Goal: Task Accomplishment & Management: Manage account settings

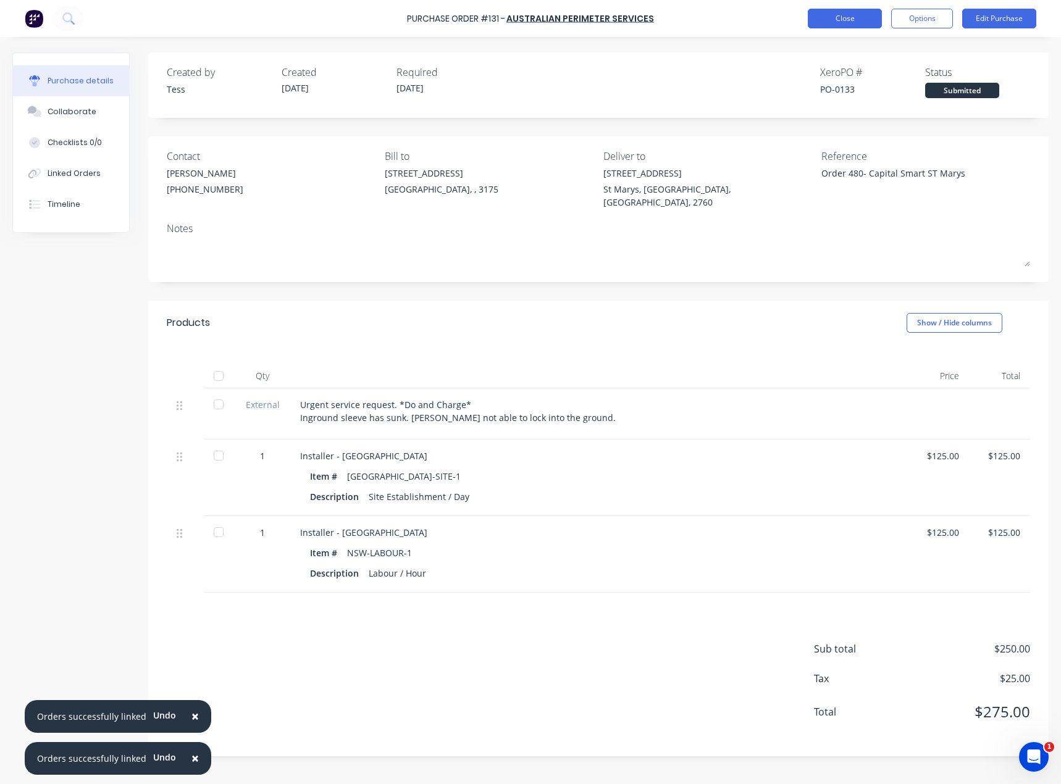
click at [859, 18] on button "Close" at bounding box center [845, 19] width 74 height 20
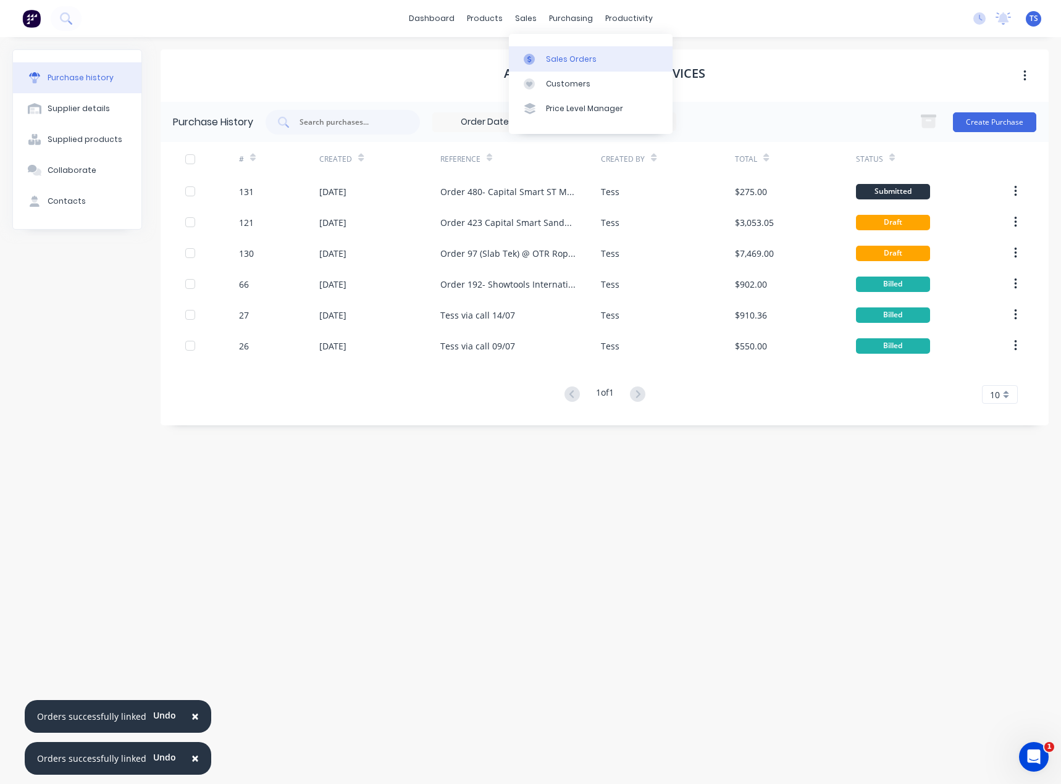
click at [568, 58] on div "Sales Orders" at bounding box center [571, 59] width 51 height 11
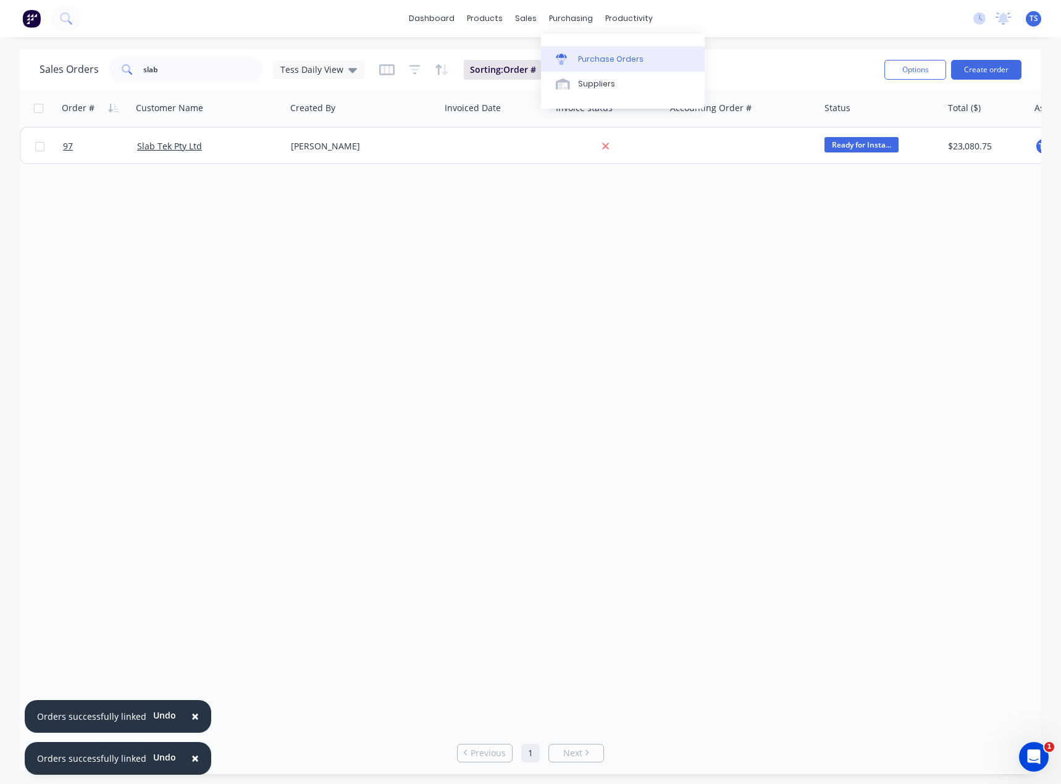
click at [581, 60] on div "Purchase Orders" at bounding box center [610, 59] width 65 height 11
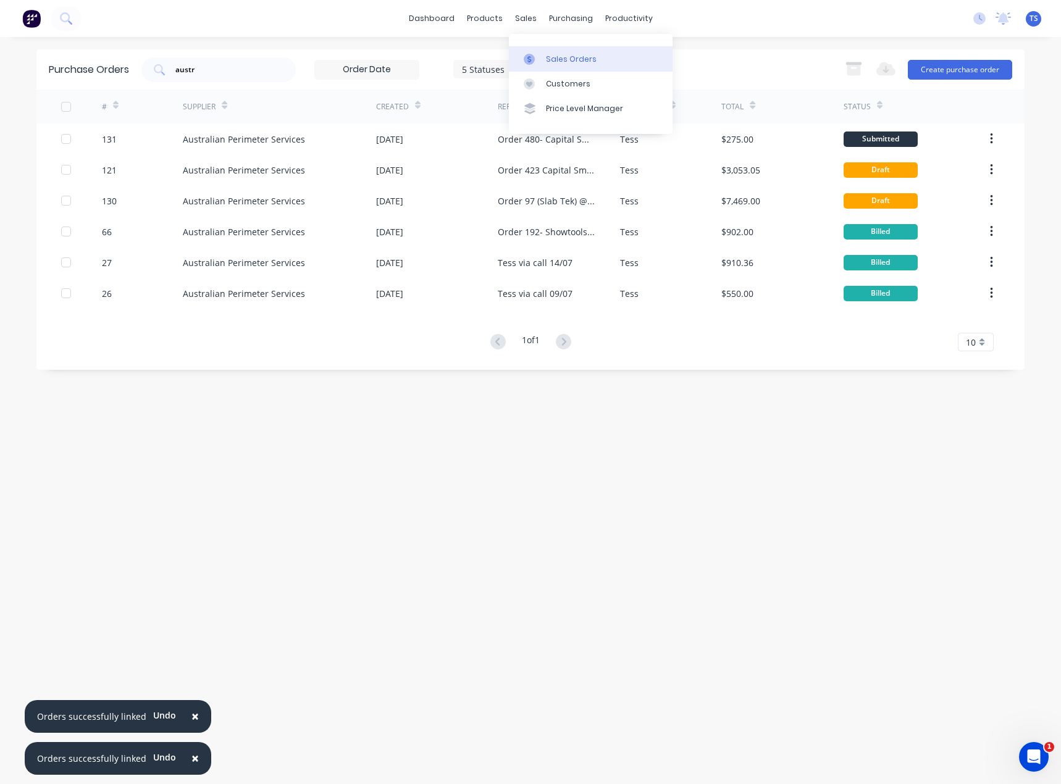
click at [549, 65] on link "Sales Orders" at bounding box center [591, 58] width 164 height 25
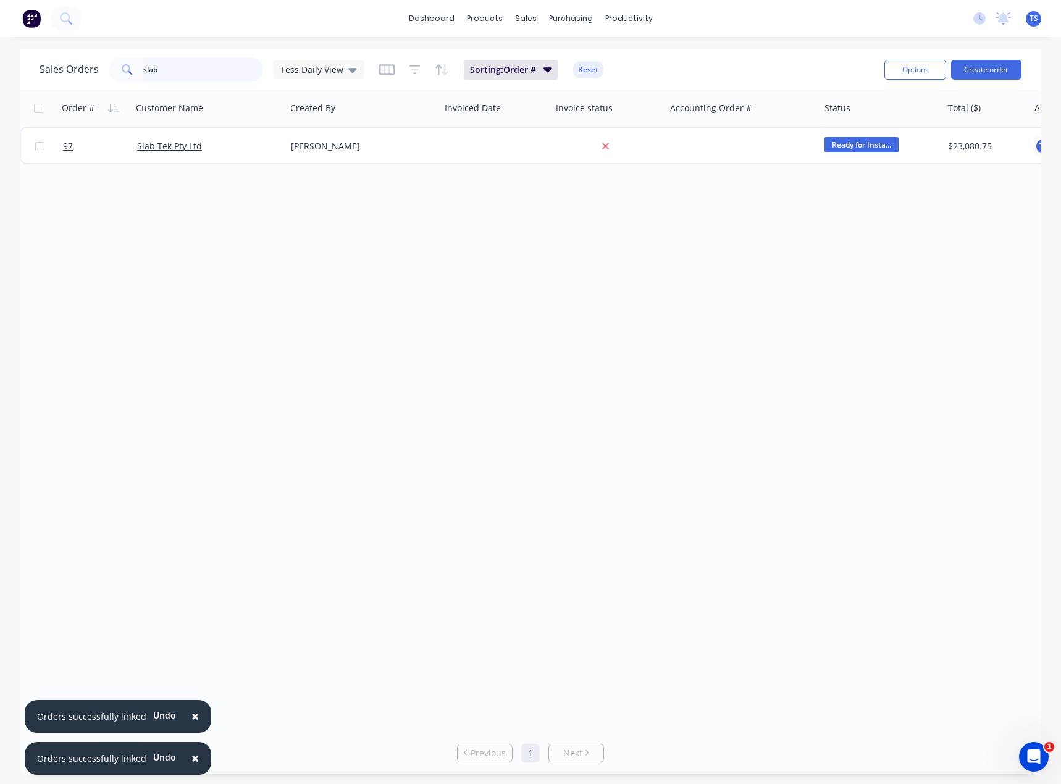
click at [129, 73] on div "slab" at bounding box center [186, 69] width 154 height 25
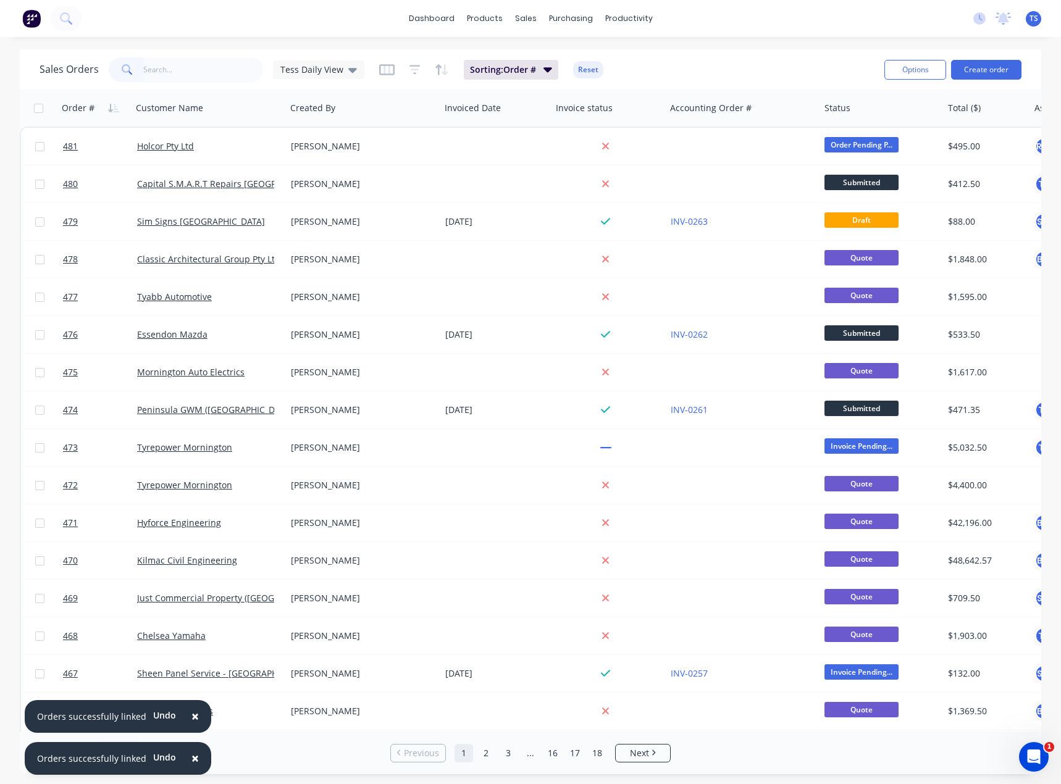
click at [191, 716] on span "×" at bounding box center [194, 716] width 7 height 17
click at [191, 758] on span "×" at bounding box center [194, 758] width 7 height 17
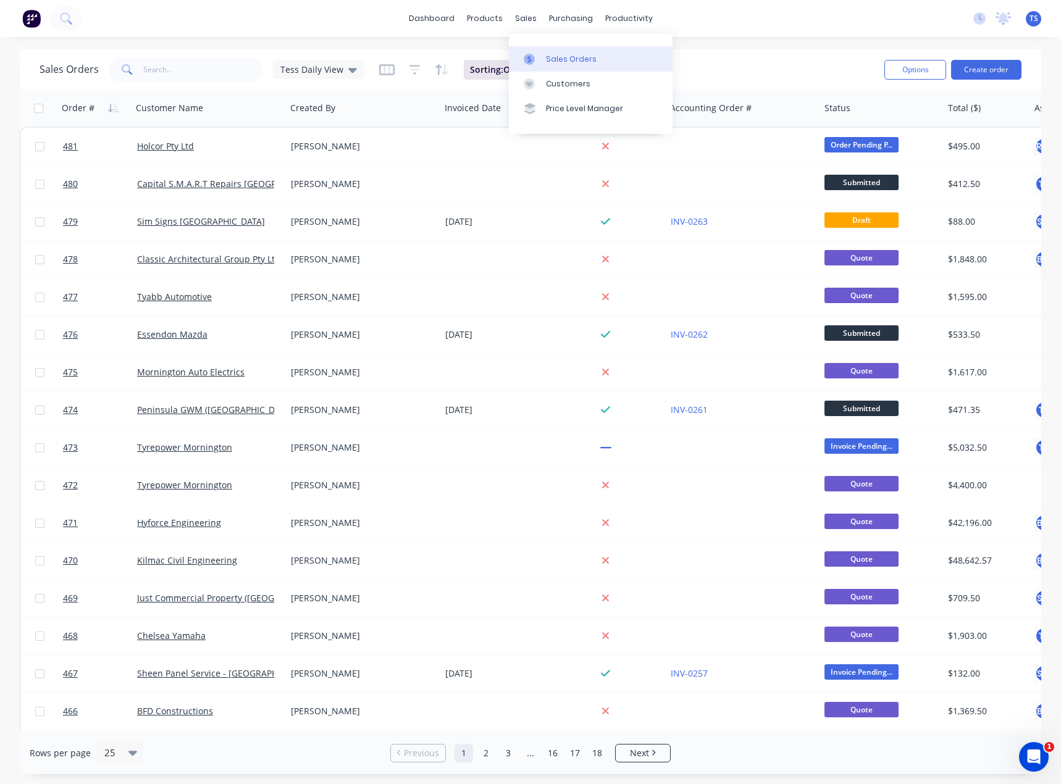
click at [547, 57] on div "Sales Orders" at bounding box center [571, 59] width 51 height 11
click at [978, 68] on button "Create order" at bounding box center [986, 70] width 70 height 20
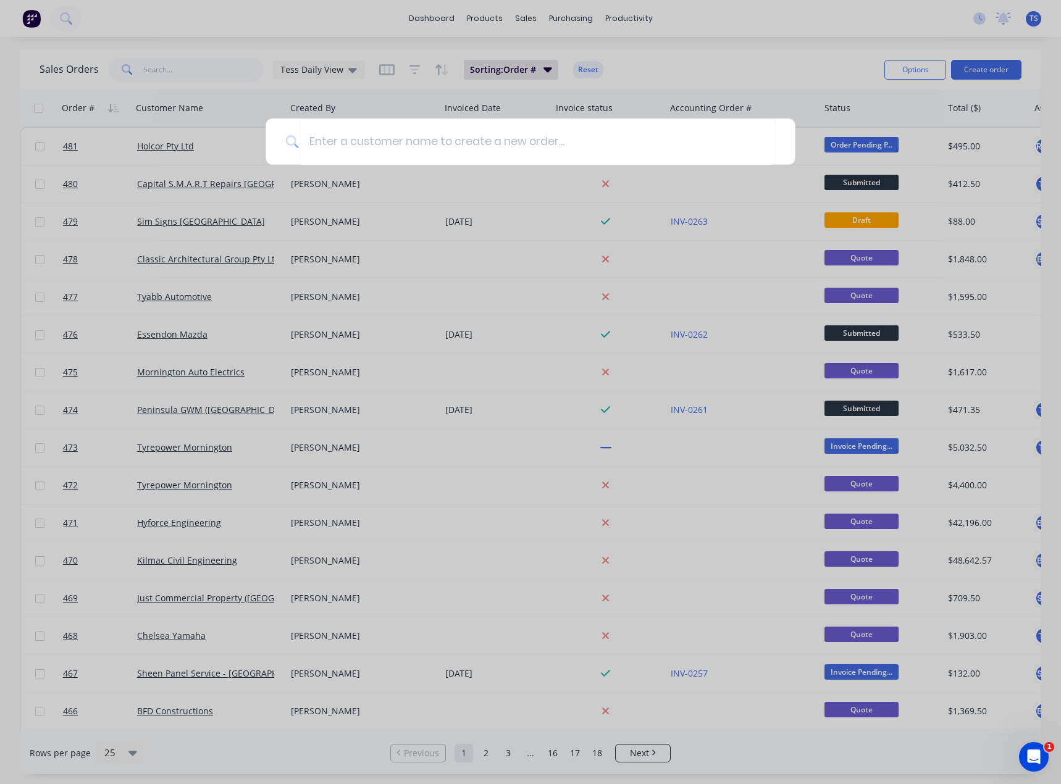
click at [518, 20] on div at bounding box center [530, 392] width 1061 height 784
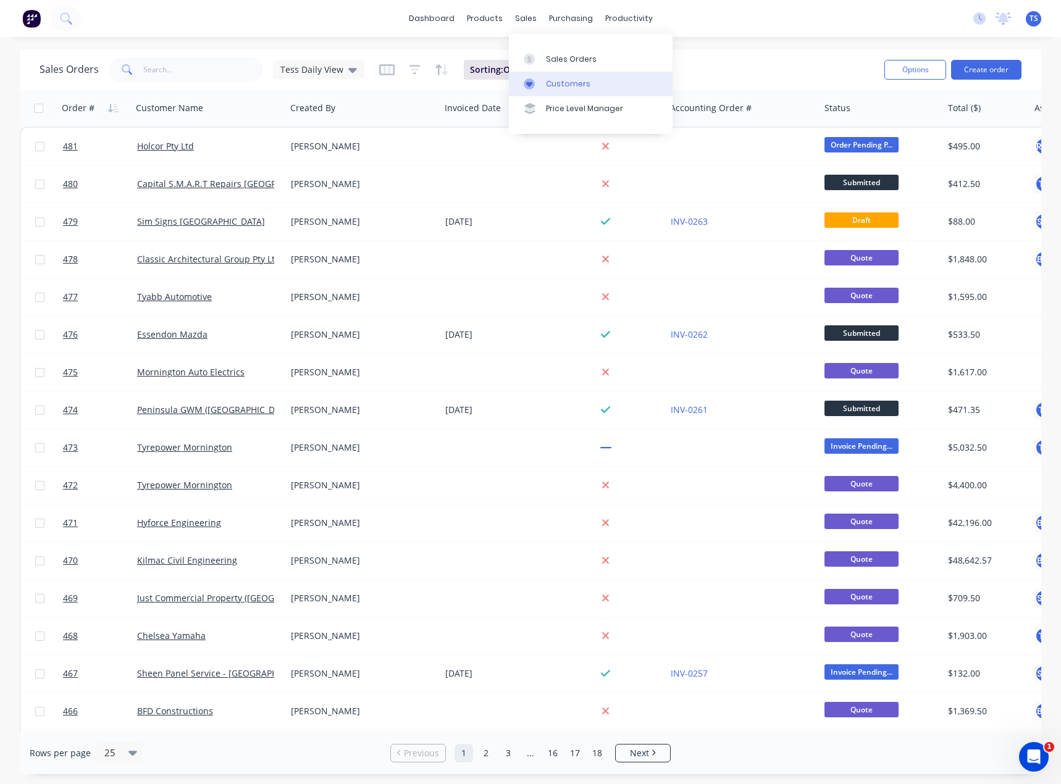
click at [548, 78] on div "Customers" at bounding box center [568, 83] width 44 height 11
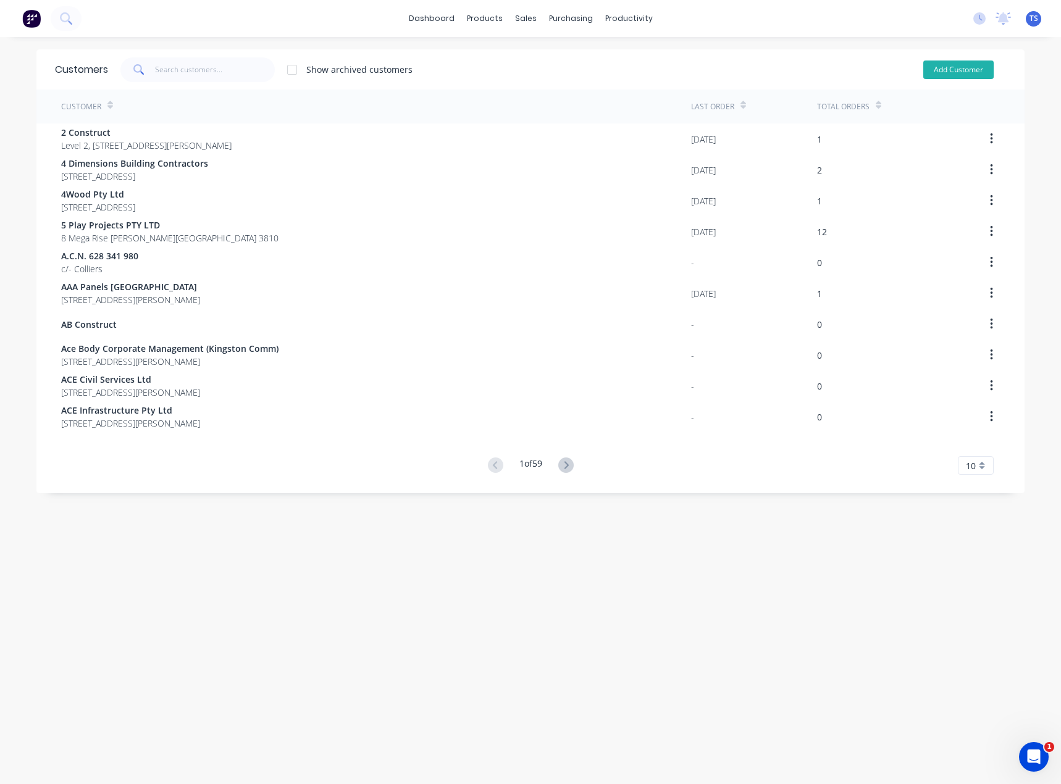
click at [938, 67] on button "Add Customer" at bounding box center [958, 70] width 70 height 19
select select "AU"
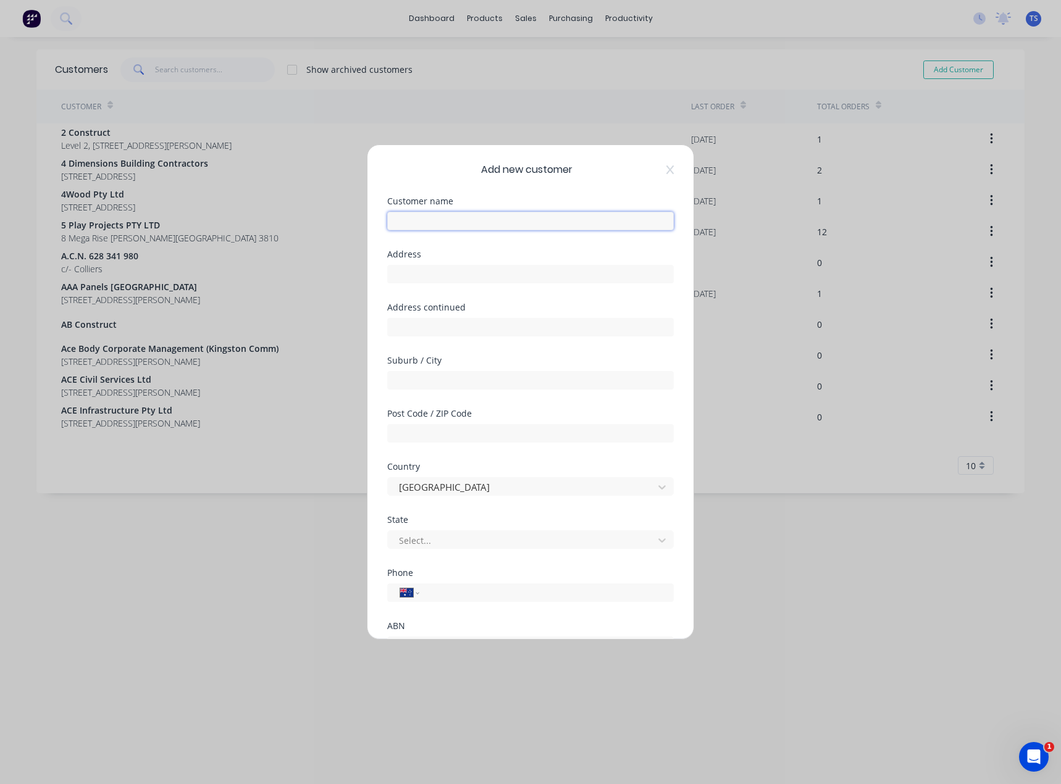
click at [416, 214] on input "text" at bounding box center [530, 221] width 287 height 19
paste input "Coastal BMWorkshop"
type input "Coastal BMWorkshop"
click at [421, 277] on input "text" at bounding box center [530, 274] width 287 height 19
paste input "201 Mornington-Tyabb Rd, Mornington VIC 3931"
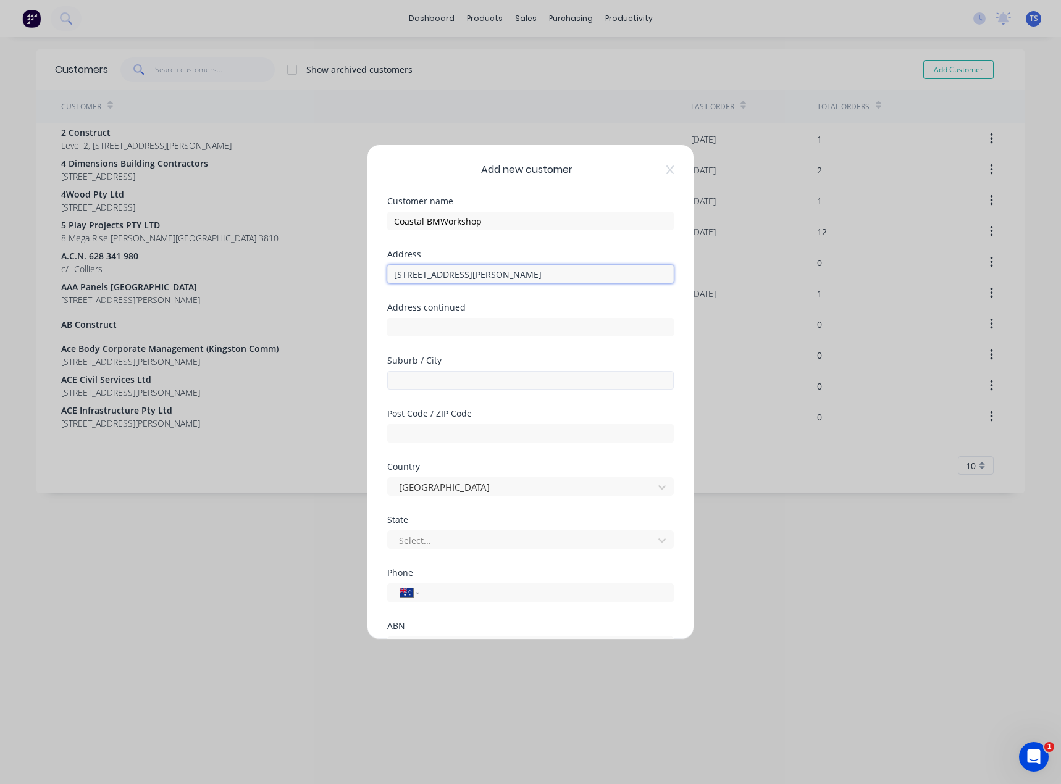
type input "201 Mornington-Tyabb Rd, Mornington VIC 3931"
click at [417, 379] on input "text" at bounding box center [530, 380] width 287 height 19
type input "Mornington"
click at [421, 538] on div at bounding box center [523, 540] width 250 height 15
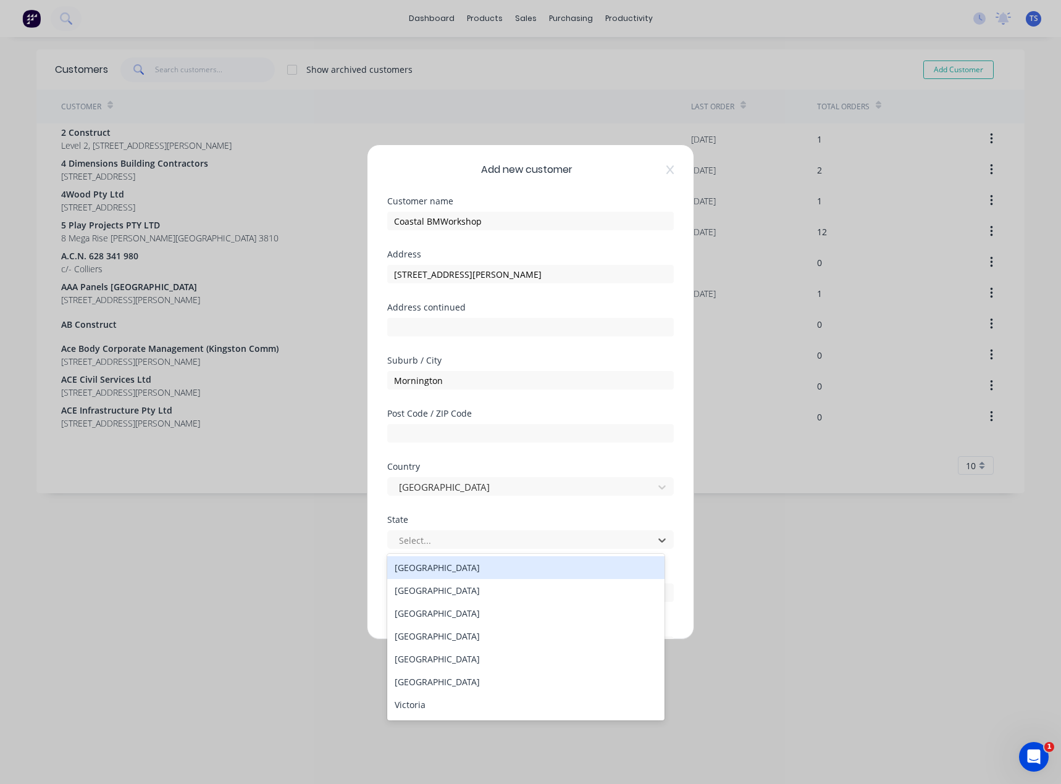
click at [433, 690] on div "Australian Capital Territory New South Wales Northern Territory Queensland Sout…" at bounding box center [525, 637] width 277 height 167
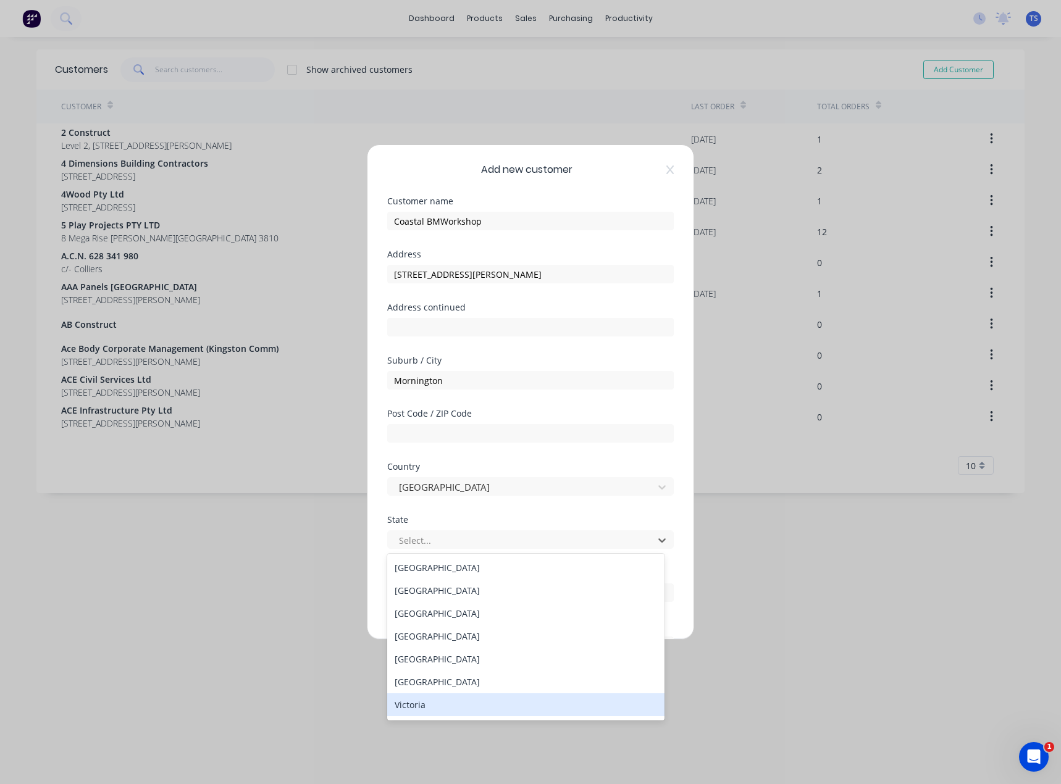
click at [421, 699] on div "Victoria" at bounding box center [525, 705] width 277 height 23
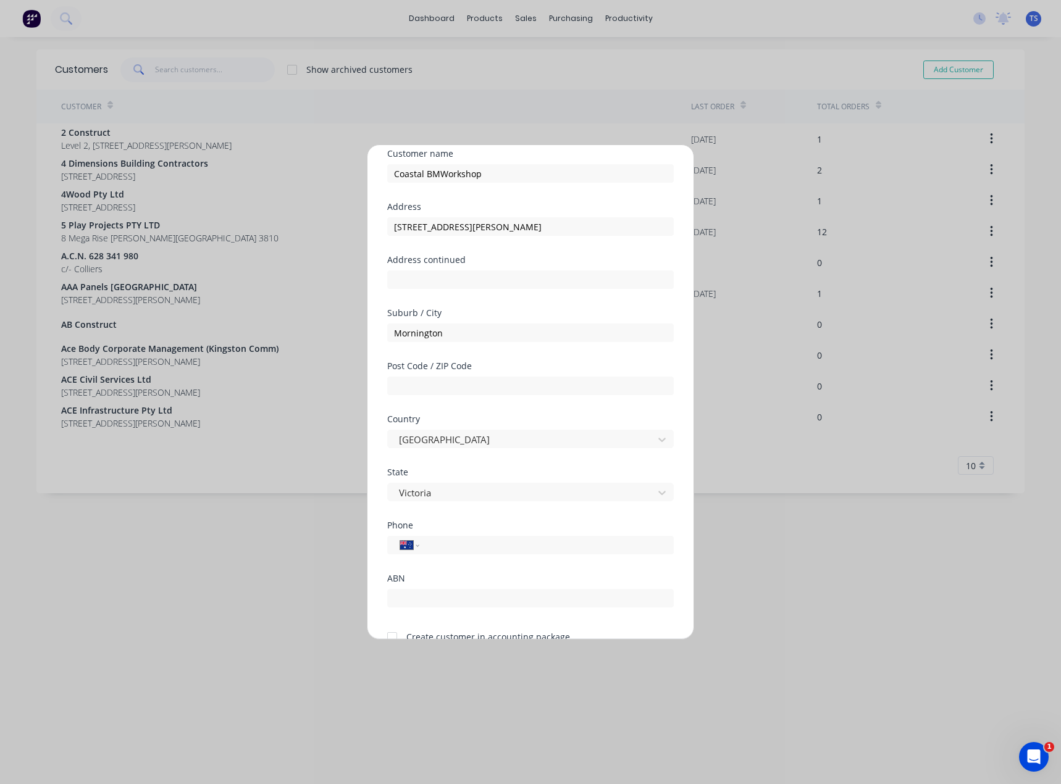
scroll to position [47, 0]
click at [424, 384] on input "text" at bounding box center [530, 386] width 287 height 19
type input "3931"
drag, startPoint x: 602, startPoint y: 231, endPoint x: 501, endPoint y: 227, distance: 100.7
click at [501, 227] on input "201 Mornington-Tyabb Rd, Mornington VIC 3931" at bounding box center [530, 227] width 287 height 19
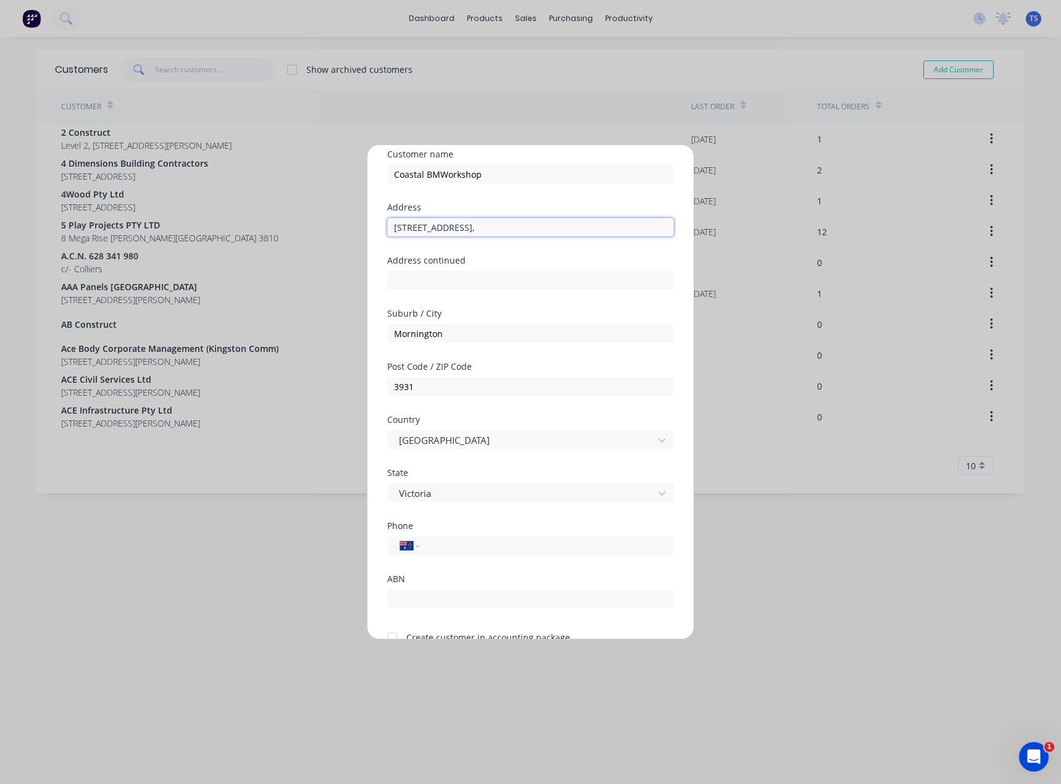
click at [529, 225] on input "[STREET_ADDRESS]," at bounding box center [530, 227] width 287 height 19
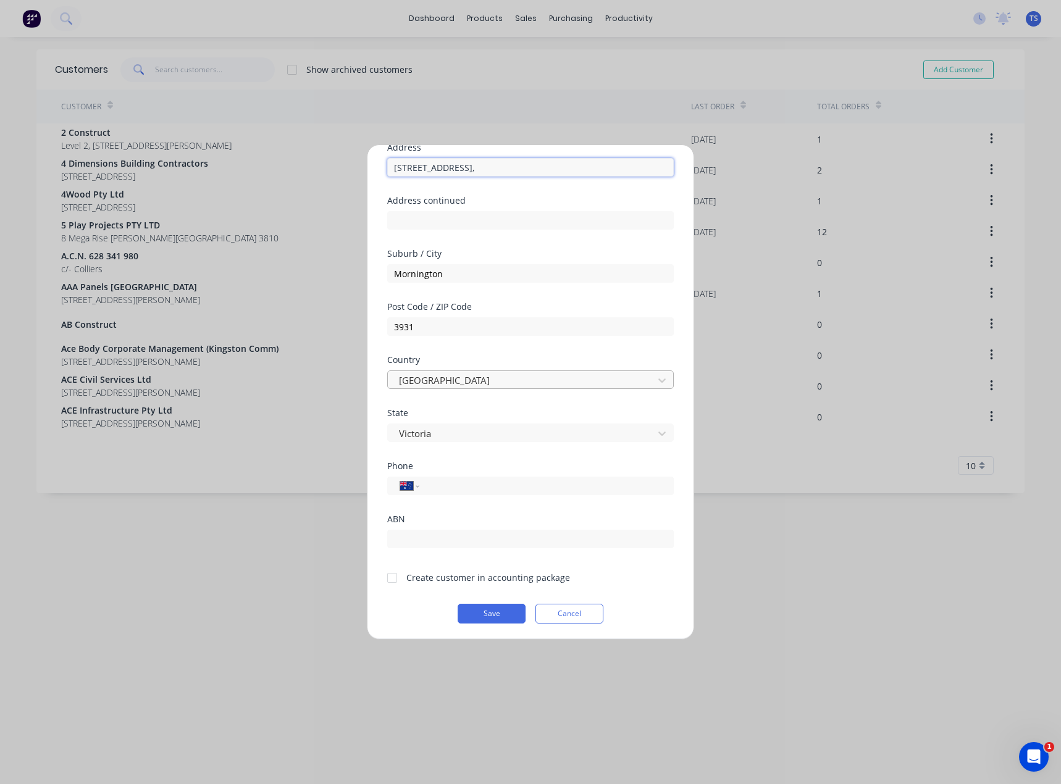
scroll to position [109, 0]
type input "[STREET_ADDRESS],"
click at [390, 577] on div at bounding box center [392, 576] width 25 height 25
click at [450, 483] on input "tel" at bounding box center [544, 484] width 233 height 14
paste input "[PHONE_NUMBER]"
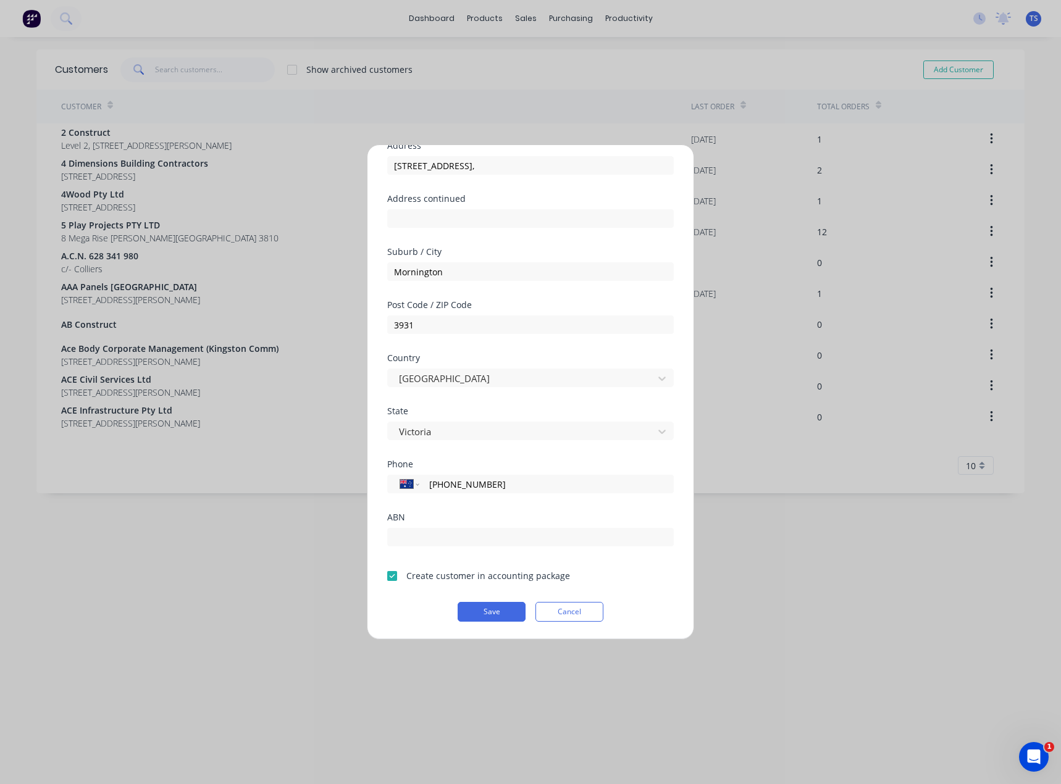
type input "[PHONE_NUMBER]"
click at [512, 517] on div "ABN" at bounding box center [530, 517] width 287 height 9
click at [480, 612] on button "Save" at bounding box center [492, 612] width 68 height 20
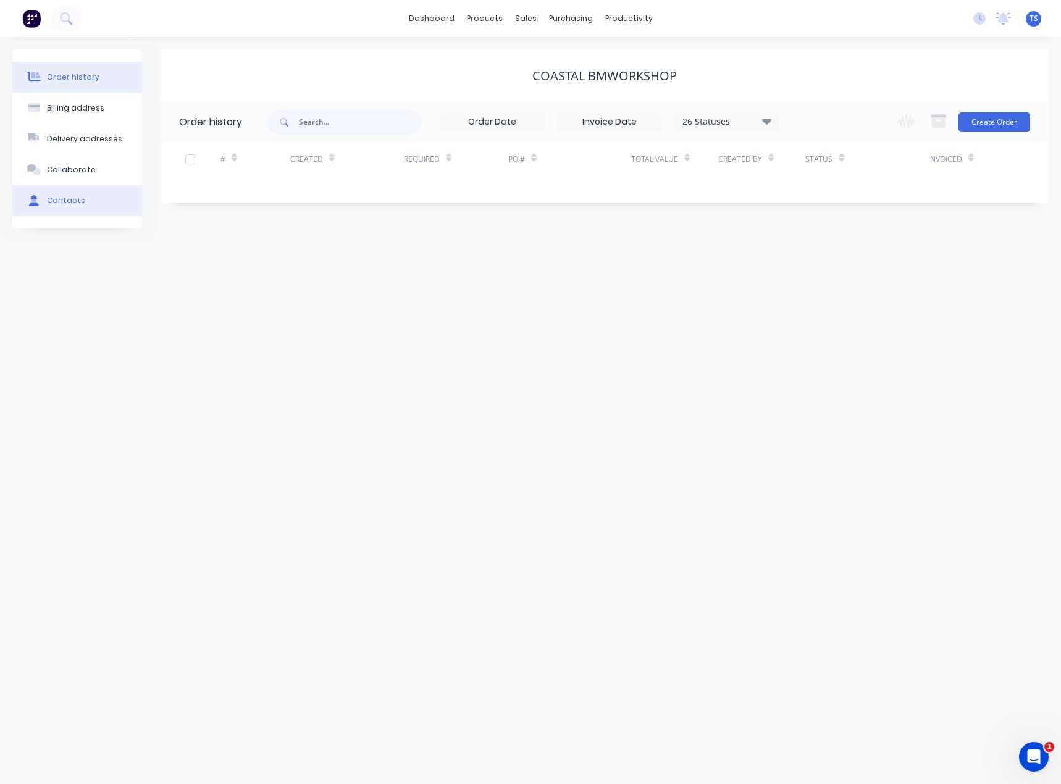
click at [68, 201] on div "Contacts" at bounding box center [66, 200] width 38 height 11
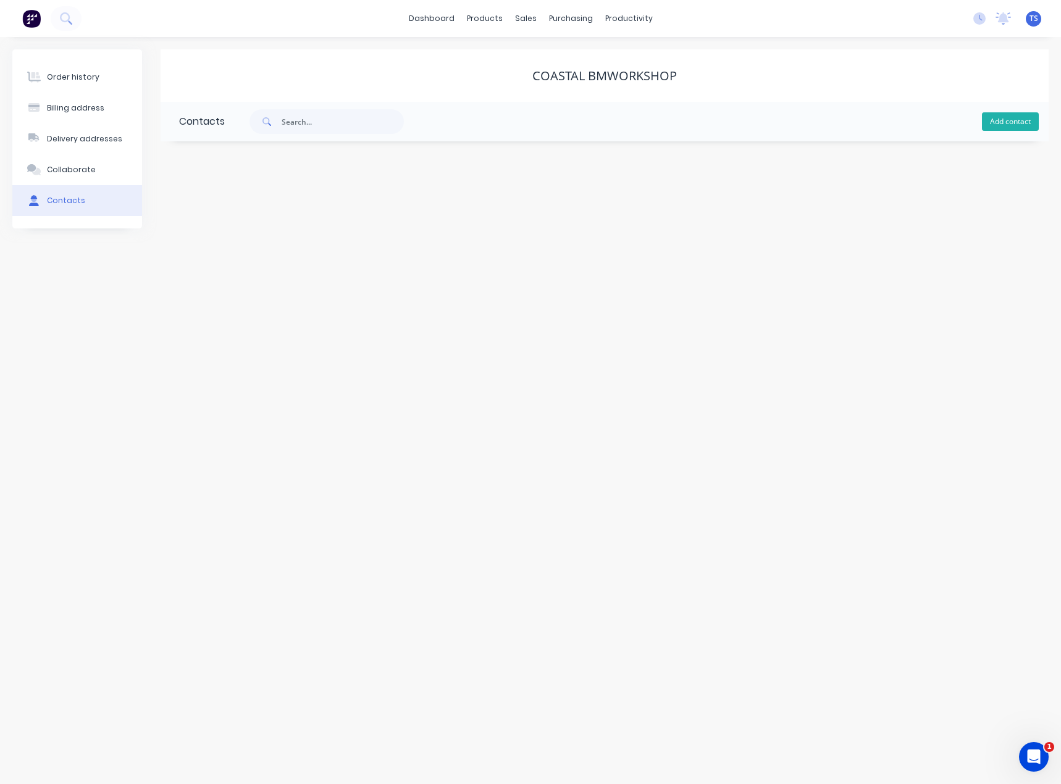
click at [1018, 113] on button "Add contact" at bounding box center [1010, 121] width 57 height 19
select select "AU"
click at [198, 209] on input "text" at bounding box center [280, 212] width 202 height 19
type input "na"
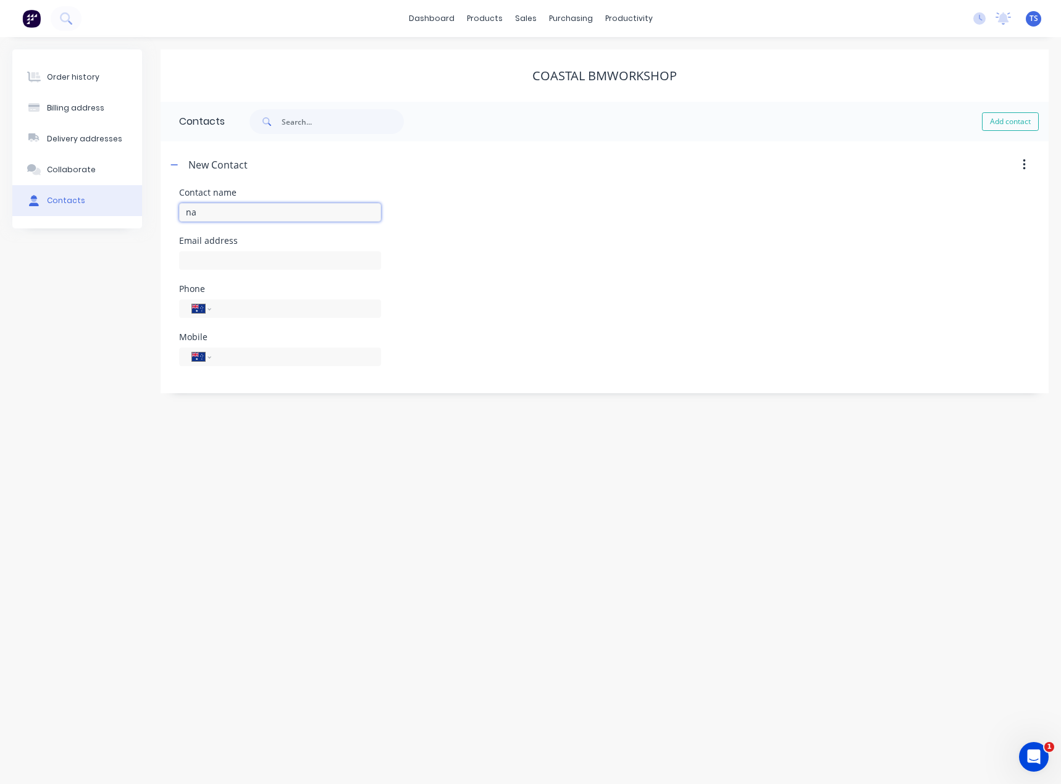
drag, startPoint x: 213, startPoint y: 220, endPoint x: 164, endPoint y: 215, distance: 49.1
click at [164, 215] on div "Contact name na Email address Phone International Afghanistan Åland Islands Alb…" at bounding box center [605, 290] width 888 height 205
click at [212, 253] on div "Email address" at bounding box center [280, 270] width 202 height 48
click at [209, 214] on input "text" at bounding box center [280, 212] width 202 height 19
type input "N/a"
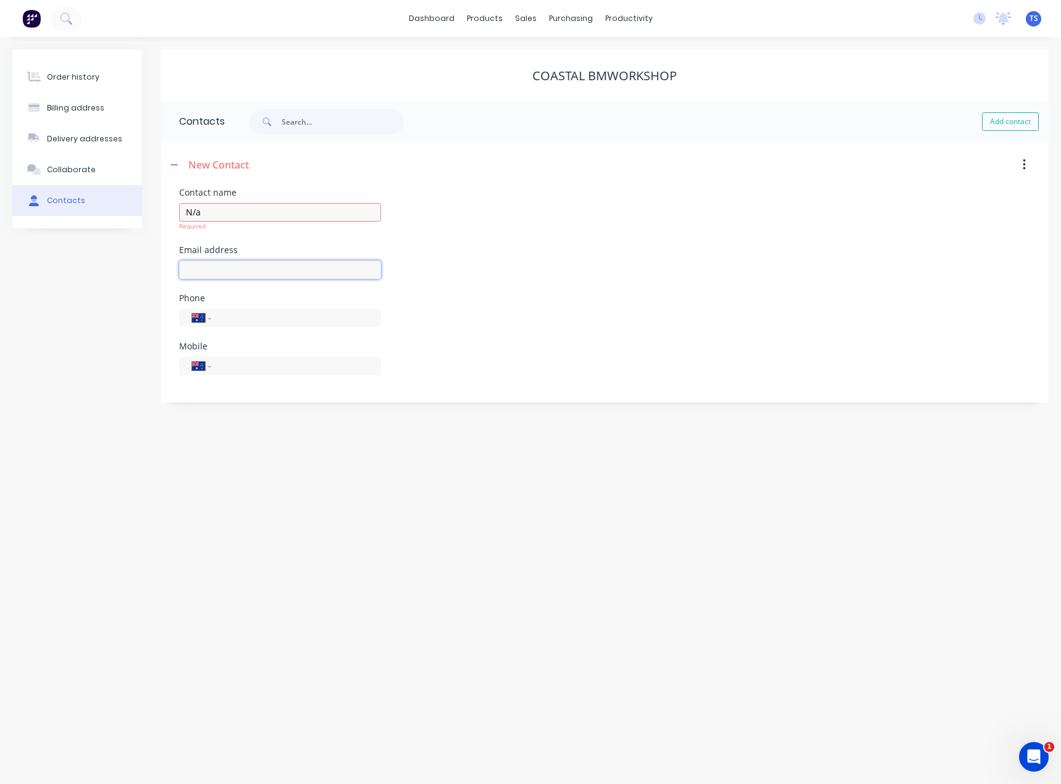
click at [209, 271] on div at bounding box center [280, 276] width 202 height 36
select select "AU"
click at [212, 267] on input "text" at bounding box center [280, 260] width 202 height 19
type input "[EMAIL_ADDRESS][DOMAIN_NAME]"
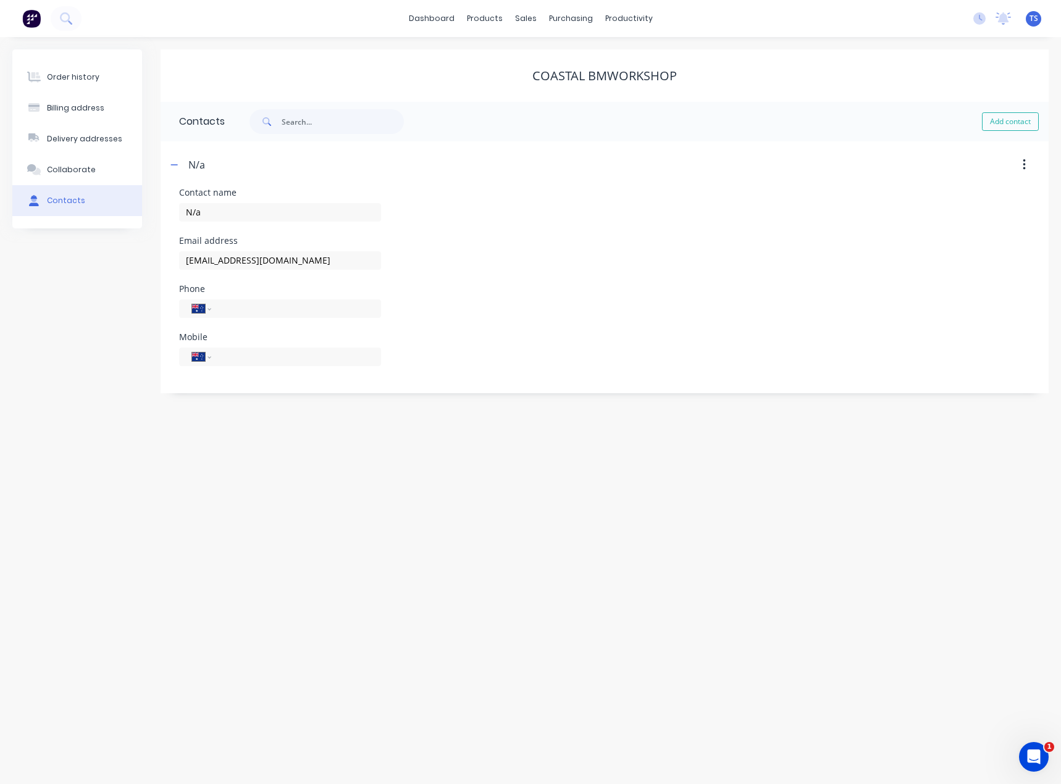
click at [243, 366] on div "International Afghanistan Åland Islands Albania Algeria American Samoa Andorra …" at bounding box center [280, 363] width 202 height 36
click at [241, 362] on input "tel" at bounding box center [294, 357] width 148 height 14
type input "59763633"
click at [247, 380] on div "International Afghanistan Åland Islands Albania Algeria American Samoa Andorra …" at bounding box center [280, 368] width 202 height 46
click at [223, 357] on input "59763633" at bounding box center [294, 357] width 148 height 14
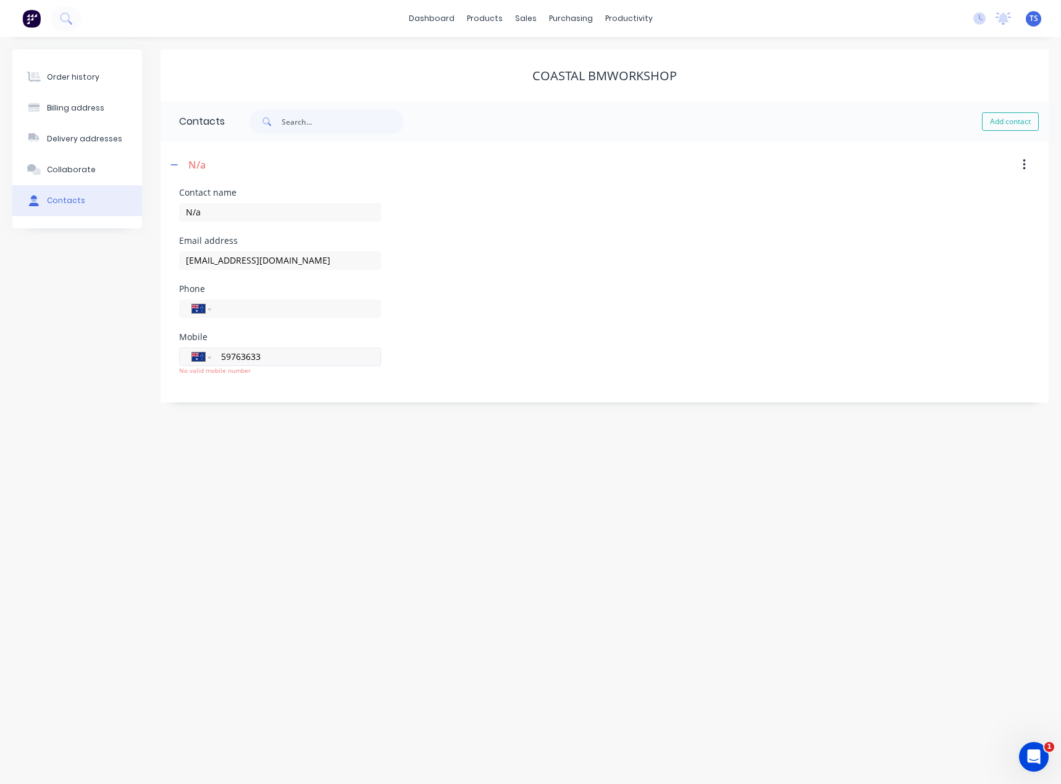
drag, startPoint x: 276, startPoint y: 356, endPoint x: 229, endPoint y: 356, distance: 46.9
click at [229, 356] on input "59763633" at bounding box center [294, 357] width 148 height 14
drag, startPoint x: 223, startPoint y: 356, endPoint x: 233, endPoint y: 356, distance: 9.9
click at [225, 356] on input "59763633" at bounding box center [294, 357] width 148 height 14
drag, startPoint x: 264, startPoint y: 357, endPoint x: 203, endPoint y: 357, distance: 60.5
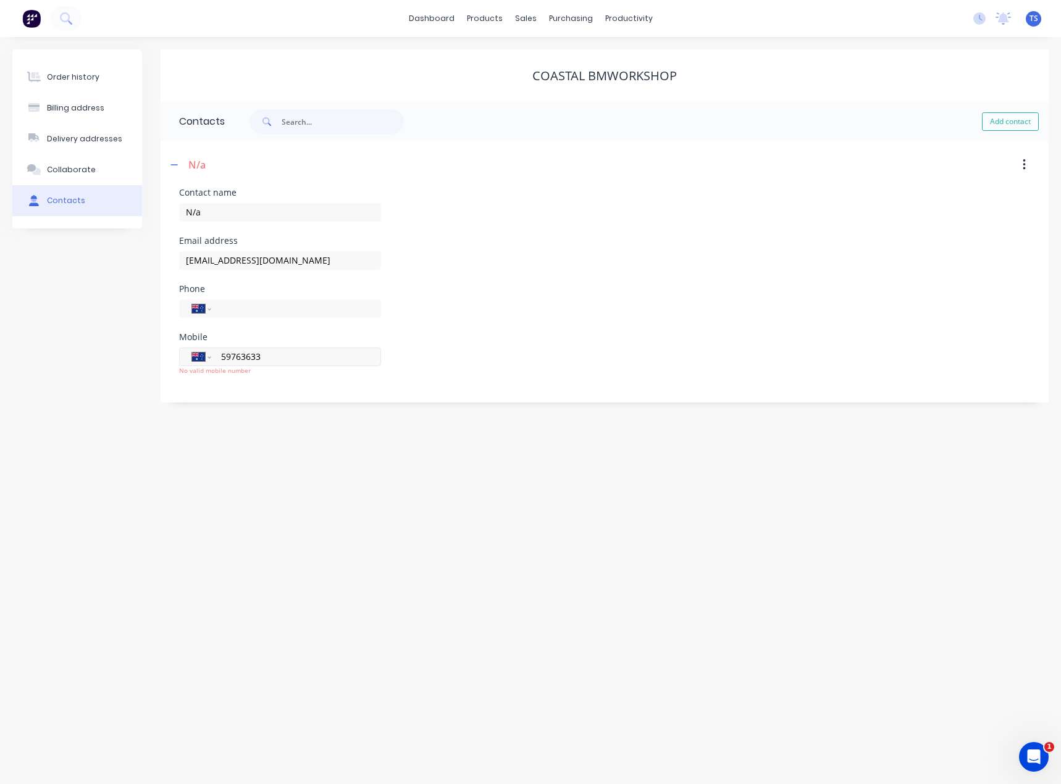
click at [203, 357] on div "International Afghanistan Åland Islands Albania Algeria American Samoa Andorra …" at bounding box center [280, 357] width 202 height 19
click at [221, 313] on input "tel" at bounding box center [294, 308] width 148 height 14
paste input "59763633"
click at [222, 309] on input "59763633" at bounding box center [294, 308] width 148 height 14
click at [321, 303] on input "[PHONE_NUMBER]" at bounding box center [294, 308] width 148 height 14
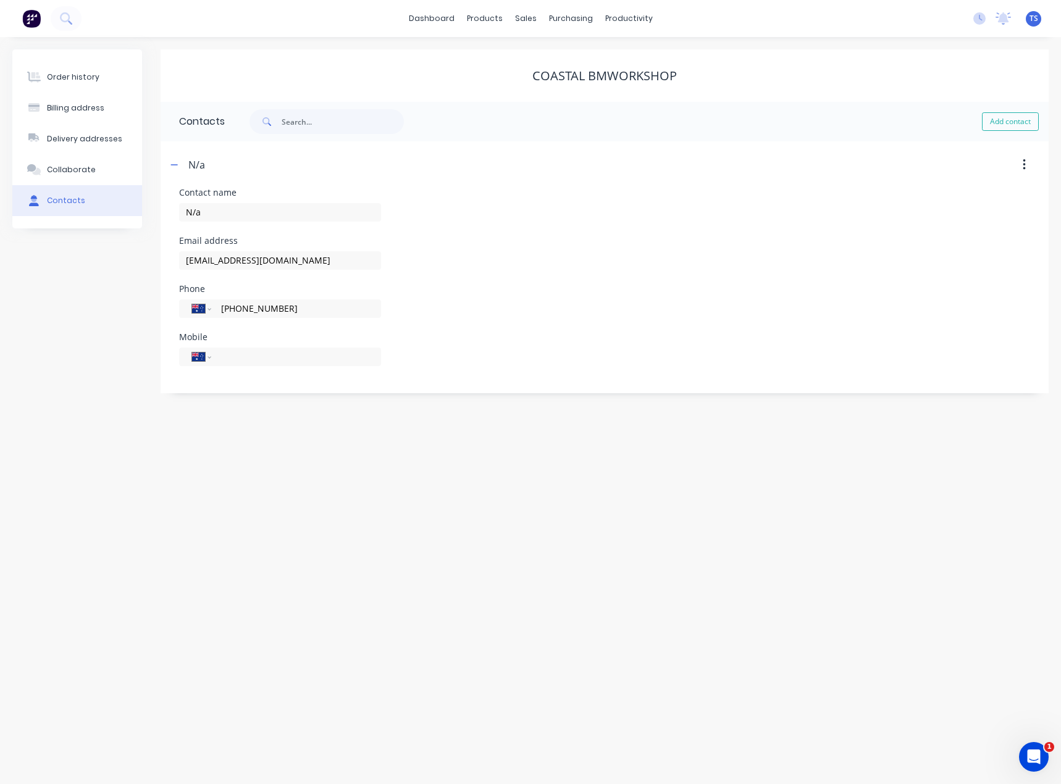
type input "[PHONE_NUMBER]"
click at [251, 424] on div "Order history Billing address Delivery addresses Collaborate Contacts Coastal B…" at bounding box center [530, 410] width 1061 height 747
click at [230, 358] on input "tel" at bounding box center [294, 357] width 148 height 14
click at [298, 306] on input "[PHONE_NUMBER]" at bounding box center [294, 308] width 148 height 14
click at [279, 264] on input "[EMAIL_ADDRESS][DOMAIN_NAME]" at bounding box center [280, 260] width 202 height 19
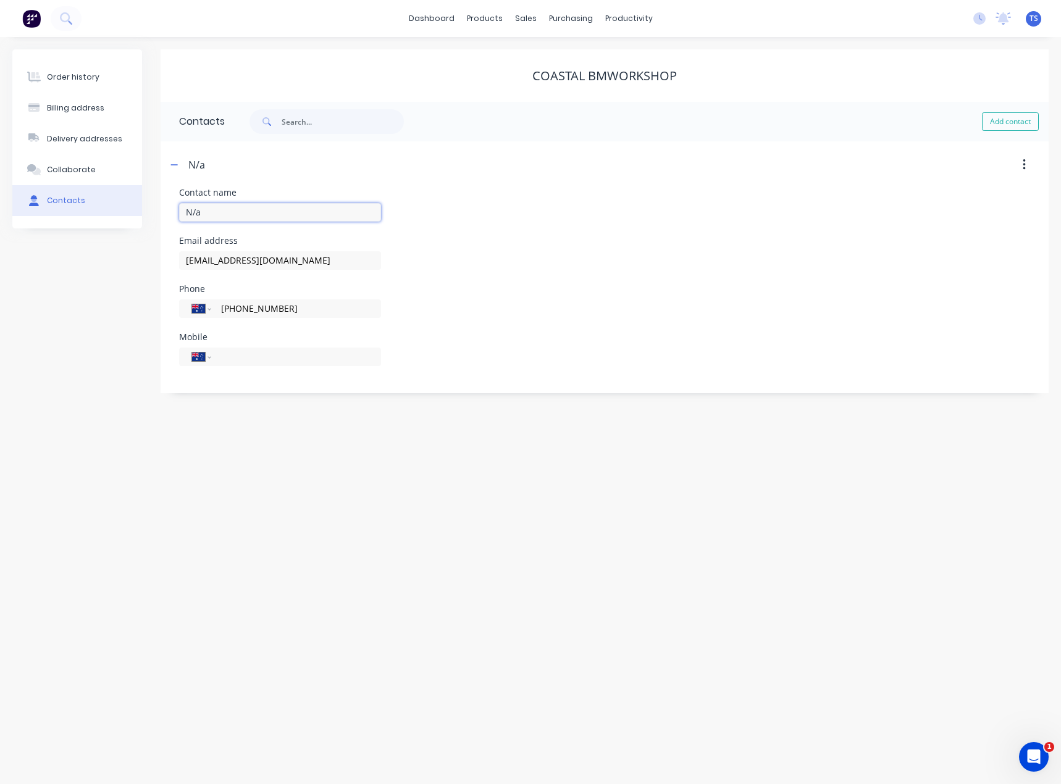
click at [216, 213] on input "N/a" at bounding box center [280, 212] width 202 height 19
type input "N/A"
drag, startPoint x: 232, startPoint y: 207, endPoint x: 249, endPoint y: 217, distance: 19.4
click at [232, 207] on input "N/A" at bounding box center [280, 212] width 202 height 19
drag, startPoint x: 282, startPoint y: 214, endPoint x: 128, endPoint y: 210, distance: 154.4
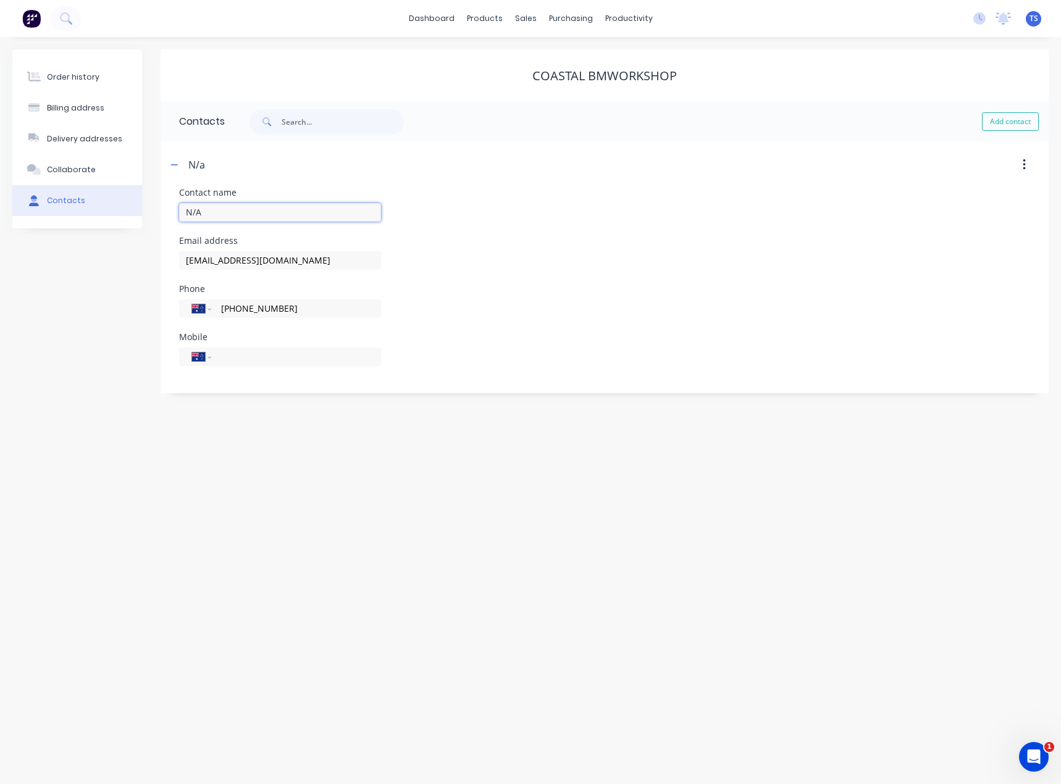
click at [125, 210] on div "Order history Billing address Delivery addresses Collaborate Contacts Coastal B…" at bounding box center [530, 221] width 1036 height 344
type input "Brett"
click at [178, 166] on icon "button" at bounding box center [173, 165] width 7 height 9
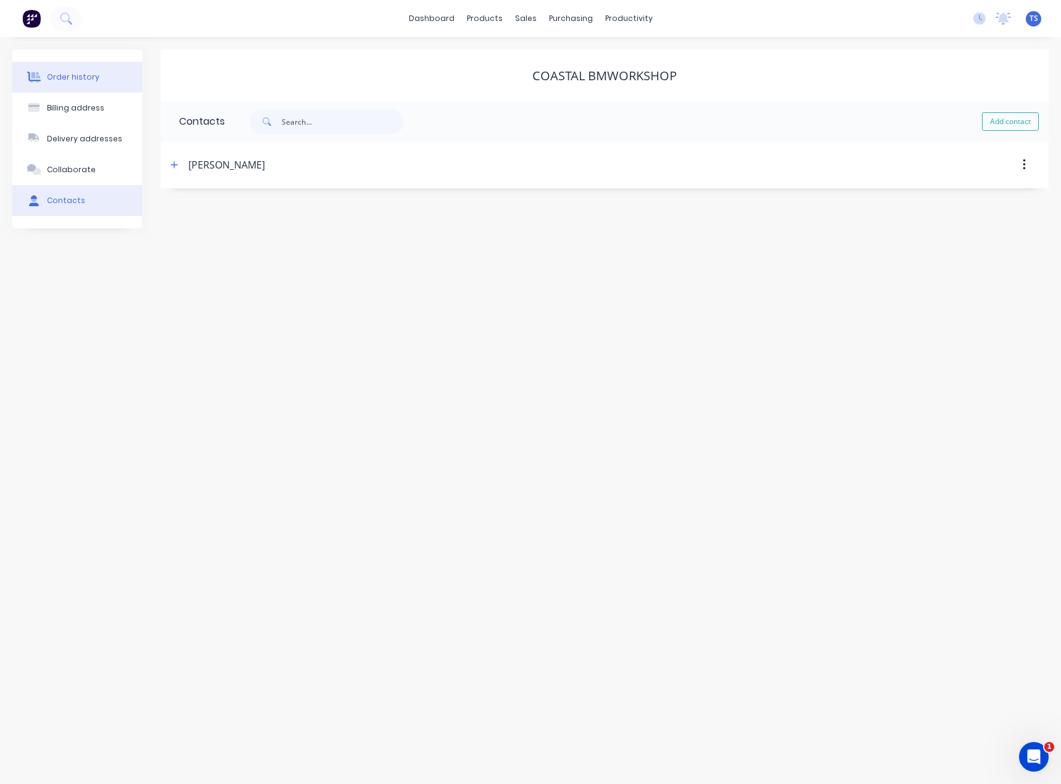
click at [65, 83] on button "Order history" at bounding box center [77, 77] width 130 height 31
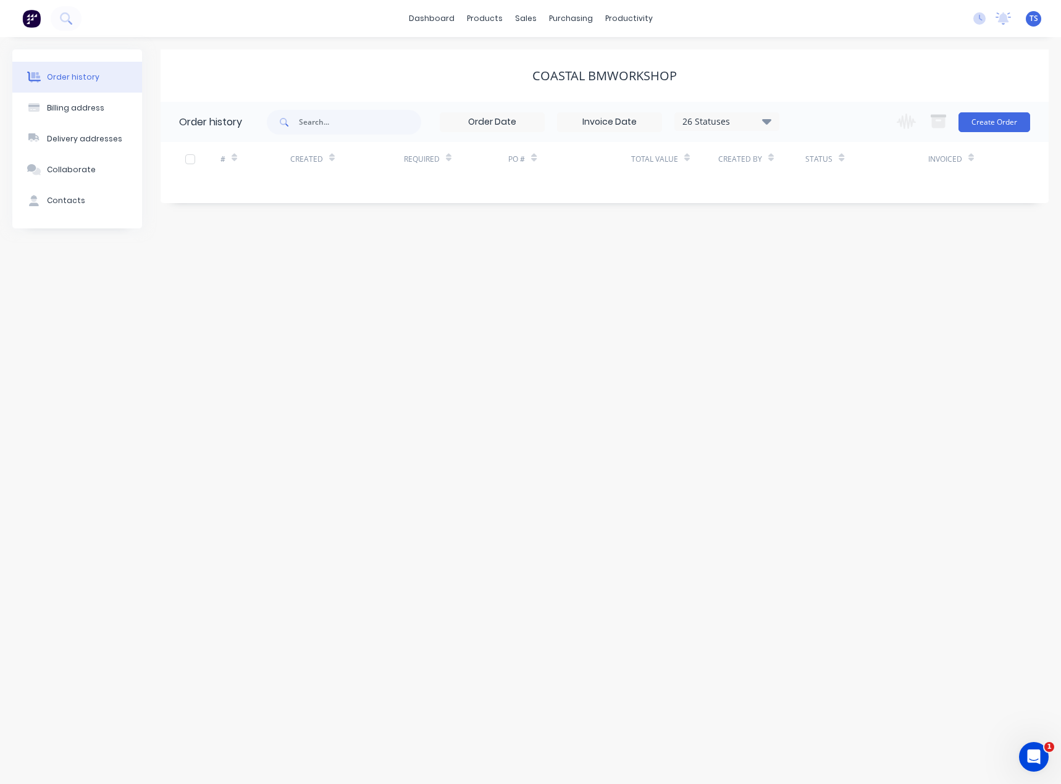
click at [408, 292] on div "Order history Billing address Delivery addresses Collaborate Contacts Coastal B…" at bounding box center [530, 410] width 1061 height 747
click at [984, 123] on button "Create Order" at bounding box center [995, 122] width 72 height 20
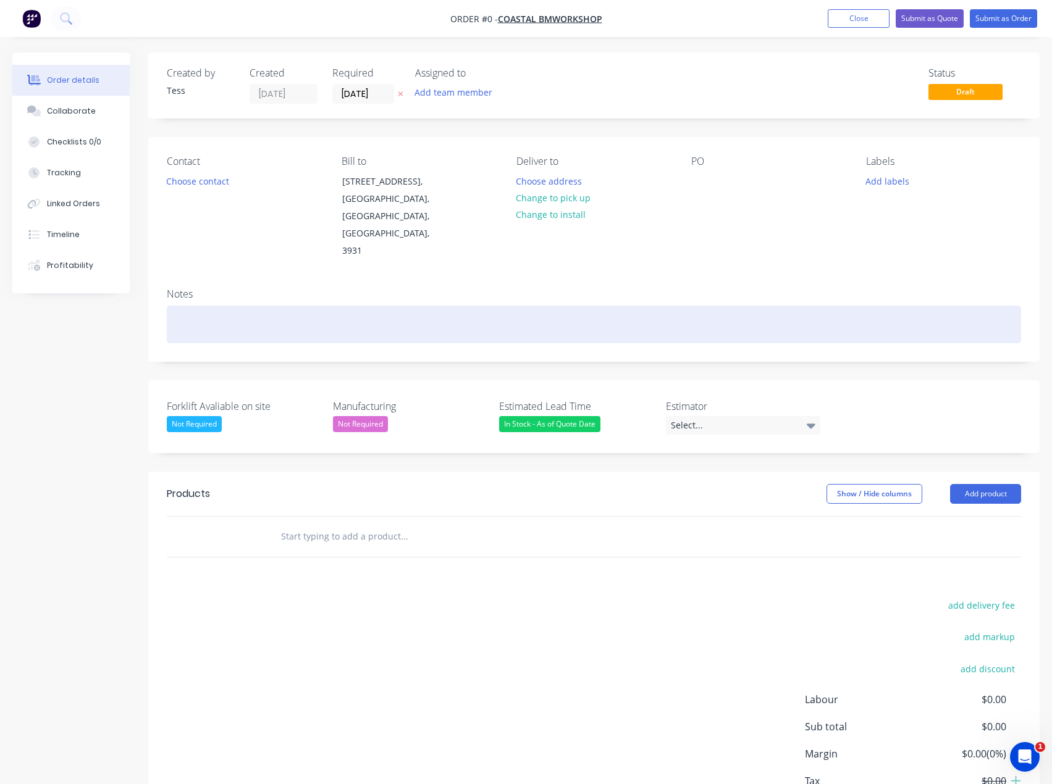
click at [199, 306] on div at bounding box center [594, 325] width 854 height 38
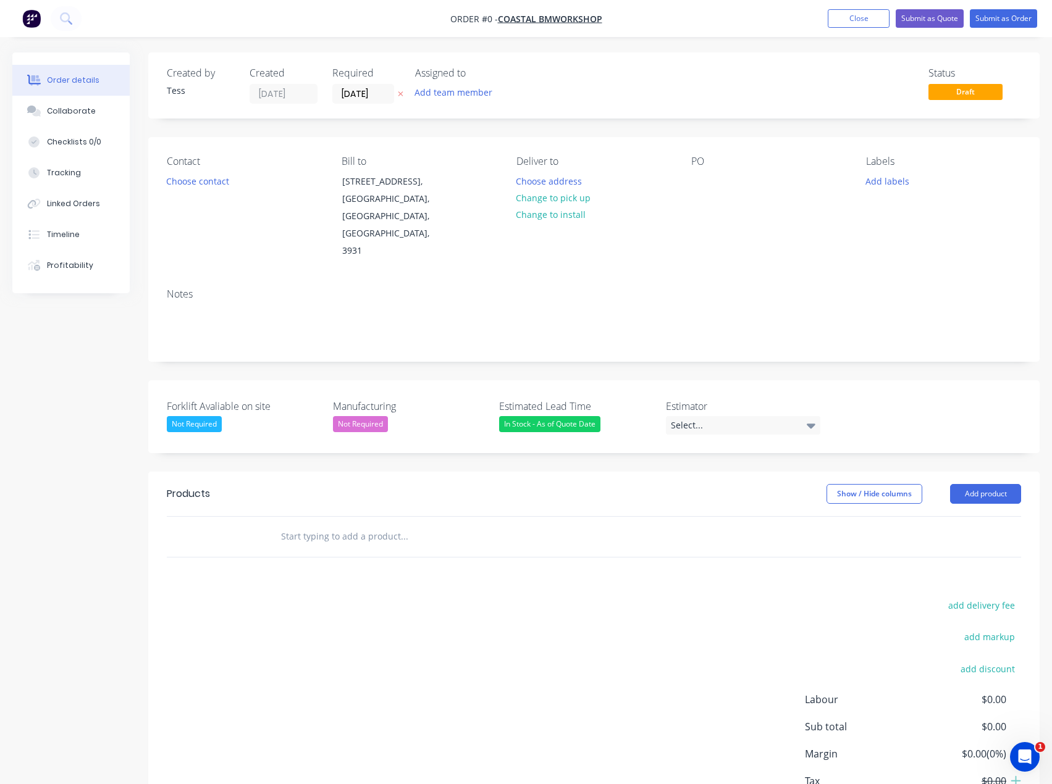
click at [345, 514] on div "Order details Collaborate Checklists 0/0 Tracking Linked Orders Timeline Profit…" at bounding box center [526, 462] width 1052 height 820
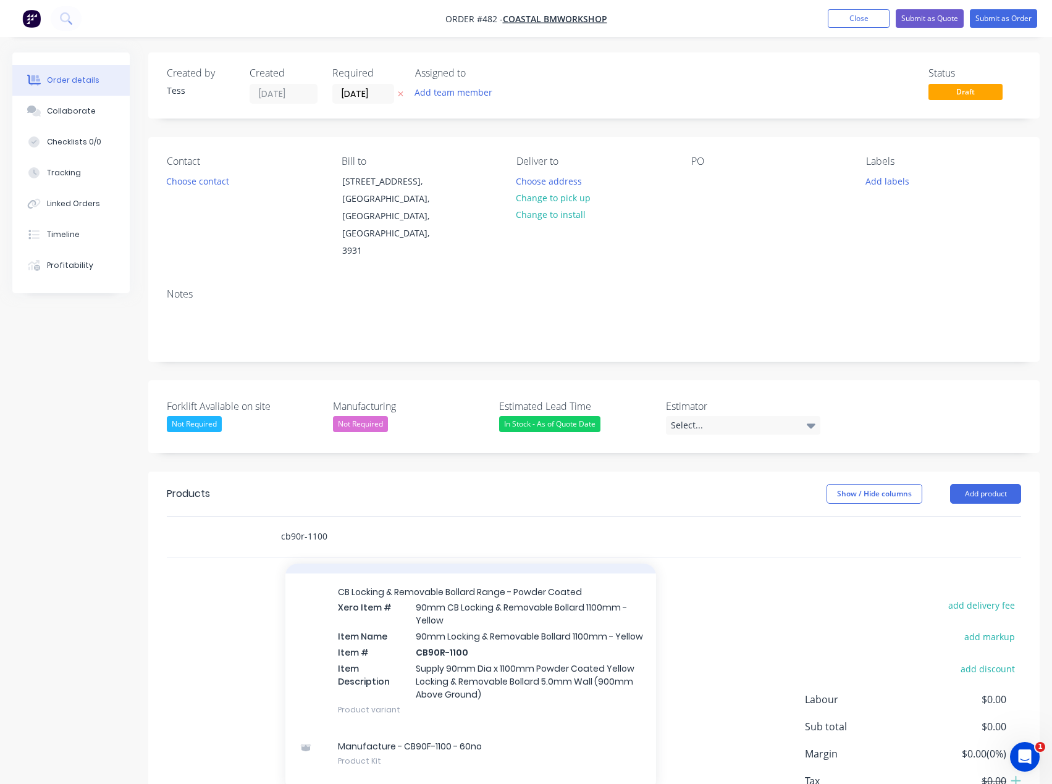
scroll to position [185, 0]
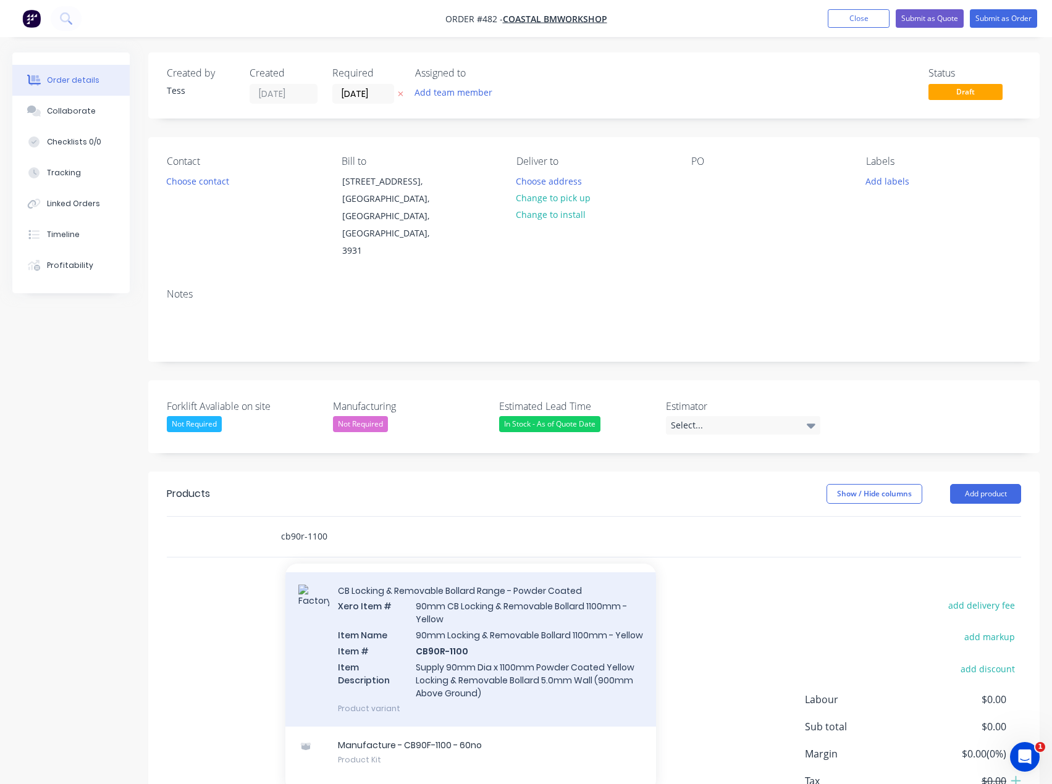
type input "cb90r-1100"
click at [437, 663] on div "CB Locking & Removable Bollard Range - Powder Coated Xero Item # 90mm CB Lockin…" at bounding box center [470, 650] width 371 height 154
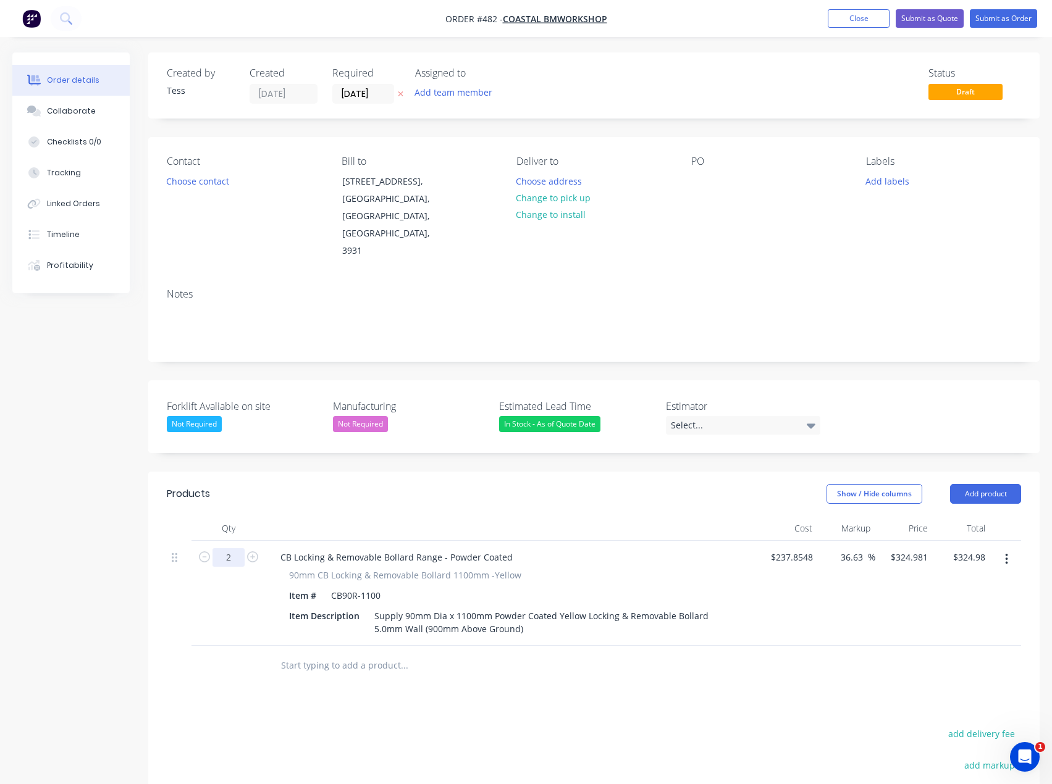
type input "2"
type input "$649.96"
click at [360, 689] on div "Products Show / Hide columns Add product Qty Cost Markup Price Total 2 CB Locki…" at bounding box center [593, 727] width 891 height 511
click at [327, 653] on input "text" at bounding box center [403, 665] width 247 height 25
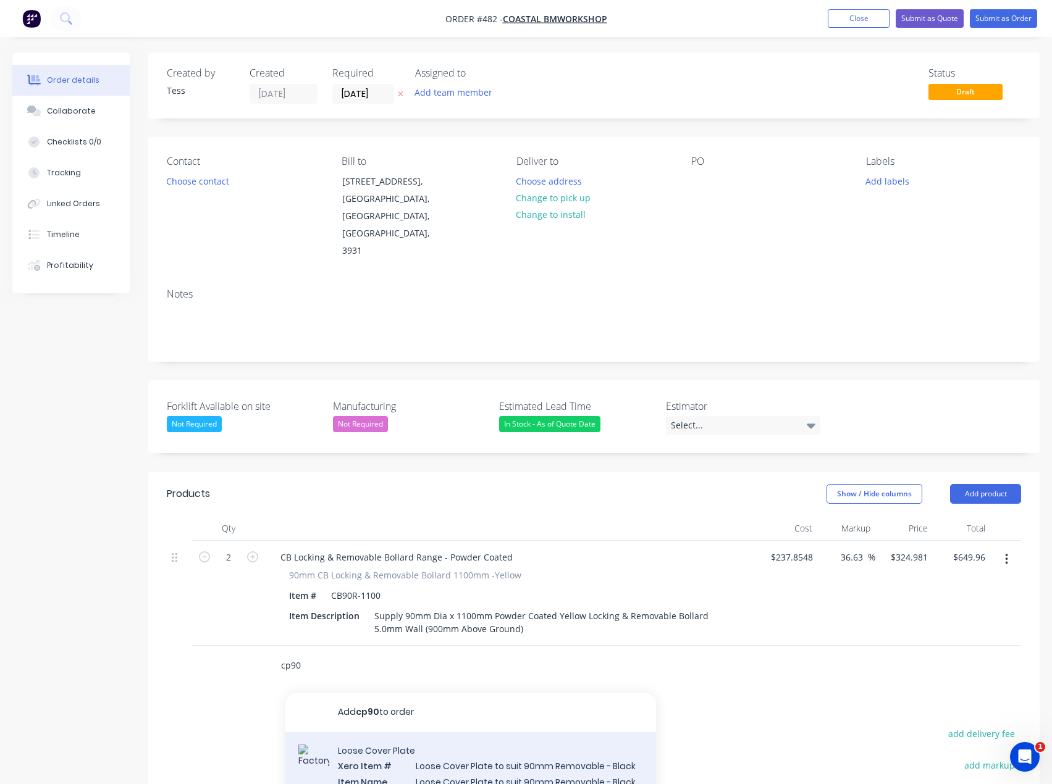
type input "cp90"
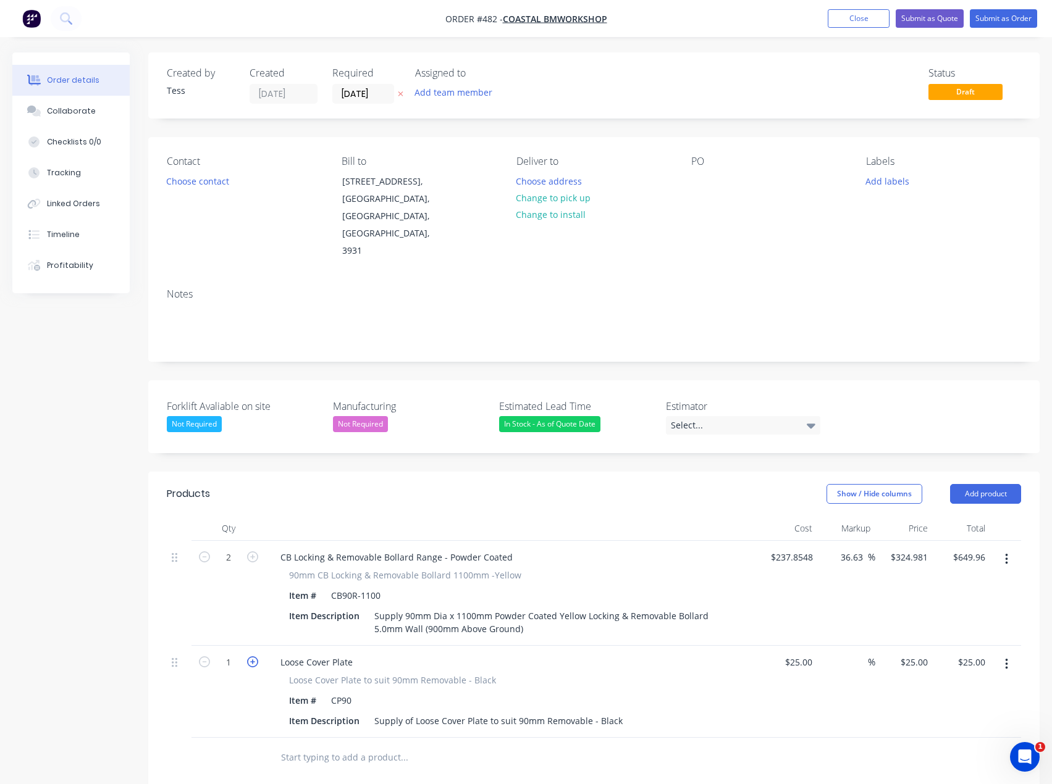
click at [251, 657] on icon "button" at bounding box center [252, 662] width 11 height 11
type input "2"
type input "$50.00"
click at [348, 745] on input "text" at bounding box center [403, 757] width 247 height 25
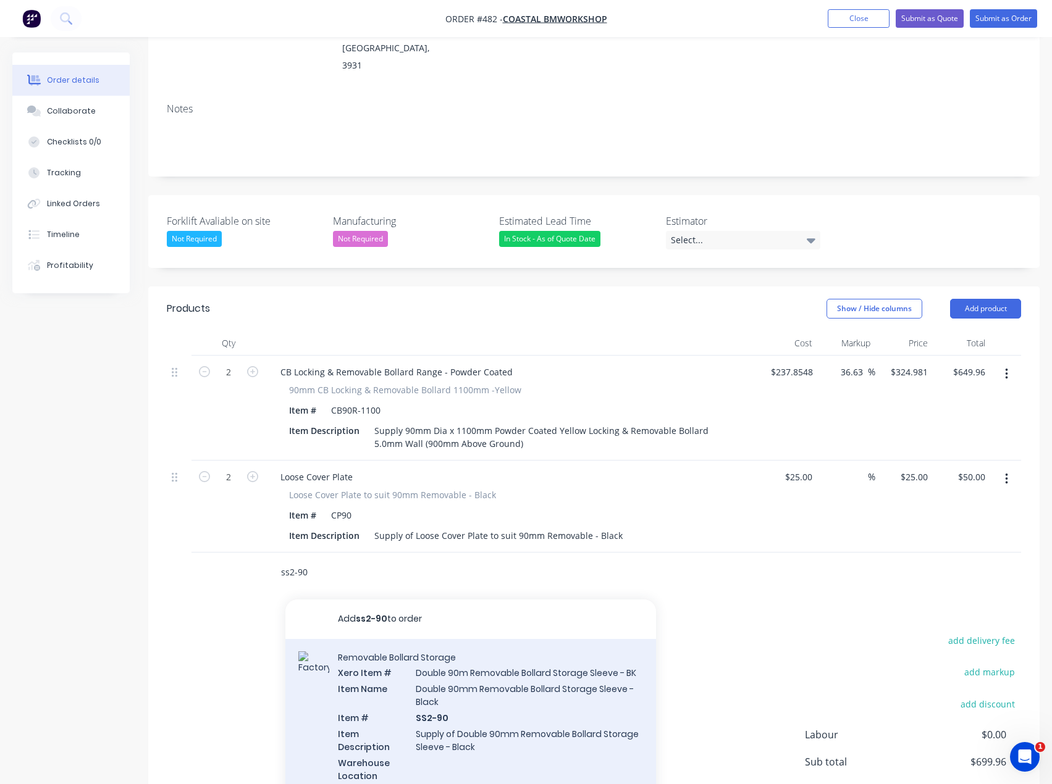
type input "ss2-90"
click at [464, 676] on div "Removable Bollard Storage Xero Item # Double 90m Removable Bollard Storage Slee…" at bounding box center [470, 724] width 371 height 170
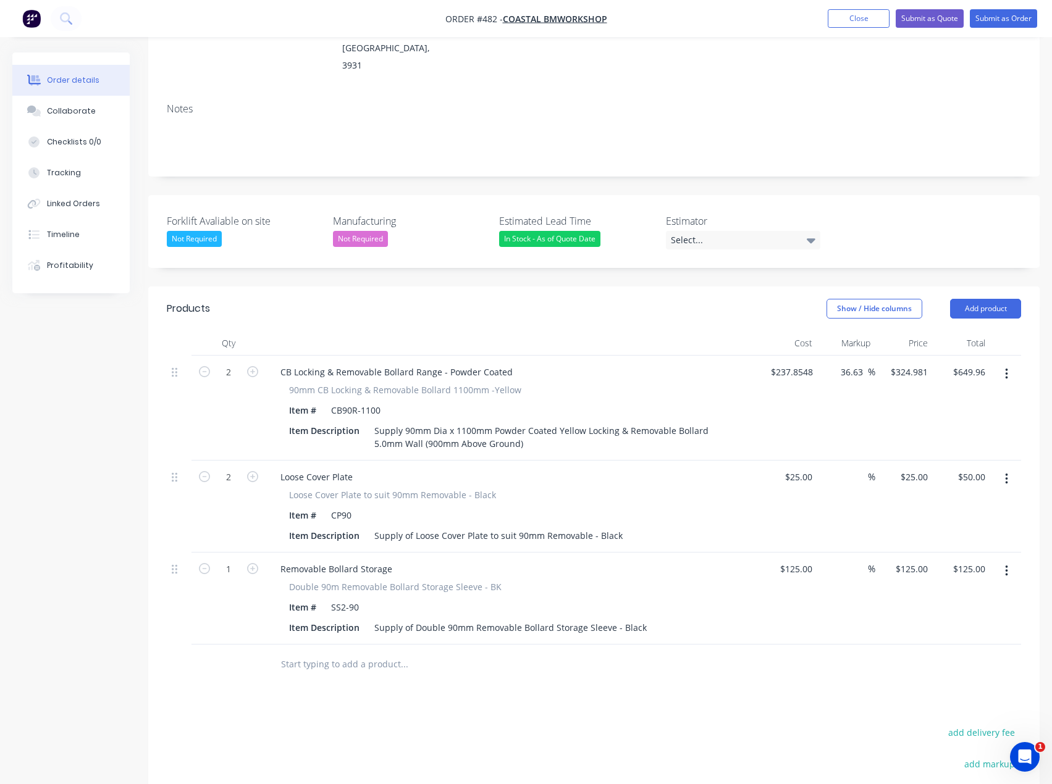
click at [335, 652] on input "text" at bounding box center [403, 664] width 247 height 25
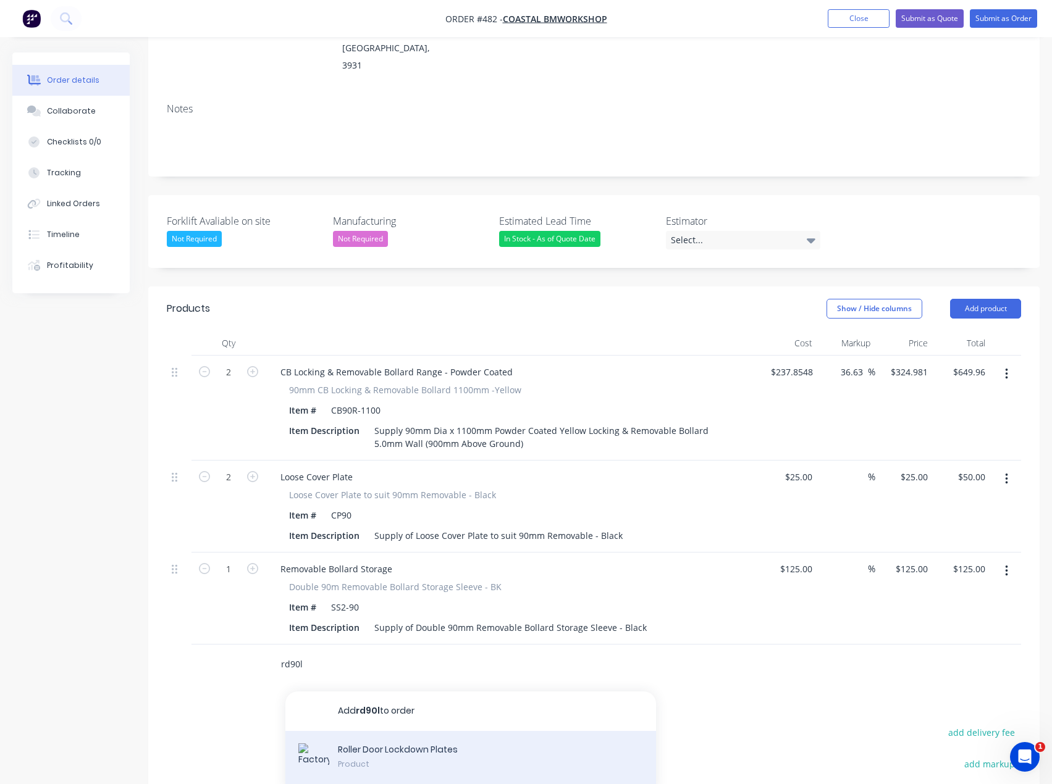
type input "rd90l"
click at [387, 731] on div "Roller Door Lockdown Plates Product" at bounding box center [470, 759] width 371 height 56
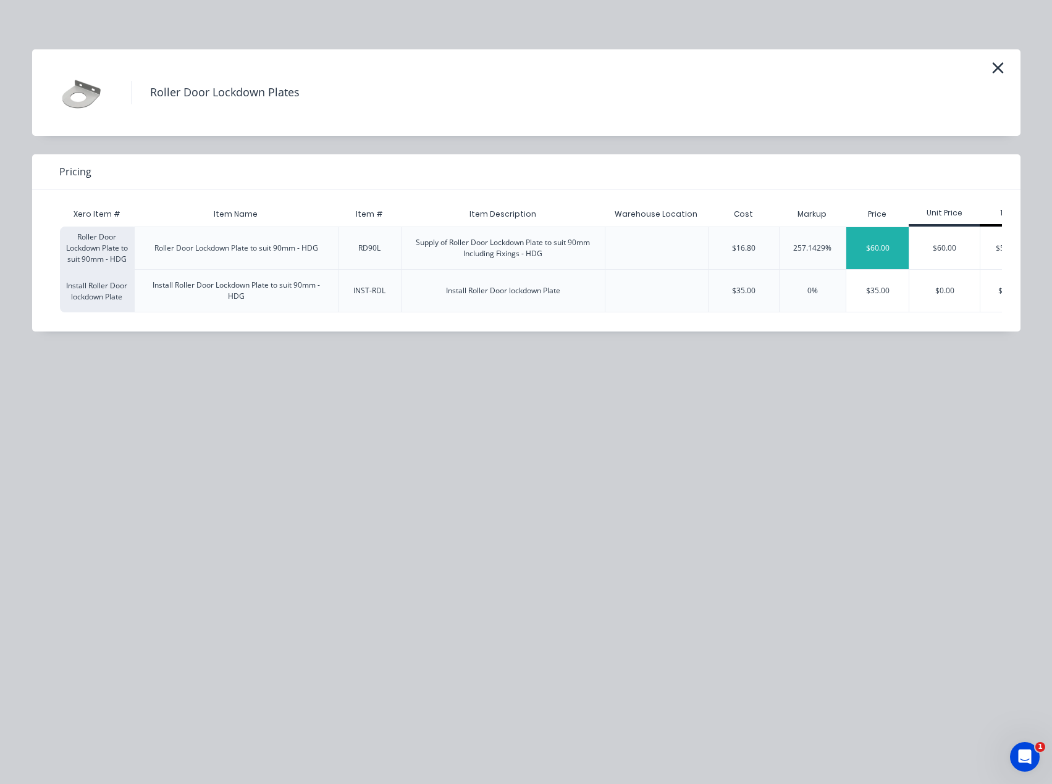
click at [870, 248] on div "$60.00" at bounding box center [877, 248] width 62 height 42
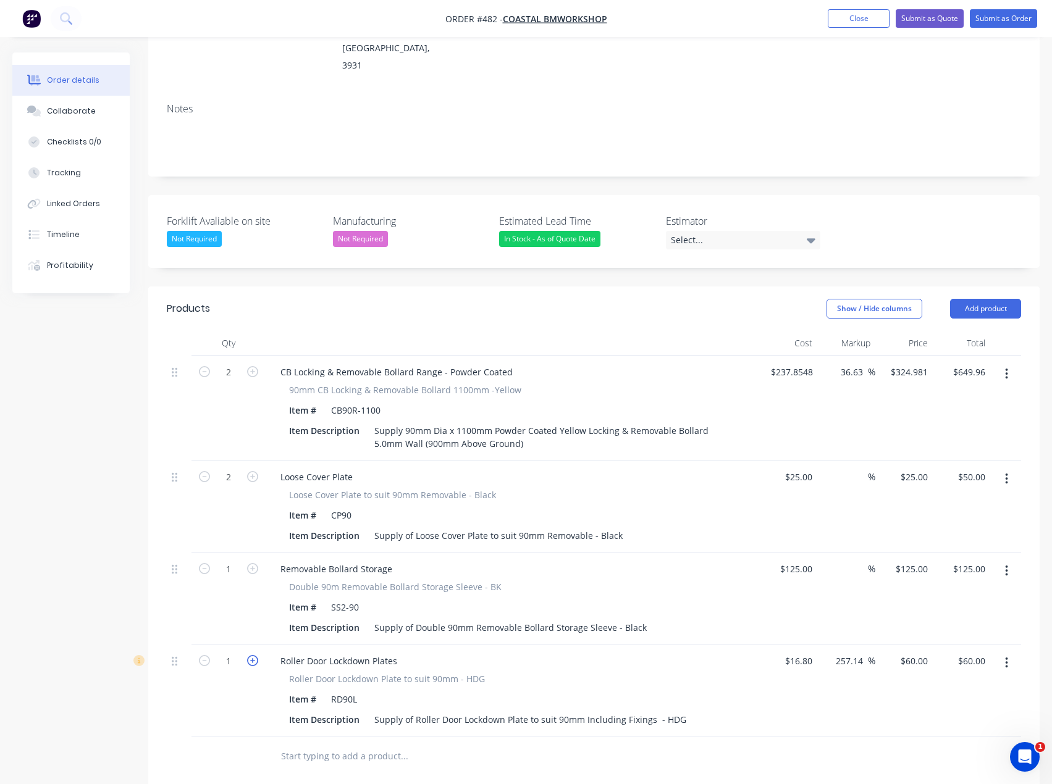
click at [250, 655] on icon "button" at bounding box center [252, 660] width 11 height 11
type input "2"
type input "$120.00"
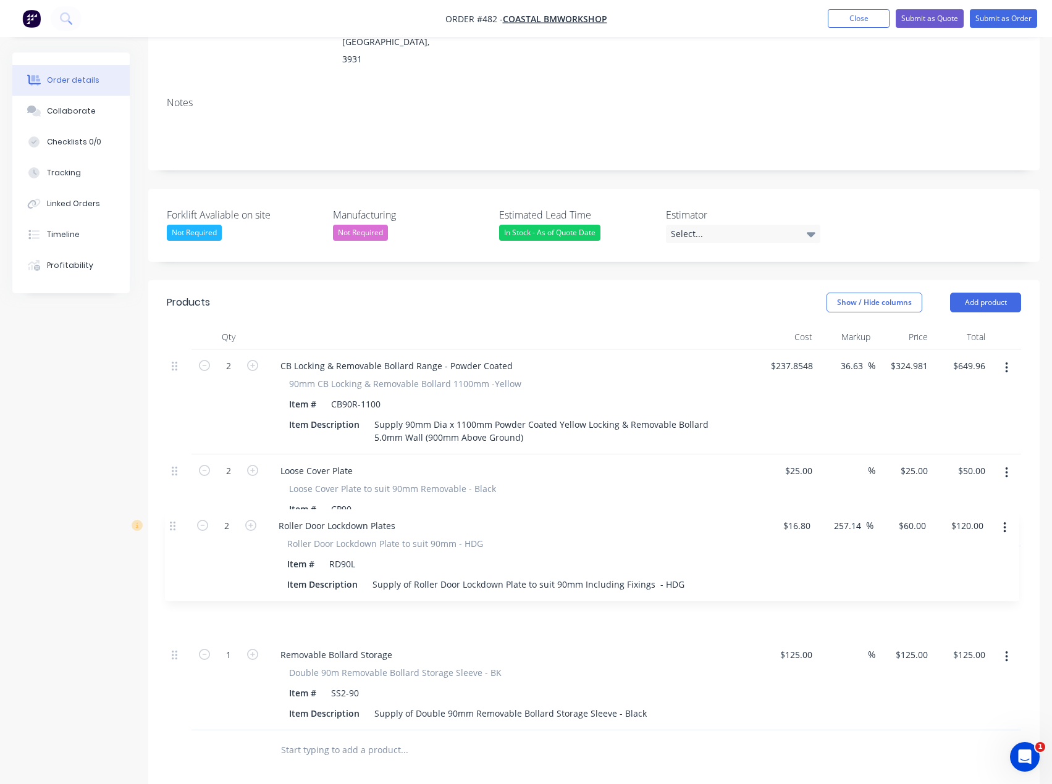
scroll to position [193, 0]
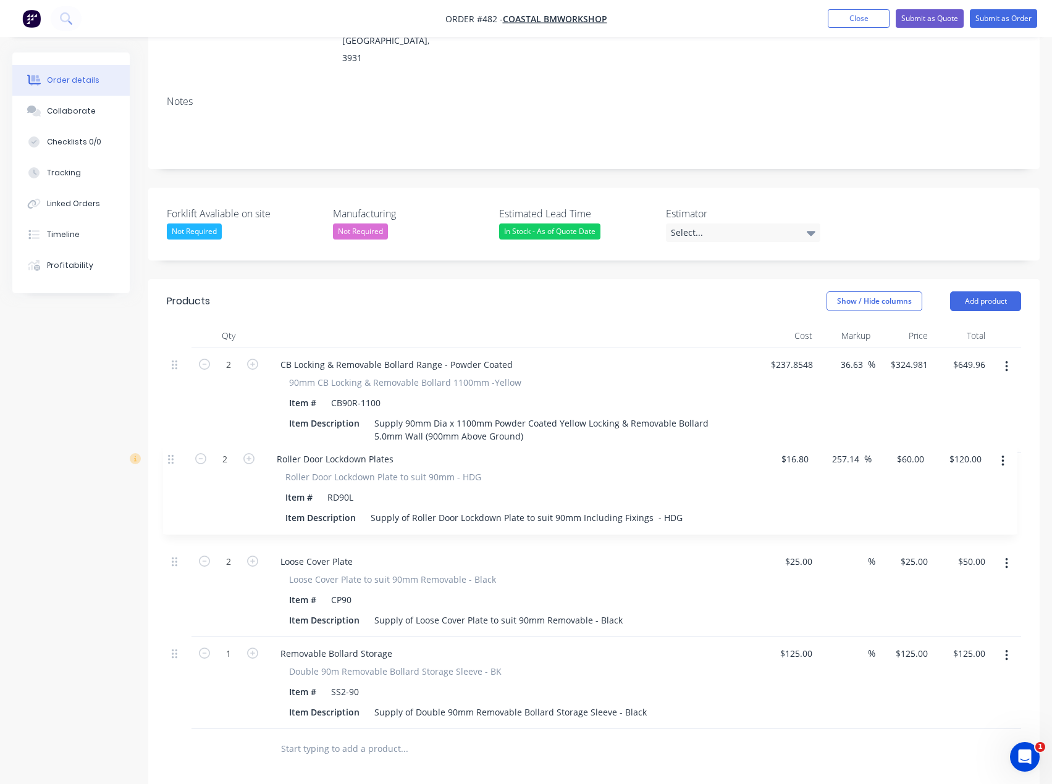
drag, startPoint x: 173, startPoint y: 645, endPoint x: 170, endPoint y: 456, distance: 188.4
click at [170, 456] on div "2 CB Locking & Removable Bollard Range - Powder Coated 90mm CB Locking & Remova…" at bounding box center [594, 538] width 854 height 381
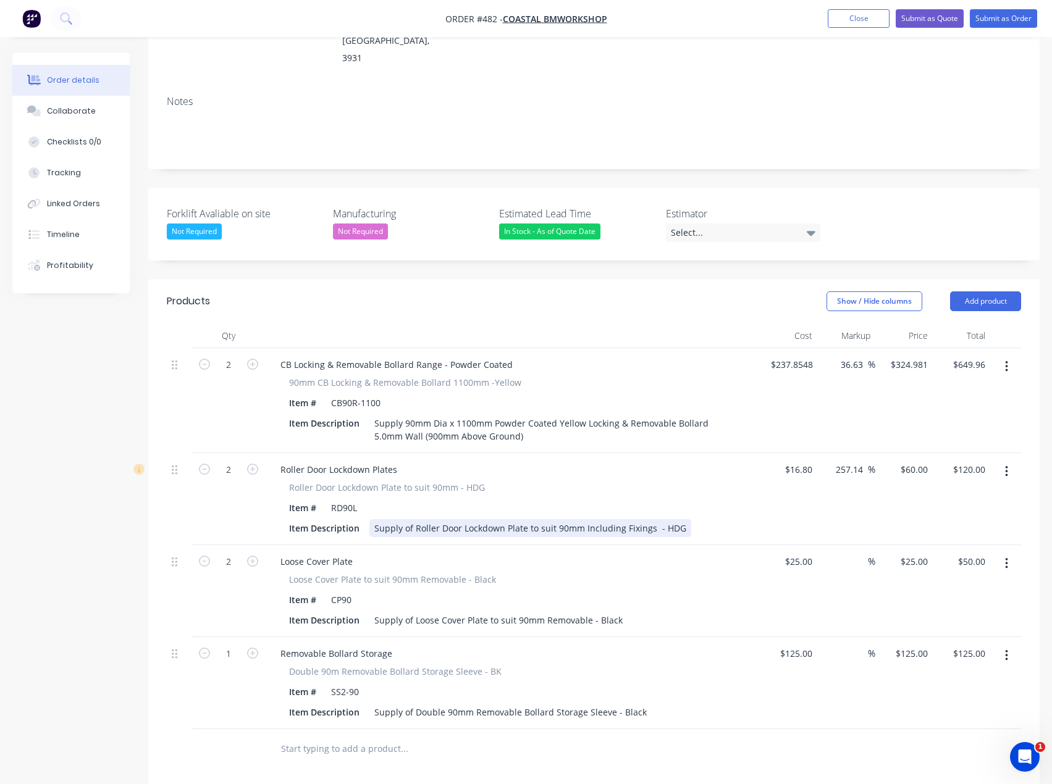
click at [658, 519] on div "Supply of Roller Door Lockdown Plate to suit 90mm Including Fixings - HDG" at bounding box center [530, 528] width 322 height 18
click at [684, 519] on div "Supply of Roller Door Lockdown Plate to suit 90mm Including Fixings - HDG" at bounding box center [530, 528] width 322 height 18
click at [968, 292] on button "Add product" at bounding box center [985, 302] width 71 height 20
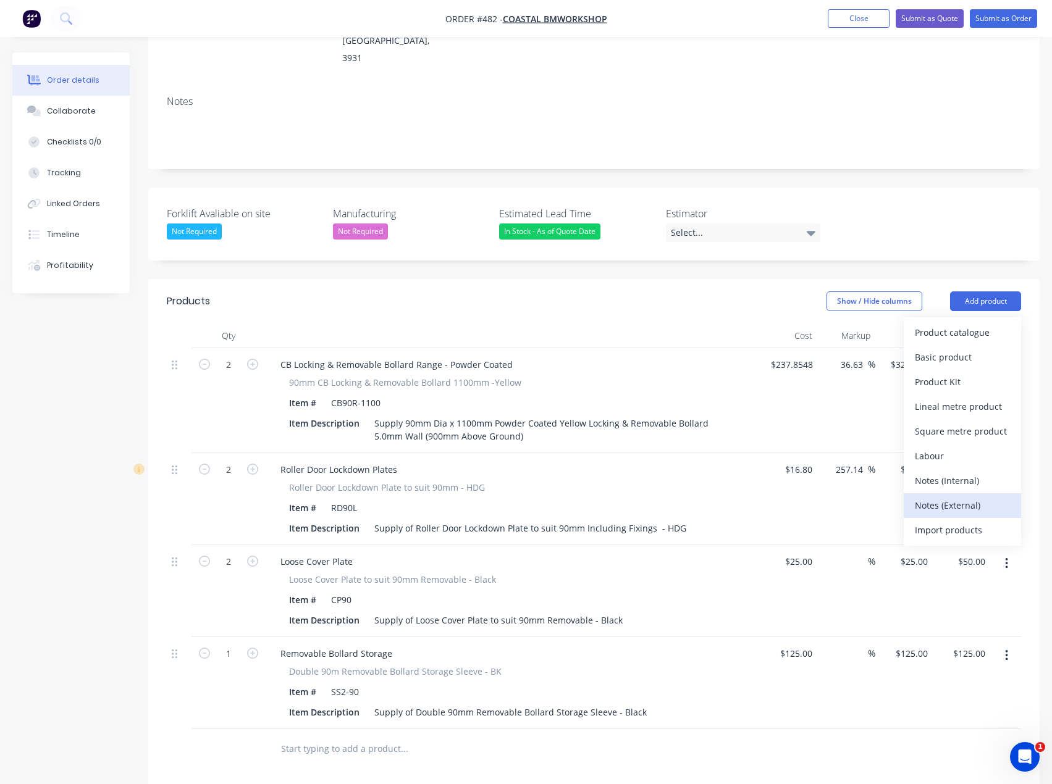
click at [951, 497] on div "Notes (External)" at bounding box center [962, 506] width 95 height 18
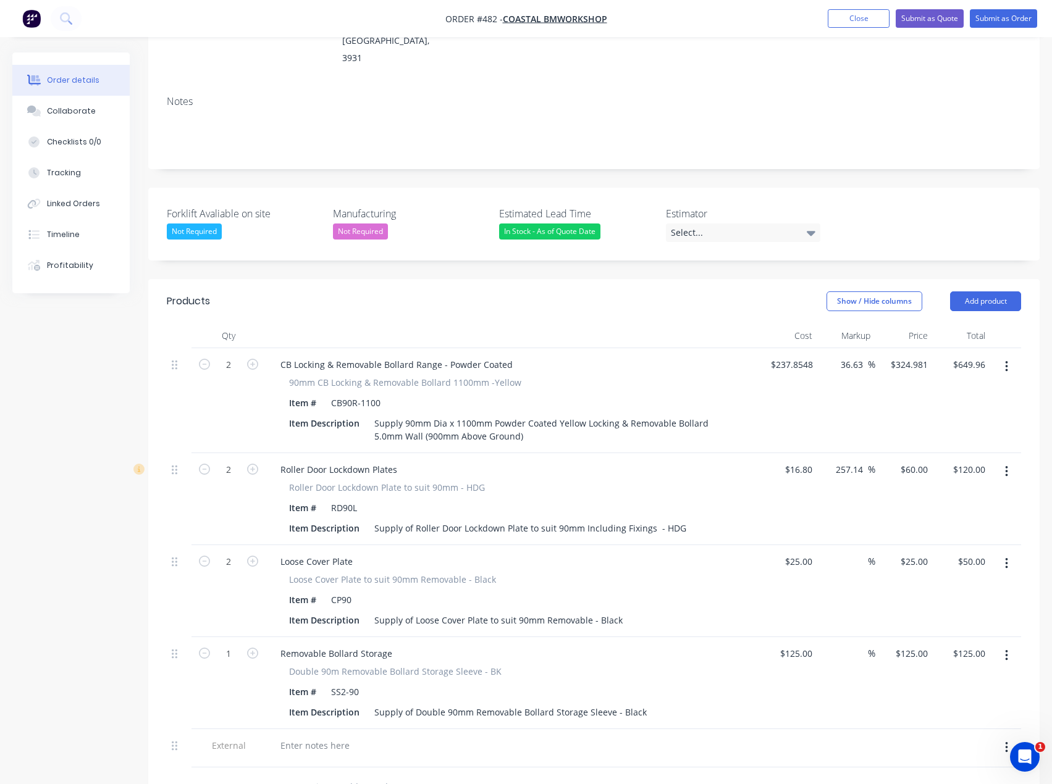
scroll to position [198, 0]
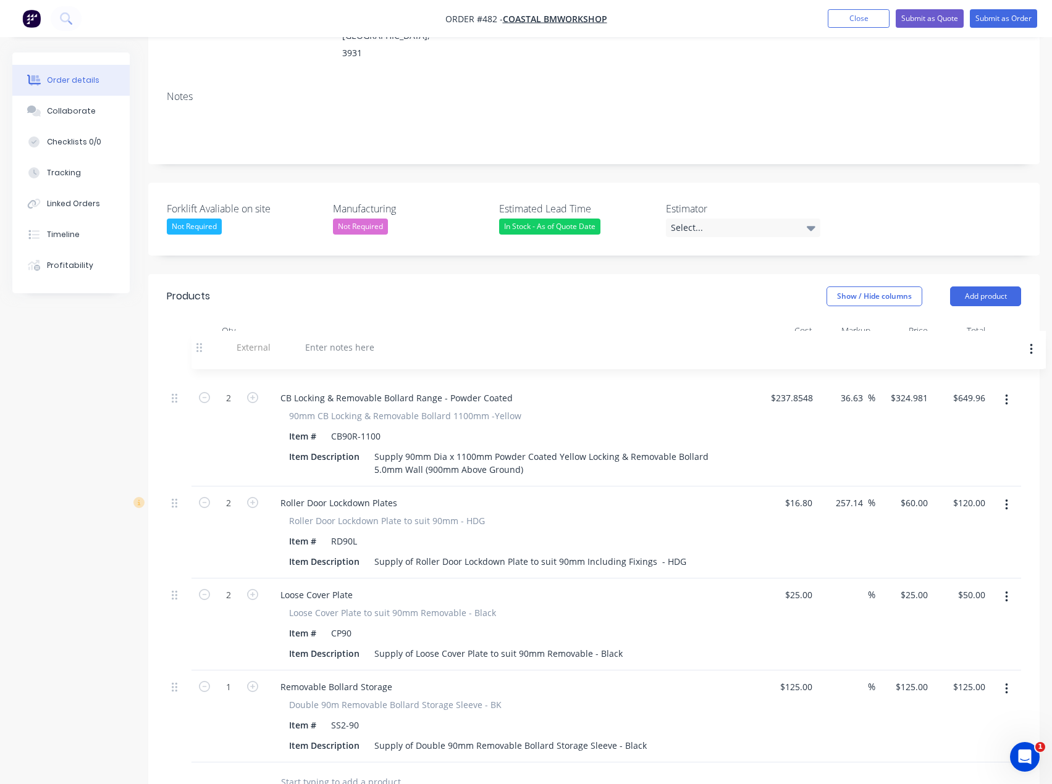
drag, startPoint x: 179, startPoint y: 730, endPoint x: 197, endPoint y: 340, distance: 390.1
click at [197, 343] on div "2 CB Locking & Removable Bollard Range - Powder Coated 90mm CB Locking & Remova…" at bounding box center [594, 552] width 854 height 419
click at [307, 351] on div at bounding box center [315, 360] width 89 height 18
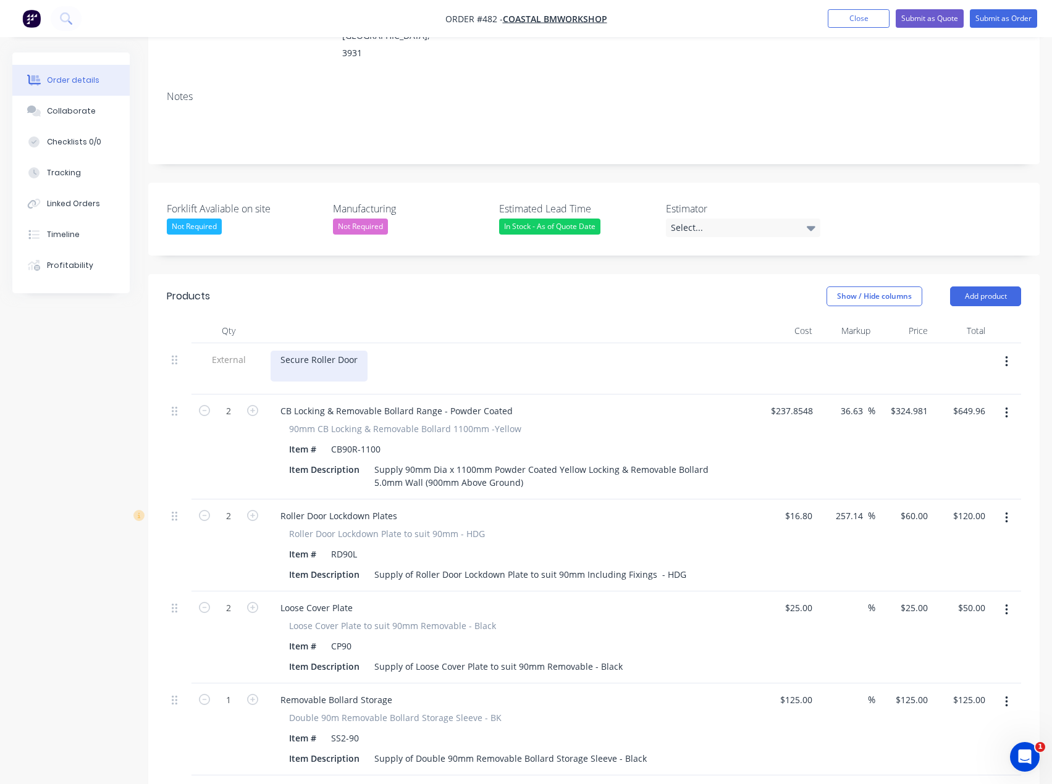
click at [363, 351] on div "Secure Roller Door" at bounding box center [319, 366] width 97 height 31
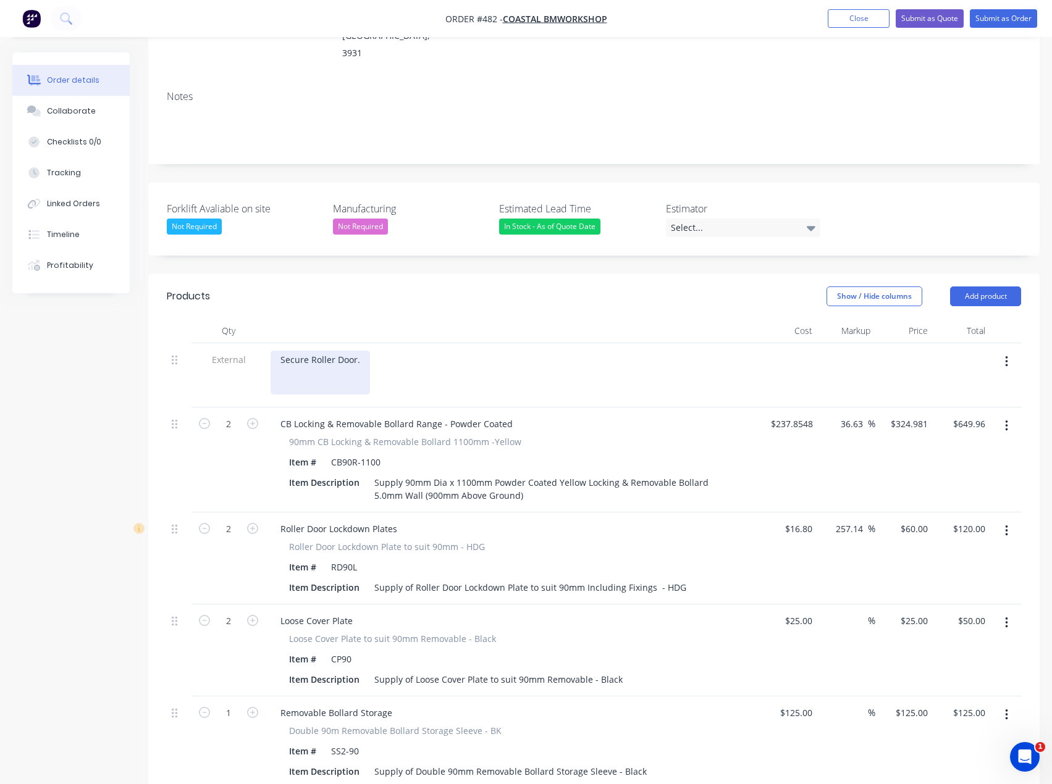
click at [359, 351] on div "Secure Roller Door." at bounding box center [320, 373] width 99 height 44
click at [280, 351] on div "Secure Roller Door" at bounding box center [319, 373] width 97 height 44
click at [296, 359] on div "Option1- Secure Roller Door" at bounding box center [339, 373] width 136 height 44
click at [396, 351] on div "Option1- Secure Roller Door" at bounding box center [339, 373] width 136 height 44
click at [368, 351] on div "Option1- Secure Roller Door (recommended bollard spacing)" at bounding box center [406, 373] width 271 height 44
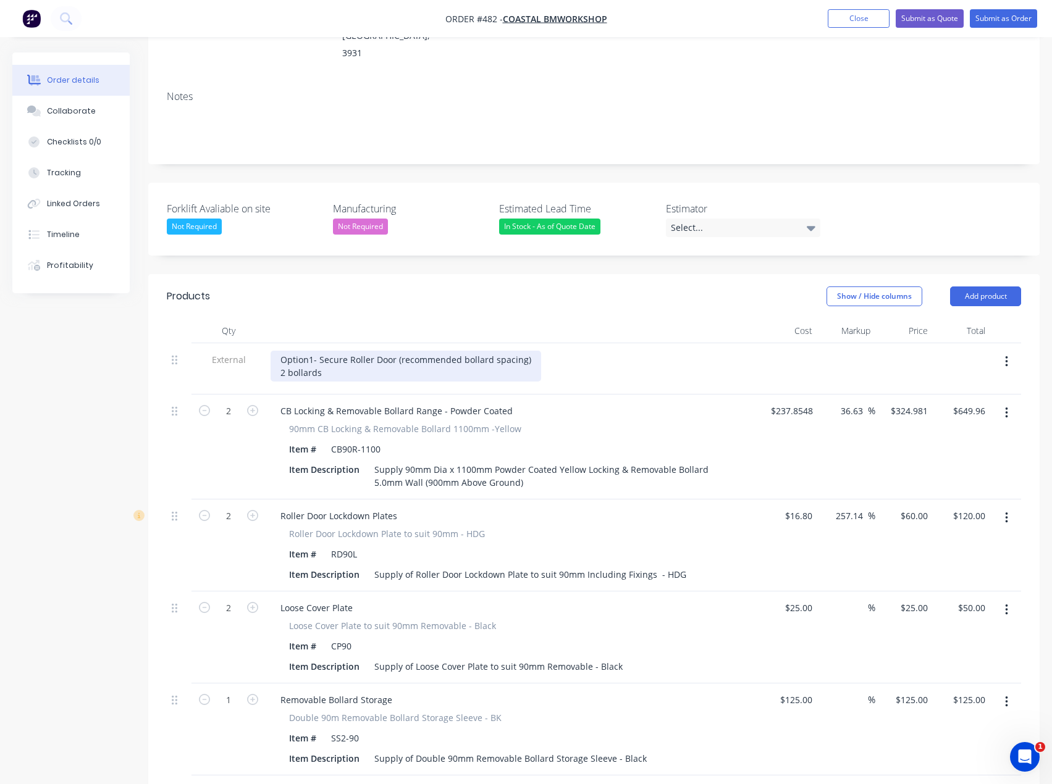
click at [430, 351] on div "Option1- Secure Roller Door (recommended bollard spacing) 2 bollards" at bounding box center [406, 366] width 271 height 31
click at [422, 351] on div "Option1- Secure Roller Door (recommended bollard spacing) 2 bollards" at bounding box center [406, 366] width 271 height 31
click at [337, 351] on div "Option1- Secure Roller Door (recommended bollard spacing) 2 bollards" at bounding box center [407, 366] width 273 height 31
click at [309, 351] on div "Option1- Secure Roller Door (recommended bollard spacing) 2 bollards" at bounding box center [407, 366] width 273 height 31
click at [340, 353] on div "Option 1- Secure Roller Door (recommended bollard spacing) 2 bollards" at bounding box center [408, 366] width 275 height 31
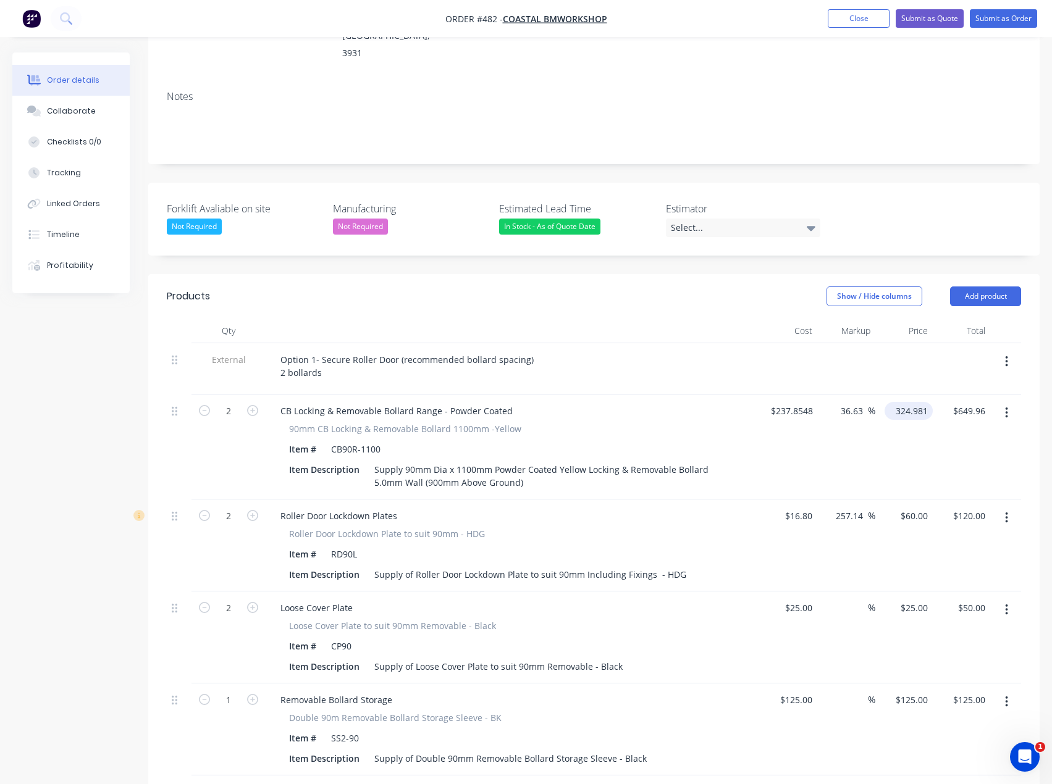
click at [910, 402] on input "324.981" at bounding box center [910, 411] width 43 height 18
type input "325"
type input "36.64"
type input "$325.00"
type input "$650.00"
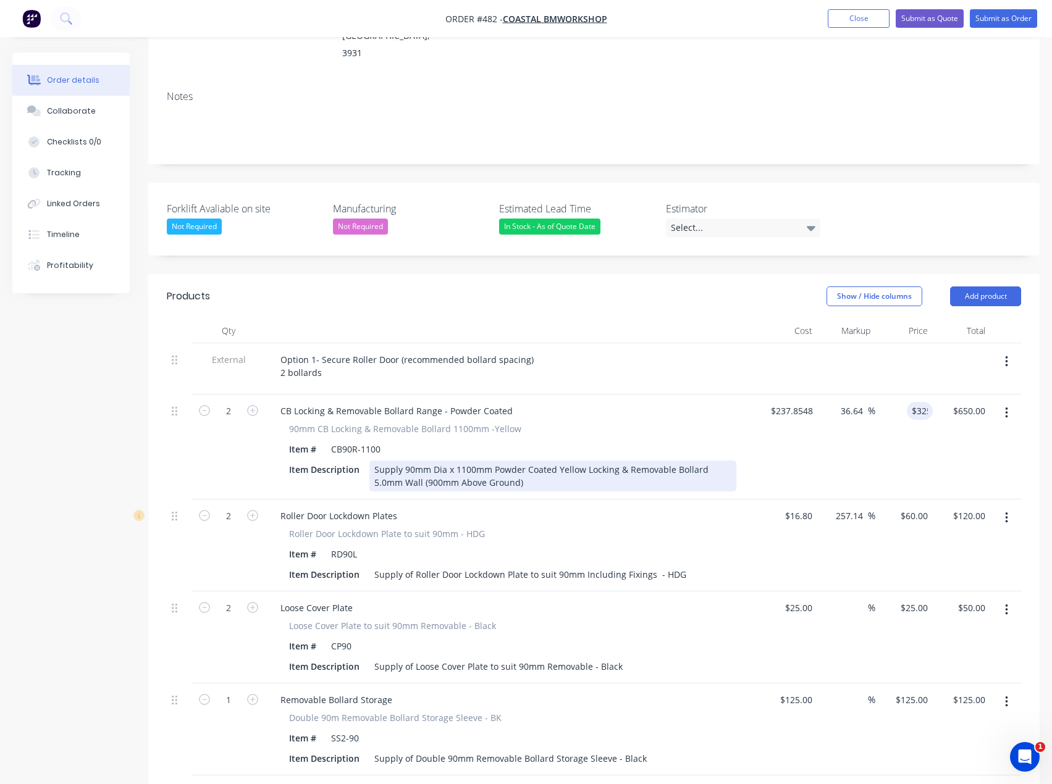
click at [740, 455] on div "90mm CB Locking & Removable Bollard 1100mm -Yellow Item # CB90R-1100 Item Descr…" at bounding box center [513, 456] width 484 height 69
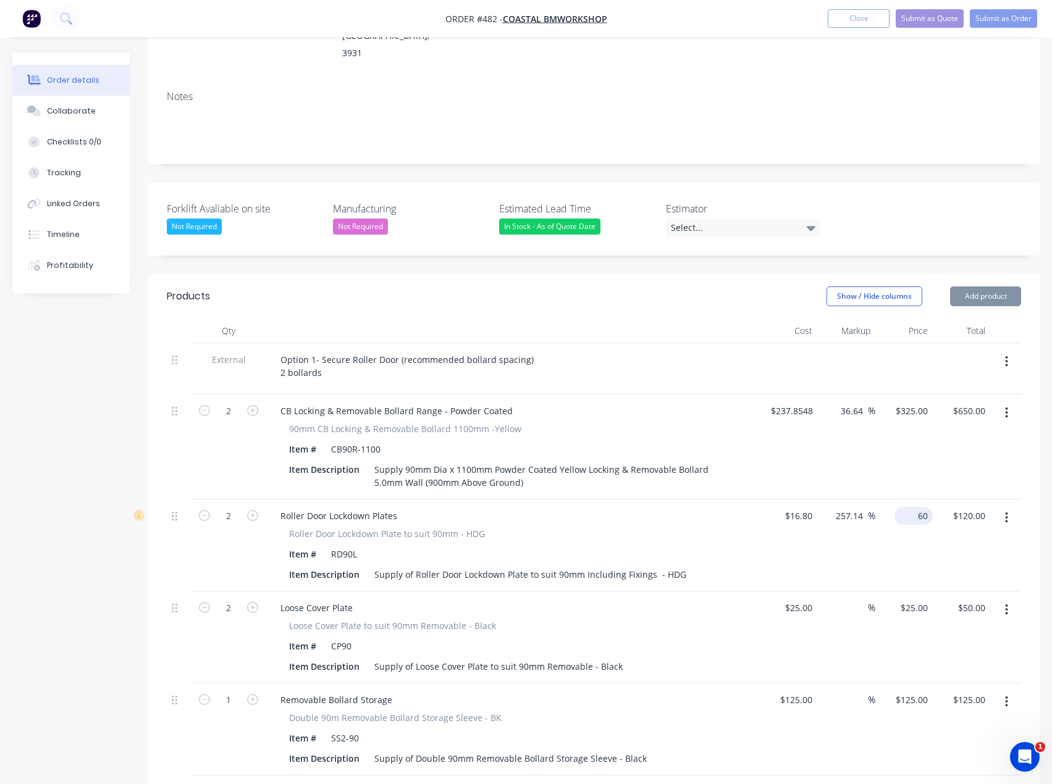
click at [915, 507] on div "60 $60.00" at bounding box center [913, 516] width 38 height 18
type input "55"
type input "227.38"
type input "$55.00"
type input "$110.00"
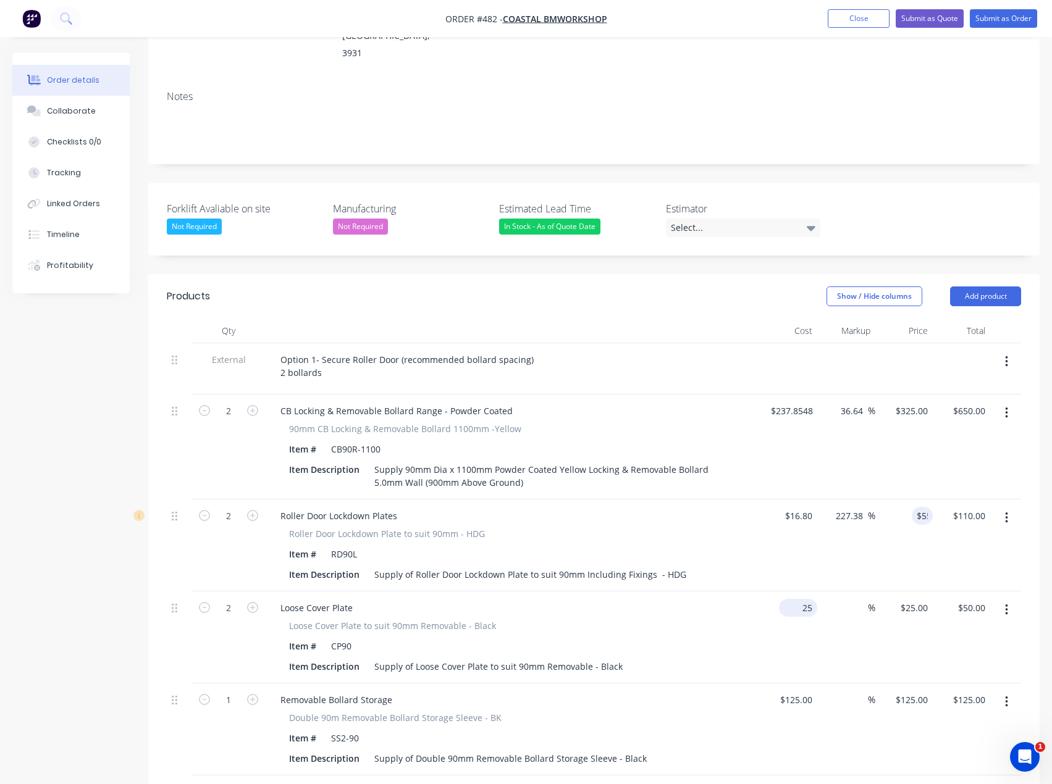
click at [809, 599] on input "25" at bounding box center [800, 608] width 33 height 18
type input "$1.00"
type input "1"
type input "$2.00"
click at [912, 592] on div "1 1" at bounding box center [903, 638] width 57 height 92
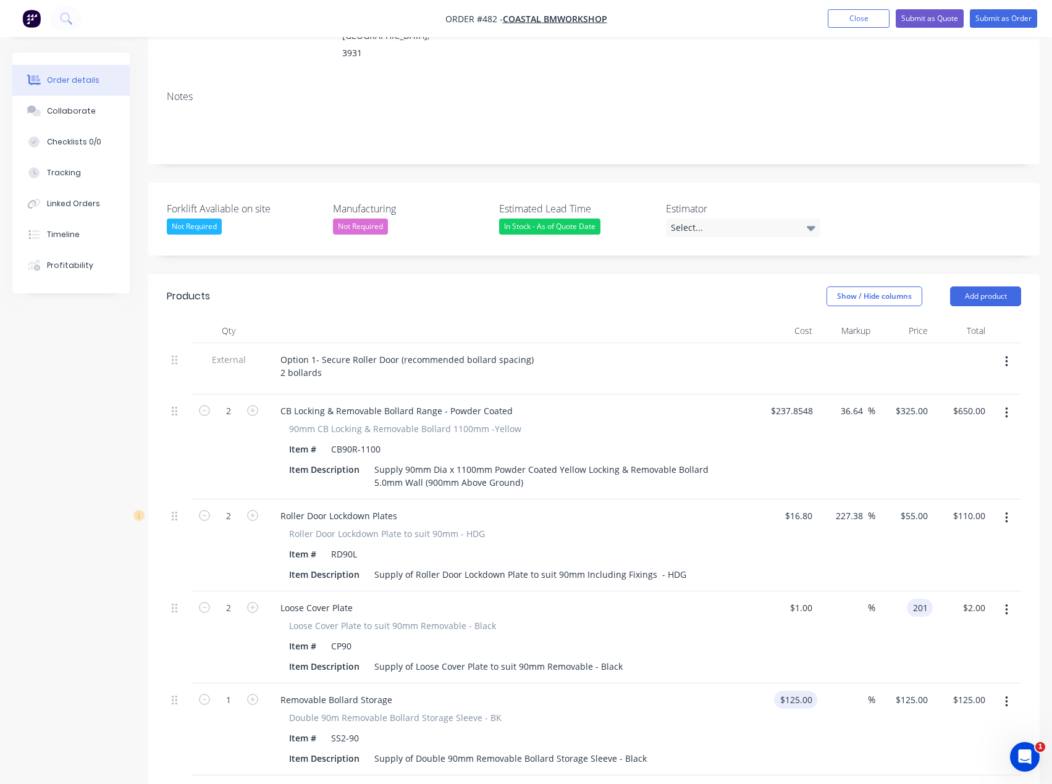
type input "201"
type input "20000"
type input "$201.00"
type input "$402.00"
click at [791, 686] on div "125 $125.00" at bounding box center [788, 730] width 57 height 92
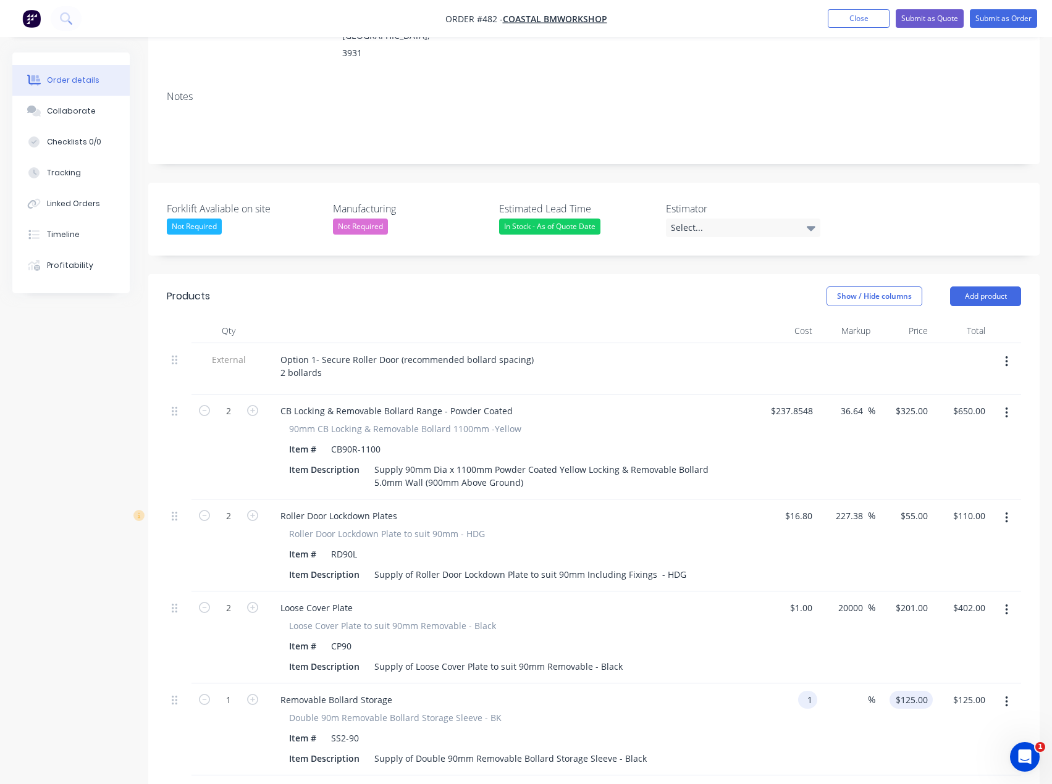
type input "$1.00"
type input "1"
type input "$1.00"
click at [916, 691] on div "1 1" at bounding box center [922, 700] width 19 height 18
type input "120"
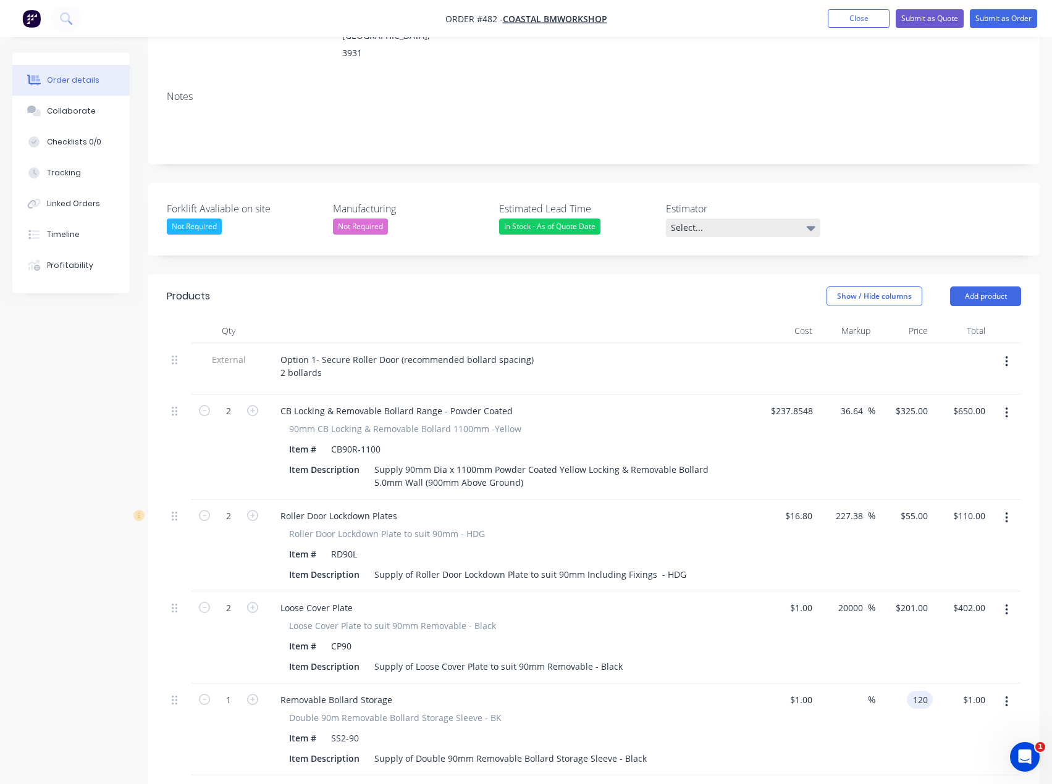
type input "11900"
type input "$120.00"
click at [691, 219] on div "Select..." at bounding box center [743, 228] width 154 height 19
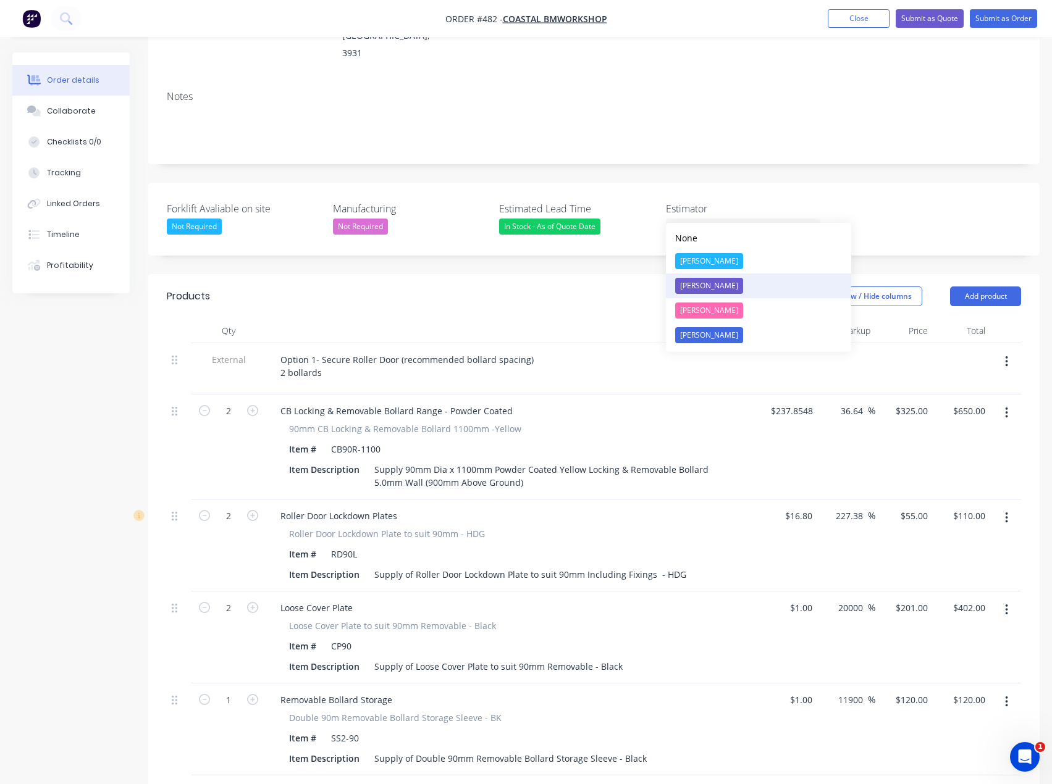
click at [696, 283] on div "[PERSON_NAME]" at bounding box center [709, 286] width 68 height 16
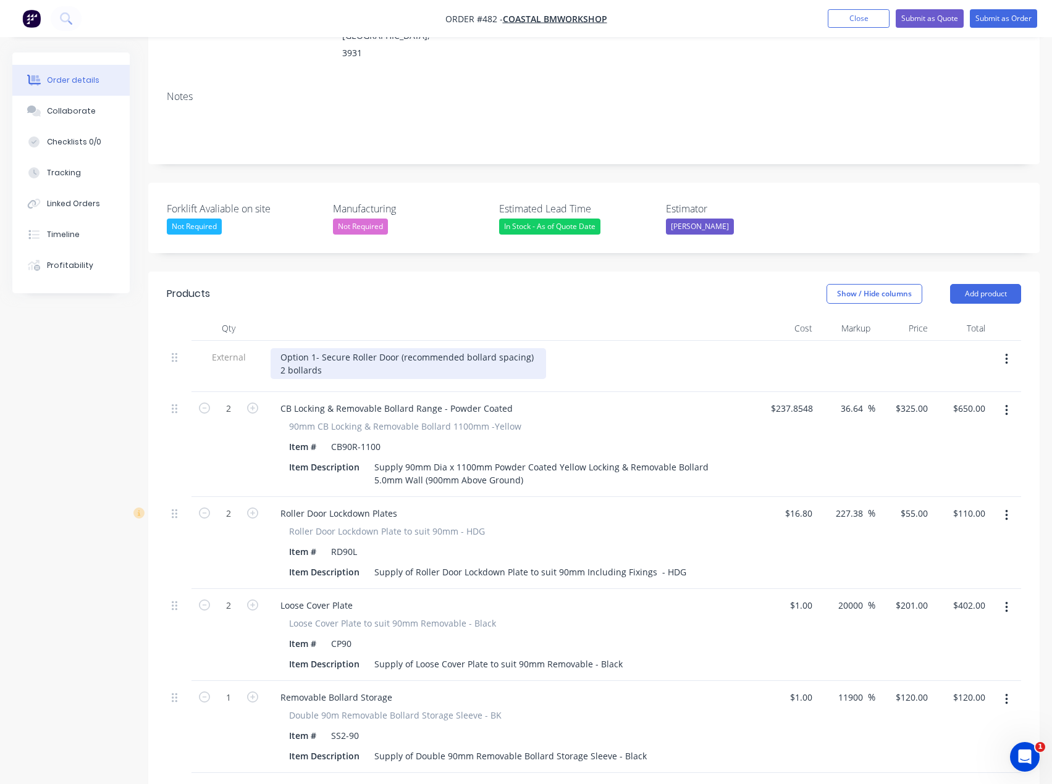
click at [332, 354] on div "Option 1- Secure Roller Door (recommended bollard spacing) 2 bollards" at bounding box center [408, 363] width 275 height 31
drag, startPoint x: 469, startPoint y: 353, endPoint x: 325, endPoint y: 353, distance: 144.5
click at [325, 353] on div "Option 1- Secure Roller Door (recommended bollard spacing) 2 bollards with roll…" at bounding box center [408, 363] width 275 height 31
click at [321, 352] on div "Option 1- Secure Roller Door (recommended bollard spacing) 2 bollards externally" at bounding box center [408, 363] width 275 height 31
click at [486, 353] on div "Option 1- Secure Roller Door (recommended bollard spacing) 2 bollards spaced at…" at bounding box center [408, 363] width 275 height 31
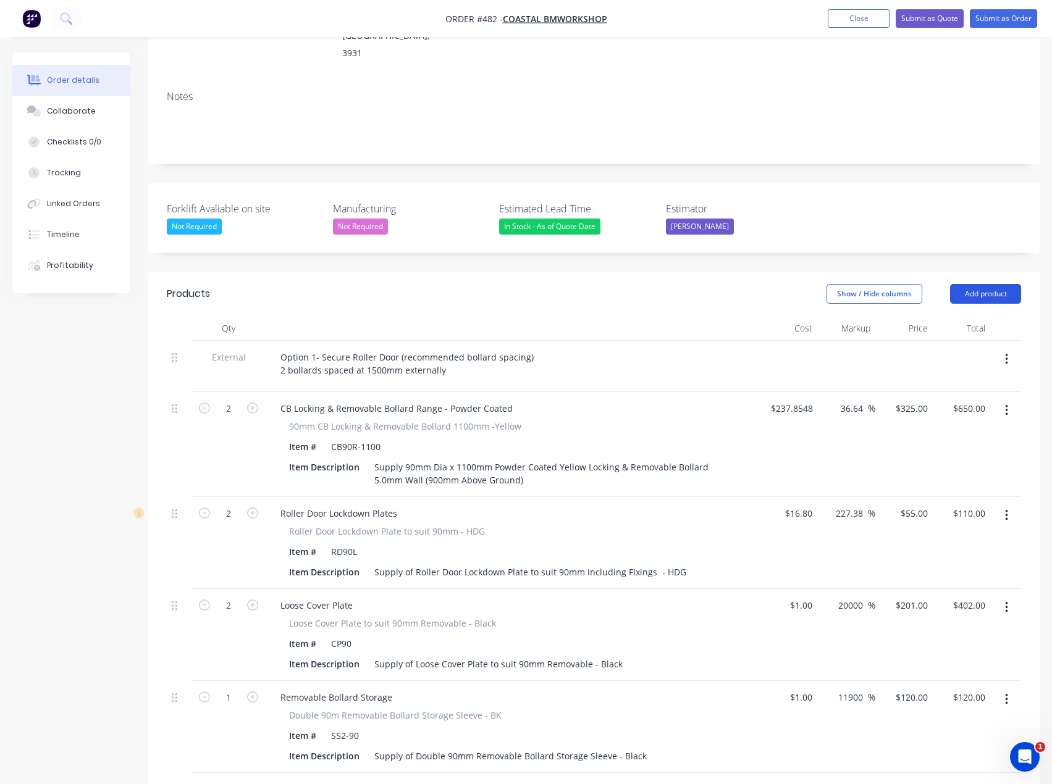
click at [985, 284] on button "Add product" at bounding box center [985, 294] width 71 height 20
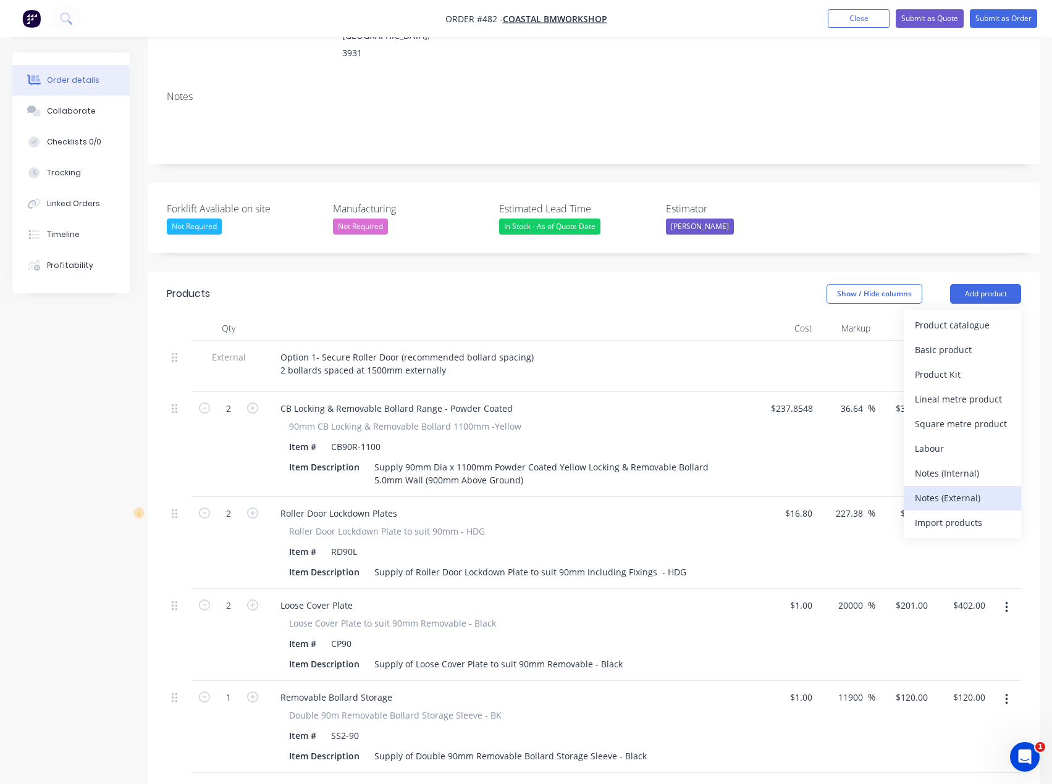
click at [929, 489] on div "Notes (External)" at bounding box center [962, 498] width 95 height 18
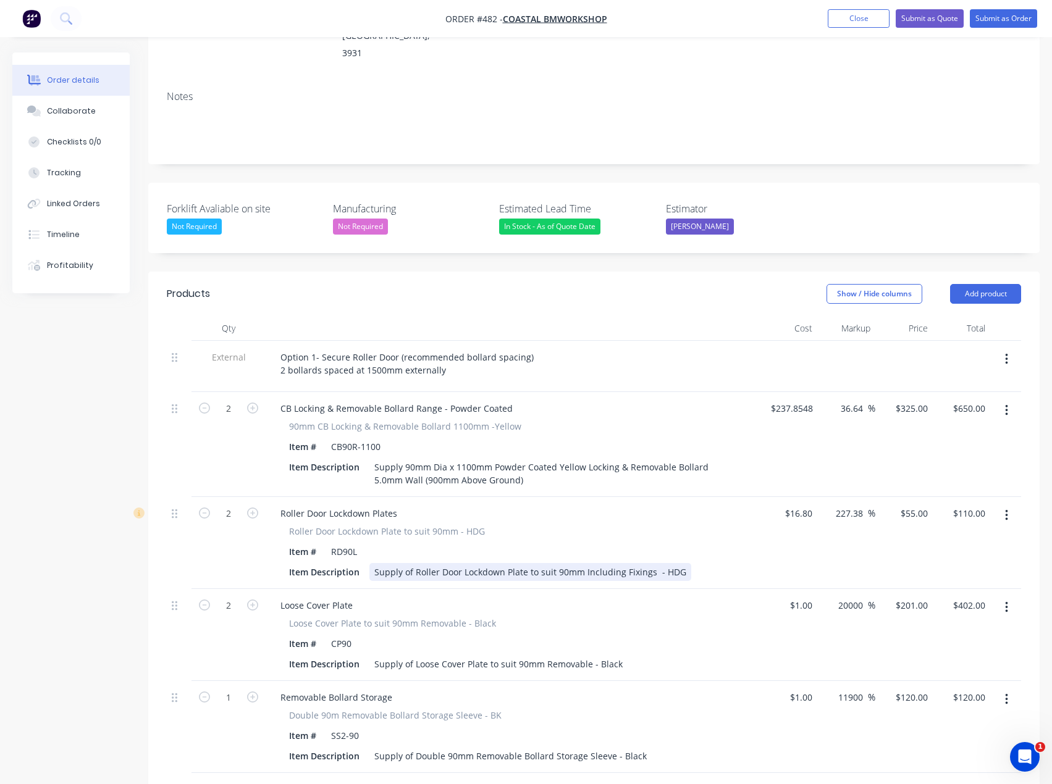
scroll to position [563, 0]
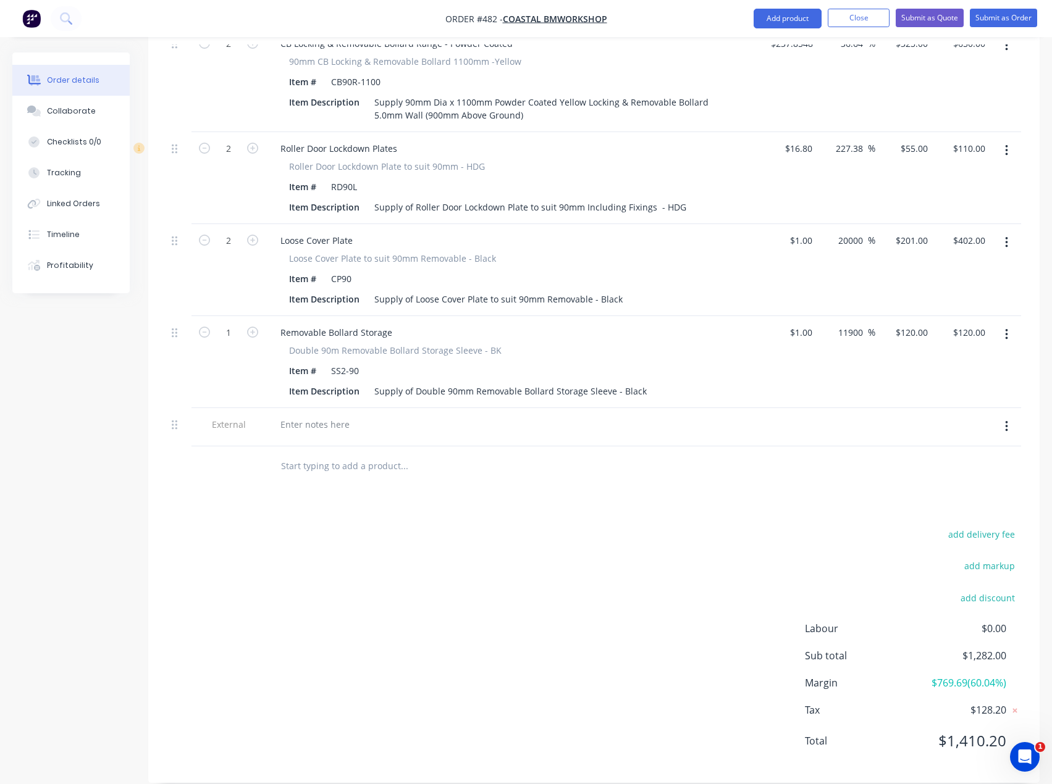
click at [184, 572] on div "add delivery fee add markup add discount Labour $0.00 Sub total $1,282.00 Margi…" at bounding box center [594, 645] width 854 height 238
click at [297, 416] on div at bounding box center [315, 425] width 89 height 18
paste div
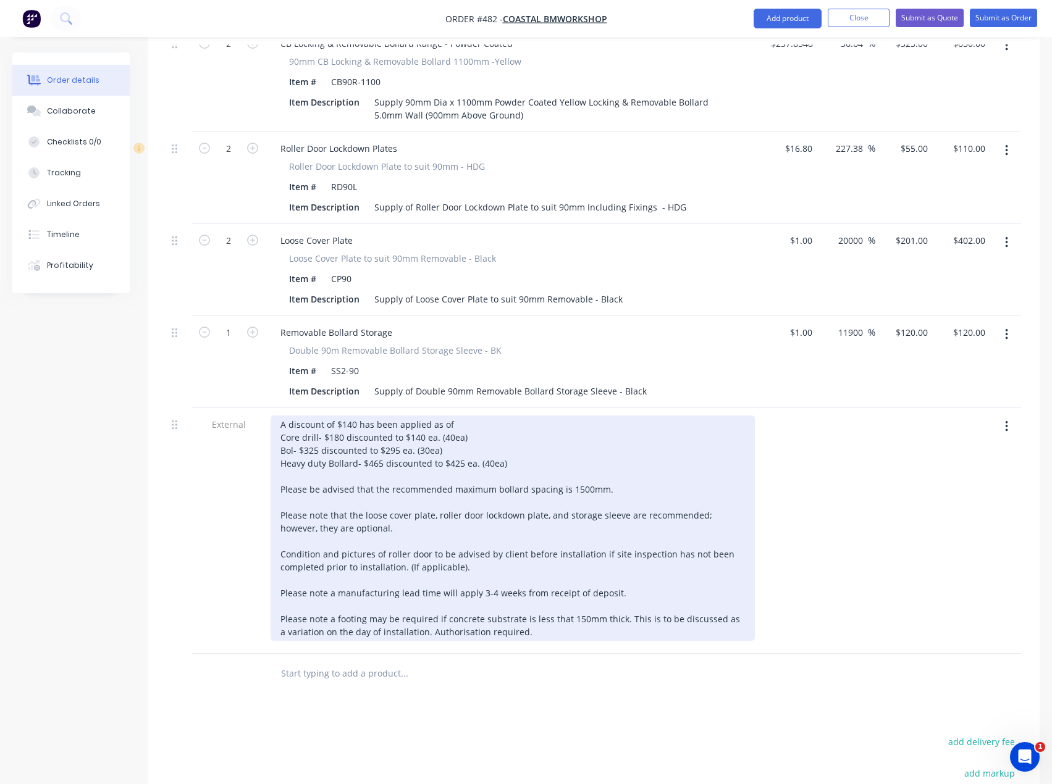
click at [354, 416] on div "A discount of $140 has been applied as of Core drill- $180 discounted to $140 e…" at bounding box center [513, 528] width 484 height 225
click at [462, 416] on div "A discount of $80 has been applied as of Core drill- $180 discounted to $140 ea…" at bounding box center [513, 528] width 484 height 225
click at [471, 420] on div "A discount of $80 has been applied as of 9/10/2025 Core drill- $180 discounted …" at bounding box center [513, 528] width 484 height 225
click at [448, 435] on div "A discount of $80 has been applied as of 9/10/2025 Core drill- $180 discounted …" at bounding box center [513, 528] width 484 height 225
click at [401, 434] on div "A discount of $80 has been applied as of 9/10/2025 Core drill- $180 discounted …" at bounding box center [513, 528] width 484 height 225
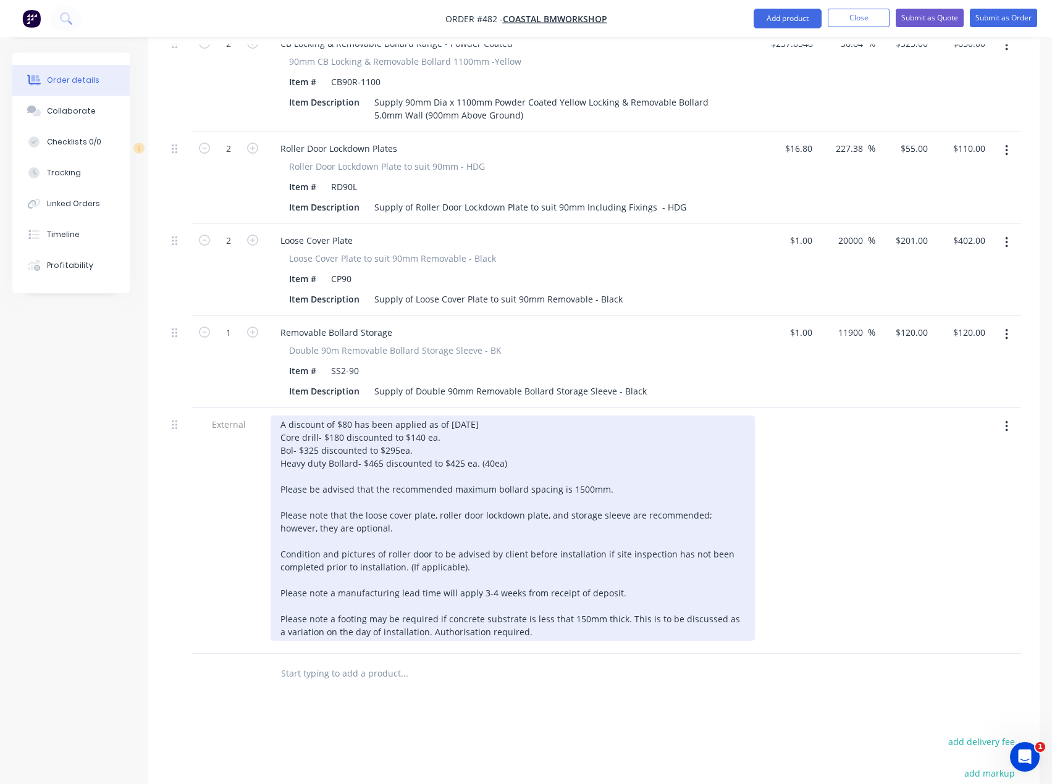
click at [413, 434] on div "A discount of $80 has been applied as of 9/10/2025 Core drill- $180 discounted …" at bounding box center [513, 528] width 484 height 225
click at [448, 423] on div "A discount of $80 has been applied as of 9/10/2025 Core drill- $180 discounted …" at bounding box center [513, 528] width 484 height 225
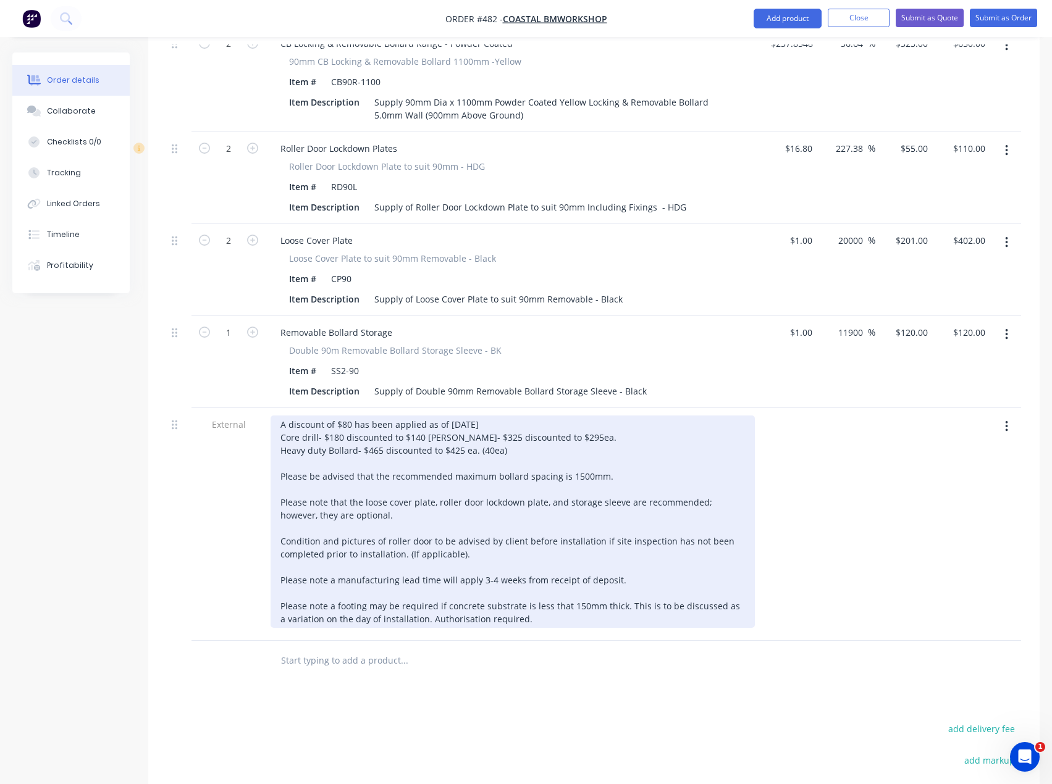
click at [410, 434] on div "A discount of $80 has been applied as of 9/10/2025 Core drill- $180 discounted …" at bounding box center [513, 522] width 484 height 212
drag, startPoint x: 513, startPoint y: 448, endPoint x: 290, endPoint y: 443, distance: 223.6
click at [278, 452] on div "A discount of $80 has been applied as of 9/10/2025 Core drill- $180 discounted …" at bounding box center [513, 522] width 484 height 212
drag, startPoint x: 417, startPoint y: 438, endPoint x: 272, endPoint y: 437, distance: 145.1
click at [272, 438] on div "A discount of $80 has been applied as of 9/10/2025 Core drill- $180 discounted …" at bounding box center [513, 522] width 484 height 212
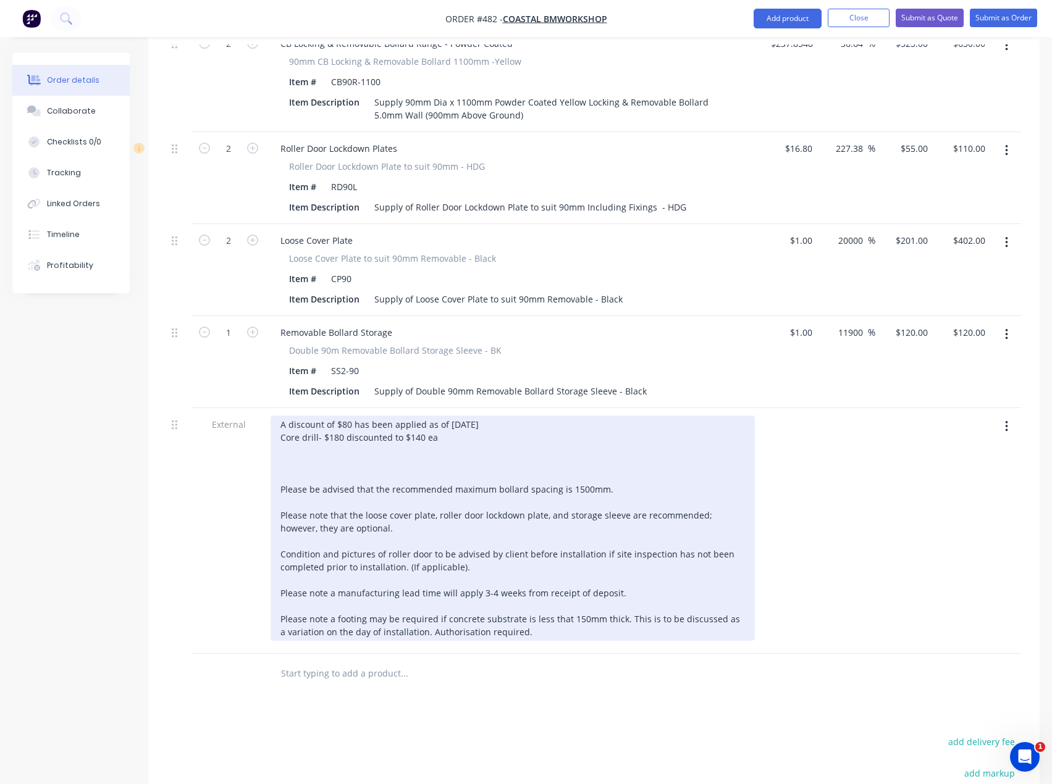
click at [288, 455] on div "A discount of $80 has been applied as of 9/10/2025 Core drill- $180 discounted …" at bounding box center [513, 528] width 484 height 225
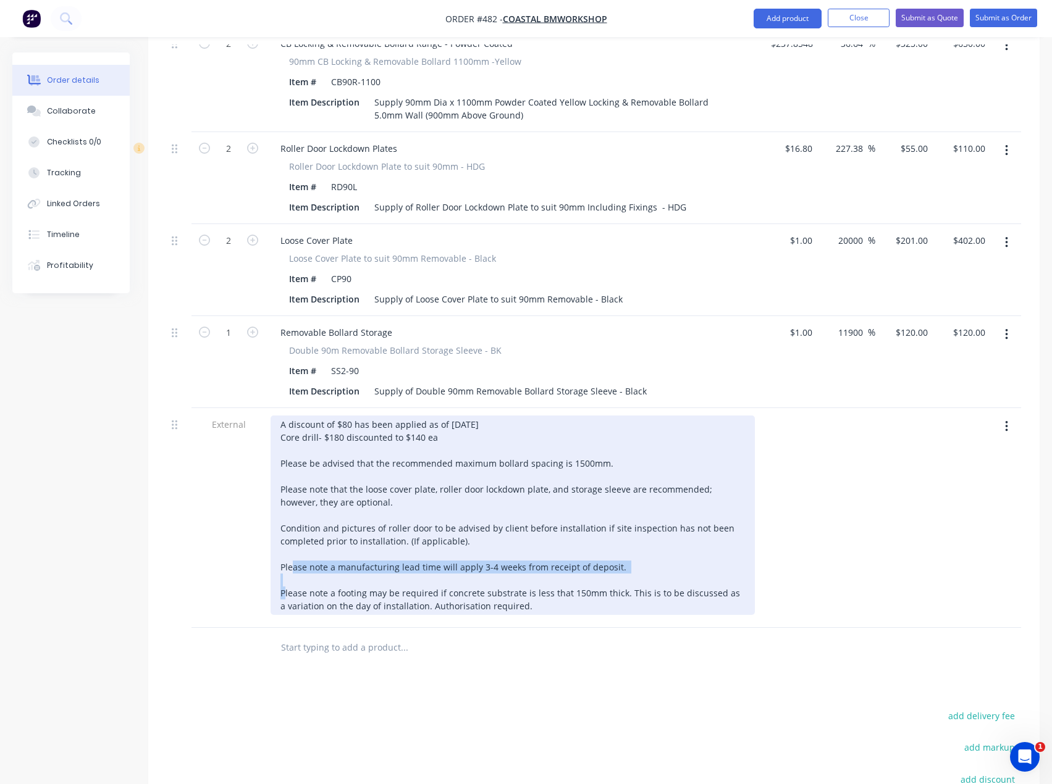
drag, startPoint x: 451, startPoint y: 553, endPoint x: 261, endPoint y: 555, distance: 190.8
click at [261, 555] on div "External A discount of $80 has been applied as of 9/10/2025 Core drill- $180 di…" at bounding box center [594, 518] width 854 height 220
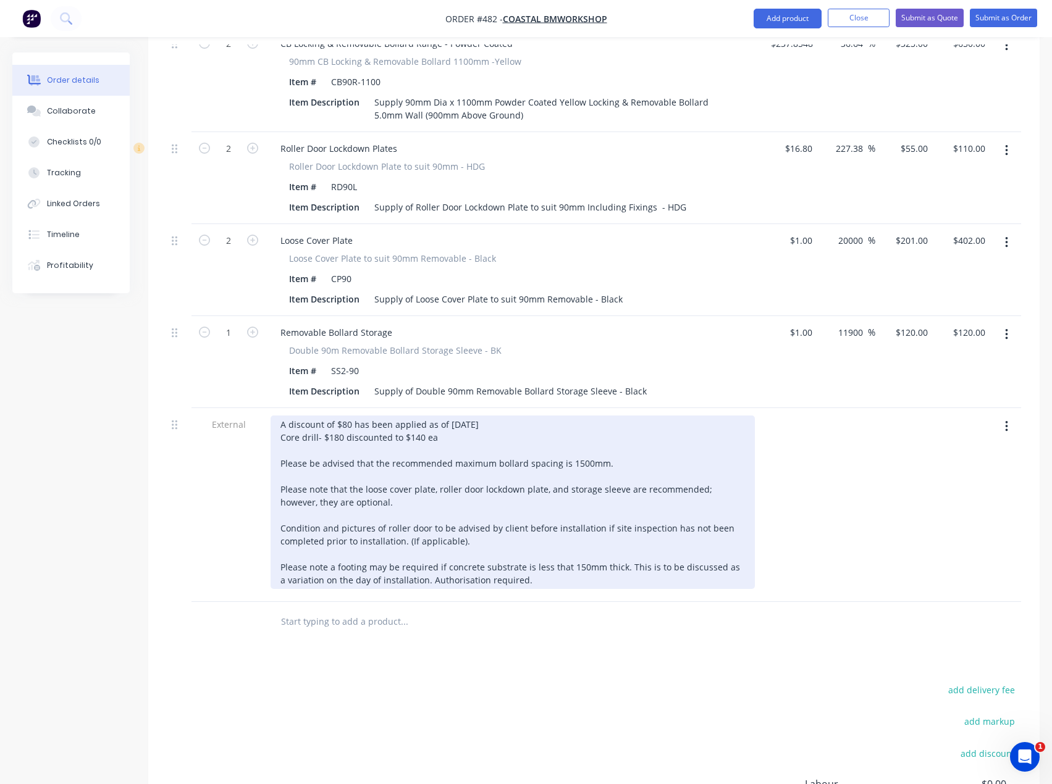
scroll to position [254, 0]
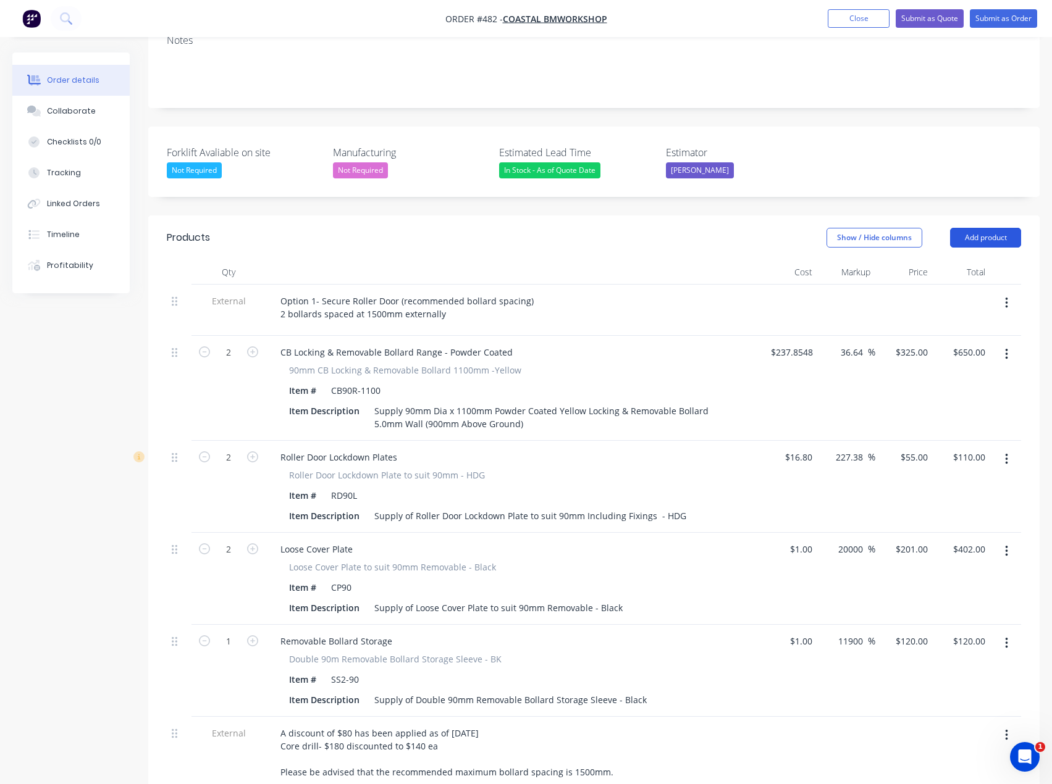
click at [1009, 228] on button "Add product" at bounding box center [985, 238] width 71 height 20
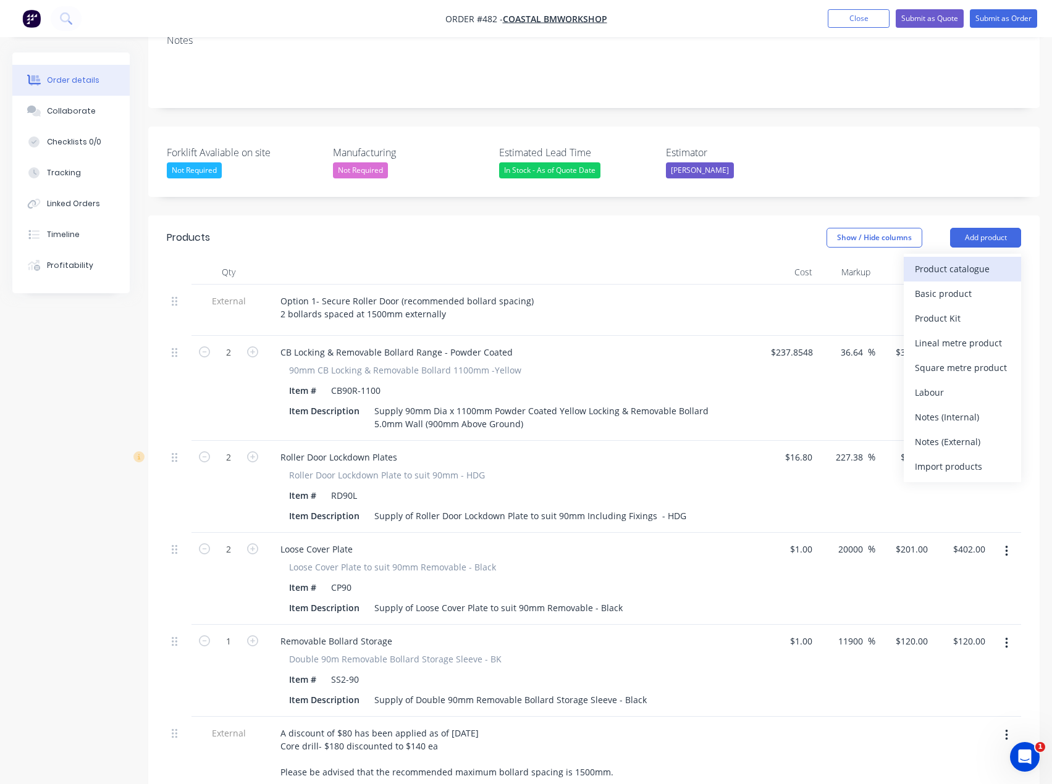
click at [970, 260] on div "Product catalogue" at bounding box center [962, 269] width 95 height 18
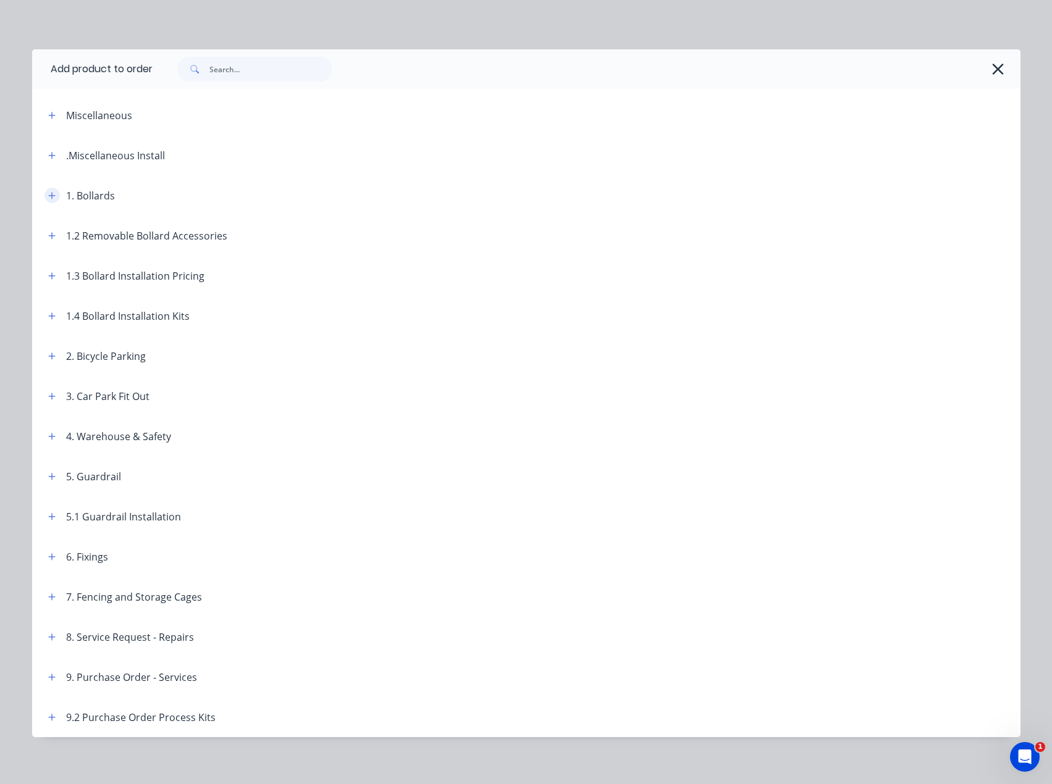
click at [48, 195] on icon "button" at bounding box center [51, 195] width 7 height 7
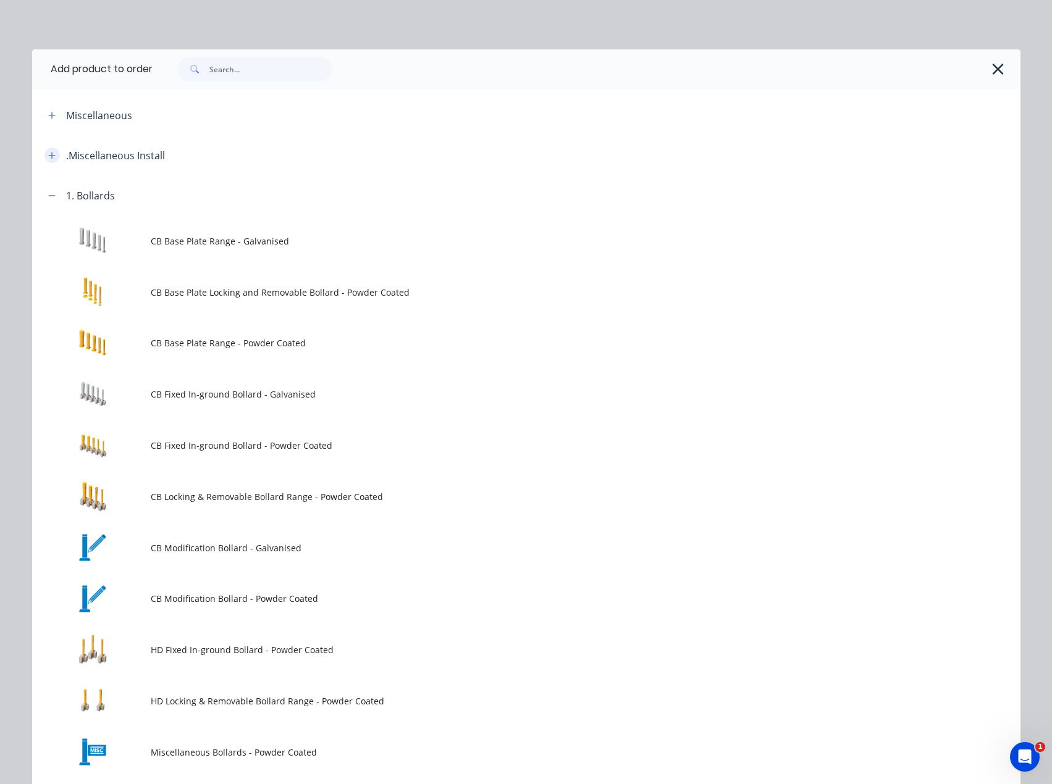
click at [48, 157] on icon "button" at bounding box center [51, 155] width 7 height 9
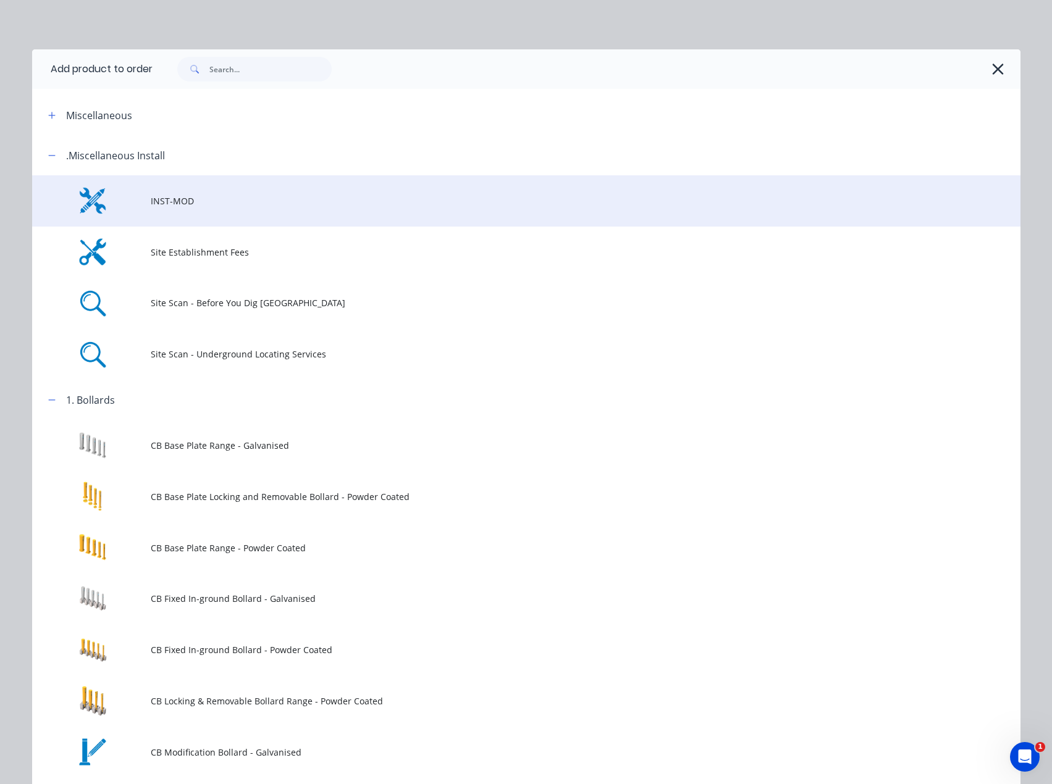
click at [134, 201] on td at bounding box center [91, 200] width 119 height 51
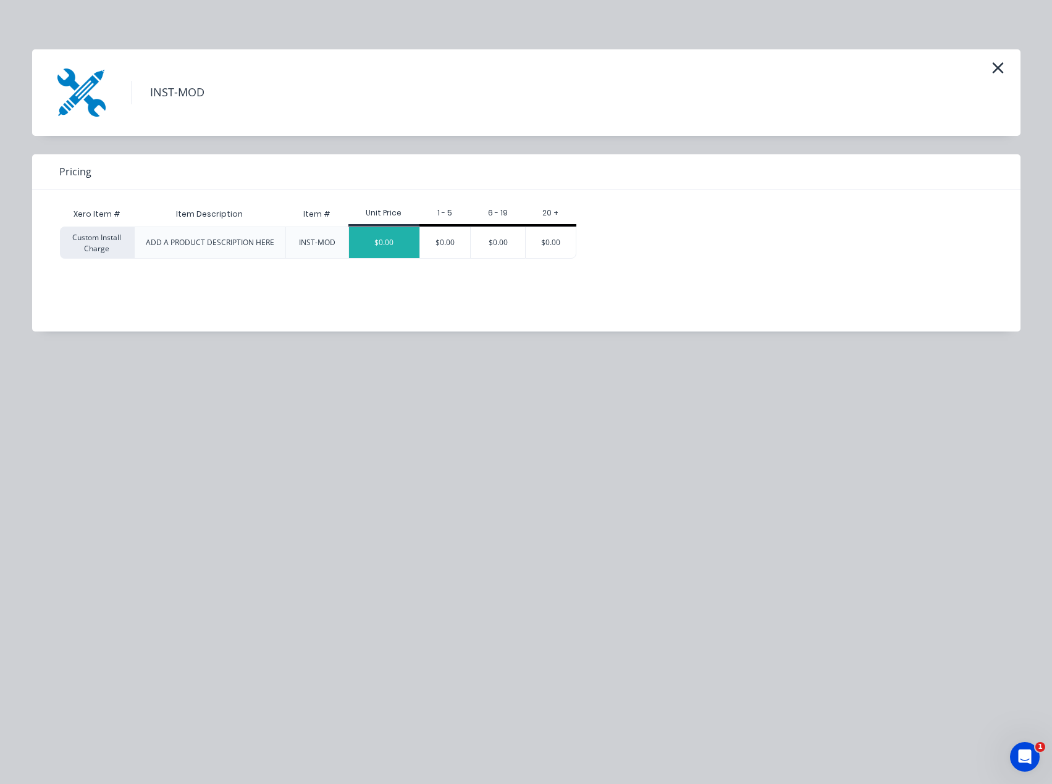
click at [401, 244] on div "$0.00" at bounding box center [384, 242] width 70 height 31
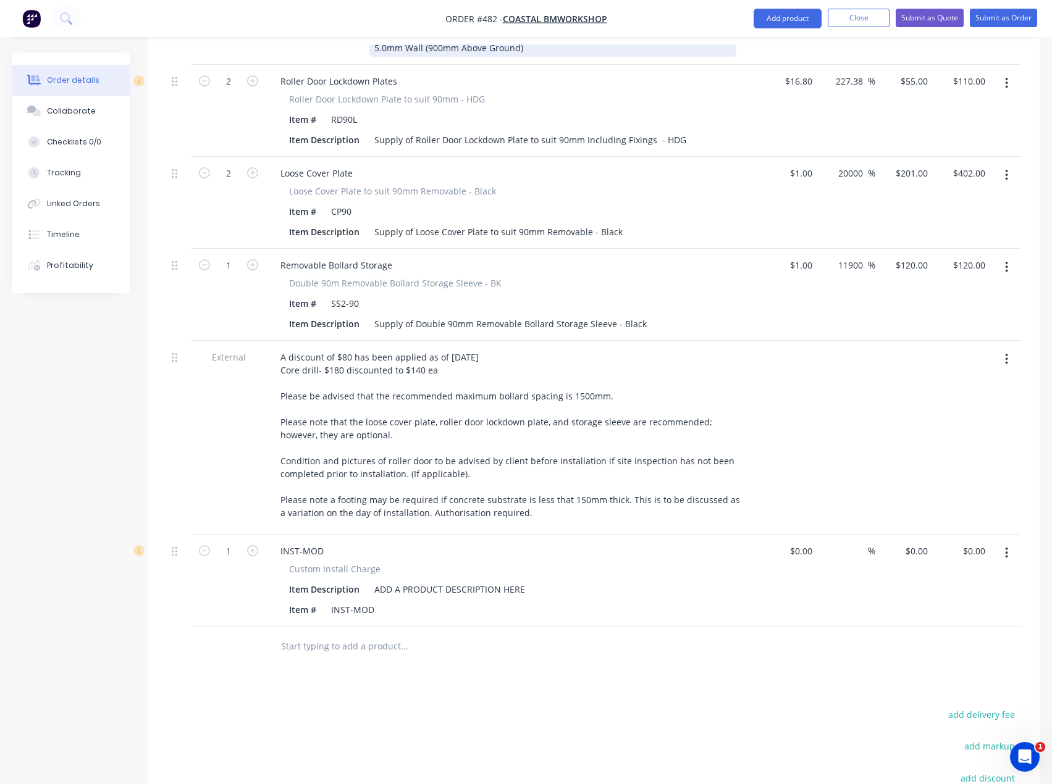
scroll to position [810, 0]
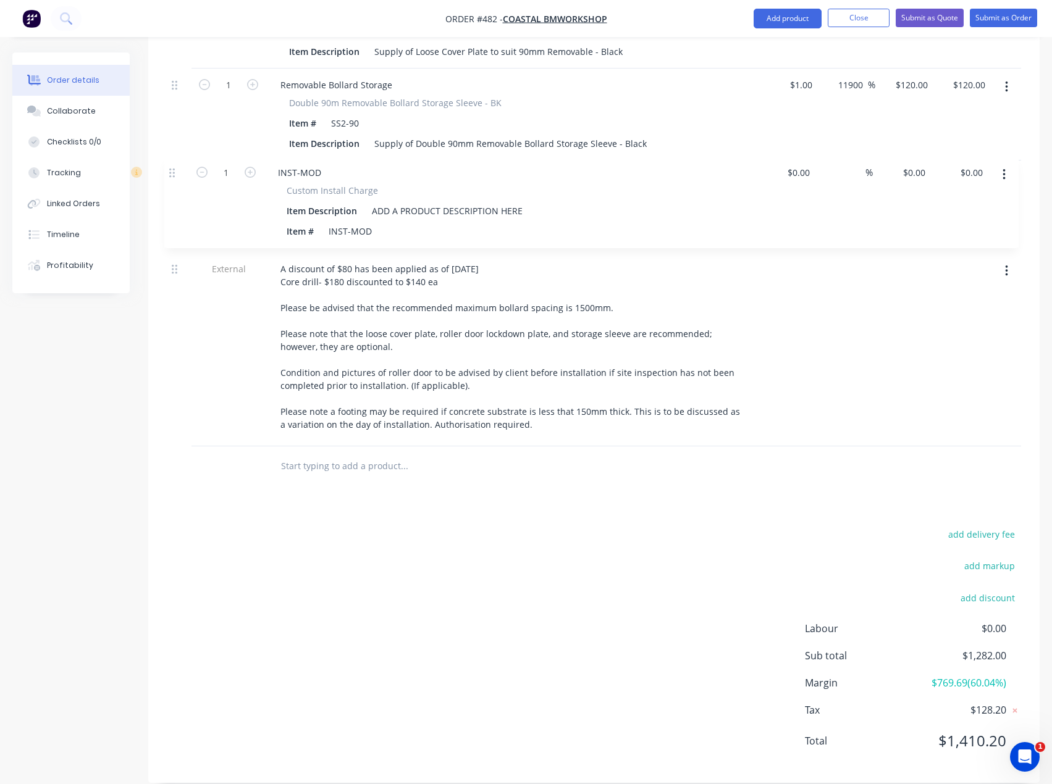
drag, startPoint x: 174, startPoint y: 354, endPoint x: 171, endPoint y: 170, distance: 184.7
click at [171, 170] on div "External Option 1- Secure Roller Door (recommended bollard spacing) 2 bollards …" at bounding box center [594, 87] width 854 height 718
click at [413, 206] on div "ADD A PRODUCT DESCRIPTION HERE" at bounding box center [449, 215] width 161 height 18
drag, startPoint x: 528, startPoint y: 197, endPoint x: 316, endPoint y: 203, distance: 212.5
click at [316, 206] on div "Item Description ADD A PRODUCT DESCRIPTION HERE" at bounding box center [510, 215] width 452 height 18
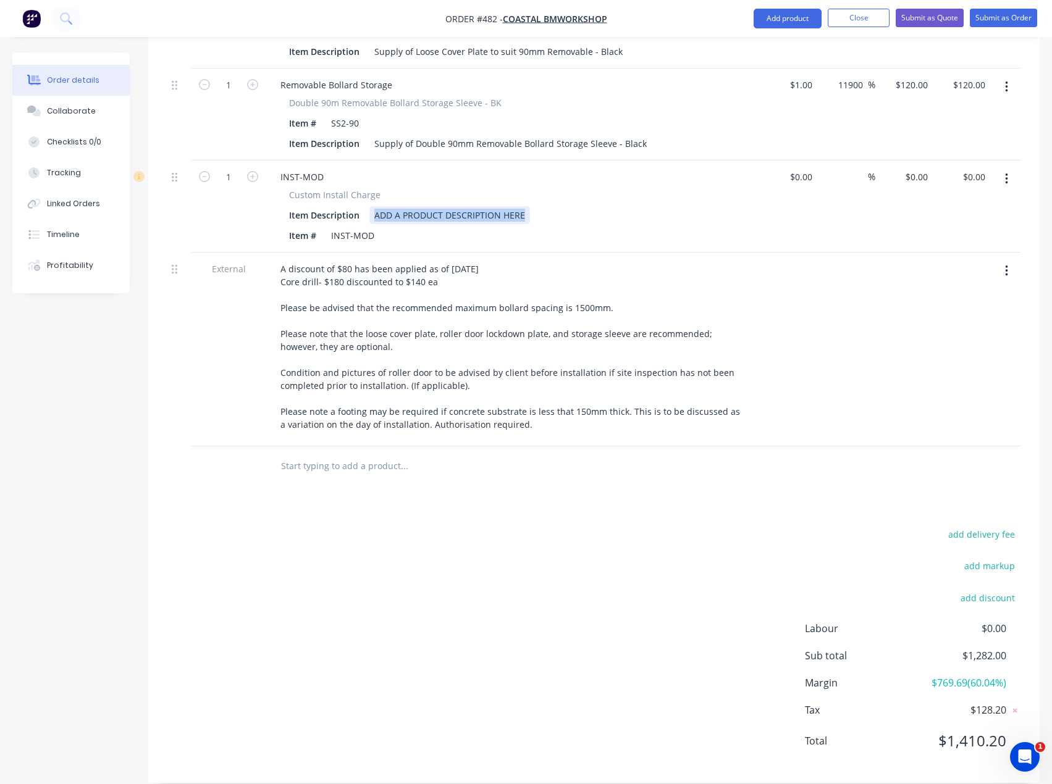
paste div
click at [490, 206] on div "ADD A PRODUCT DESCRIPTION HERE" at bounding box center [449, 215] width 161 height 18
drag, startPoint x: 526, startPoint y: 196, endPoint x: 280, endPoint y: 201, distance: 246.5
click at [280, 201] on div "Custom Install Charge Item Description ADD A PRODUCT DESCRIPTION HERE Item # IN…" at bounding box center [513, 216] width 484 height 56
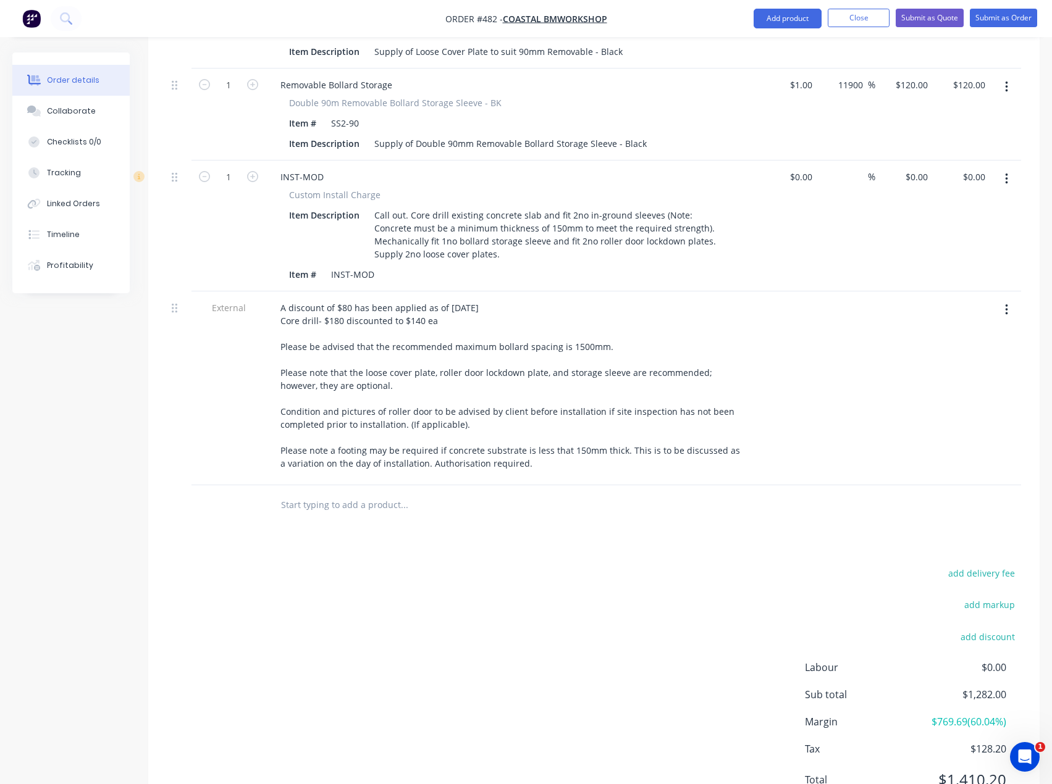
click at [542, 188] on div "Custom Install Charge" at bounding box center [512, 194] width 447 height 13
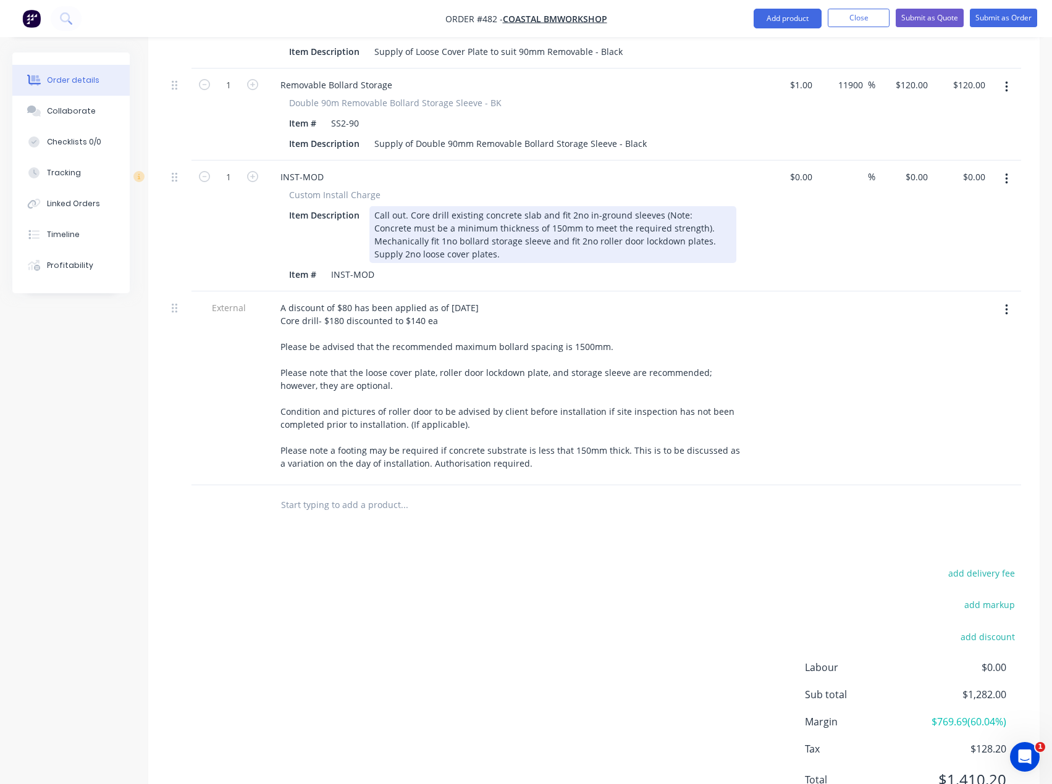
click at [441, 245] on div "Call out. Core drill existing concrete slab and fit 2no in-ground sleeves (Note…" at bounding box center [552, 234] width 367 height 57
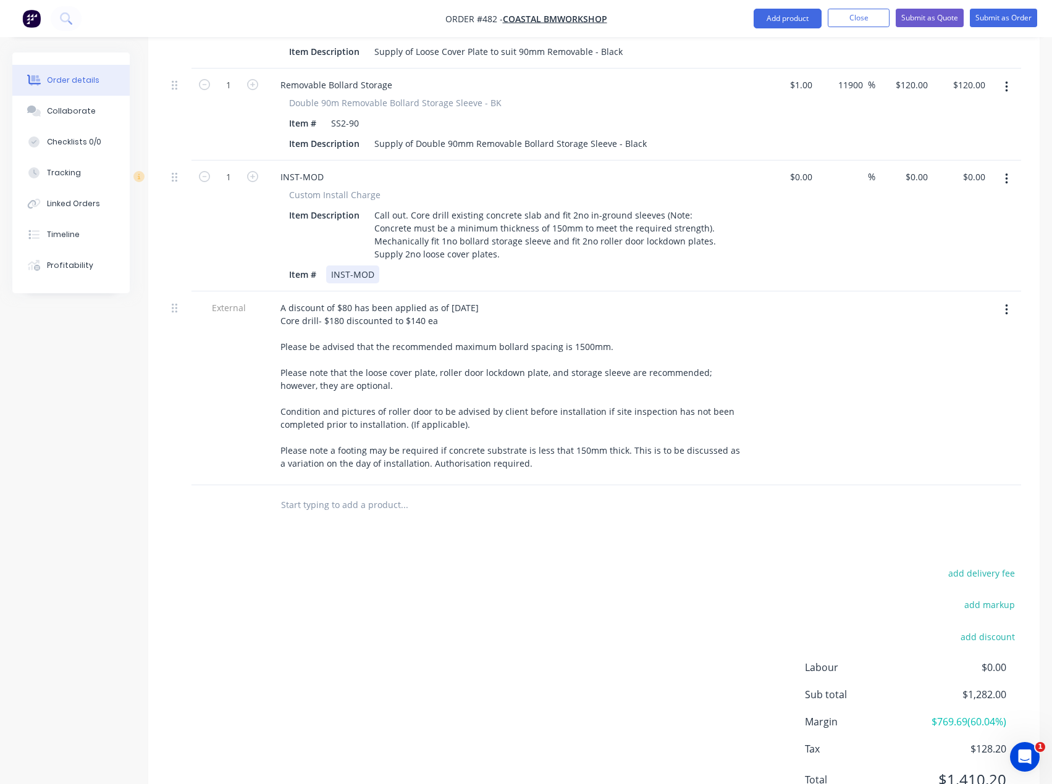
click at [435, 266] on div "Item # INST-MOD" at bounding box center [510, 275] width 452 height 18
click at [799, 168] on div "$0.00" at bounding box center [800, 177] width 33 height 18
type input "$1.00"
type input "1"
type input "$1.00"
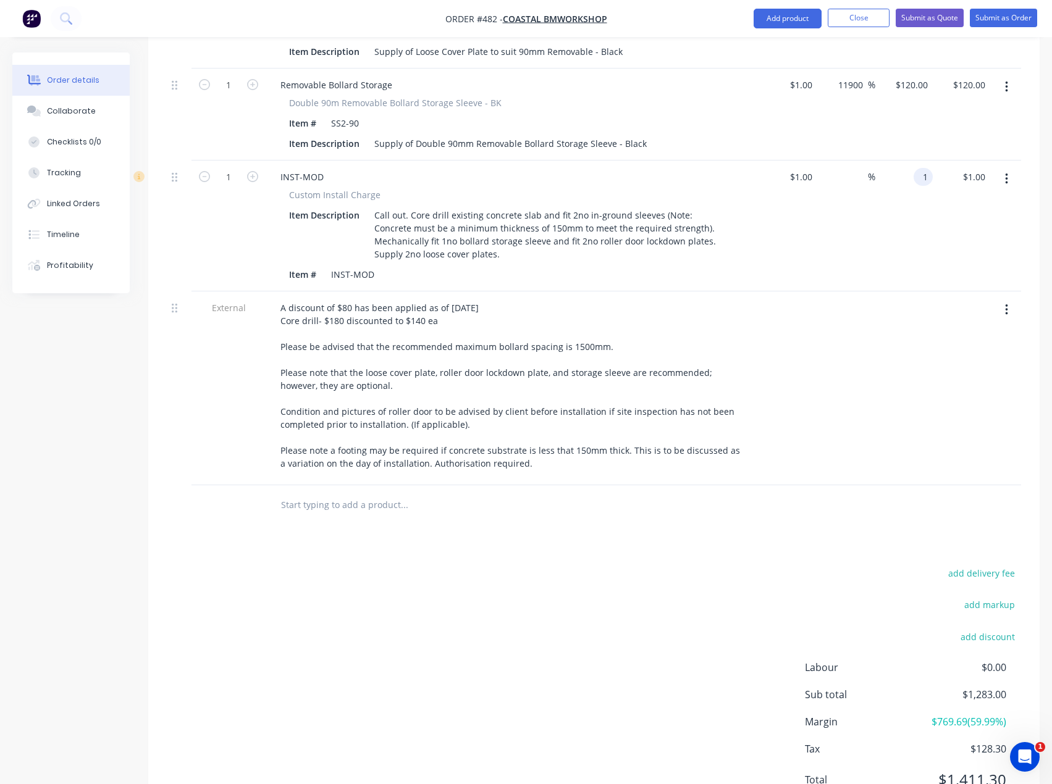
click at [923, 168] on input "1" at bounding box center [925, 177] width 14 height 18
type input "550"
type input "54900"
type input "$550.00"
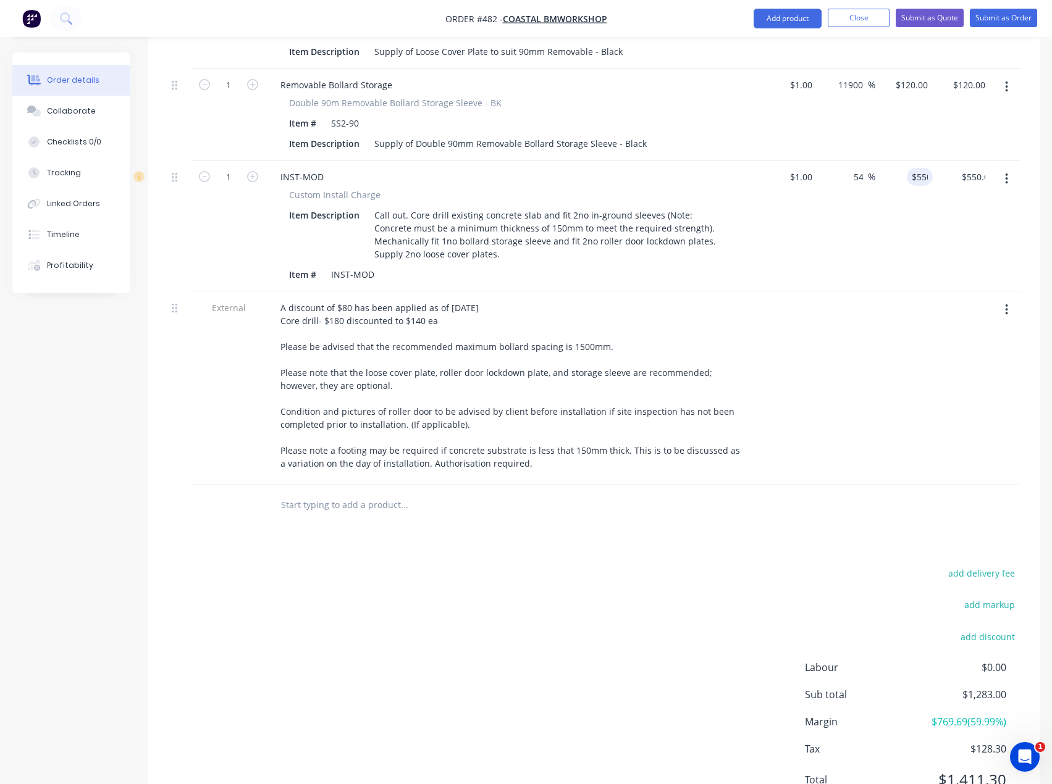
click at [764, 245] on div "$1.00 $1.00" at bounding box center [788, 226] width 57 height 131
click at [915, 16] on button "Submit as Quote" at bounding box center [930, 18] width 68 height 19
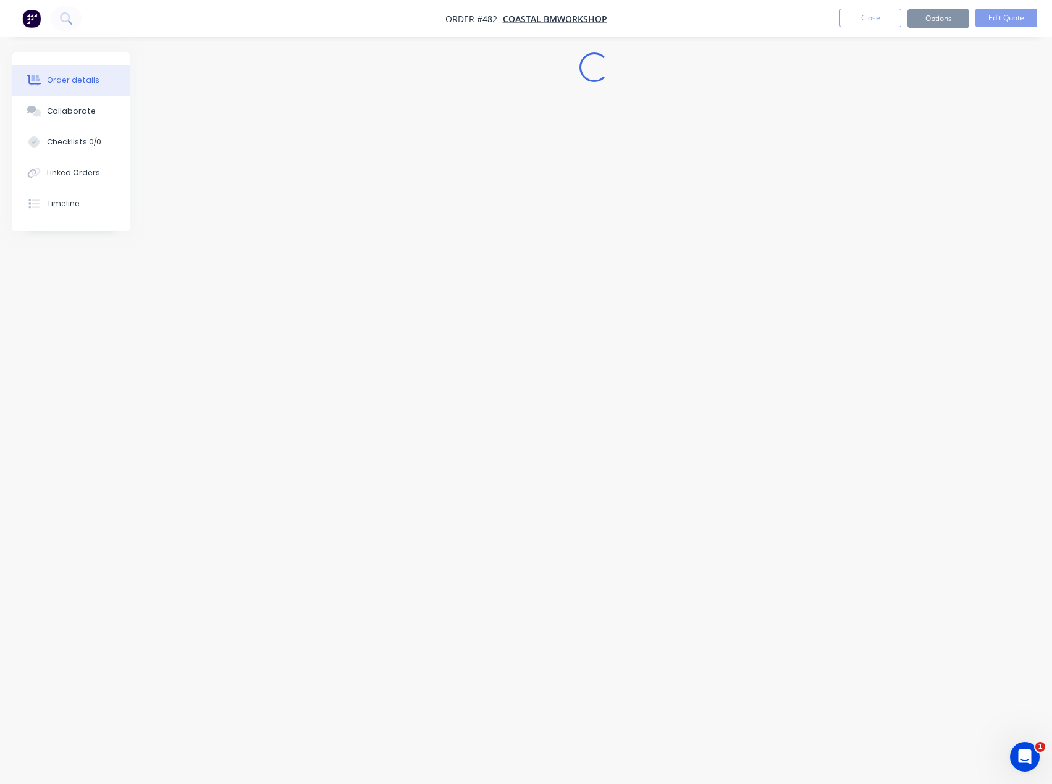
scroll to position [0, 0]
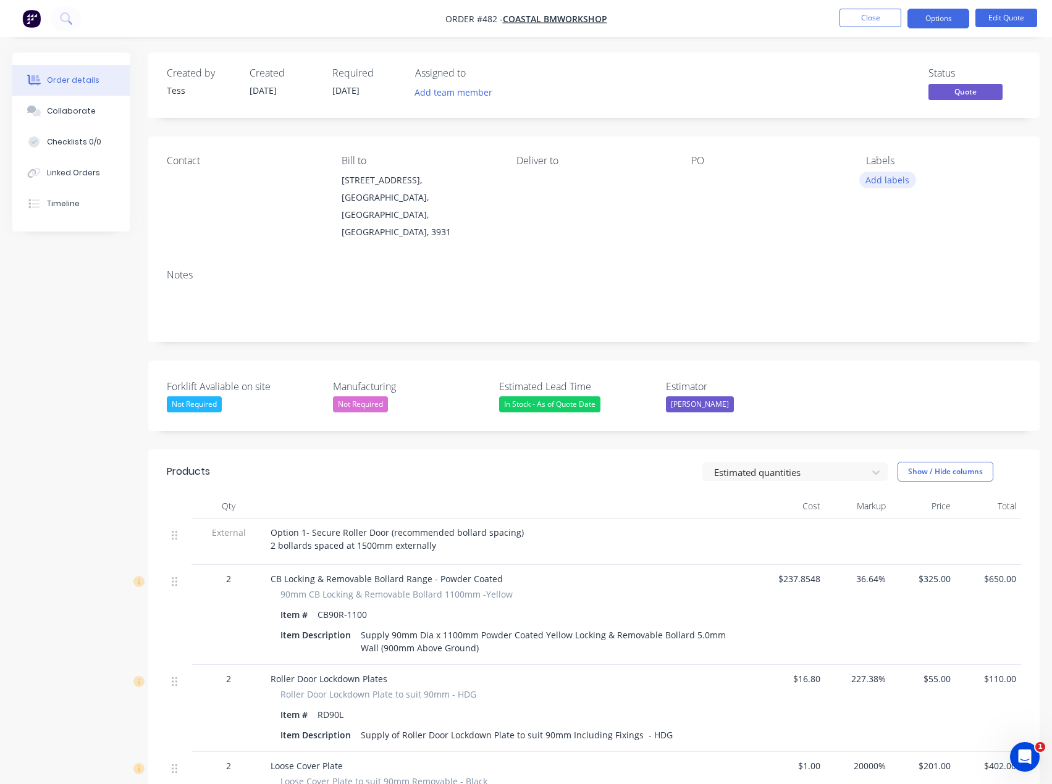
click at [908, 179] on button "Add labels" at bounding box center [887, 180] width 57 height 17
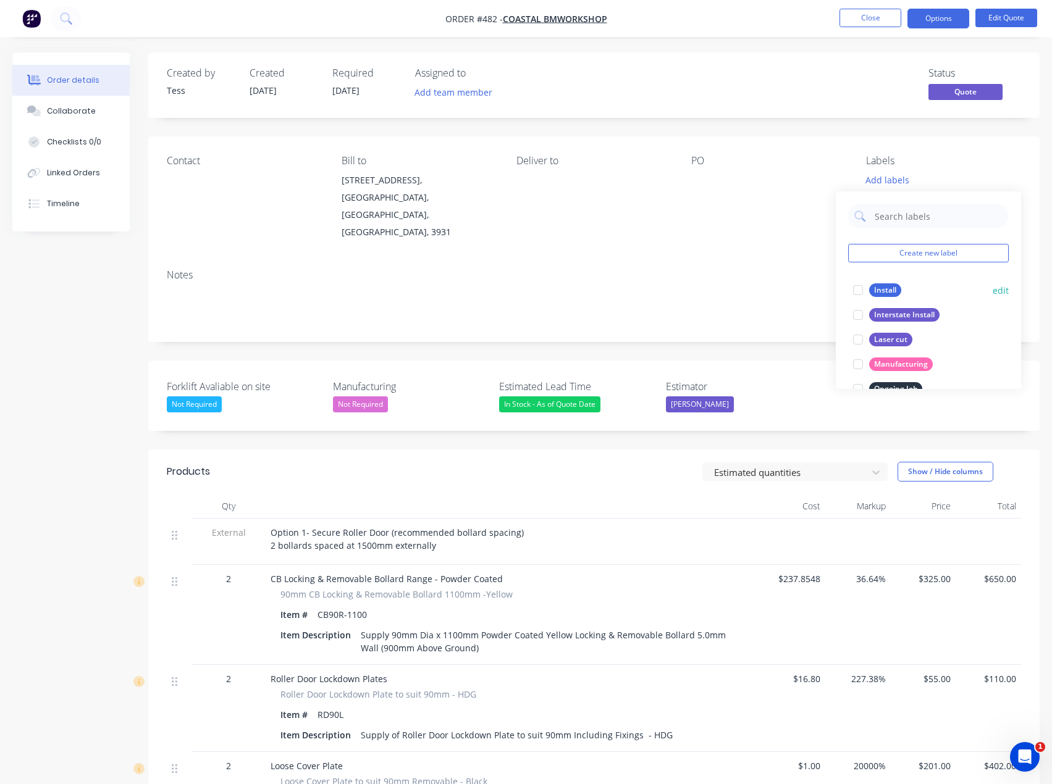
click at [880, 289] on div "Install" at bounding box center [885, 290] width 32 height 14
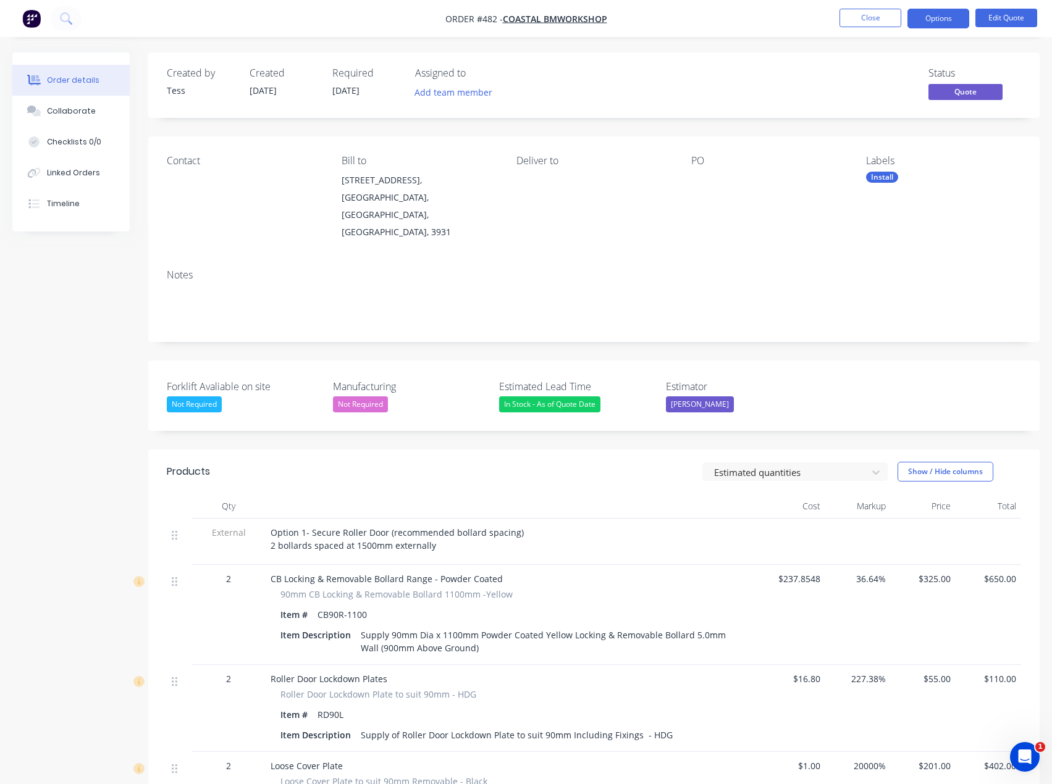
click at [807, 178] on div at bounding box center [768, 180] width 154 height 17
click at [417, 88] on button "Add team member" at bounding box center [453, 92] width 91 height 17
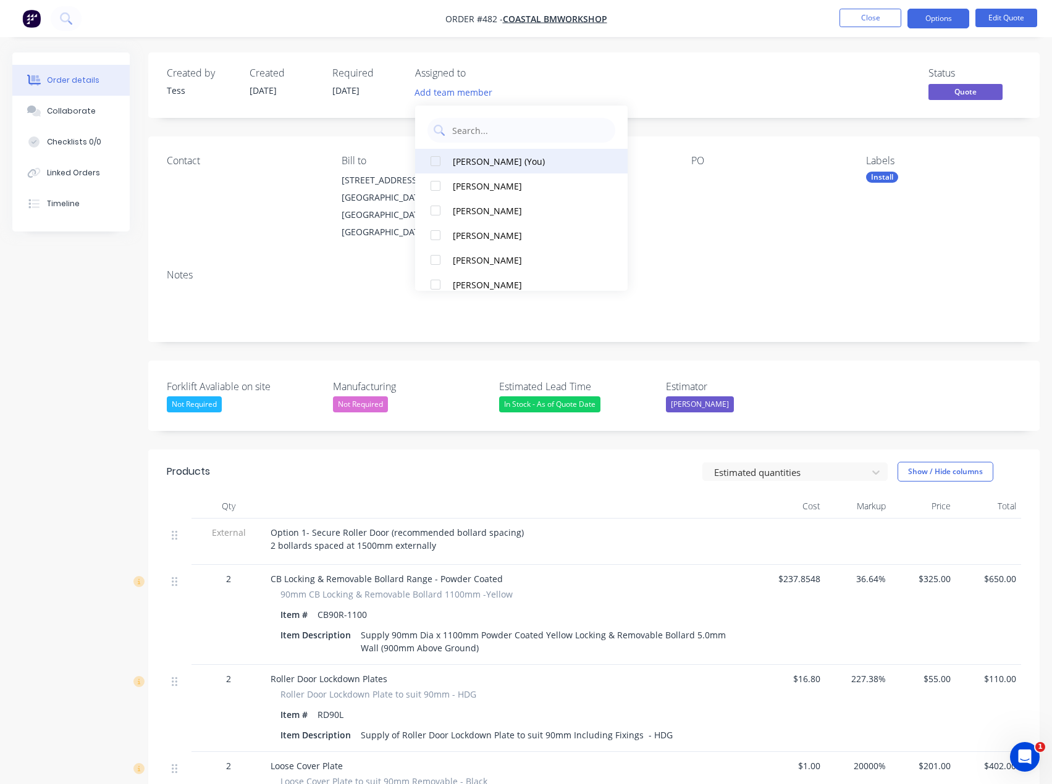
click at [457, 165] on div "Tess Siegfried (You)" at bounding box center [525, 161] width 145 height 13
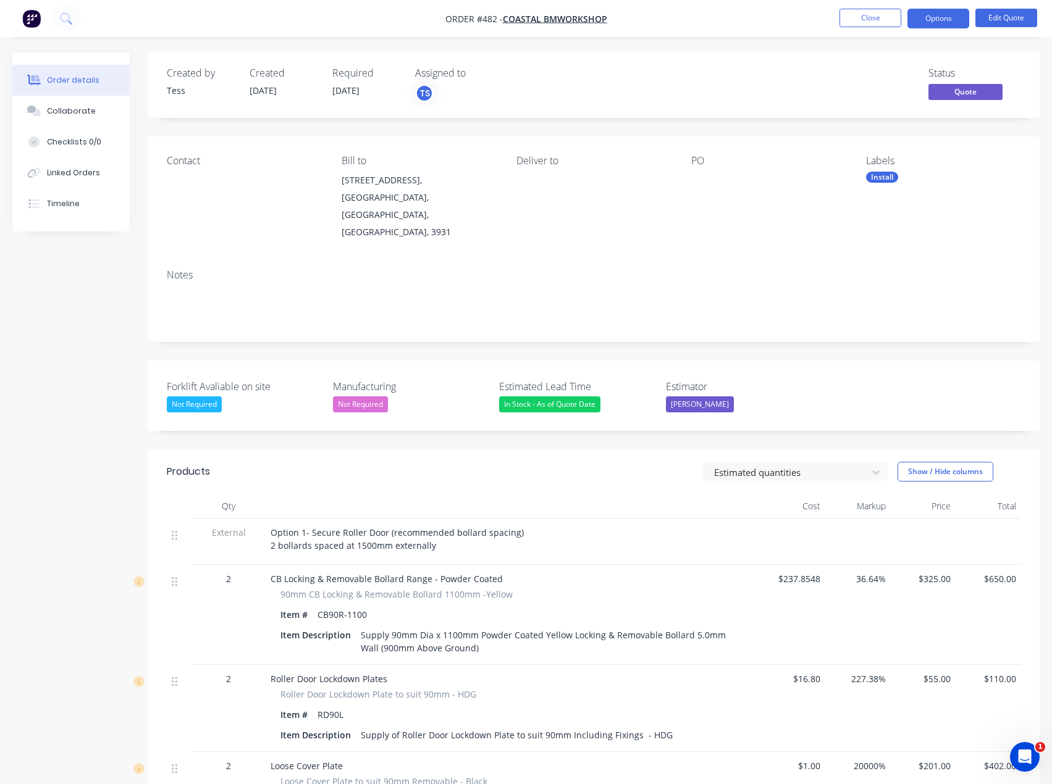
click at [546, 94] on div "Status Quote" at bounding box center [780, 85] width 482 height 36
click at [185, 183] on div "Contact" at bounding box center [244, 198] width 155 height 86
click at [991, 19] on button "Edit Quote" at bounding box center [1006, 18] width 62 height 19
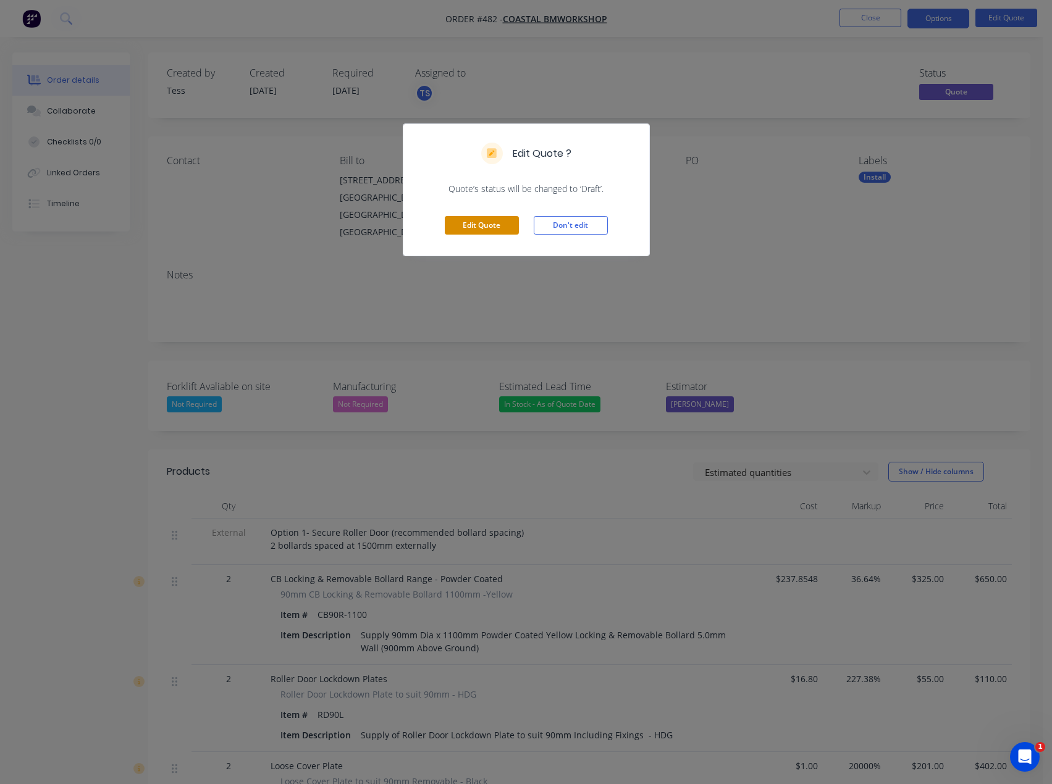
click at [478, 227] on button "Edit Quote" at bounding box center [482, 225] width 74 height 19
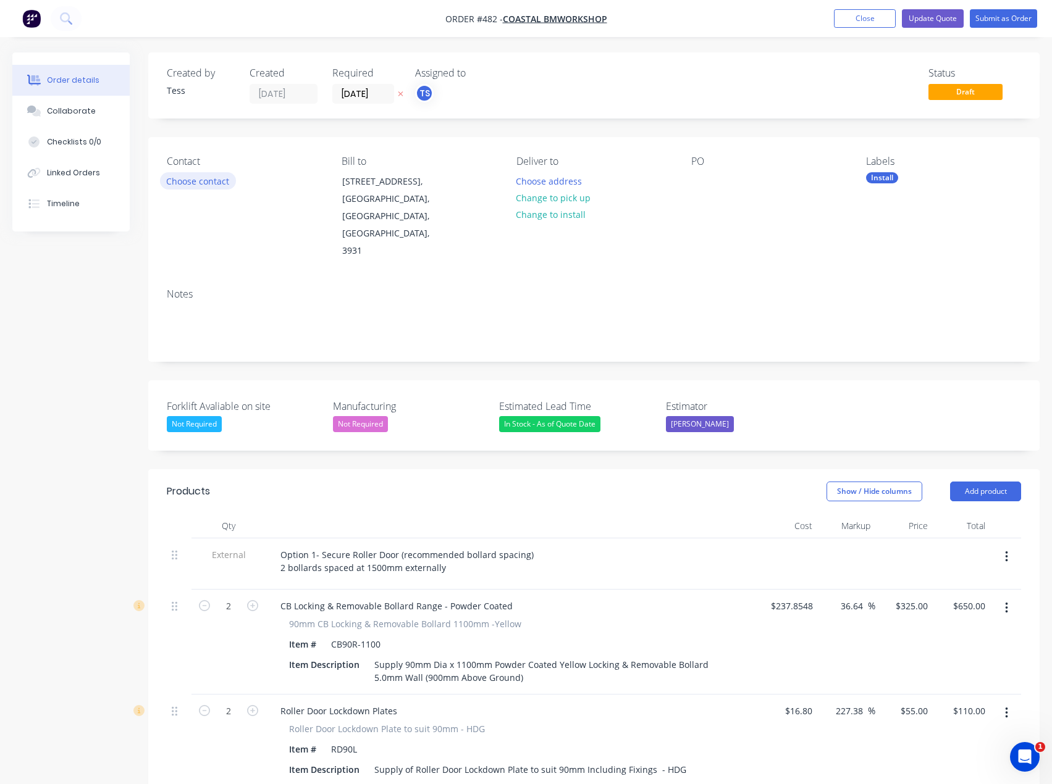
click at [219, 180] on button "Choose contact" at bounding box center [198, 180] width 76 height 17
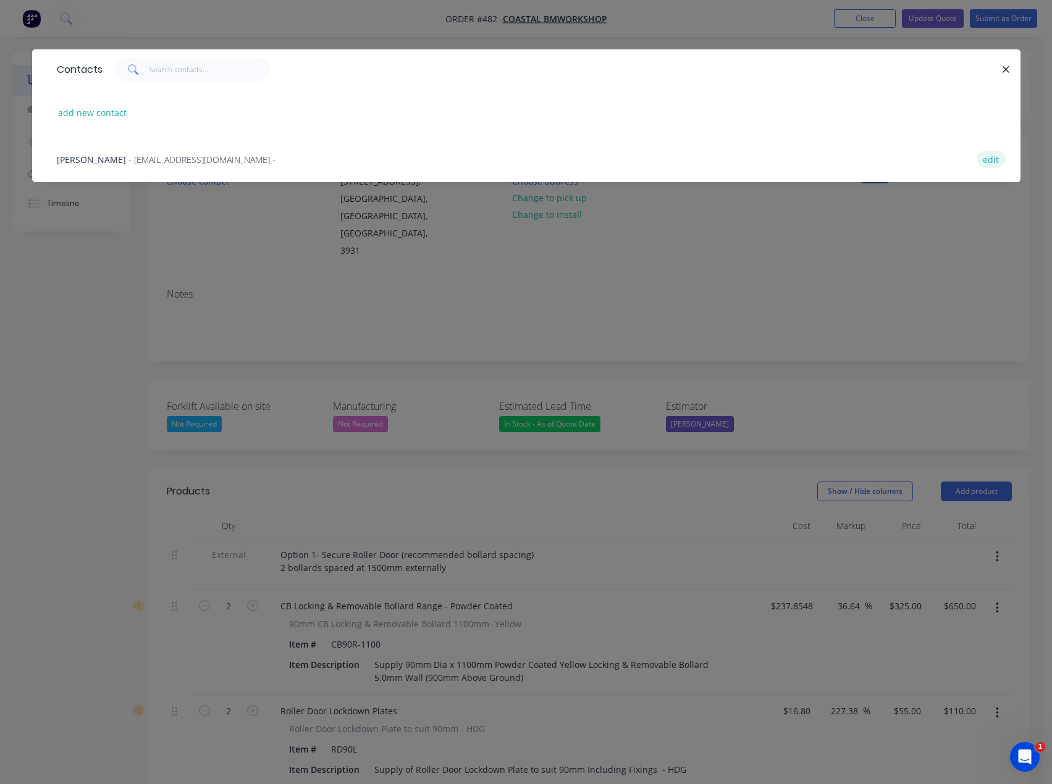
click at [983, 160] on button "edit" at bounding box center [990, 159] width 29 height 17
select select "AU"
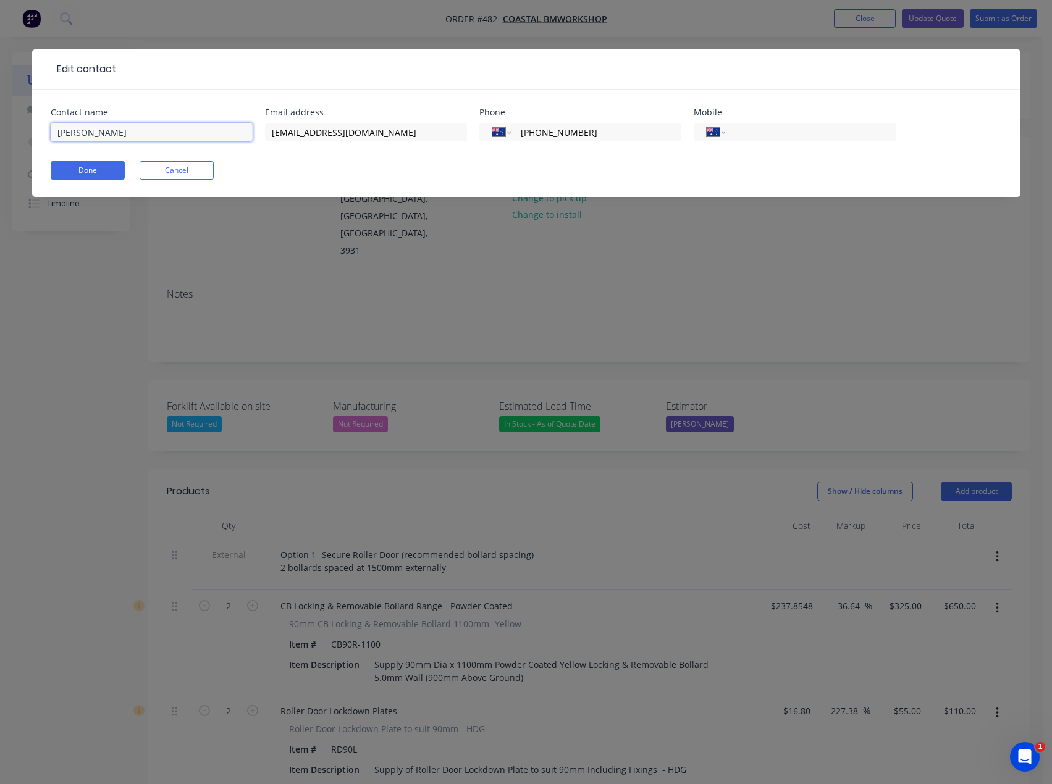
drag, startPoint x: 107, startPoint y: 125, endPoint x: -2, endPoint y: 127, distance: 109.9
click at [99, 173] on button "Done" at bounding box center [88, 170] width 74 height 19
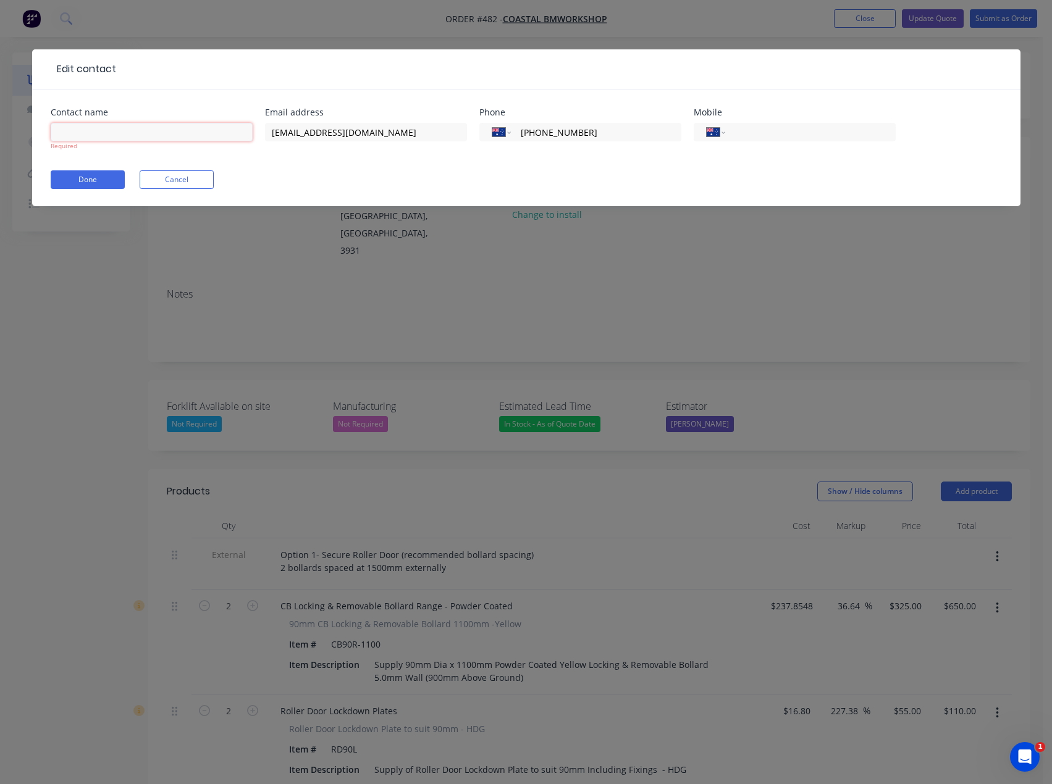
click at [101, 136] on input "text" at bounding box center [152, 132] width 202 height 19
type input "n"
click at [73, 175] on button "Done" at bounding box center [88, 179] width 74 height 19
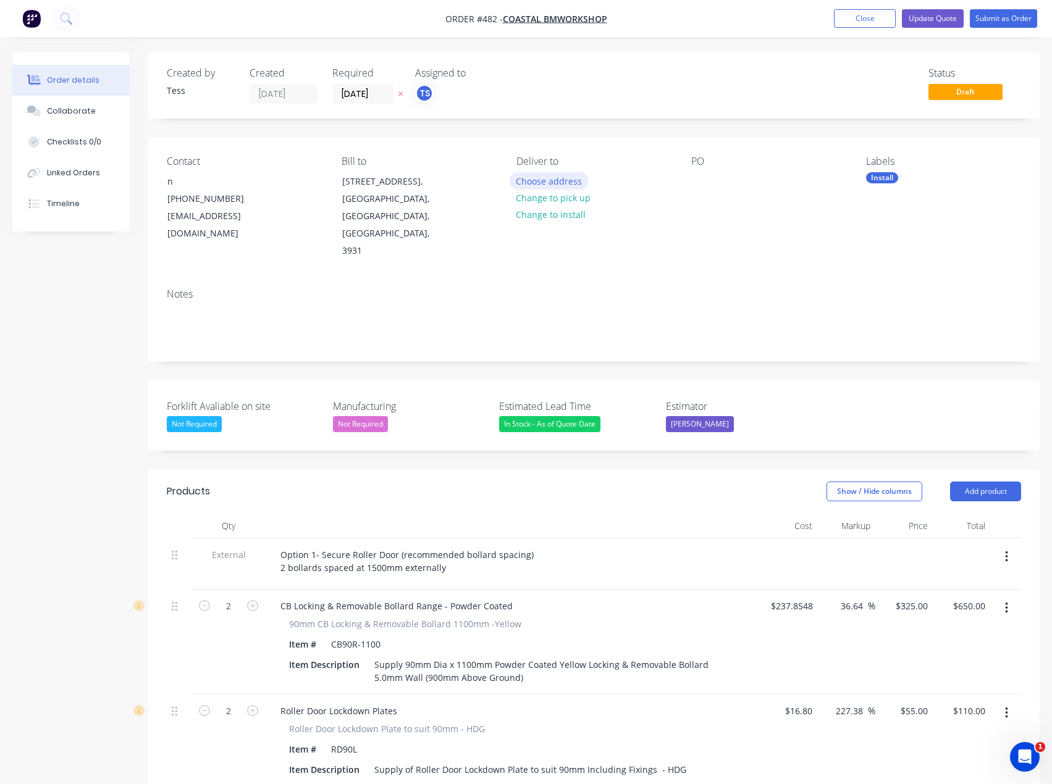
click at [569, 182] on button "Choose address" at bounding box center [549, 180] width 79 height 17
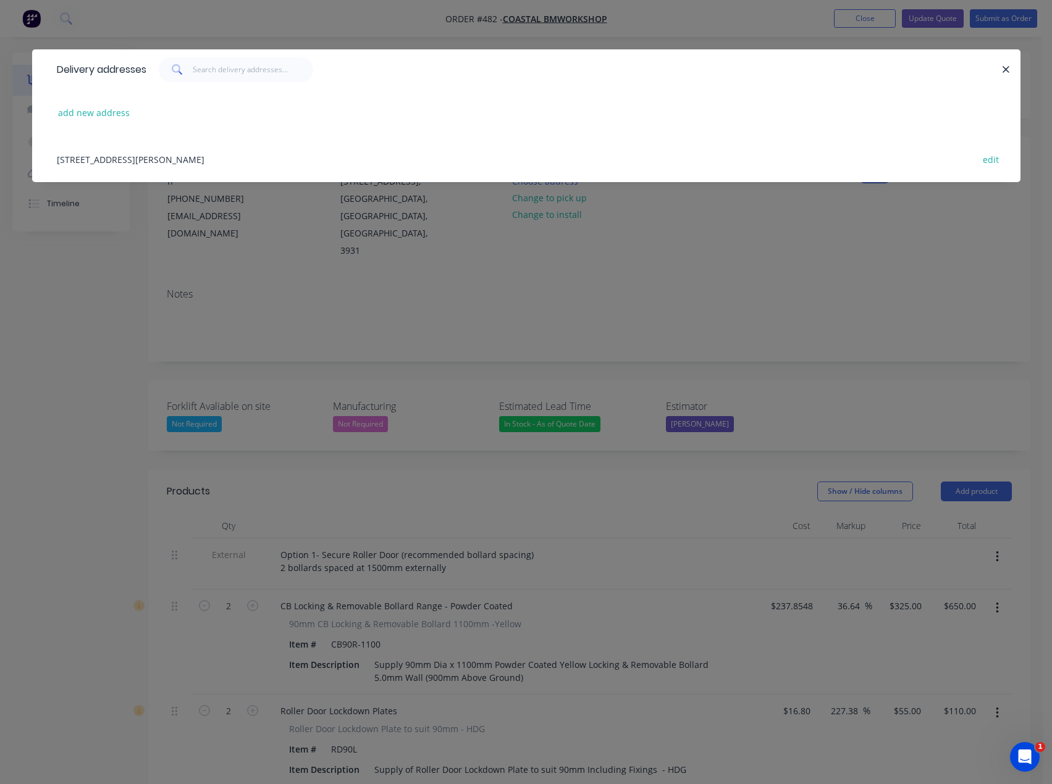
click at [557, 196] on div "Delivery addresses add new address 201 Mornington-Tyabb Rd,, Mornington, Victor…" at bounding box center [526, 124] width 988 height 151
click at [1000, 72] on button "button" at bounding box center [1006, 69] width 15 height 15
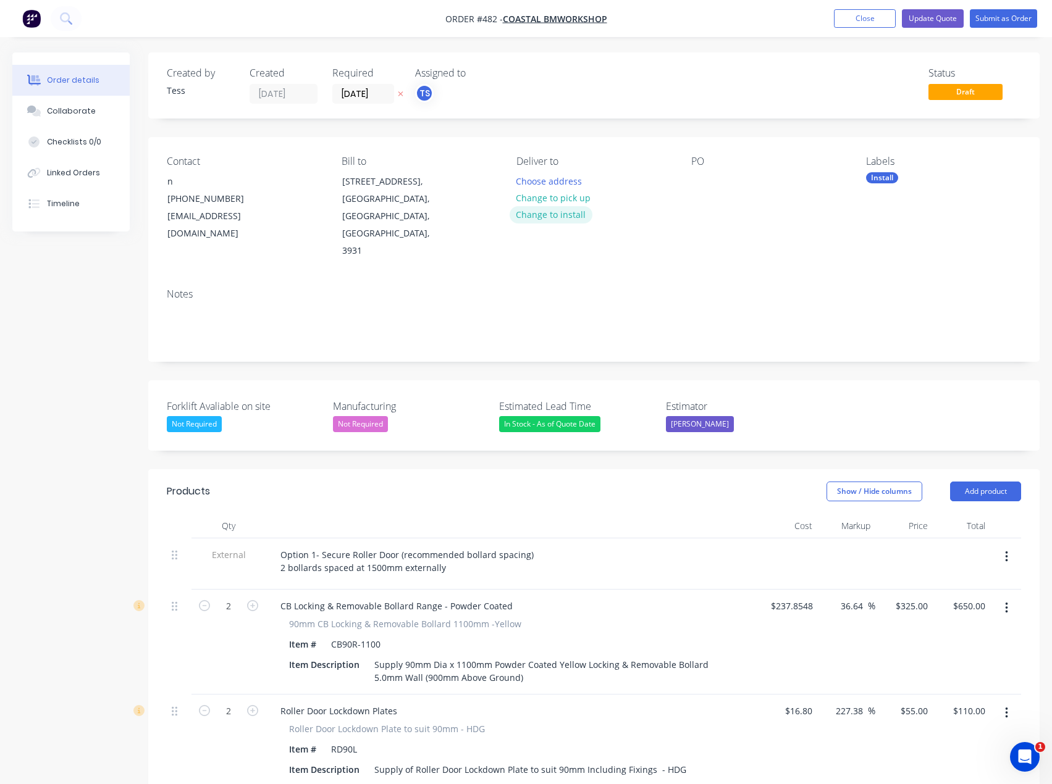
click at [547, 217] on button "Change to install" at bounding box center [551, 214] width 83 height 17
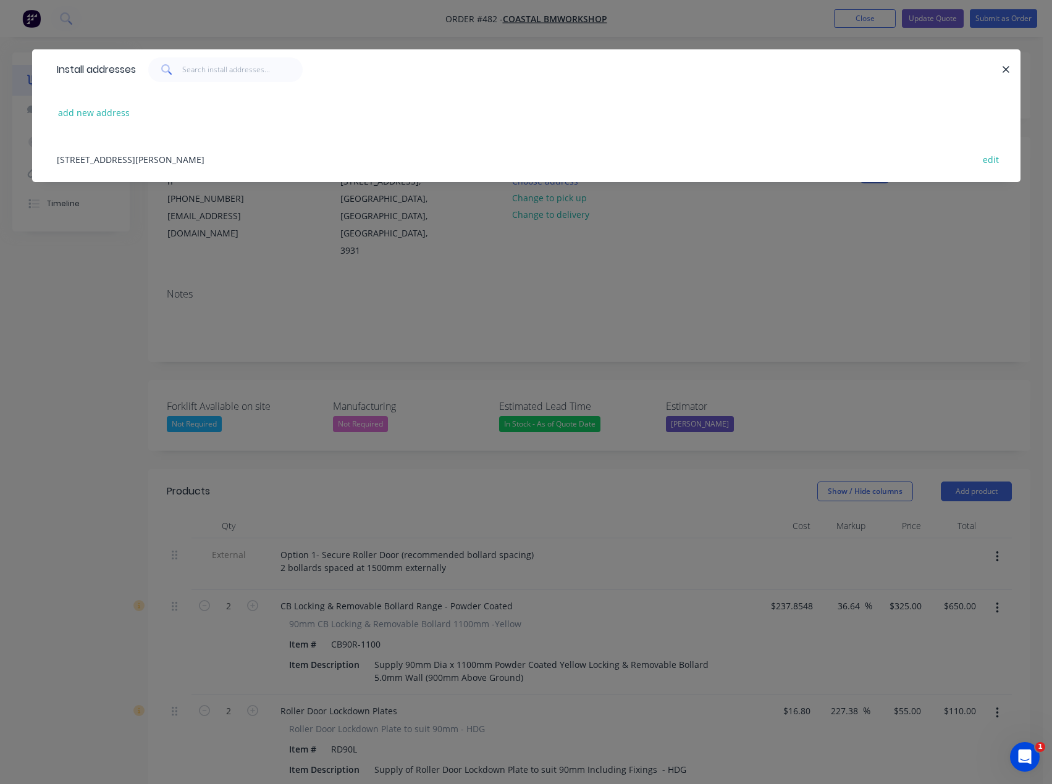
click at [181, 161] on div "201 Mornington-Tyabb Rd,, Mornington, Victoria, Australia, 3931 edit" at bounding box center [526, 159] width 951 height 46
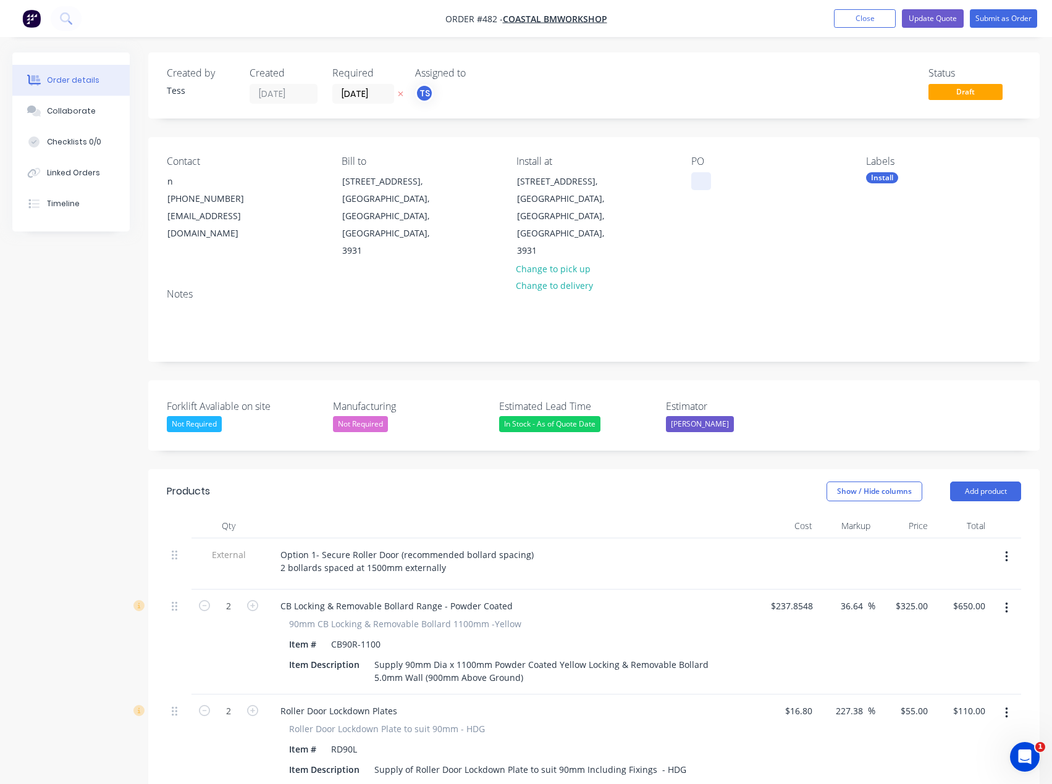
click at [702, 185] on div at bounding box center [701, 181] width 20 height 18
click at [723, 260] on div "Contact n (03) 5976 3633 bmservice01@outlook.com Bill to 201 Mornington-Tyabb R…" at bounding box center [593, 207] width 891 height 141
click at [460, 546] on div "Option 1- Secure Roller Door (recommended bollard spacing) 2 bollards spaced at…" at bounding box center [408, 561] width 275 height 31
drag, startPoint x: 522, startPoint y: 537, endPoint x: 401, endPoint y: 539, distance: 120.5
click at [401, 546] on div "Option 1- Secure Roller Door (recommended bollard spacing) 2 bollards spaced at…" at bounding box center [408, 561] width 275 height 31
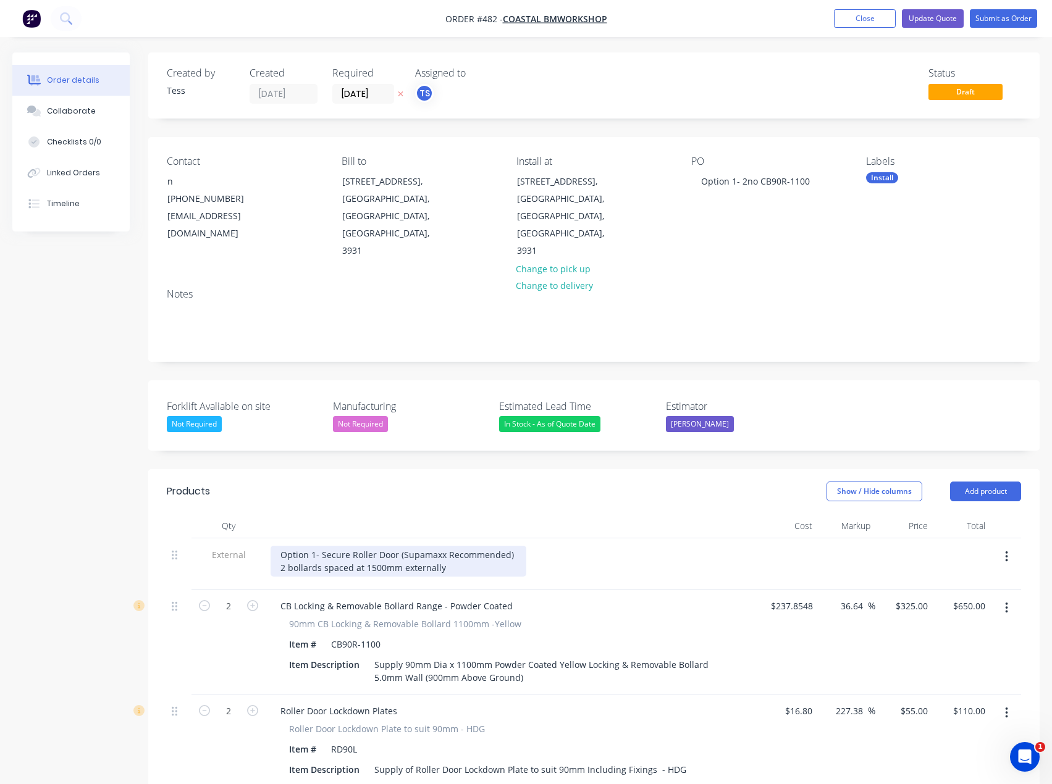
click at [443, 552] on div "Option 1- Secure Roller Door (Supamaxx Recommended) 2 bollards spaced at 1500mm…" at bounding box center [399, 561] width 256 height 31
click at [396, 546] on div "Option 1- Secure Roller Door (Supamaxx Recommended) 2 bollards spaced at 1500mm…" at bounding box center [399, 561] width 256 height 31
click at [453, 552] on div "Option 1- Secure Roller Door 4000mm (Supamaxx Recommended) 2 bollards spaced at…" at bounding box center [418, 561] width 294 height 31
click at [399, 546] on div "Option 1- Secure Roller Door 4000mm (Supamaxx Recommended) 2 bollards spaced at…" at bounding box center [418, 561] width 294 height 31
drag, startPoint x: 432, startPoint y: 537, endPoint x: 400, endPoint y: 537, distance: 32.7
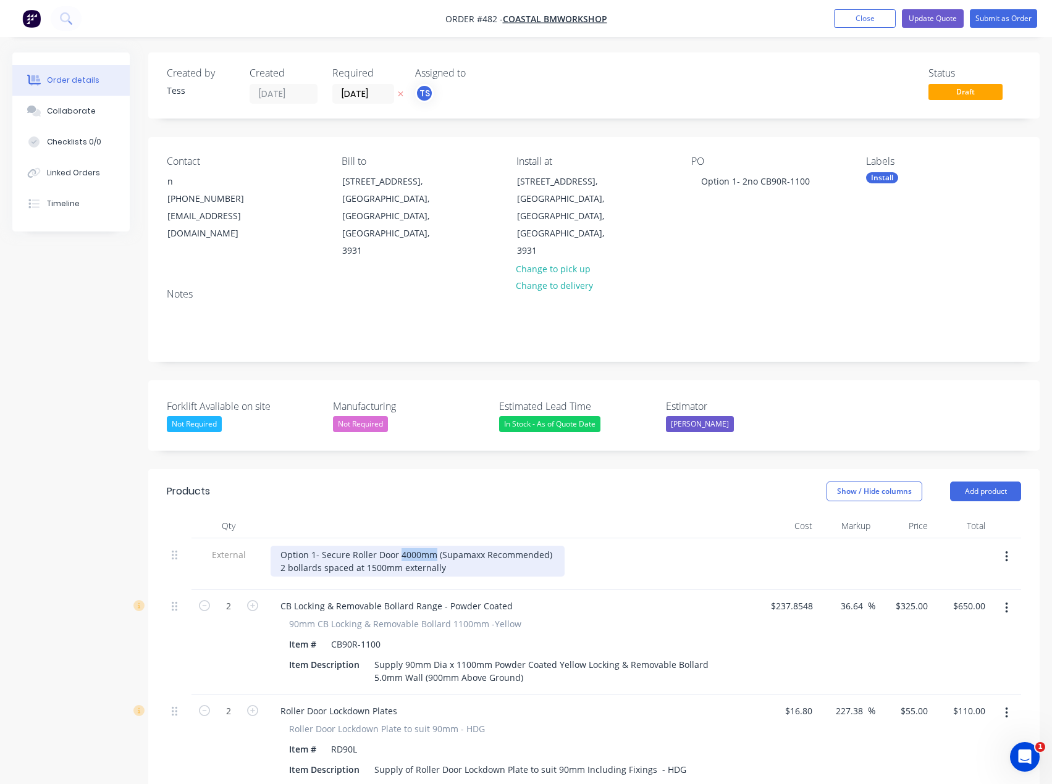
click at [400, 546] on div "Option 1- Secure Roller Door 4000mm (Supamaxx Recommended) 2 bollards spaced at…" at bounding box center [418, 561] width 294 height 31
click at [349, 546] on div "Option 1- Secure Roller Door (Supamaxx Recommended) 2 bollards spaced at 1500mm…" at bounding box center [400, 561] width 258 height 31
click at [434, 546] on div "Option 1- Secure 4000mm Roller Door (Supamaxx Recommended) 2 bollards spaced at…" at bounding box center [419, 561] width 296 height 31
click at [462, 552] on div "Option 1- Secure 4000mm Roller Door from ram-raid/ break in attempt. (Supamaxx …" at bounding box center [488, 561] width 435 height 31
click at [401, 550] on div "Option 1- Secure 4000mm Roller Door from ram-raid/ break in attempt. (Supamaxx …" at bounding box center [488, 561] width 435 height 31
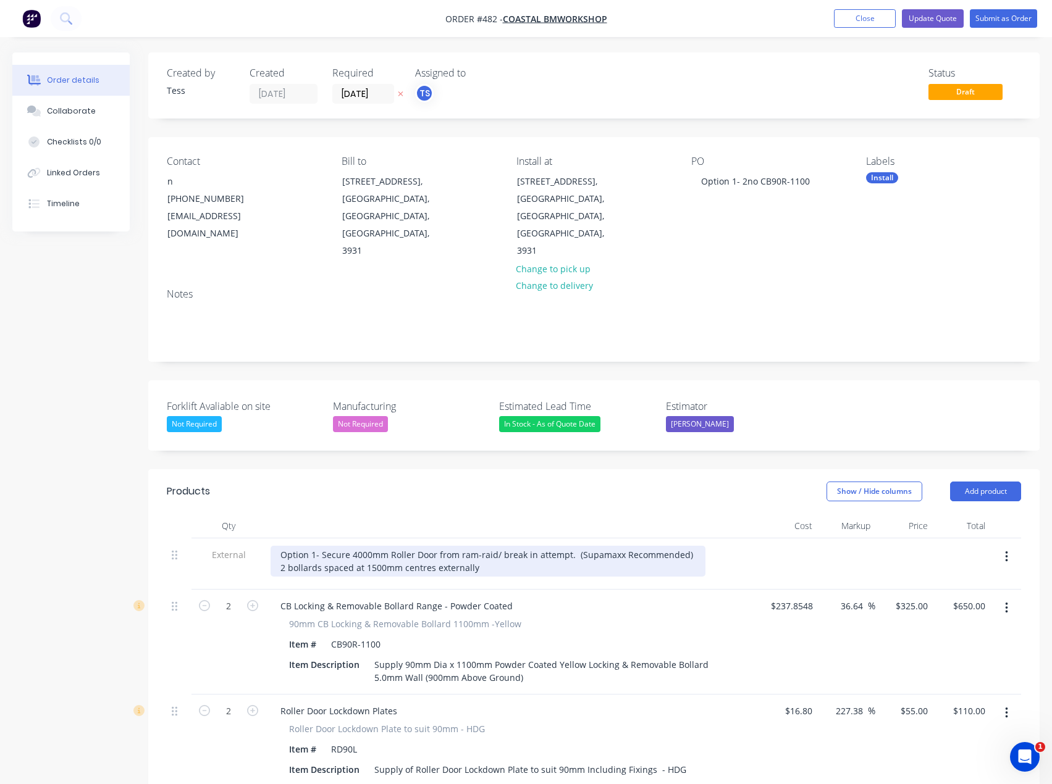
click at [492, 547] on div "Option 1- Secure 4000mm Roller Door from ram-raid/ break in attempt. (Supamaxx …" at bounding box center [488, 561] width 435 height 31
click at [542, 558] on div "Option 1- Secure 4000mm Roller Door from ram-raid/ break in attempt. (Supamaxx …" at bounding box center [488, 561] width 435 height 31
click at [447, 548] on div "Option 1- Secure 4000mm Roller Door from ram-raid/ break in attempt. (Supamaxx …" at bounding box center [488, 561] width 435 height 31
click at [579, 546] on div "Option 1- Secure 4000mm Roller Door from ram-raid/ break in attempt. (Supamaxx …" at bounding box center [488, 561] width 435 height 31
click at [497, 556] on div "Option 1- Secure 4000mm Roller Door from ram-raid/ break in attempt. (Supamaxx …" at bounding box center [488, 561] width 435 height 31
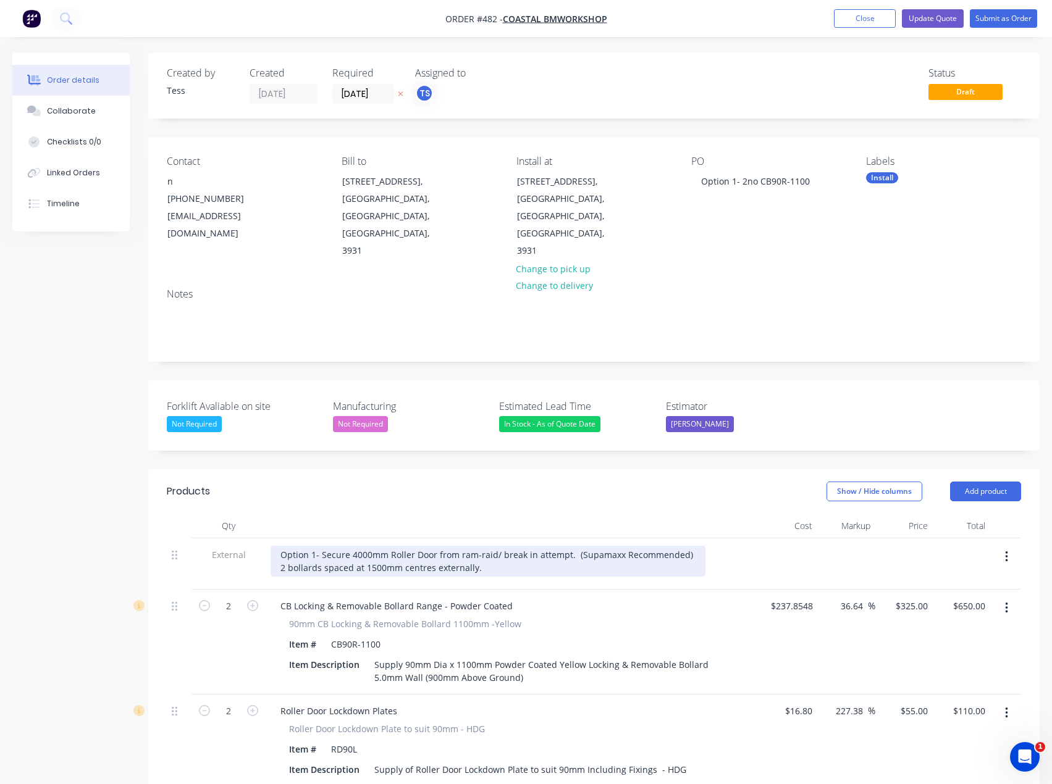
drag, startPoint x: 495, startPoint y: 556, endPoint x: 266, endPoint y: 529, distance: 230.7
click at [266, 539] on div "Option 1- Secure 4000mm Roller Door from ram-raid/ break in attempt. (Supamaxx …" at bounding box center [513, 564] width 494 height 51
copy div "Option 1- Secure 4000mm Roller Door from ram-raid/ break in attempt. (Supamaxx …"
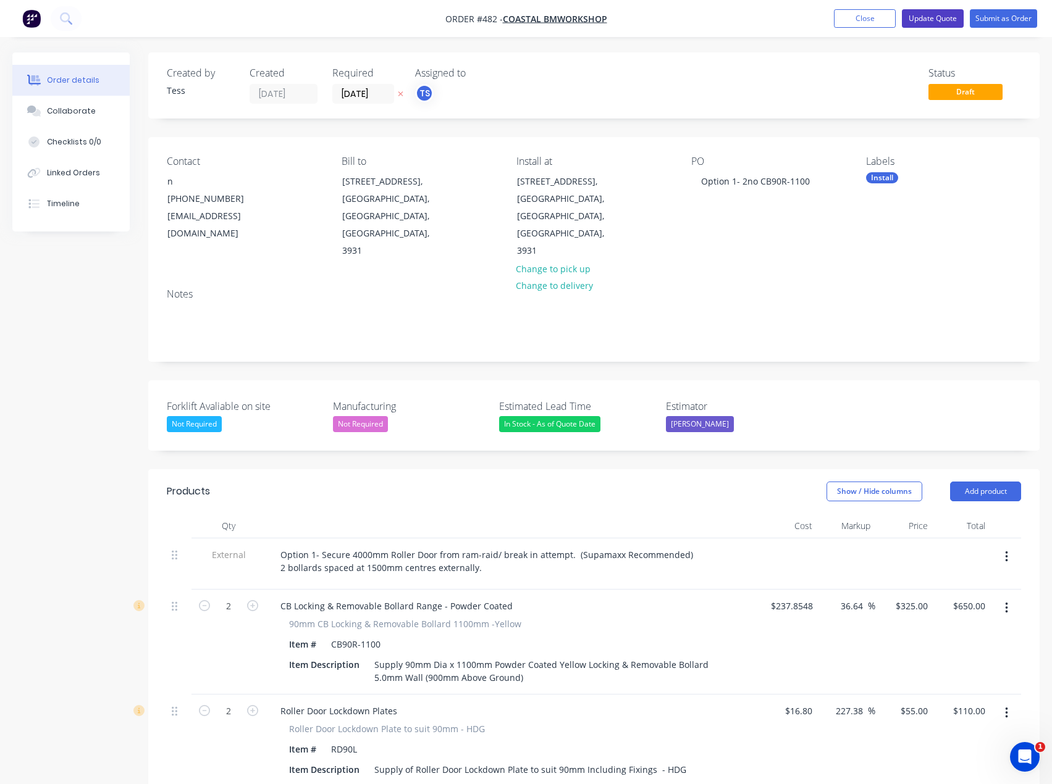
click at [939, 20] on button "Update Quote" at bounding box center [933, 18] width 62 height 19
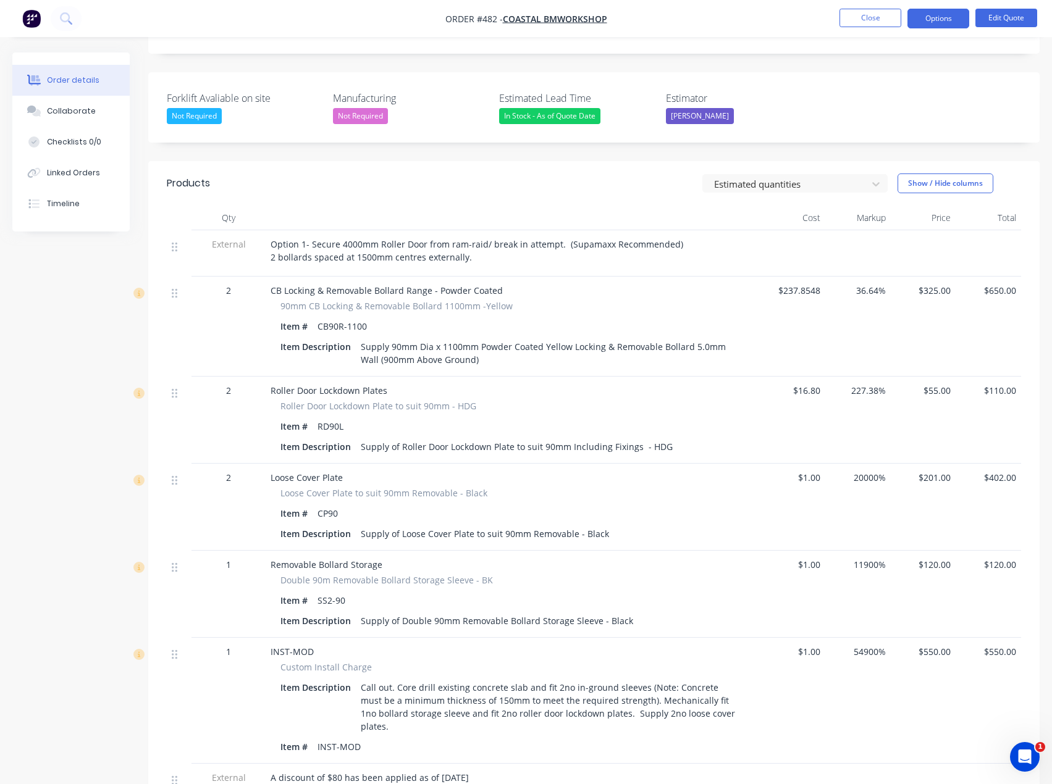
scroll to position [247, 0]
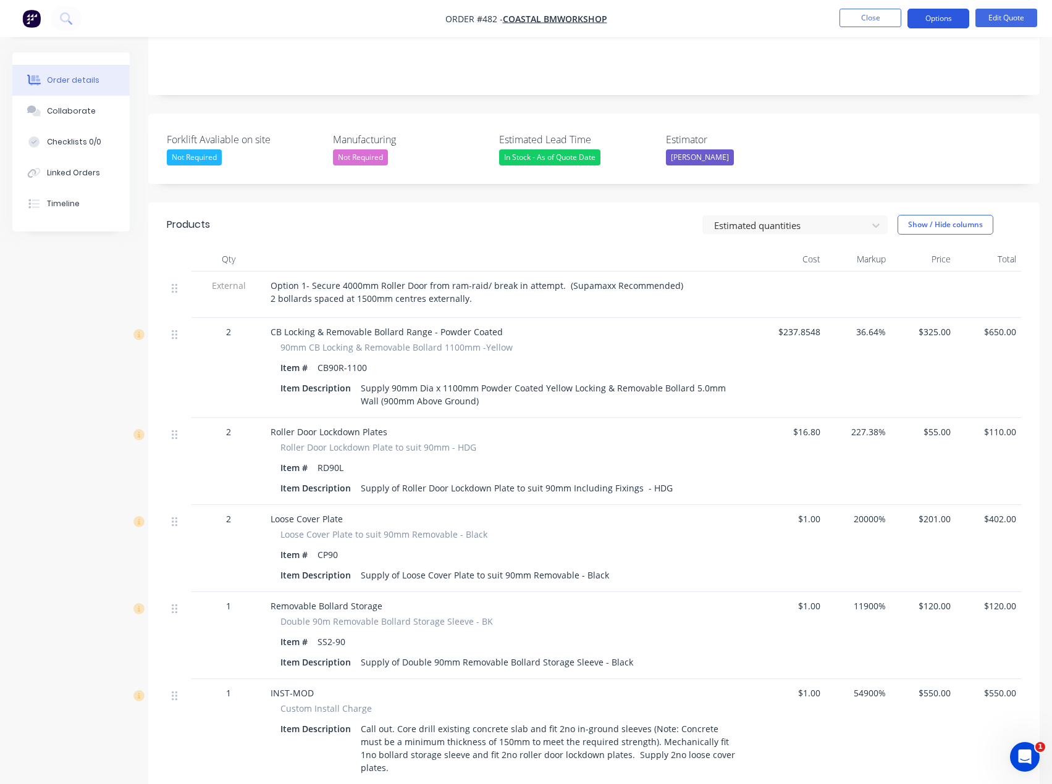
click at [943, 24] on button "Options" at bounding box center [938, 19] width 62 height 20
click at [862, 217] on div "Duplicate" at bounding box center [901, 223] width 114 height 18
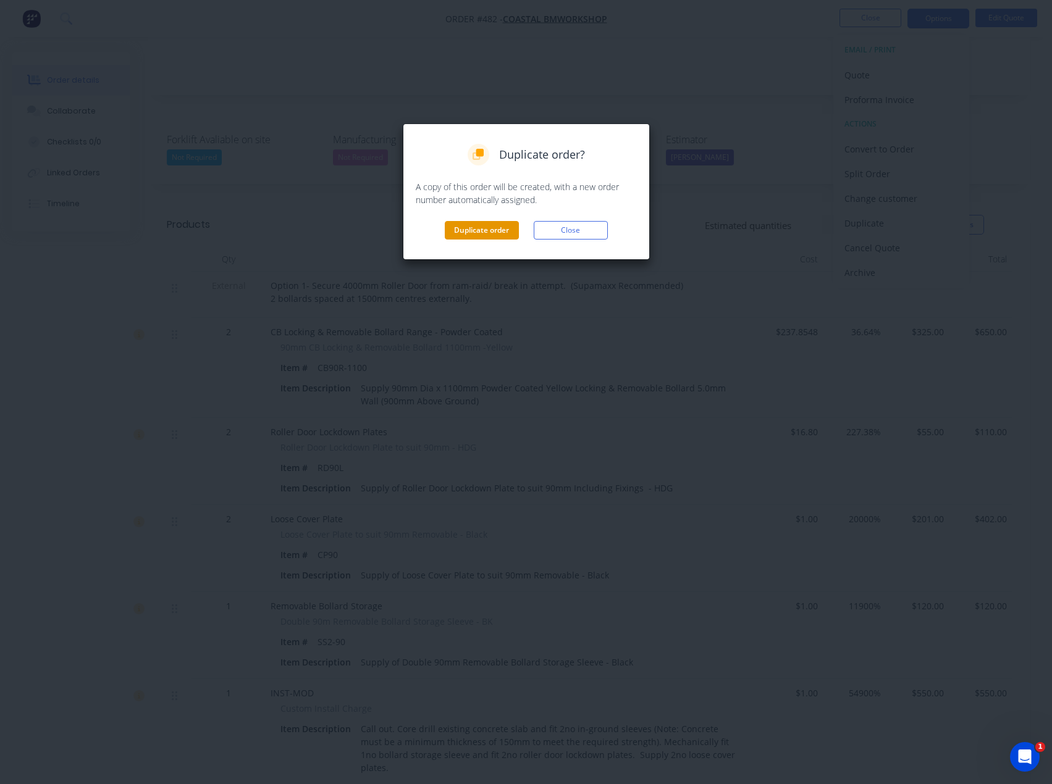
click at [505, 230] on button "Duplicate order" at bounding box center [482, 230] width 74 height 19
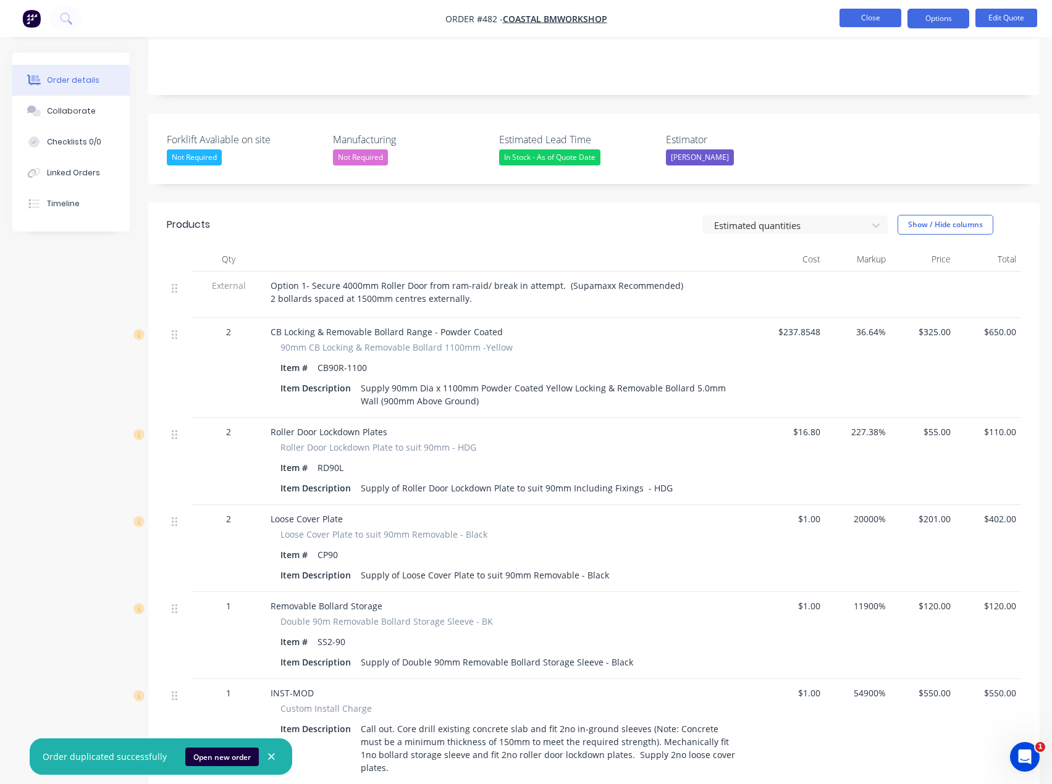
click at [873, 19] on button "Close" at bounding box center [870, 18] width 62 height 19
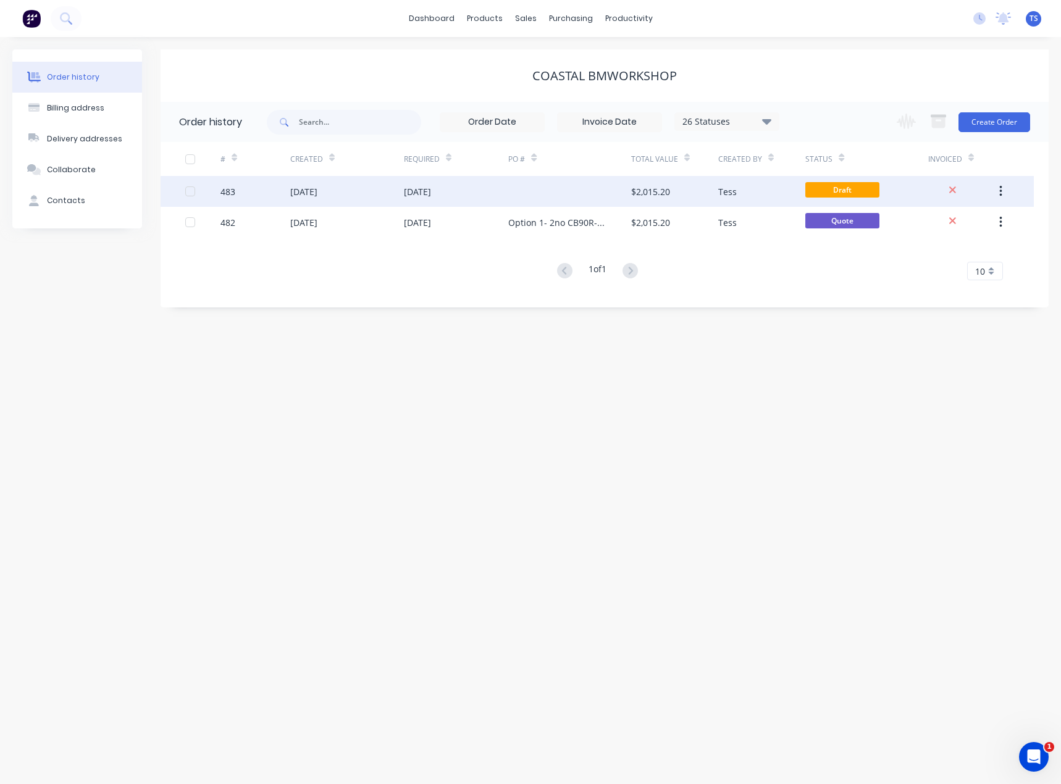
click at [459, 195] on div "[DATE]" at bounding box center [456, 191] width 105 height 31
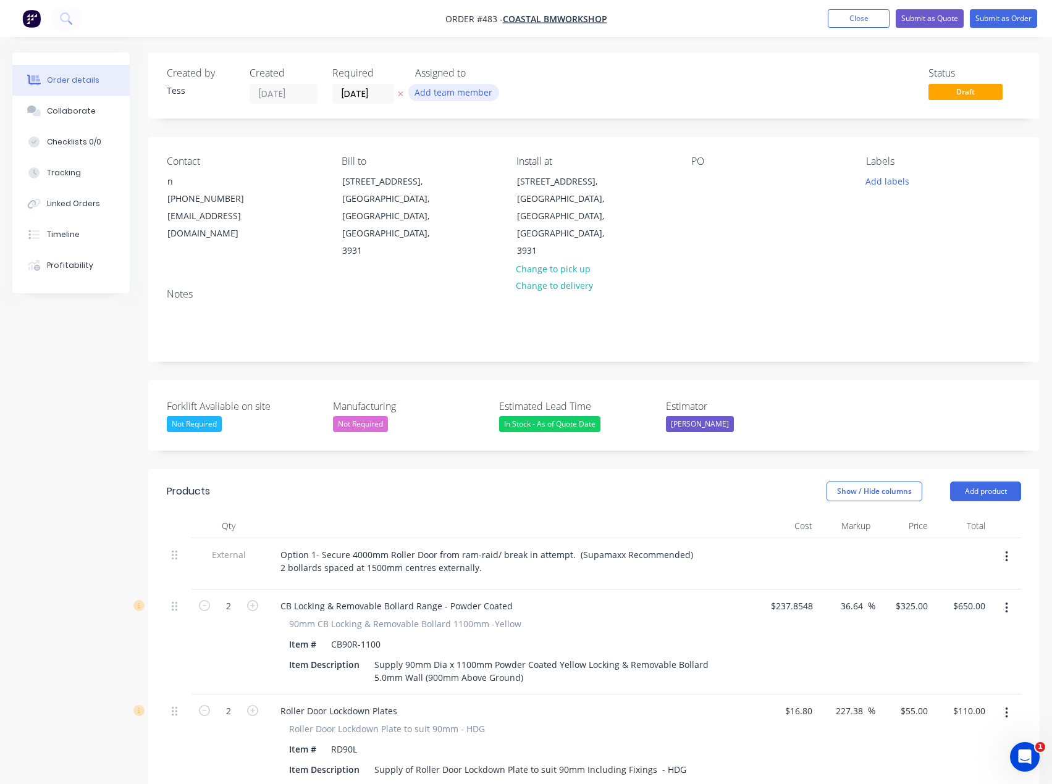
click at [437, 92] on button "Add team member" at bounding box center [453, 92] width 91 height 17
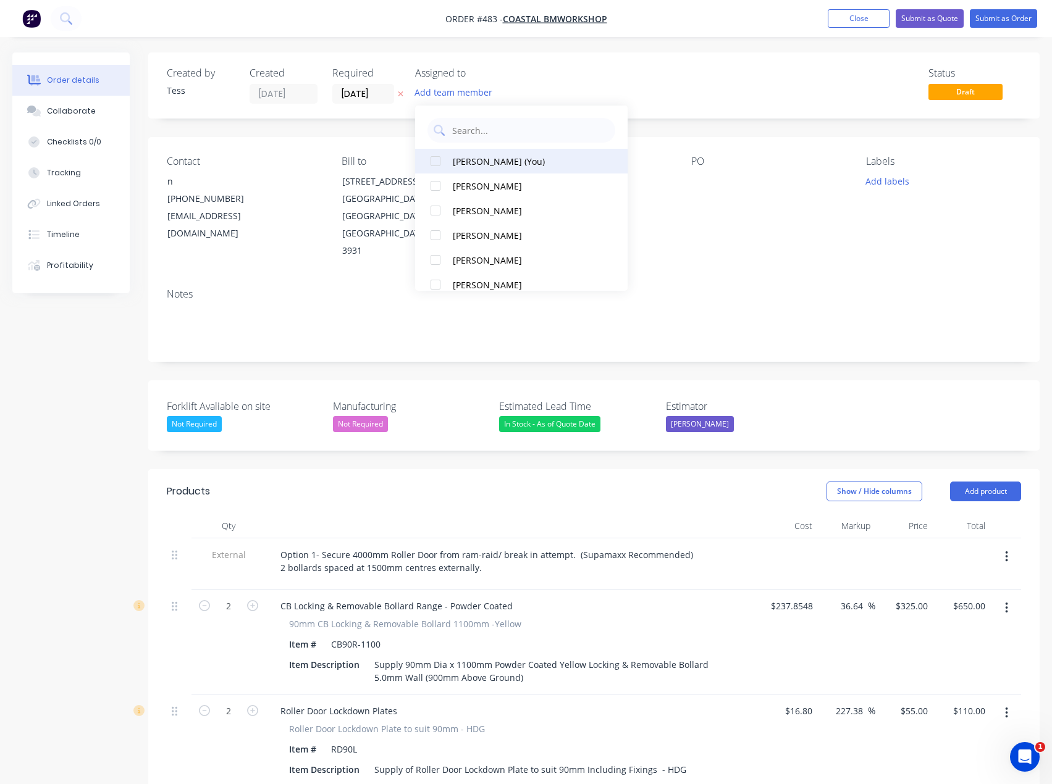
click at [458, 164] on div "Tess Siegfried (You)" at bounding box center [525, 161] width 145 height 13
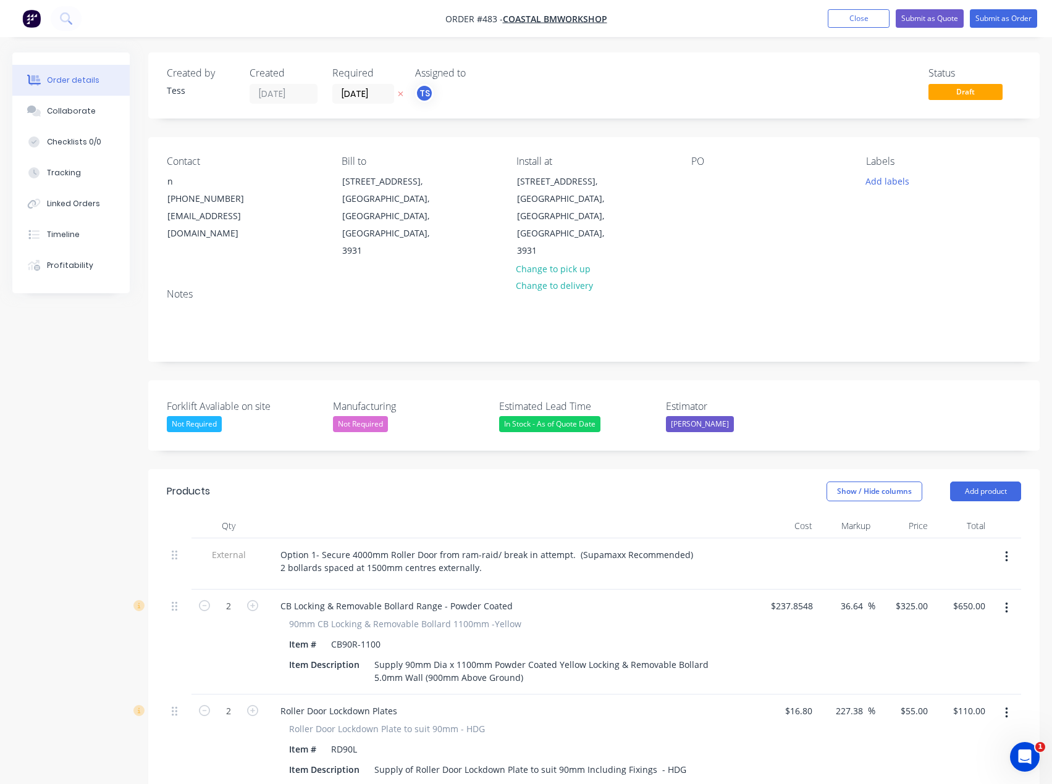
click at [501, 79] on div "Assigned to" at bounding box center [477, 73] width 124 height 12
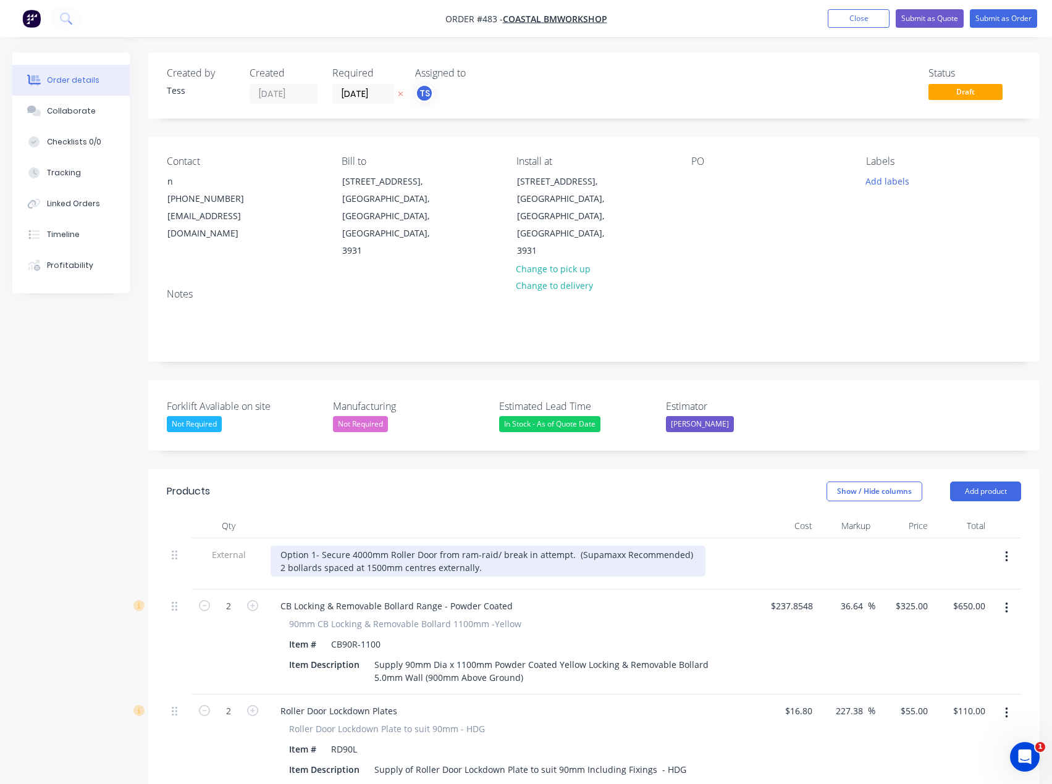
click at [314, 546] on div "Option 1- Secure 4000mm Roller Door from ram-raid/ break in attempt. (Supamaxx …" at bounding box center [488, 561] width 435 height 31
drag, startPoint x: 686, startPoint y: 538, endPoint x: 573, endPoint y: 541, distance: 113.1
click at [573, 546] on div "Option 2- Secure 4000mm Roller Door from ram-raid/ break in attempt. (Supamaxx …" at bounding box center [488, 561] width 435 height 31
click at [286, 550] on div "Option 2- Secure 4000mm Roller Door from ram-raid/ break in attempt. 2 bollards…" at bounding box center [429, 561] width 317 height 31
click at [372, 553] on div "Option 2- Secure 4000mm Roller Door from ram-raid/ break in attempt. 1 bollards…" at bounding box center [429, 561] width 317 height 31
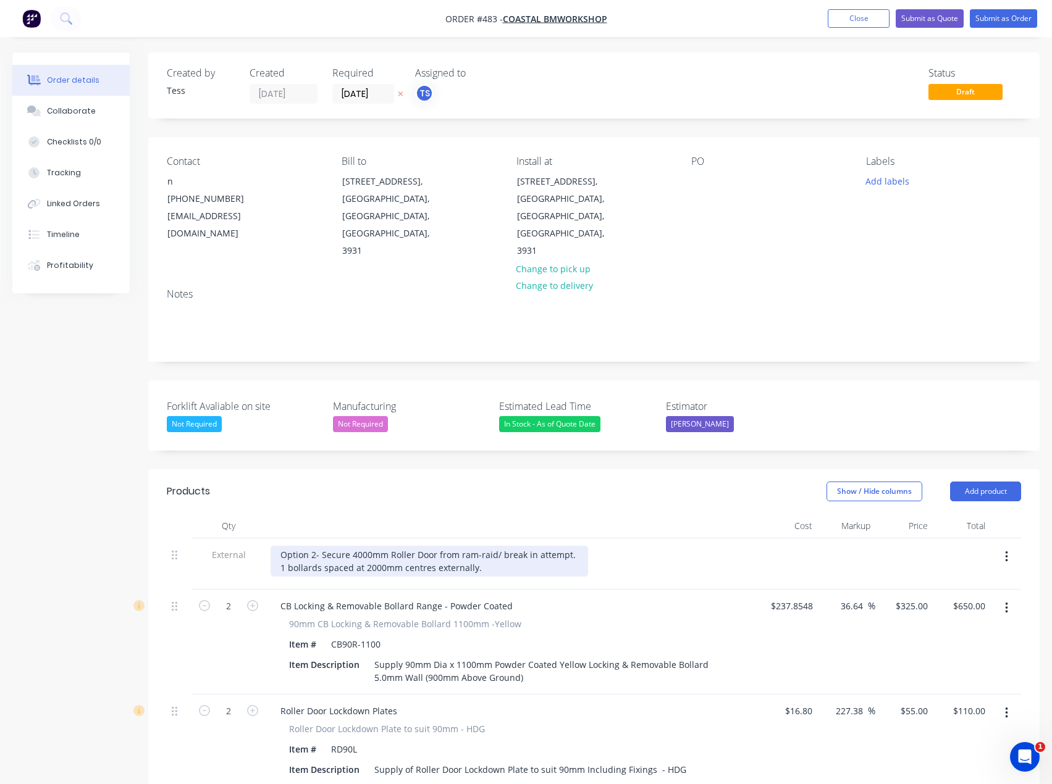
click at [431, 552] on div "Option 2- Secure 4000mm Roller Door from ram-raid/ break in attempt. 1 bollards…" at bounding box center [429, 561] width 317 height 31
click at [482, 552] on div "Option 2- Secure 4000mm Roller Door from ram-raid/ break in attempt. 1 bollards…" at bounding box center [429, 561] width 317 height 31
click at [571, 546] on div "Option 2- Secure 4000mm Roller Door from ram-raid/ break in attempt. 1 bollards…" at bounding box center [429, 561] width 317 height 31
click at [645, 546] on div "Option 2- Secure 4000mm Roller Door from ram-raid/ break in attempt (not recomm…" at bounding box center [470, 561] width 399 height 31
click at [322, 550] on div "Option 2- Secure 4000mm Roller Door from ram-raid/ break in attempt (not recomm…" at bounding box center [505, 561] width 469 height 31
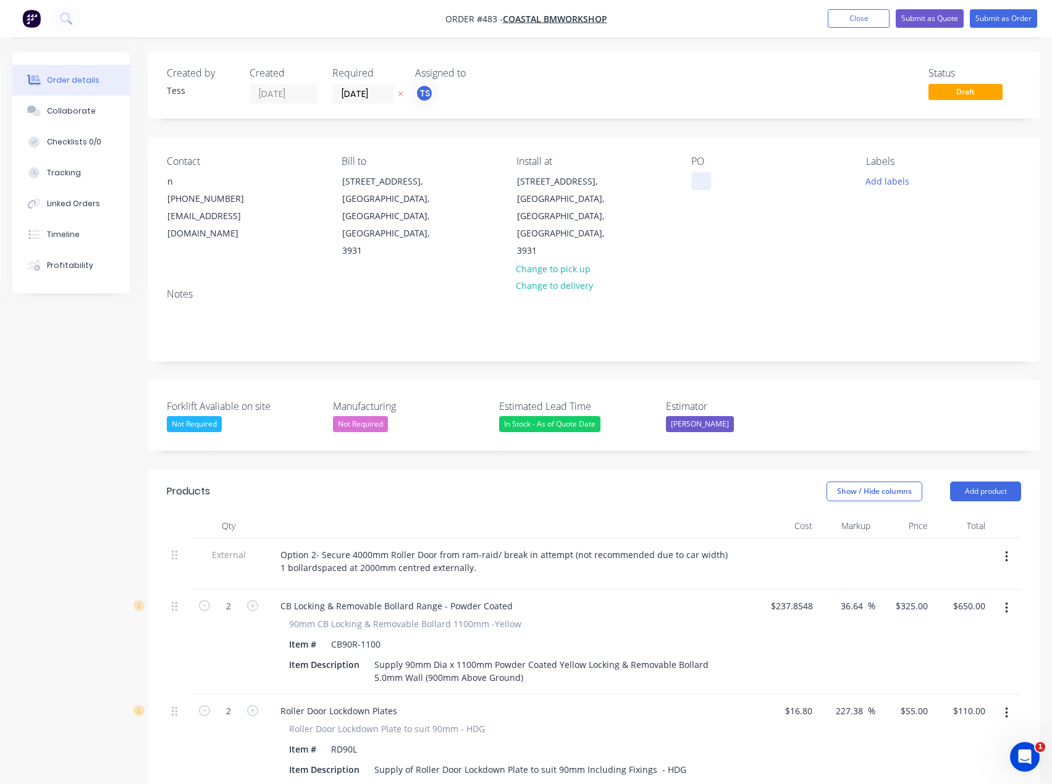
click at [700, 185] on div at bounding box center [701, 181] width 20 height 18
click at [715, 238] on div "PO Option2-1no CB90R-1100" at bounding box center [768, 208] width 155 height 104
click at [875, 183] on button "Add labels" at bounding box center [887, 180] width 57 height 17
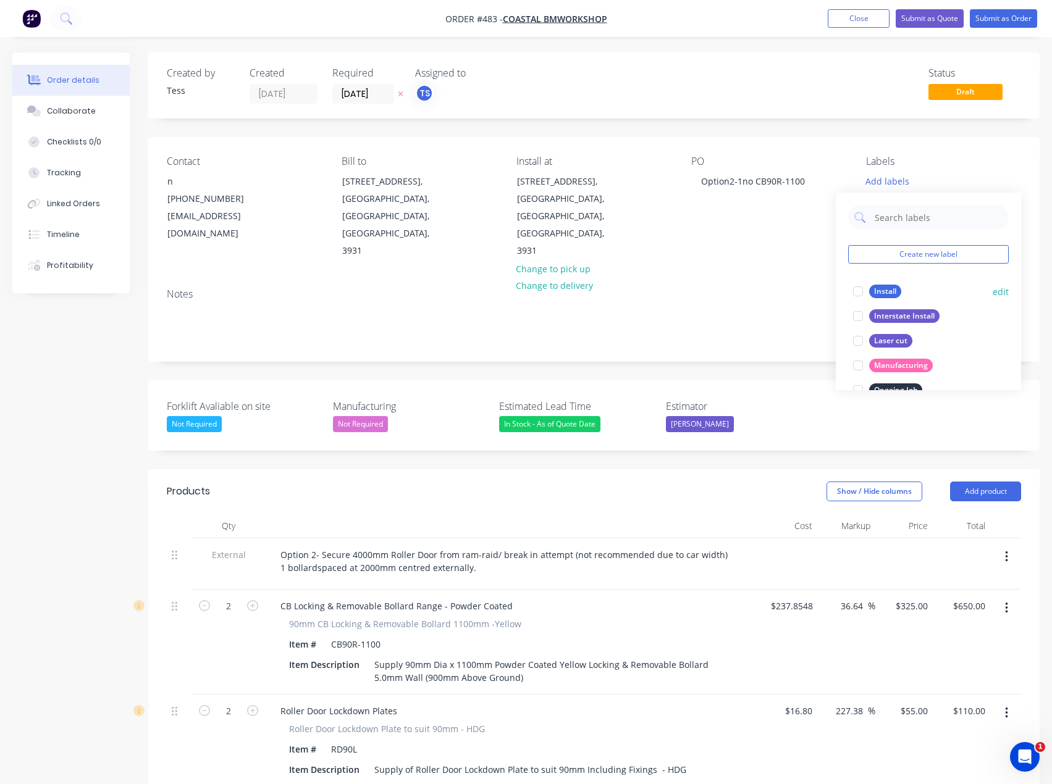
click at [874, 290] on div "Install" at bounding box center [885, 292] width 32 height 14
click at [805, 254] on div "Contact n (03) 5976 3633 bmservice01@outlook.com Bill to 201 Mornington-Tyabb R…" at bounding box center [593, 207] width 891 height 141
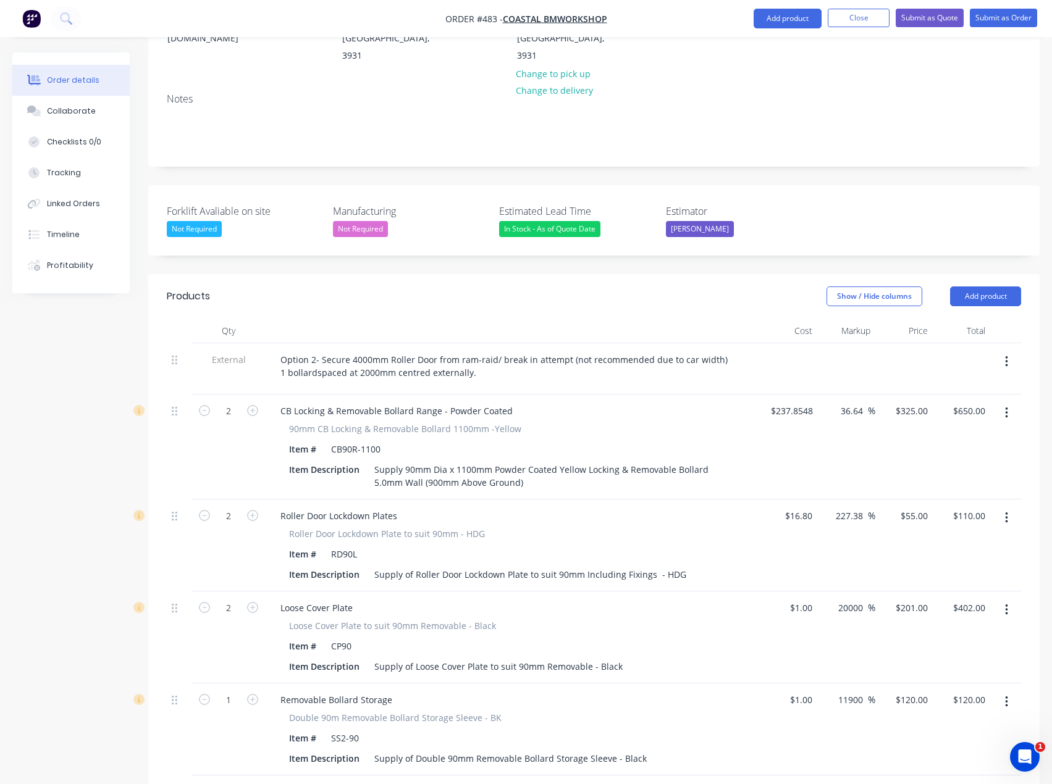
scroll to position [185, 0]
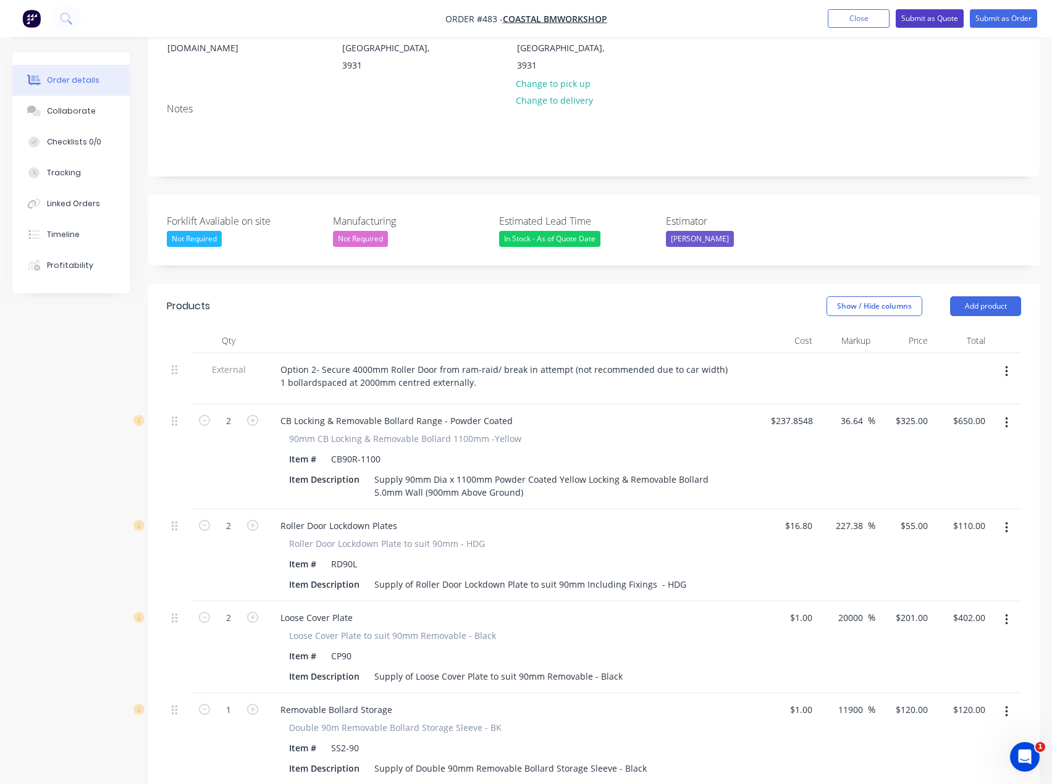
click at [926, 22] on button "Submit as Quote" at bounding box center [930, 18] width 68 height 19
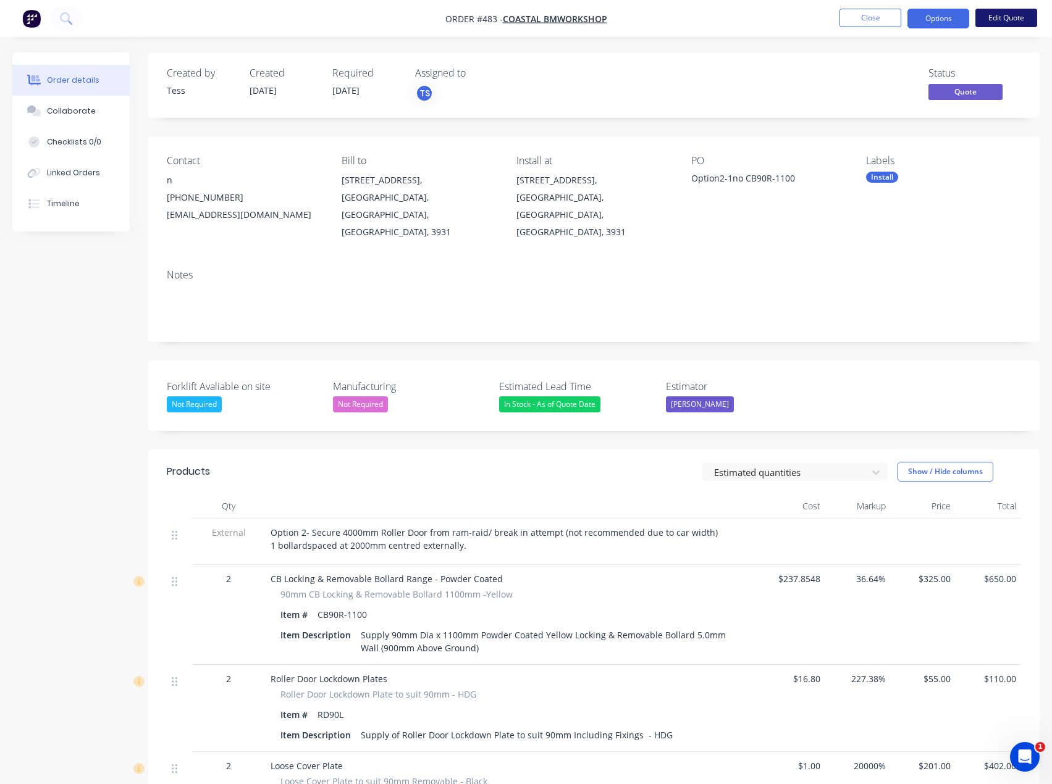
click at [1011, 19] on button "Edit Quote" at bounding box center [1006, 18] width 62 height 19
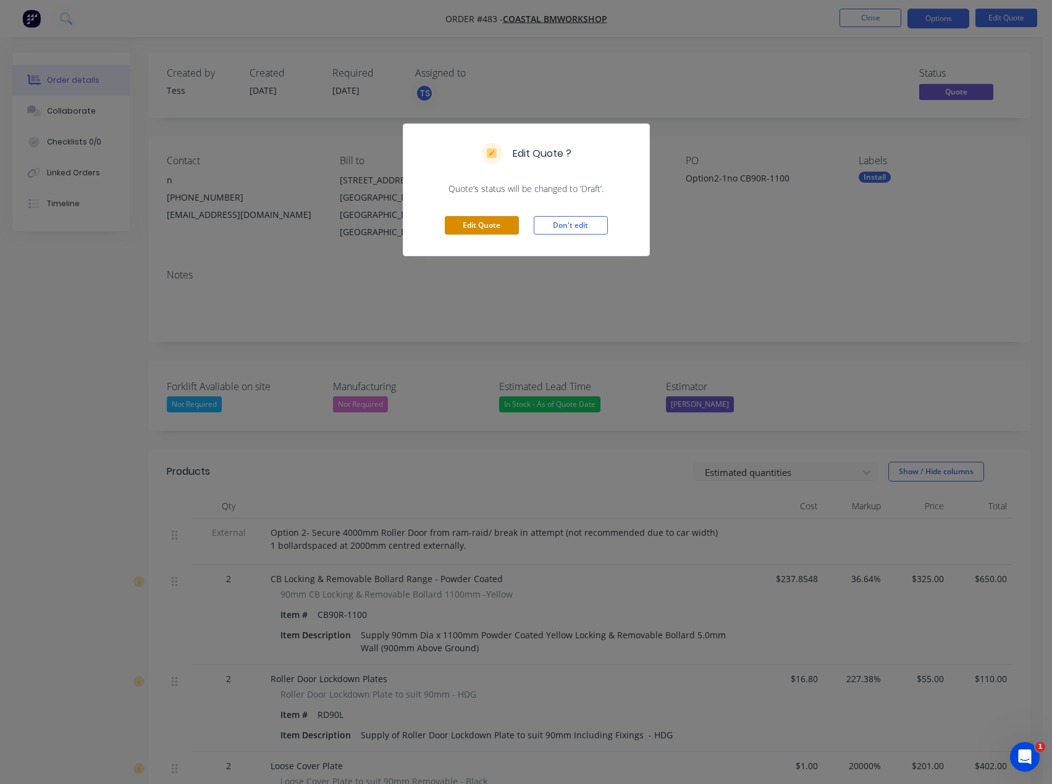
click at [451, 224] on button "Edit Quote" at bounding box center [482, 225] width 74 height 19
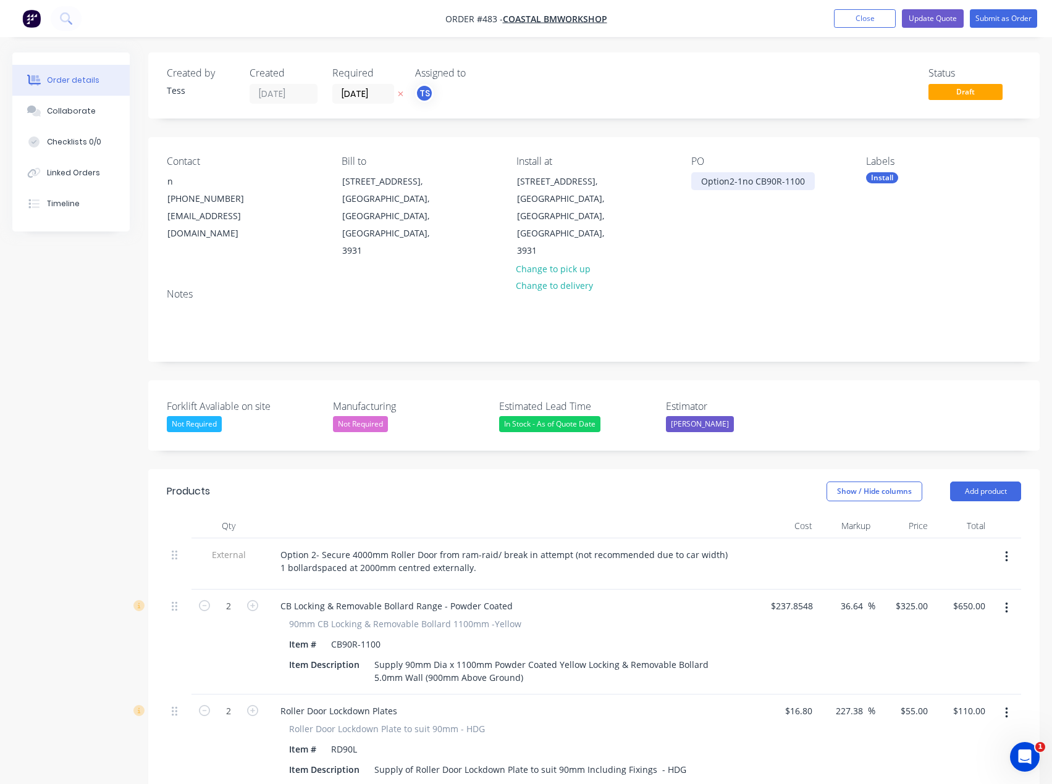
click at [726, 181] on div "Option2-1no CB90R-1100" at bounding box center [753, 181] width 124 height 18
click at [923, 15] on button "Update Quote" at bounding box center [933, 18] width 62 height 19
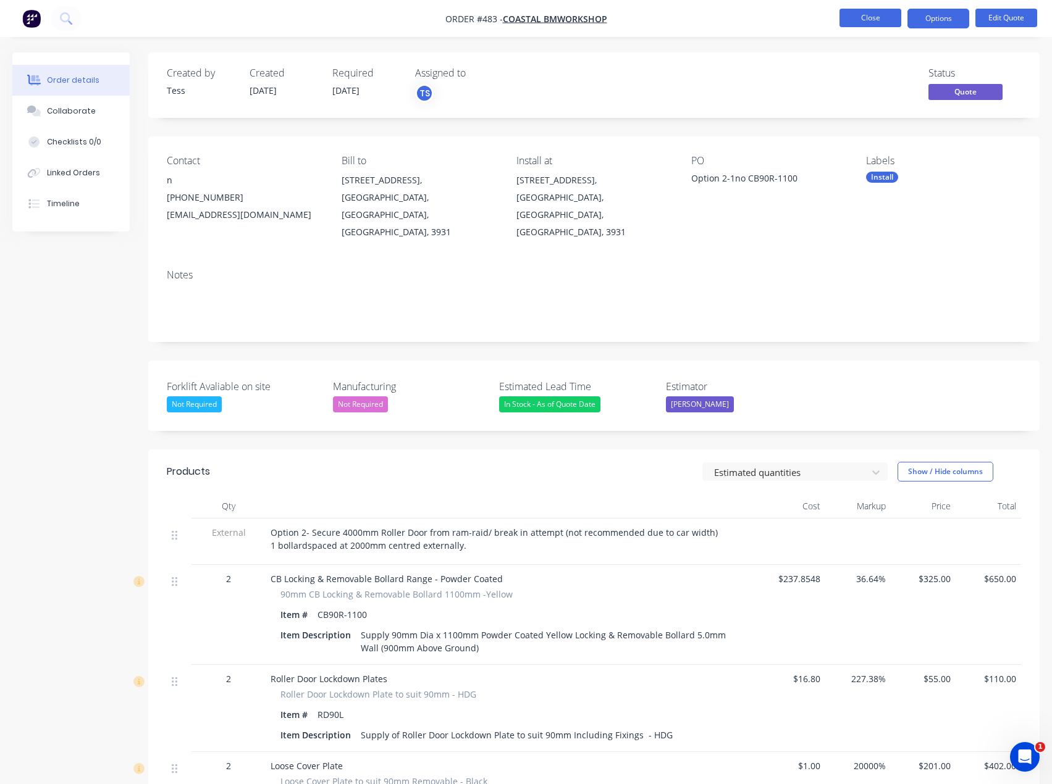
click at [882, 20] on button "Close" at bounding box center [870, 18] width 62 height 19
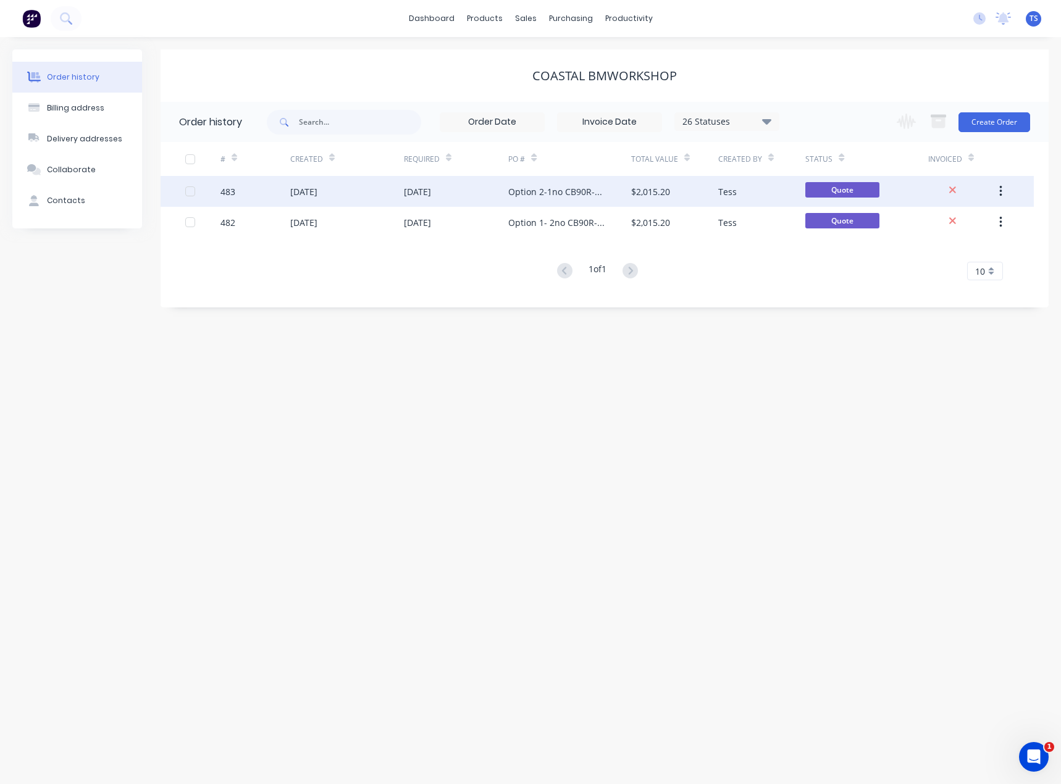
click at [560, 194] on div "Option 2-1no CB90R-1100" at bounding box center [557, 191] width 98 height 13
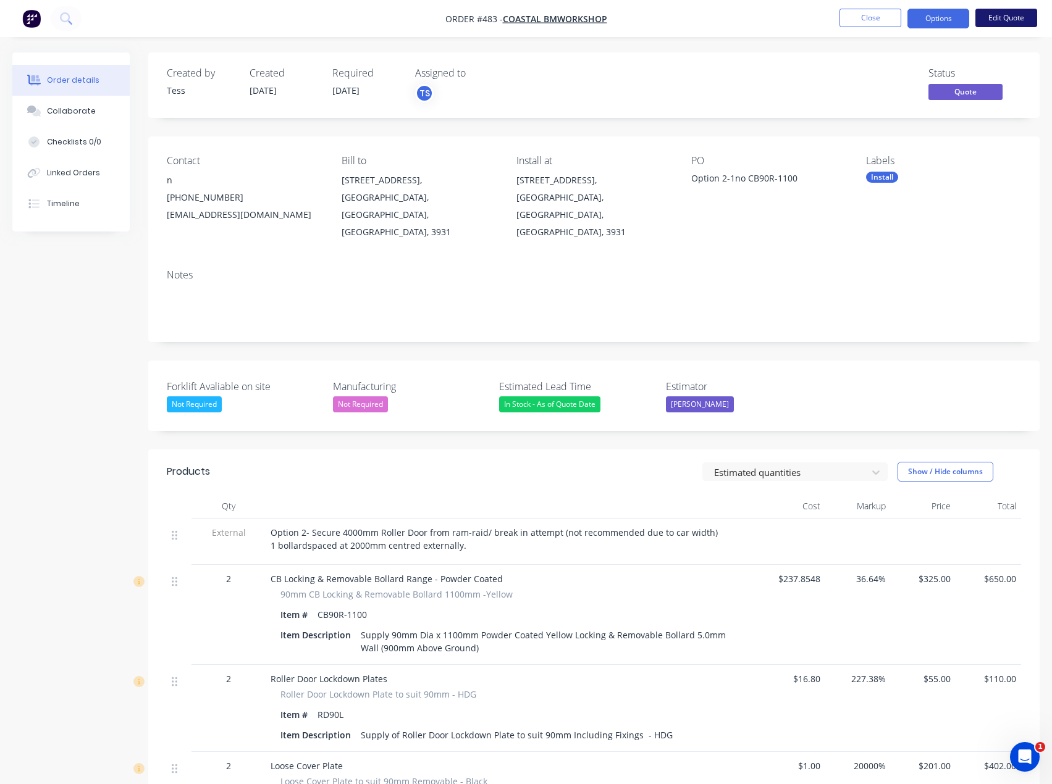
click at [1002, 17] on button "Edit Quote" at bounding box center [1006, 18] width 62 height 19
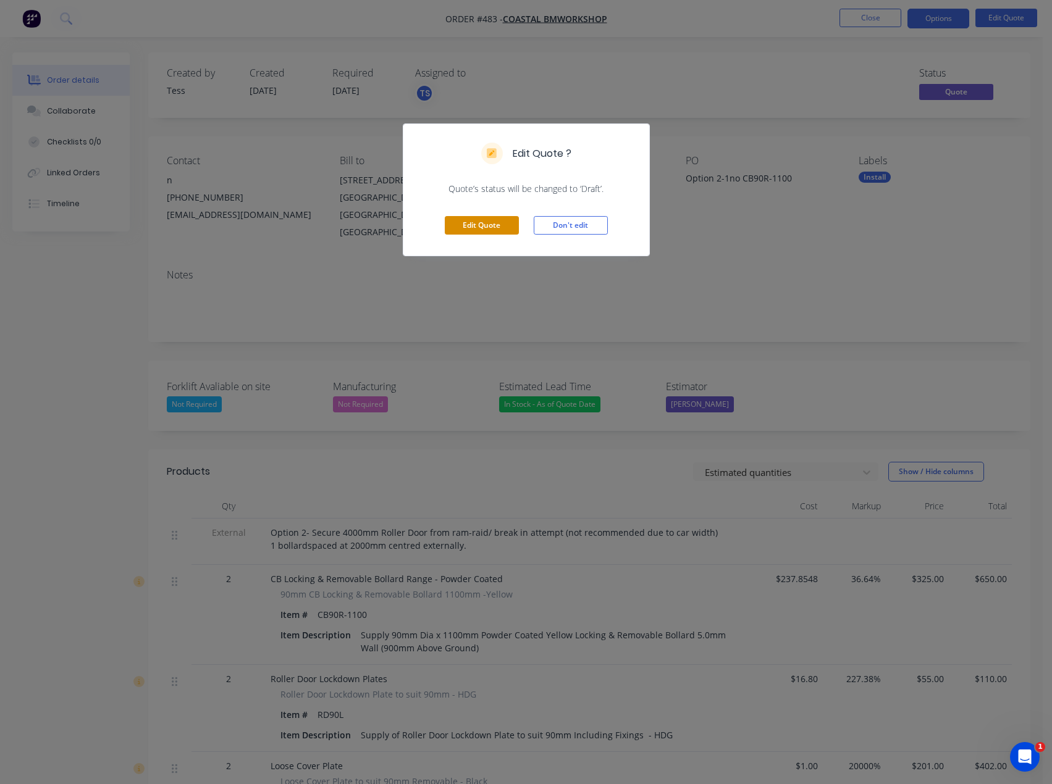
click at [457, 225] on button "Edit Quote" at bounding box center [482, 225] width 74 height 19
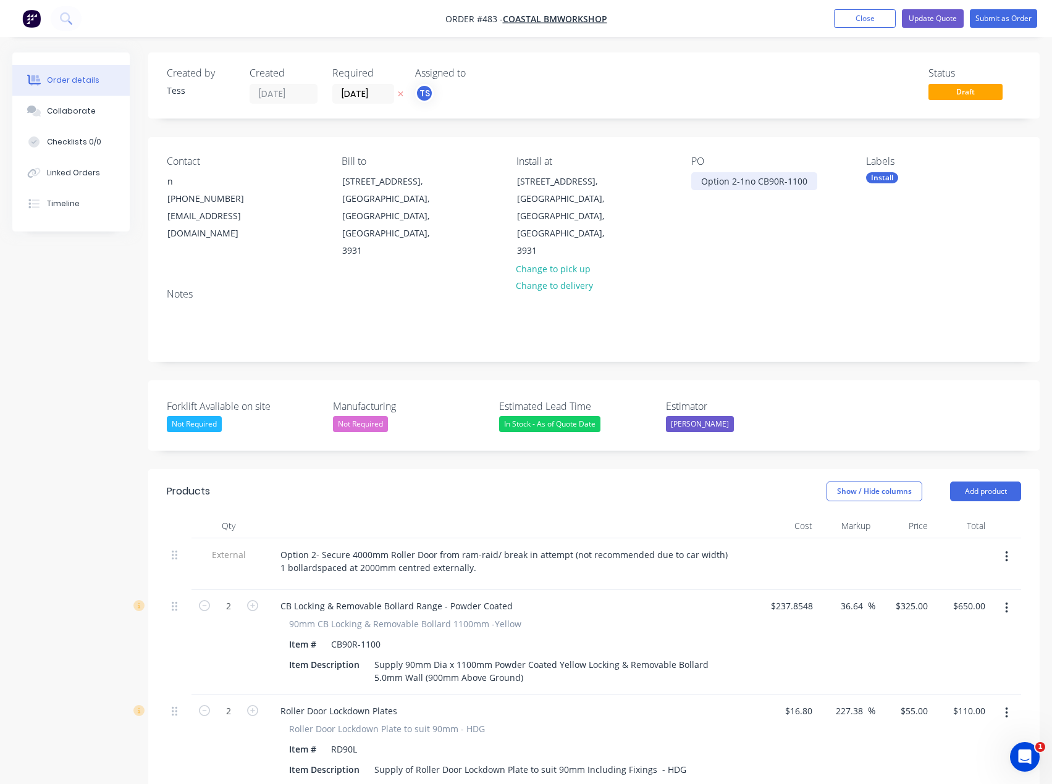
click at [739, 182] on div "Option 2-1no CB90R-1100" at bounding box center [754, 181] width 126 height 18
click at [217, 201] on div "[PHONE_NUMBER]" at bounding box center [218, 198] width 103 height 17
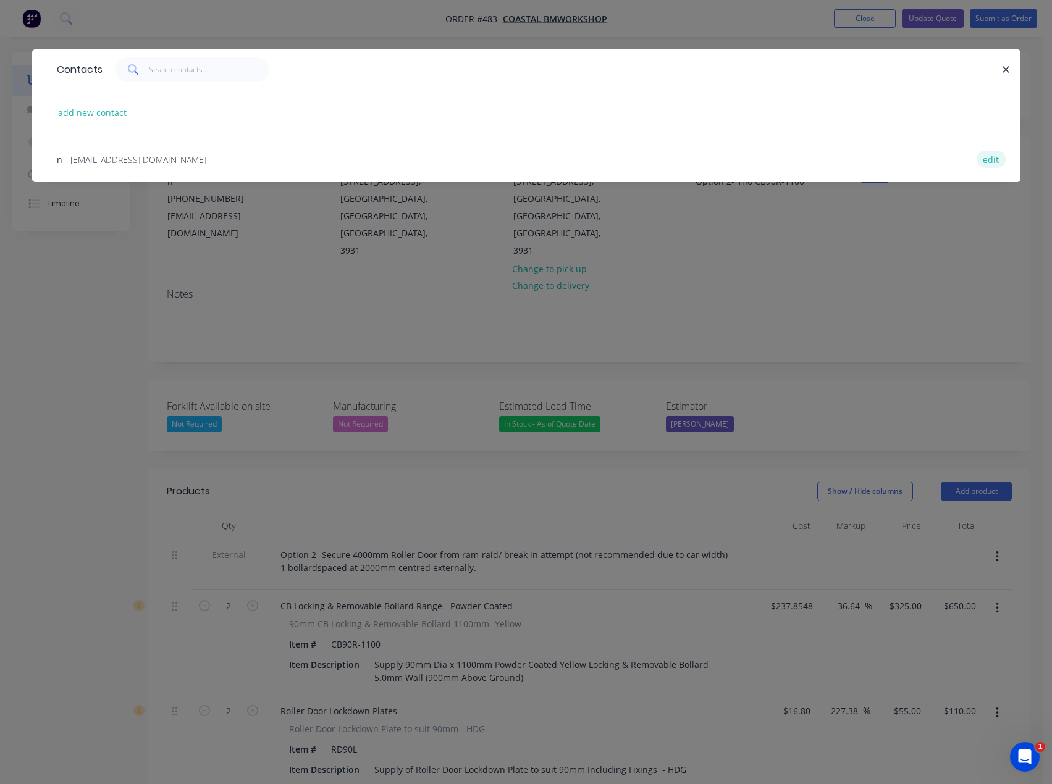
click at [992, 161] on button "edit" at bounding box center [990, 159] width 29 height 17
select select "AU"
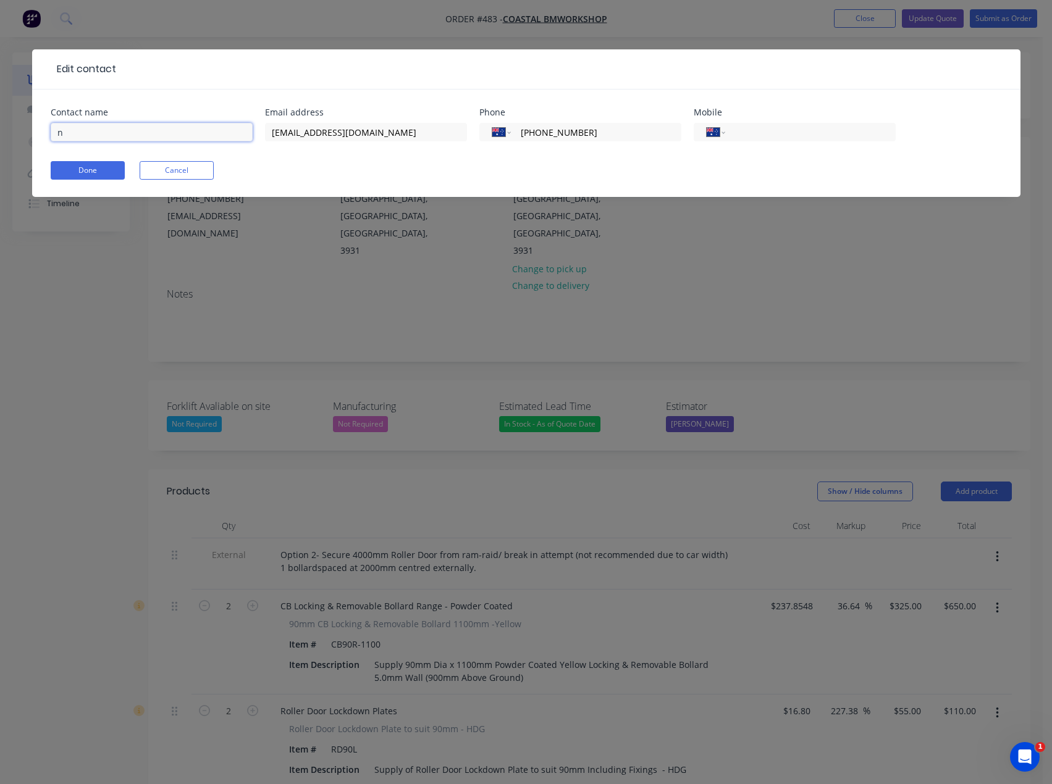
click at [106, 133] on input "n" at bounding box center [152, 132] width 202 height 19
type input "[PERSON_NAME]"
click at [78, 172] on button "Done" at bounding box center [88, 170] width 74 height 19
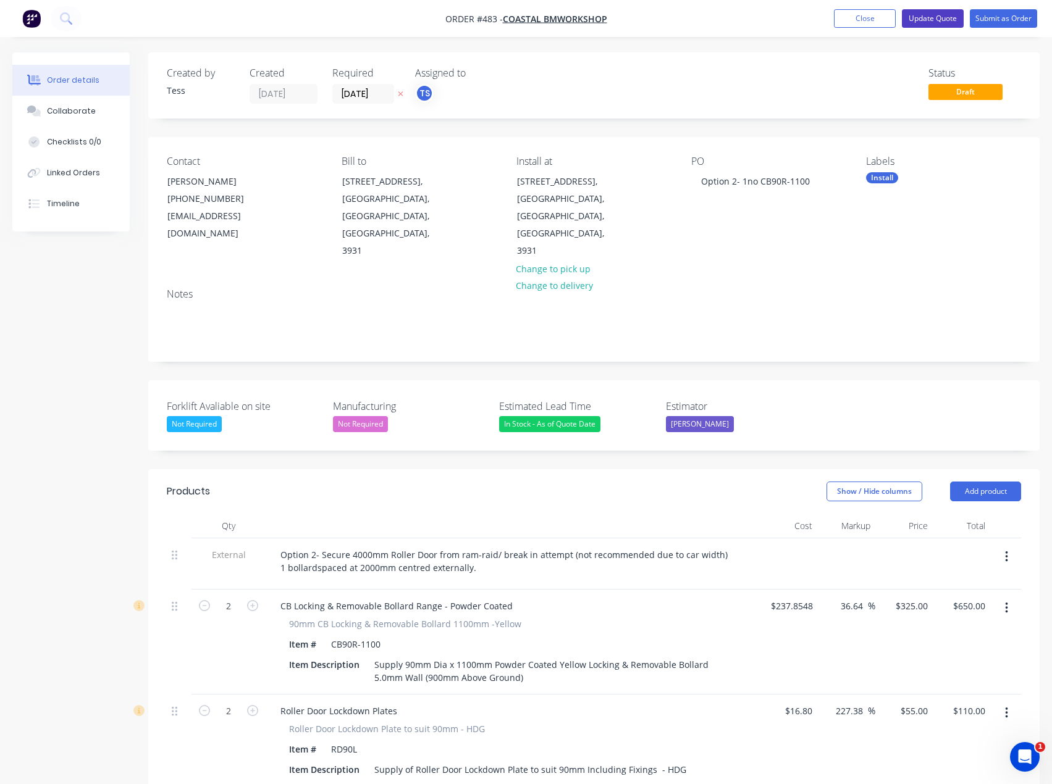
click at [920, 20] on button "Update Quote" at bounding box center [933, 18] width 62 height 19
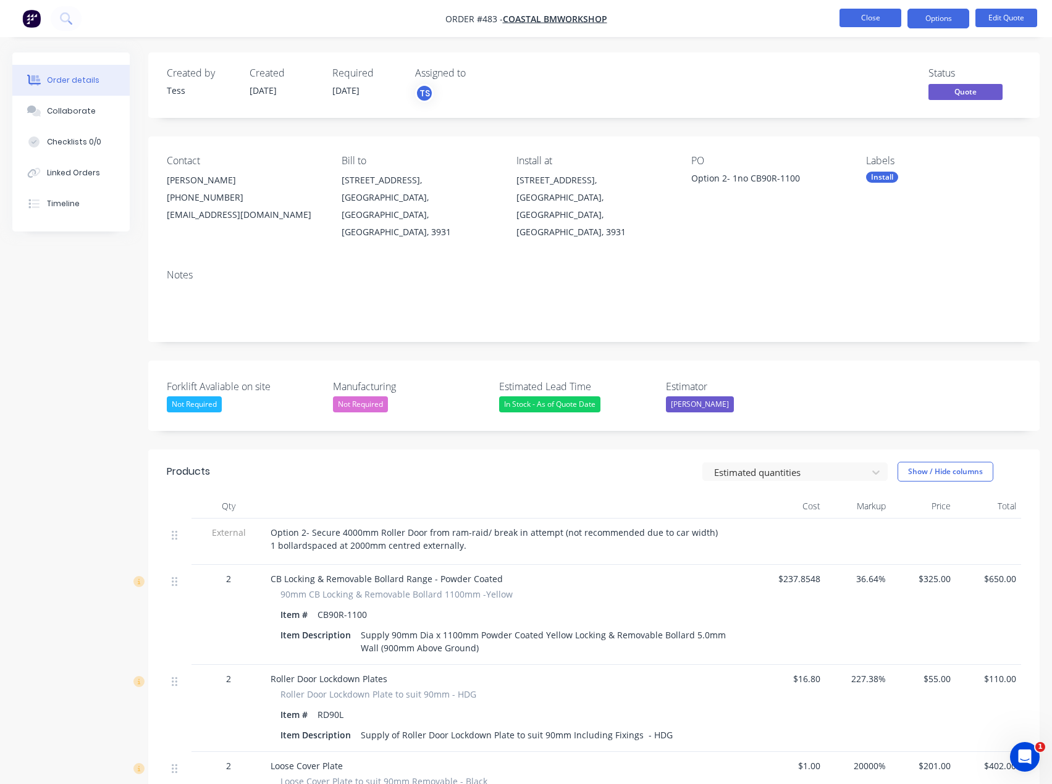
click at [873, 20] on button "Close" at bounding box center [870, 18] width 62 height 19
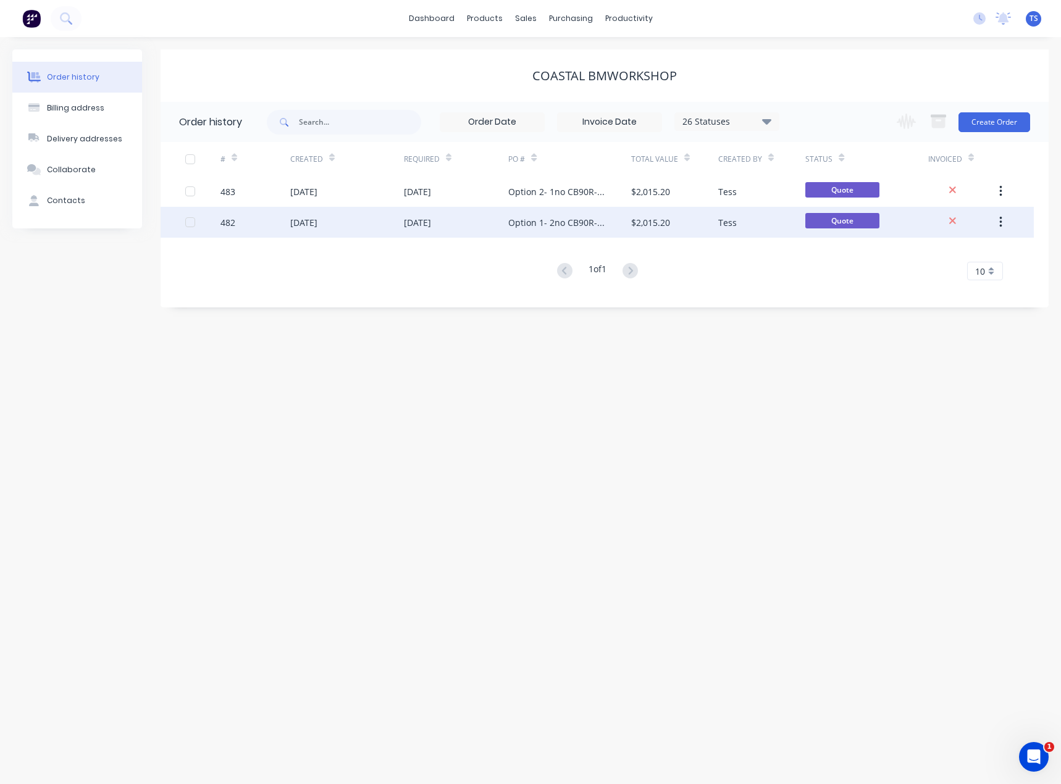
click at [549, 219] on div "Option 1- 2no CB90R-1100" at bounding box center [557, 222] width 98 height 13
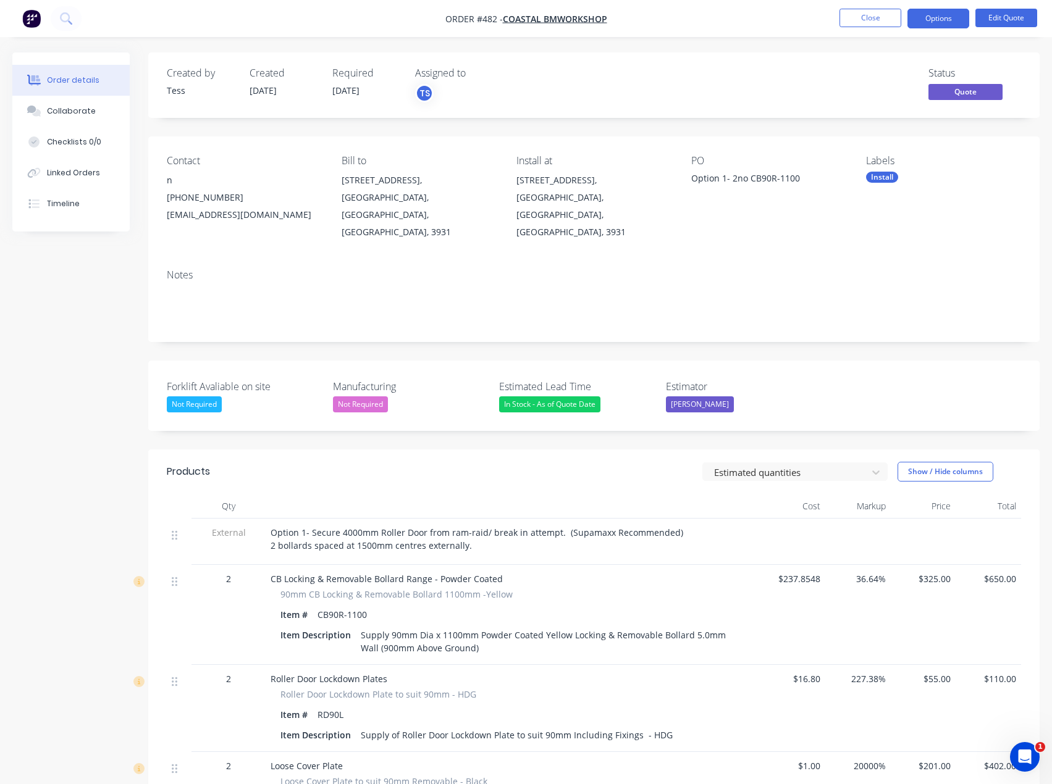
click at [183, 204] on div "[PHONE_NUMBER]" at bounding box center [244, 197] width 155 height 17
click at [999, 16] on button "Edit Quote" at bounding box center [1006, 18] width 62 height 19
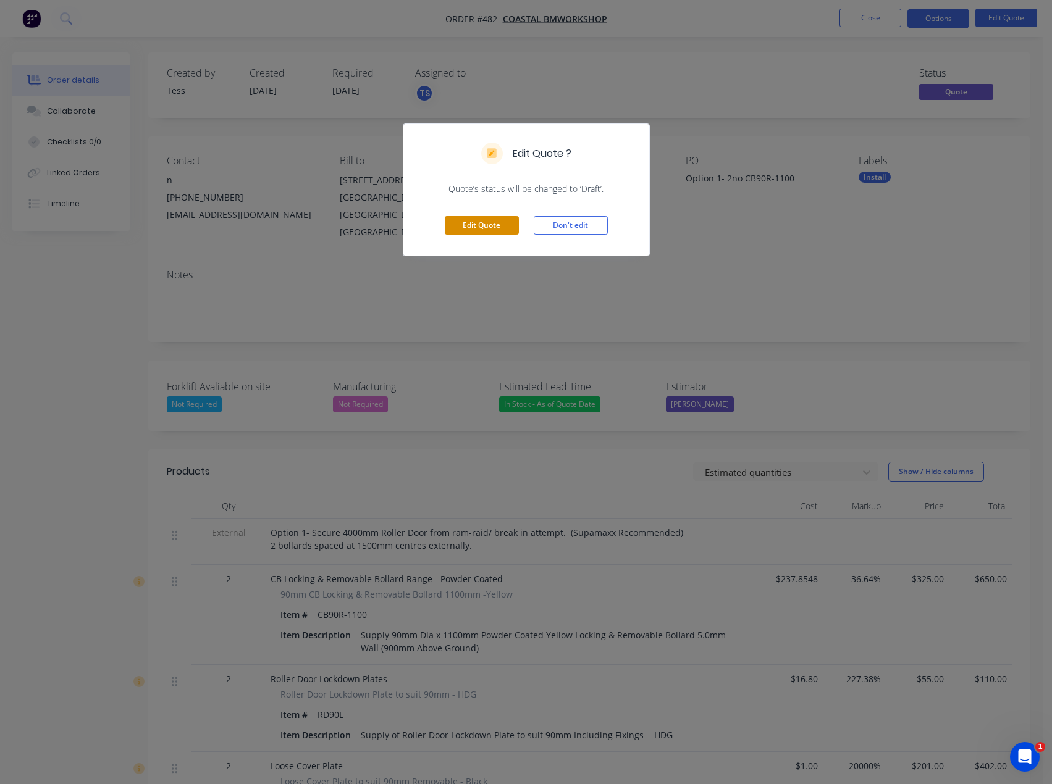
click at [487, 225] on button "Edit Quote" at bounding box center [482, 225] width 74 height 19
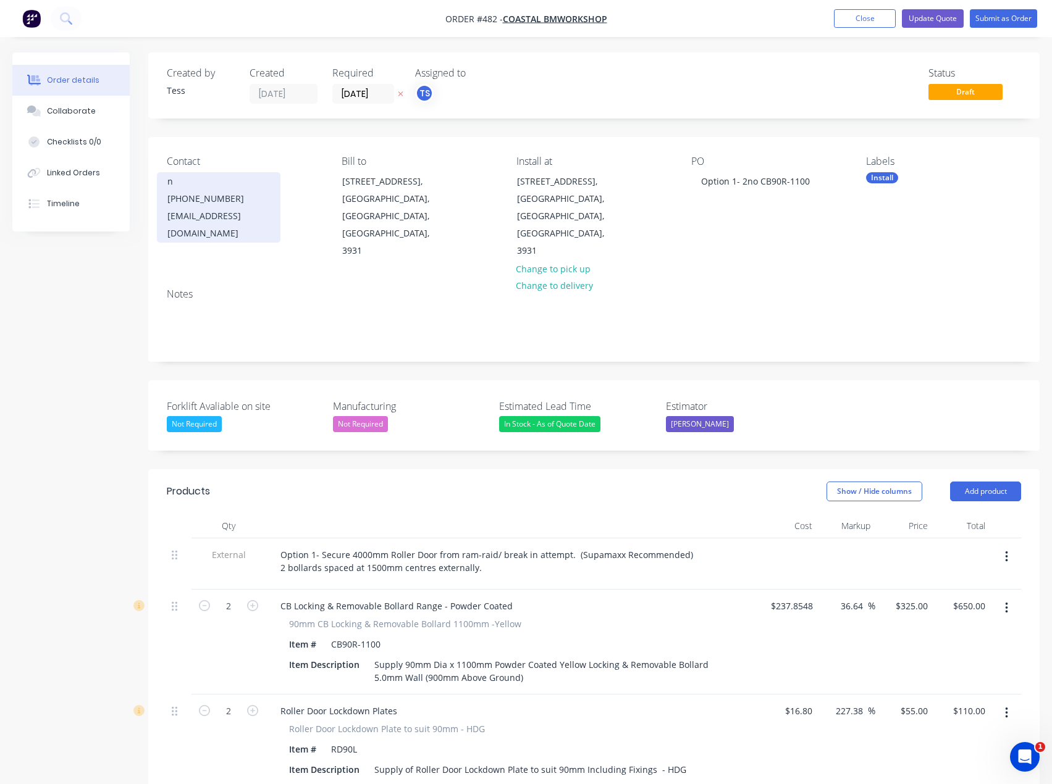
click at [196, 207] on div "[PHONE_NUMBER]" at bounding box center [218, 198] width 103 height 17
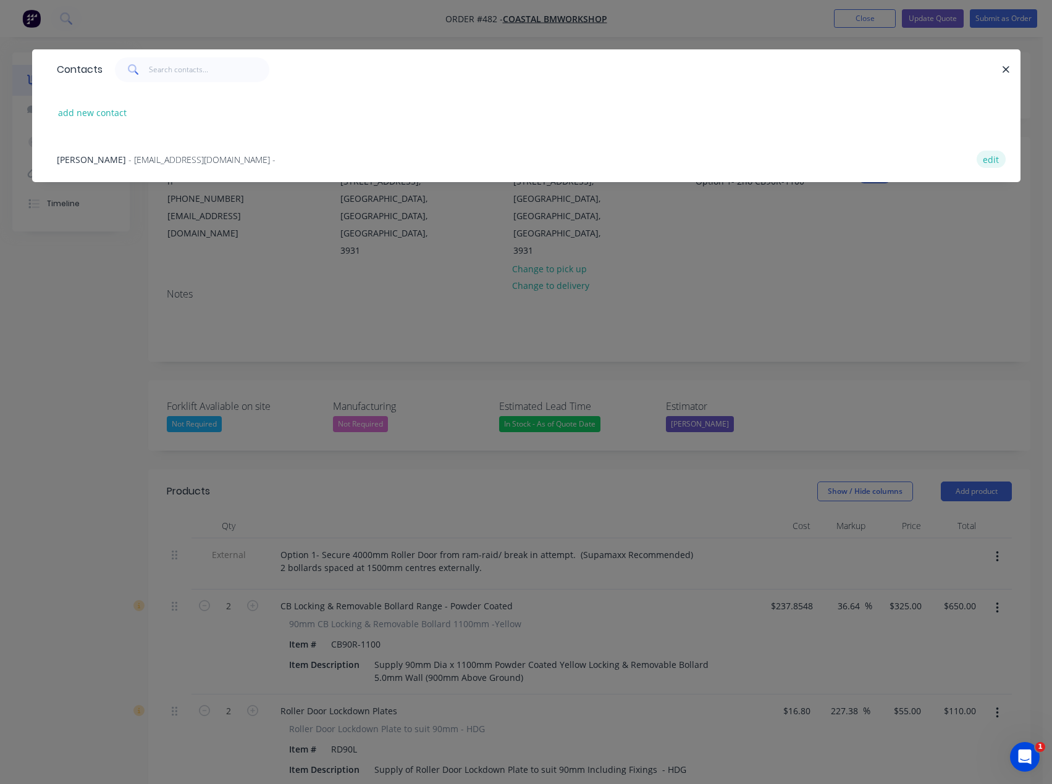
click at [982, 162] on button "edit" at bounding box center [990, 159] width 29 height 17
select select "AU"
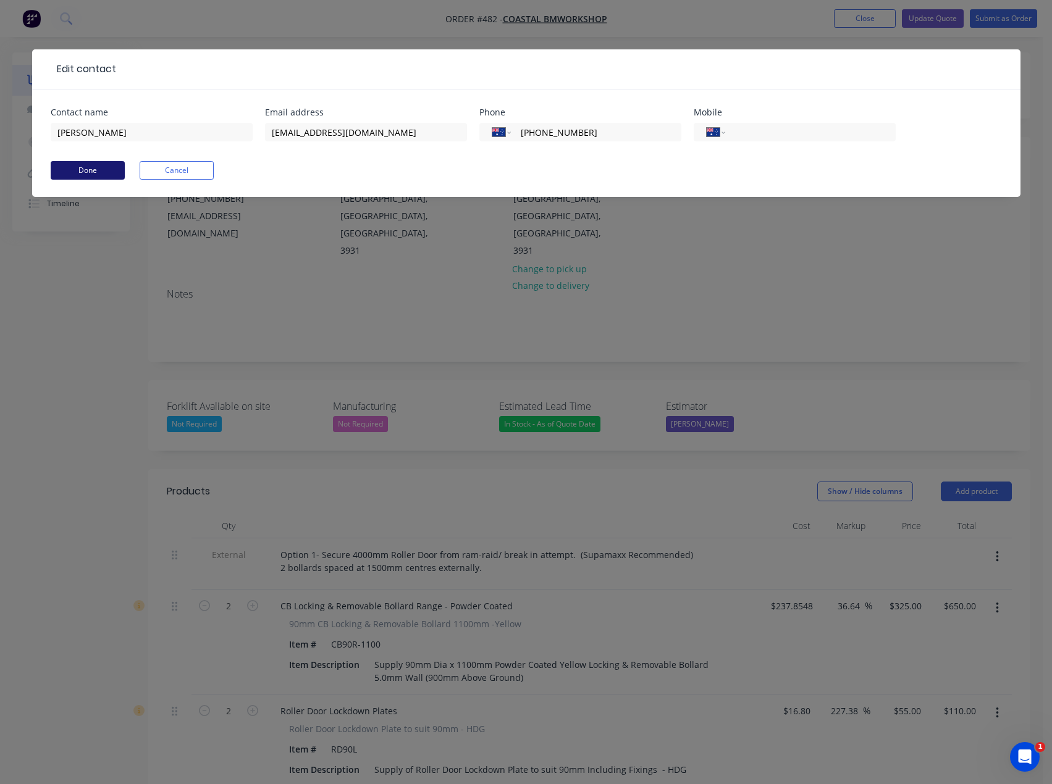
click at [84, 172] on button "Done" at bounding box center [88, 170] width 74 height 19
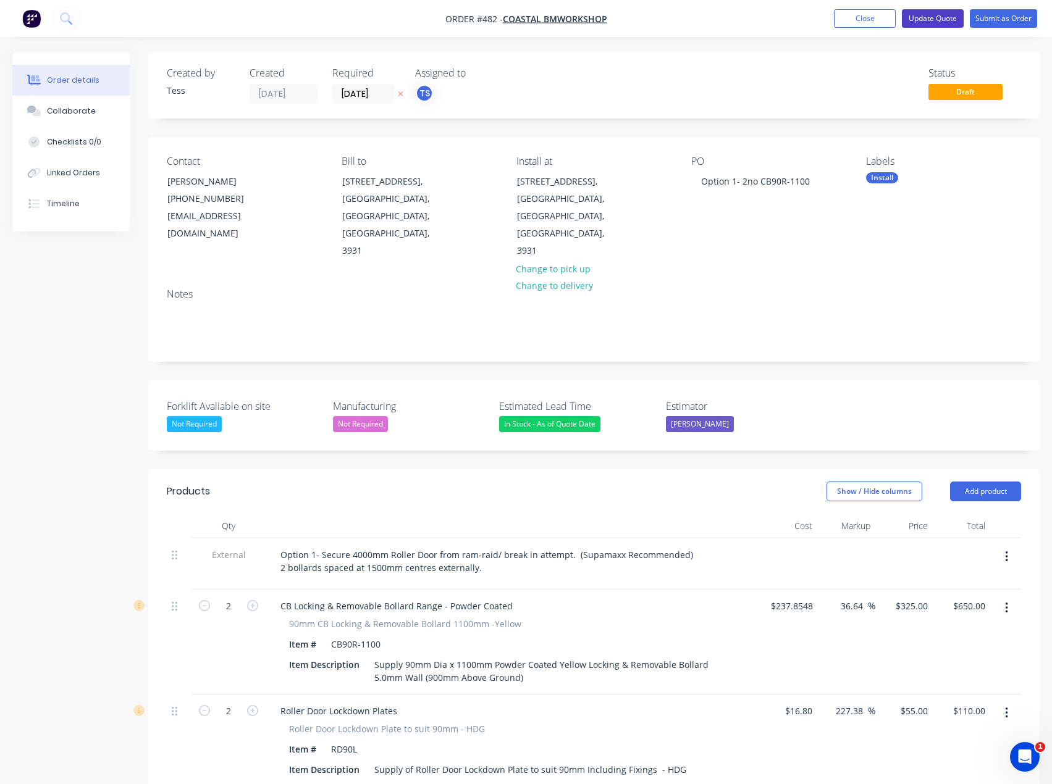
click at [932, 14] on button "Update Quote" at bounding box center [933, 18] width 62 height 19
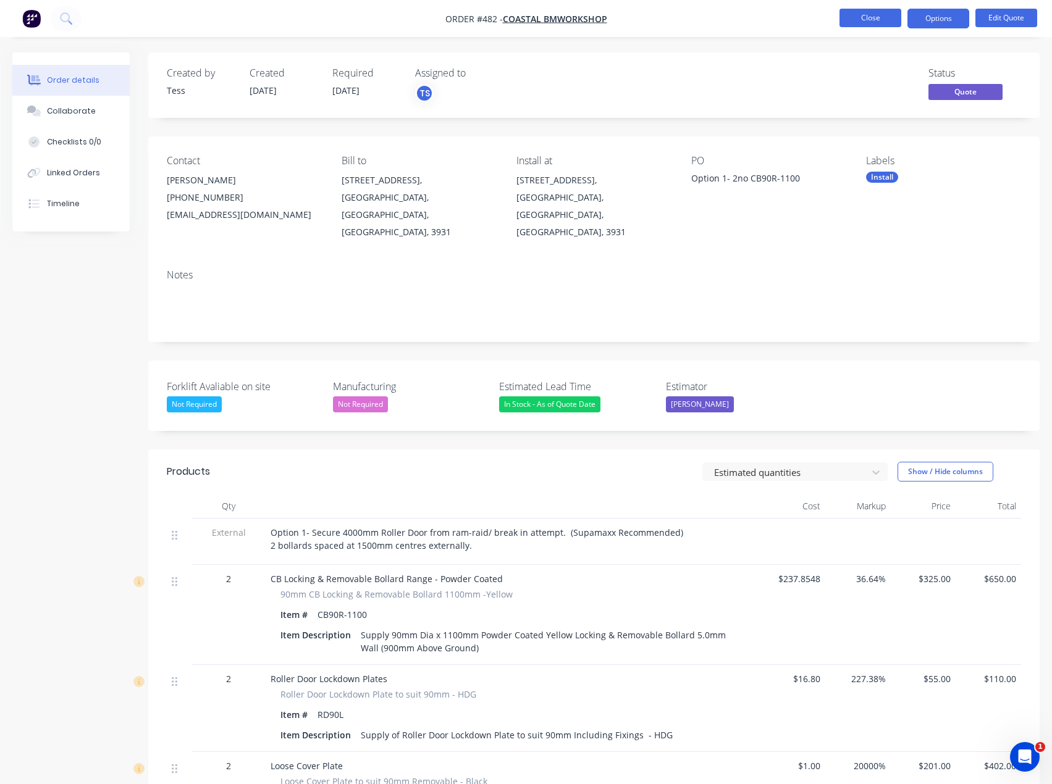
click at [869, 20] on button "Close" at bounding box center [870, 18] width 62 height 19
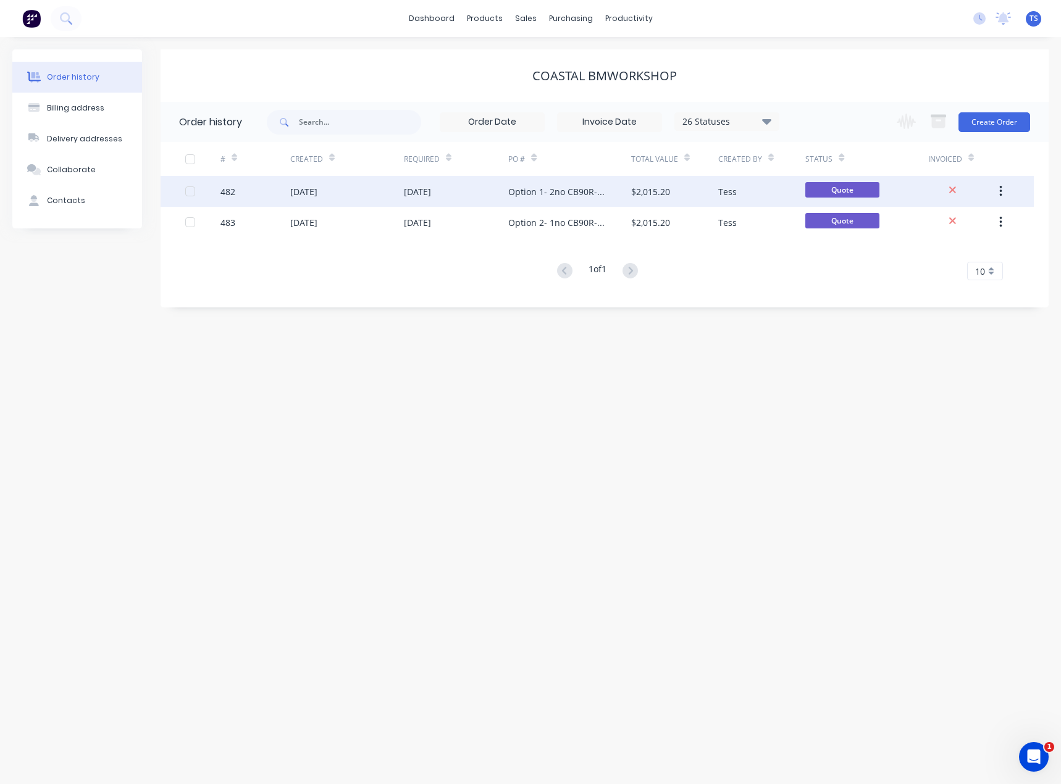
click at [529, 193] on div "Option 1- 2no CB90R-1100" at bounding box center [557, 191] width 98 height 13
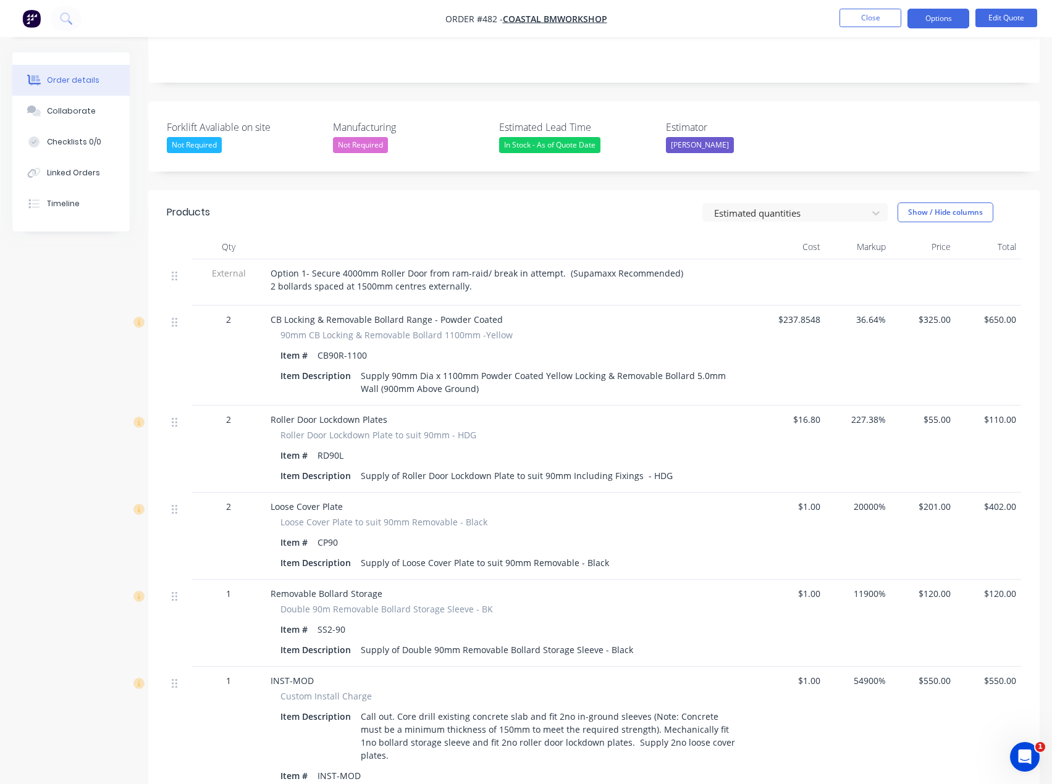
scroll to position [185, 0]
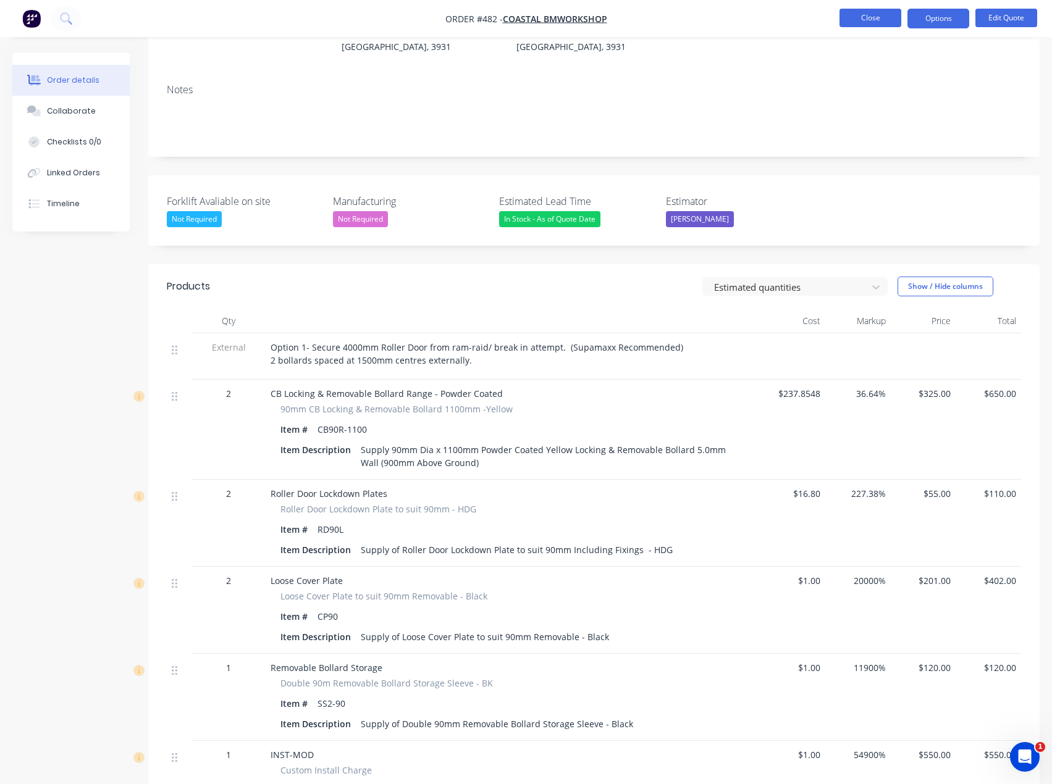
click at [886, 16] on button "Close" at bounding box center [870, 18] width 62 height 19
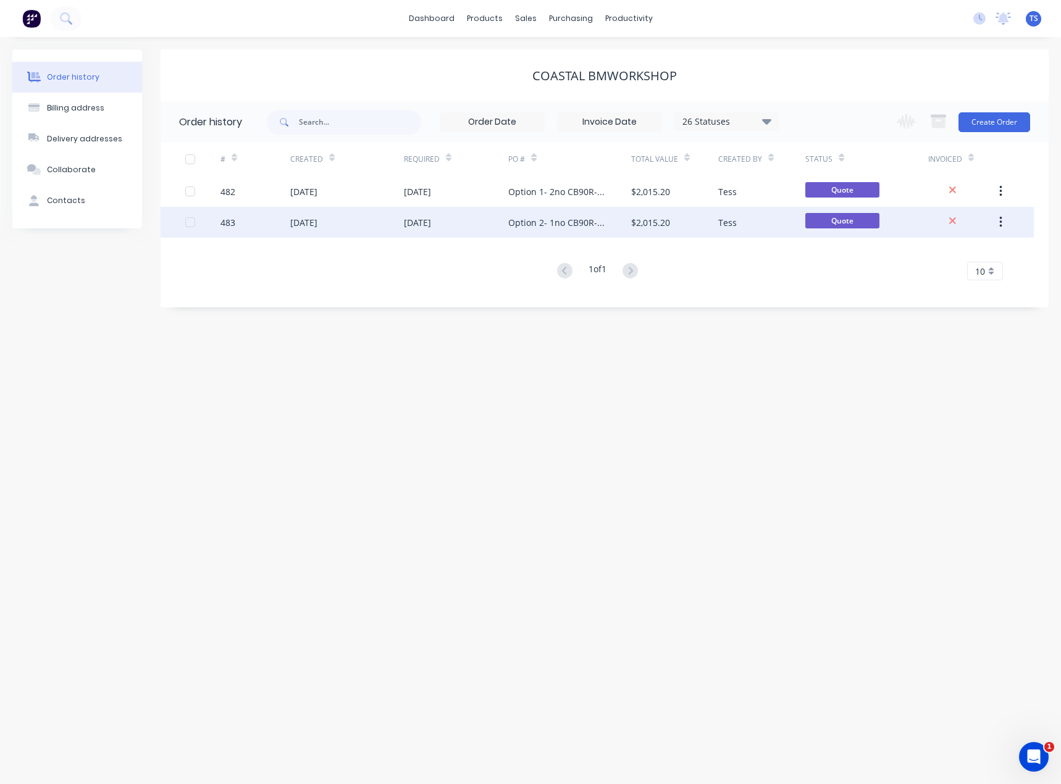
click at [413, 219] on div "[DATE]" at bounding box center [417, 222] width 27 height 13
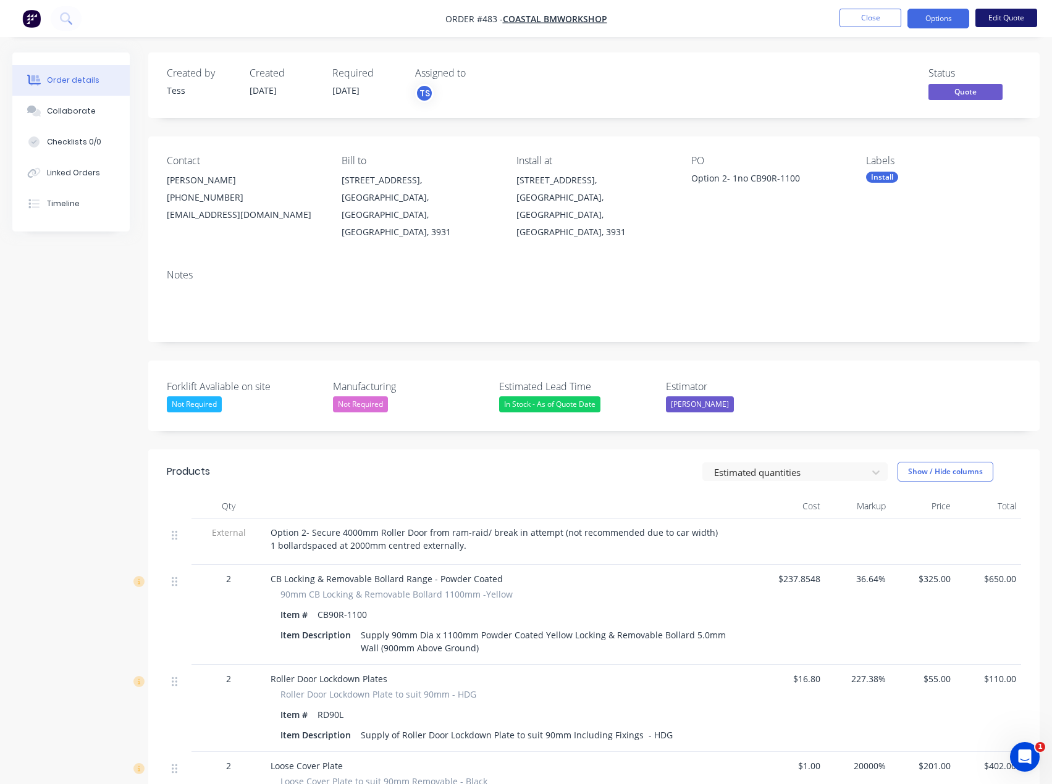
click at [1004, 17] on button "Edit Quote" at bounding box center [1006, 18] width 62 height 19
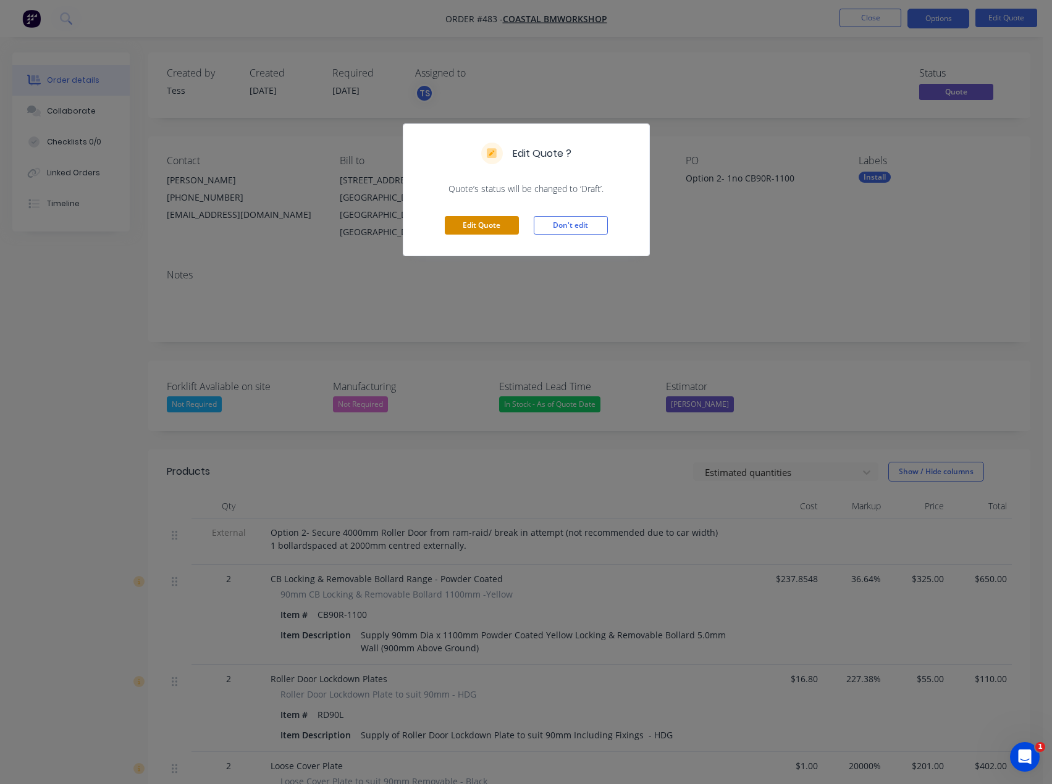
click at [456, 227] on button "Edit Quote" at bounding box center [482, 225] width 74 height 19
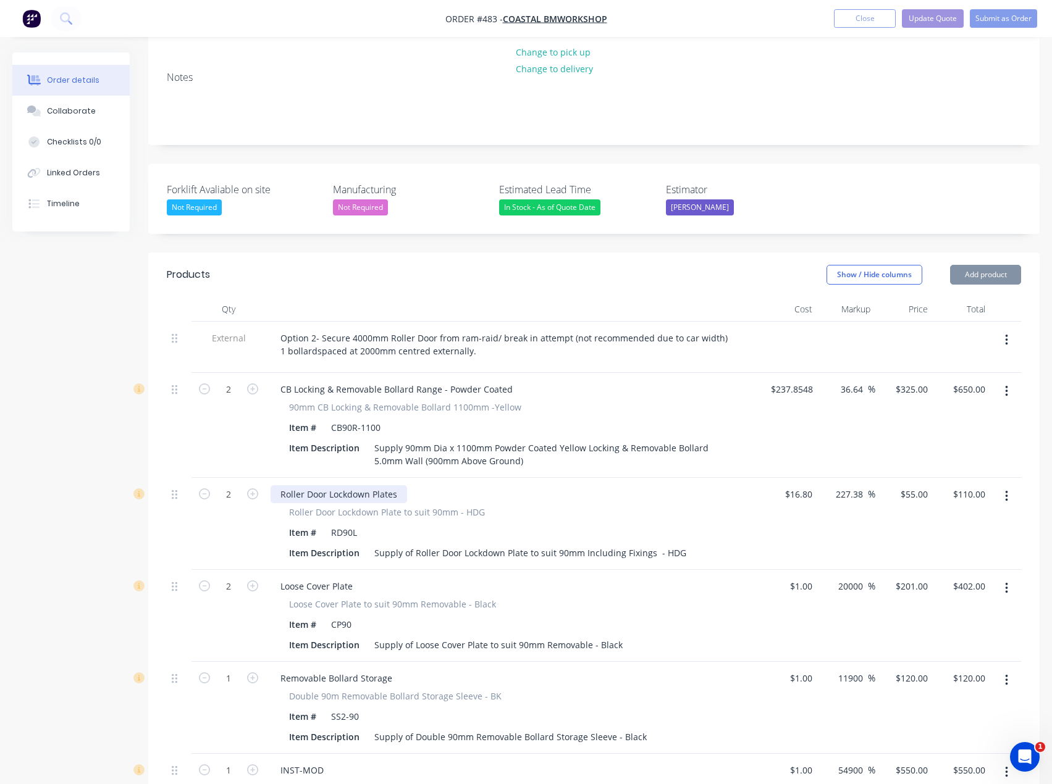
scroll to position [309, 0]
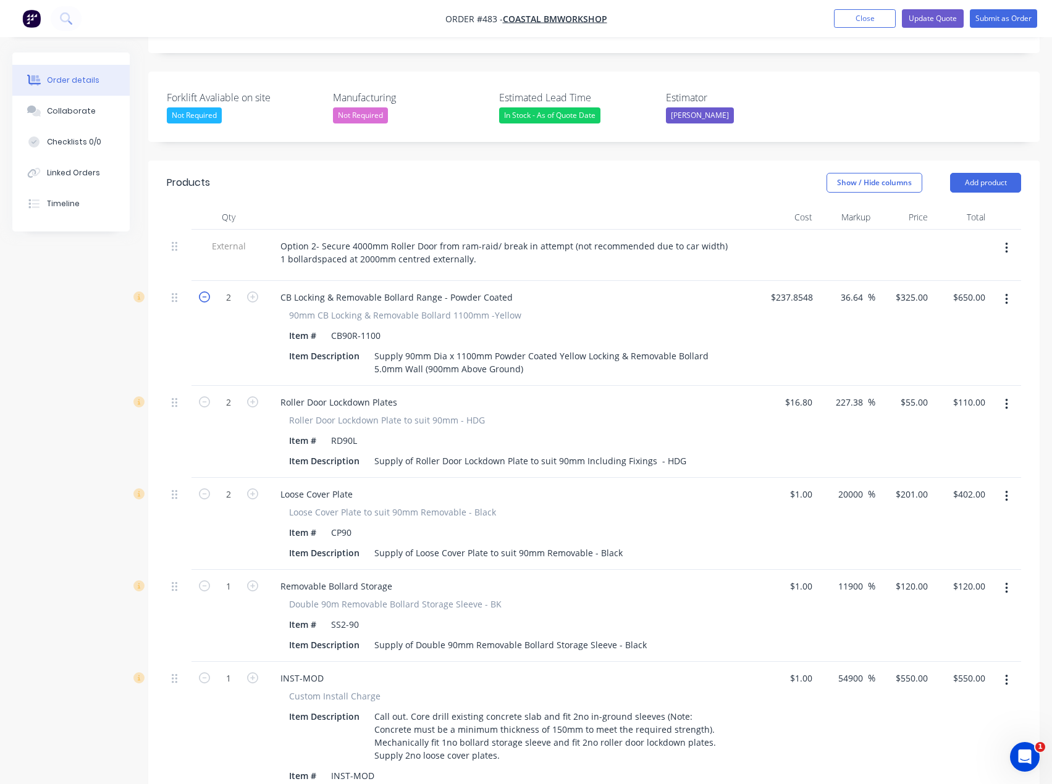
click at [206, 292] on icon "button" at bounding box center [204, 297] width 11 height 11
type input "1"
type input "$325.00"
click at [204, 396] on icon "button" at bounding box center [204, 401] width 11 height 11
type input "1"
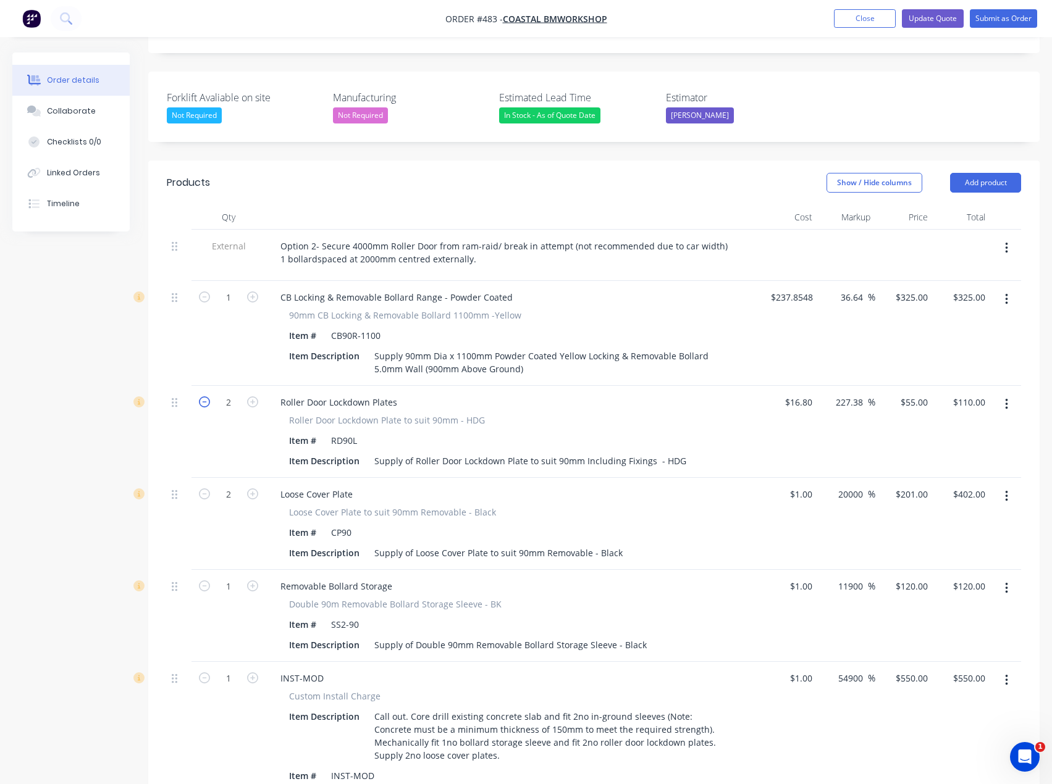
type input "$55.00"
click at [1007, 398] on icon "button" at bounding box center [1006, 405] width 3 height 14
click at [931, 502] on div "Delete" at bounding box center [962, 511] width 95 height 18
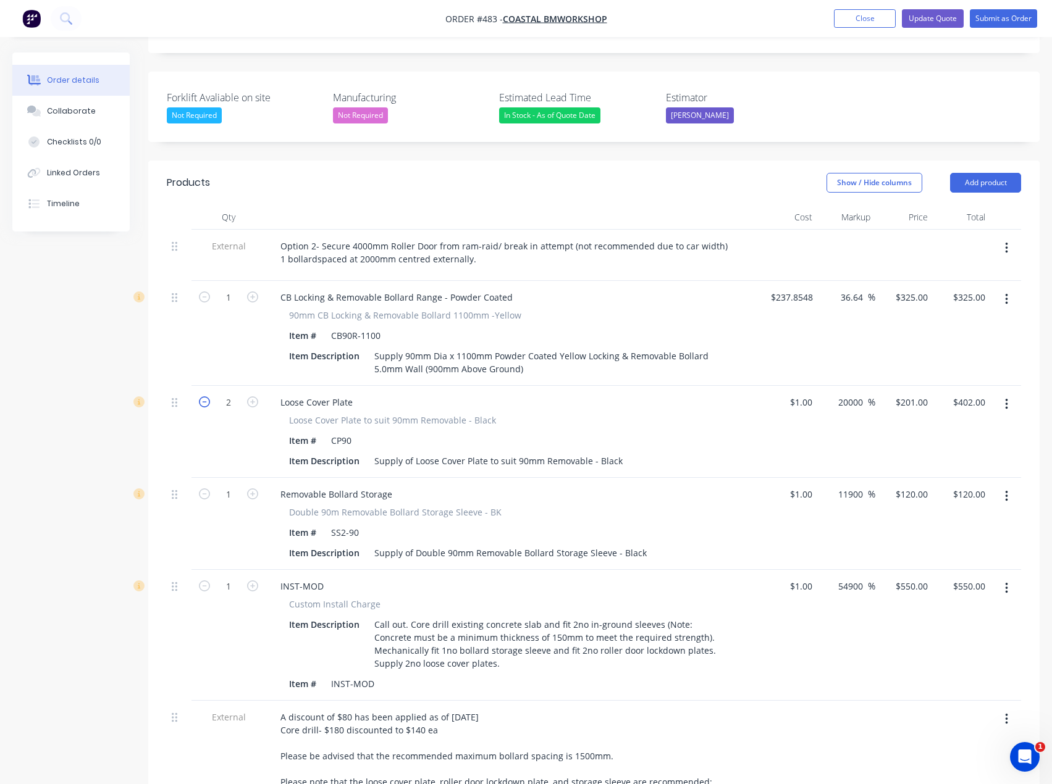
click at [207, 396] on icon "button" at bounding box center [204, 401] width 11 height 11
type input "1"
type input "$201.00"
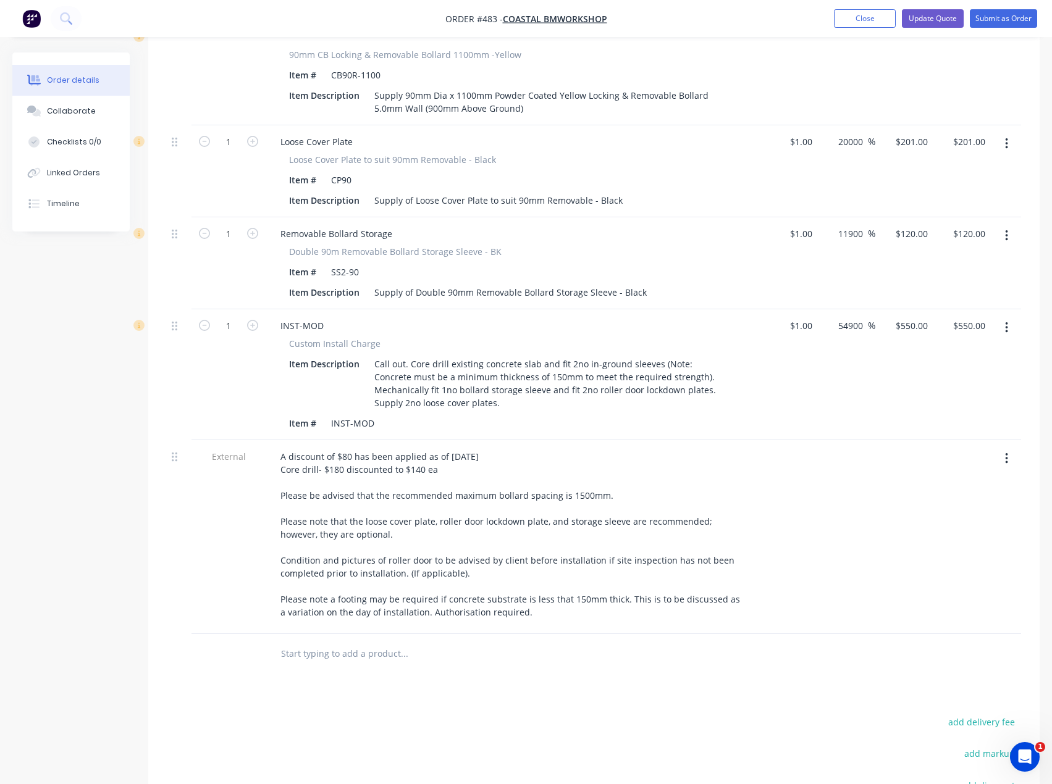
scroll to position [618, 0]
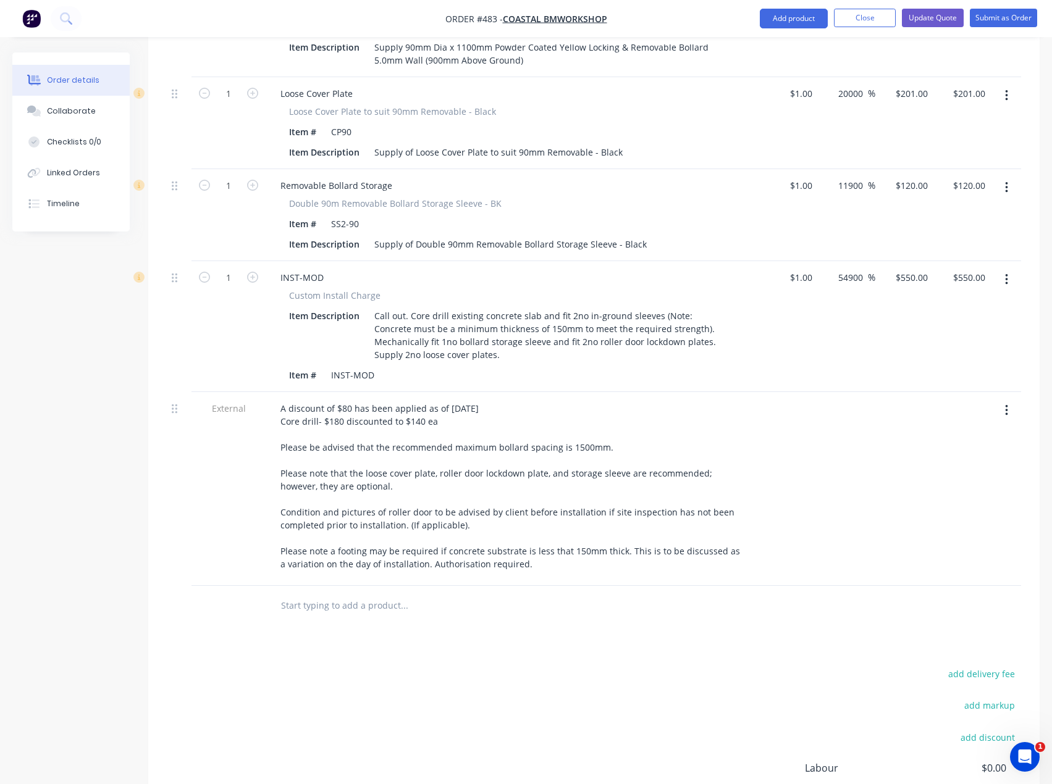
click at [340, 594] on input "text" at bounding box center [403, 606] width 247 height 25
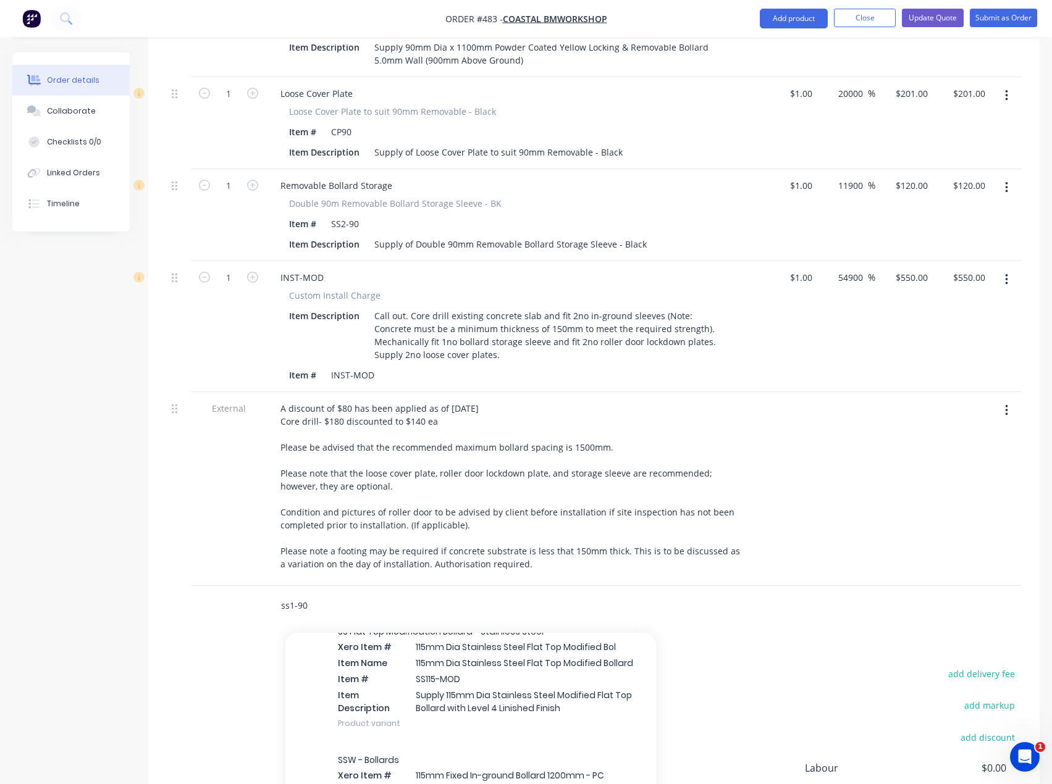
scroll to position [0, 0]
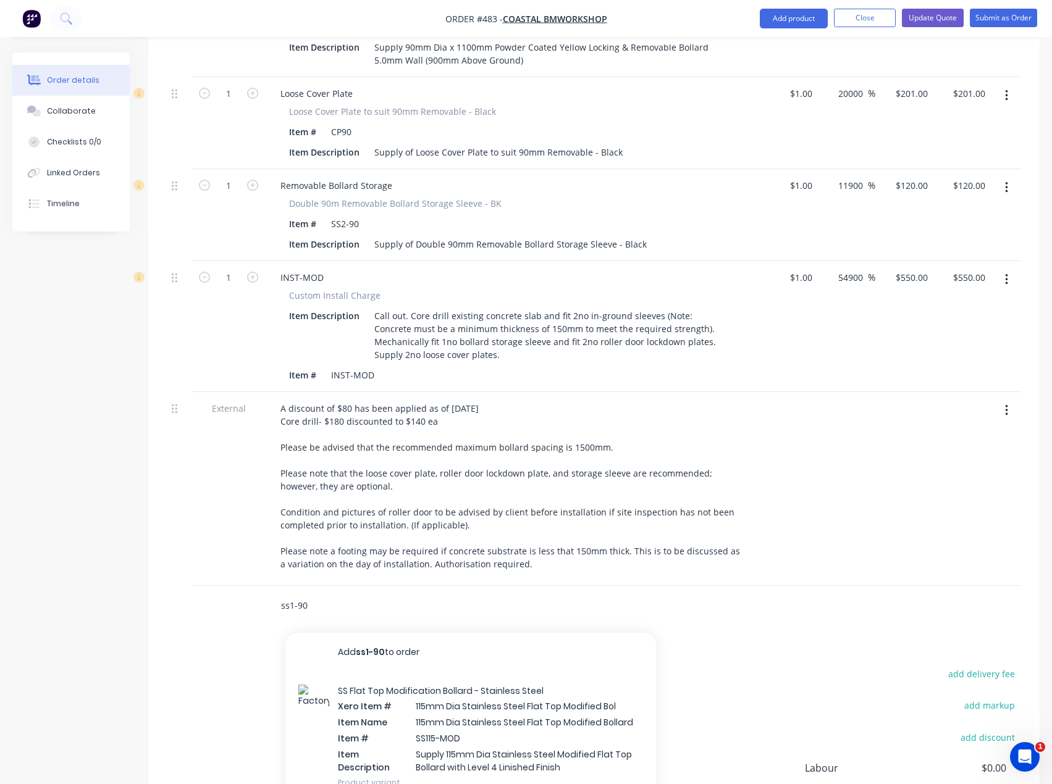
click at [311, 594] on input "ss1-90" at bounding box center [403, 606] width 247 height 25
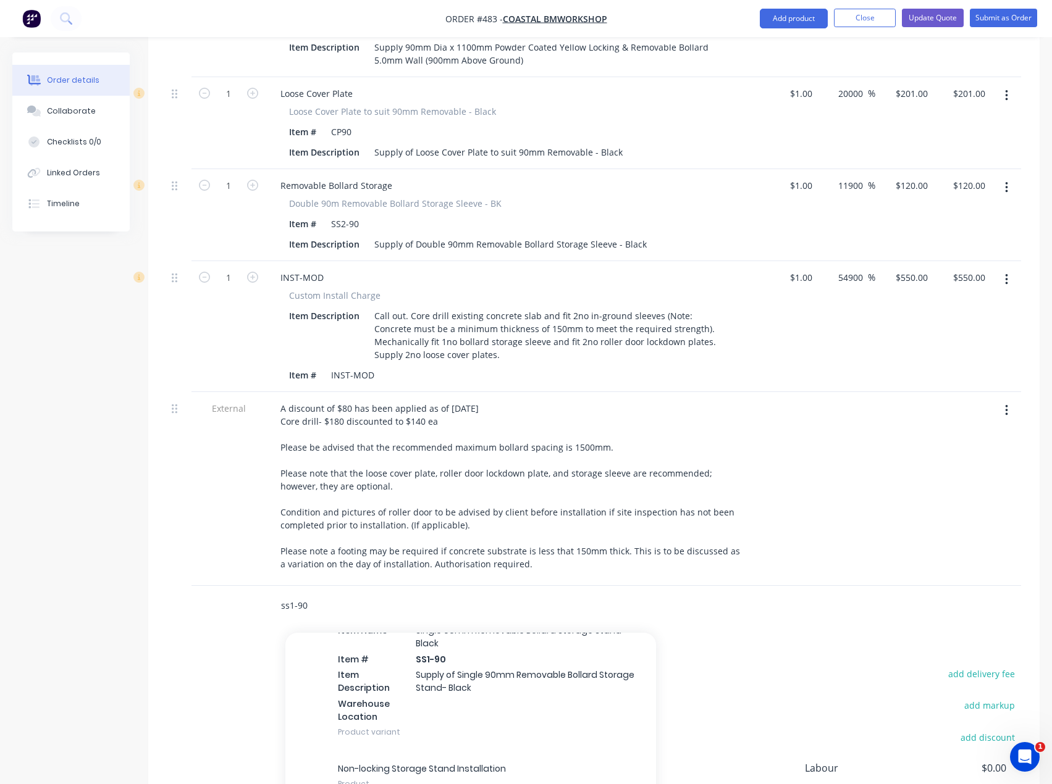
scroll to position [679, 0]
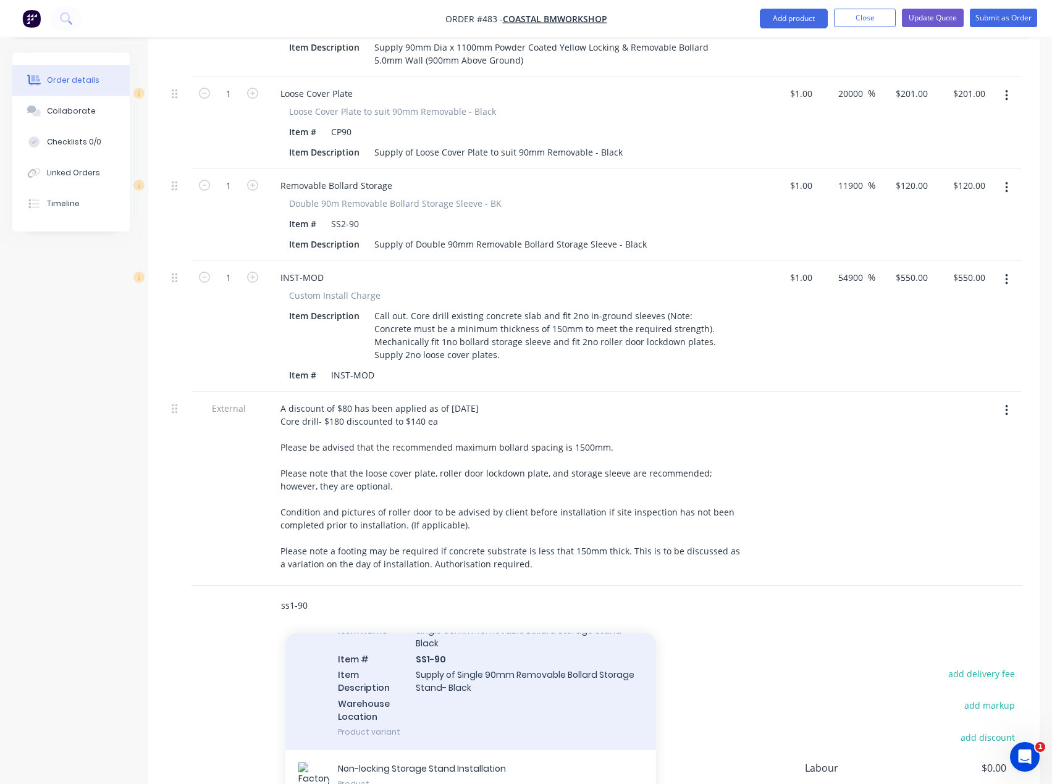
type input "ss1-90"
click at [471, 672] on div "Removable Bollard Storage Xero Item # Single 90mm Removable Bollard Storage Sta…" at bounding box center [470, 665] width 371 height 170
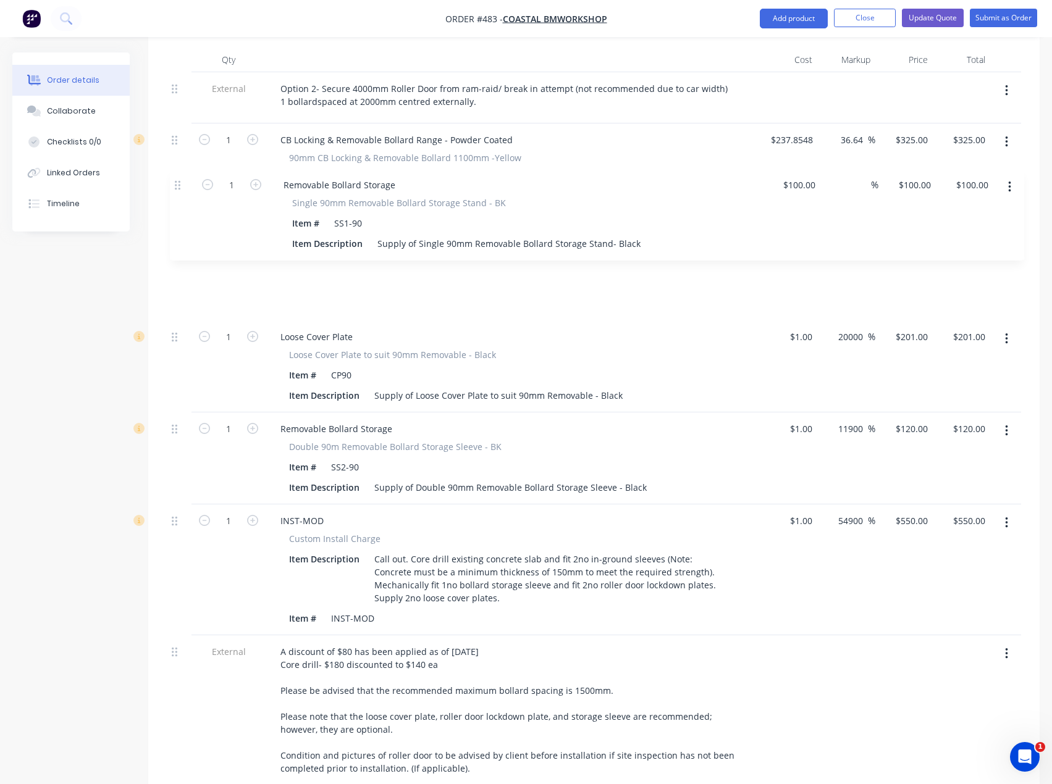
scroll to position [461, 0]
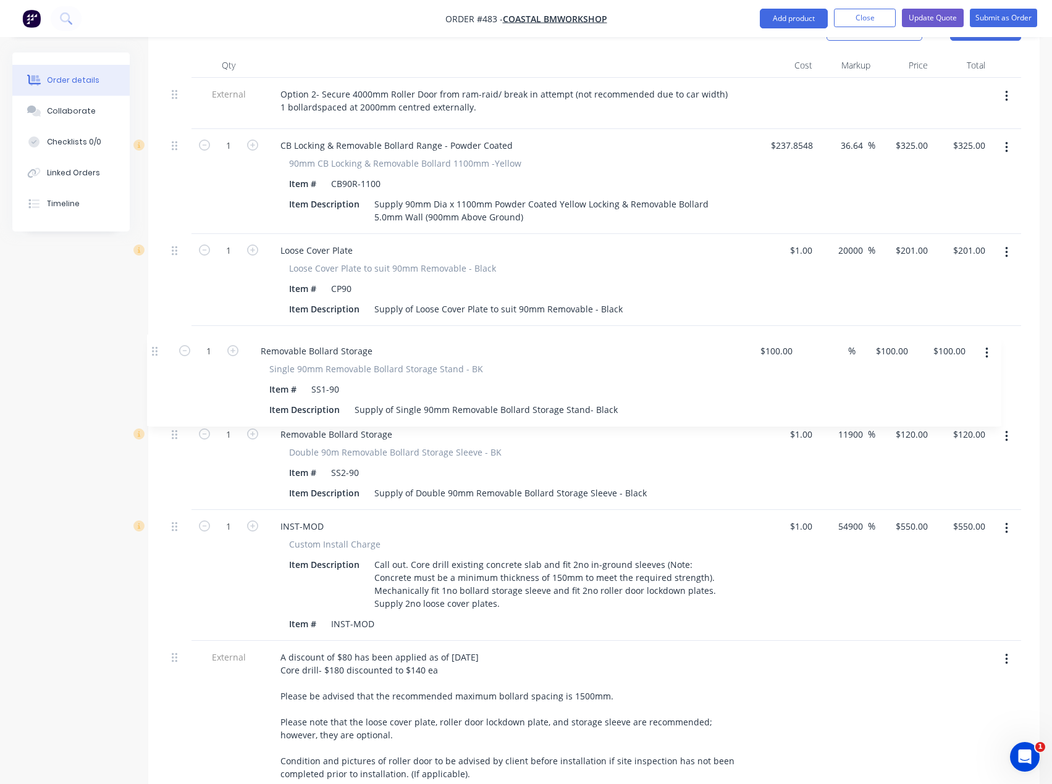
drag, startPoint x: 178, startPoint y: 588, endPoint x: 159, endPoint y: 350, distance: 239.2
click at [159, 350] on div "Qty Cost Markup Price Total External Option 2- Secure 4000mm Roller Door from r…" at bounding box center [593, 464] width 891 height 822
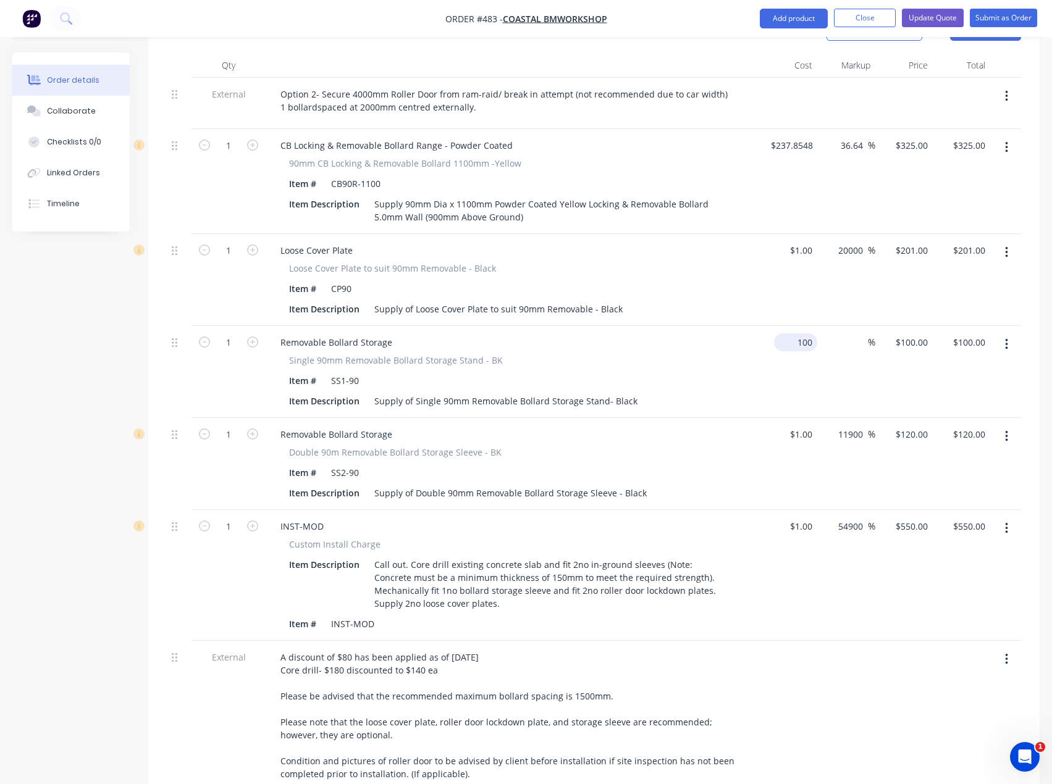
click at [810, 334] on input "100" at bounding box center [798, 343] width 38 height 18
type input "$1.00"
type input "1"
type input "$1.00"
click at [923, 334] on input "1" at bounding box center [925, 343] width 14 height 18
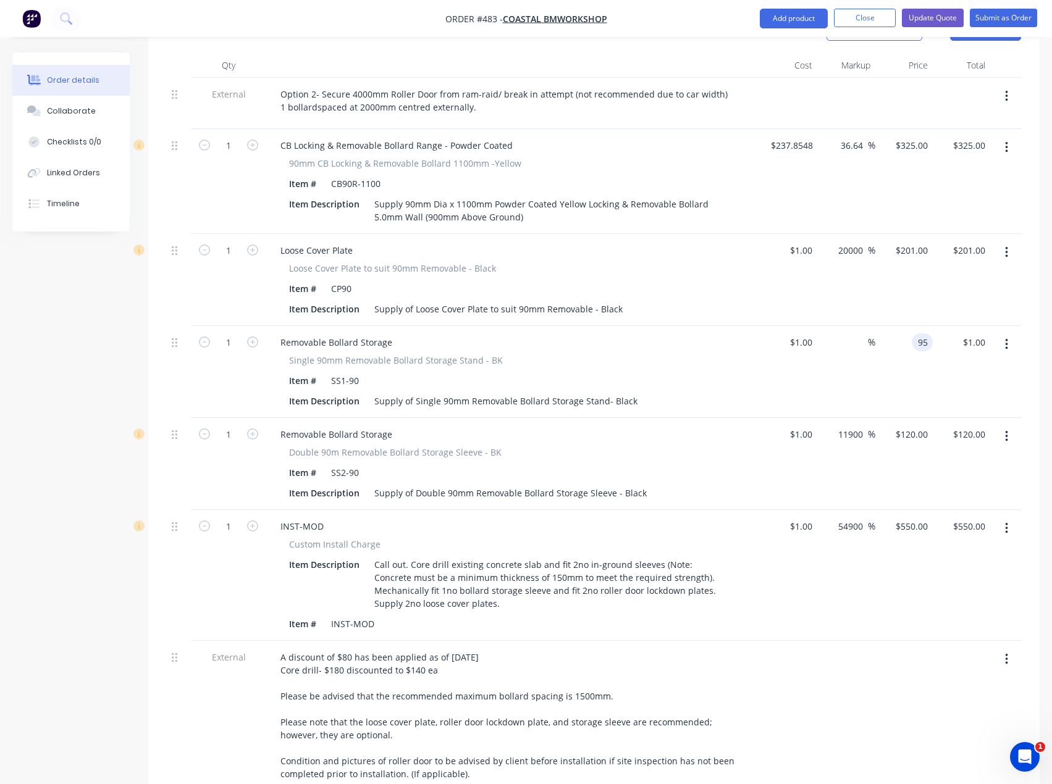
type input "95"
type input "9400"
type input "$95.00"
click at [697, 446] on div "Double 90m Removable Bollard Storage Sleeve - BK" at bounding box center [512, 452] width 447 height 13
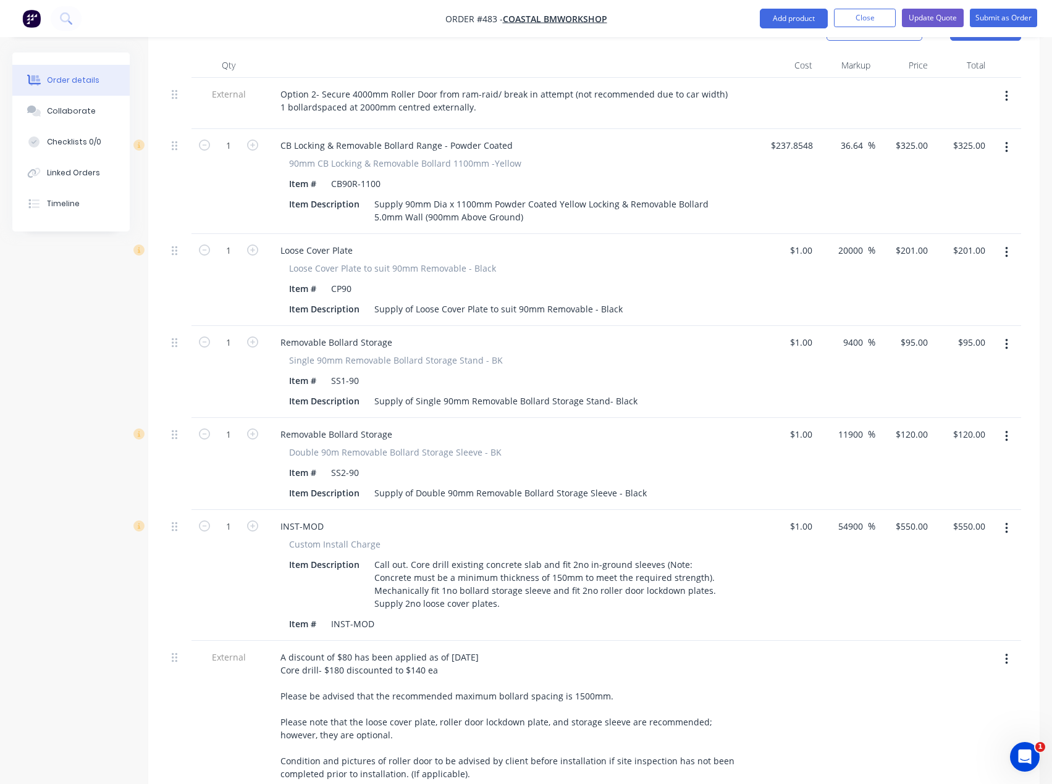
click at [1007, 430] on icon "button" at bounding box center [1006, 437] width 3 height 14
click at [943, 534] on div "Delete" at bounding box center [962, 543] width 95 height 18
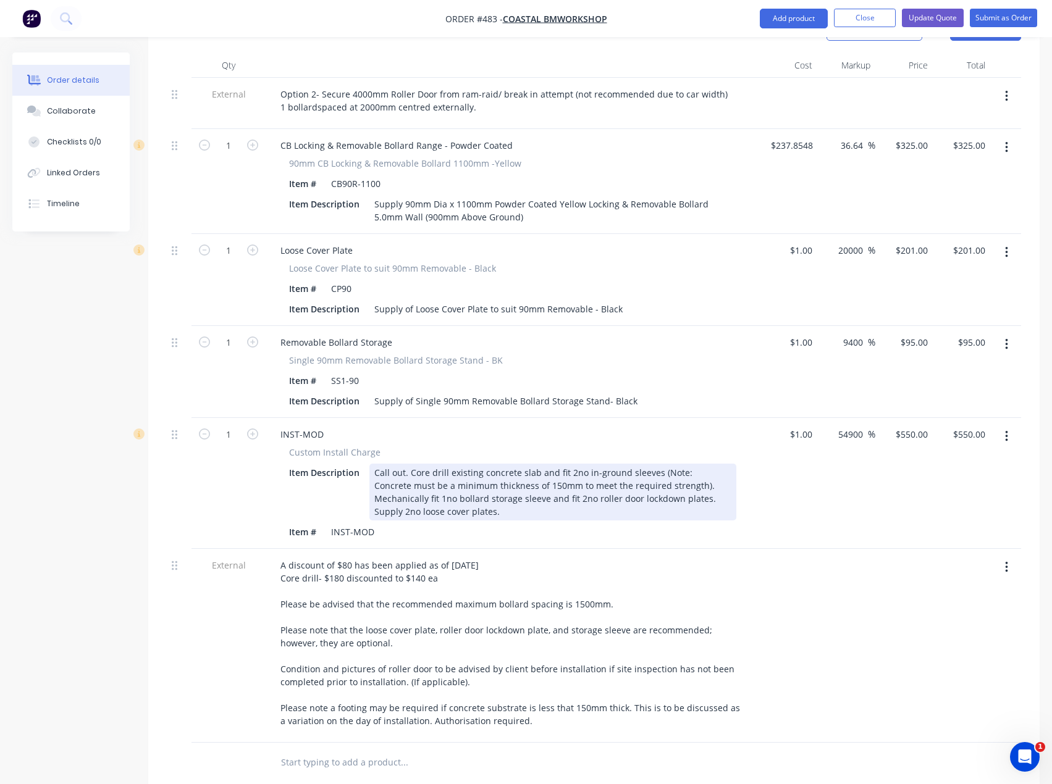
click at [574, 464] on div "Call out. Core drill existing concrete slab and fit 2no in-ground sleeves (Note…" at bounding box center [552, 492] width 367 height 57
drag, startPoint x: 500, startPoint y: 483, endPoint x: 655, endPoint y: 484, distance: 155.0
click at [655, 484] on div "Call out. Core drill existing concrete slab and fit 2no in-ground sleeves (Note…" at bounding box center [552, 492] width 367 height 57
click at [657, 484] on div "Call out. Core drill existing concrete slab and fit 2no in-ground sleeves (Note…" at bounding box center [552, 492] width 367 height 57
click at [691, 483] on div "Call out. Core drill existing concrete slab and fit 2no in-ground sleeves (Note…" at bounding box center [552, 492] width 367 height 57
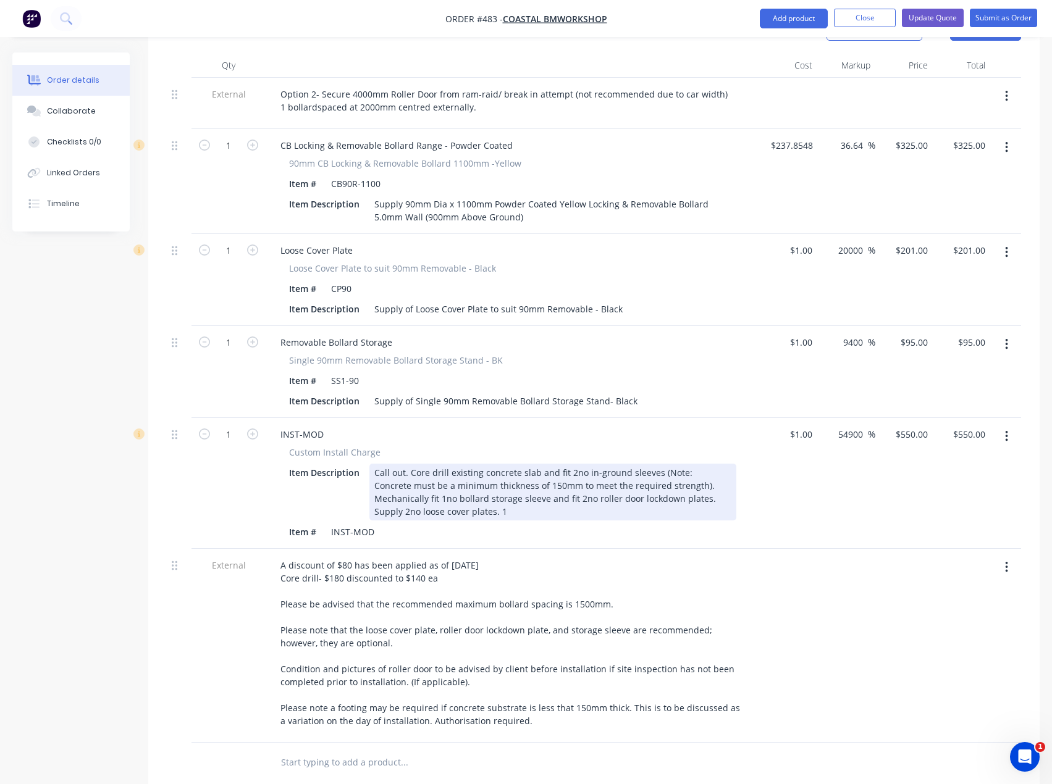
click at [573, 464] on div "Call out. Core drill existing concrete slab and fit 2no in-ground sleeves (Note…" at bounding box center [552, 492] width 367 height 57
click at [571, 474] on div "Call out. Core drill existing concrete slab and fit 1no in-ground sleeves (Note…" at bounding box center [552, 492] width 367 height 57
drag, startPoint x: 655, startPoint y: 482, endPoint x: 496, endPoint y: 482, distance: 159.3
click at [496, 482] on div "Call out. Core drill existing concrete slab and fit 2no in-ground sleeves (Note…" at bounding box center [552, 492] width 367 height 57
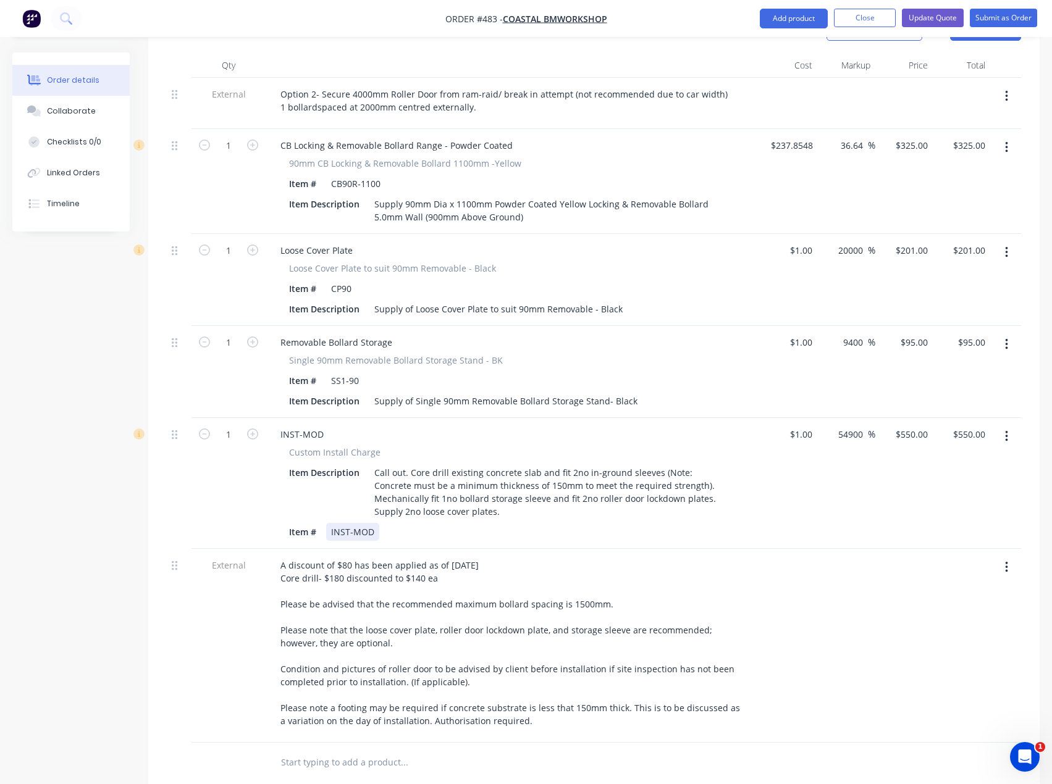
click at [500, 503] on div "Custom Install Charge Item Description Call out. Core drill existing concrete s…" at bounding box center [513, 493] width 484 height 95
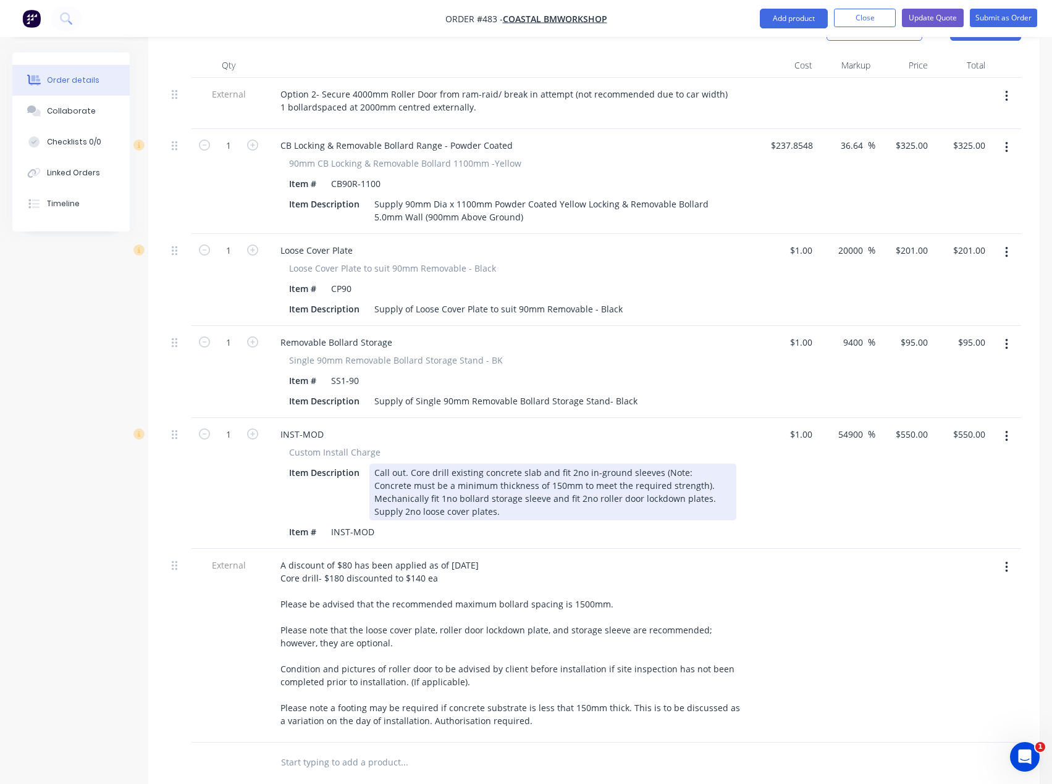
click at [493, 492] on div "Call out. Core drill existing concrete slab and fit 2no in-ground sleeves (Note…" at bounding box center [552, 492] width 367 height 57
drag, startPoint x: 443, startPoint y: 495, endPoint x: 352, endPoint y: 455, distance: 99.3
click at [352, 464] on div "Item Description Call out. Core drill existing concrete slab and fit 2no in-gro…" at bounding box center [510, 492] width 452 height 57
copy div "Call out. Core drill existing concrete slab and fit 2no in-ground sleeves (Note…"
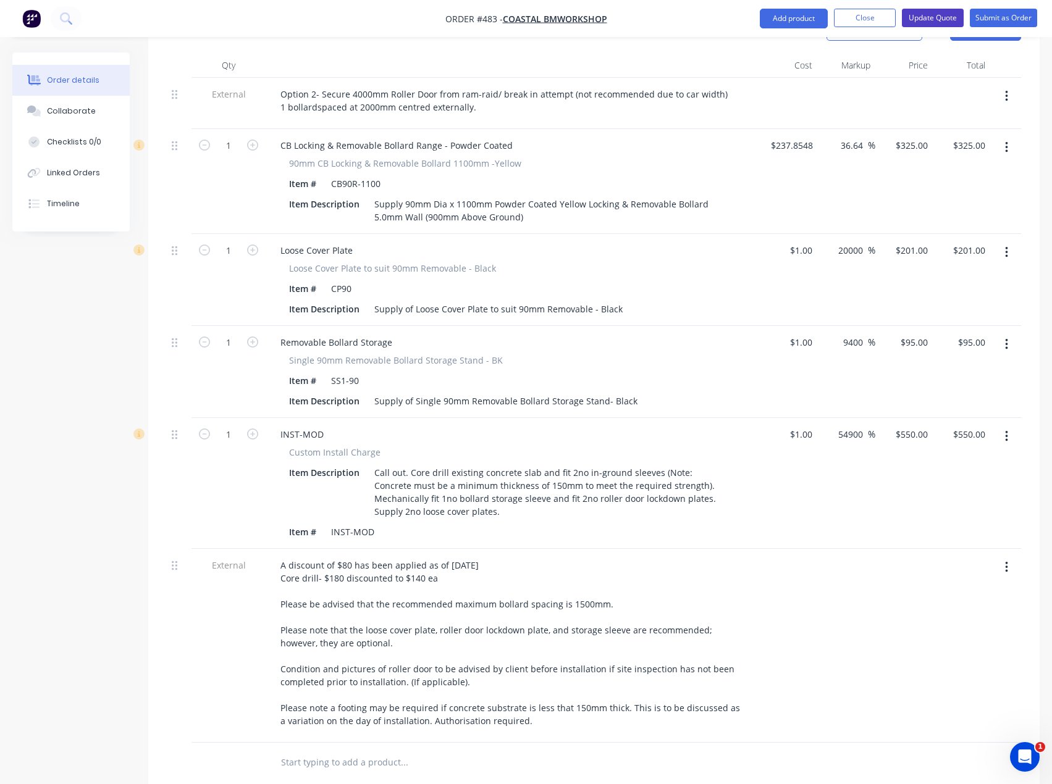
click at [939, 17] on button "Update Quote" at bounding box center [933, 18] width 62 height 19
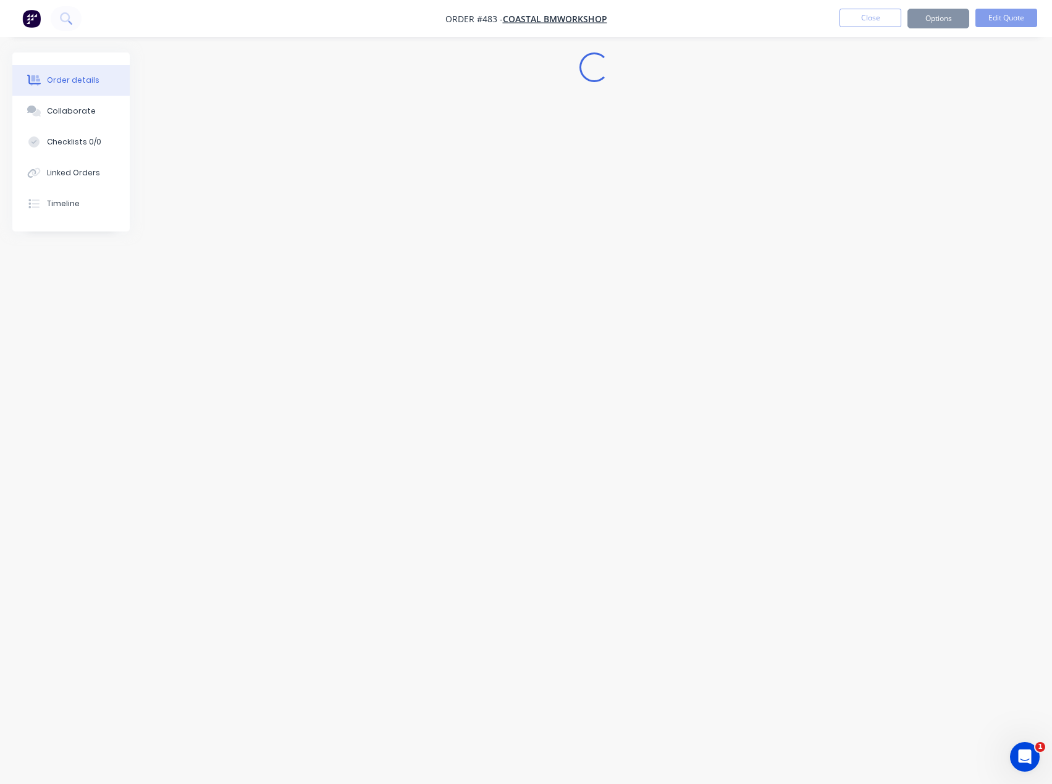
scroll to position [0, 0]
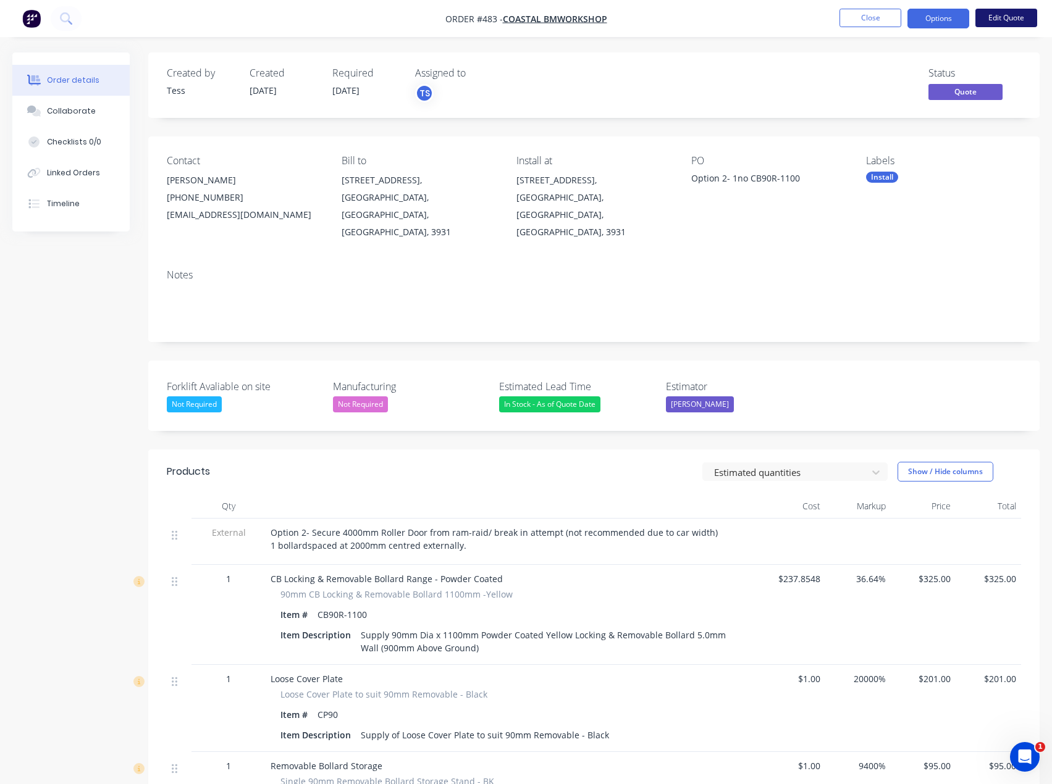
click at [999, 20] on button "Edit Quote" at bounding box center [1006, 18] width 62 height 19
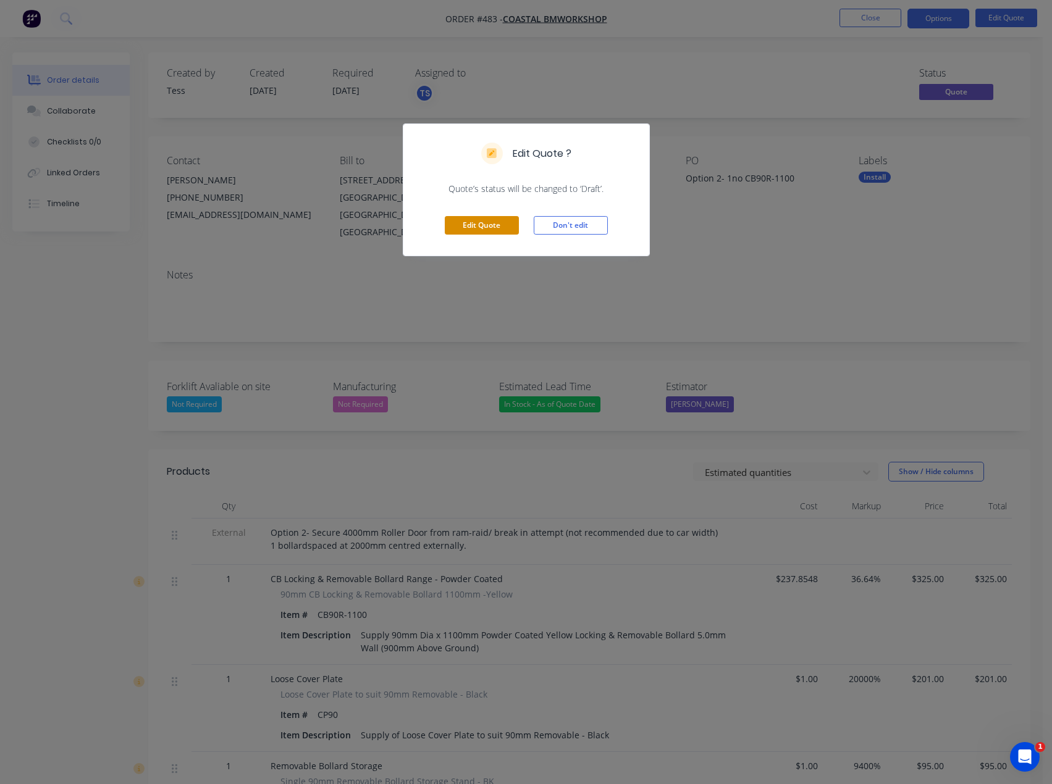
click at [476, 224] on button "Edit Quote" at bounding box center [482, 225] width 74 height 19
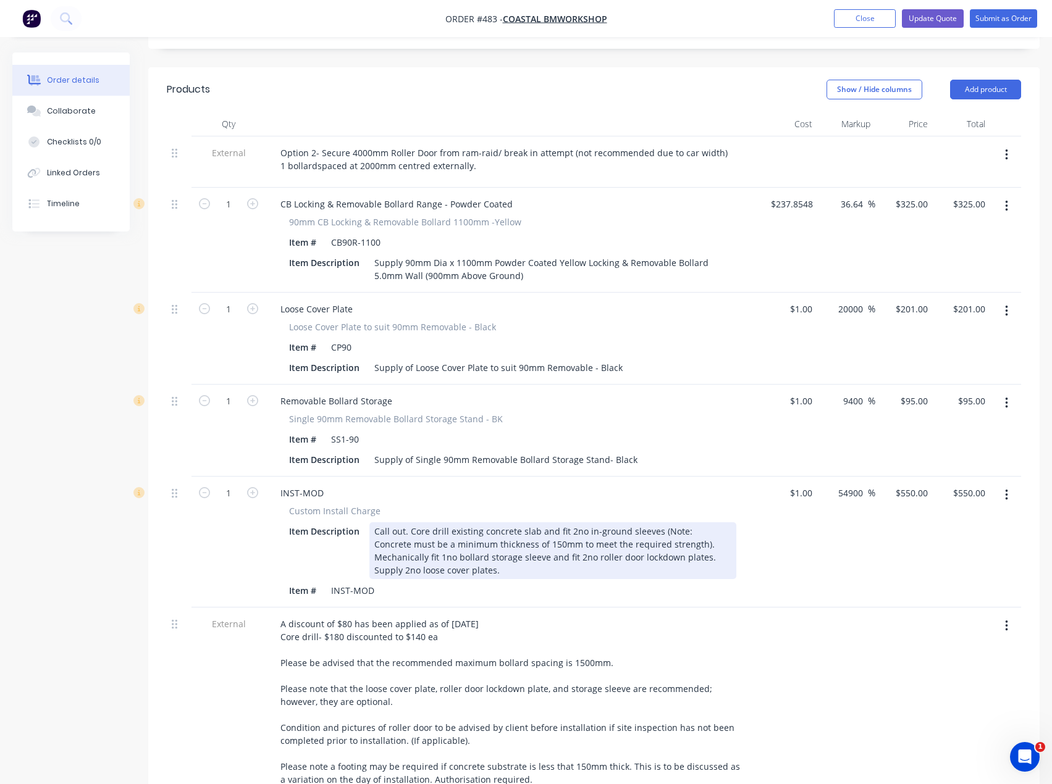
scroll to position [432, 0]
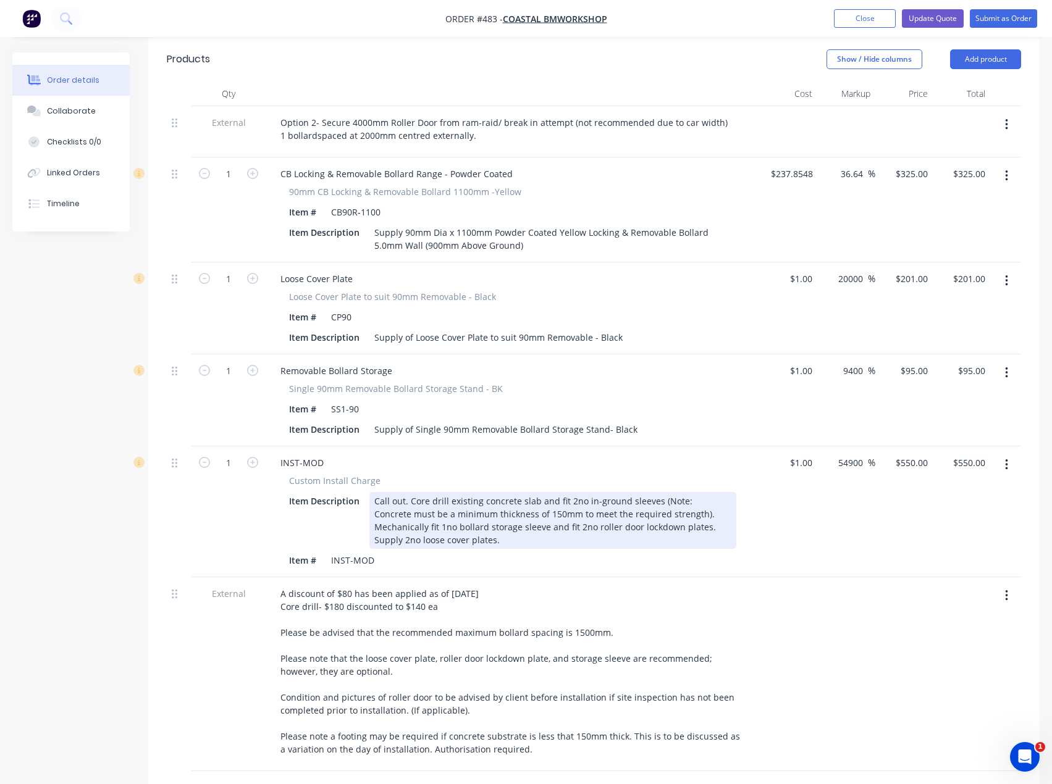
click at [454, 492] on div "Call out. Core drill existing concrete slab and fit 2no in-ground sleeves (Note…" at bounding box center [552, 520] width 367 height 57
click at [572, 492] on div "Call out. Core drill existing concrete slab and fit 2no in-ground sleeves (Note…" at bounding box center [552, 520] width 367 height 57
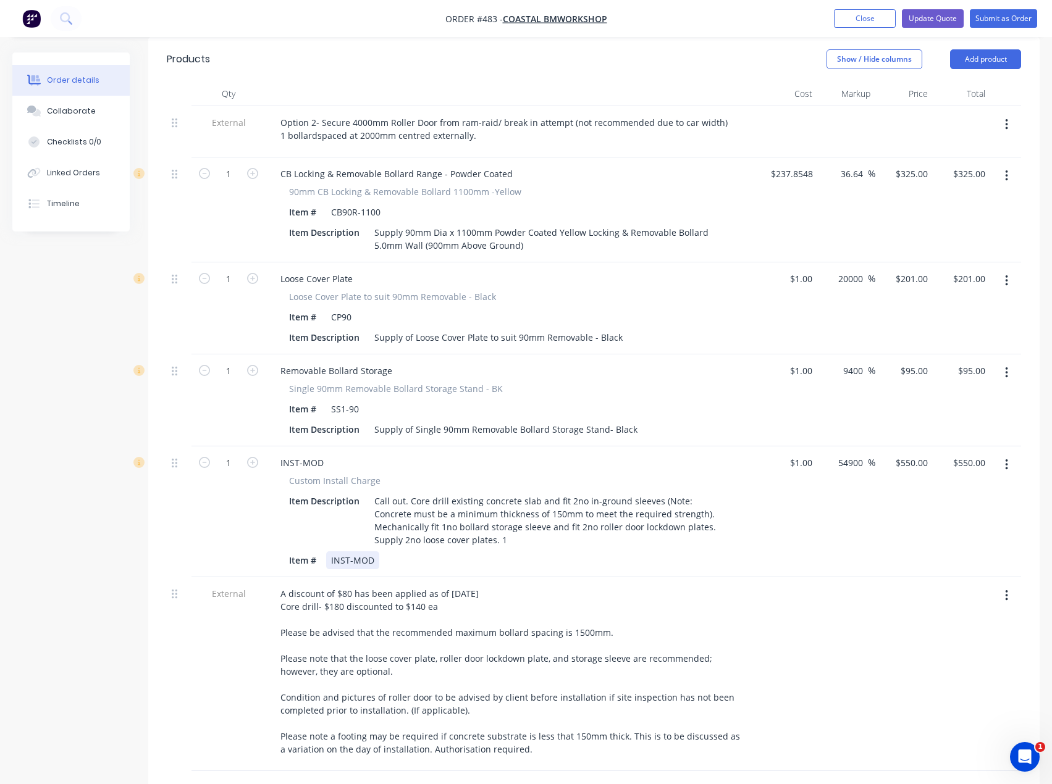
click at [584, 552] on div "Item # INST-MOD" at bounding box center [510, 561] width 452 height 18
click at [773, 587] on div at bounding box center [788, 674] width 57 height 194
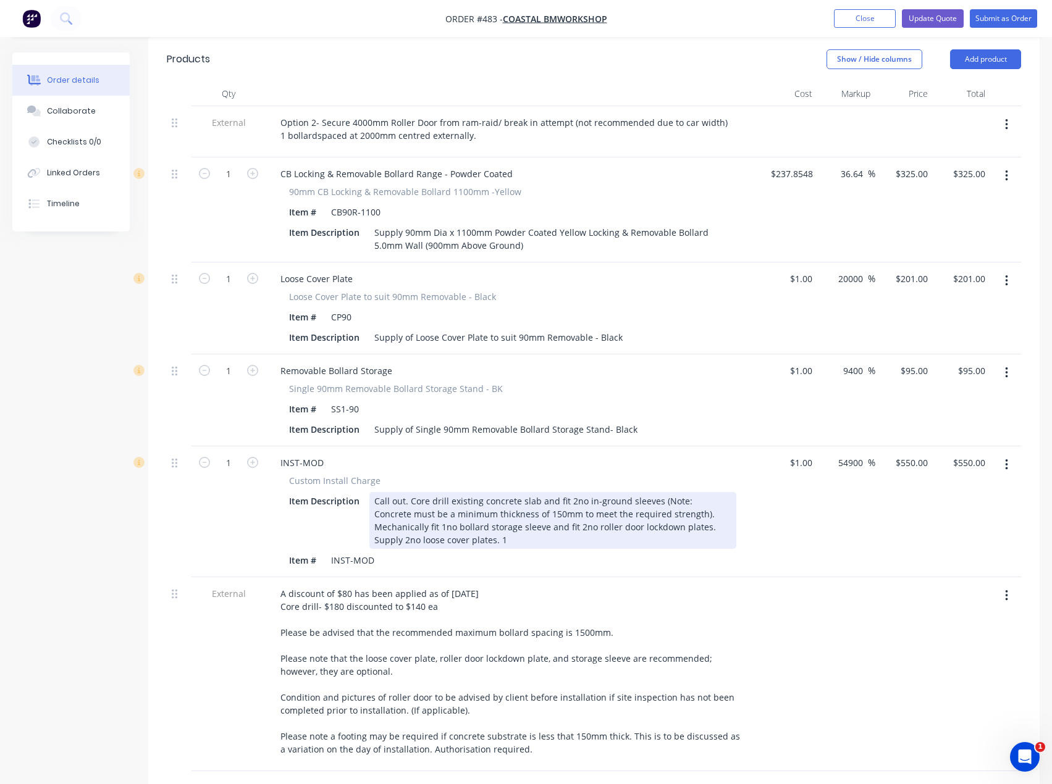
click at [574, 492] on div "Call out. Core drill existing concrete slab and fit 2no in-ground sleeves (Note…" at bounding box center [552, 520] width 367 height 57
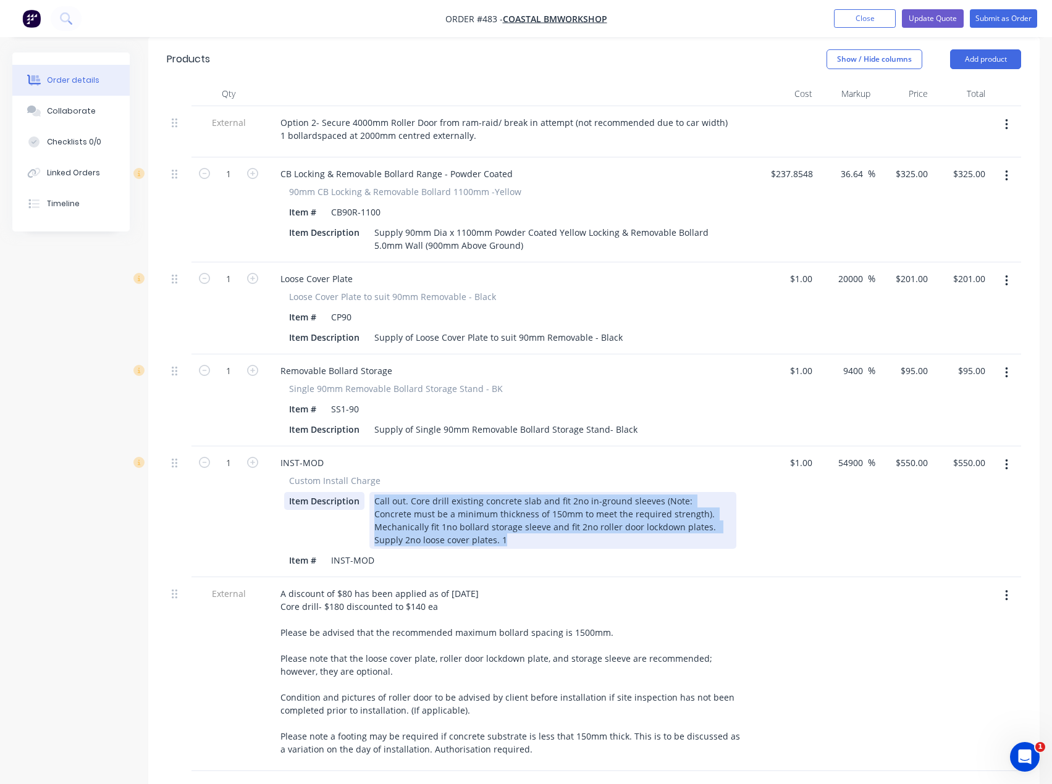
drag, startPoint x: 445, startPoint y: 526, endPoint x: 363, endPoint y: 478, distance: 94.9
click at [363, 492] on div "Item Description Call out. Core drill existing concrete slab and fit 2no in-gro…" at bounding box center [510, 520] width 452 height 57
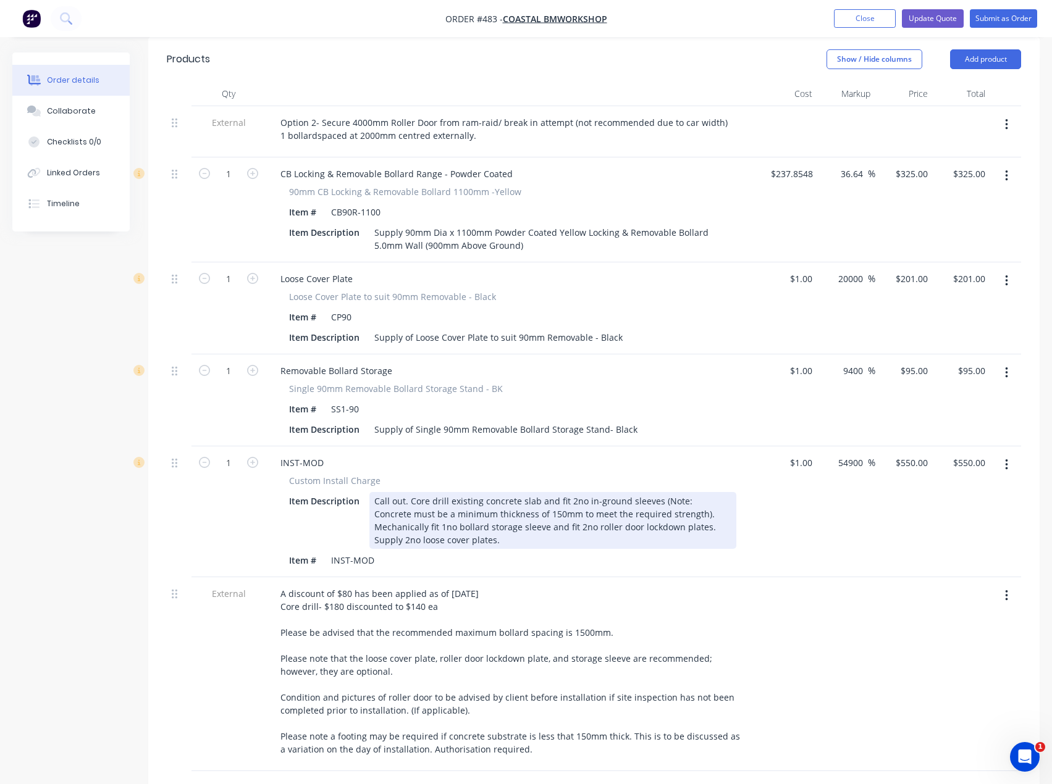
click at [574, 492] on div "Call out. Core drill existing concrete slab and fit 2no in-ground sleeves (Note…" at bounding box center [552, 520] width 367 height 57
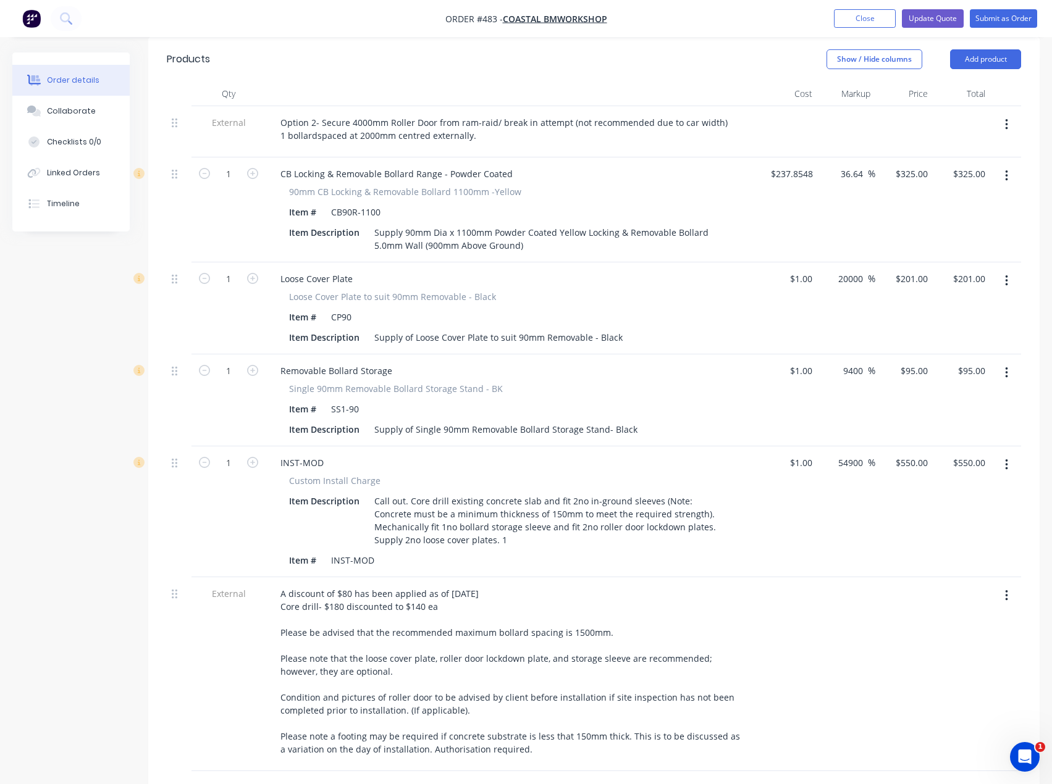
click at [1006, 458] on icon "button" at bounding box center [1006, 465] width 3 height 14
click at [936, 563] on div "Delete" at bounding box center [962, 572] width 95 height 18
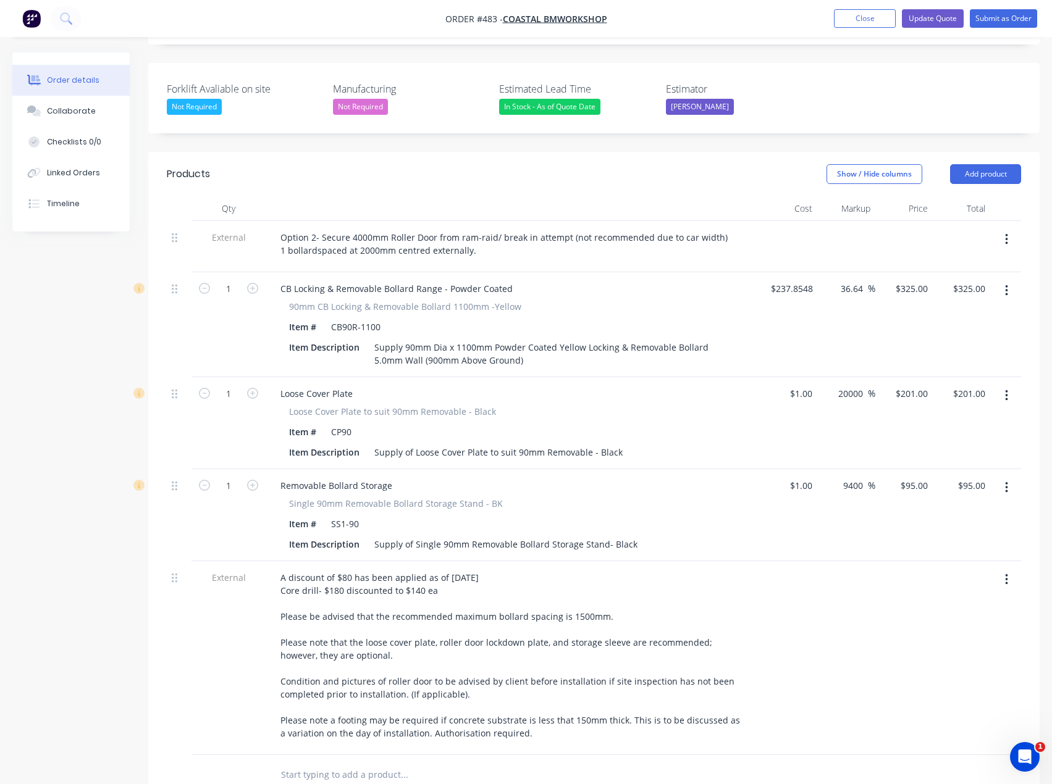
scroll to position [247, 0]
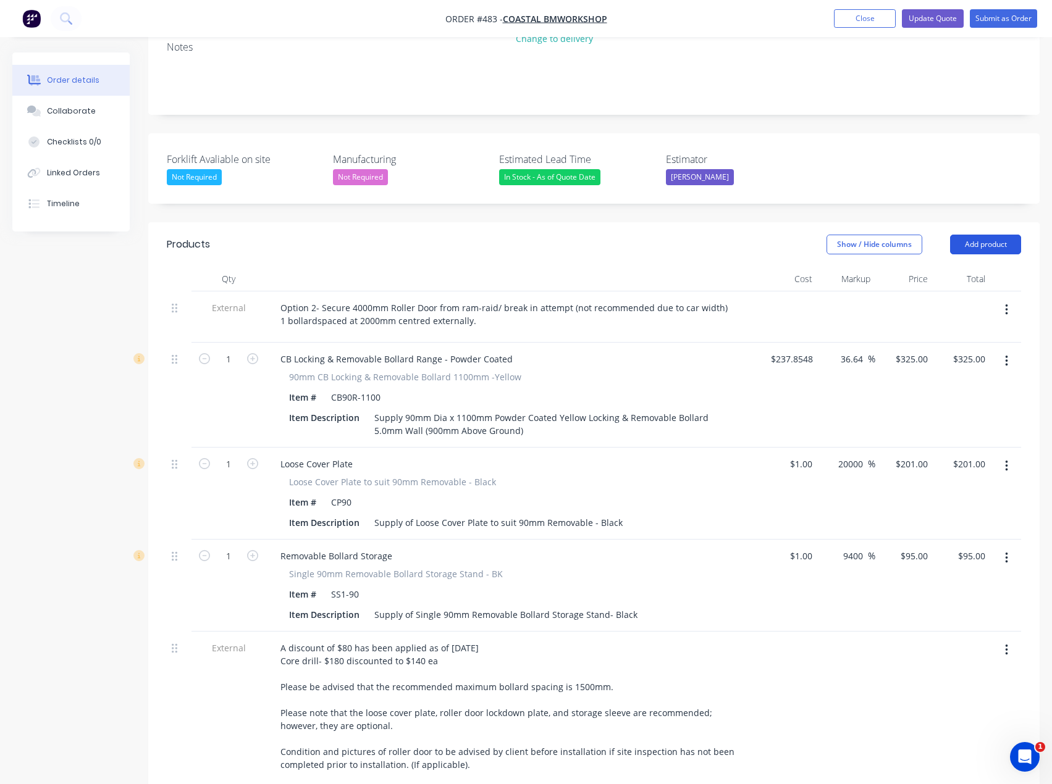
click at [989, 235] on button "Add product" at bounding box center [985, 245] width 71 height 20
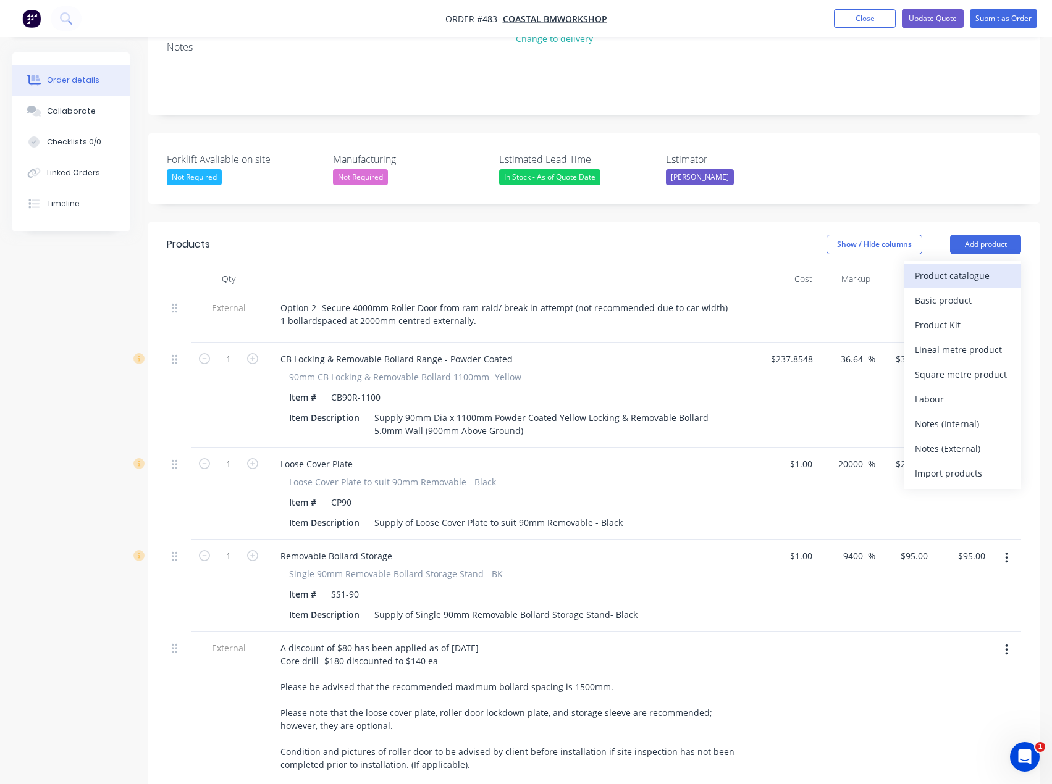
click at [953, 267] on div "Product catalogue" at bounding box center [962, 276] width 95 height 18
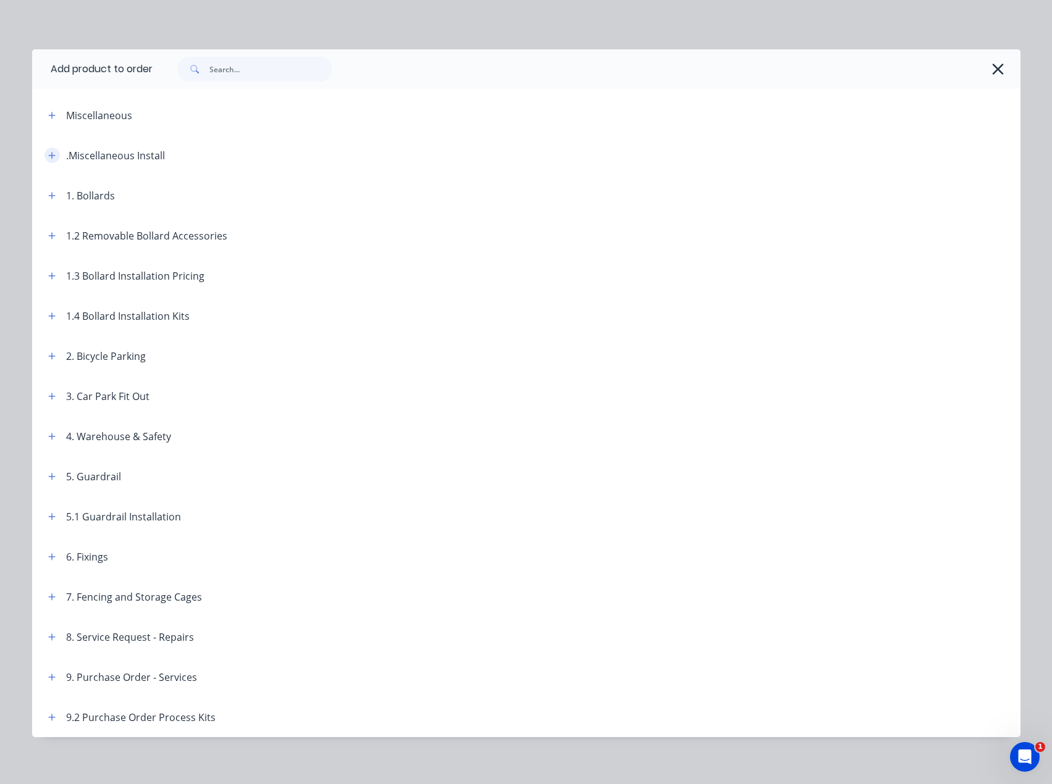
click at [49, 156] on icon "button" at bounding box center [51, 155] width 7 height 9
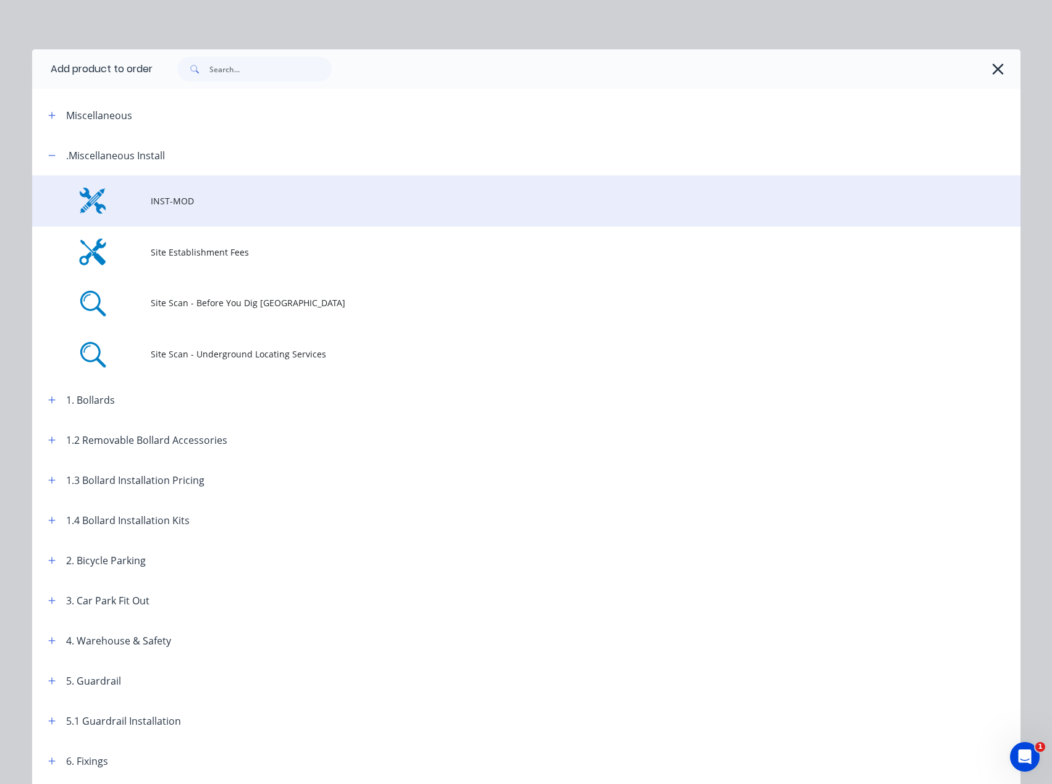
click at [141, 203] on td at bounding box center [91, 200] width 119 height 51
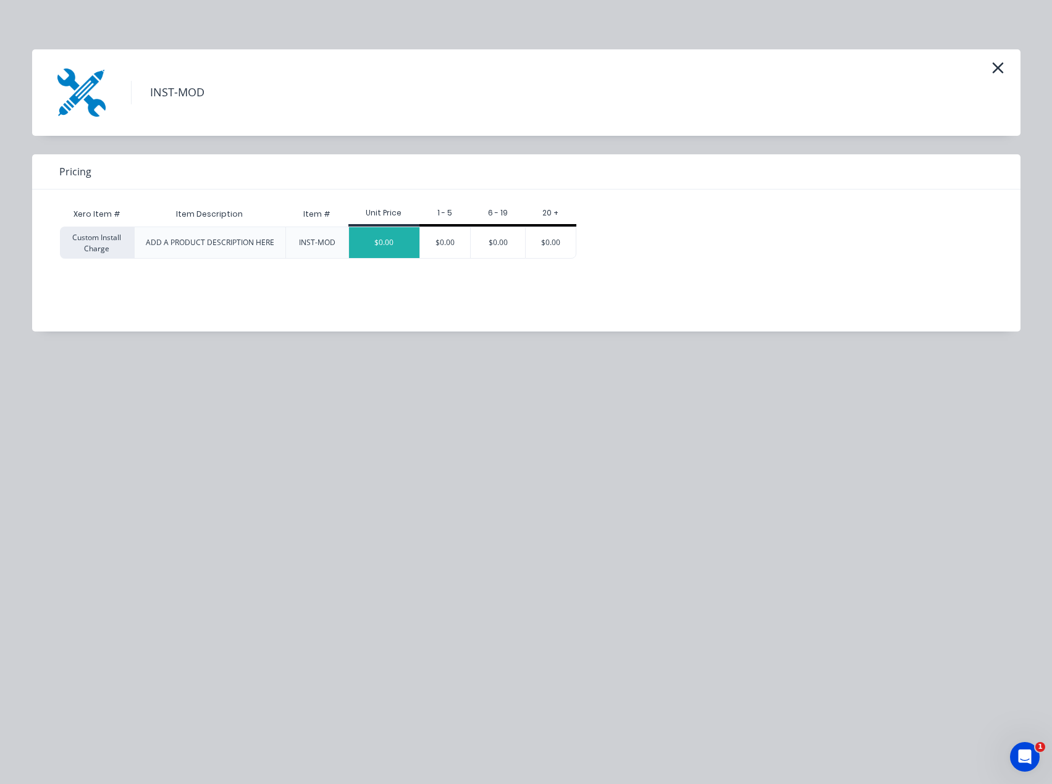
click at [380, 238] on div "$0.00" at bounding box center [384, 242] width 70 height 31
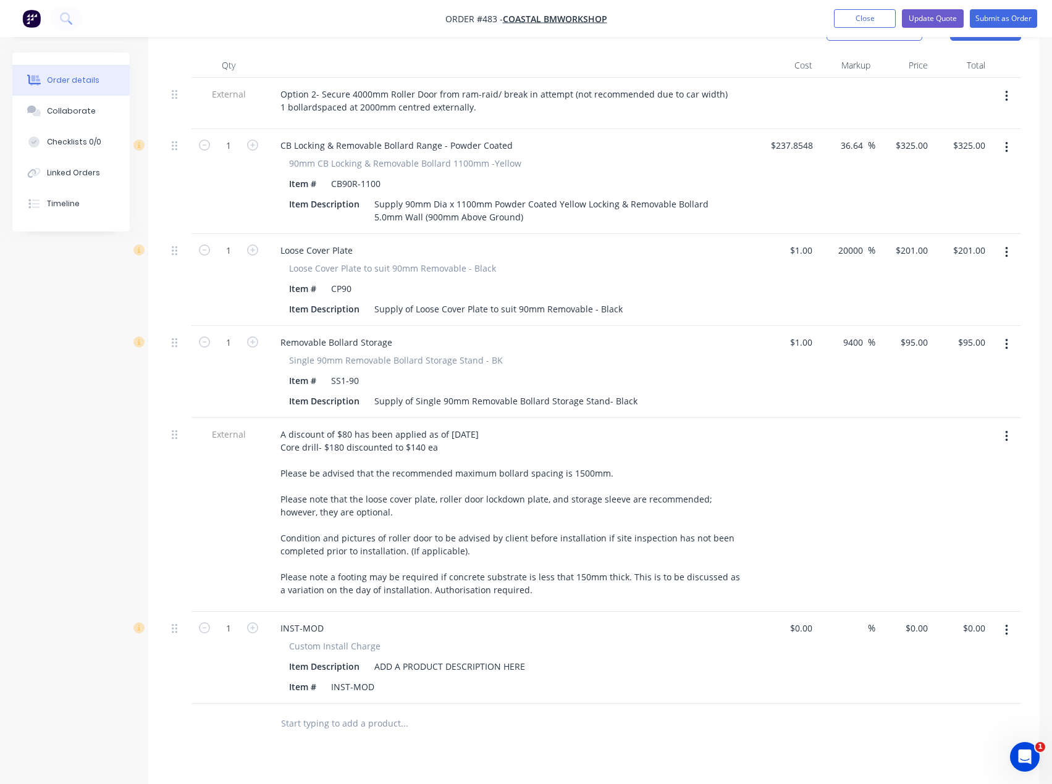
scroll to position [618, 0]
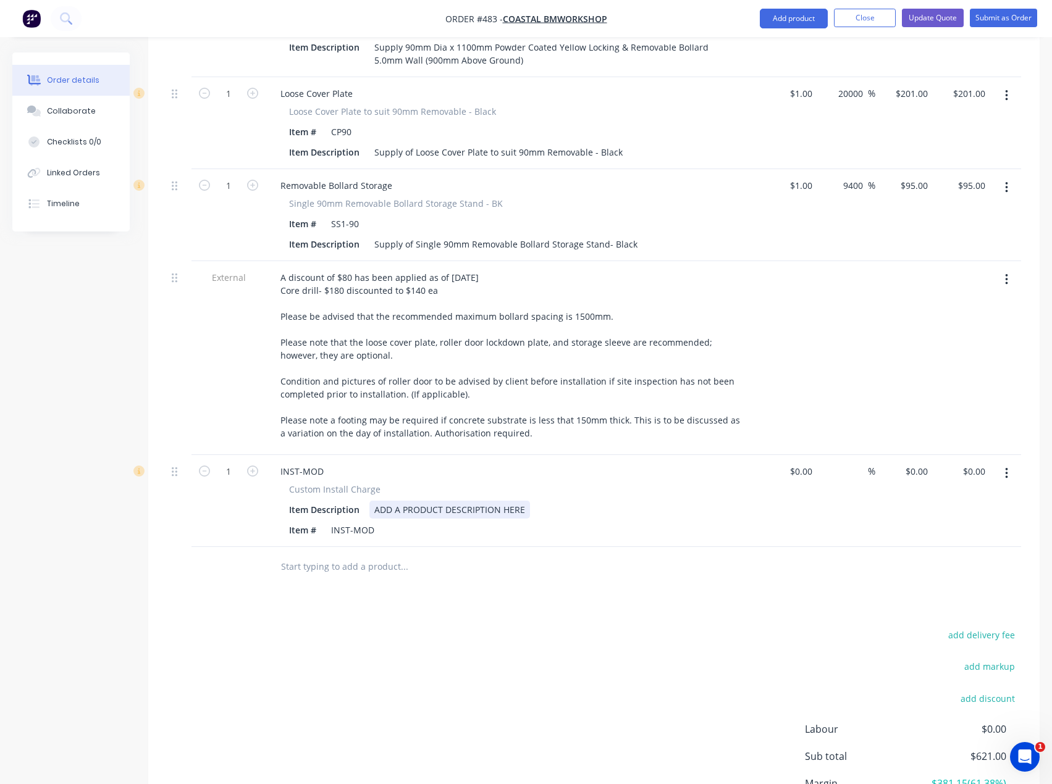
click at [421, 501] on div "ADD A PRODUCT DESCRIPTION HERE" at bounding box center [449, 510] width 161 height 18
drag, startPoint x: 529, startPoint y: 496, endPoint x: 367, endPoint y: 491, distance: 162.5
click at [367, 501] on div "Item Description ADD A PRODUCT DESCRIPTION HERE" at bounding box center [510, 510] width 452 height 18
paste div
click at [517, 501] on div "ADD A PRODUCT DESCRIPTION HERE" at bounding box center [449, 510] width 161 height 18
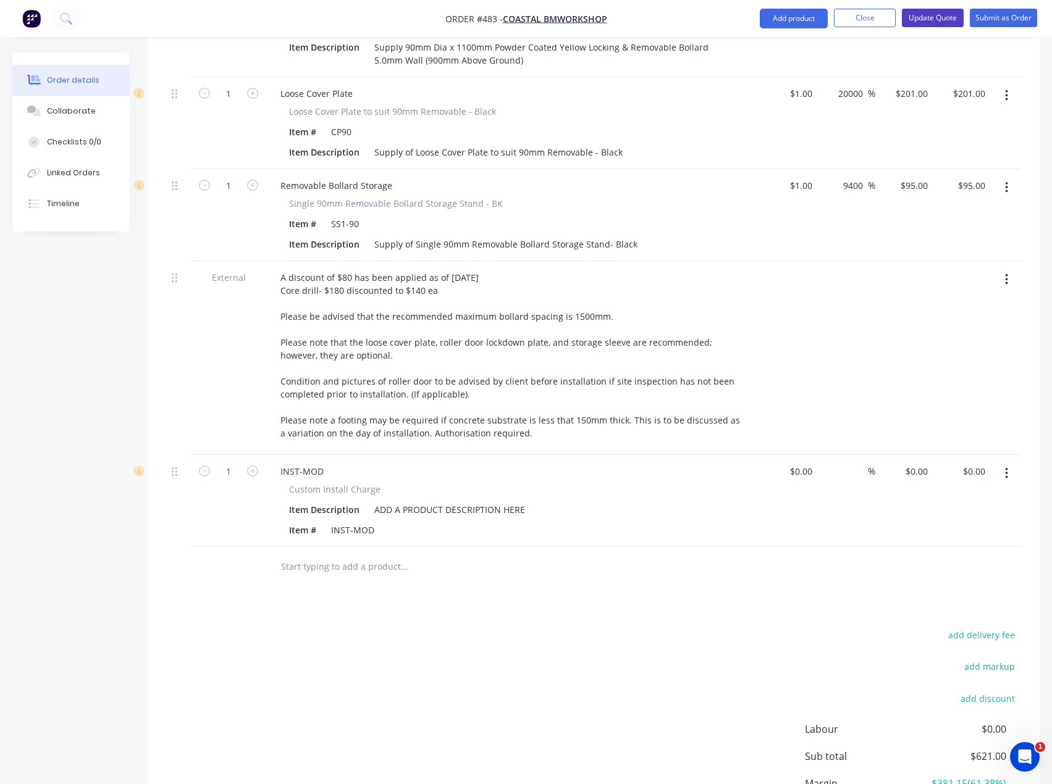
click at [928, 19] on button "Update Quote" at bounding box center [933, 18] width 62 height 19
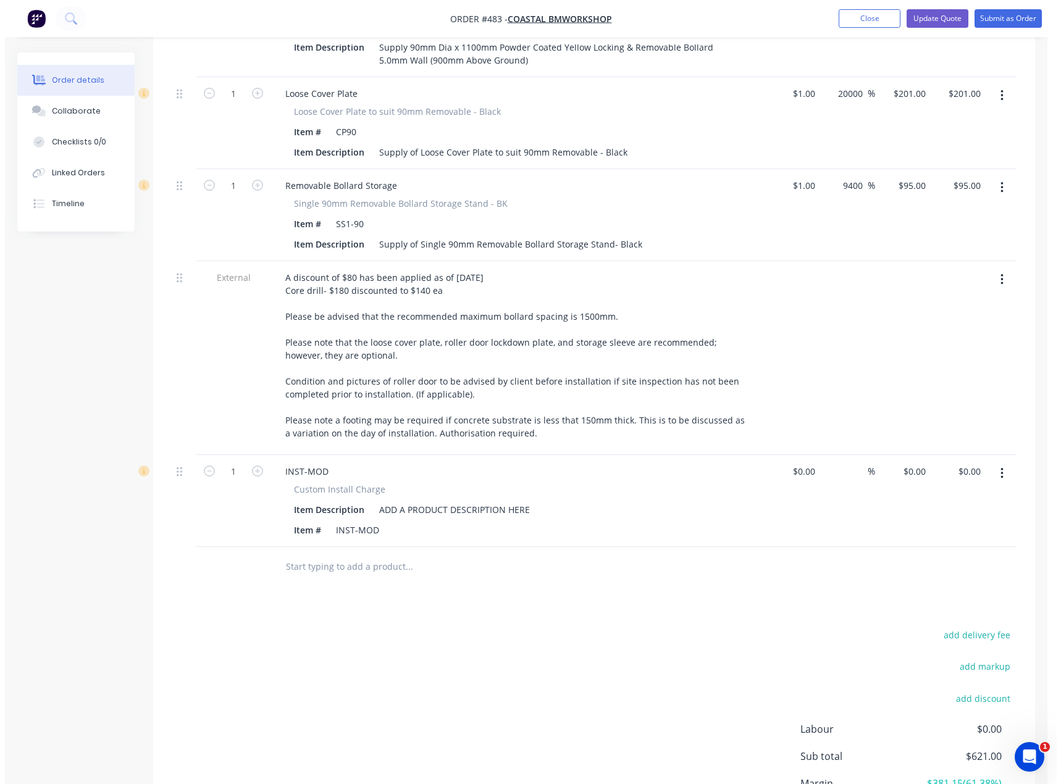
scroll to position [0, 0]
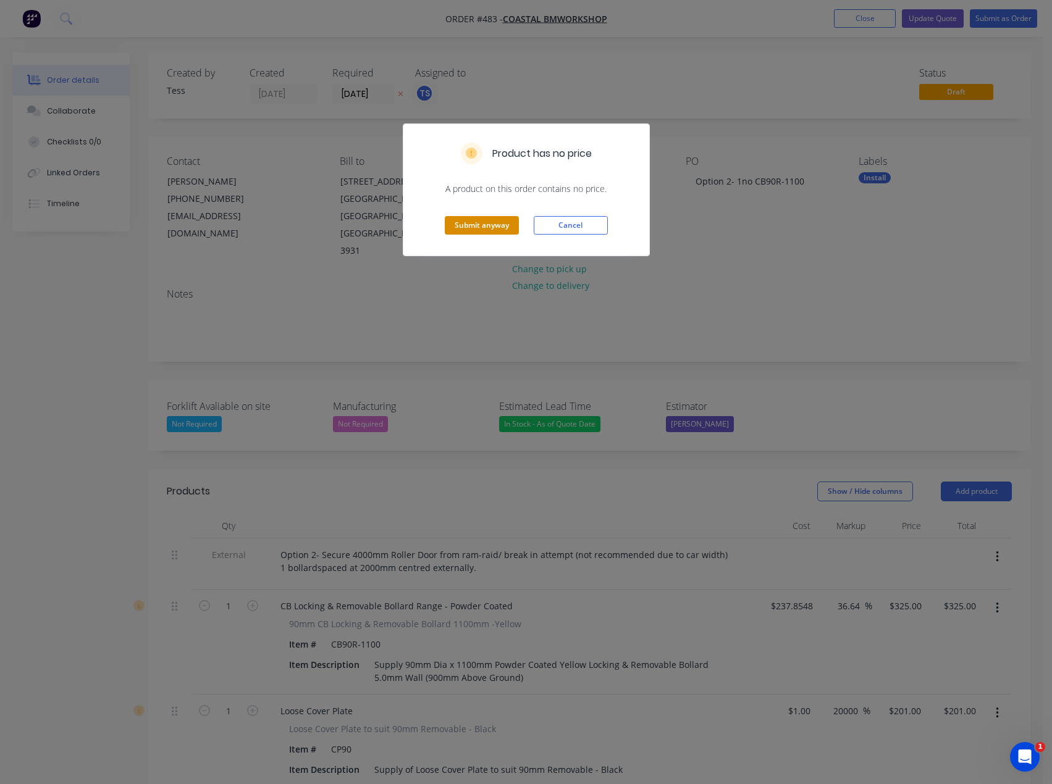
click at [468, 224] on button "Submit anyway" at bounding box center [482, 225] width 74 height 19
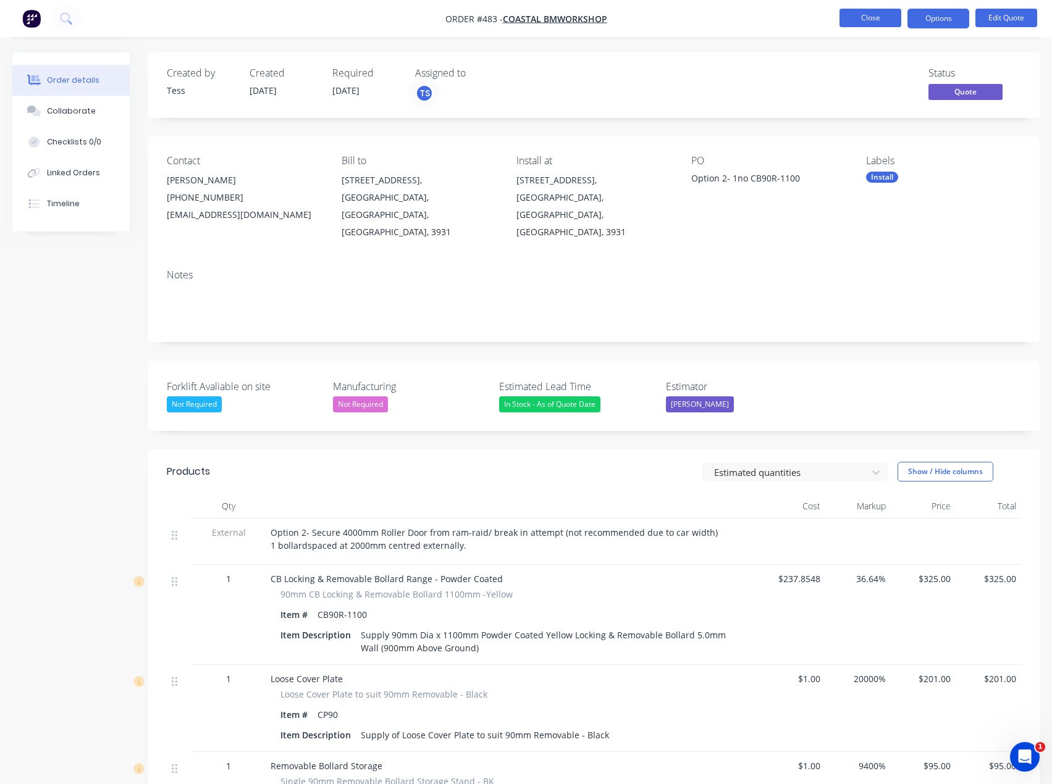
click at [865, 19] on button "Close" at bounding box center [870, 18] width 62 height 19
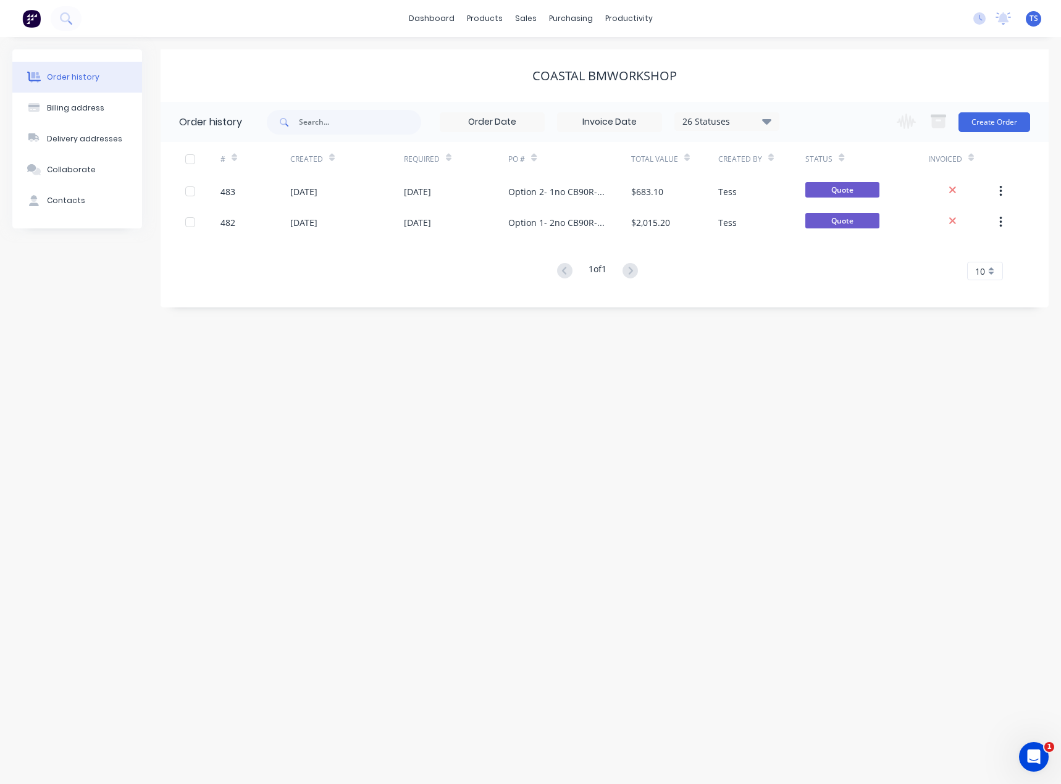
click at [1033, 22] on span "TS" at bounding box center [1034, 18] width 9 height 11
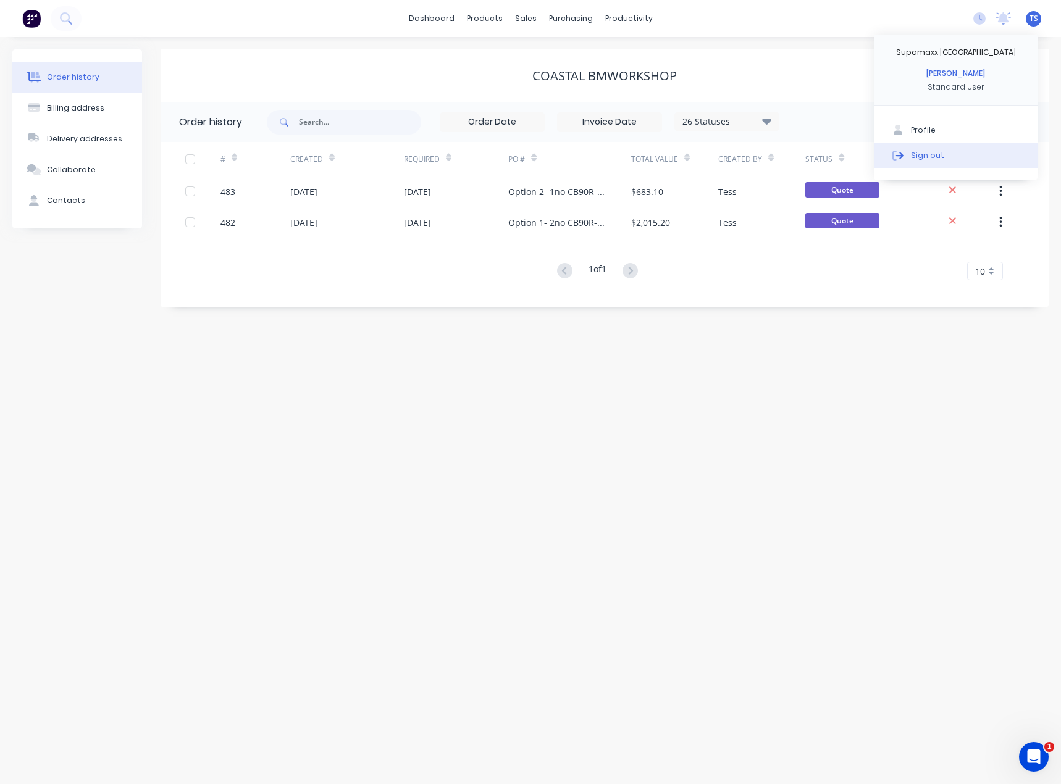
click at [919, 162] on button "Sign out" at bounding box center [956, 155] width 164 height 25
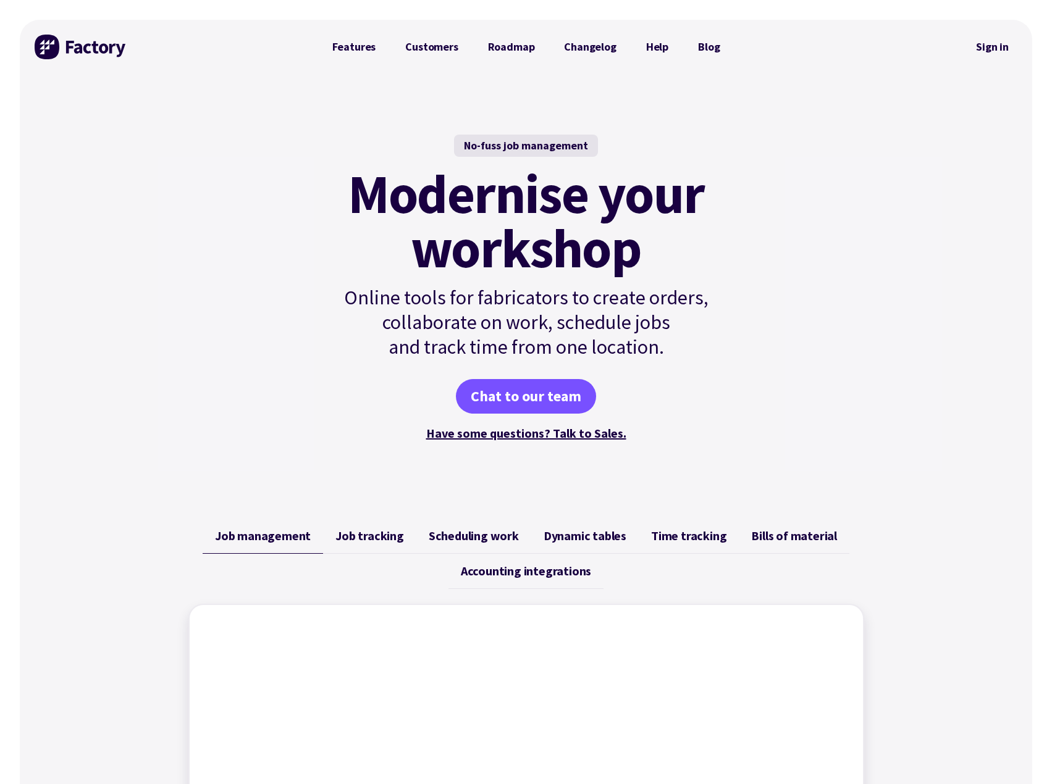
drag, startPoint x: 991, startPoint y: 45, endPoint x: 998, endPoint y: 67, distance: 23.2
click at [991, 45] on link "Sign in" at bounding box center [992, 47] width 50 height 28
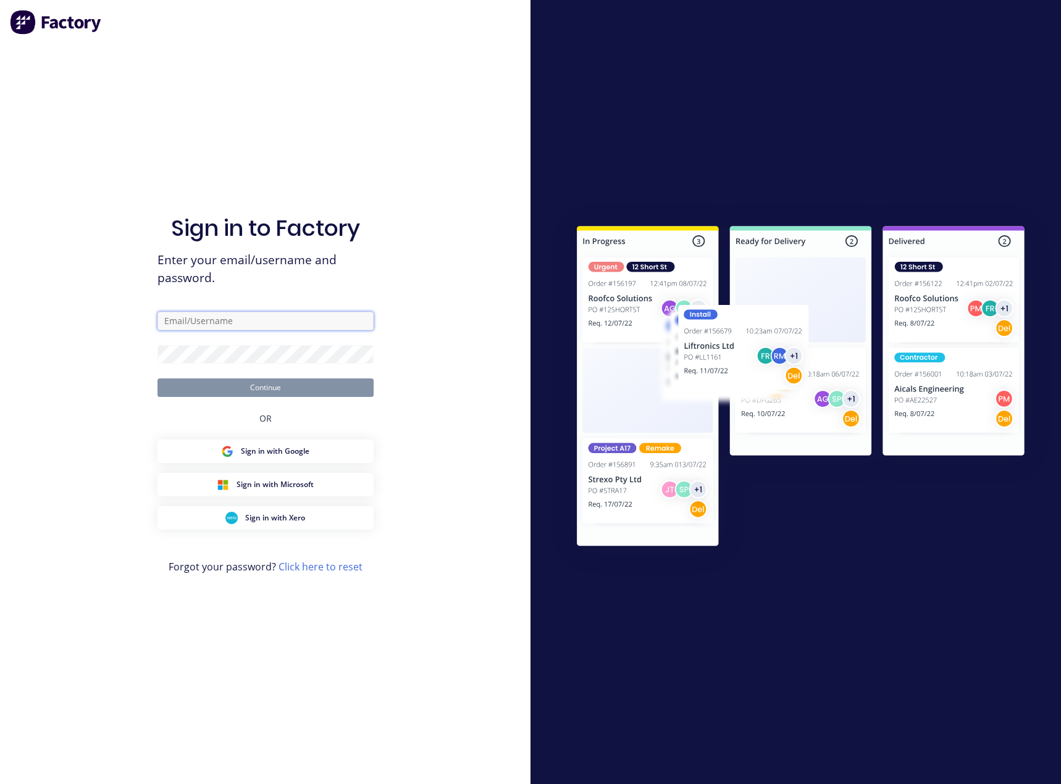
click at [211, 317] on input "text" at bounding box center [265, 321] width 216 height 19
type input "[EMAIL_ADDRESS][DOMAIN_NAME]"
click at [250, 390] on button "Continue" at bounding box center [265, 388] width 216 height 19
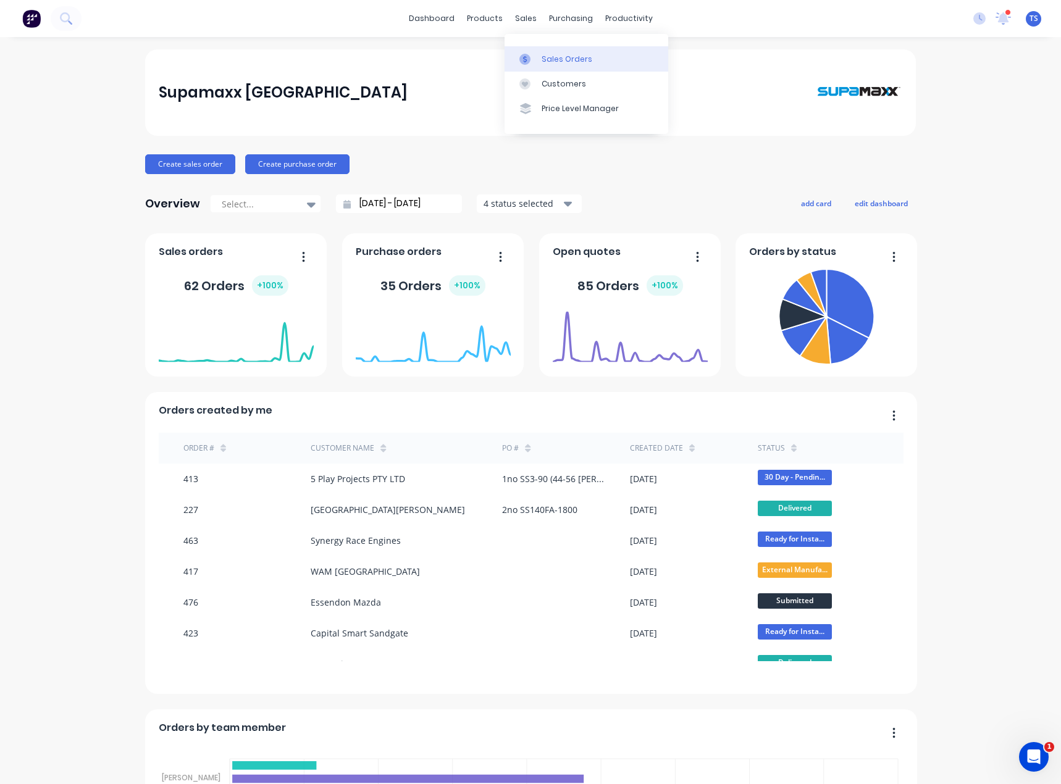
click at [544, 57] on div "Sales Orders" at bounding box center [567, 59] width 51 height 11
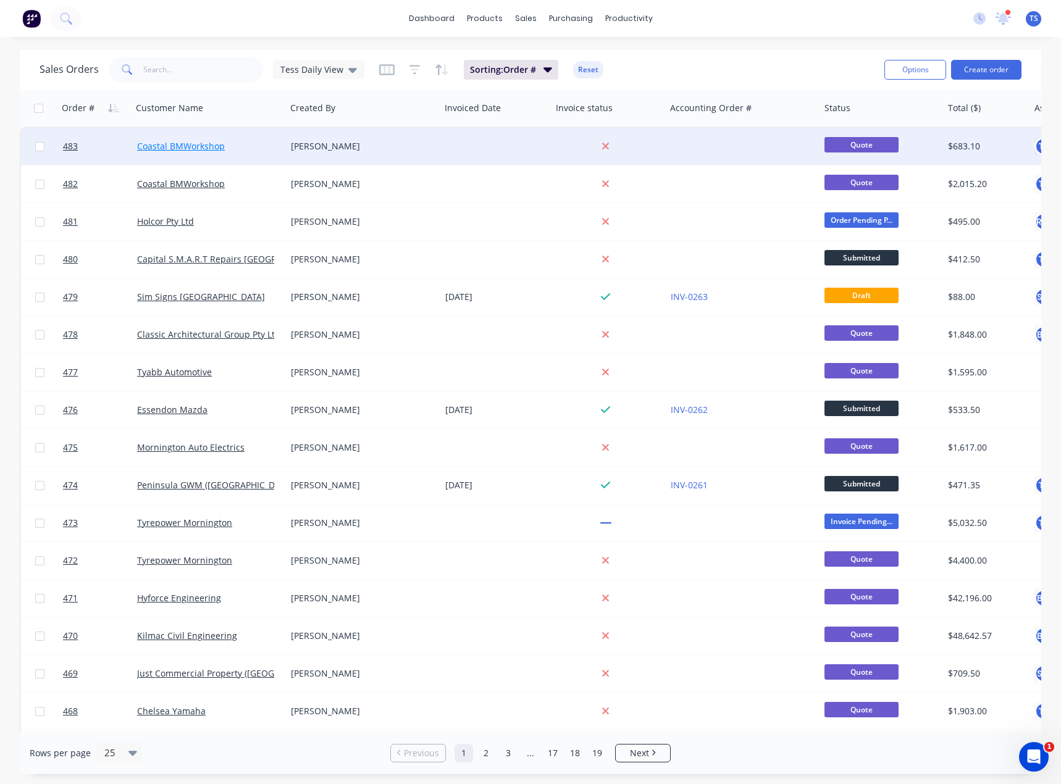
click at [155, 145] on link "Coastal BMWorkshop" at bounding box center [181, 146] width 88 height 12
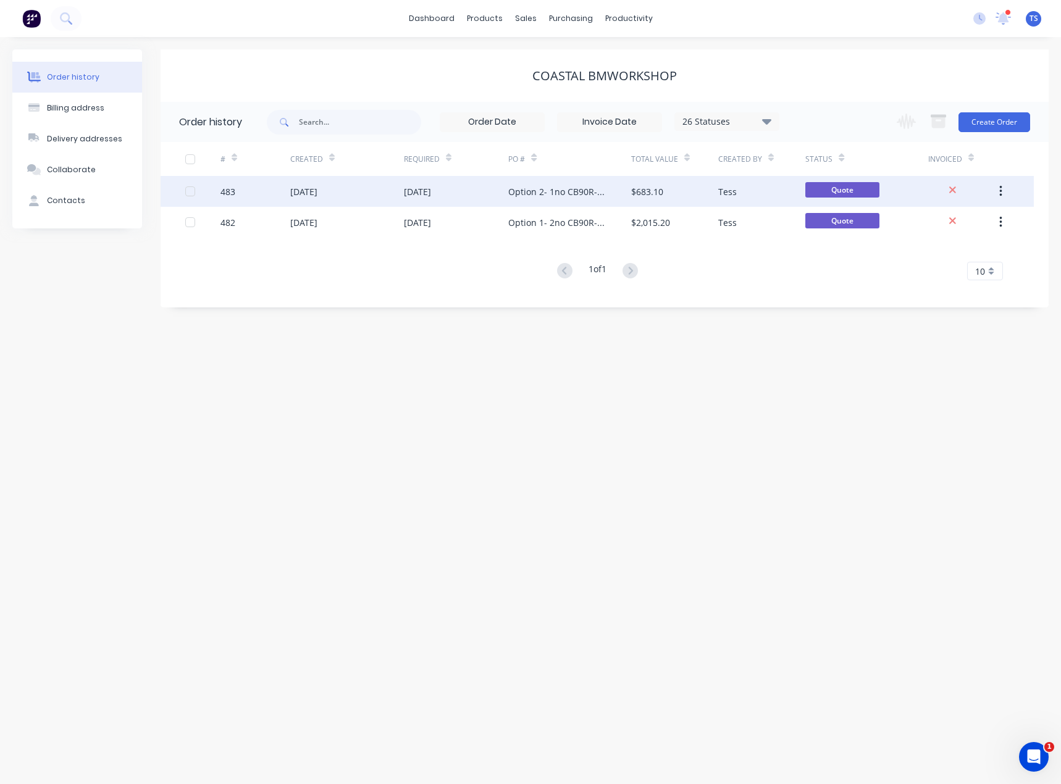
click at [542, 183] on div "Option 2- 1no CB90R-1100" at bounding box center [569, 191] width 122 height 31
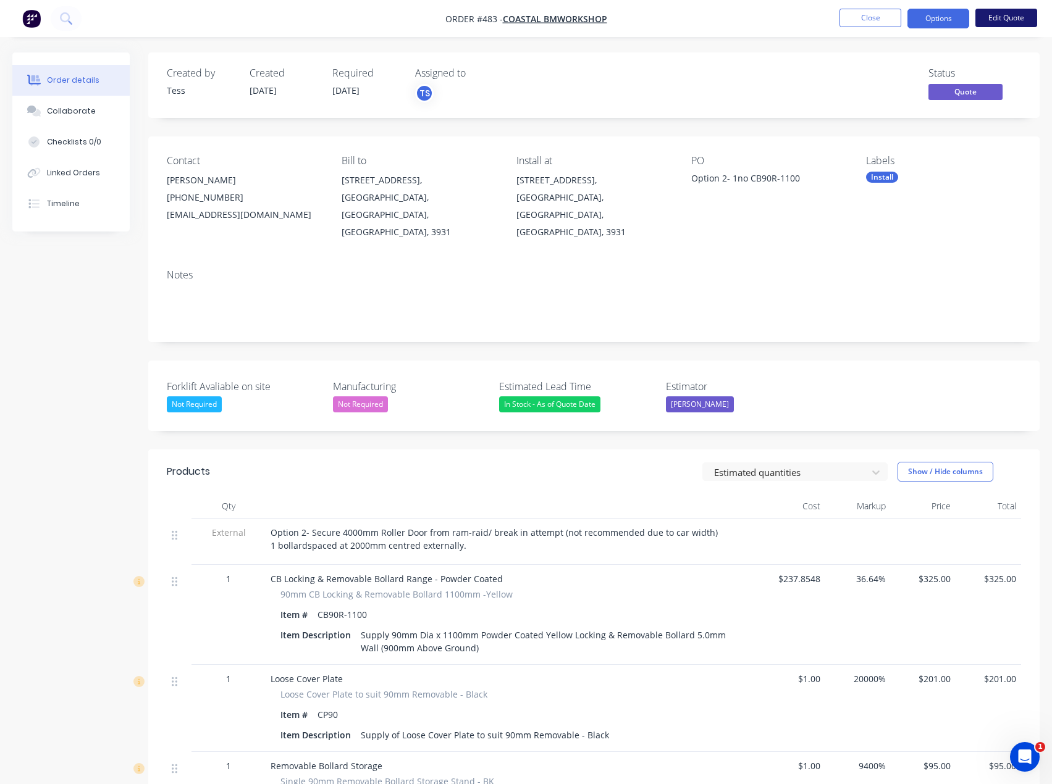
click at [1009, 16] on button "Edit Quote" at bounding box center [1006, 18] width 62 height 19
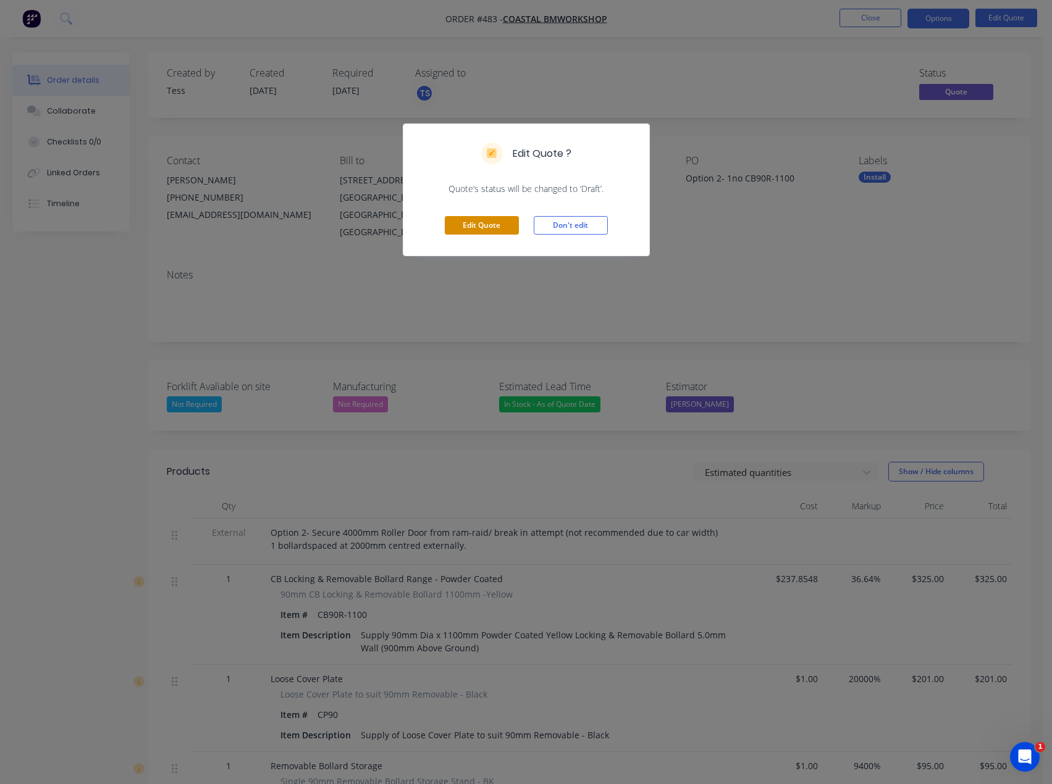
click at [469, 222] on button "Edit Quote" at bounding box center [482, 225] width 74 height 19
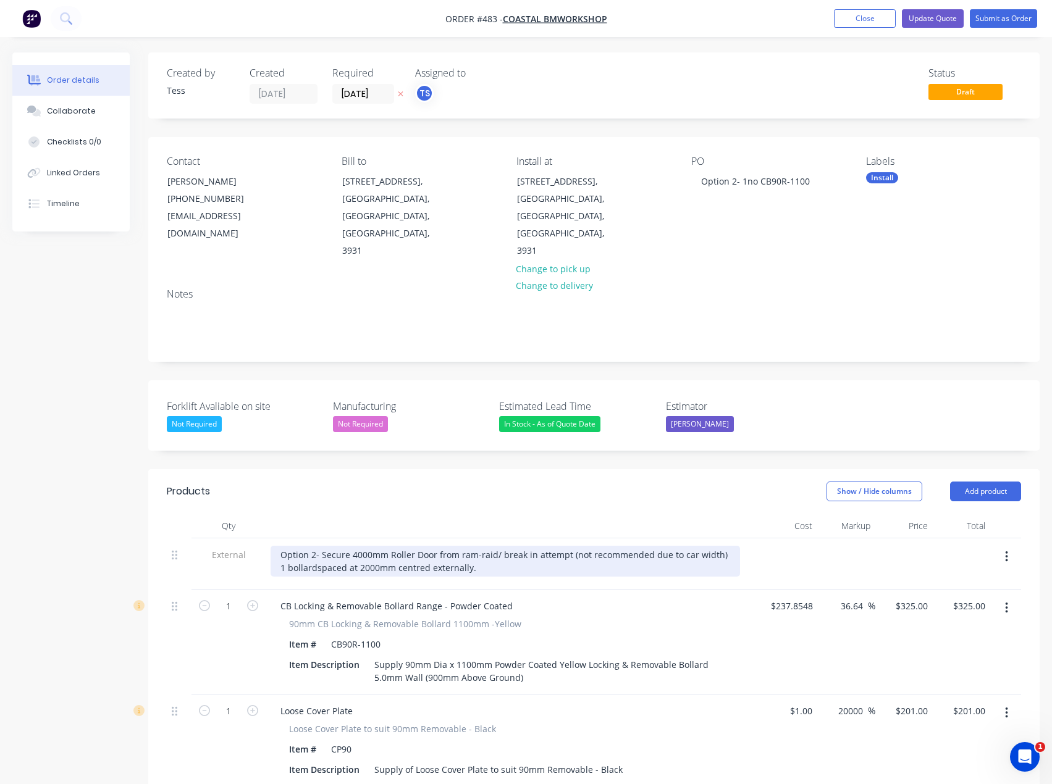
click at [316, 546] on div "Option 2- Secure 4000mm Roller Door from ram-raid/ break in attempt (not recomm…" at bounding box center [505, 561] width 469 height 31
click at [319, 553] on div "Option 2- Secure 4000mm Roller Door from ram-raid/ break in attempt (not recomm…" at bounding box center [505, 561] width 469 height 31
click at [490, 550] on div "Option 2- Secure 4000mm Roller Door from ram-raid/ break in attempt (not recomm…" at bounding box center [505, 561] width 469 height 31
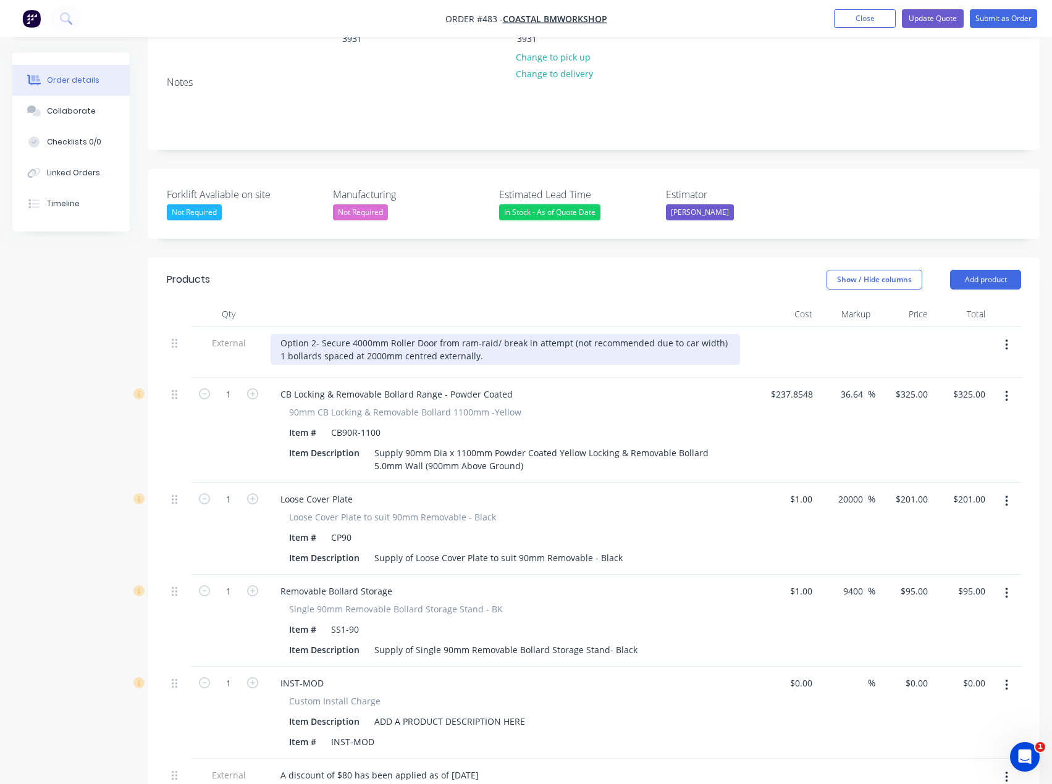
scroll to position [247, 0]
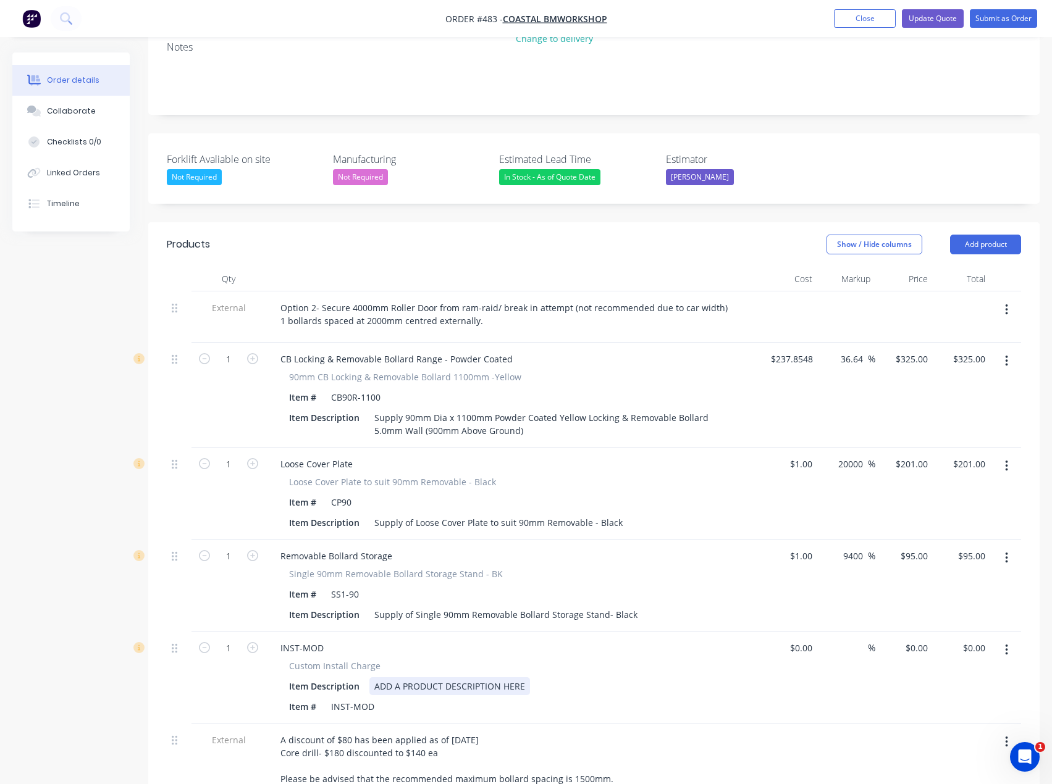
click at [400, 678] on div "ADD A PRODUCT DESCRIPTION HERE" at bounding box center [449, 687] width 161 height 18
drag, startPoint x: 531, startPoint y: 668, endPoint x: 346, endPoint y: 671, distance: 184.7
click at [346, 678] on div "Item Description ADD A PRODUCT DESCRIPTION HERE" at bounding box center [510, 687] width 452 height 18
paste div
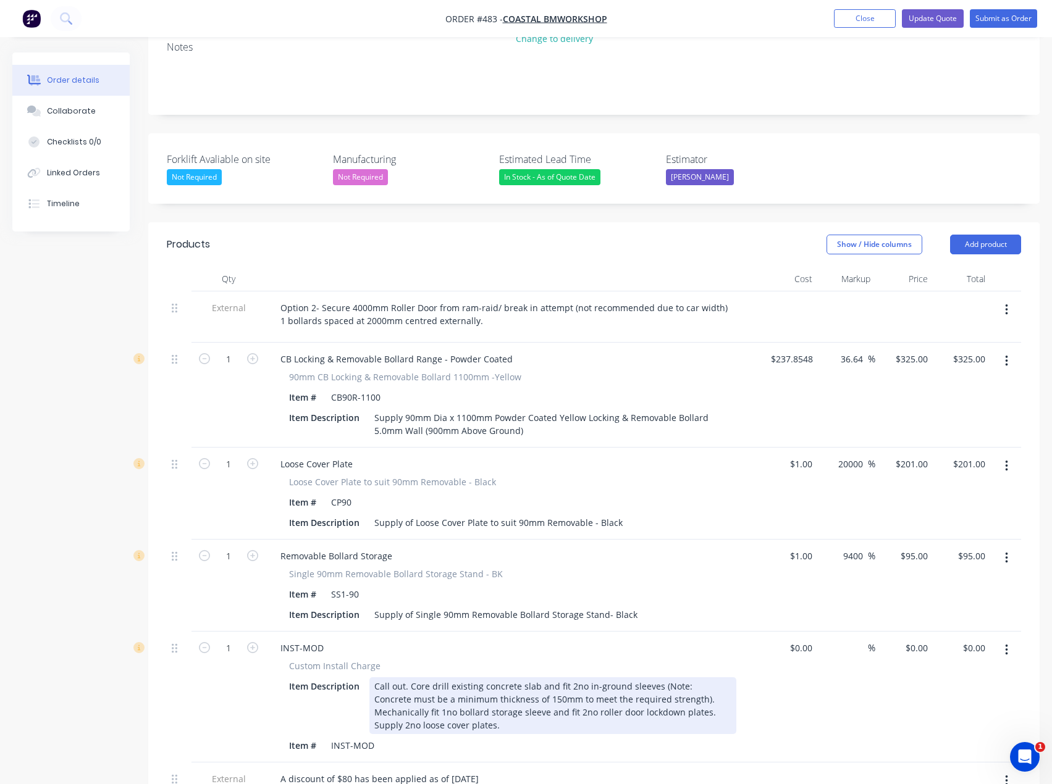
click at [574, 678] on div "Call out. Core drill existing concrete slab and fit 2no in-ground sleeves (Note…" at bounding box center [552, 706] width 367 height 57
click at [565, 698] on div "Call out. Core drill existing concrete slab and fit 1no in-ground sleeves (Note…" at bounding box center [552, 706] width 367 height 57
drag, startPoint x: 655, startPoint y: 695, endPoint x: 494, endPoint y: 699, distance: 160.6
click at [494, 699] on div "Call out. Core drill existing concrete slab and fit 1no in-ground sleeves (Note…" at bounding box center [552, 706] width 367 height 57
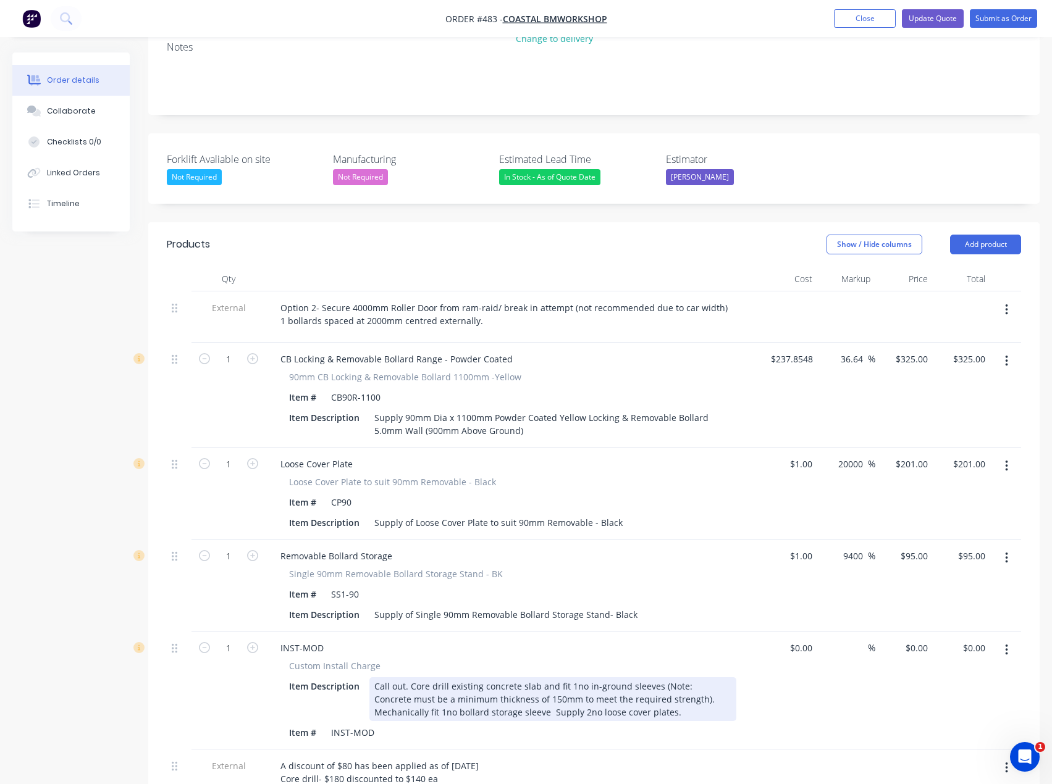
click at [404, 694] on div "Call out. Core drill existing concrete slab and fit 1no in-ground sleeves (Note…" at bounding box center [552, 700] width 367 height 44
click at [558, 695] on div "Call out. Core drill existing concrete slab and fit 1no in-ground sleeves (Note…" at bounding box center [552, 700] width 367 height 44
click at [522, 692] on div "Call out. Core drill existing concrete slab and fit 1no in-ground sleeves (Note…" at bounding box center [552, 700] width 367 height 44
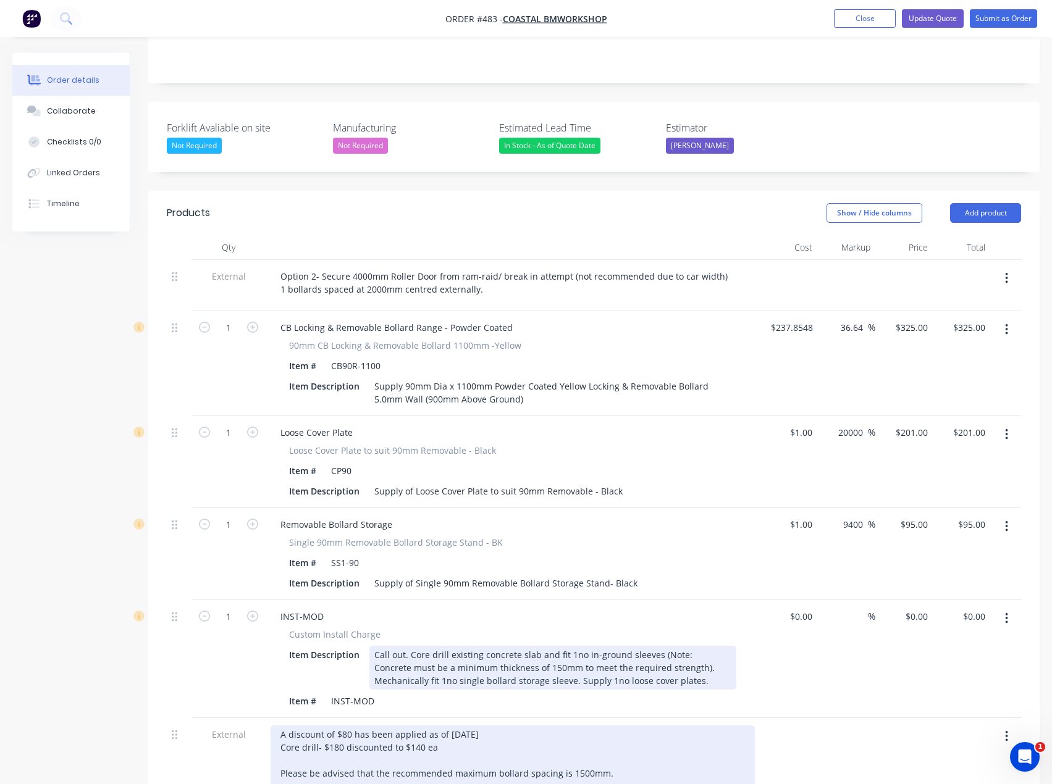
scroll to position [309, 0]
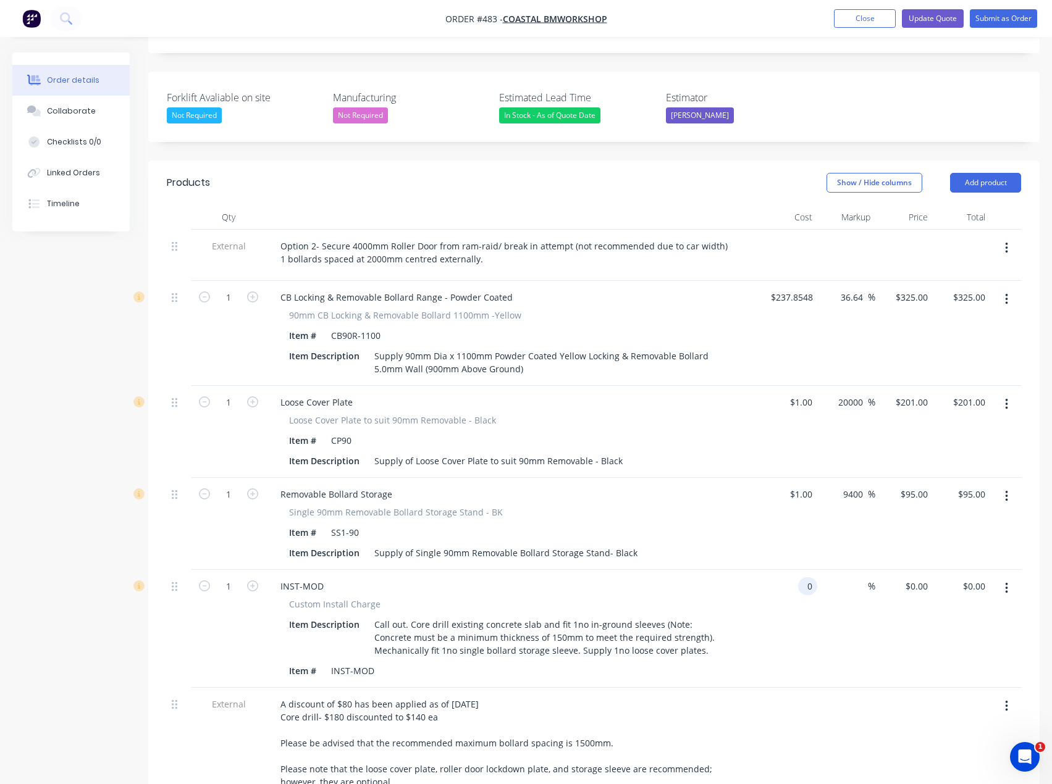
click at [797, 571] on div "0 0" at bounding box center [788, 629] width 57 height 118
type input "$1.00"
type input "1"
type input "$1.00"
click at [922, 577] on input "1" at bounding box center [918, 586] width 28 height 18
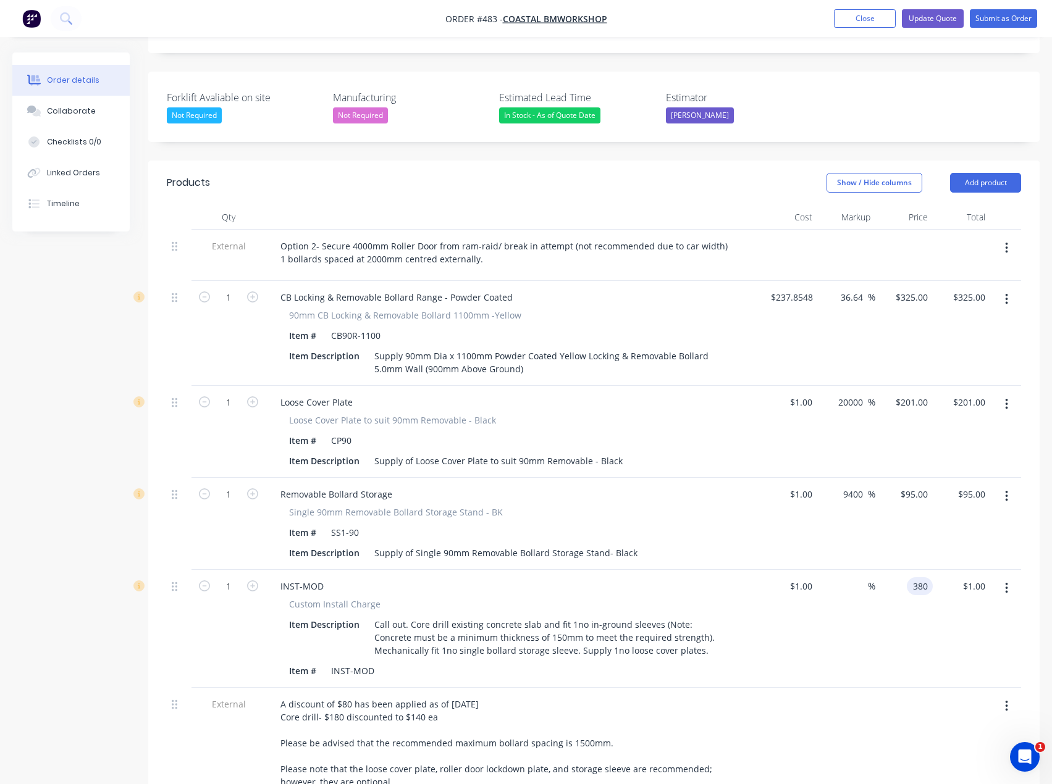
type input "380"
type input "37900"
type input "$380.00"
click at [805, 689] on div at bounding box center [788, 785] width 57 height 194
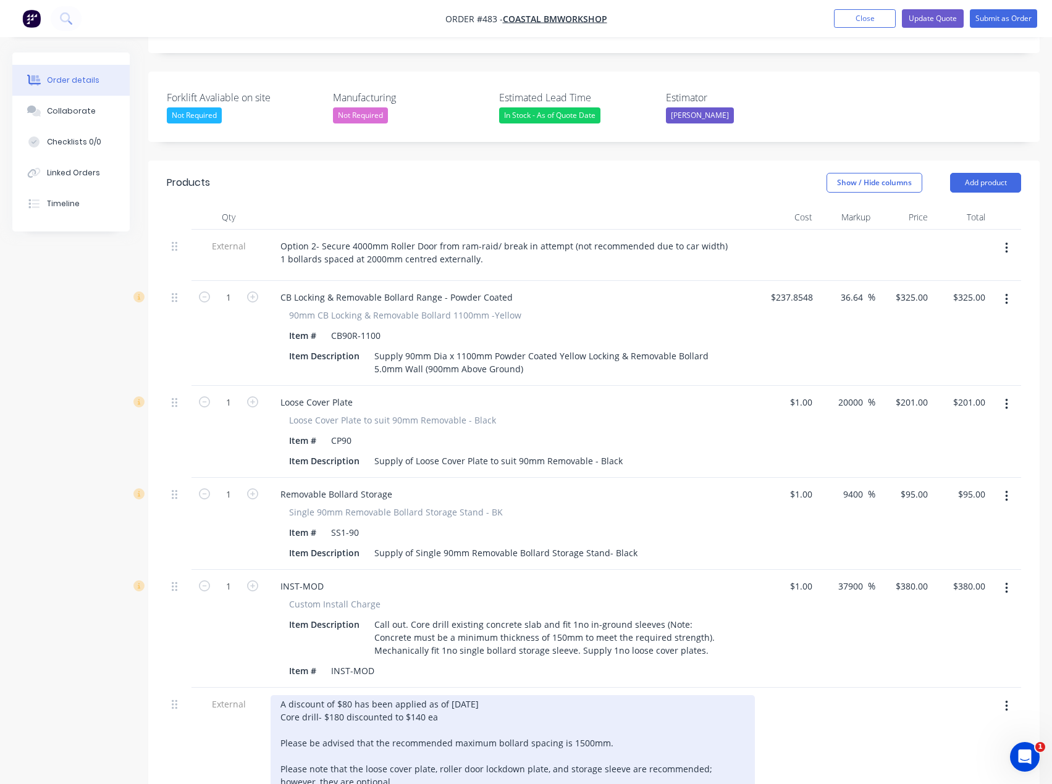
click at [348, 695] on div "A discount of $80 has been applied as of [DATE] Core drill- $180 discounted to …" at bounding box center [513, 782] width 484 height 174
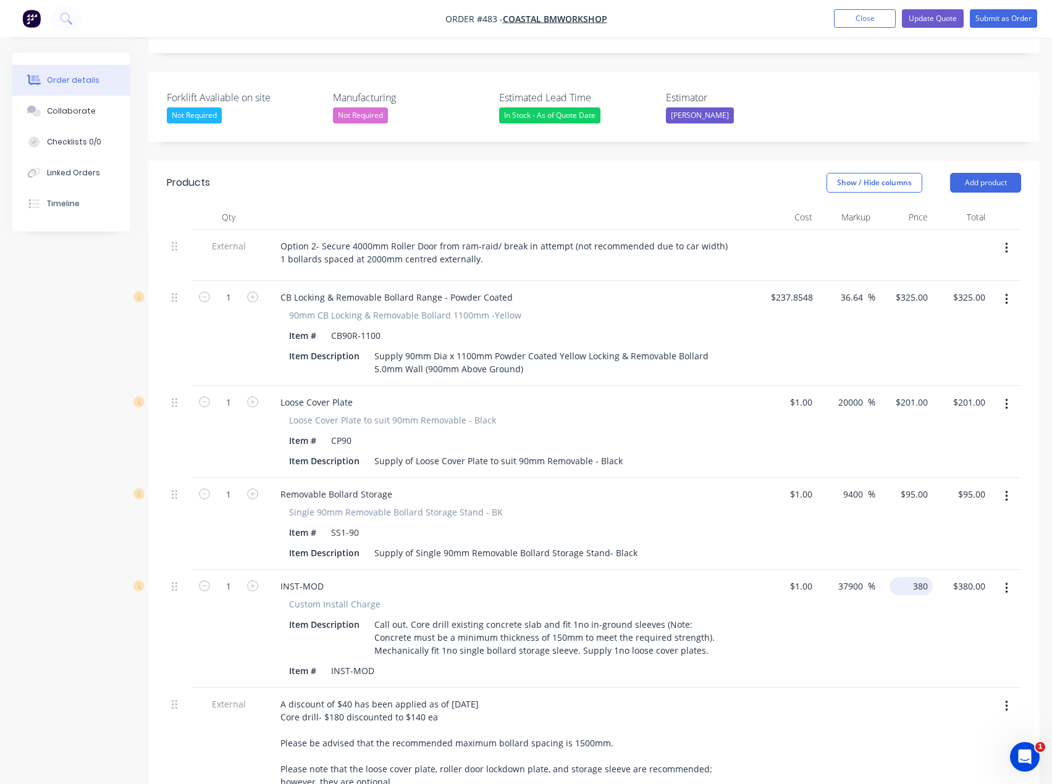
drag, startPoint x: 908, startPoint y: 573, endPoint x: 926, endPoint y: 573, distance: 17.3
click at [909, 577] on div "380 $380.00" at bounding box center [910, 586] width 43 height 18
type input "395"
type input "39400"
type input "$395.00"
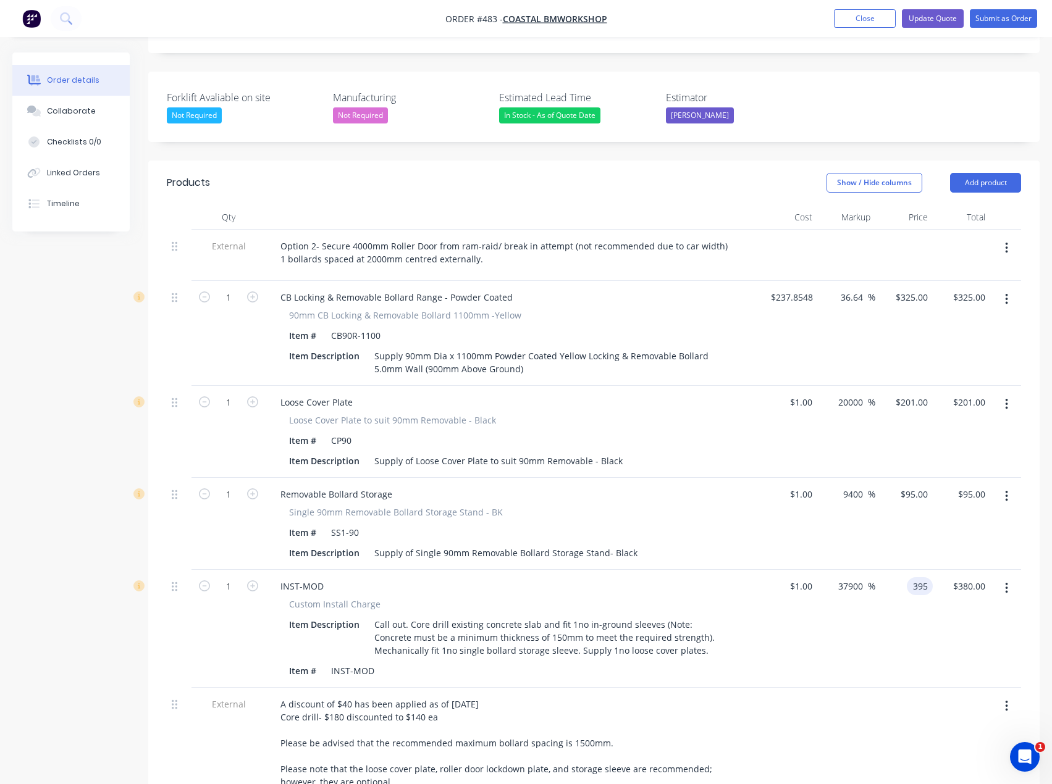
type input "$395.00"
click at [776, 717] on div at bounding box center [788, 785] width 57 height 194
click at [904, 390] on div "201 $201.00" at bounding box center [903, 432] width 57 height 92
type input "2"
type input "20"
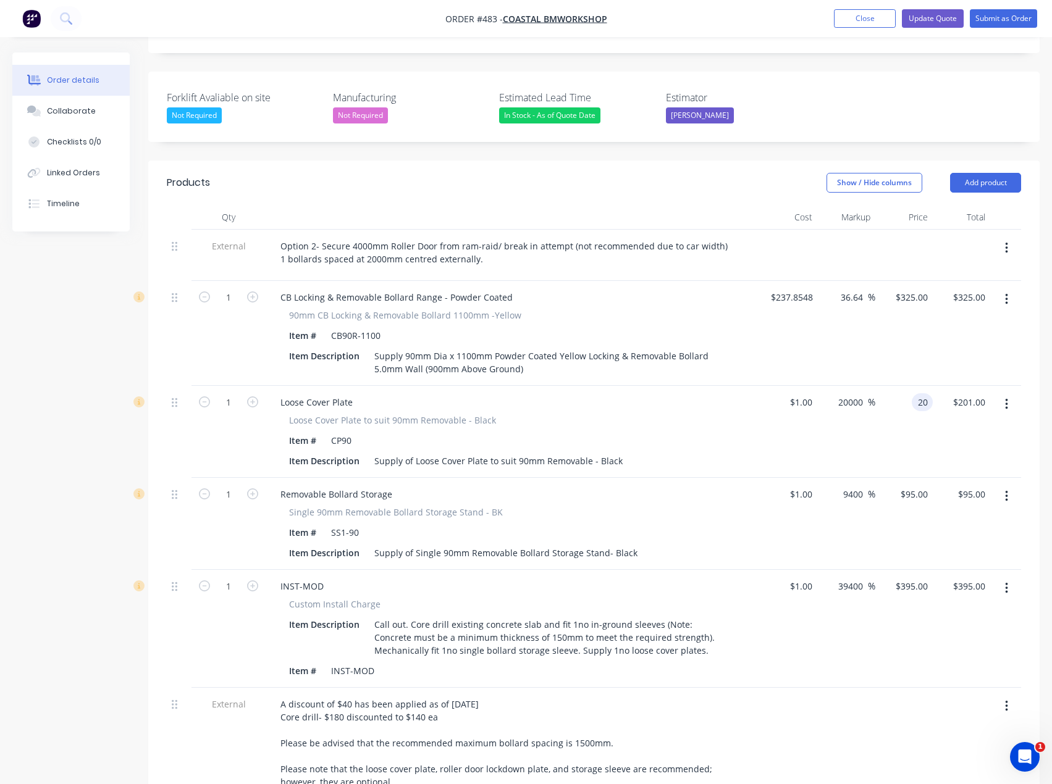
type input "1900"
type input "$20.00"
click at [729, 393] on div "Loose Cover Plate" at bounding box center [513, 402] width 484 height 18
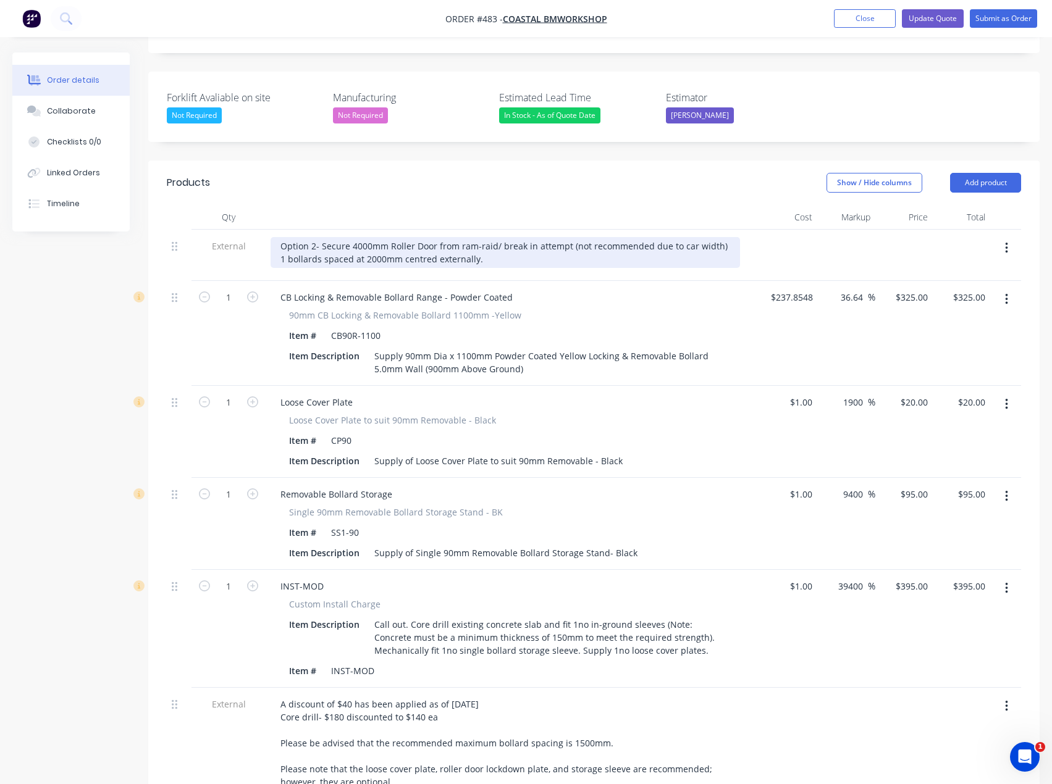
click at [319, 244] on div "Option 2- Secure 4000mm Roller Door from ram-raid/ break in attempt (not recomm…" at bounding box center [505, 252] width 469 height 31
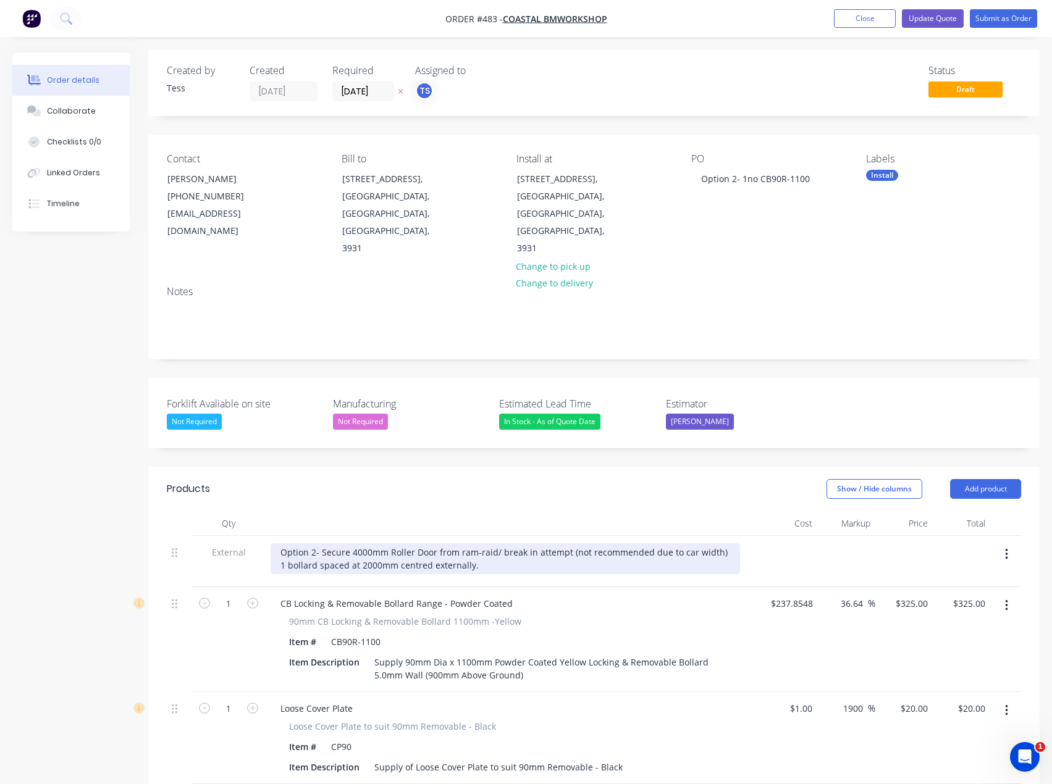
scroll to position [0, 0]
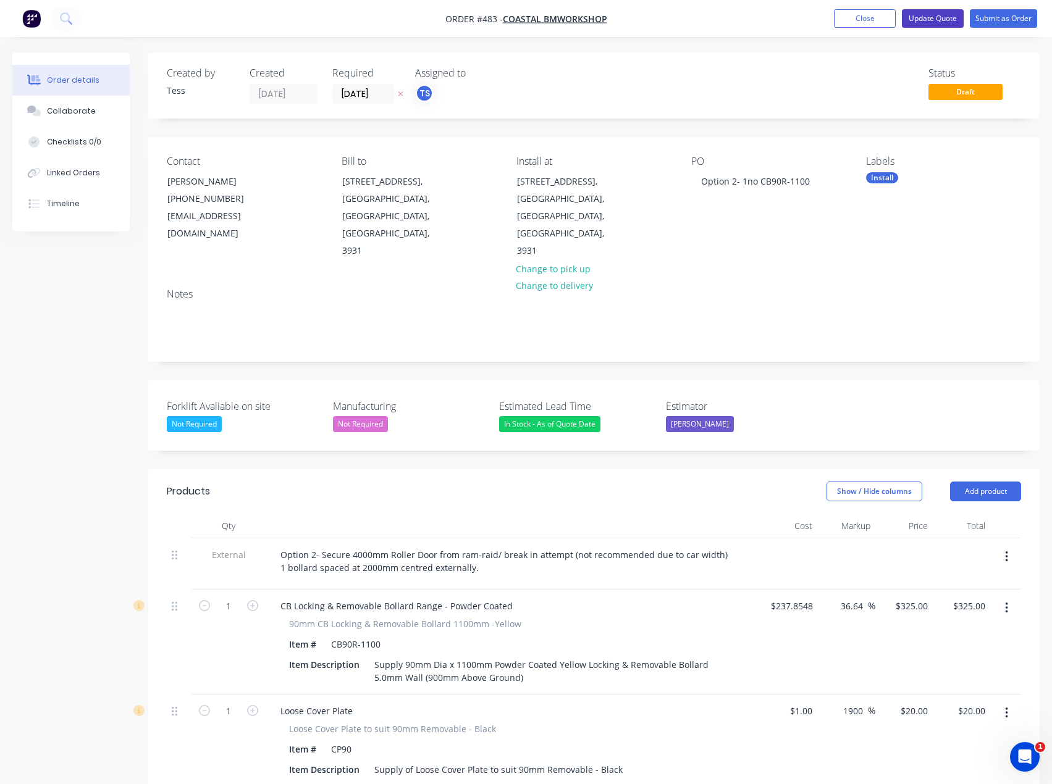
click at [929, 21] on button "Update Quote" at bounding box center [933, 18] width 62 height 19
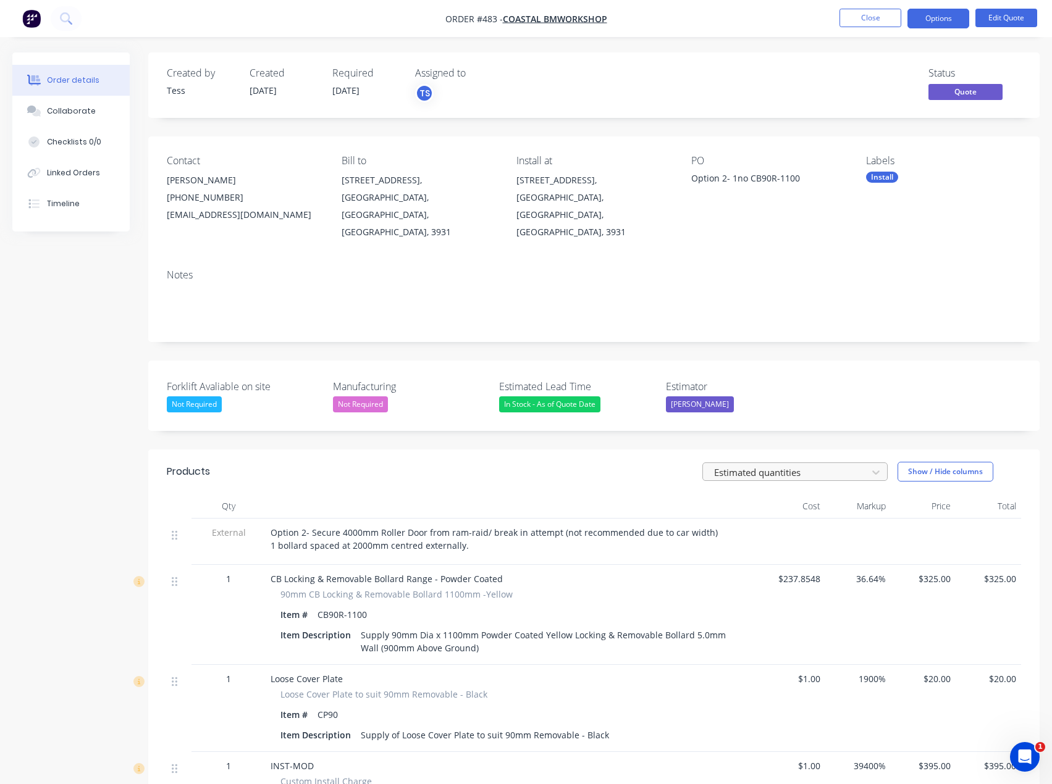
click at [780, 464] on div at bounding box center [787, 471] width 148 height 15
click at [823, 404] on div "Forklift Avaliable on site Not Required Manufacturing Not Required Estimated Le…" at bounding box center [593, 396] width 891 height 70
click at [954, 14] on button "Options" at bounding box center [938, 19] width 62 height 20
click at [810, 67] on div "Created by Tess Created [DATE] Required [DATE] Assigned to TS Status Quote" at bounding box center [593, 84] width 891 height 65
click at [943, 16] on button "Options" at bounding box center [938, 19] width 62 height 20
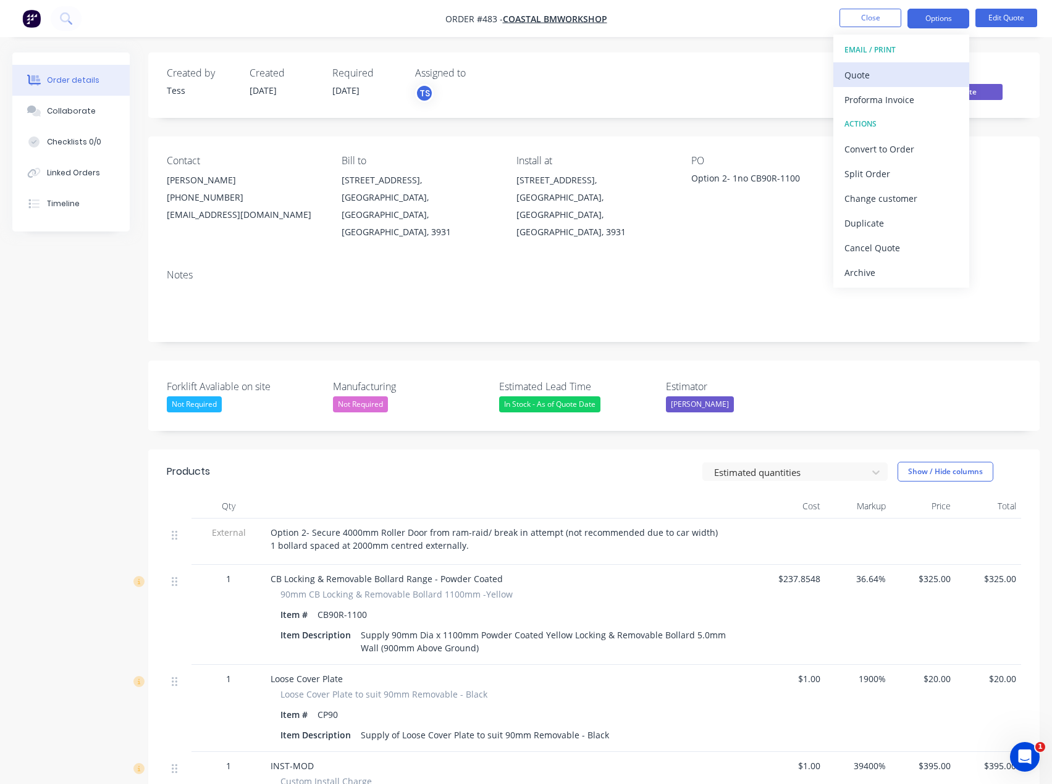
click at [883, 72] on div "Quote" at bounding box center [901, 75] width 114 height 18
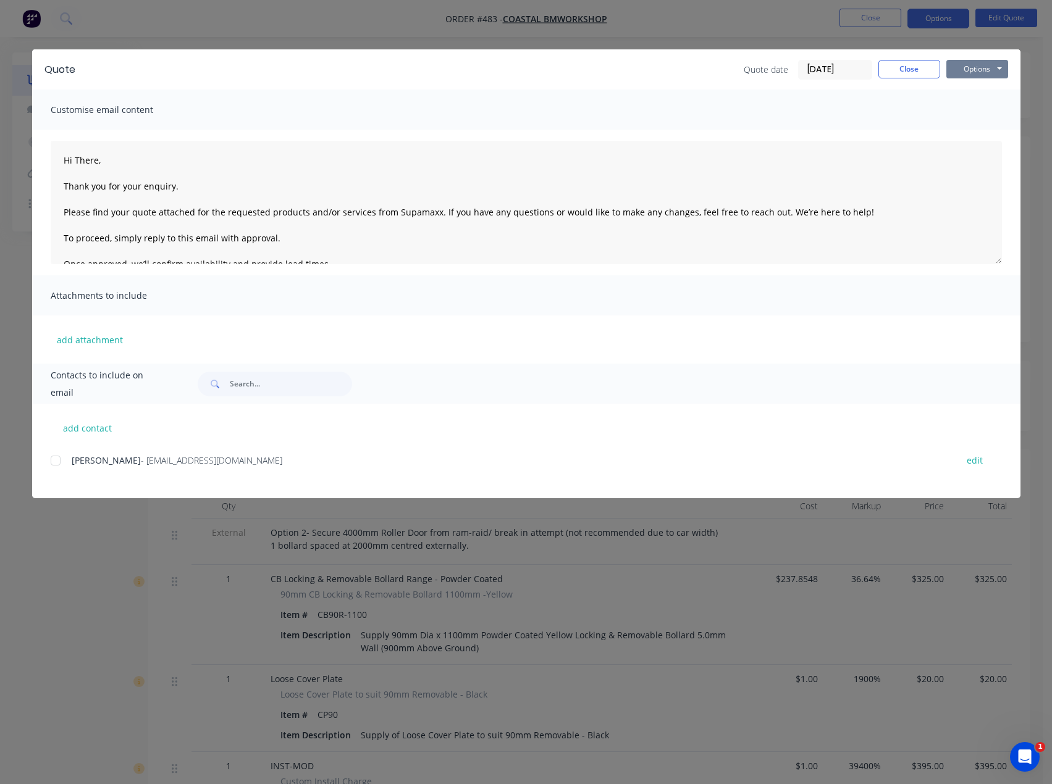
click at [975, 62] on button "Options" at bounding box center [977, 69] width 62 height 19
click at [971, 89] on button "Preview" at bounding box center [985, 91] width 79 height 20
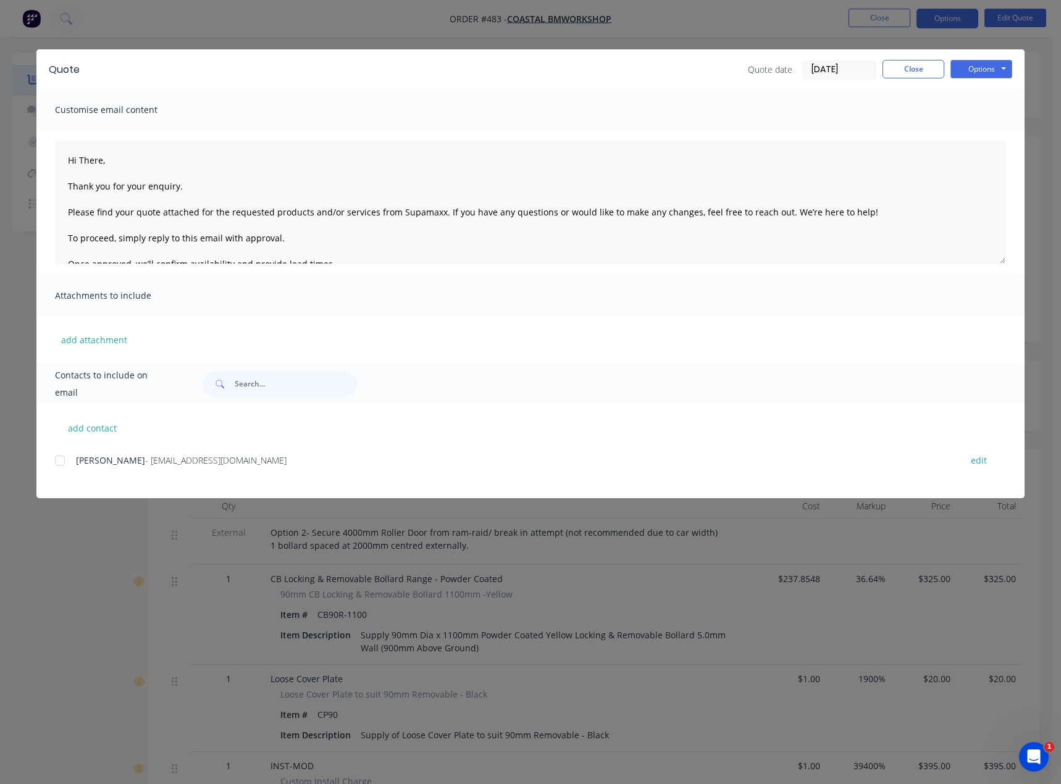
type textarea "Hi There, Thank you for your enquiry. Please find your quote attached for the r…"
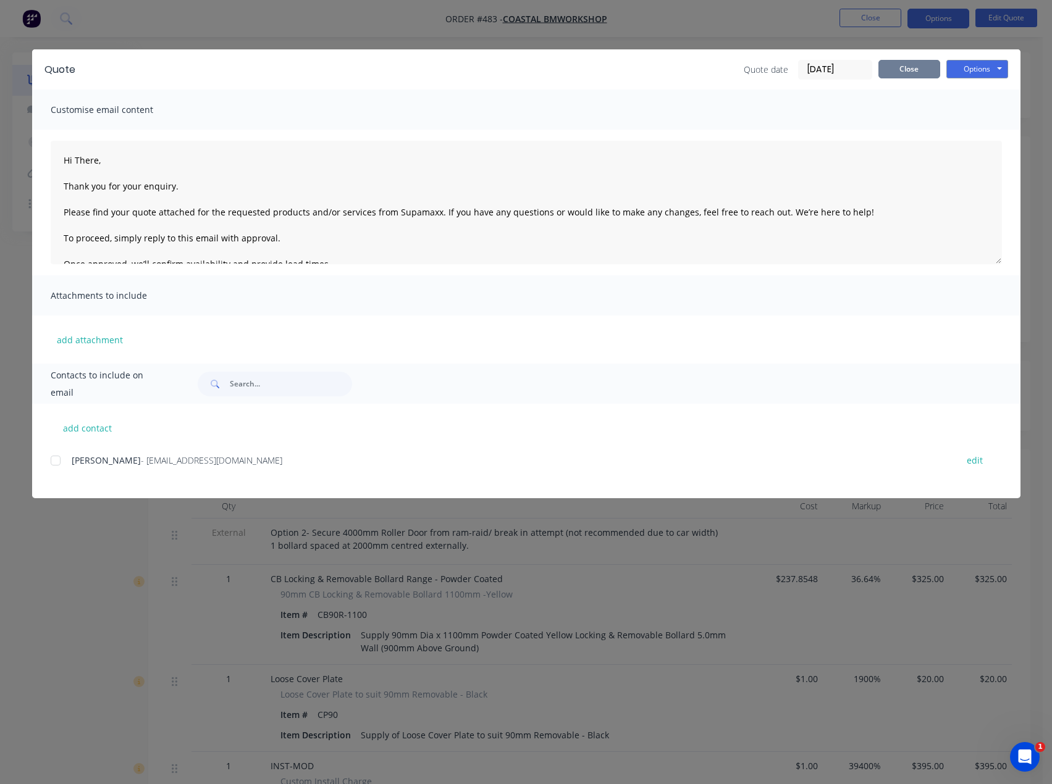
click at [911, 71] on button "Close" at bounding box center [909, 69] width 62 height 19
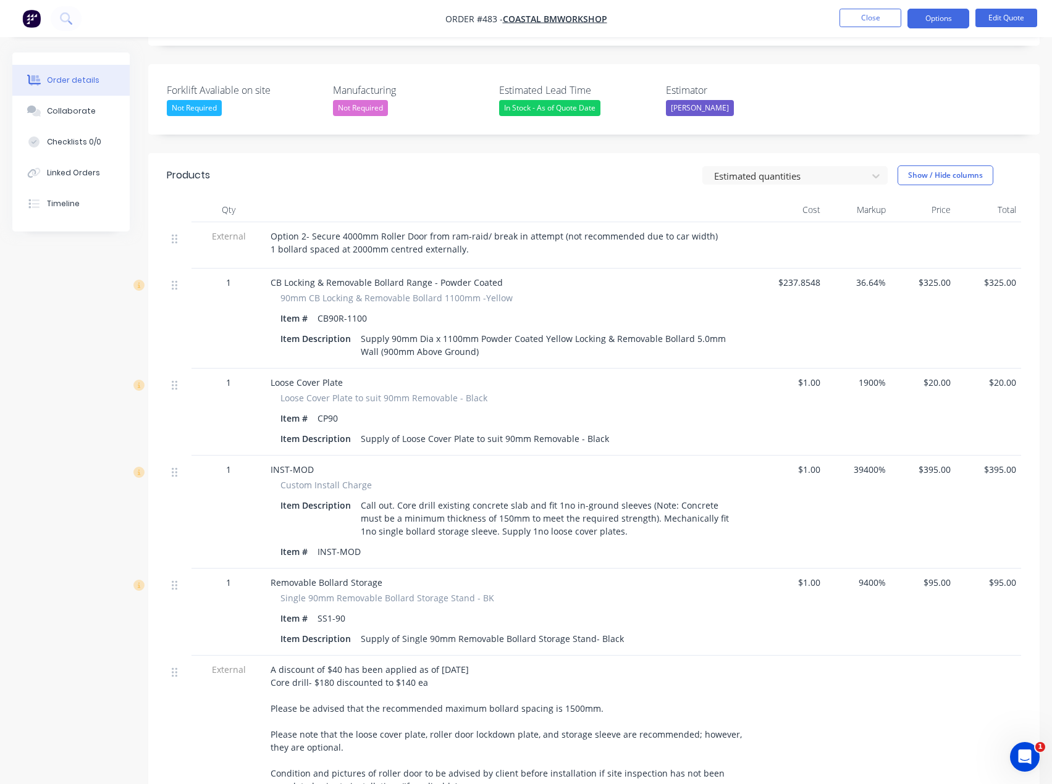
scroll to position [371, 0]
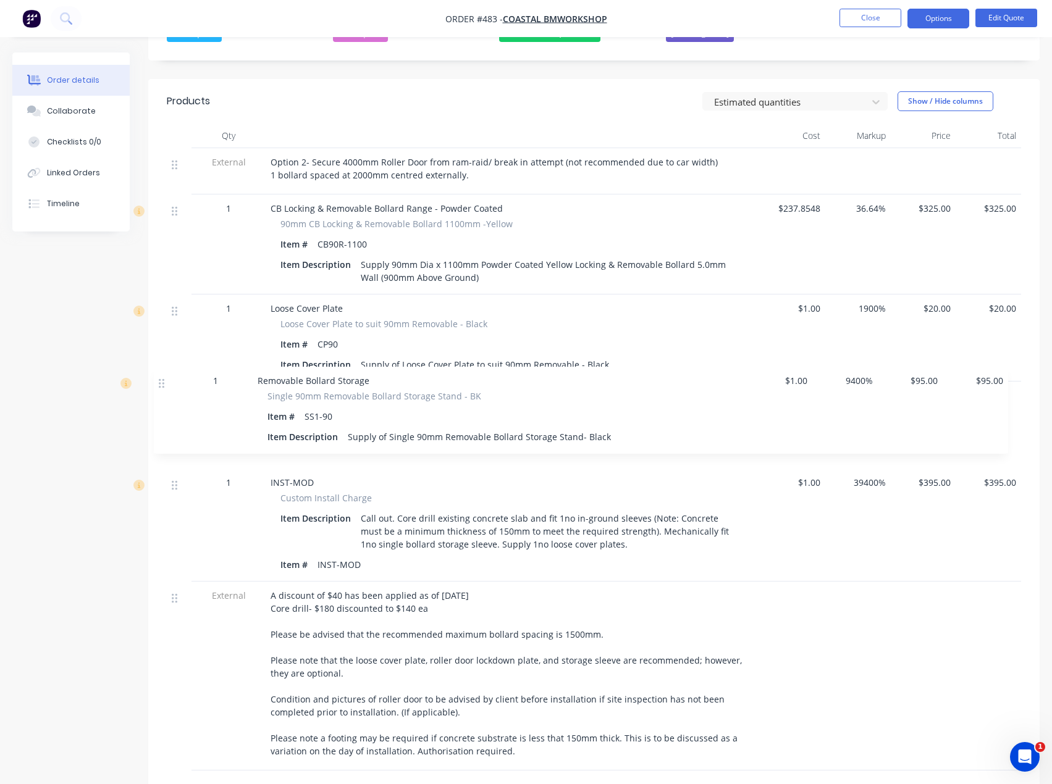
drag, startPoint x: 177, startPoint y: 495, endPoint x: 162, endPoint y: 377, distance: 118.9
click at [162, 377] on div "Qty Cost Markup Price Total External Option 2- Secure 4000mm Roller Door from r…" at bounding box center [593, 447] width 891 height 647
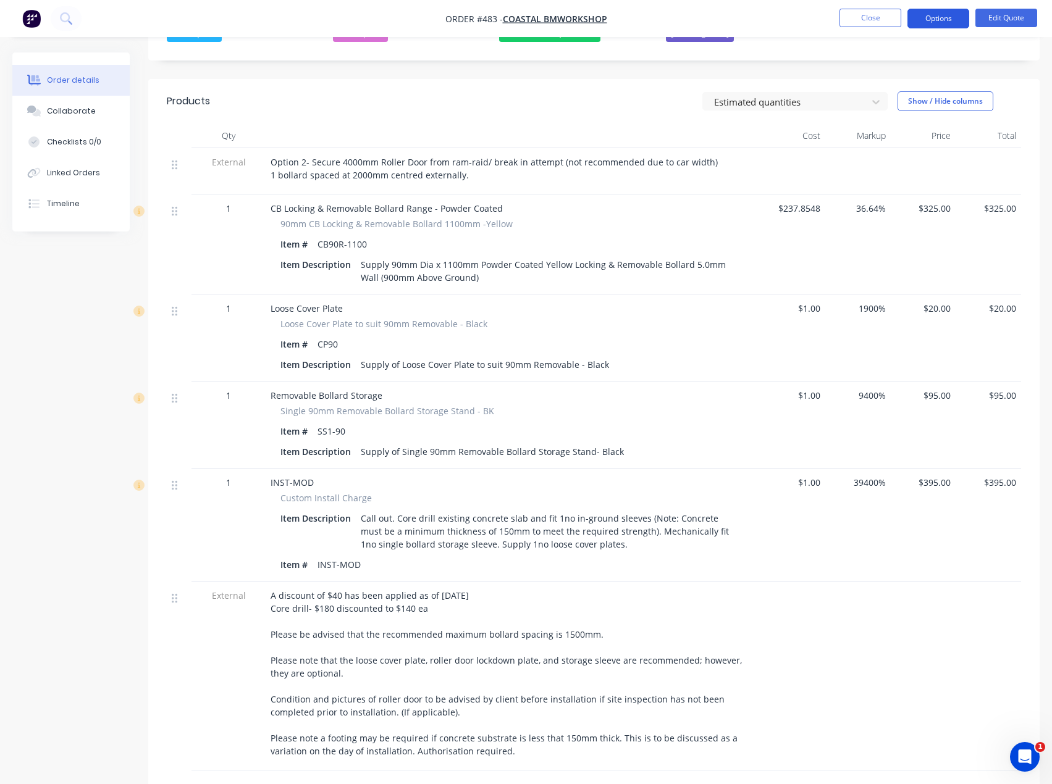
click at [935, 18] on button "Options" at bounding box center [938, 19] width 62 height 20
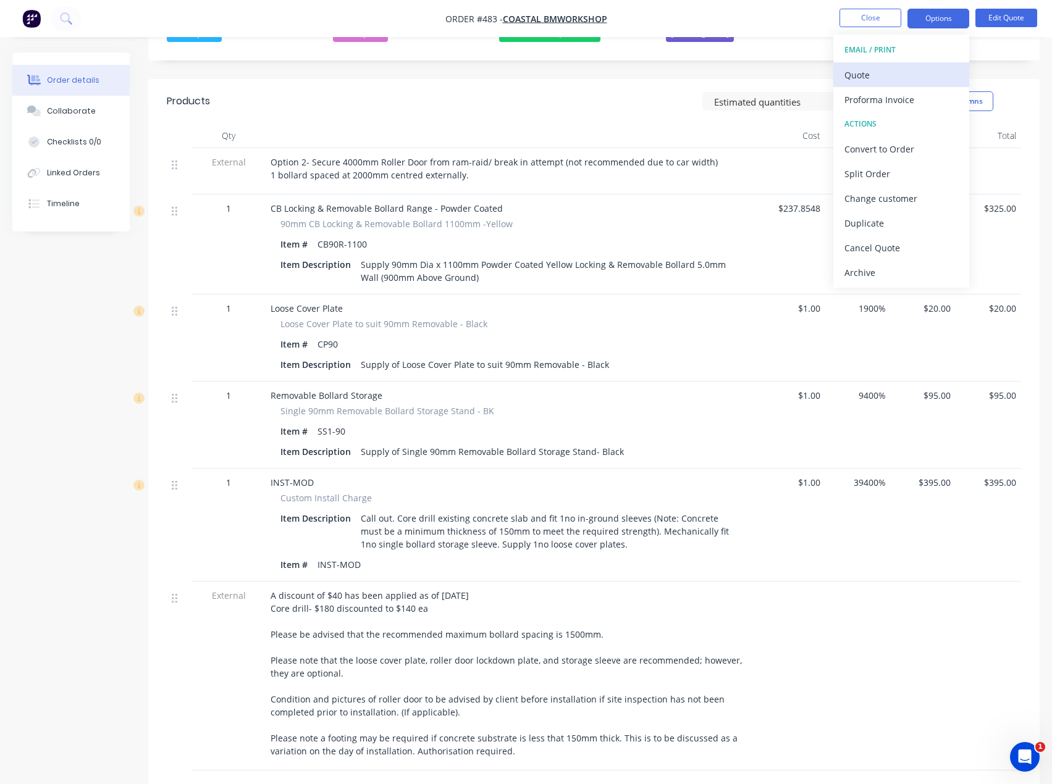
click at [863, 78] on div "Quote" at bounding box center [901, 75] width 114 height 18
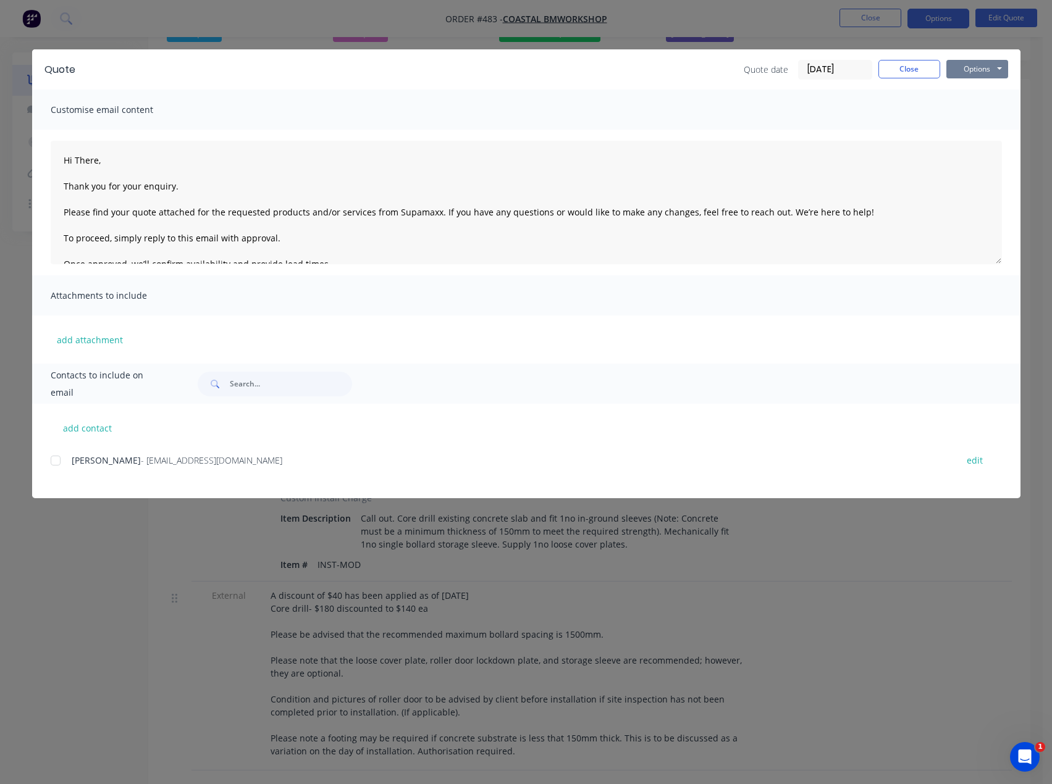
click at [975, 62] on button "Options" at bounding box center [977, 69] width 62 height 19
click at [970, 88] on button "Preview" at bounding box center [985, 91] width 79 height 20
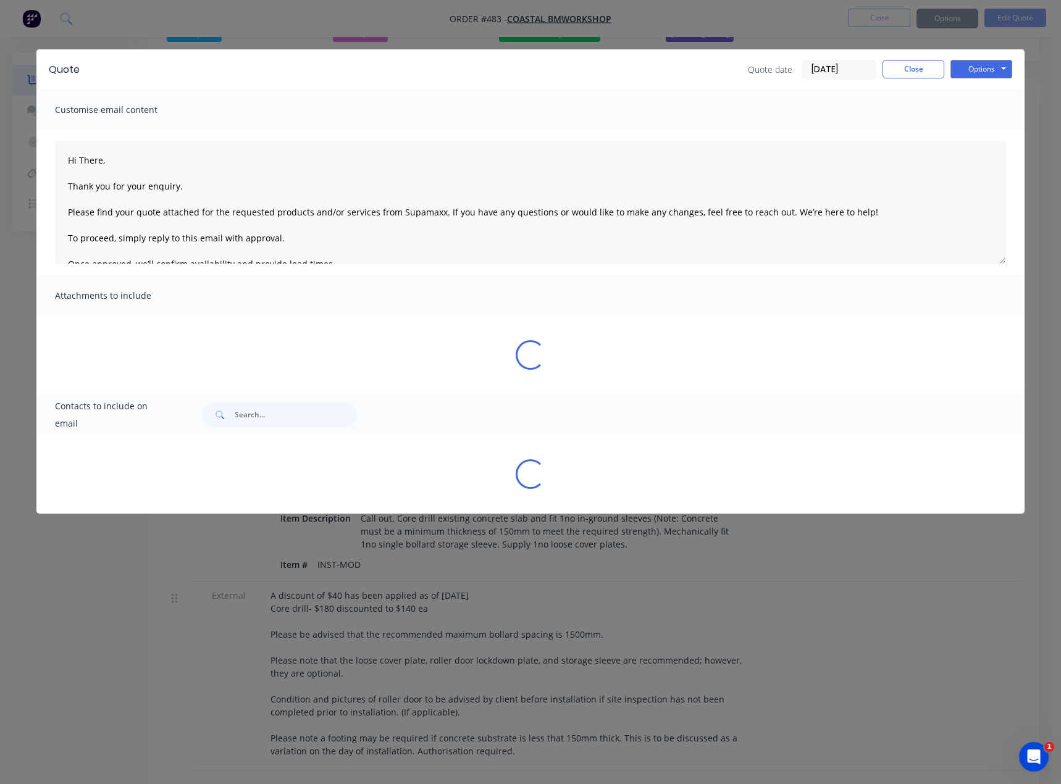
type textarea "Hi There, Thank you for your enquiry. Please find your quote attached for the r…"
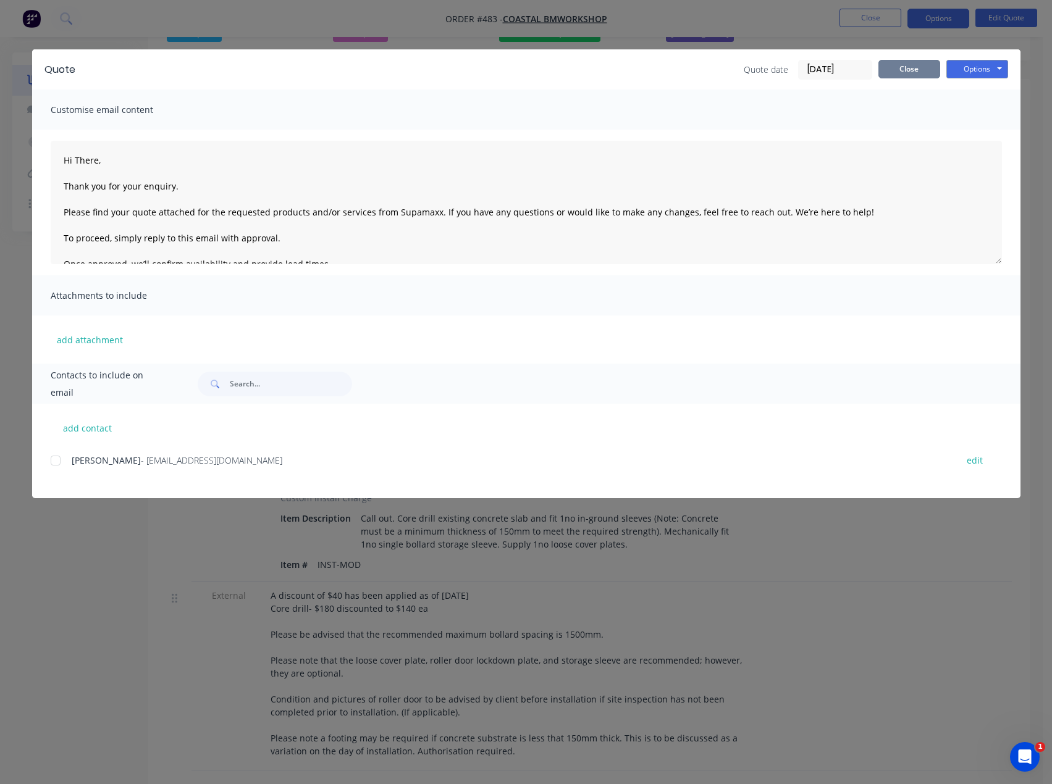
click at [887, 70] on button "Close" at bounding box center [909, 69] width 62 height 19
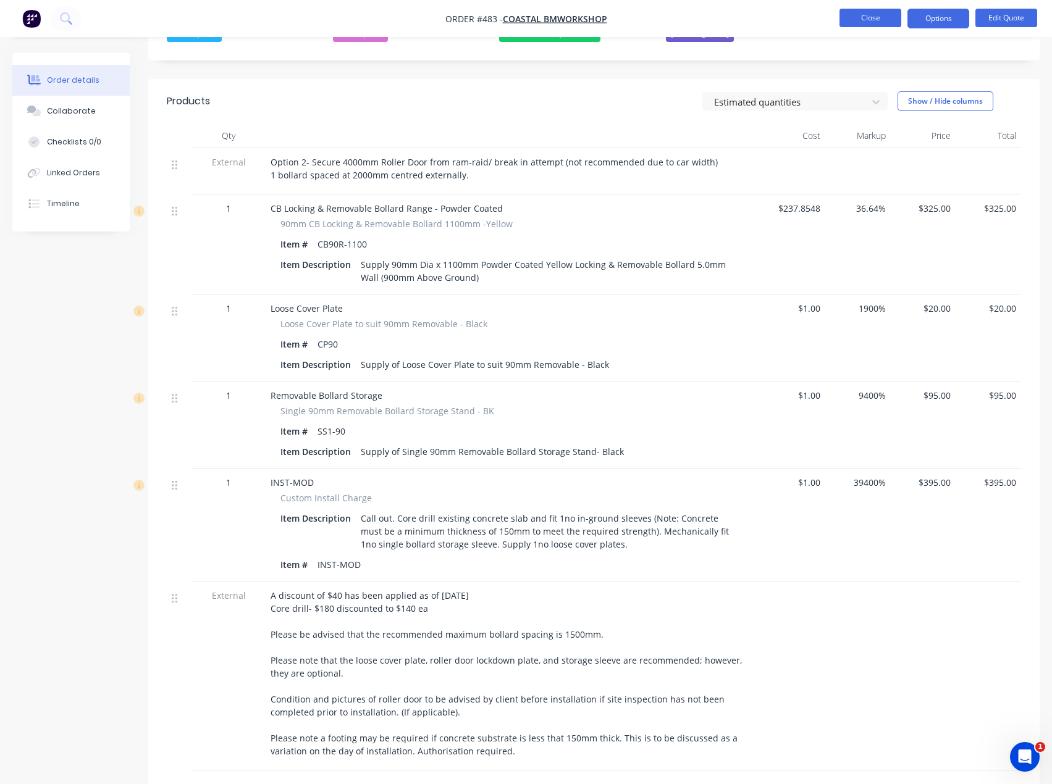
click at [873, 17] on button "Close" at bounding box center [870, 18] width 62 height 19
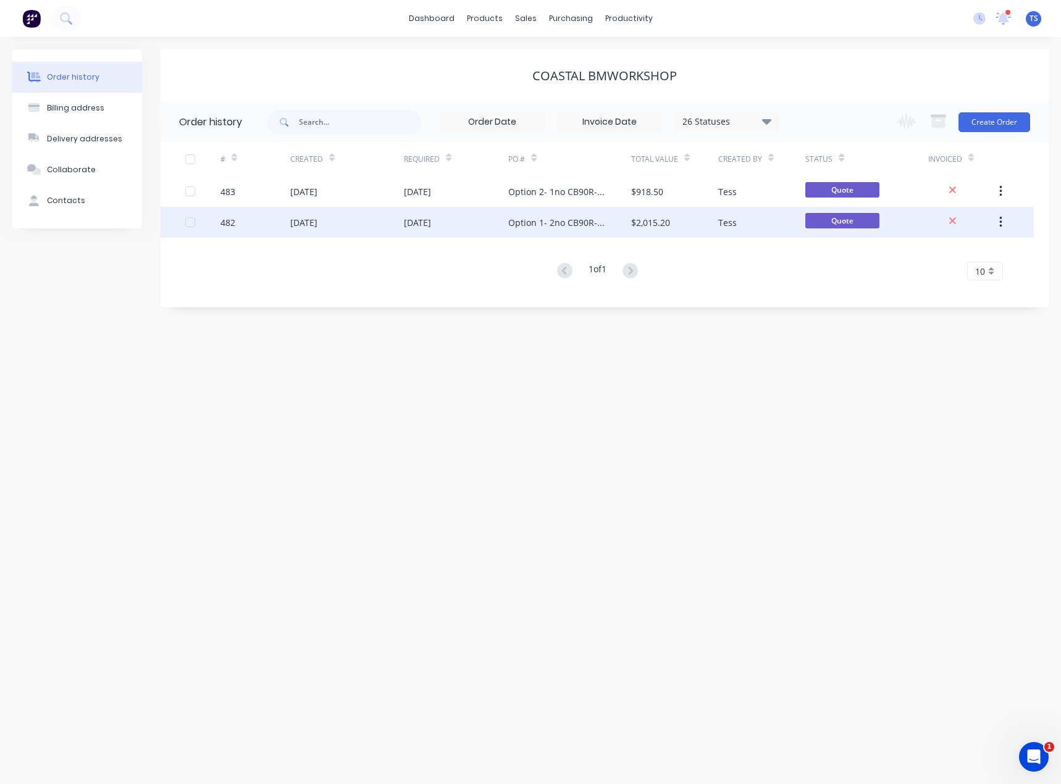
click at [541, 222] on div "Option 1- 2no CB90R-1100" at bounding box center [557, 222] width 98 height 13
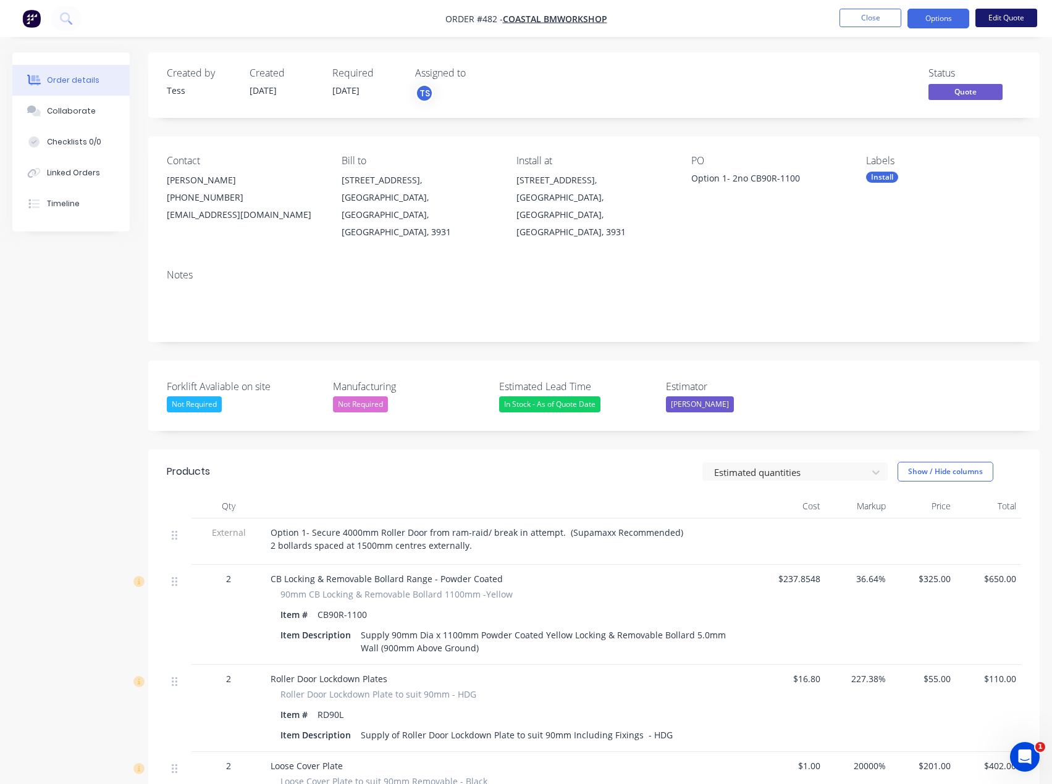
click at [999, 19] on button "Edit Quote" at bounding box center [1006, 18] width 62 height 19
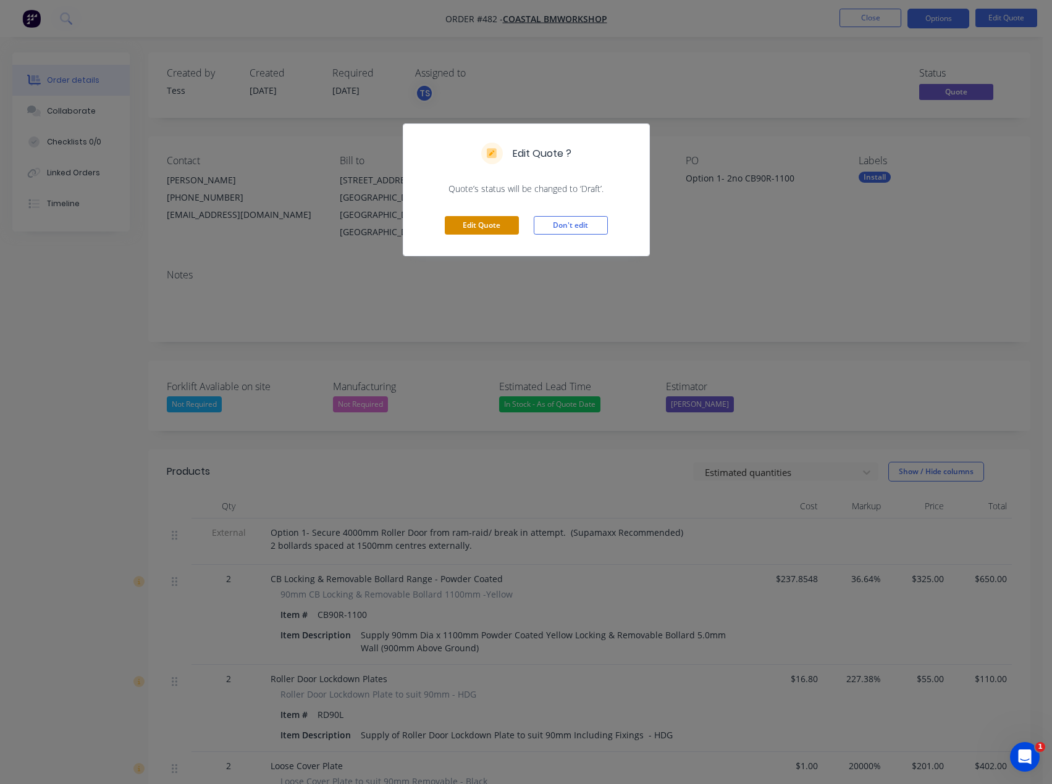
click at [466, 222] on button "Edit Quote" at bounding box center [482, 225] width 74 height 19
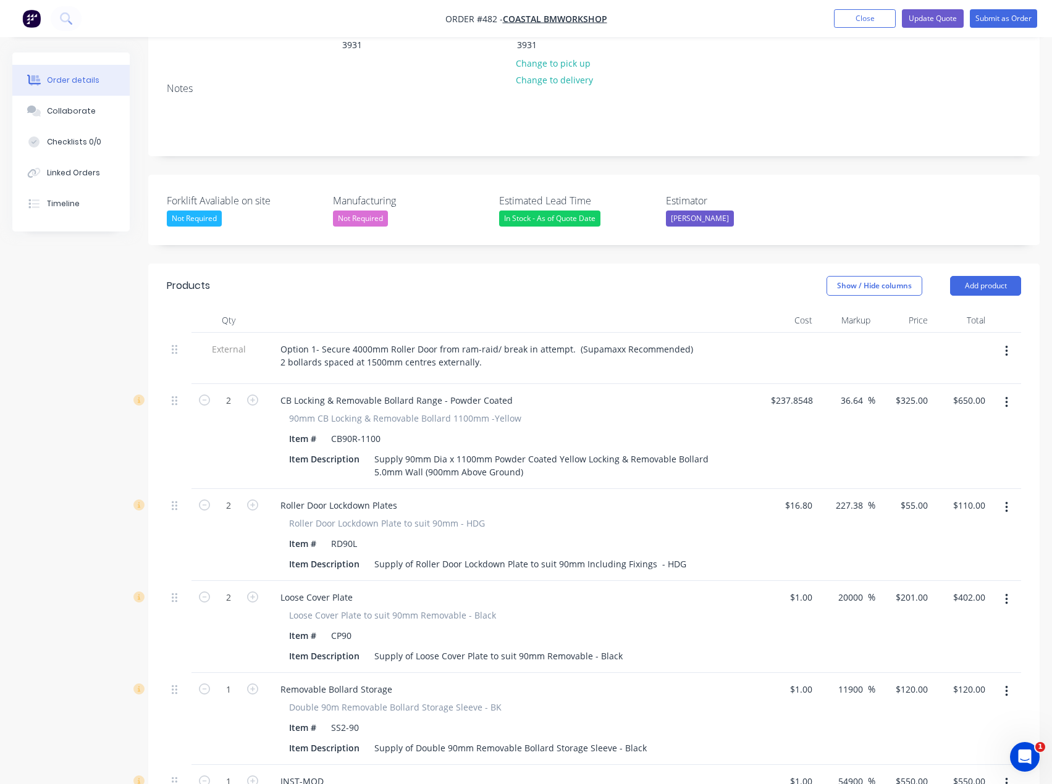
scroll to position [309, 0]
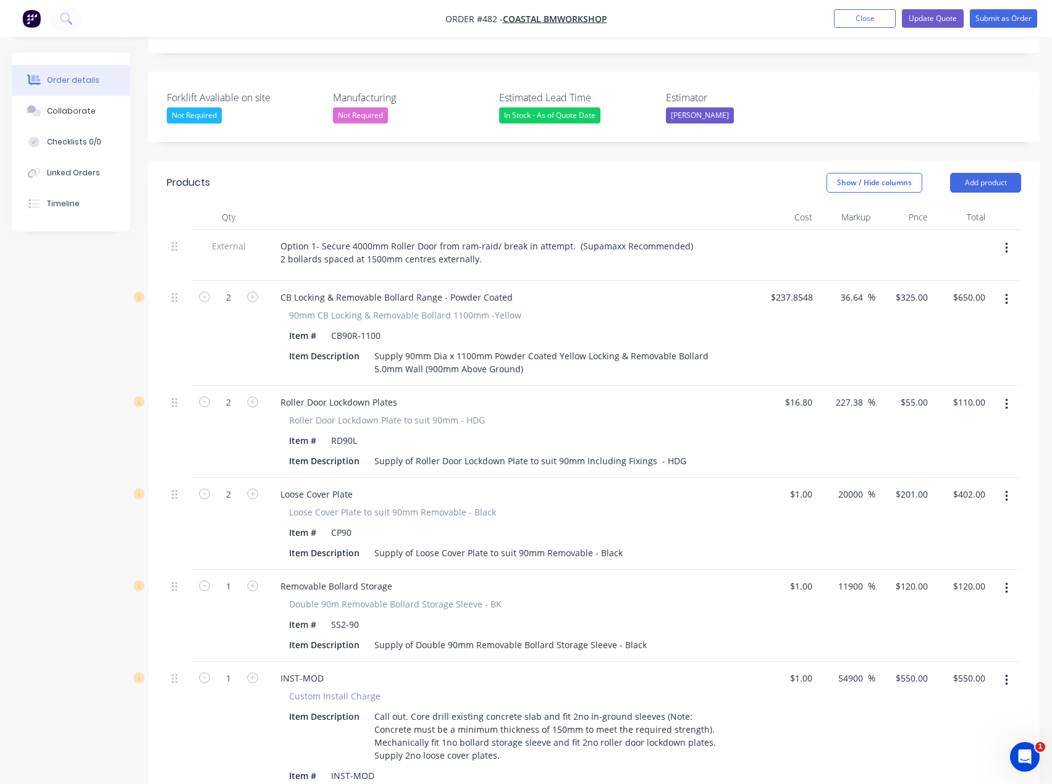
click at [1005, 398] on icon "button" at bounding box center [1006, 405] width 3 height 14
click at [937, 502] on div "Delete" at bounding box center [962, 511] width 95 height 18
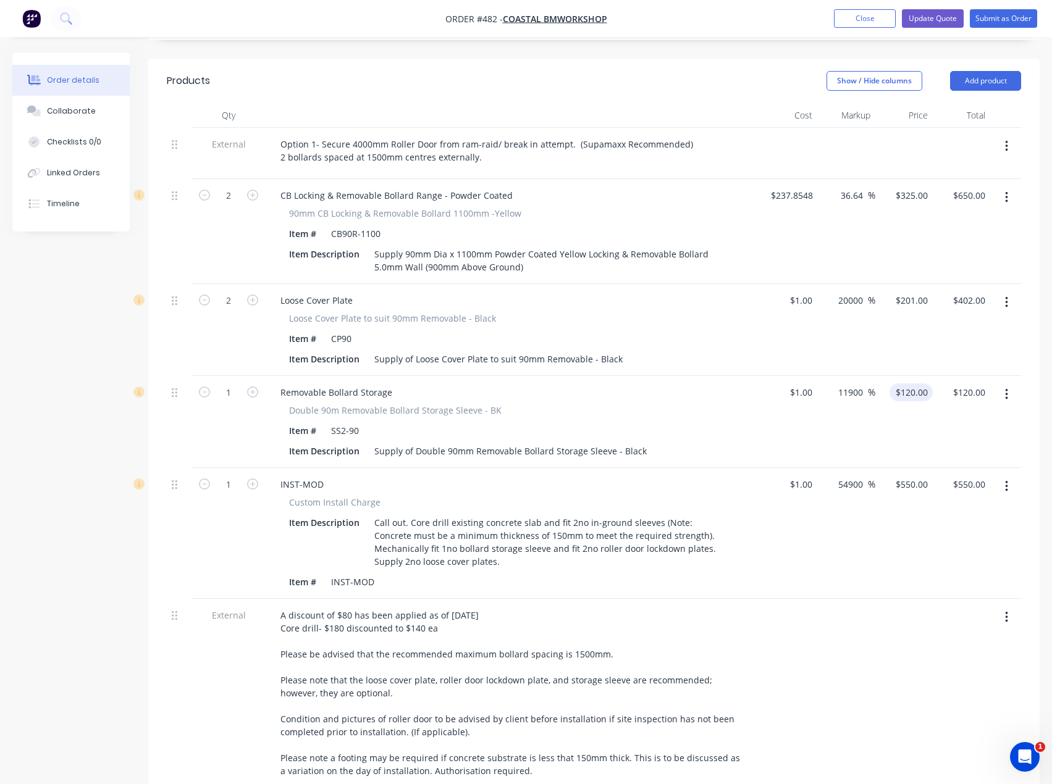
scroll to position [432, 0]
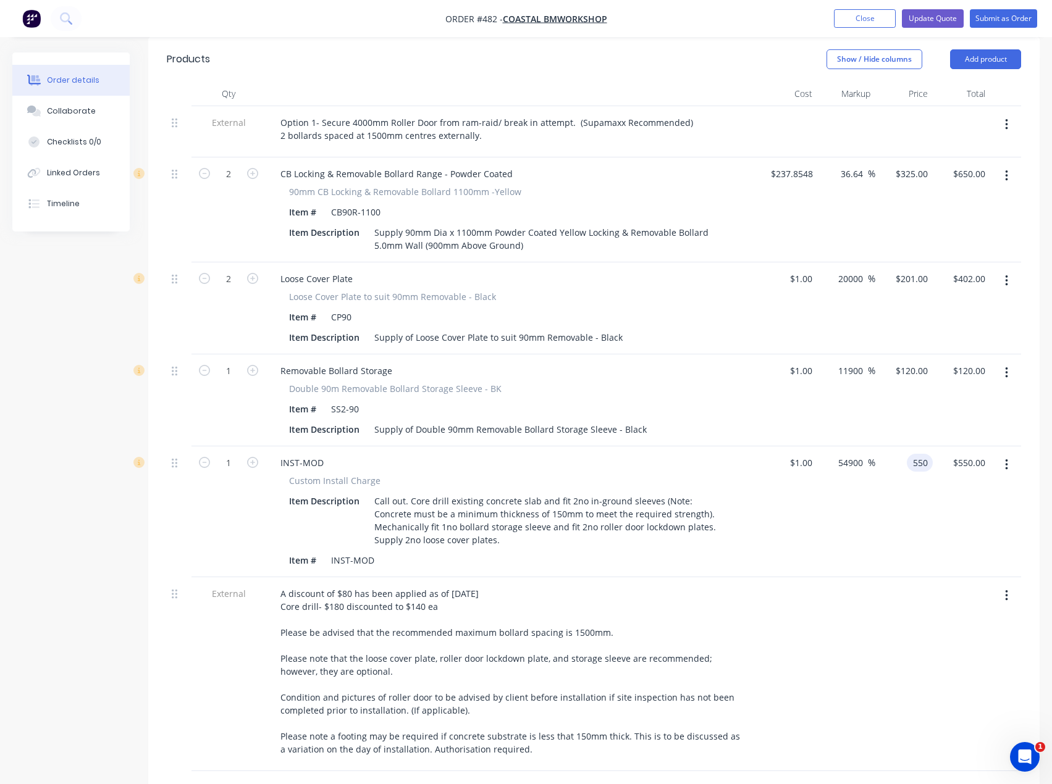
click at [907, 454] on div "550 550" at bounding box center [920, 463] width 26 height 18
type input "480"
type input "47900"
type input "$480.00"
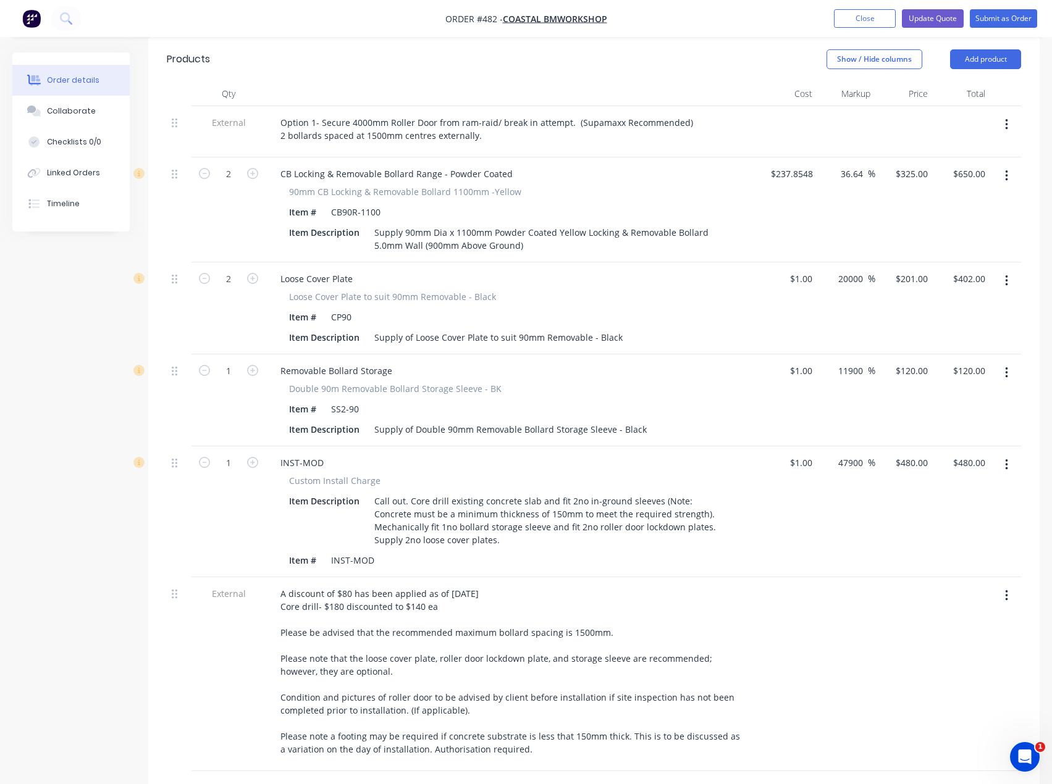
click at [810, 532] on div "$1.00 $1.00" at bounding box center [788, 512] width 57 height 131
click at [799, 615] on div at bounding box center [788, 674] width 57 height 194
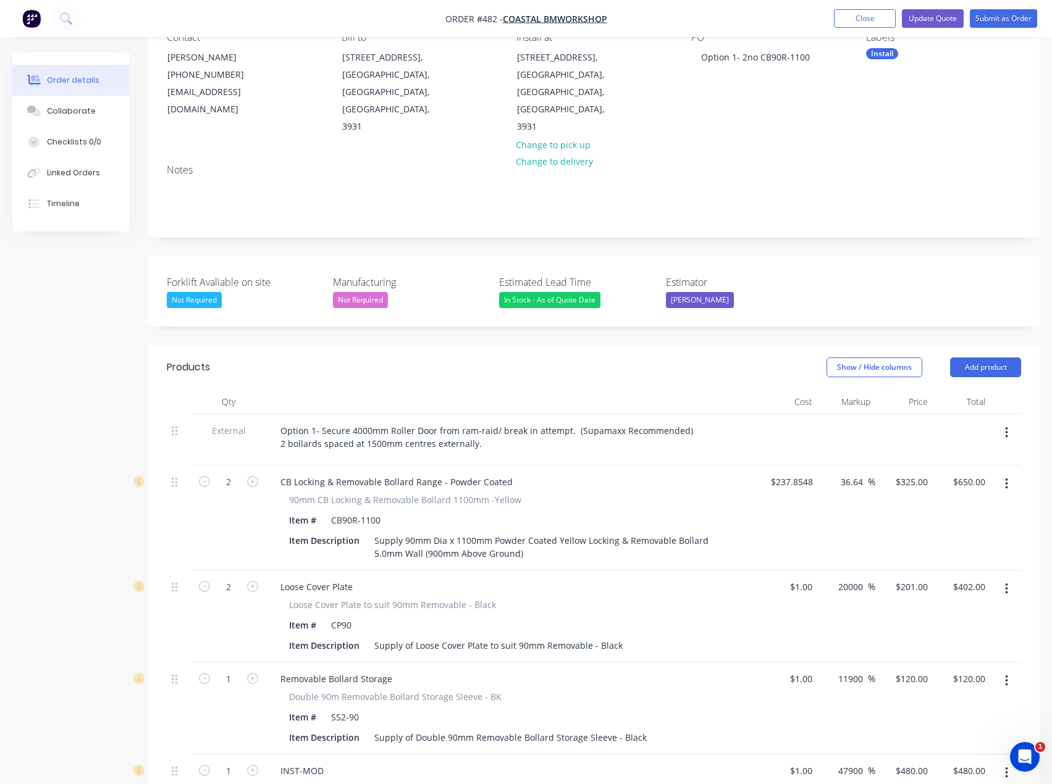
scroll to position [124, 0]
click at [942, 20] on button "Update Quote" at bounding box center [933, 18] width 62 height 19
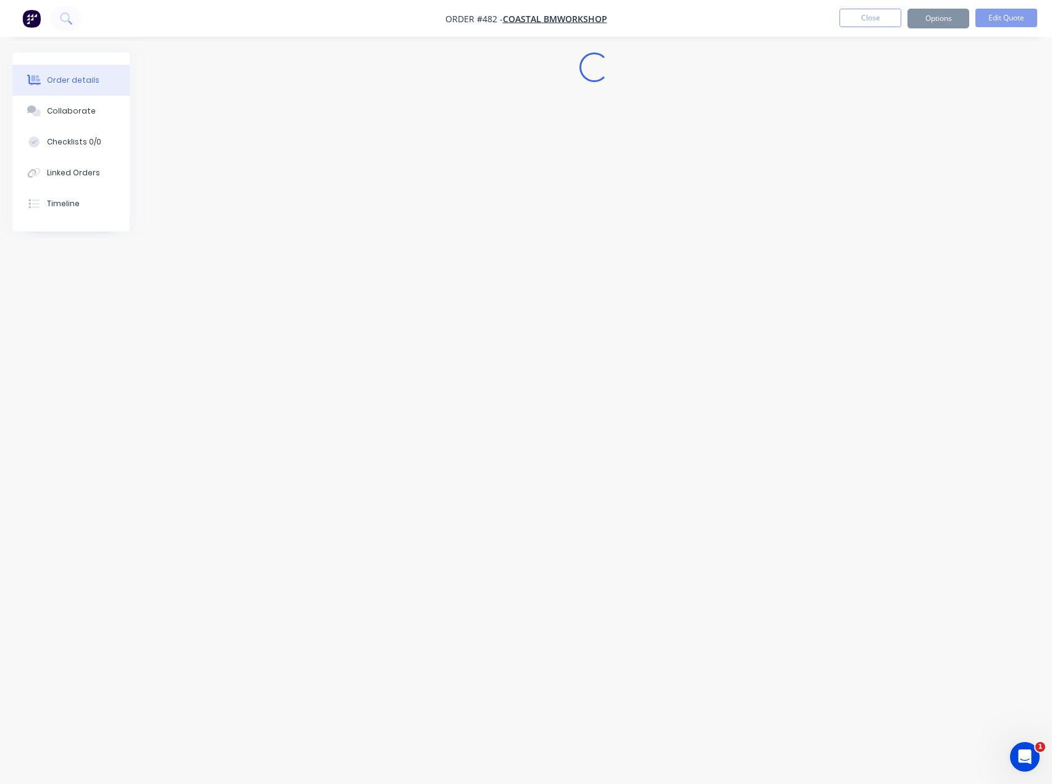
scroll to position [0, 0]
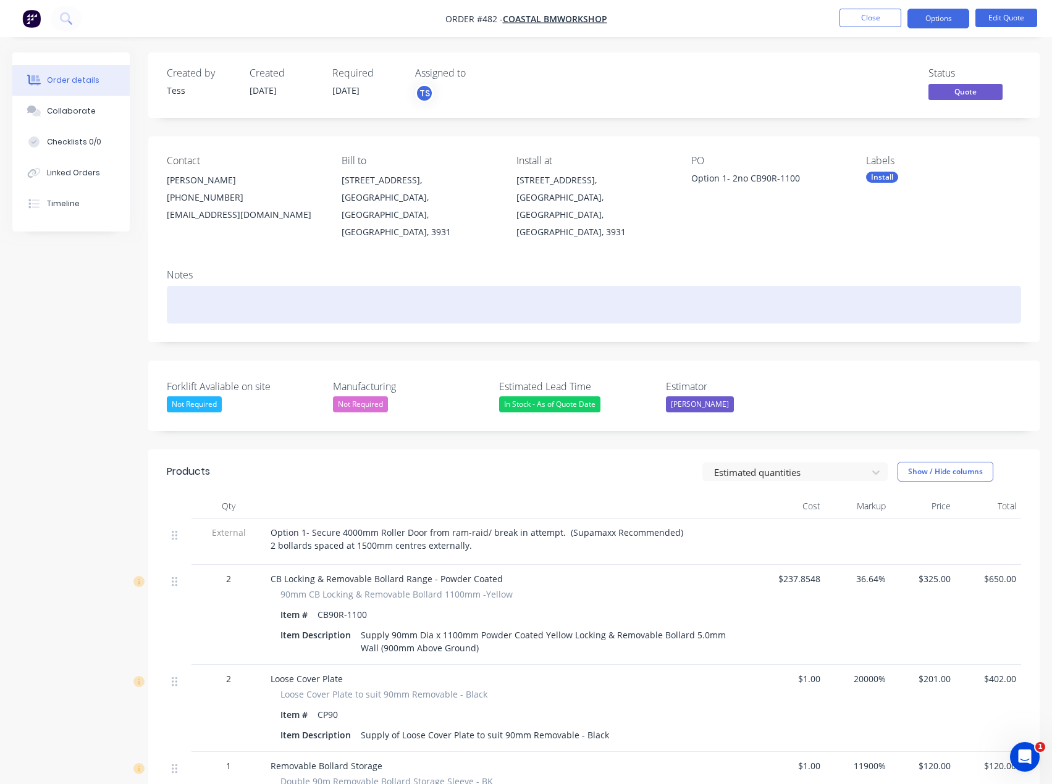
click at [244, 290] on div at bounding box center [594, 305] width 854 height 38
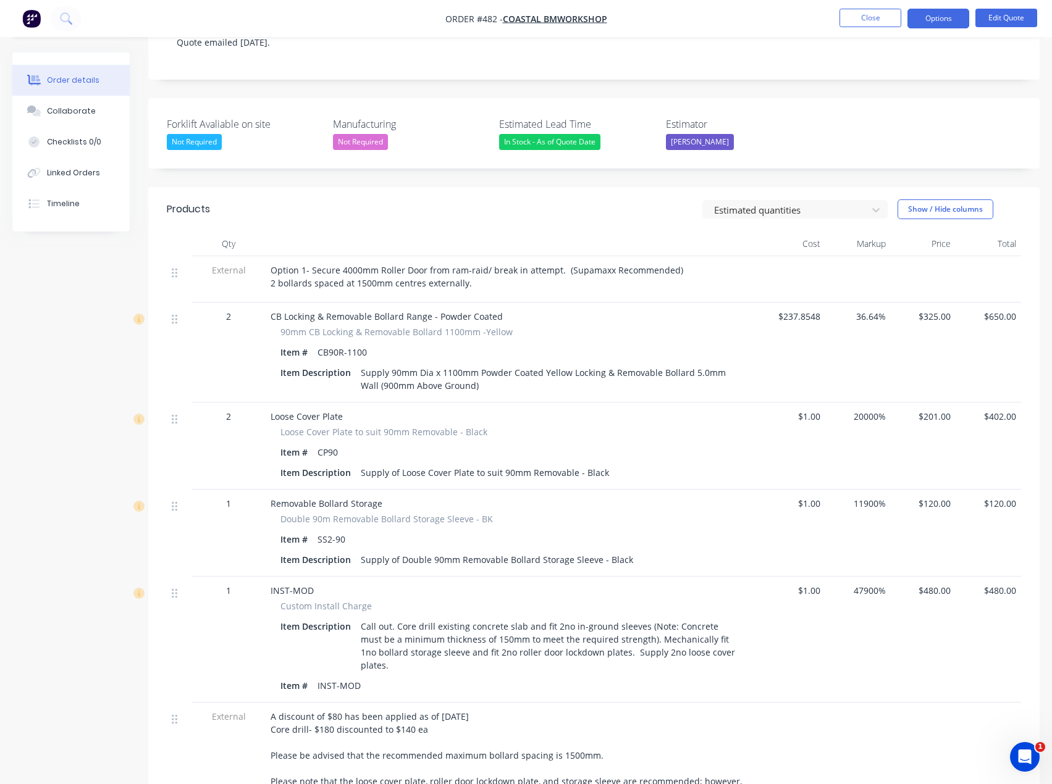
scroll to position [62, 0]
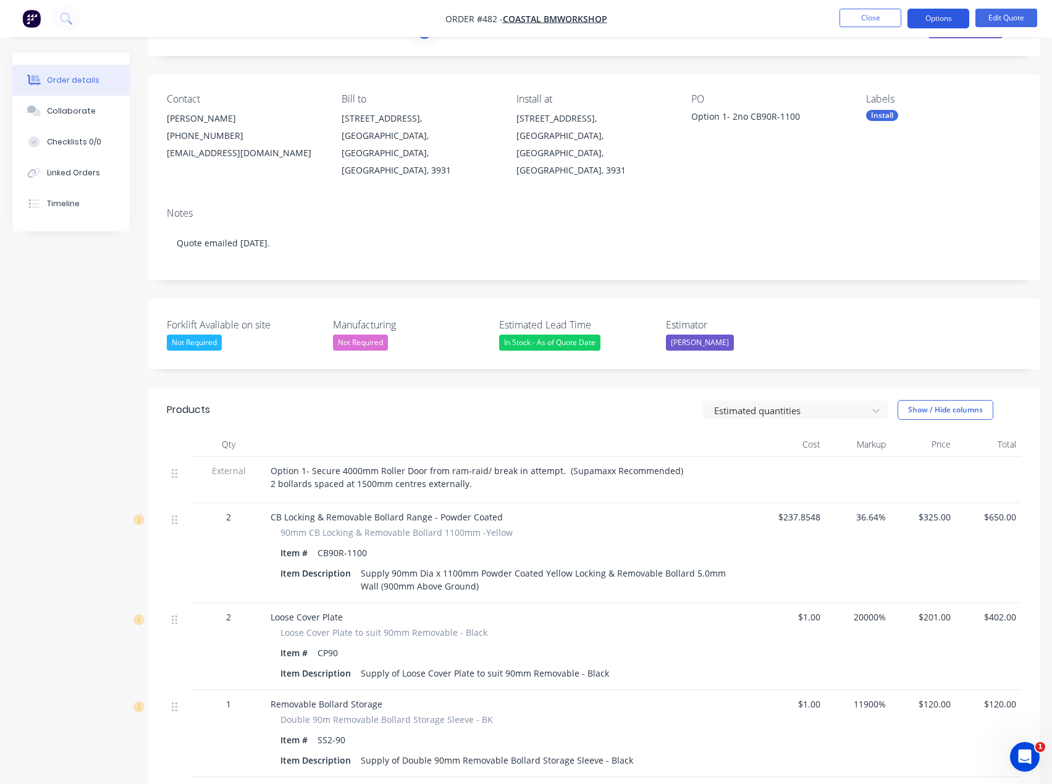
click at [950, 19] on button "Options" at bounding box center [938, 19] width 62 height 20
click at [890, 72] on div "Quote" at bounding box center [901, 75] width 114 height 18
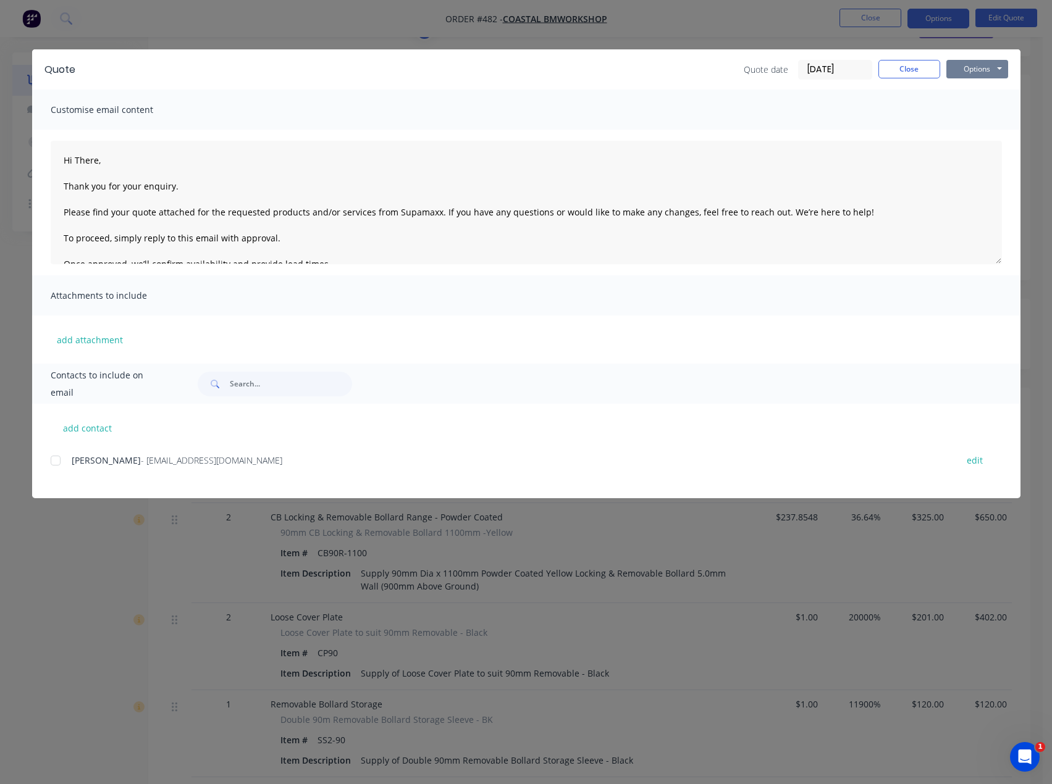
click at [972, 67] on button "Options" at bounding box center [977, 69] width 62 height 19
click at [971, 87] on button "Preview" at bounding box center [985, 91] width 79 height 20
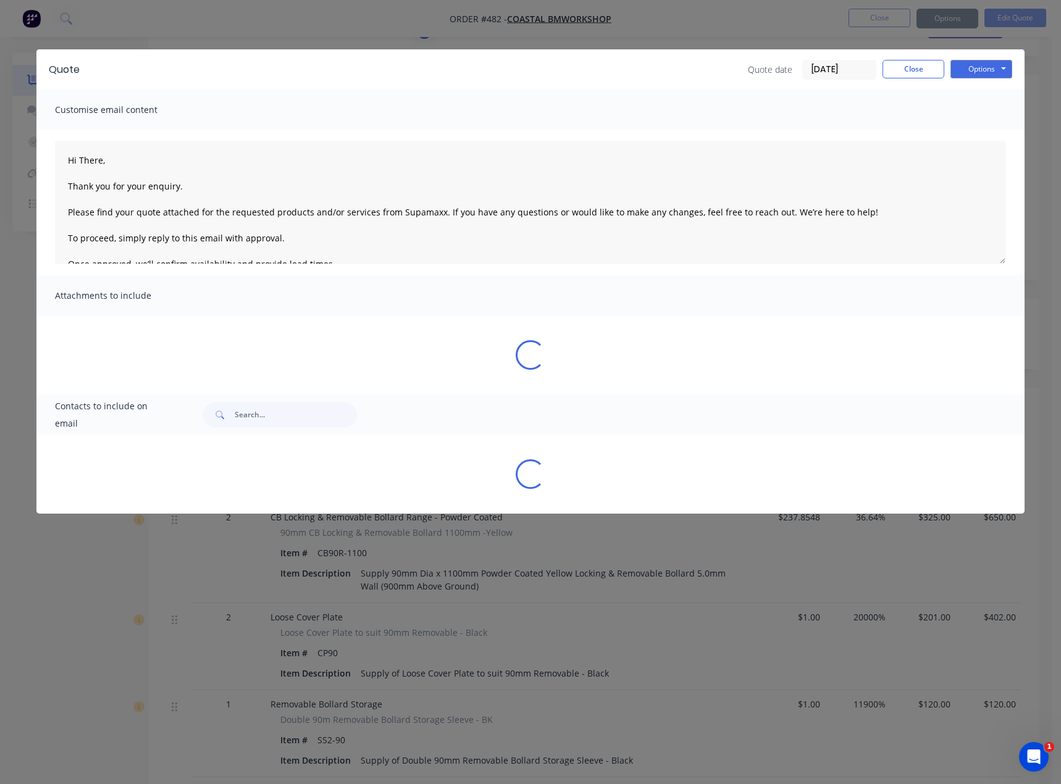
type textarea "Hi There, Thank you for your enquiry. Please find your quote attached for the r…"
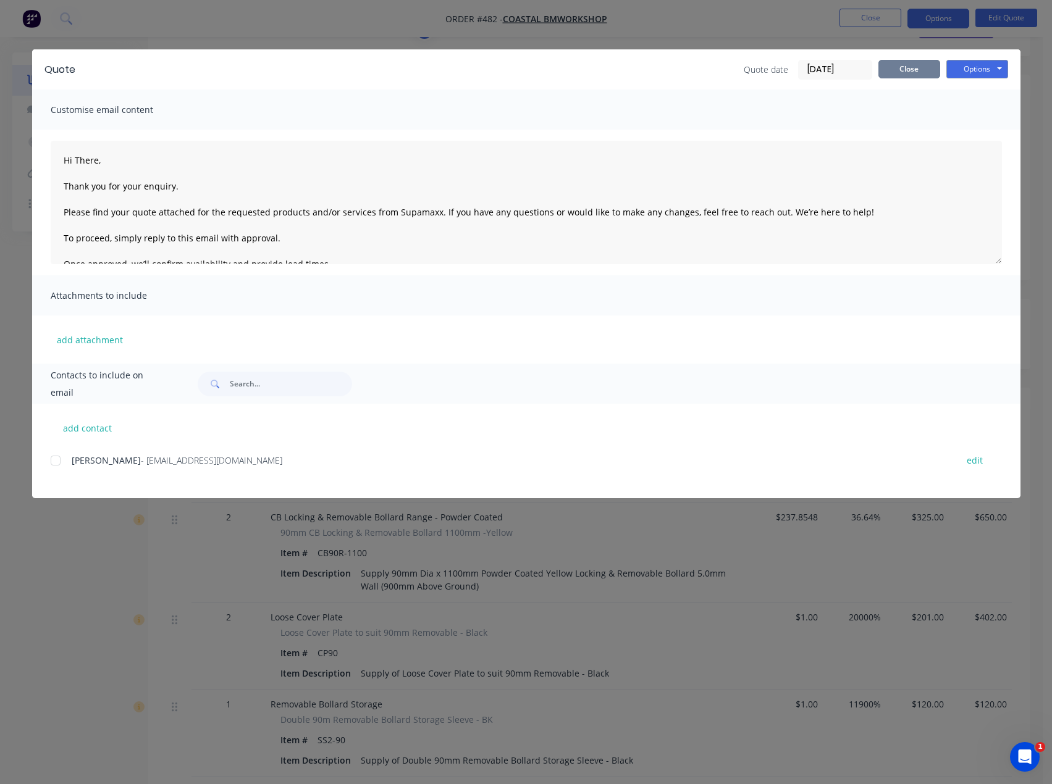
click at [922, 69] on button "Close" at bounding box center [909, 69] width 62 height 19
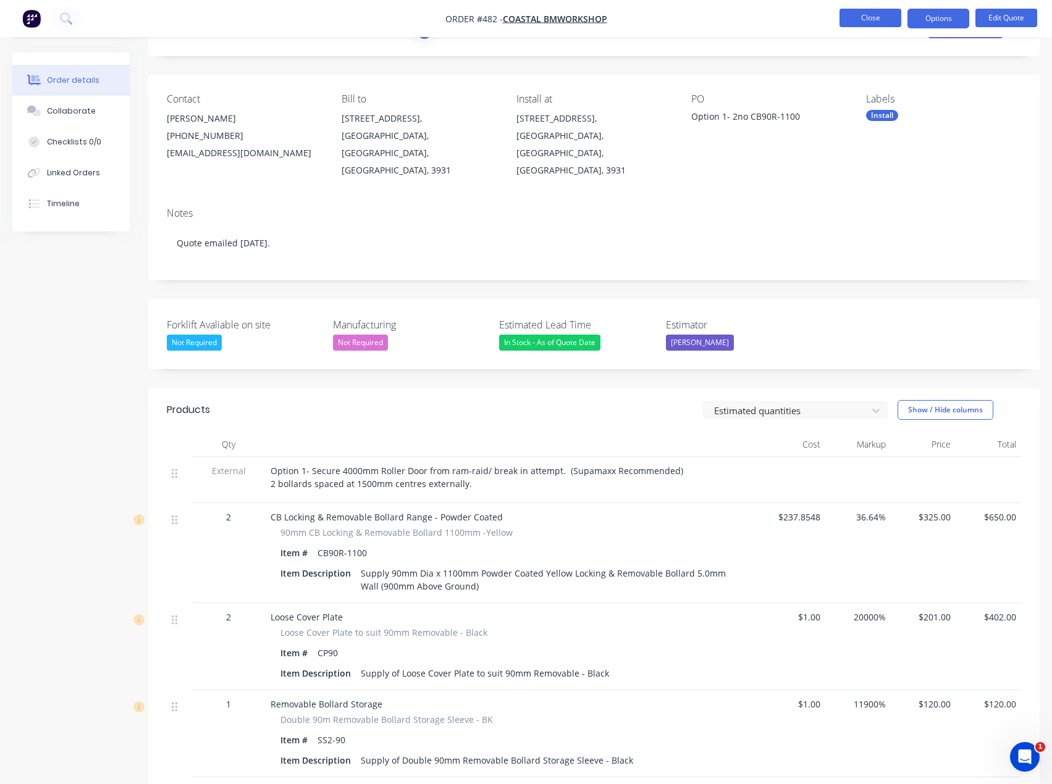
click at [875, 14] on button "Close" at bounding box center [870, 18] width 62 height 19
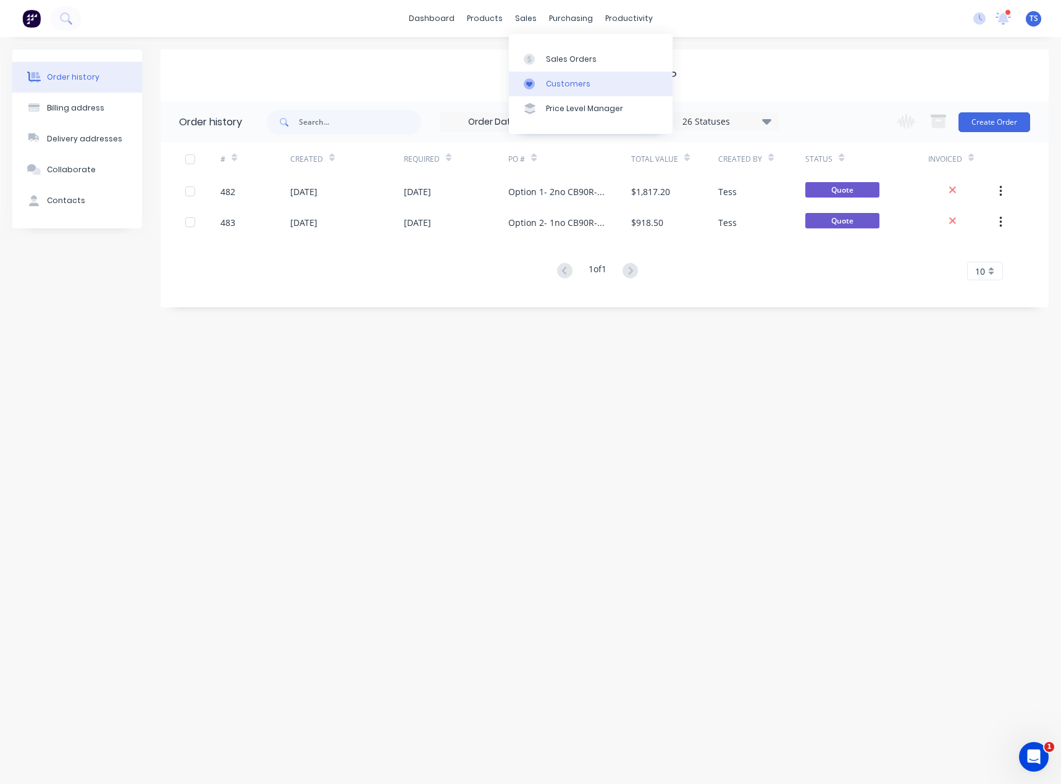
drag, startPoint x: 544, startPoint y: 83, endPoint x: 529, endPoint y: 83, distance: 15.5
click at [544, 83] on link "Customers" at bounding box center [591, 84] width 164 height 25
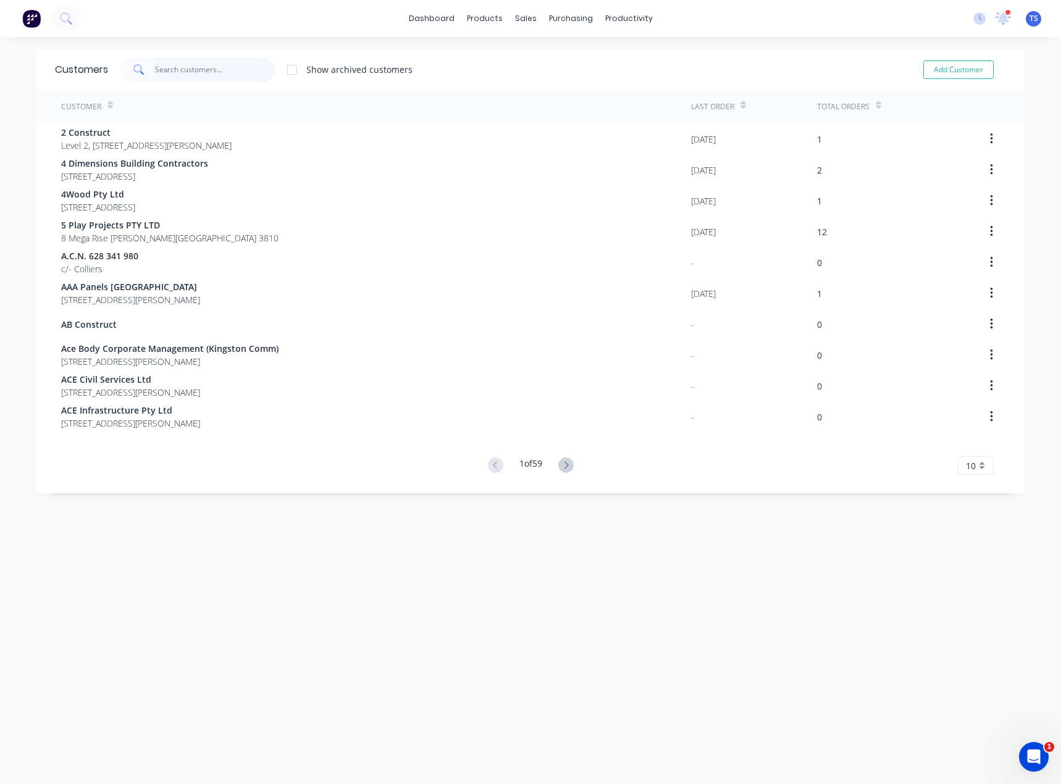
click at [159, 70] on input "text" at bounding box center [215, 69] width 120 height 25
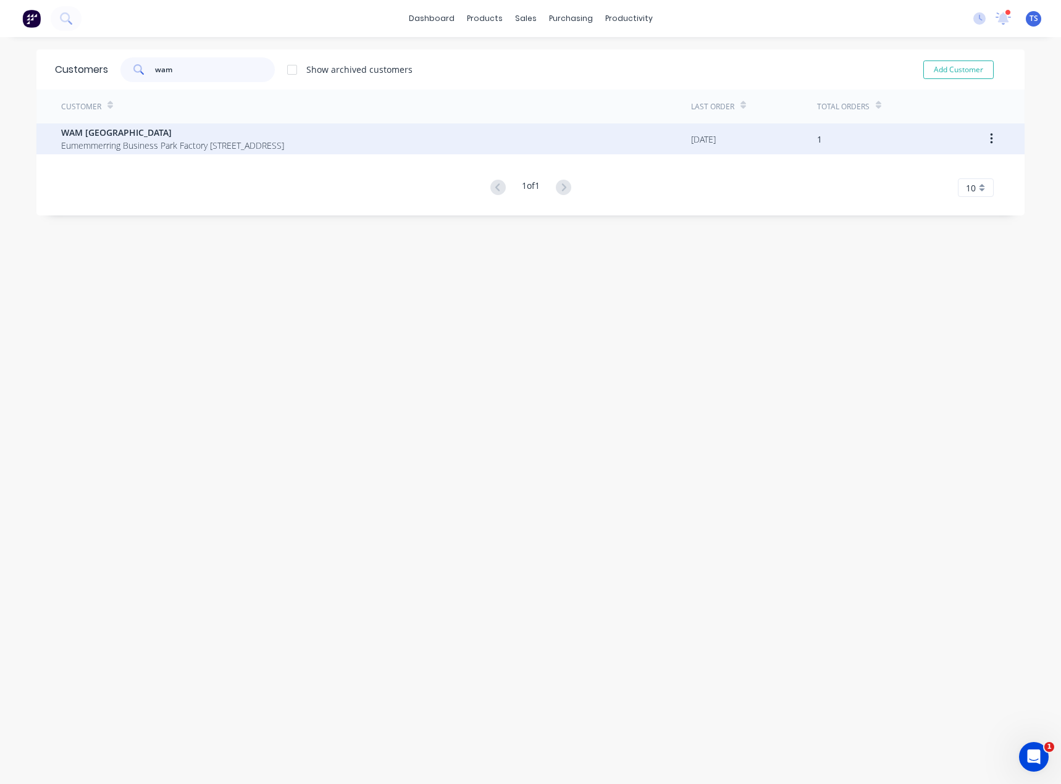
type input "wam"
click at [136, 148] on span "Eumemmerring Business Park Factory [STREET_ADDRESS]" at bounding box center [172, 145] width 223 height 13
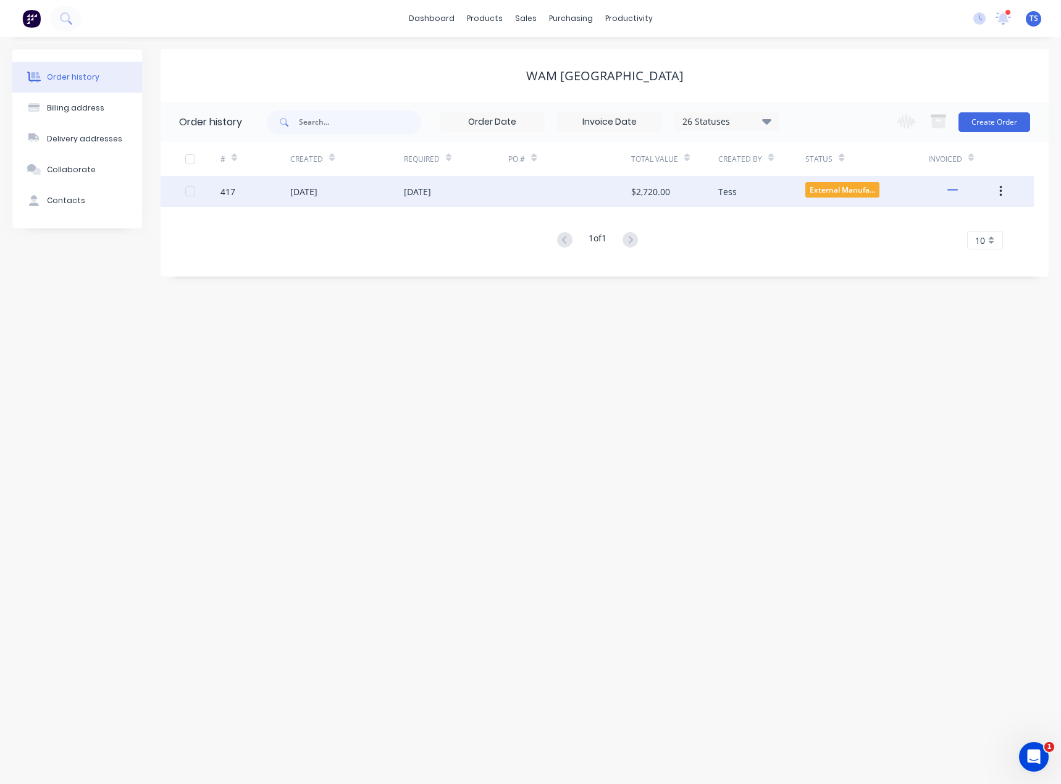
click at [430, 196] on div "[DATE]" at bounding box center [417, 191] width 27 height 13
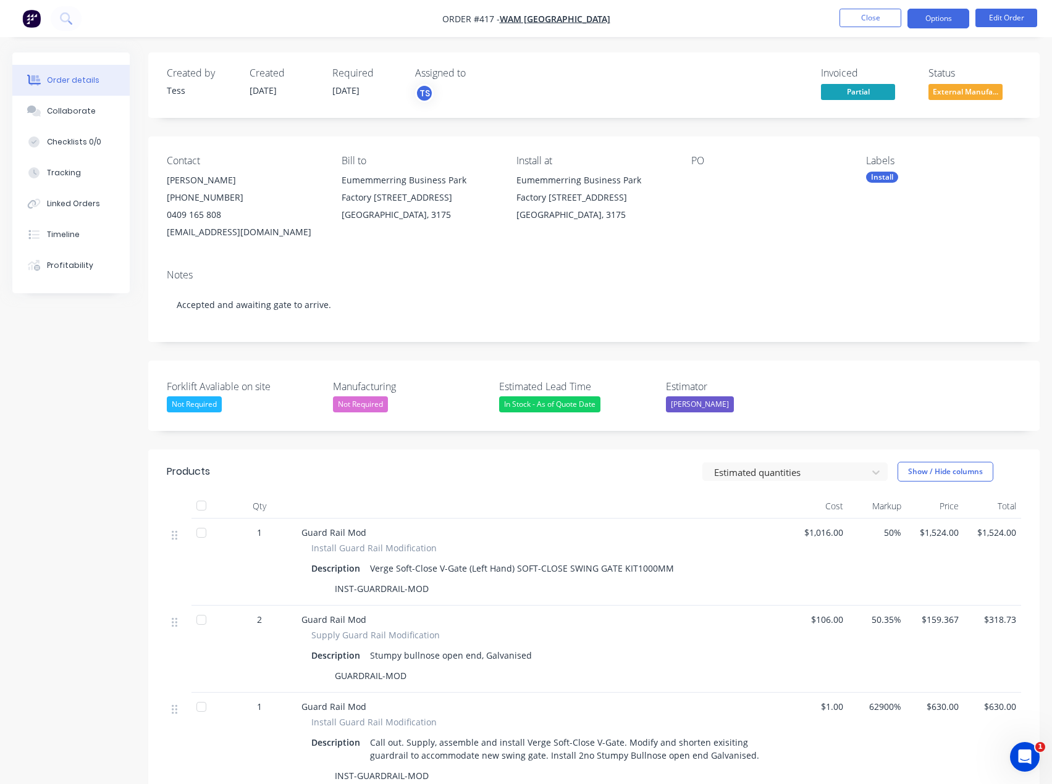
click at [942, 18] on button "Options" at bounding box center [938, 19] width 62 height 20
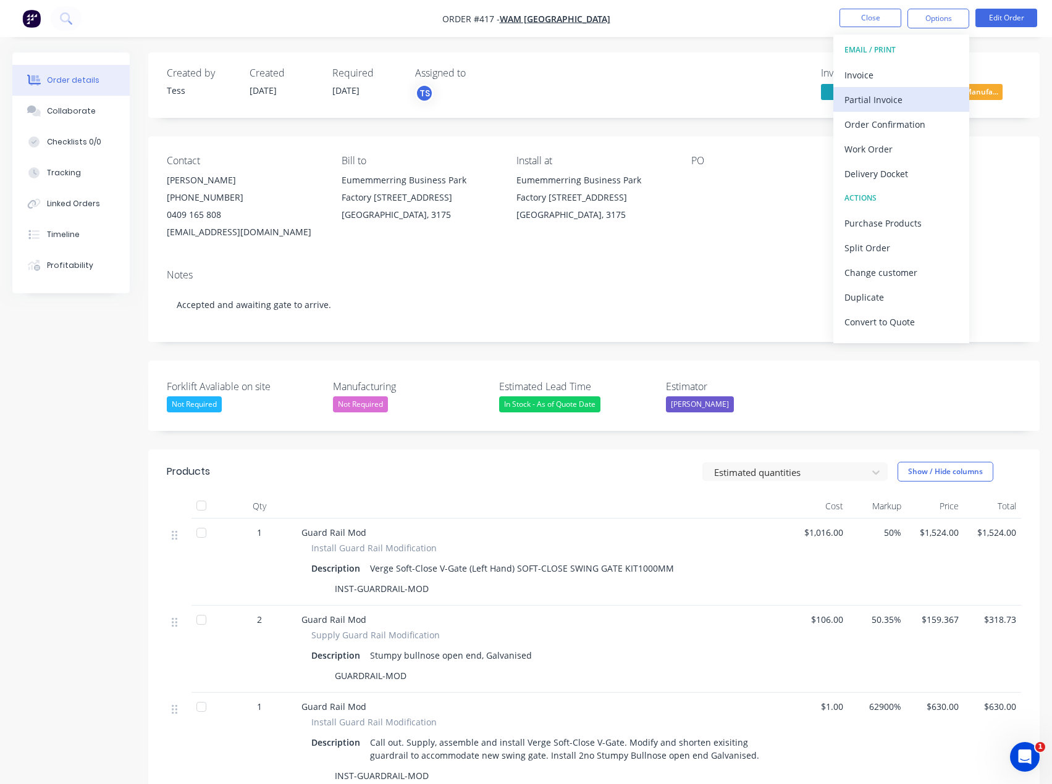
click at [860, 107] on div "Partial Invoice" at bounding box center [901, 100] width 114 height 18
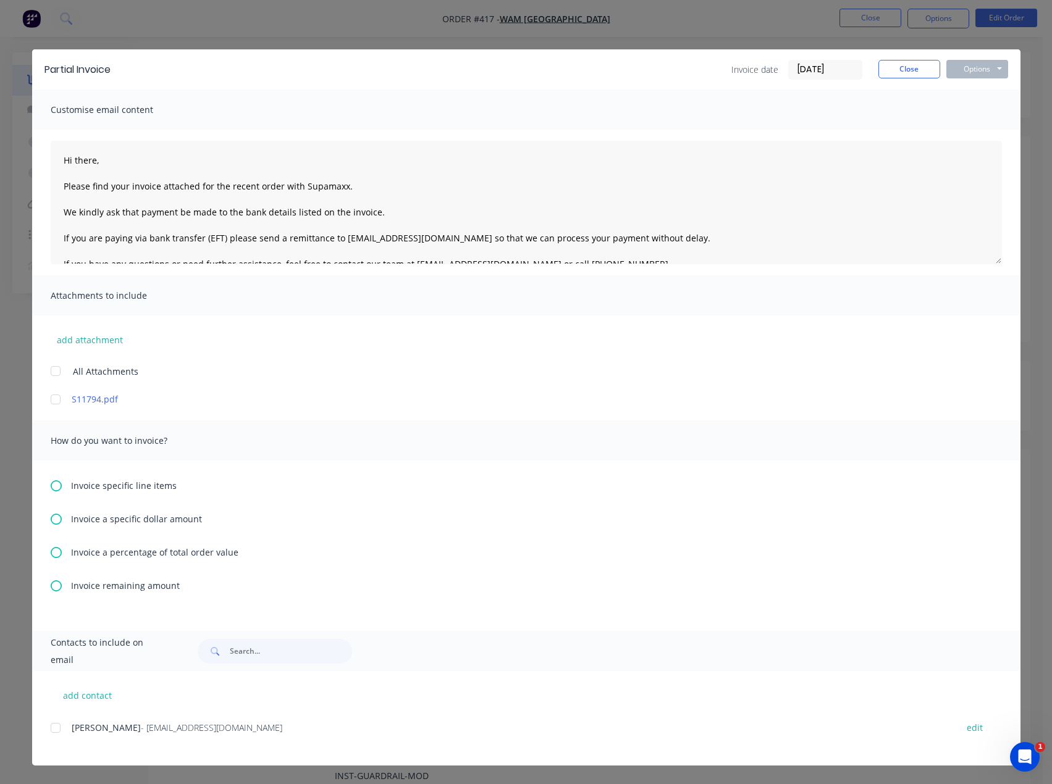
click at [57, 586] on icon at bounding box center [56, 586] width 11 height 11
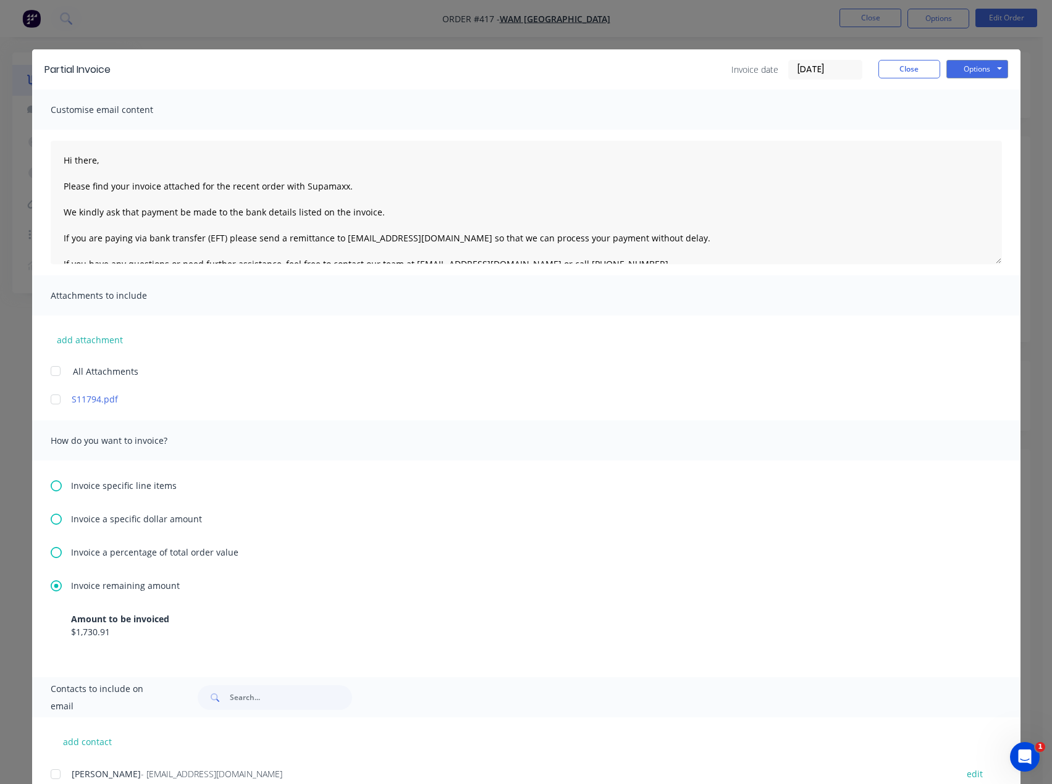
scroll to position [45, 0]
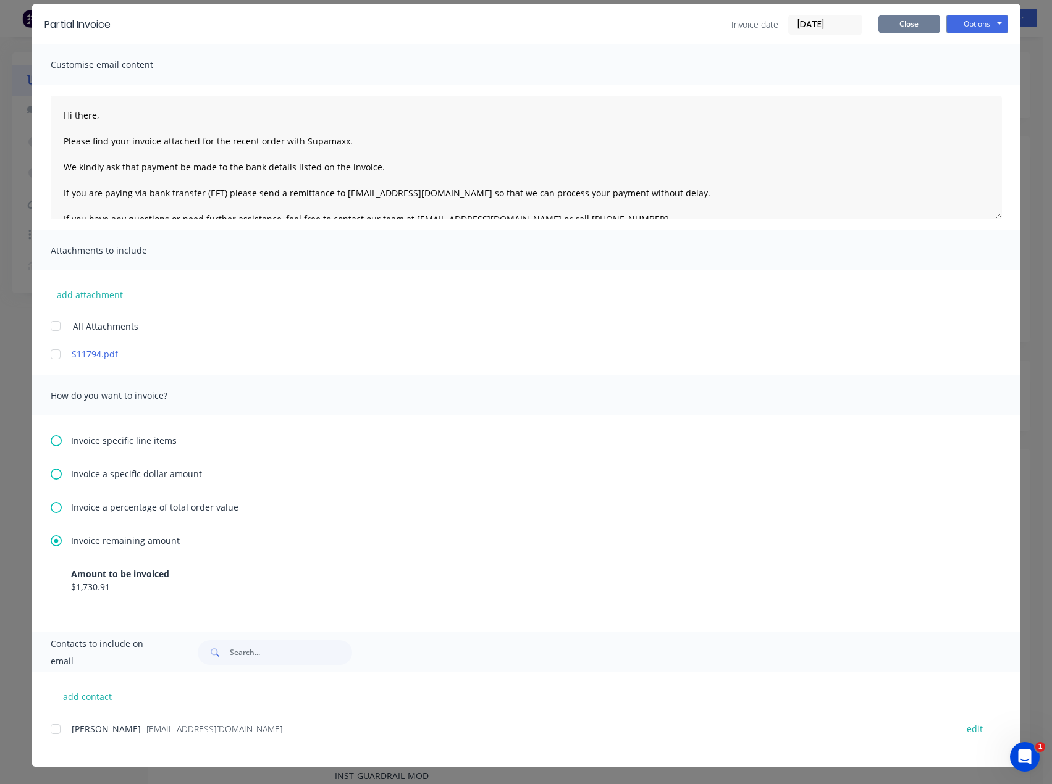
click at [887, 15] on button "Close" at bounding box center [909, 24] width 62 height 19
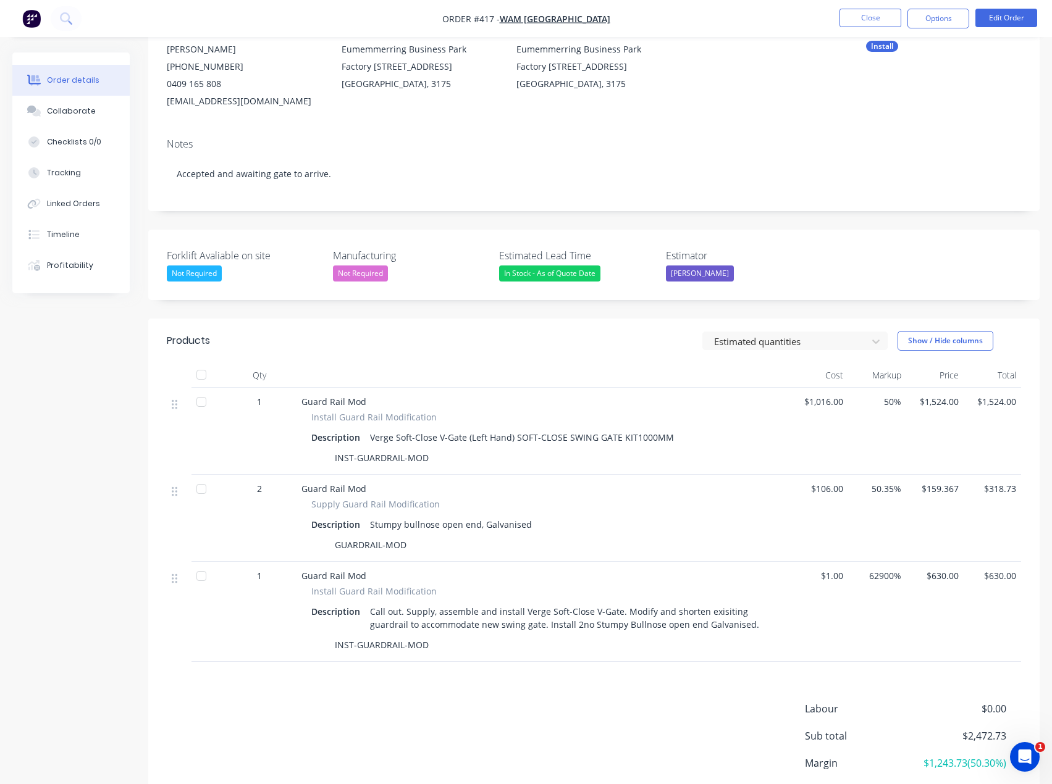
scroll to position [0, 0]
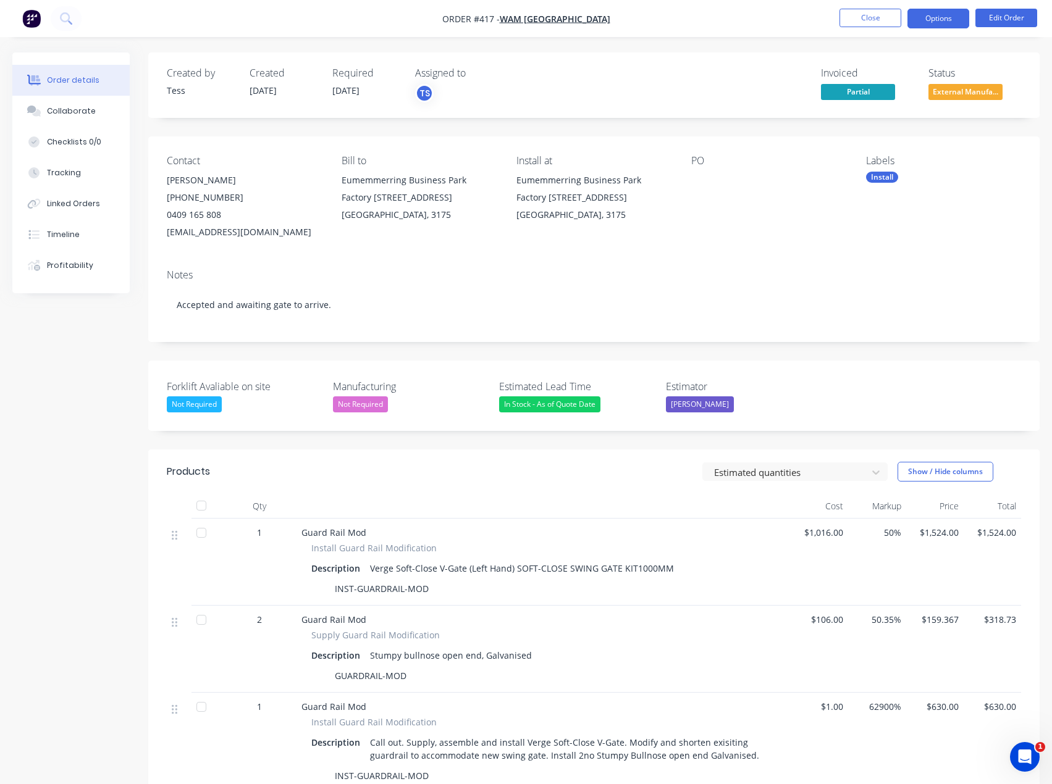
click at [933, 17] on button "Options" at bounding box center [938, 19] width 62 height 20
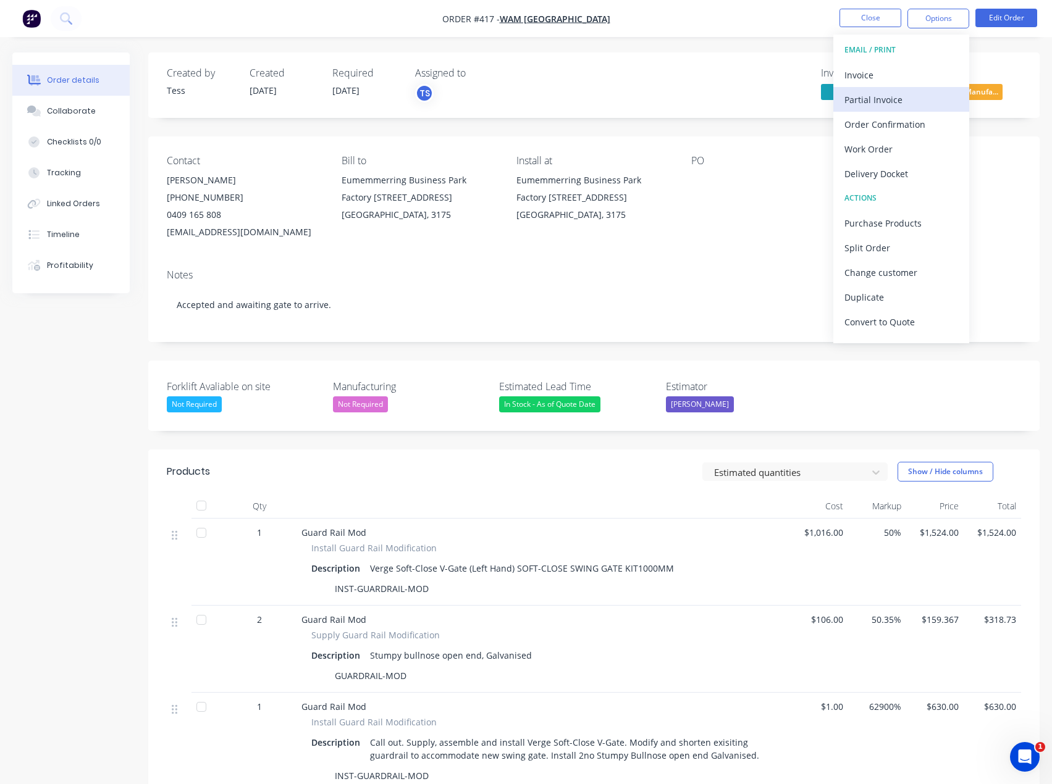
click at [878, 101] on div "Partial Invoice" at bounding box center [901, 100] width 114 height 18
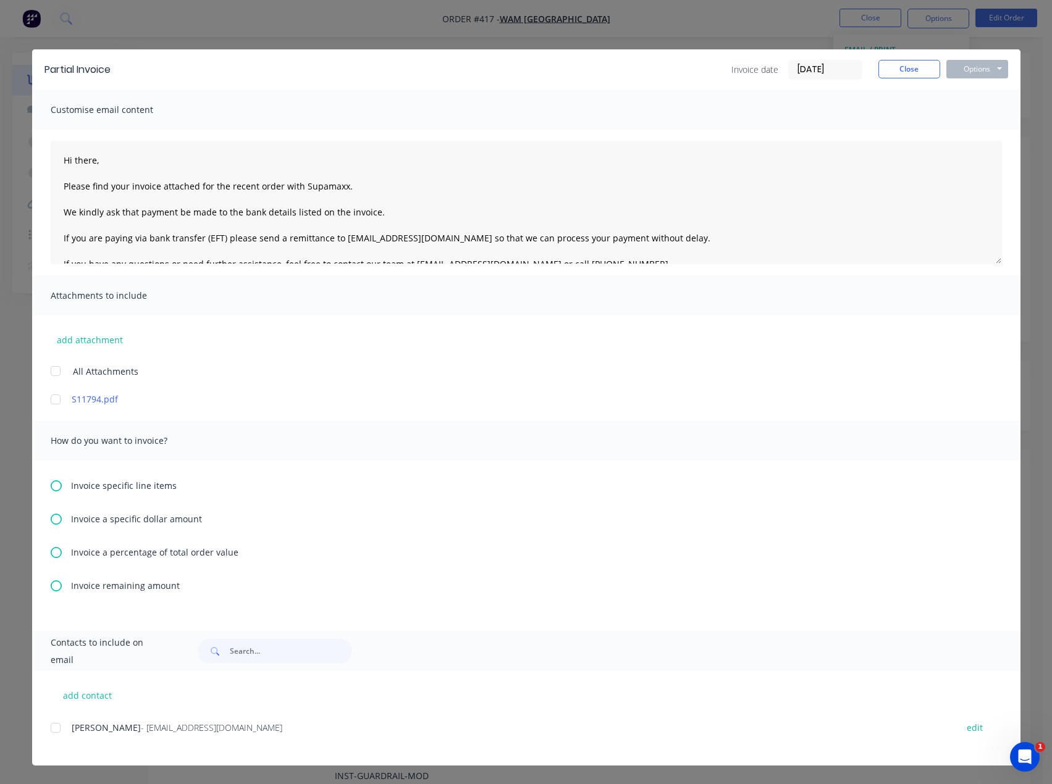
click at [59, 587] on icon at bounding box center [56, 586] width 11 height 11
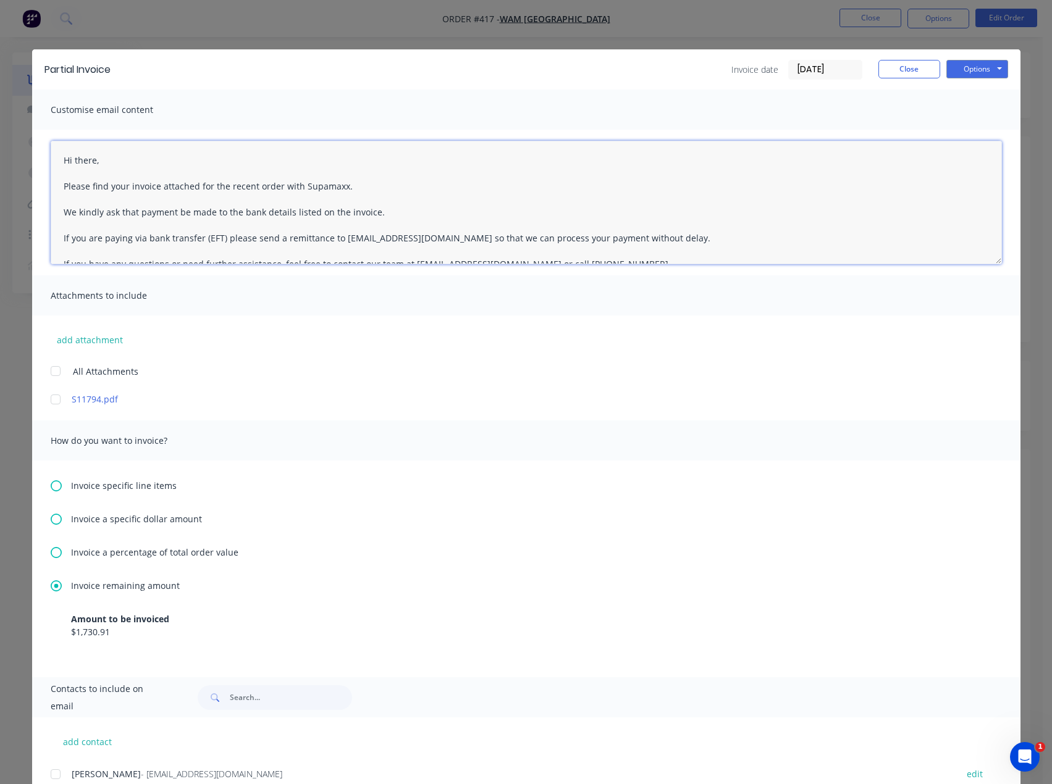
click at [98, 159] on textarea "Hi there, Please find your invoice attached for the recent order with Supamaxx.…" at bounding box center [526, 203] width 951 height 124
click at [271, 187] on textarea "Hi [PERSON_NAME], Please find your invoice attached for the recent order with S…" at bounding box center [526, 203] width 951 height 124
click at [272, 186] on textarea "Hi [PERSON_NAME], Please find your invoice attached for the recent order with S…" at bounding box center [526, 203] width 951 height 124
click at [402, 216] on textarea "Hi [PERSON_NAME], Please find your invoice attached for the recent works comple…" at bounding box center [526, 203] width 951 height 124
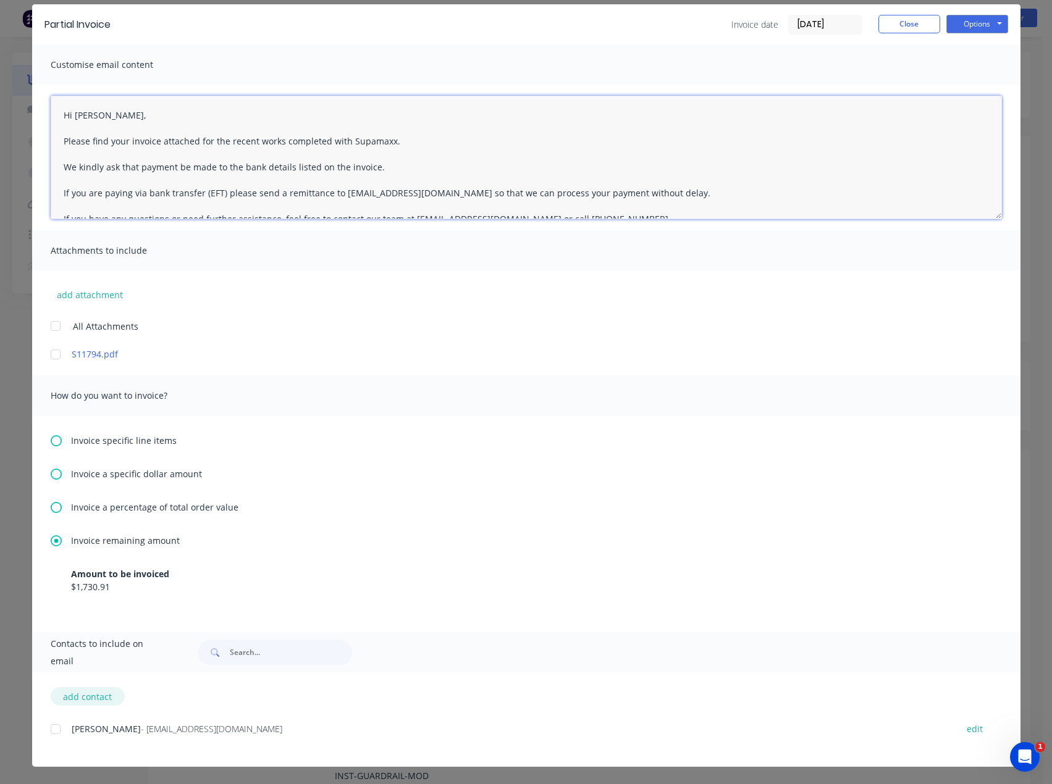
drag, startPoint x: 49, startPoint y: 729, endPoint x: 83, endPoint y: 697, distance: 47.6
click at [49, 729] on div at bounding box center [55, 729] width 25 height 25
click at [400, 139] on textarea "Hi [PERSON_NAME], Please find your invoice attached for the recent works comple…" at bounding box center [526, 158] width 951 height 124
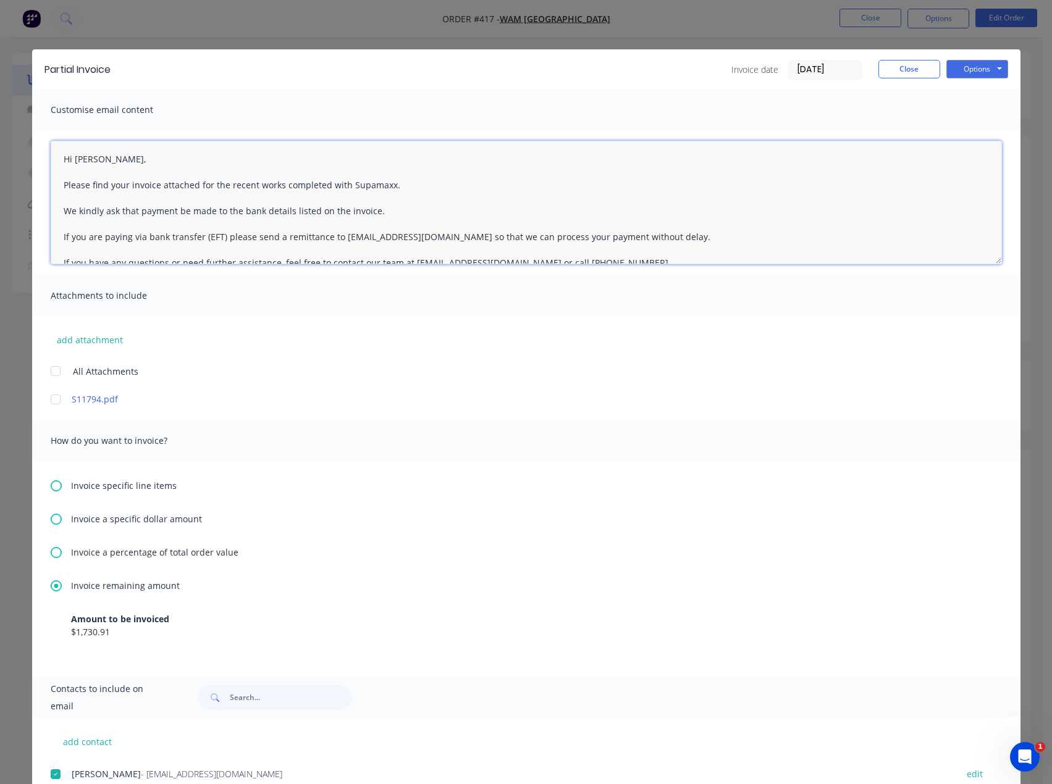
scroll to position [0, 0]
type textarea "Hi [PERSON_NAME], Please find your invoice attached for the recent works comple…"
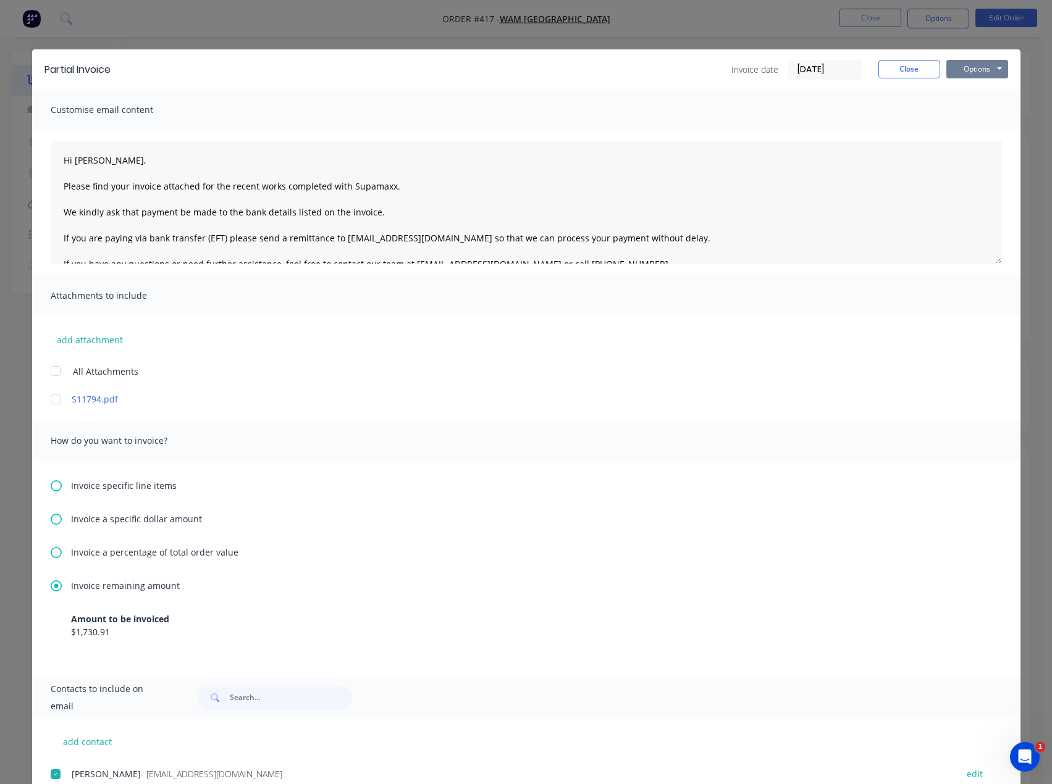
click at [966, 67] on button "Options" at bounding box center [977, 69] width 62 height 19
click at [970, 130] on button "Email" at bounding box center [985, 132] width 79 height 20
click at [912, 70] on button "Close" at bounding box center [909, 69] width 62 height 19
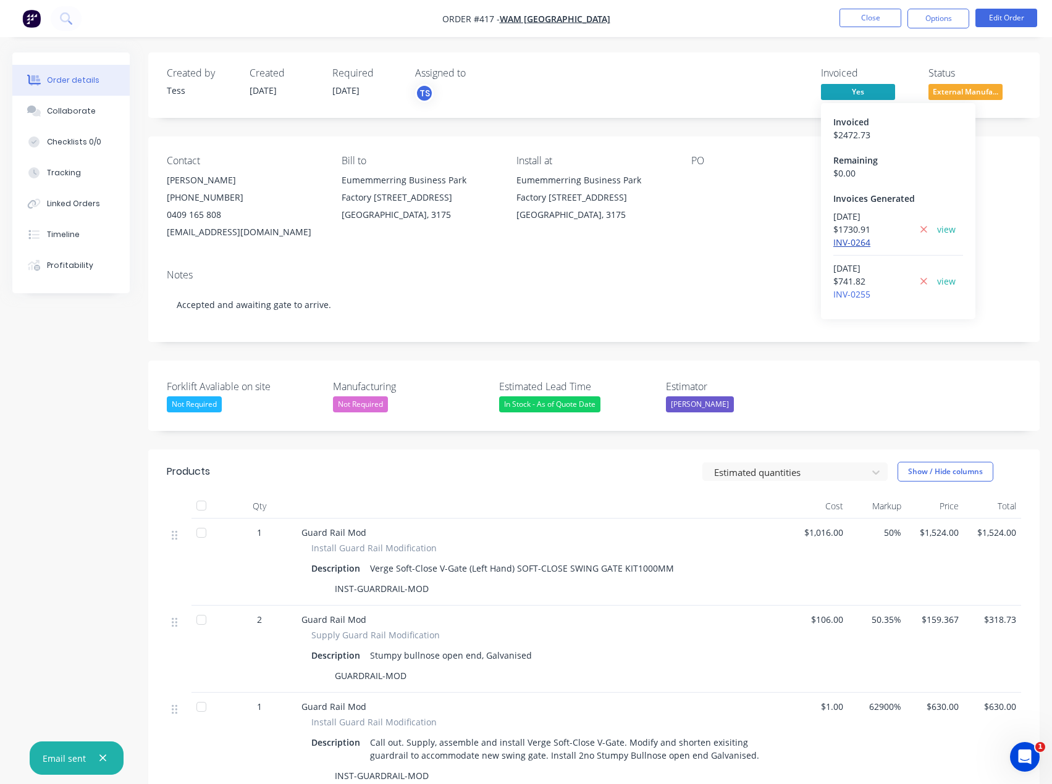
click at [841, 242] on link "INV-0264" at bounding box center [851, 243] width 37 height 12
click at [960, 91] on span "External Manufa..." at bounding box center [965, 91] width 74 height 15
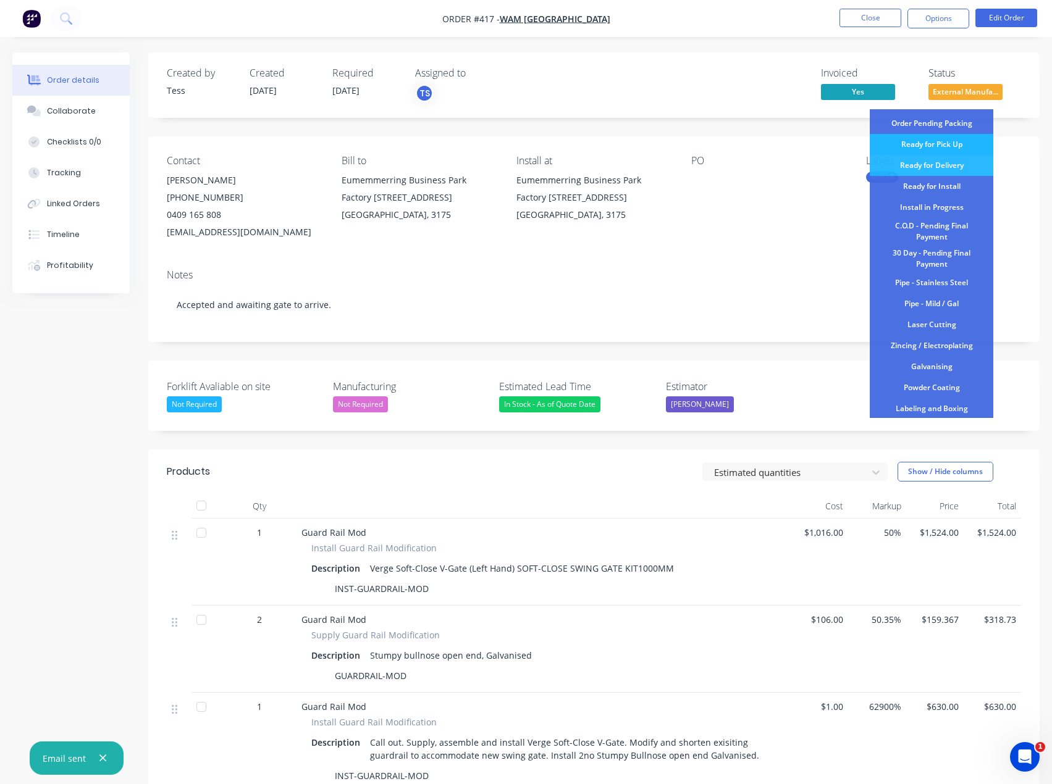
scroll to position [124, 0]
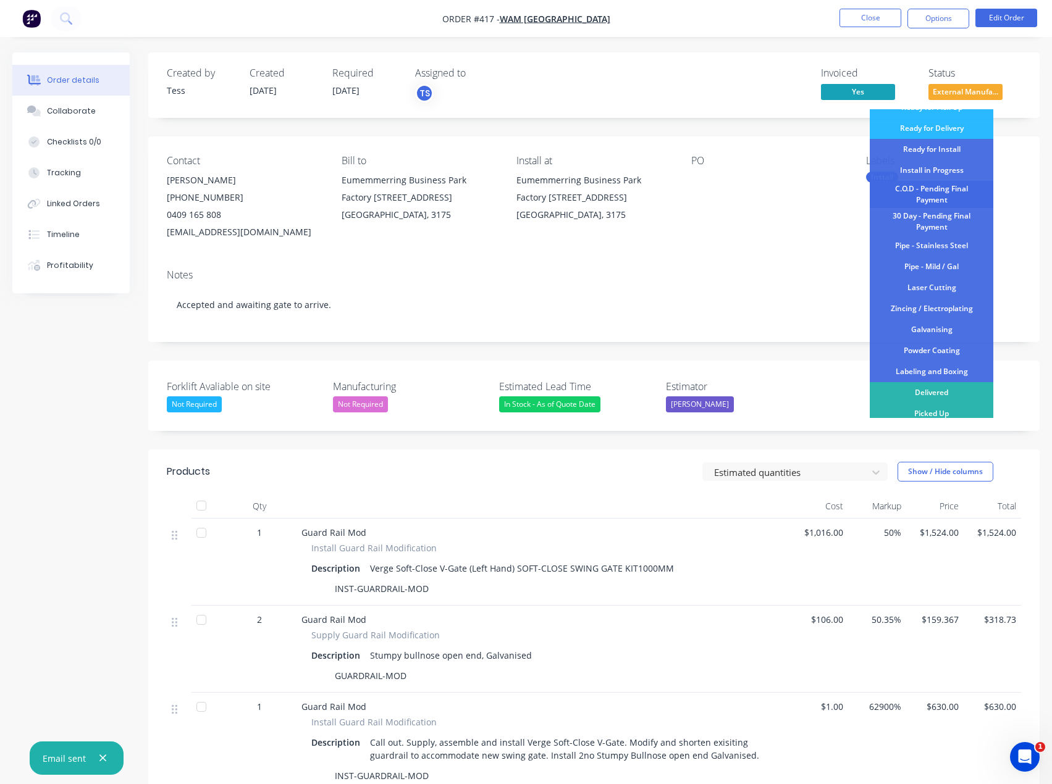
click at [934, 193] on div "C.O.D - Pending Final Payment" at bounding box center [932, 194] width 124 height 27
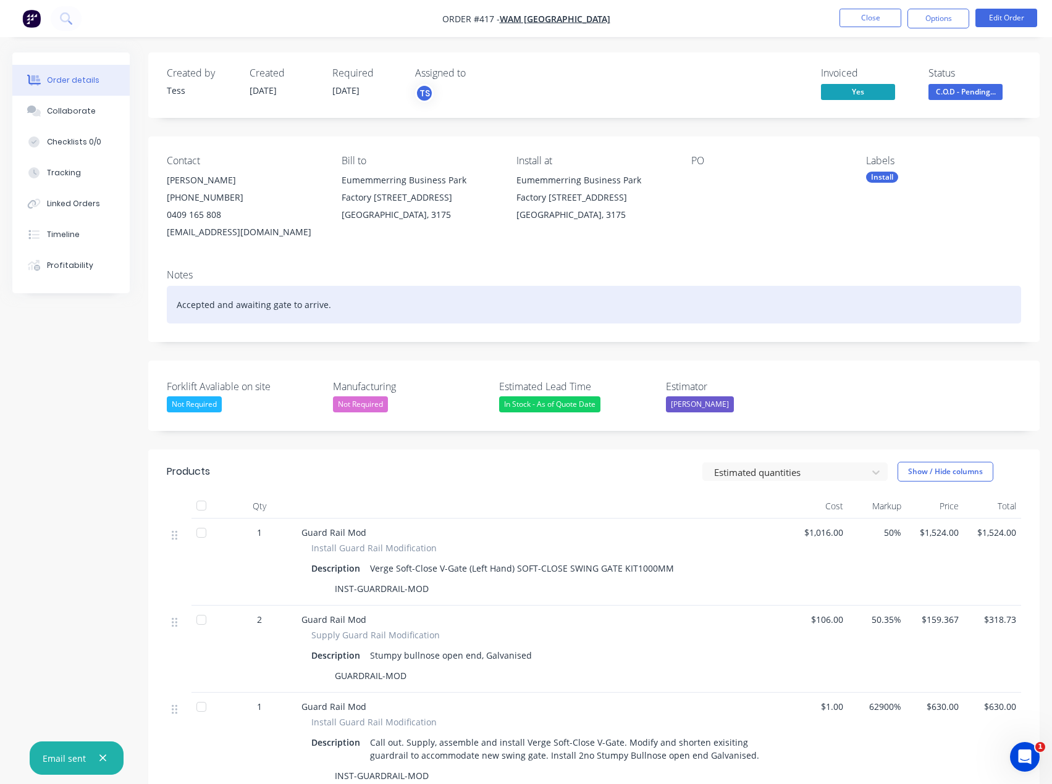
click at [311, 300] on div "Accepted and awaiting gate to arrive." at bounding box center [594, 305] width 854 height 38
drag, startPoint x: 345, startPoint y: 306, endPoint x: 161, endPoint y: 320, distance: 184.6
click at [161, 320] on div "Notes Accepted and awaiting gate to arrive." at bounding box center [593, 300] width 891 height 83
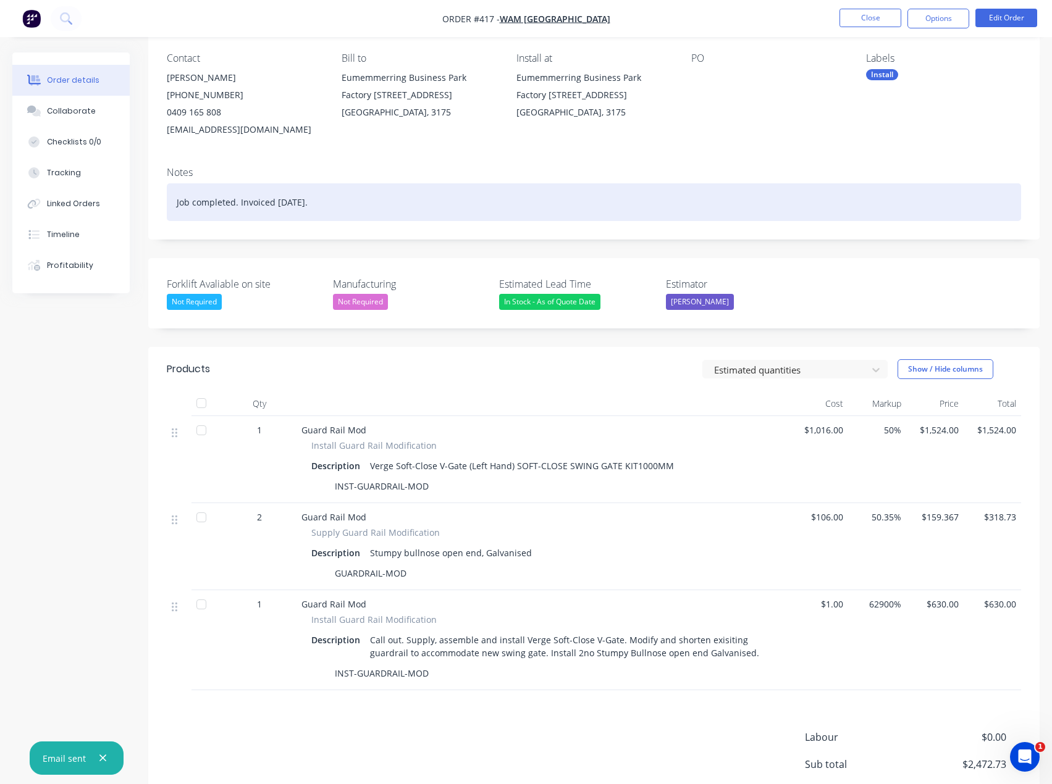
scroll to position [0, 0]
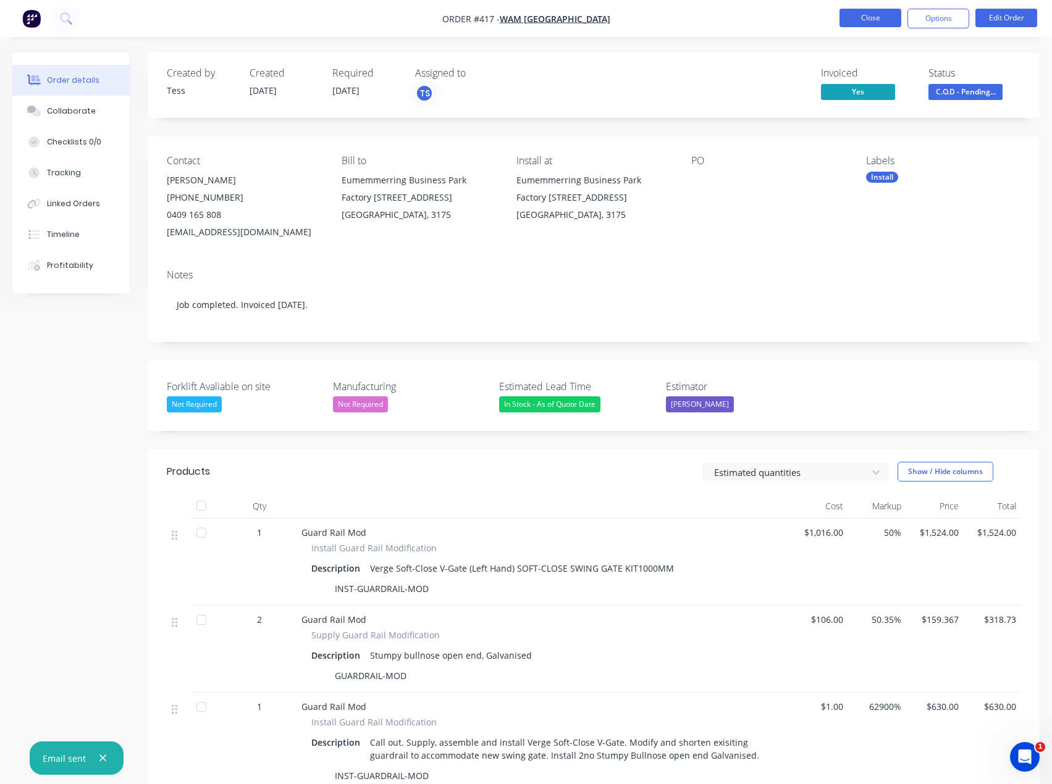
click at [870, 15] on button "Close" at bounding box center [870, 18] width 62 height 19
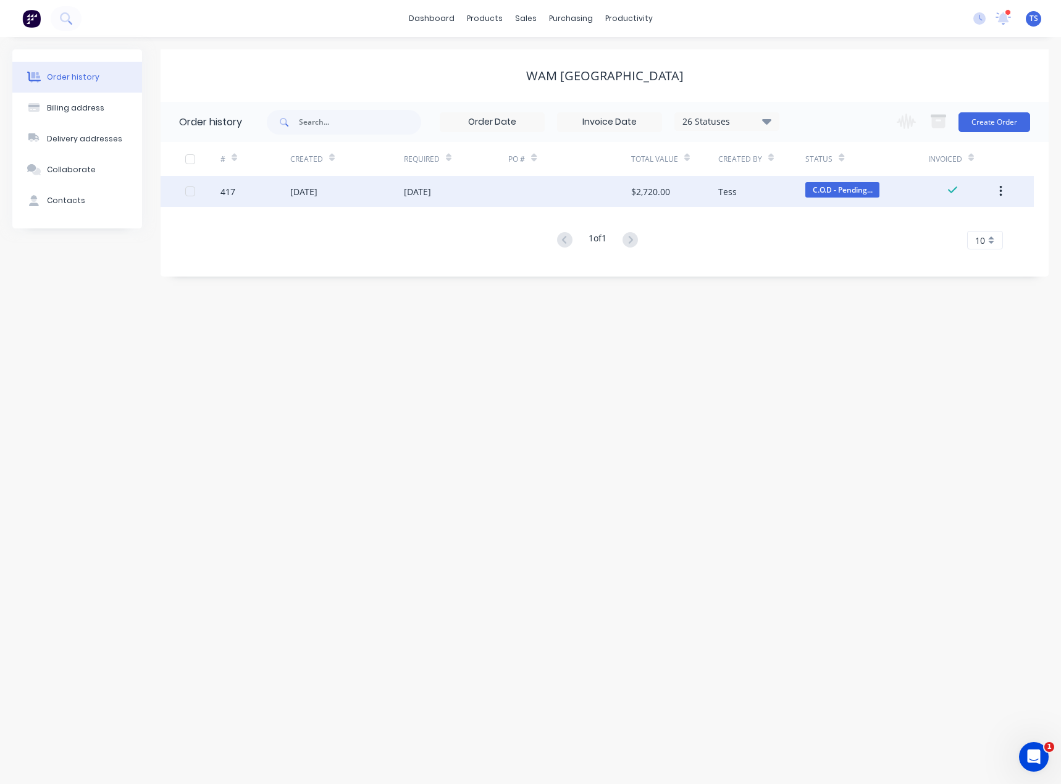
click at [431, 198] on div "[DATE]" at bounding box center [417, 191] width 27 height 13
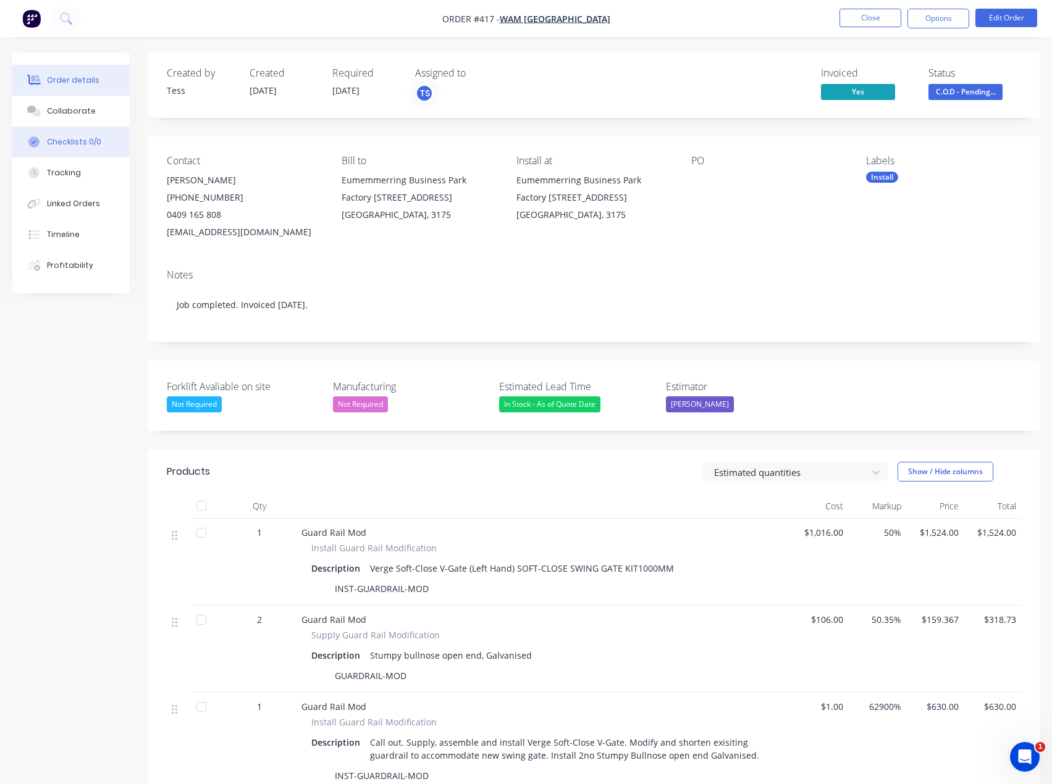
click at [64, 140] on div "Checklists 0/0" at bounding box center [74, 141] width 54 height 11
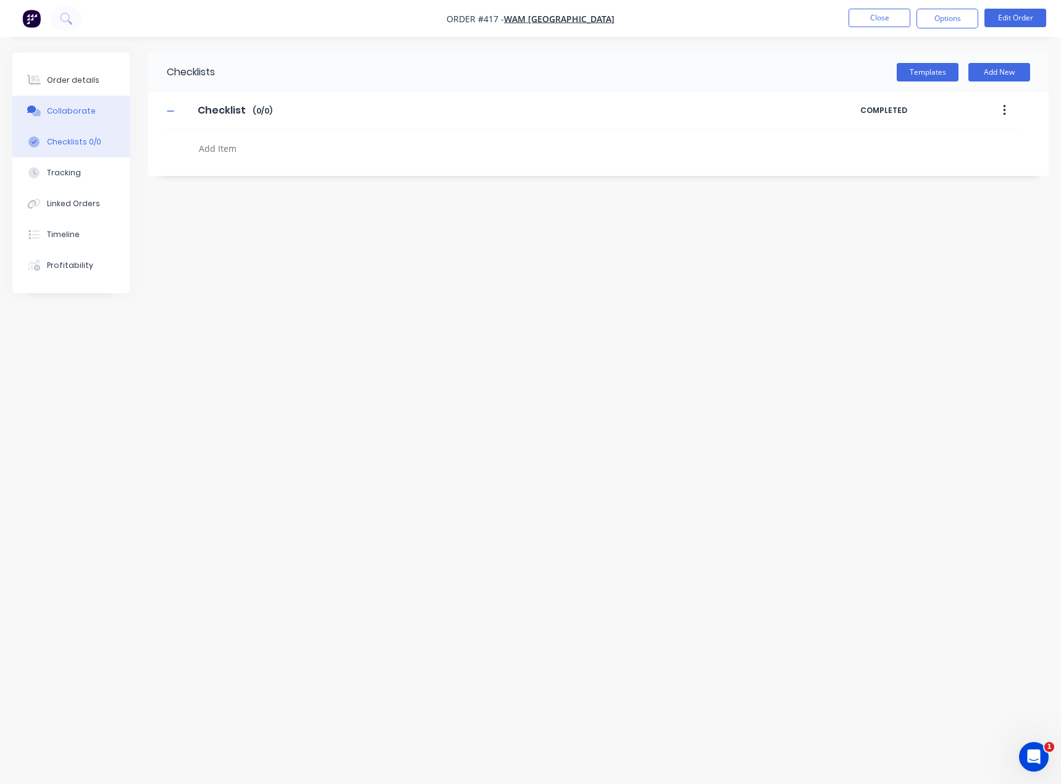
click at [61, 117] on button "Collaborate" at bounding box center [70, 111] width 117 height 31
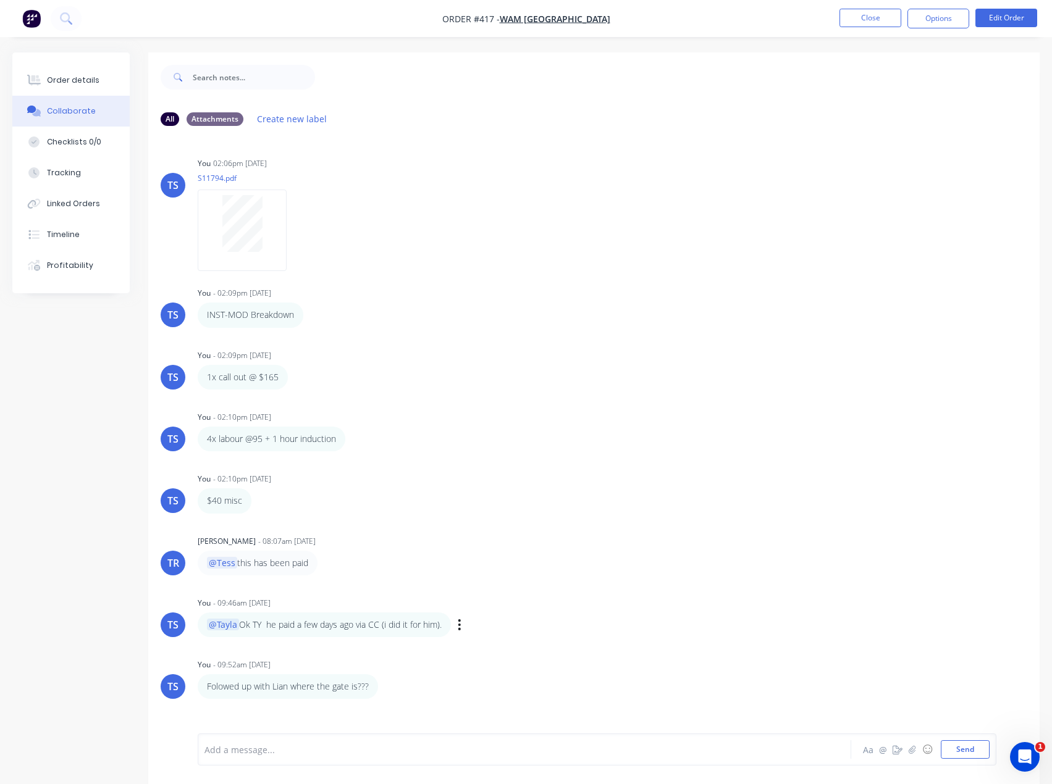
scroll to position [19, 0]
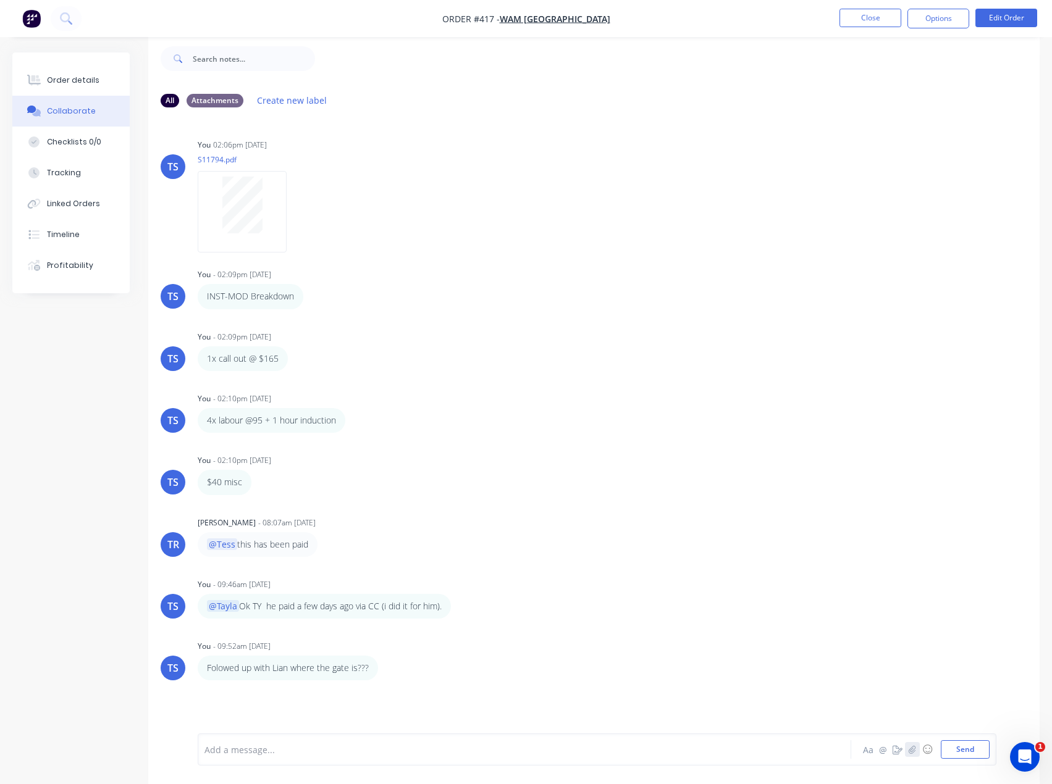
click at [912, 750] on icon "button" at bounding box center [911, 749] width 7 height 9
click at [303, 753] on div at bounding box center [499, 750] width 588 height 13
click at [962, 743] on button "Send" at bounding box center [965, 749] width 49 height 19
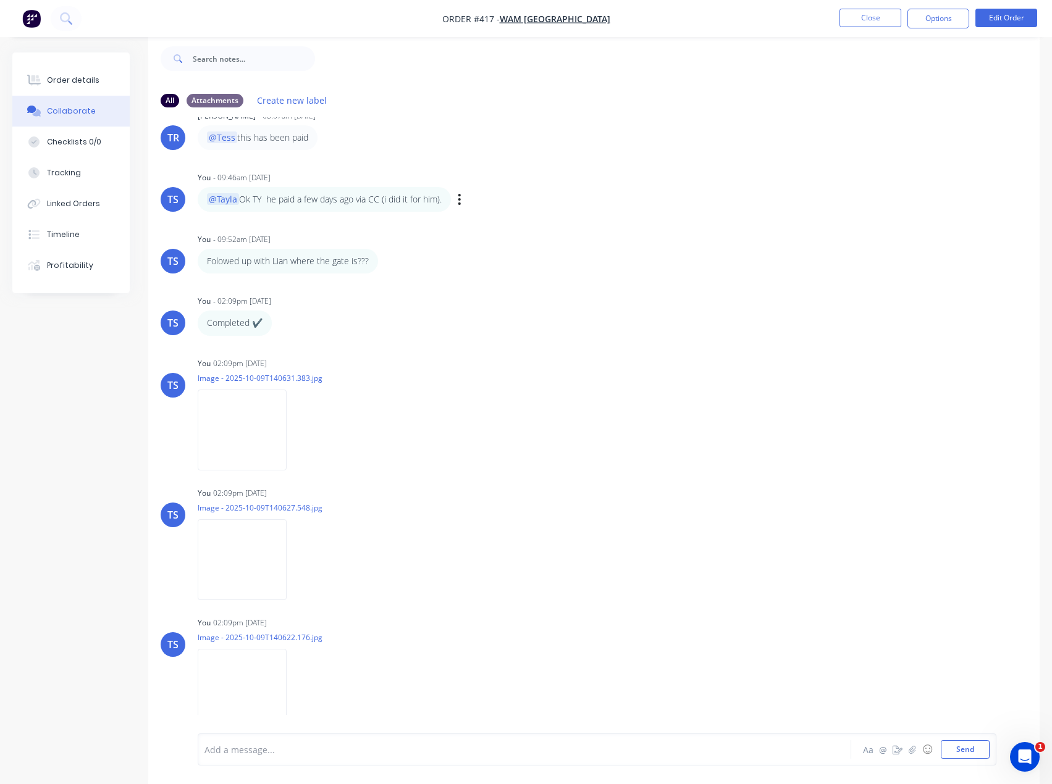
scroll to position [427, 0]
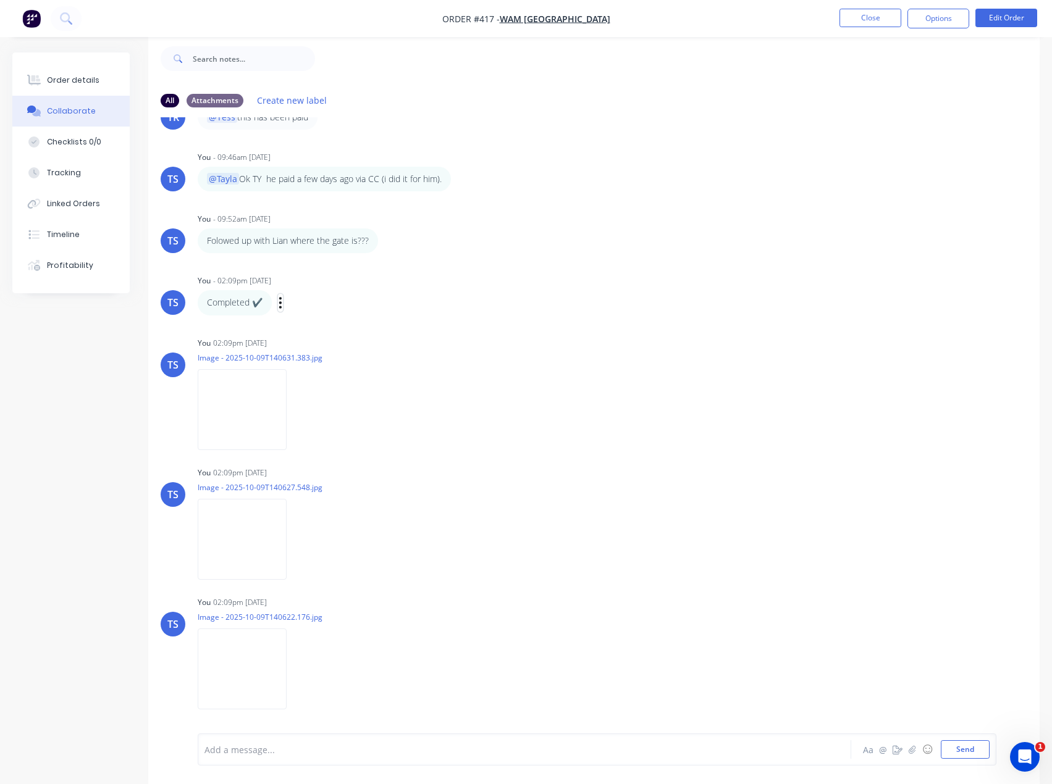
click at [281, 303] on icon "button" at bounding box center [280, 302] width 2 height 11
click at [303, 345] on button "Delete" at bounding box center [326, 345] width 78 height 20
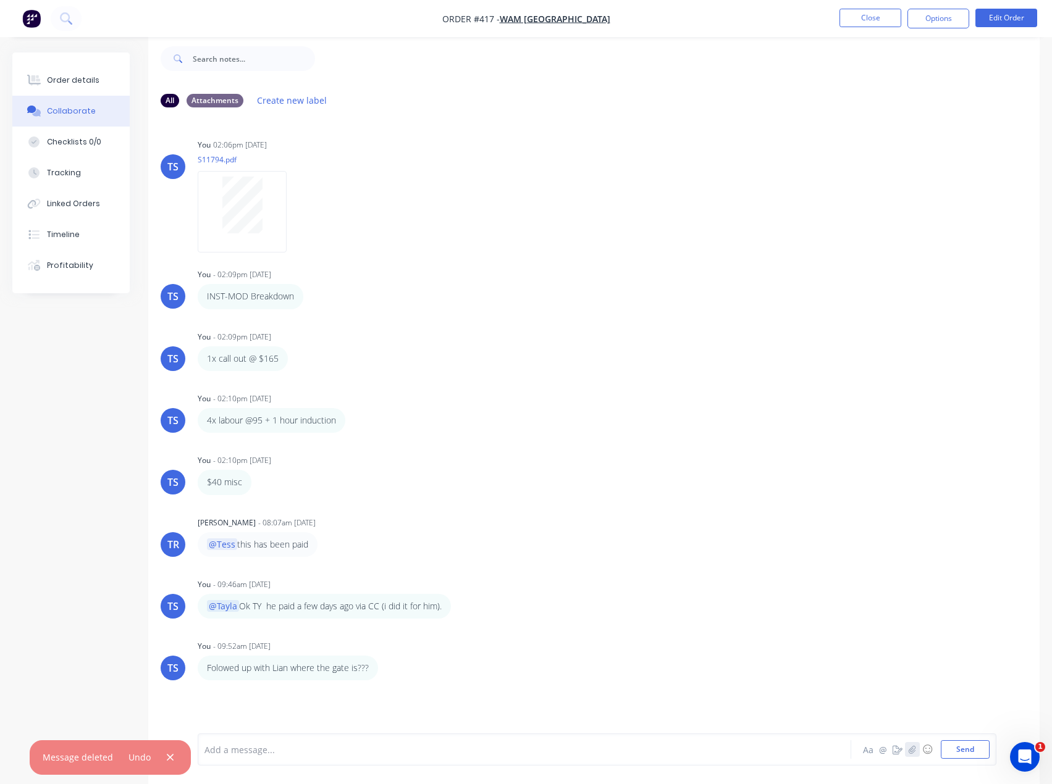
click at [913, 750] on icon "button" at bounding box center [911, 749] width 7 height 9
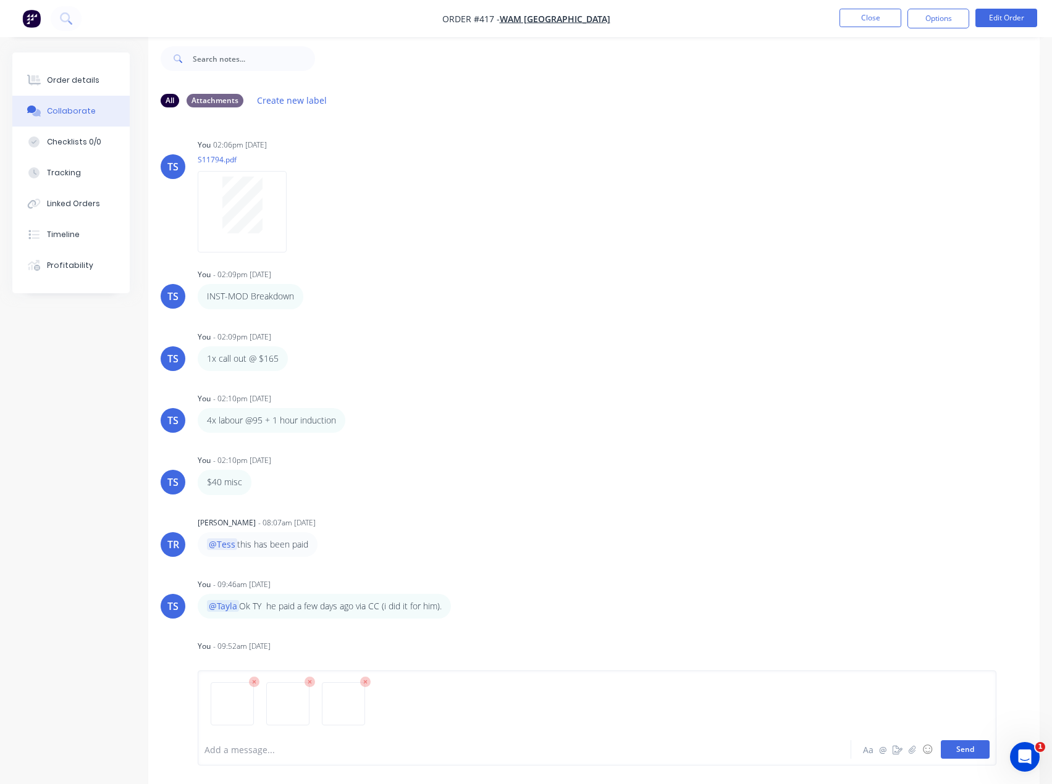
click at [962, 753] on button "Send" at bounding box center [965, 749] width 49 height 19
click at [269, 751] on div at bounding box center [499, 750] width 588 height 13
click at [968, 745] on button "Send" at bounding box center [965, 749] width 49 height 19
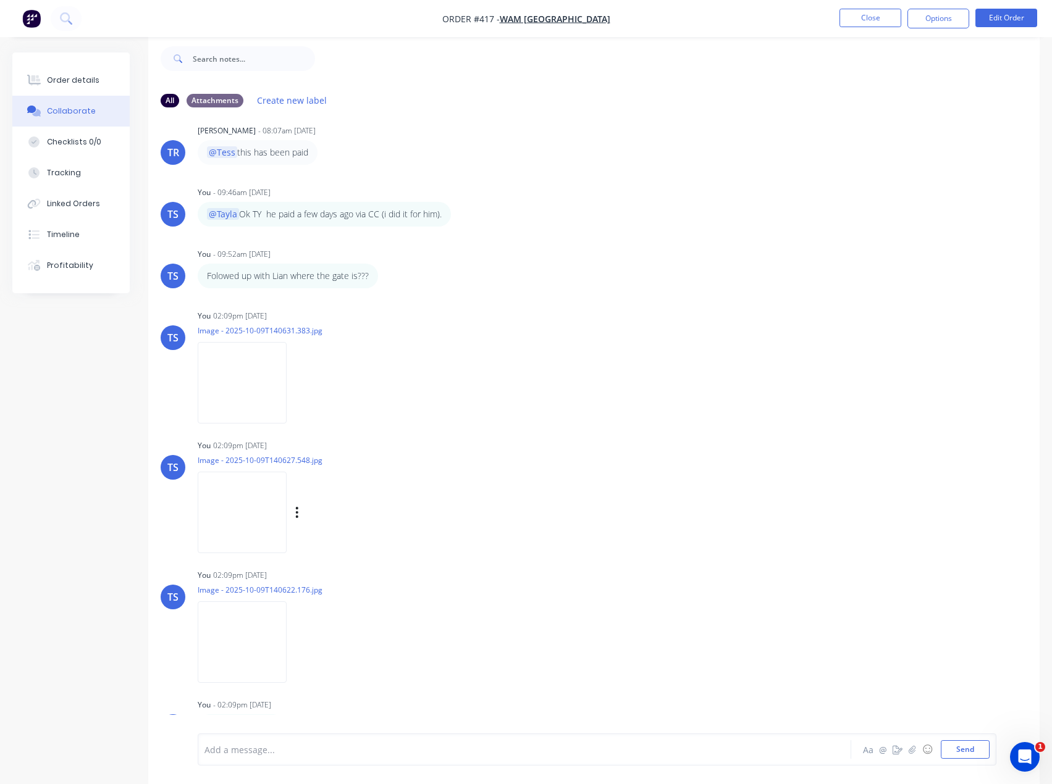
scroll to position [416, 0]
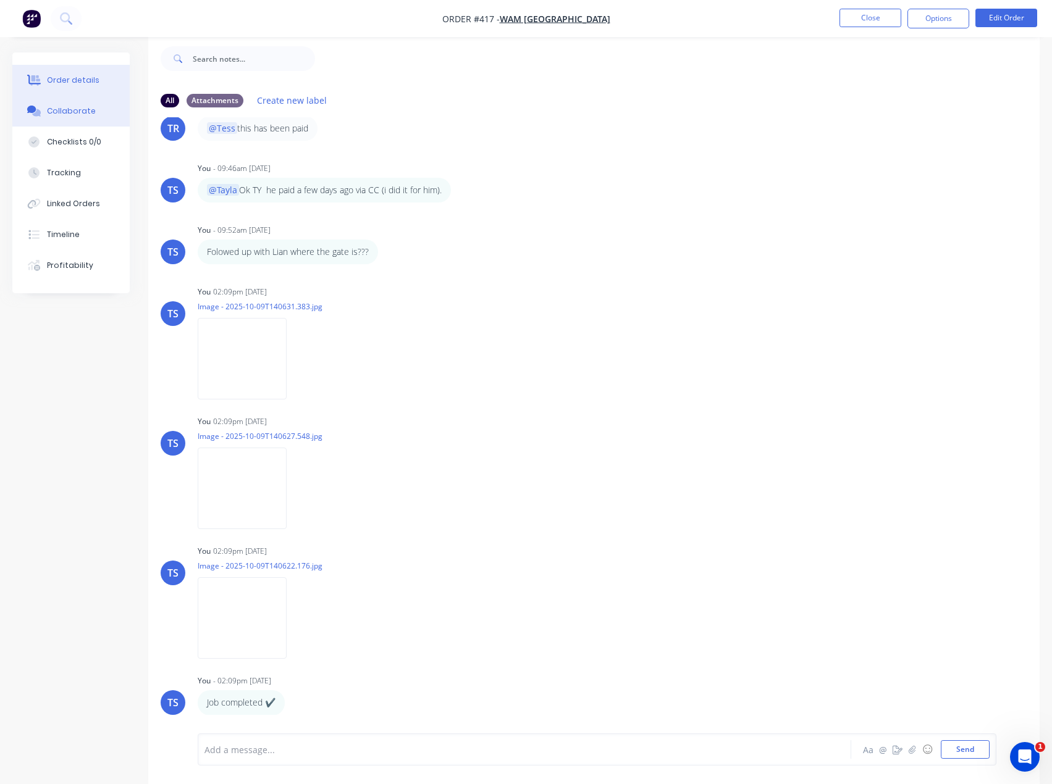
click at [62, 85] on div "Order details" at bounding box center [73, 80] width 52 height 11
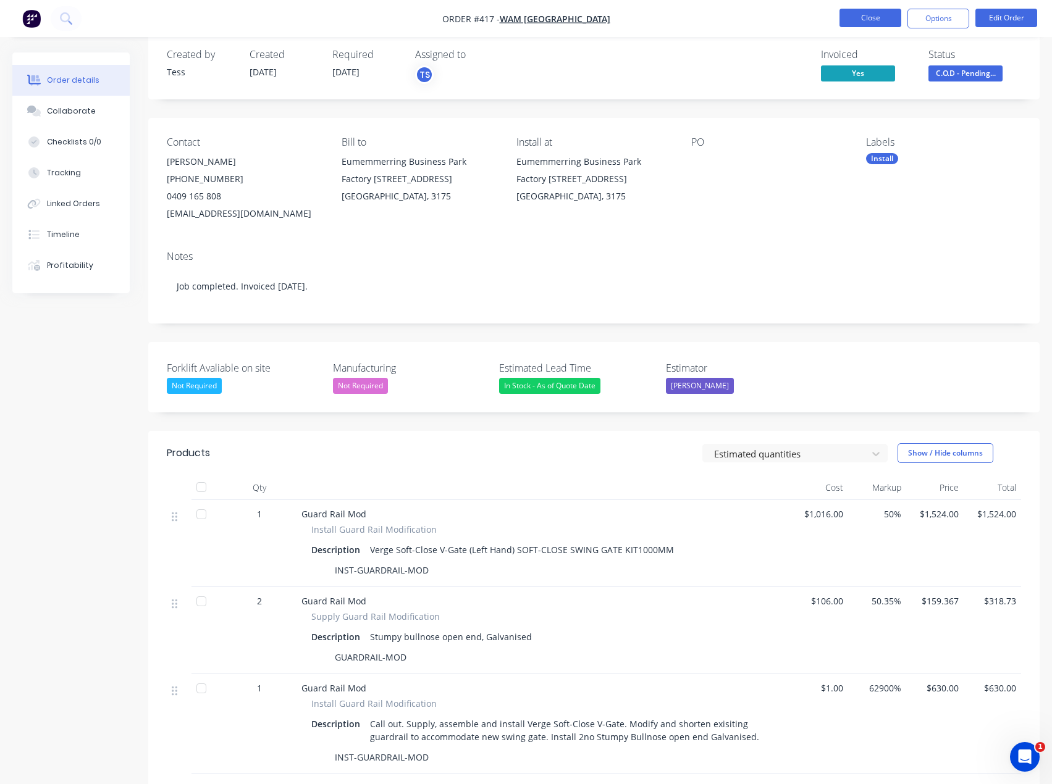
click at [873, 20] on button "Close" at bounding box center [870, 18] width 62 height 19
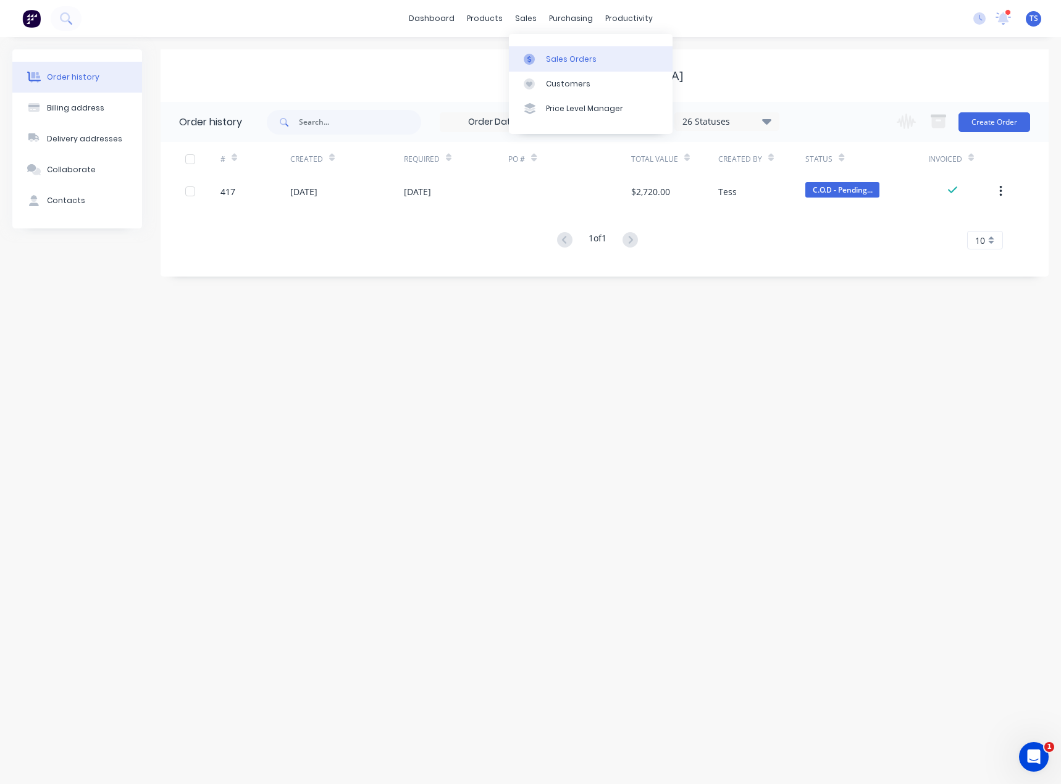
click at [539, 55] on div at bounding box center [533, 59] width 19 height 11
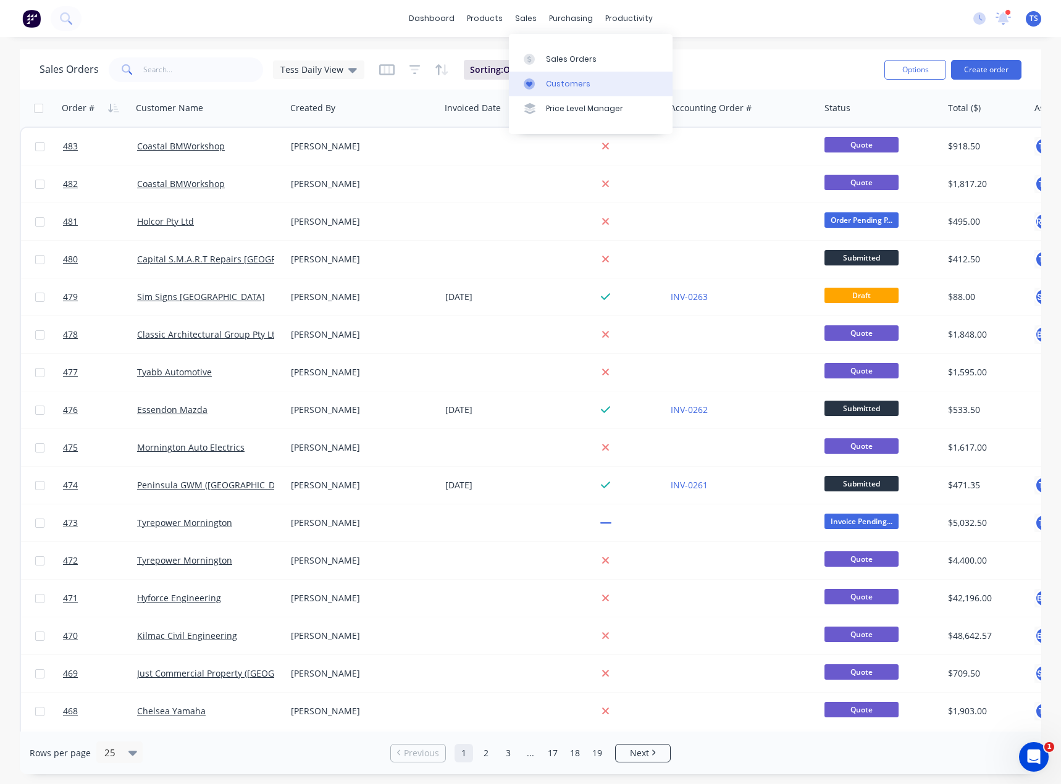
click at [548, 88] on div "Customers" at bounding box center [568, 83] width 44 height 11
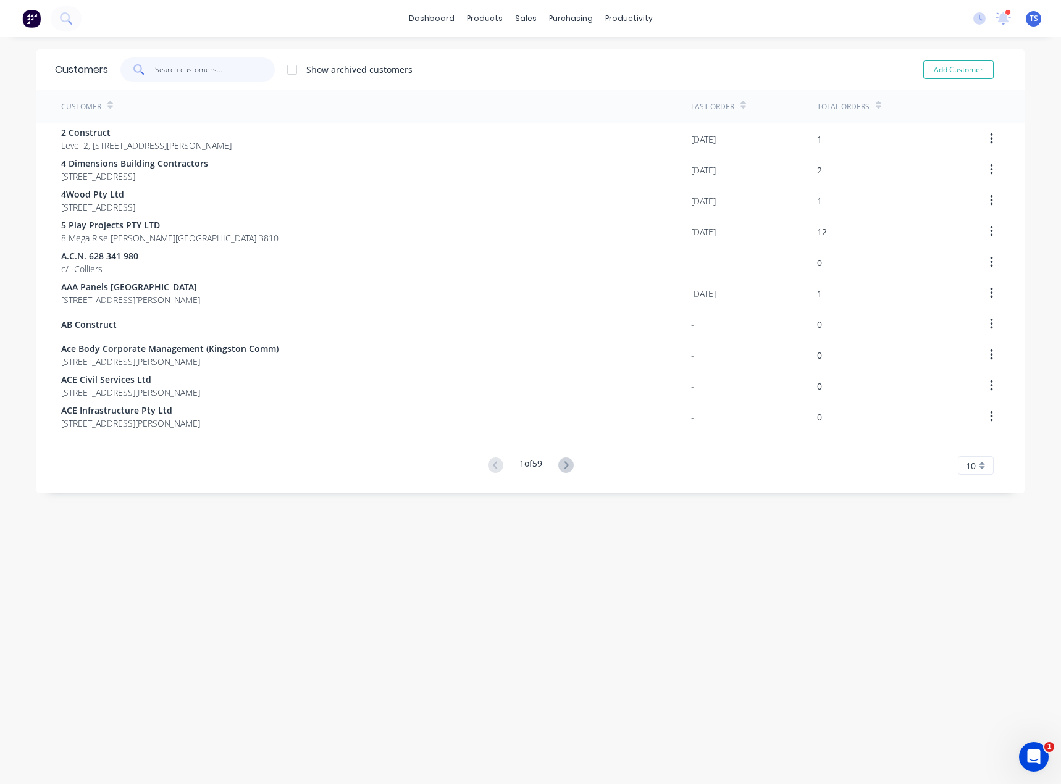
click at [198, 65] on input "text" at bounding box center [215, 69] width 120 height 25
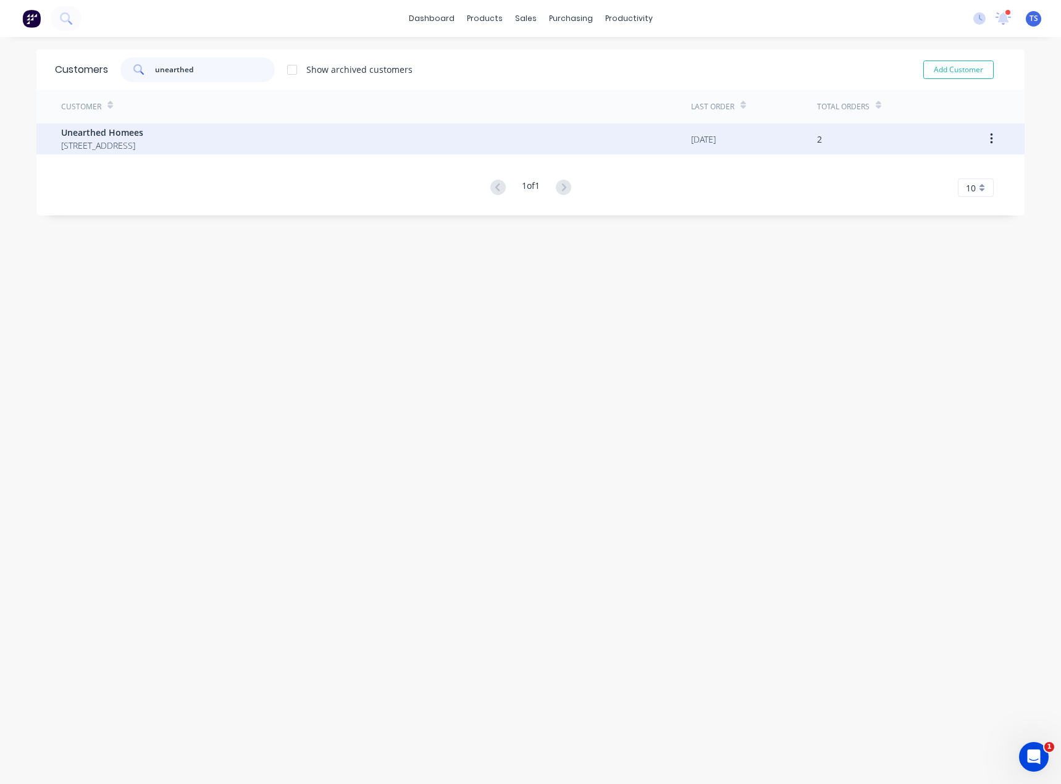
type input "unearthed"
click at [126, 132] on span "Unearthed Homees" at bounding box center [102, 132] width 82 height 13
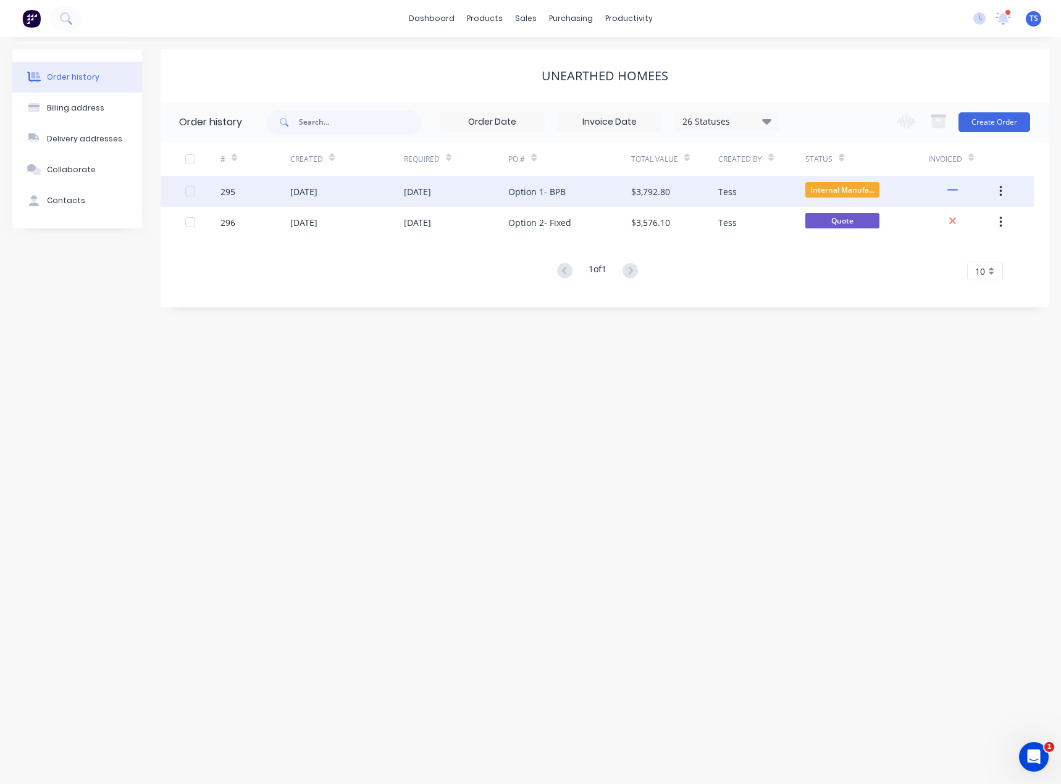
click at [485, 187] on div "[DATE]" at bounding box center [456, 191] width 105 height 31
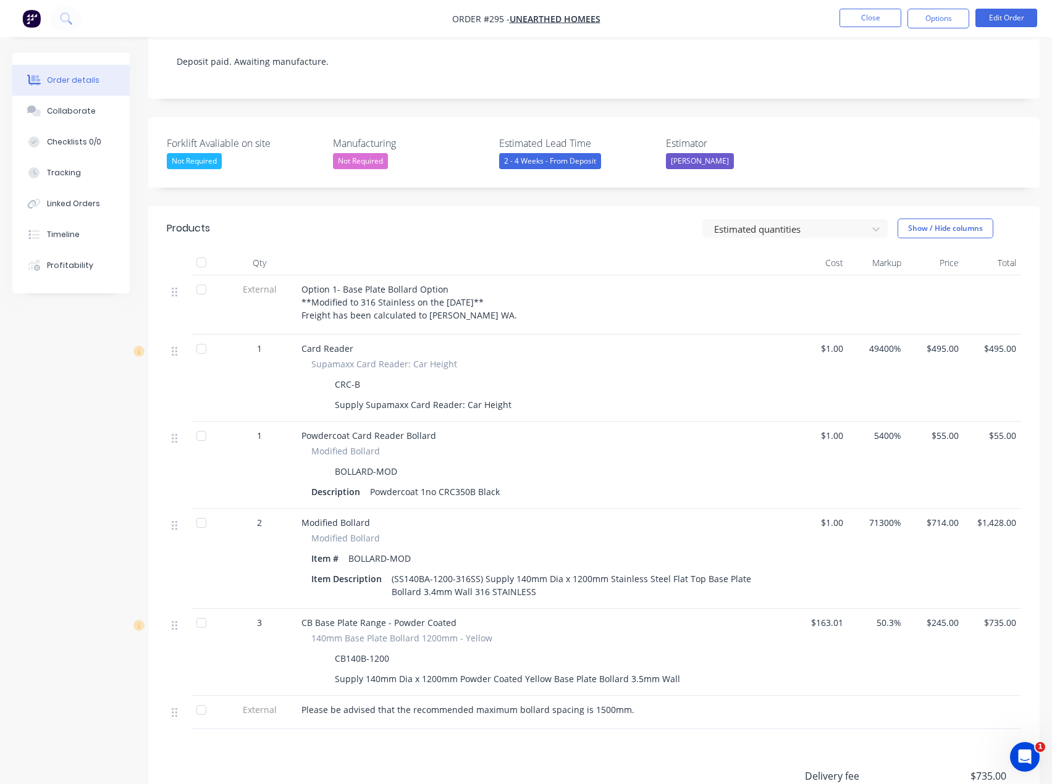
scroll to position [247, 0]
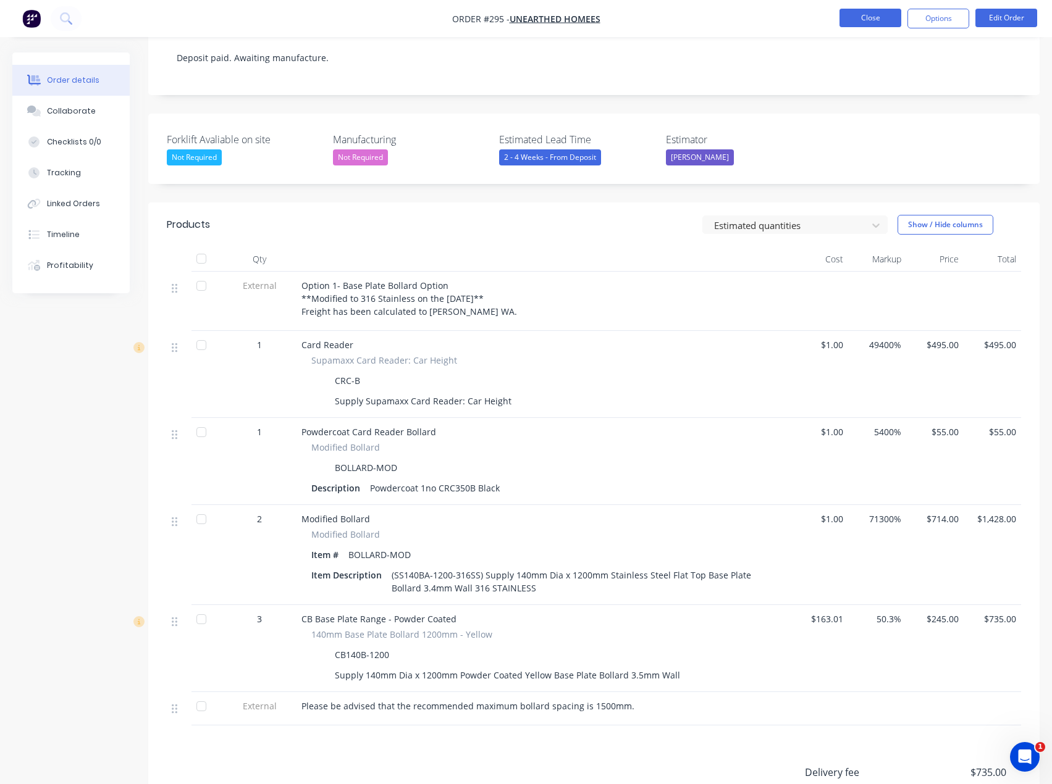
click at [860, 18] on button "Close" at bounding box center [870, 18] width 62 height 19
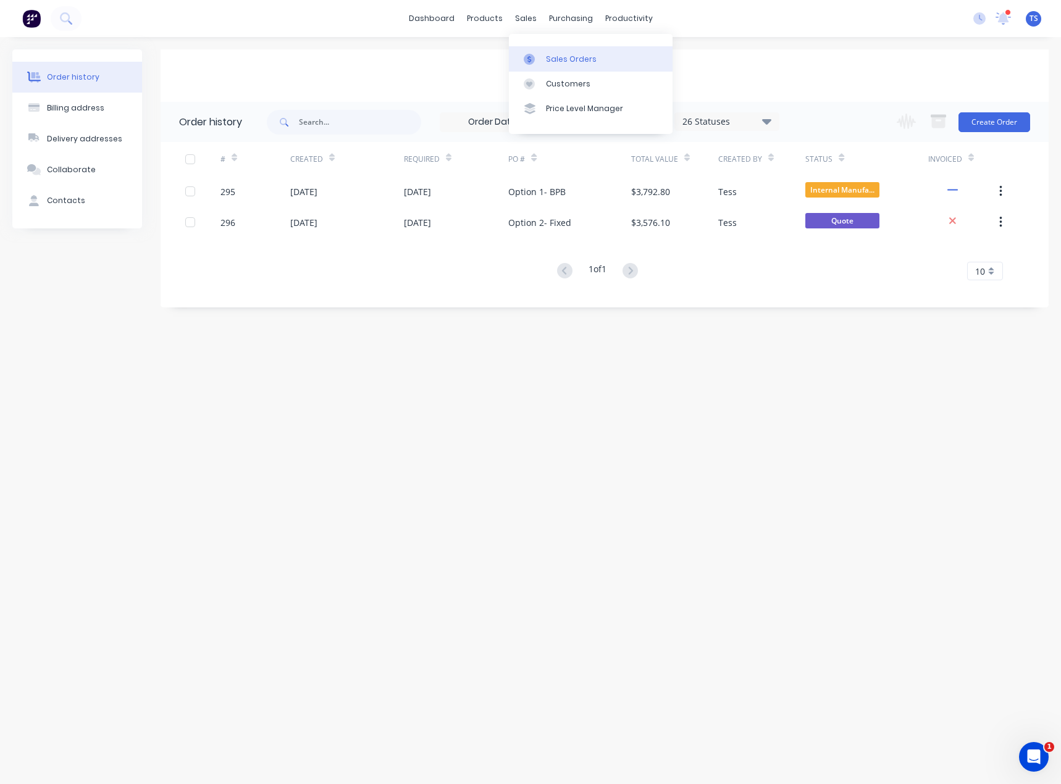
click at [555, 61] on div "Sales Orders" at bounding box center [571, 59] width 51 height 11
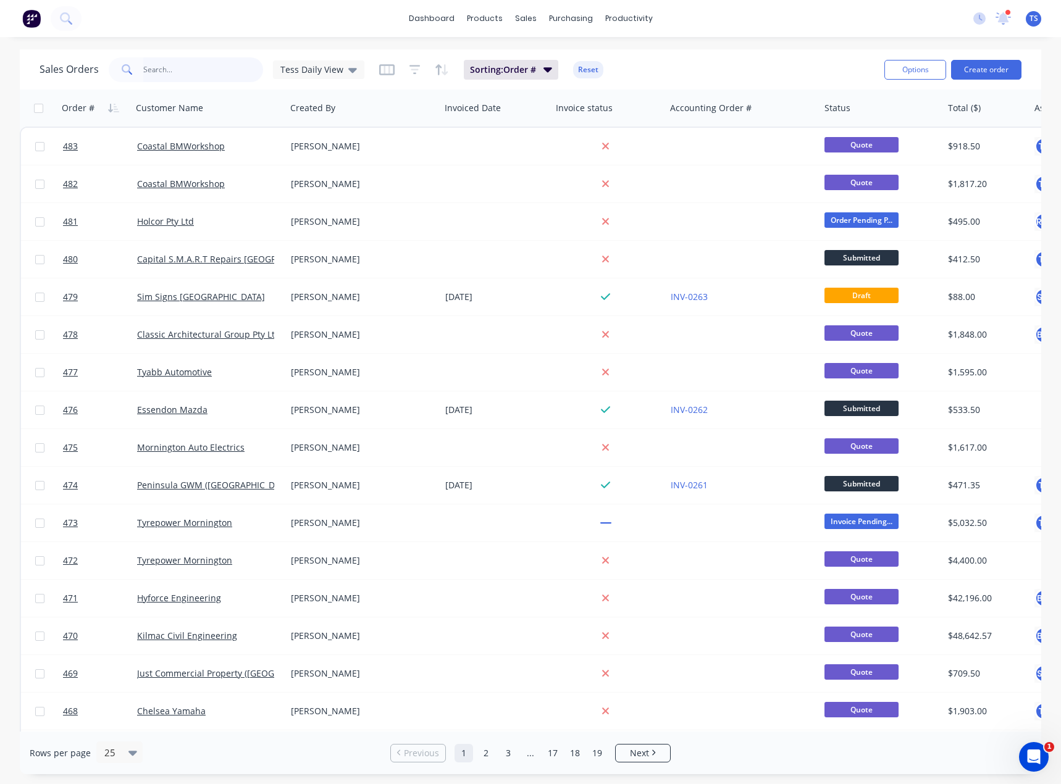
click at [205, 72] on input "text" at bounding box center [203, 69] width 120 height 25
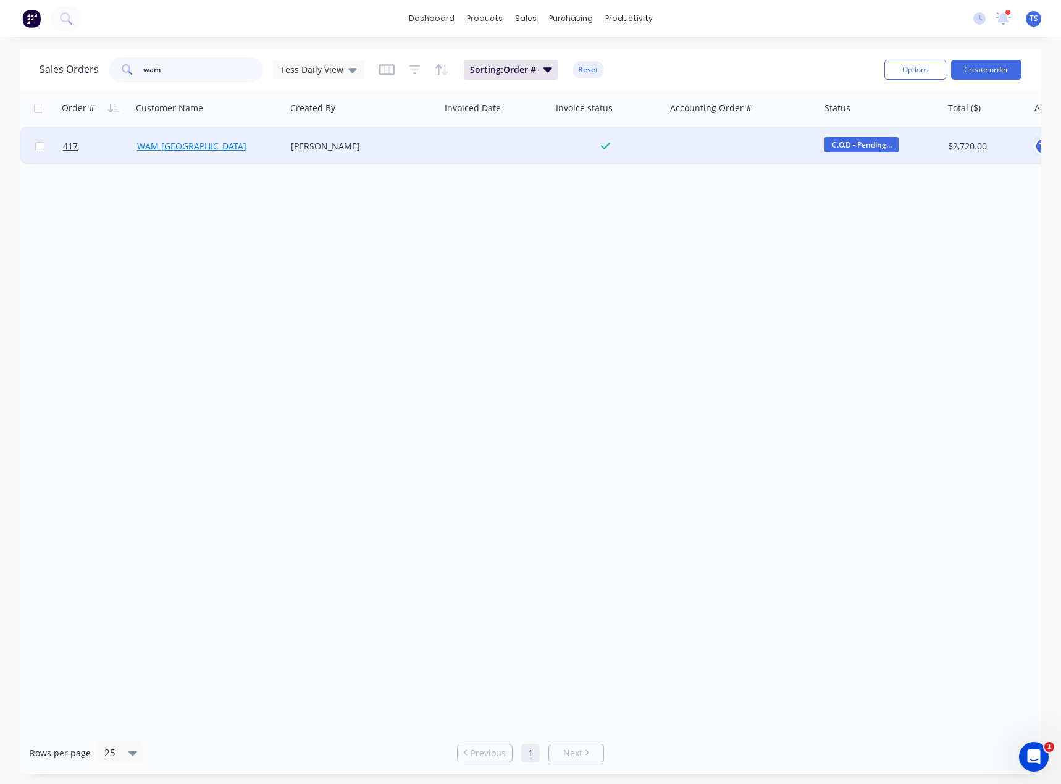
type input "wam"
click at [169, 150] on link "WAM [GEOGRAPHIC_DATA]" at bounding box center [191, 146] width 109 height 12
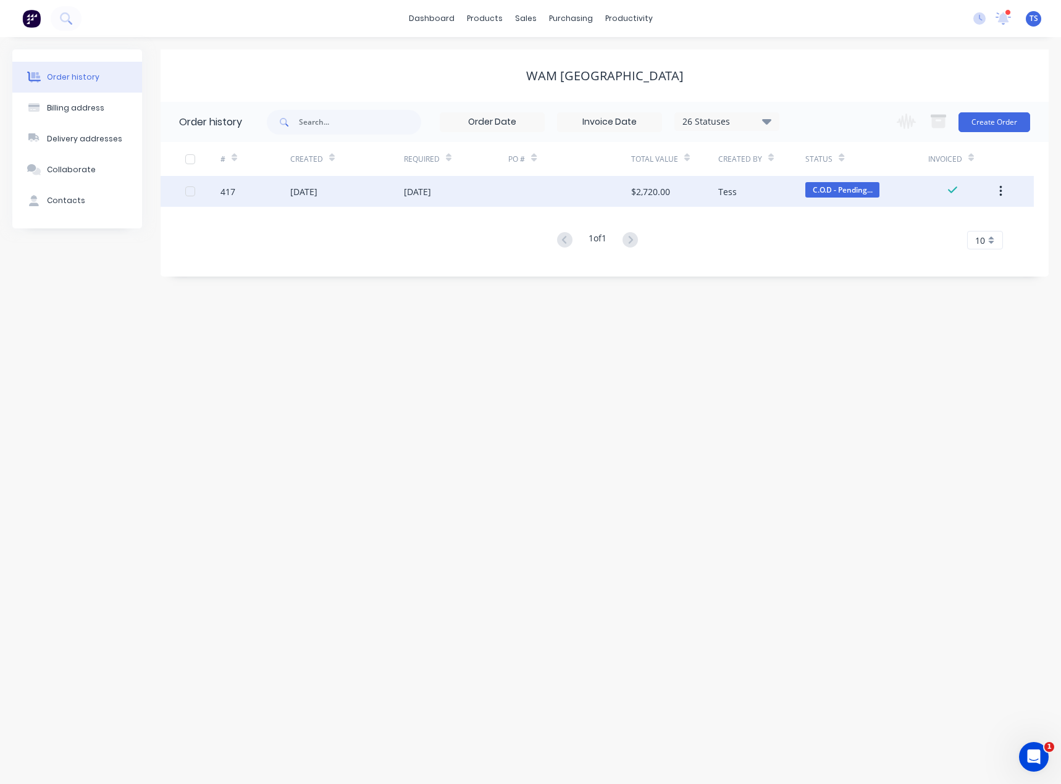
click at [431, 193] on div "[DATE]" at bounding box center [417, 191] width 27 height 13
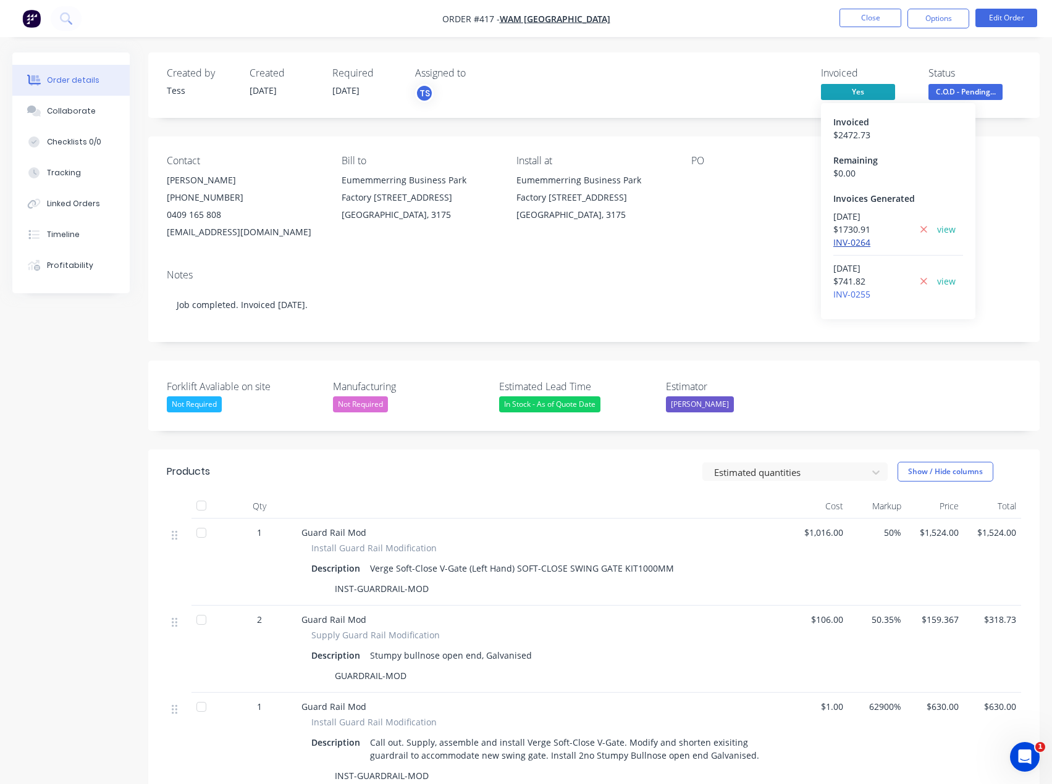
click at [844, 247] on link "INV-0264" at bounding box center [851, 243] width 37 height 12
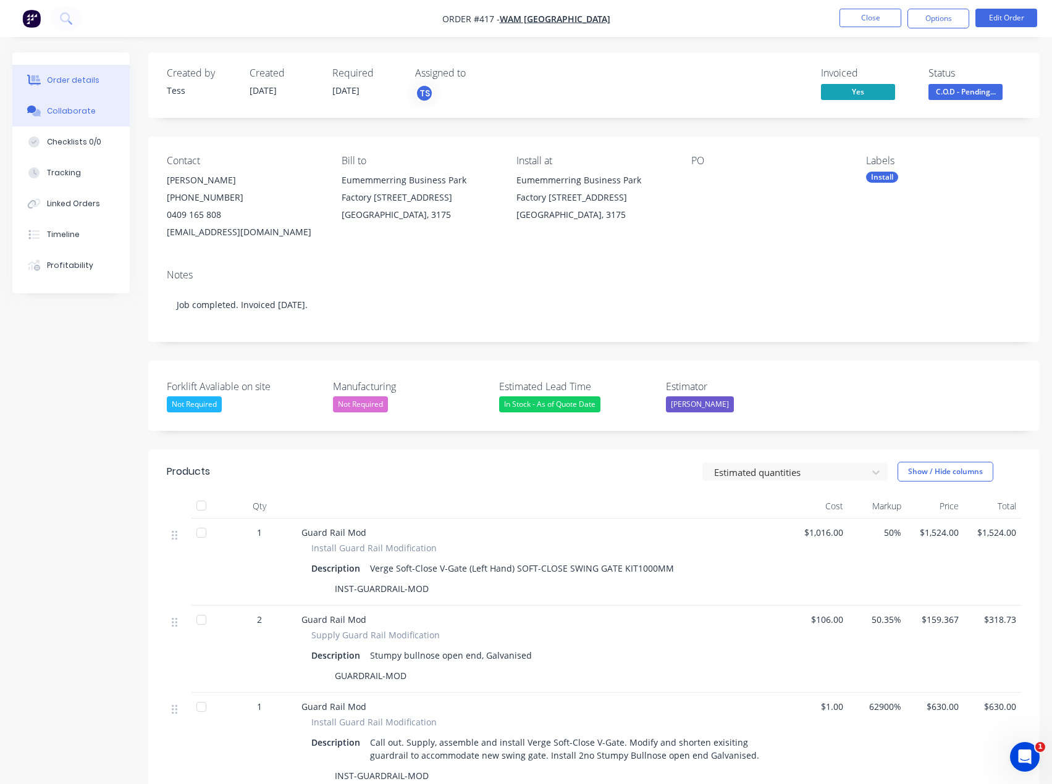
click at [69, 111] on div "Collaborate" at bounding box center [71, 111] width 49 height 11
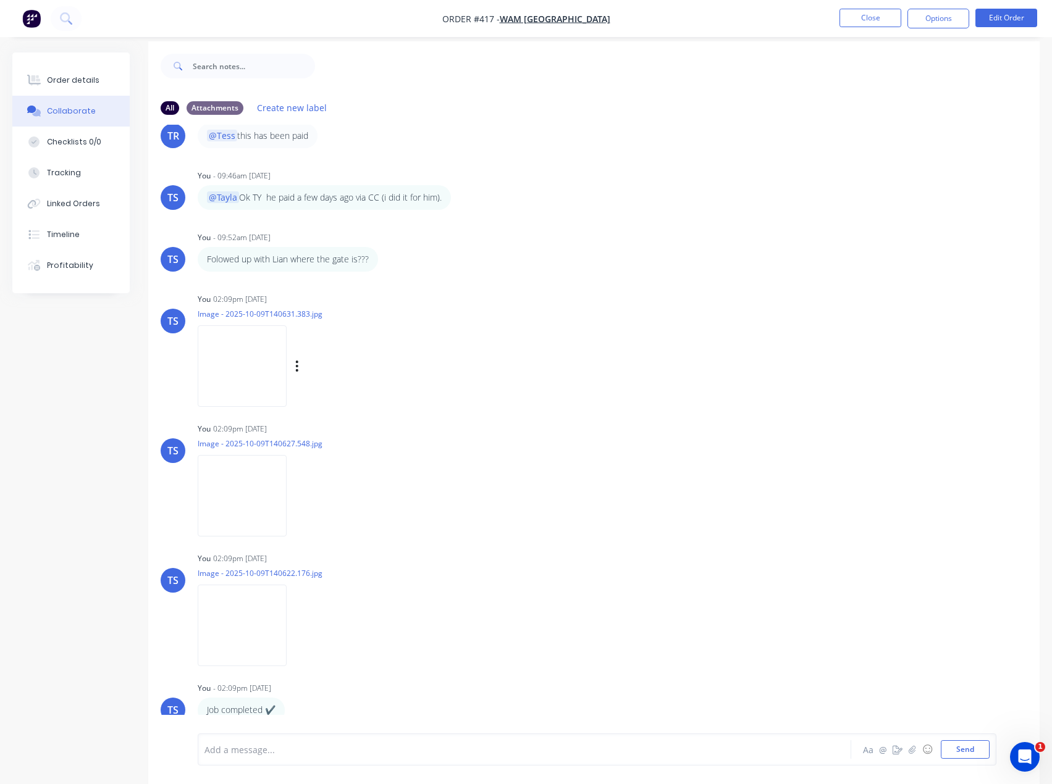
scroll to position [19, 0]
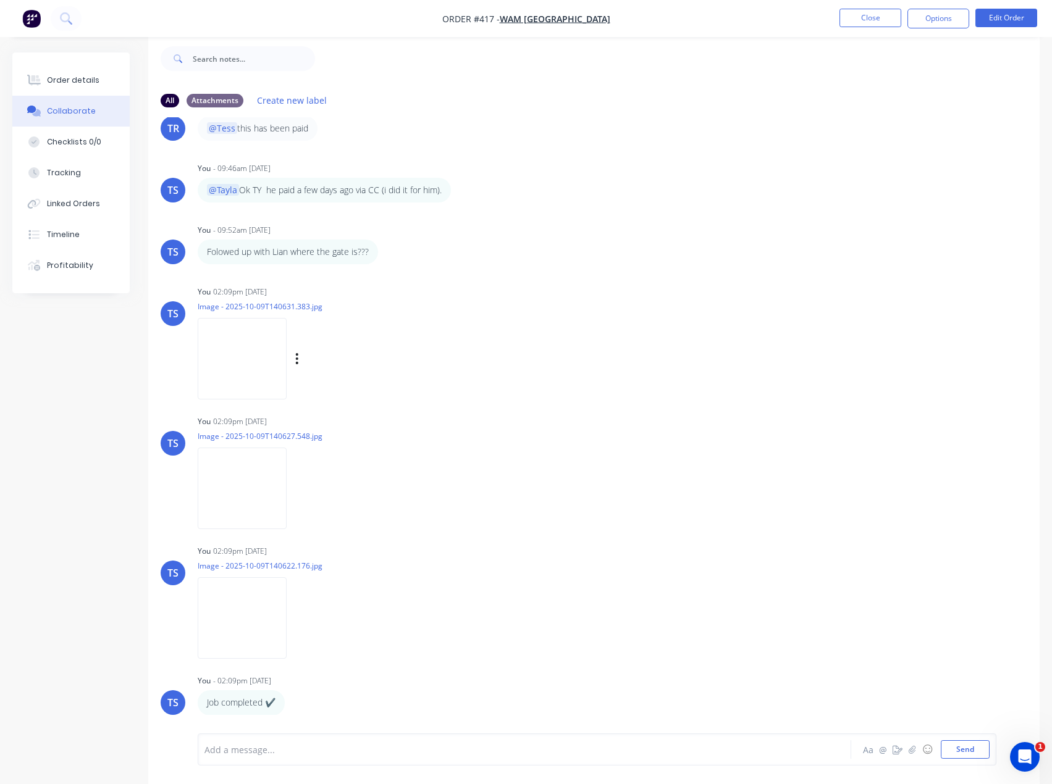
click at [248, 373] on img at bounding box center [242, 358] width 89 height 81
click at [241, 489] on img at bounding box center [242, 488] width 89 height 81
click at [250, 611] on img at bounding box center [242, 617] width 89 height 81
click at [68, 77] on div "Order details" at bounding box center [73, 80] width 52 height 11
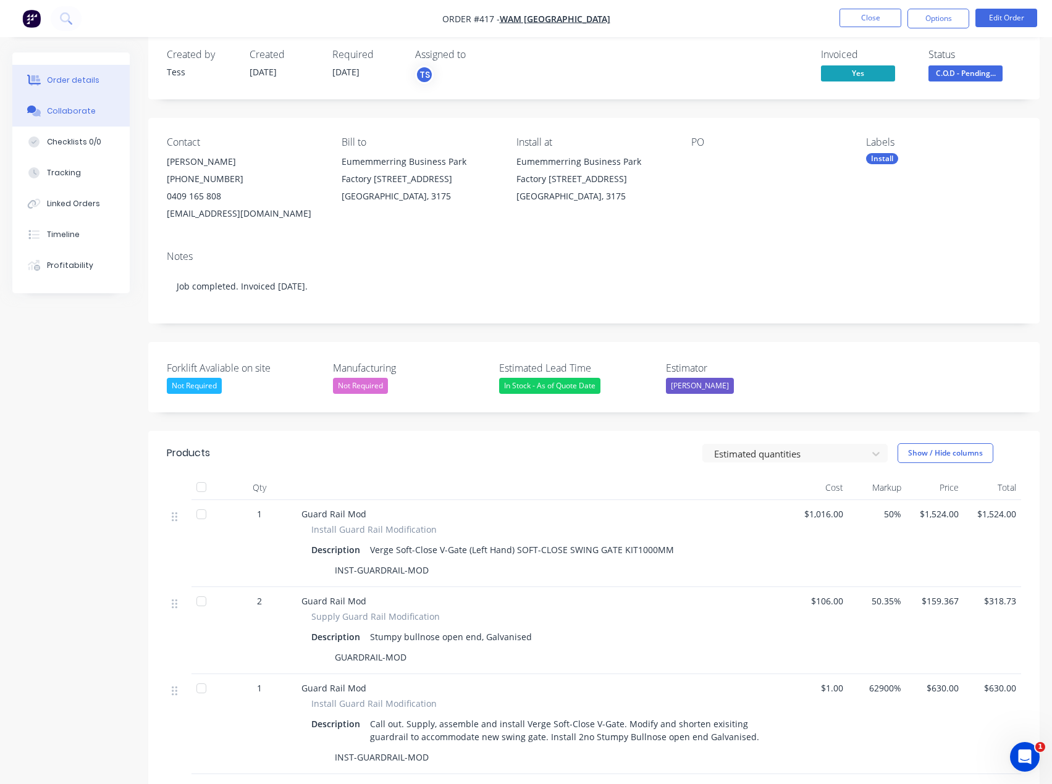
click at [64, 110] on div "Collaborate" at bounding box center [71, 111] width 49 height 11
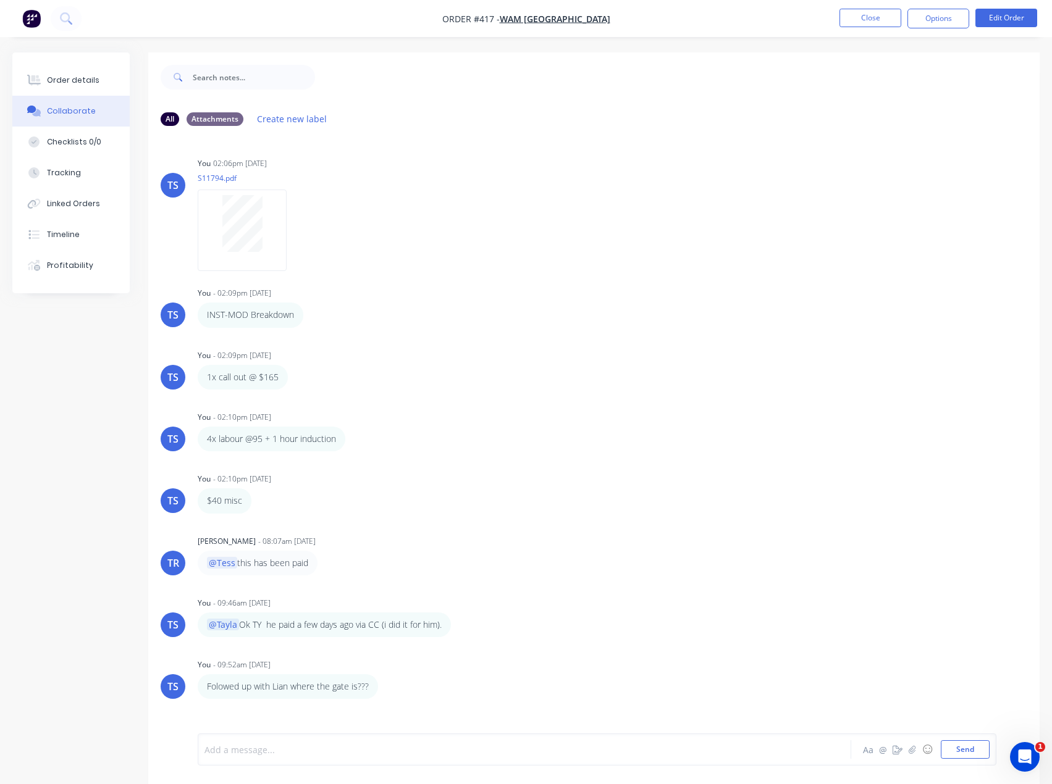
click at [301, 751] on div at bounding box center [499, 750] width 588 height 13
click at [385, 751] on span "this is paid over the phone. markign as complete." at bounding box center [340, 750] width 205 height 12
click at [353, 754] on span "this is paid over the phone.Marking as complete." at bounding box center [339, 750] width 203 height 12
click at [460, 756] on div "@Tayla this is paid over the phone. Marking as complete." at bounding box center [499, 750] width 588 height 13
click at [965, 748] on button "Send" at bounding box center [965, 749] width 49 height 19
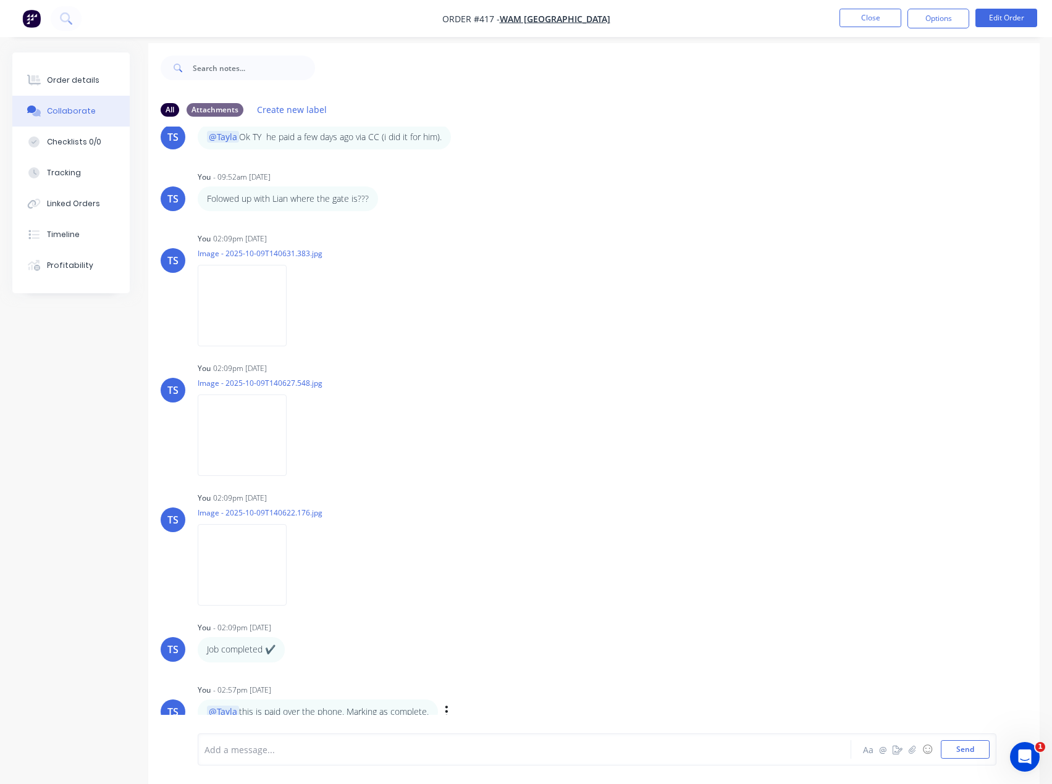
scroll to position [19, 0]
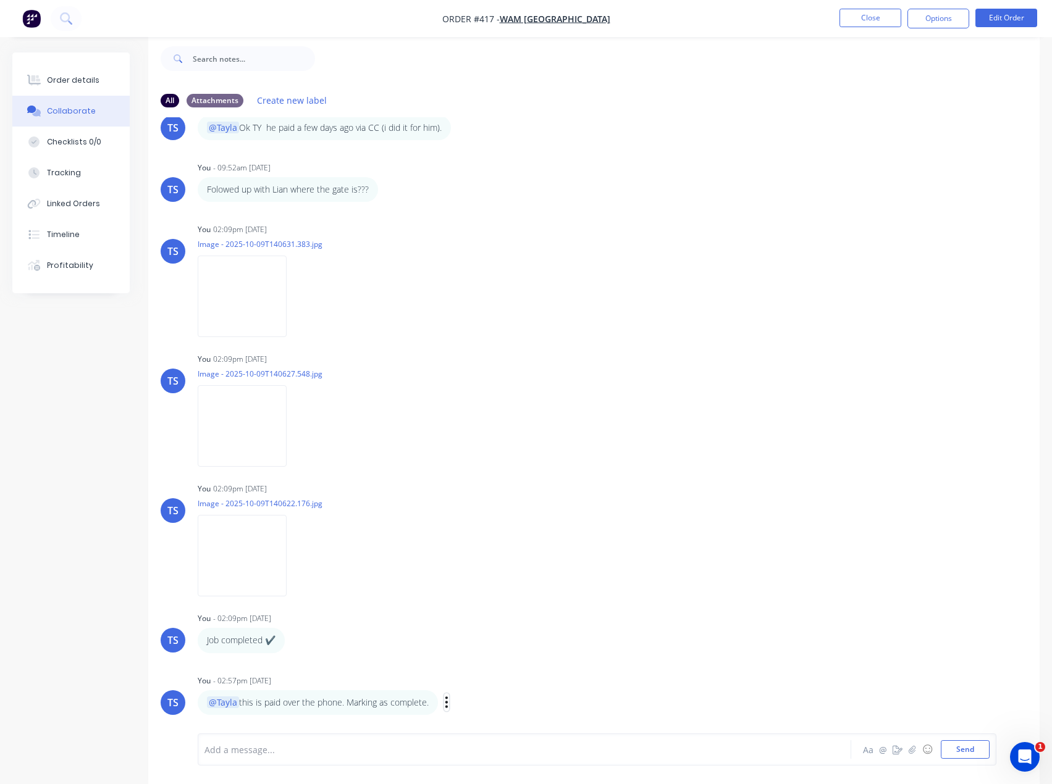
click at [448, 705] on icon "button" at bounding box center [447, 702] width 4 height 14
click at [475, 684] on button "Edit" at bounding box center [492, 681] width 78 height 20
click at [251, 750] on span "this is paid over the phone. Marking as complete." at bounding box center [335, 750] width 205 height 12
click at [261, 750] on span "this is paid over the phone. Marking as complete." at bounding box center [335, 750] width 205 height 12
click at [486, 751] on div "@Tayla final remainder paid over the phone. Marking as complete." at bounding box center [499, 750] width 588 height 13
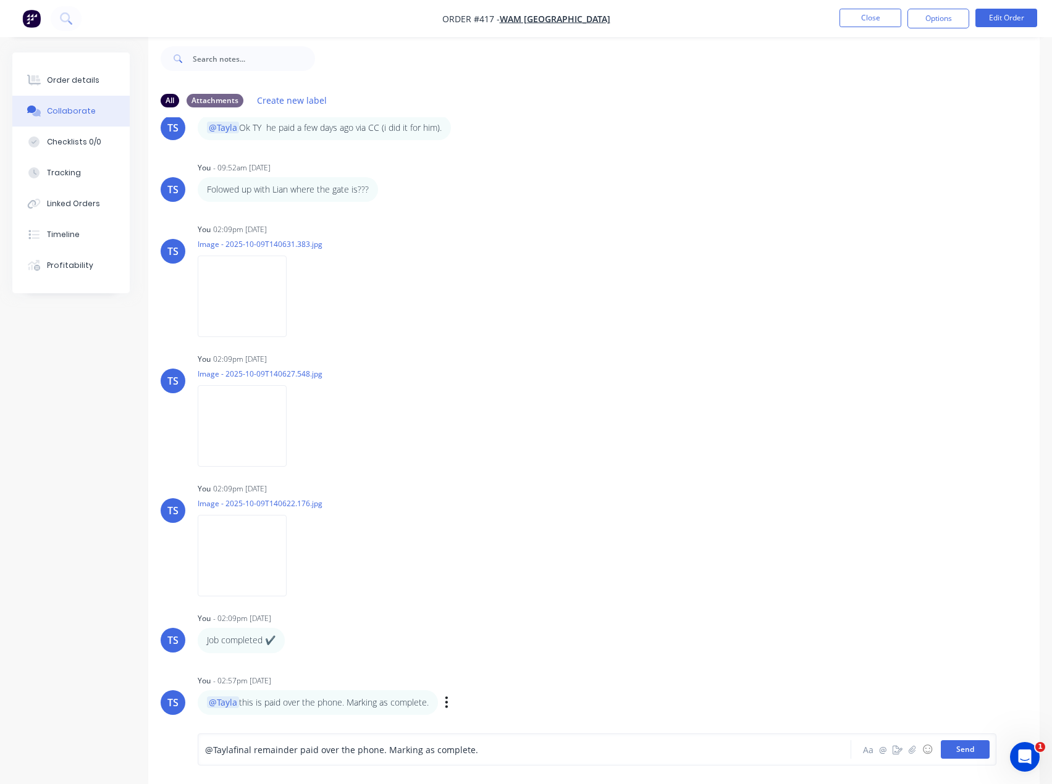
click at [947, 752] on button "Send" at bounding box center [965, 749] width 49 height 19
click at [67, 84] on div "Order details" at bounding box center [73, 80] width 52 height 11
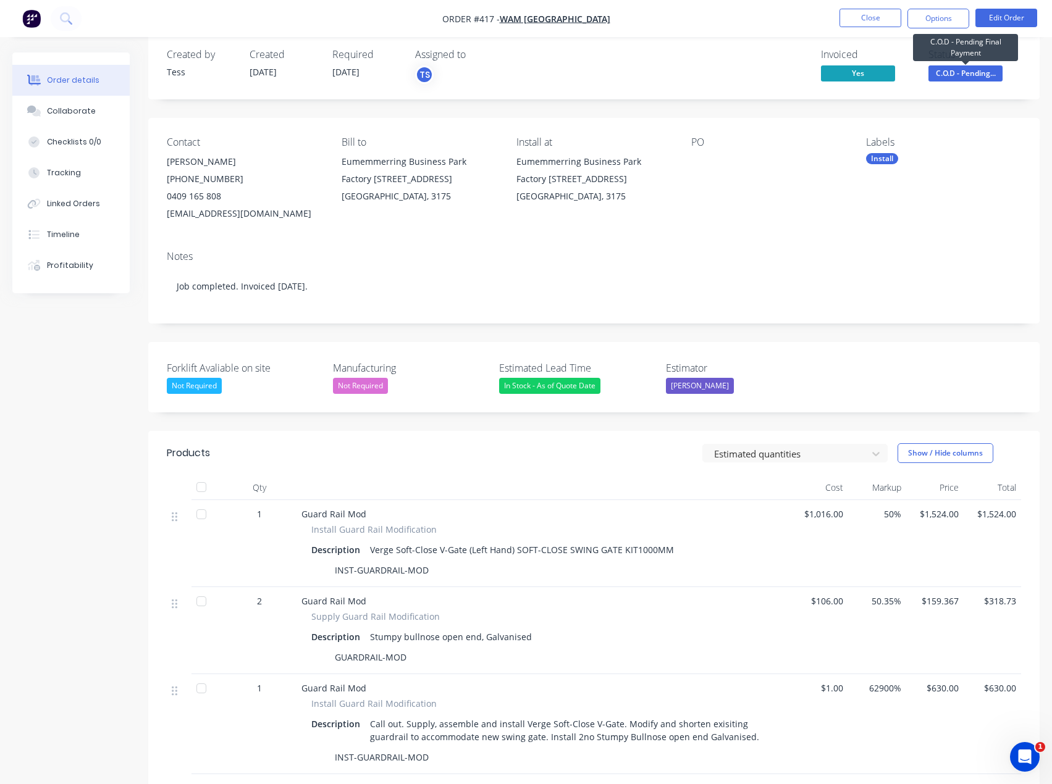
click at [937, 76] on span "C.O.D - Pending..." at bounding box center [965, 72] width 74 height 15
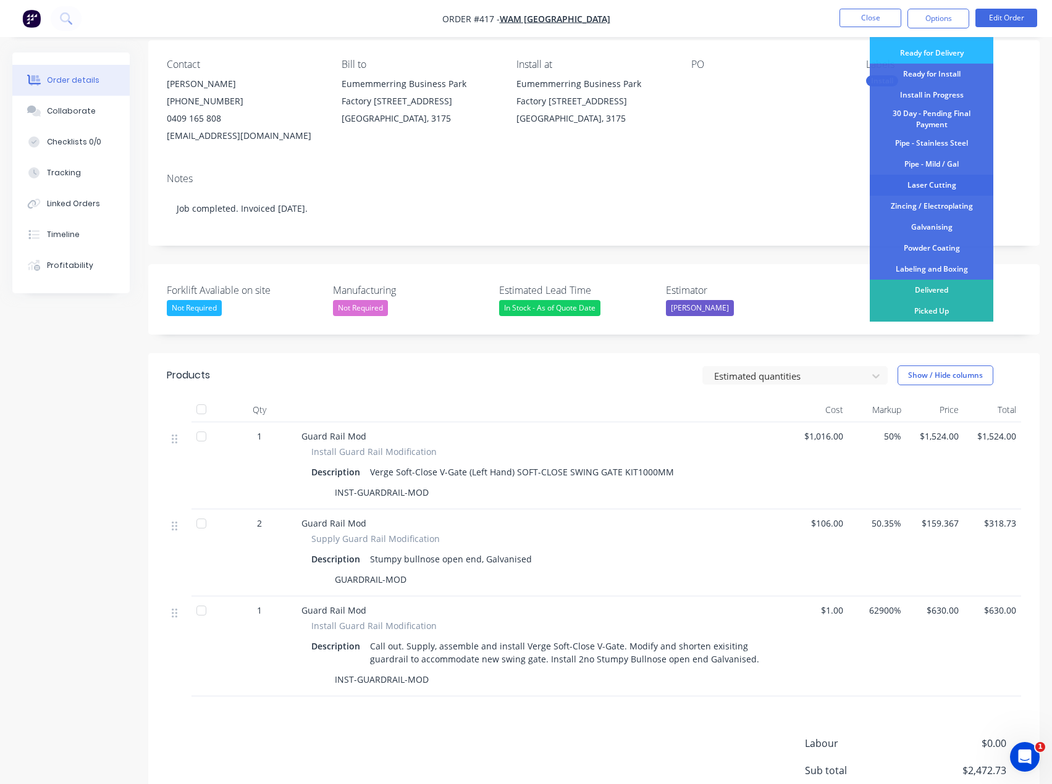
scroll to position [185, 0]
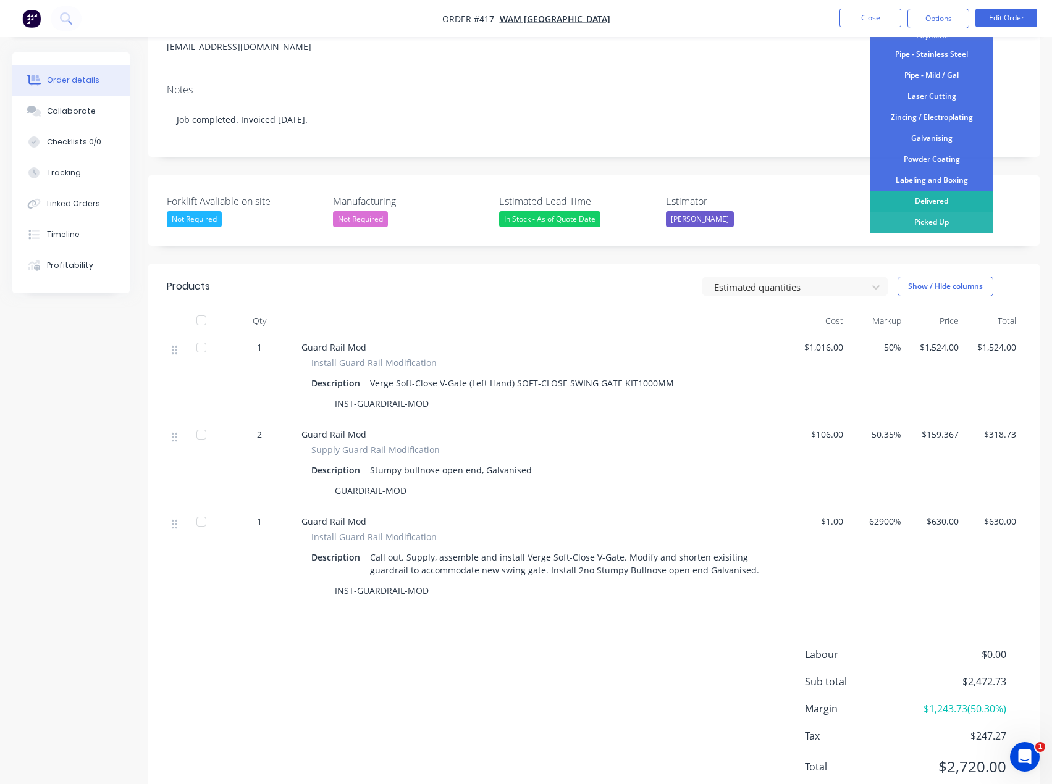
click at [929, 202] on div "Delivered" at bounding box center [932, 201] width 124 height 21
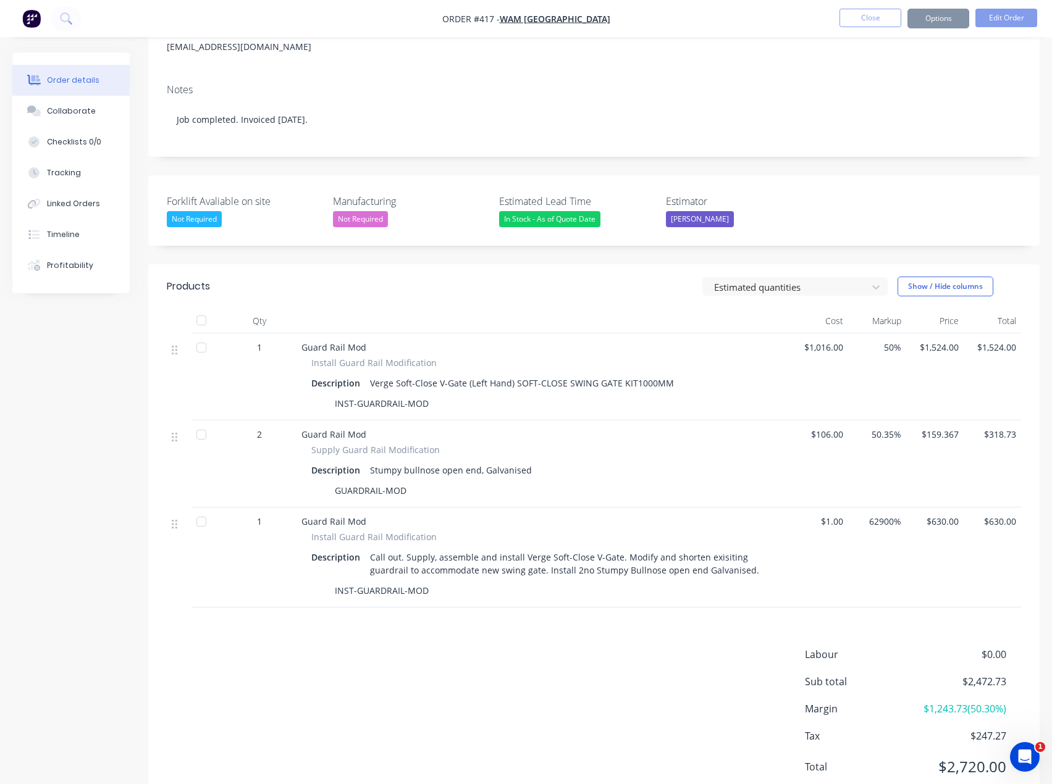
scroll to position [0, 0]
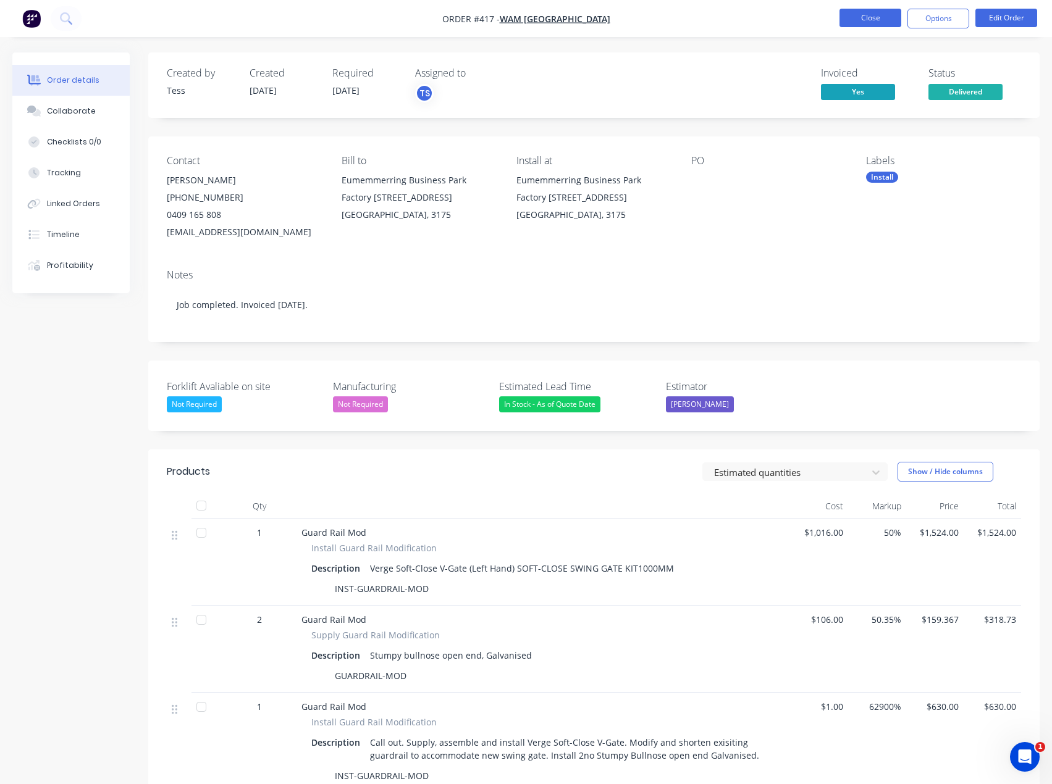
click at [868, 18] on button "Close" at bounding box center [870, 18] width 62 height 19
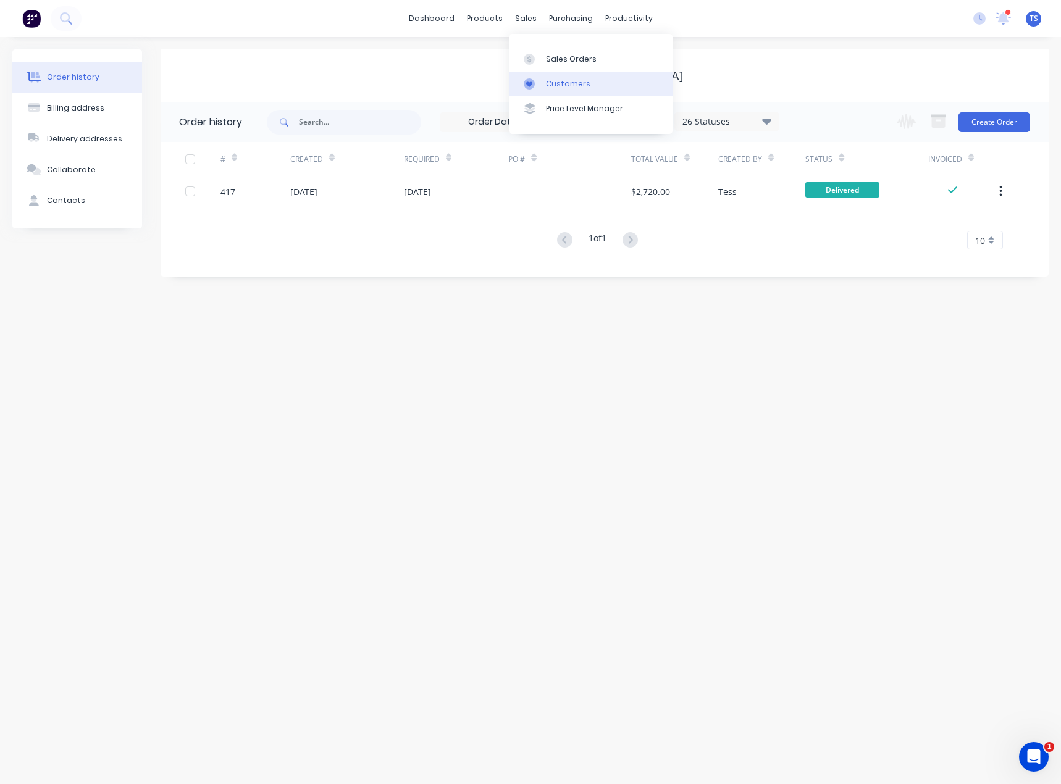
click at [539, 92] on link "Customers" at bounding box center [591, 84] width 164 height 25
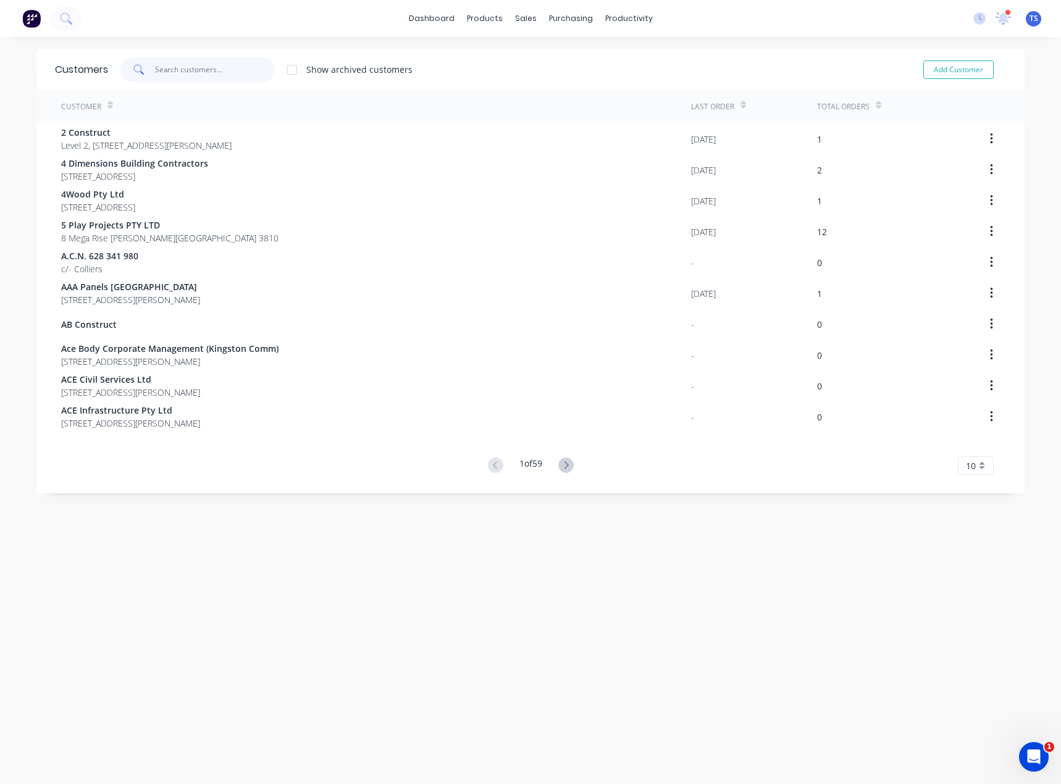
click at [183, 74] on input "text" at bounding box center [215, 69] width 120 height 25
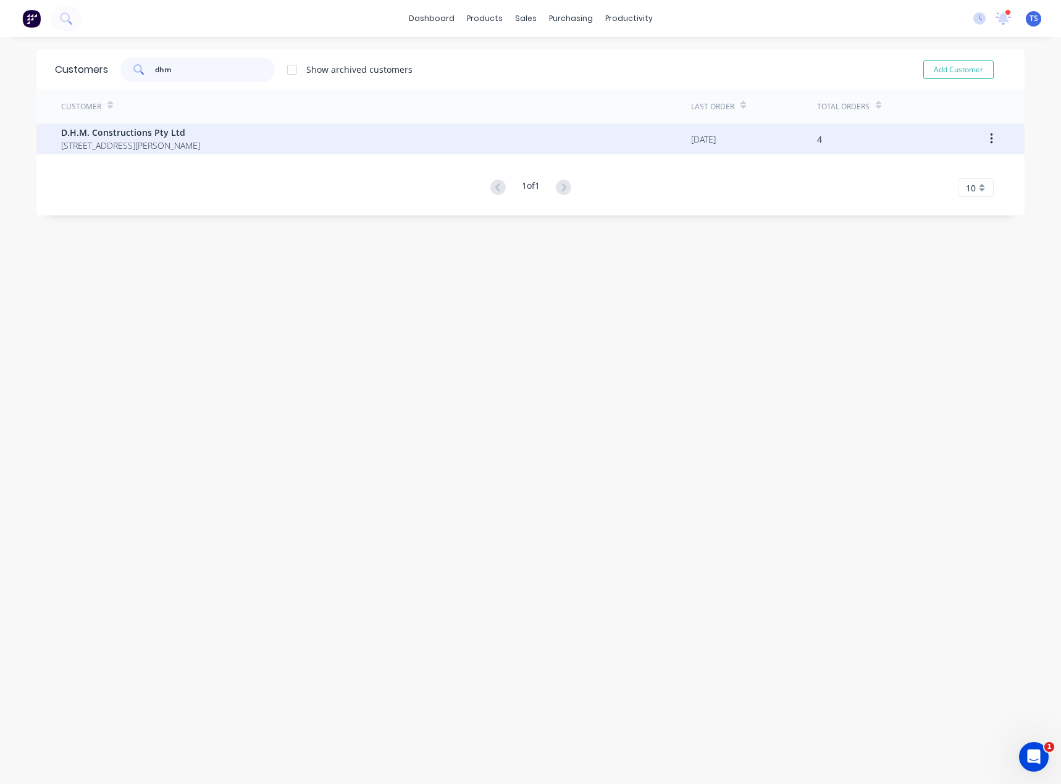
type input "dhm"
click at [175, 133] on span "D.H.M. Constructions Pty Ltd" at bounding box center [130, 132] width 139 height 13
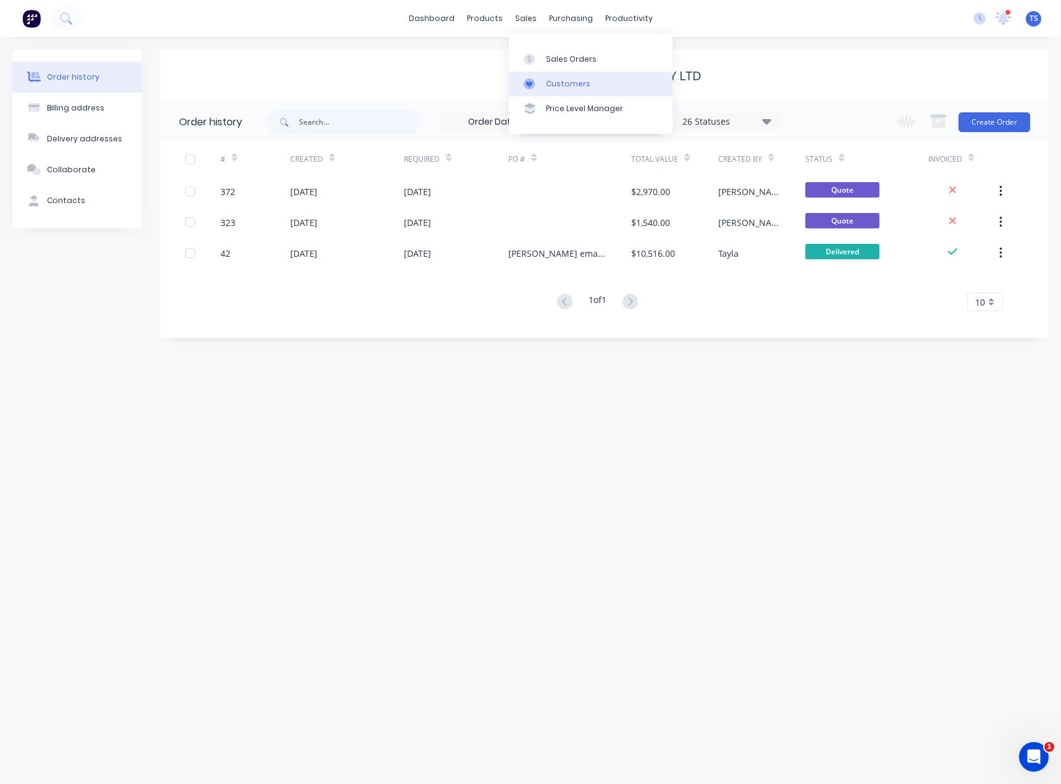
click at [558, 79] on div "Customers" at bounding box center [568, 83] width 44 height 11
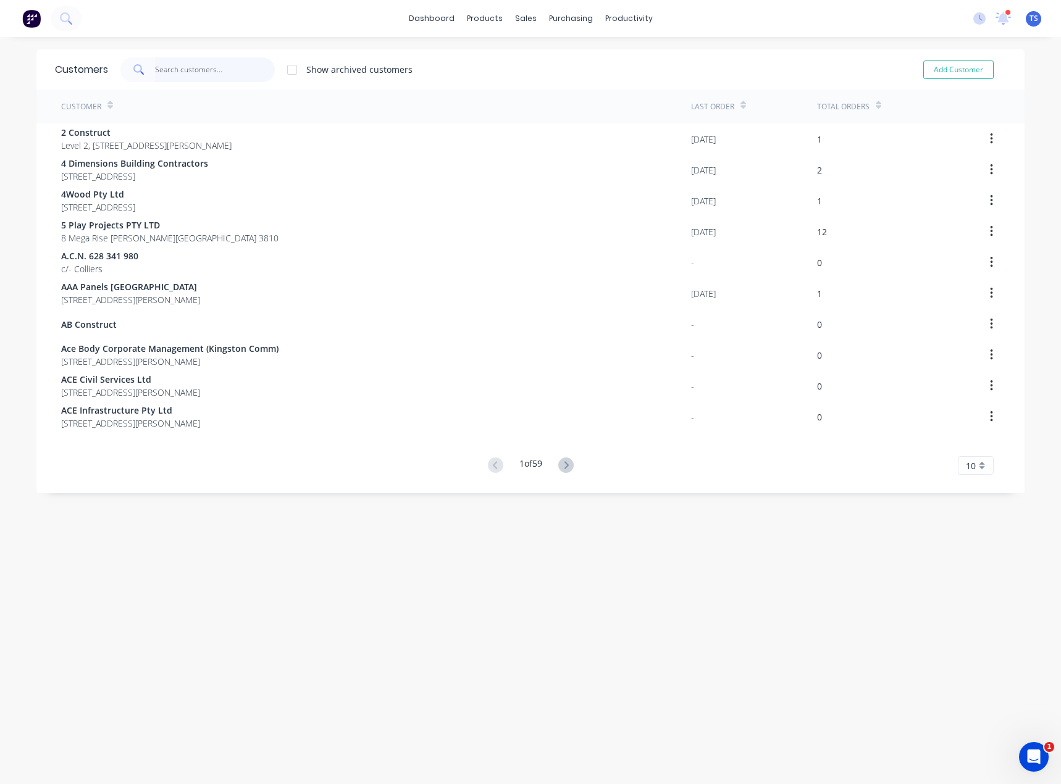
click at [212, 72] on input "text" at bounding box center [215, 69] width 120 height 25
click at [543, 64] on div "Sales Orders" at bounding box center [567, 59] width 51 height 11
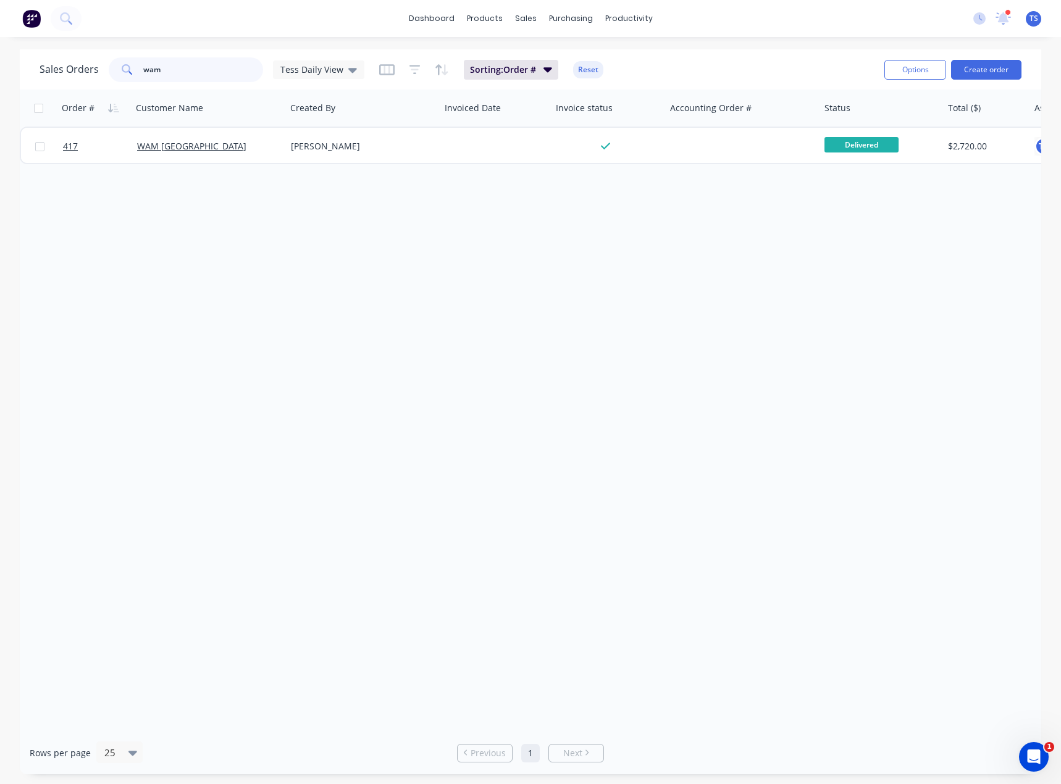
drag, startPoint x: 123, startPoint y: 75, endPoint x: 99, endPoint y: 77, distance: 24.2
click at [99, 77] on div "Sales Orders wam Tess Daily View" at bounding box center [202, 69] width 325 height 25
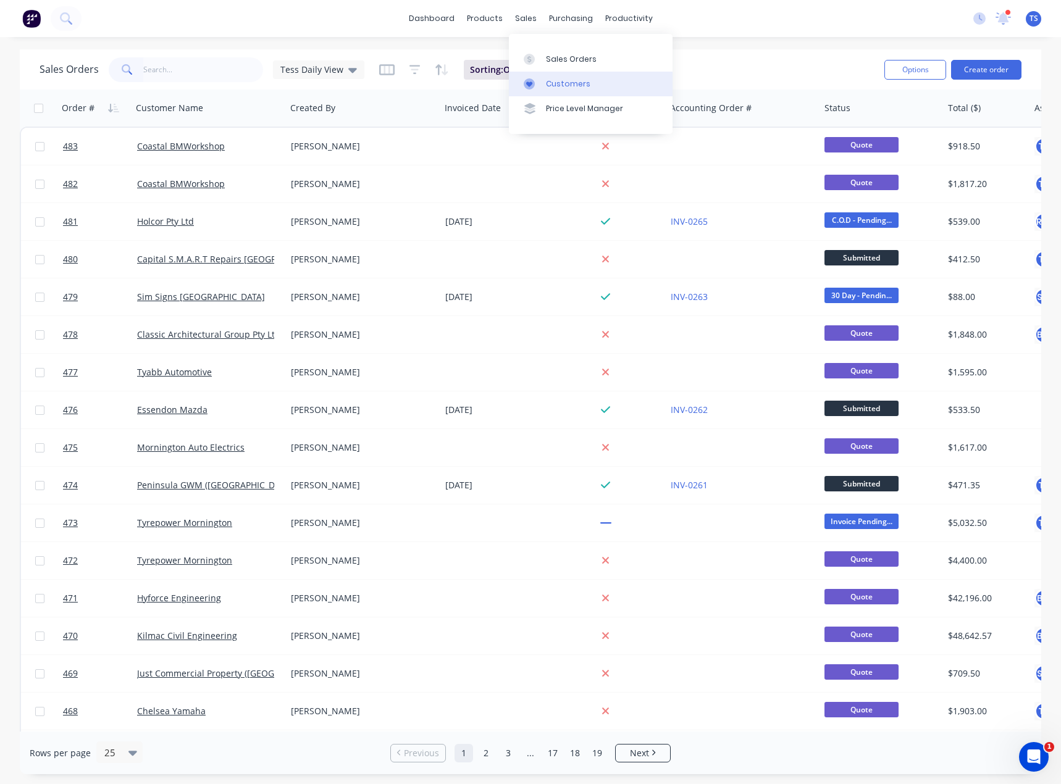
click at [555, 81] on div "Customers" at bounding box center [568, 83] width 44 height 11
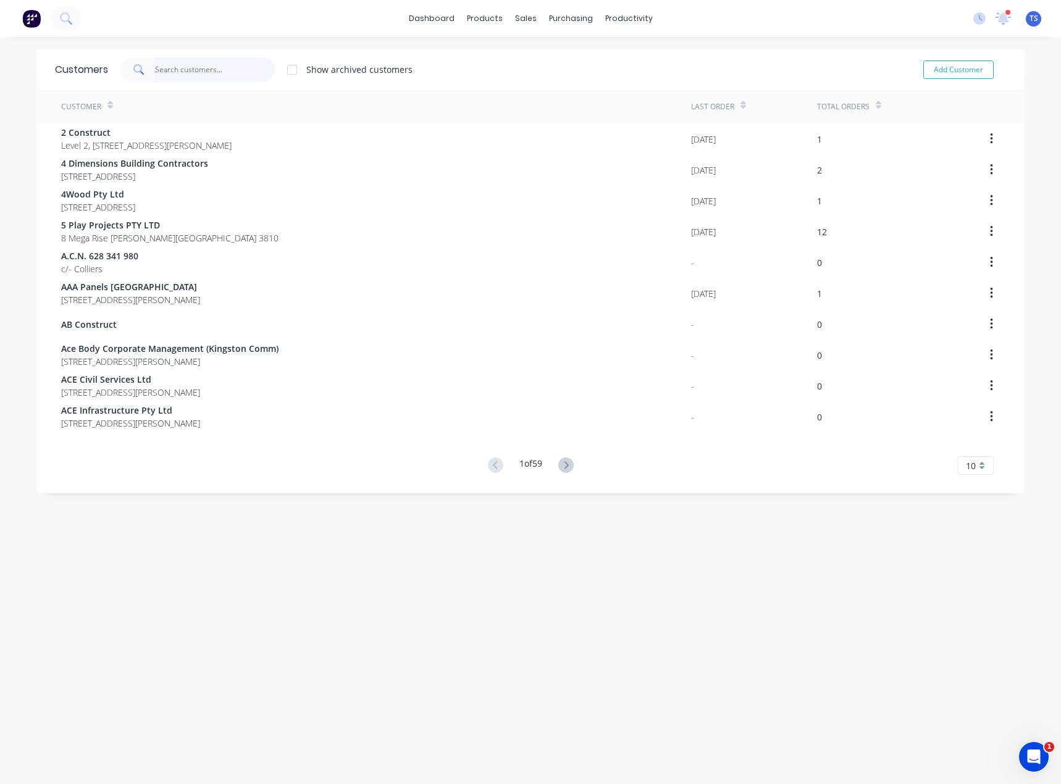
click at [170, 70] on input "text" at bounding box center [215, 69] width 120 height 25
click at [545, 64] on div "Sales Orders" at bounding box center [567, 59] width 51 height 11
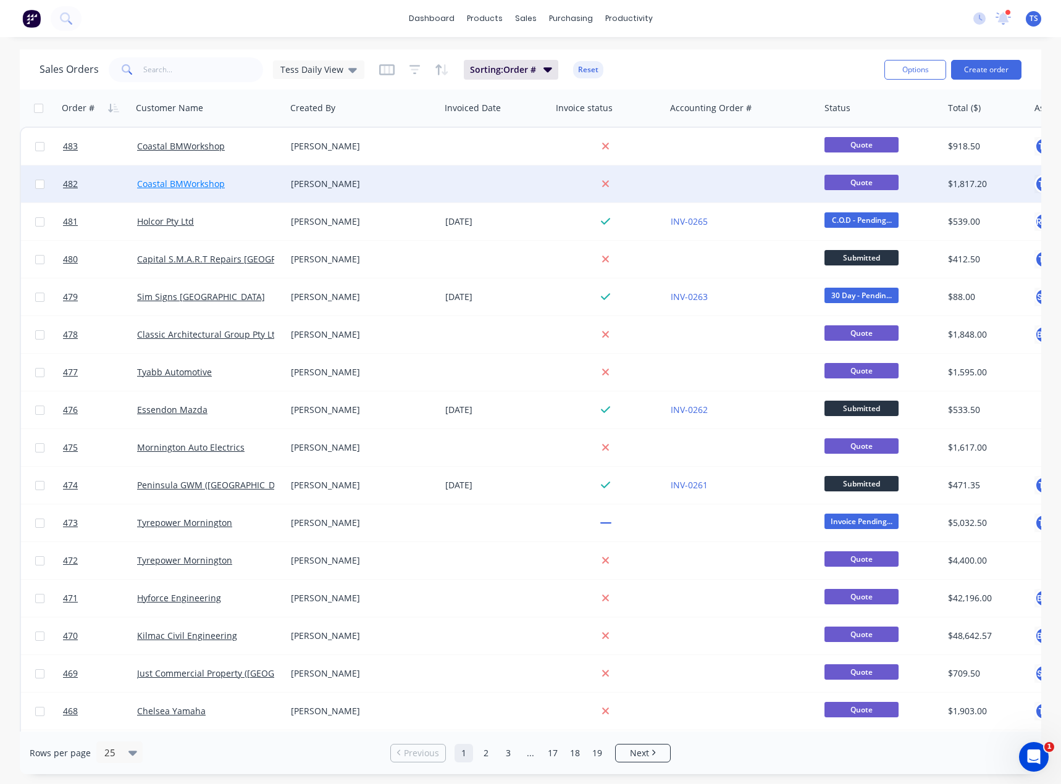
click at [161, 188] on link "Coastal BMWorkshop" at bounding box center [181, 184] width 88 height 12
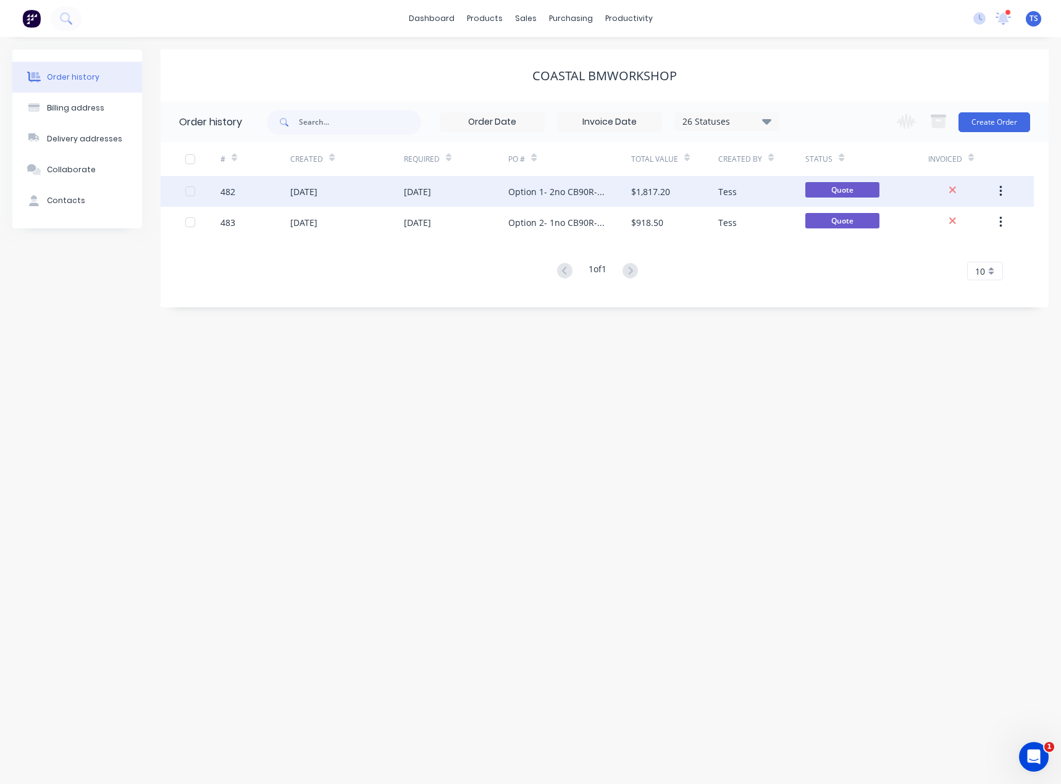
click at [540, 195] on div "Option 1- 2no CB90R-1100" at bounding box center [557, 191] width 98 height 13
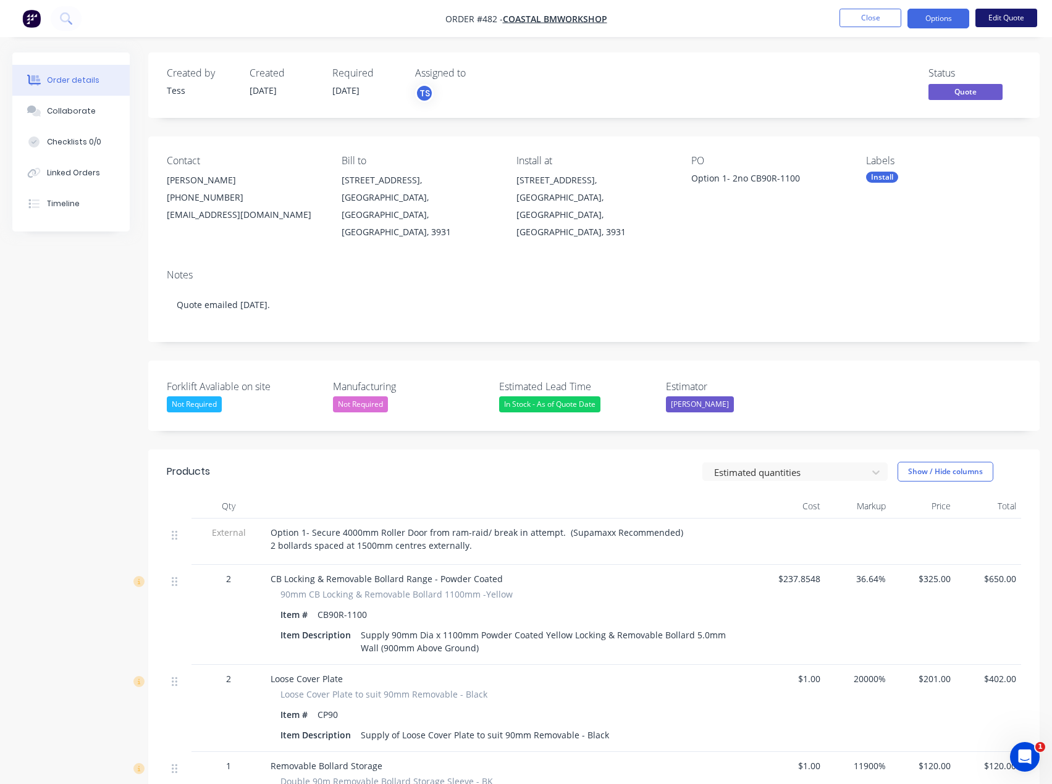
click at [1008, 26] on button "Edit Quote" at bounding box center [1006, 18] width 62 height 19
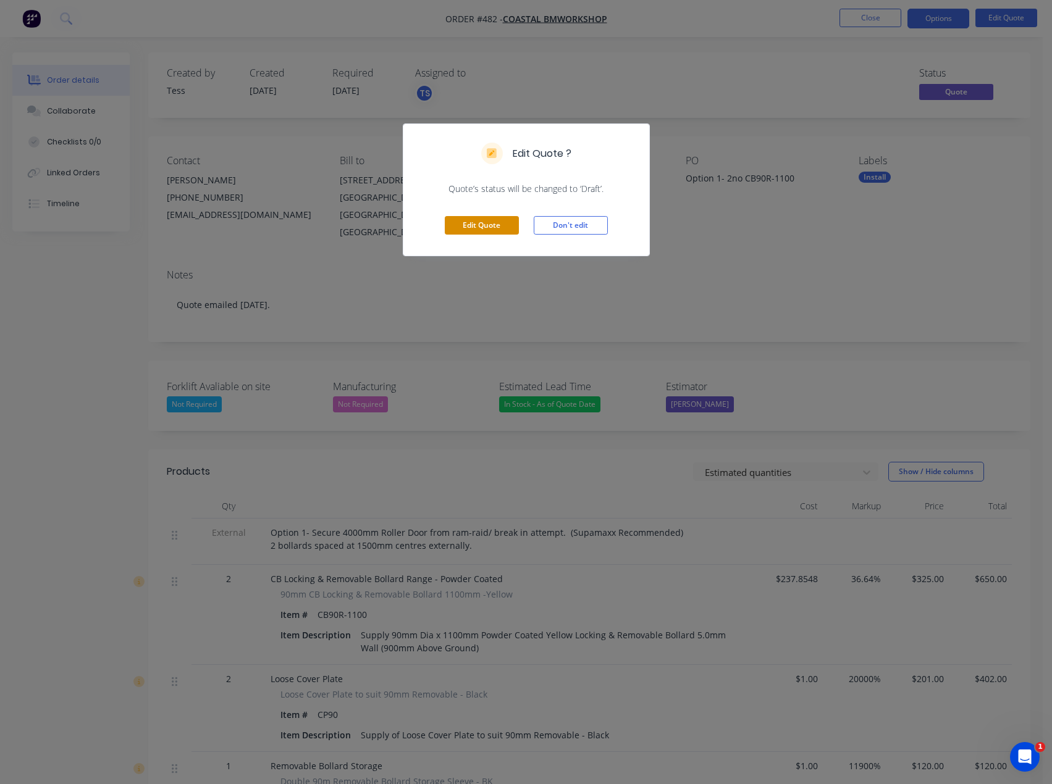
click at [486, 217] on button "Edit Quote" at bounding box center [482, 225] width 74 height 19
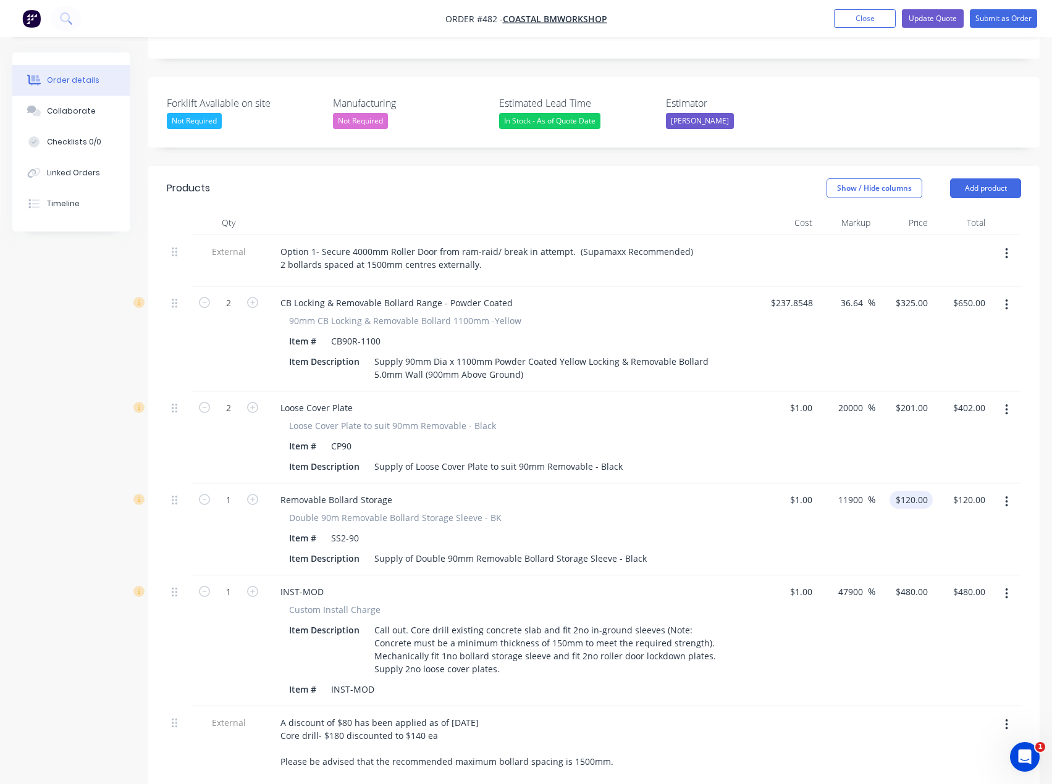
scroll to position [309, 0]
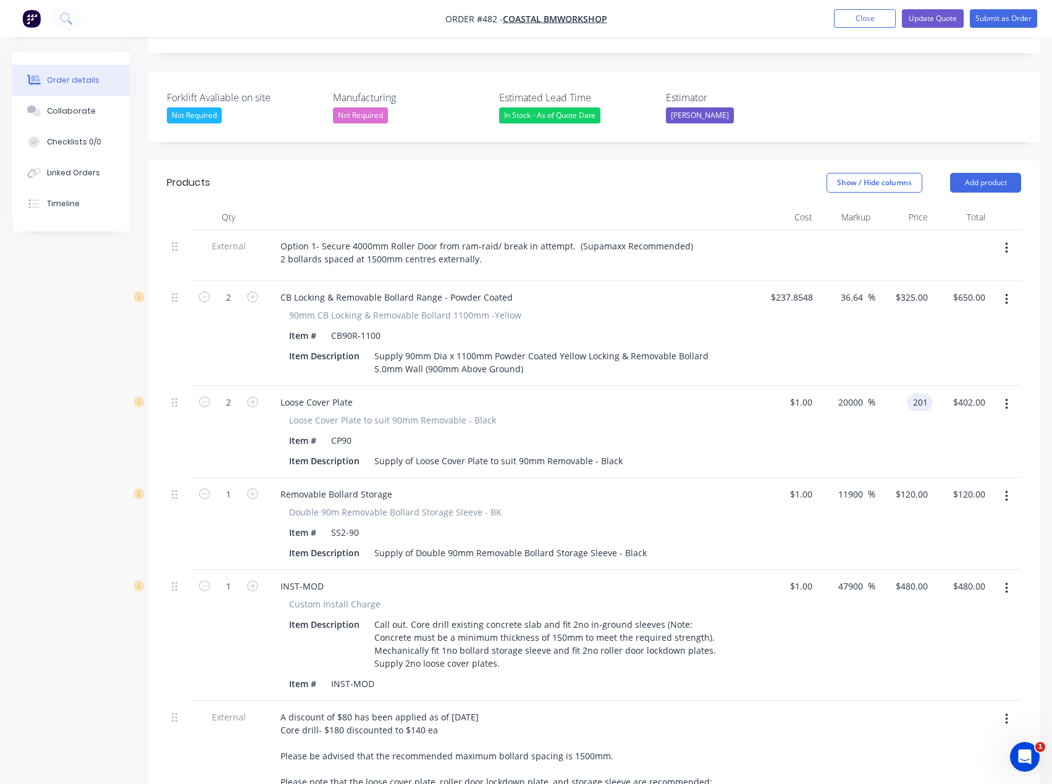
click at [904, 386] on div "201 201" at bounding box center [903, 432] width 57 height 92
type input "20"
type input "1900"
type input "$20.00"
type input "$40.00"
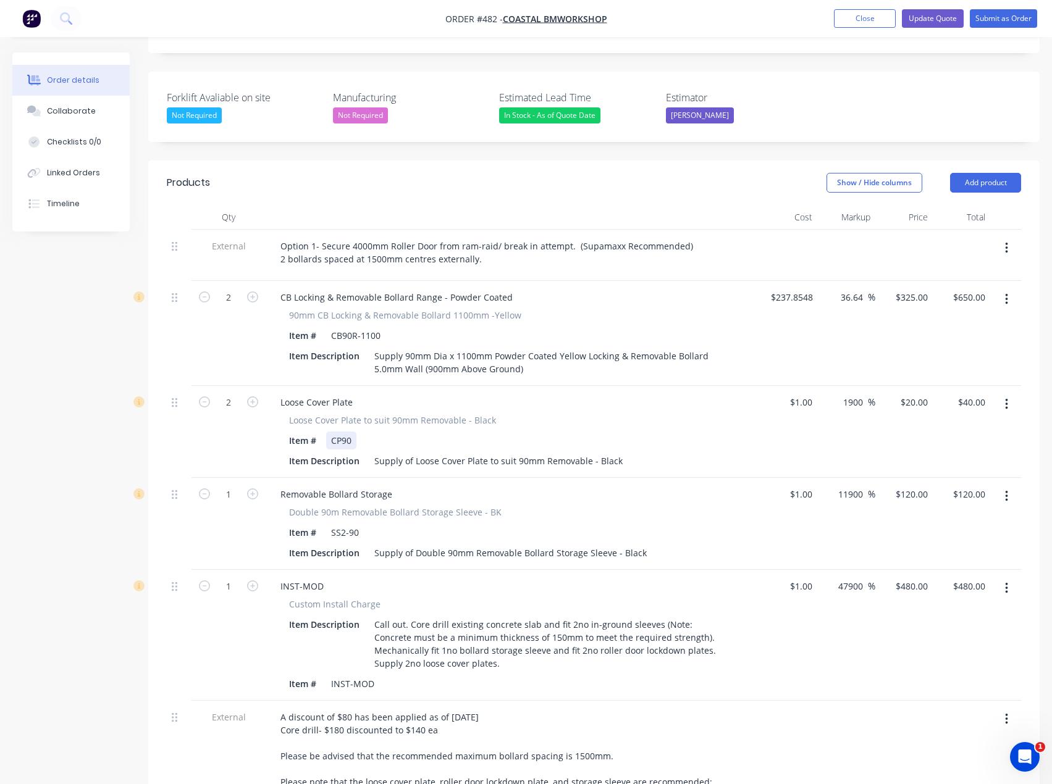
click at [716, 432] on div "Item # CP90" at bounding box center [510, 441] width 452 height 18
click at [936, 18] on button "Update Quote" at bounding box center [933, 18] width 62 height 19
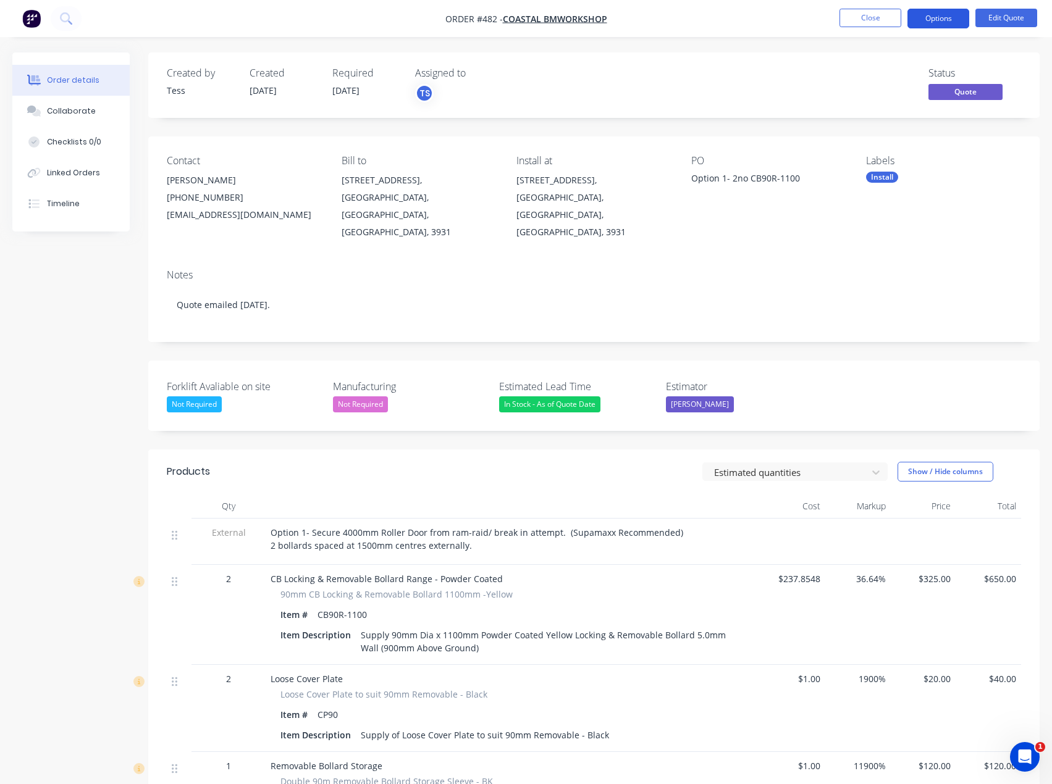
click at [939, 19] on button "Options" at bounding box center [938, 19] width 62 height 20
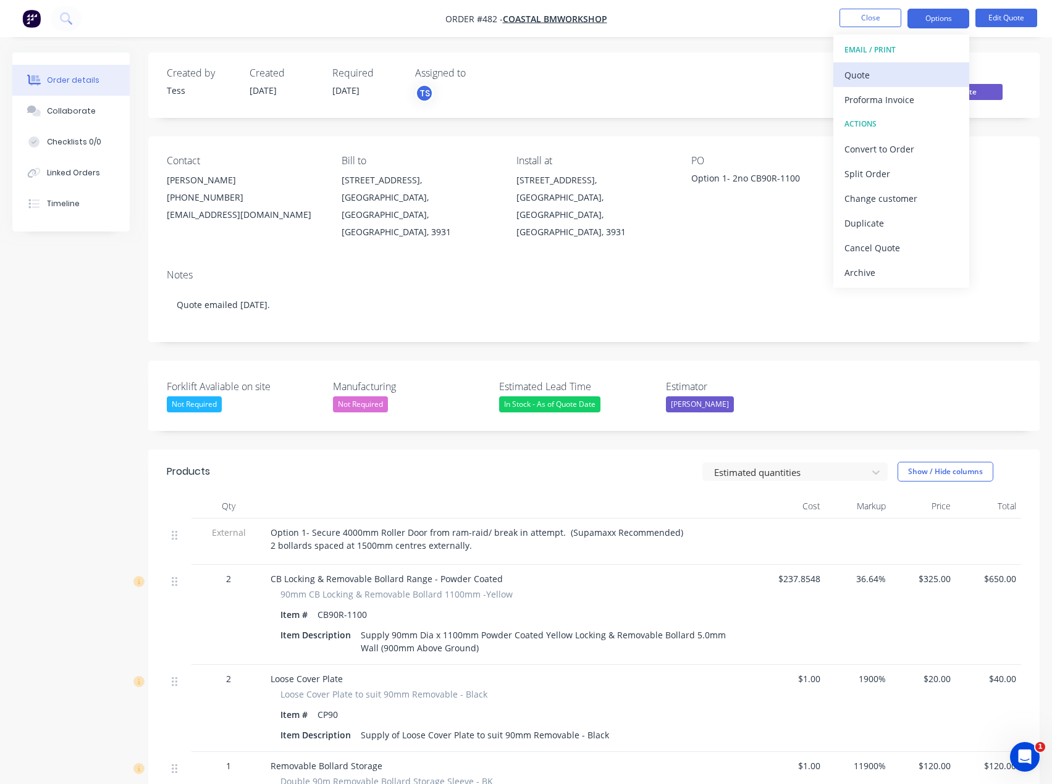
click at [876, 74] on div "Quote" at bounding box center [901, 75] width 114 height 18
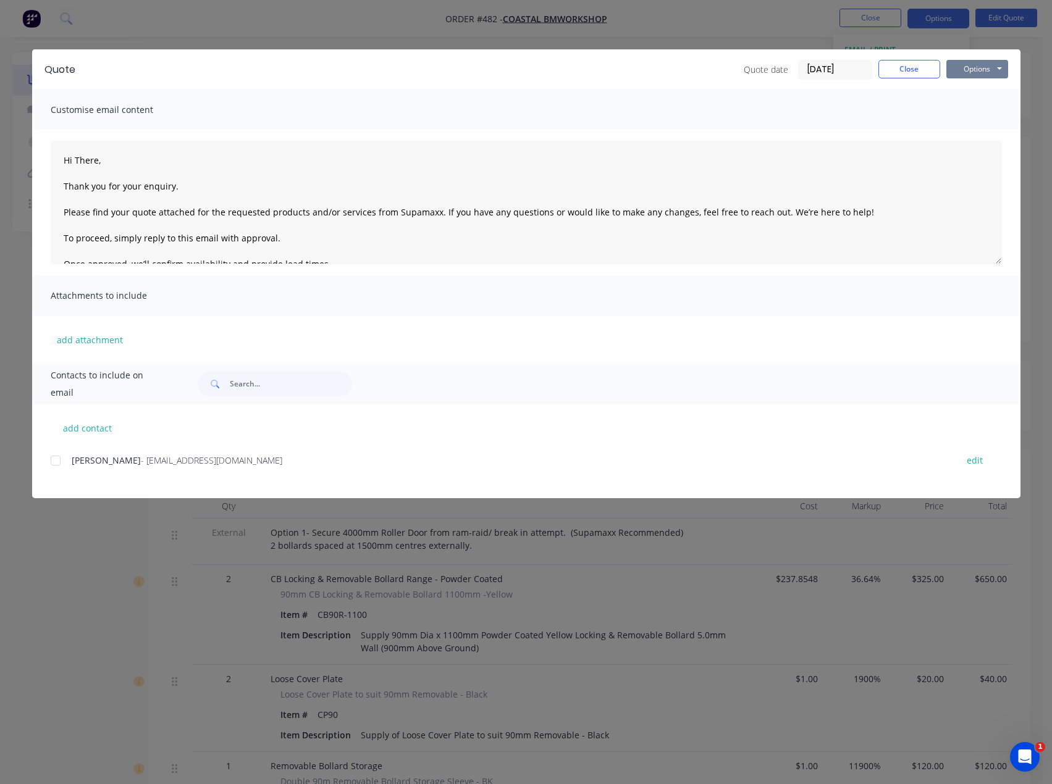
click at [980, 69] on button "Options" at bounding box center [977, 69] width 62 height 19
click at [980, 90] on button "Preview" at bounding box center [985, 91] width 79 height 20
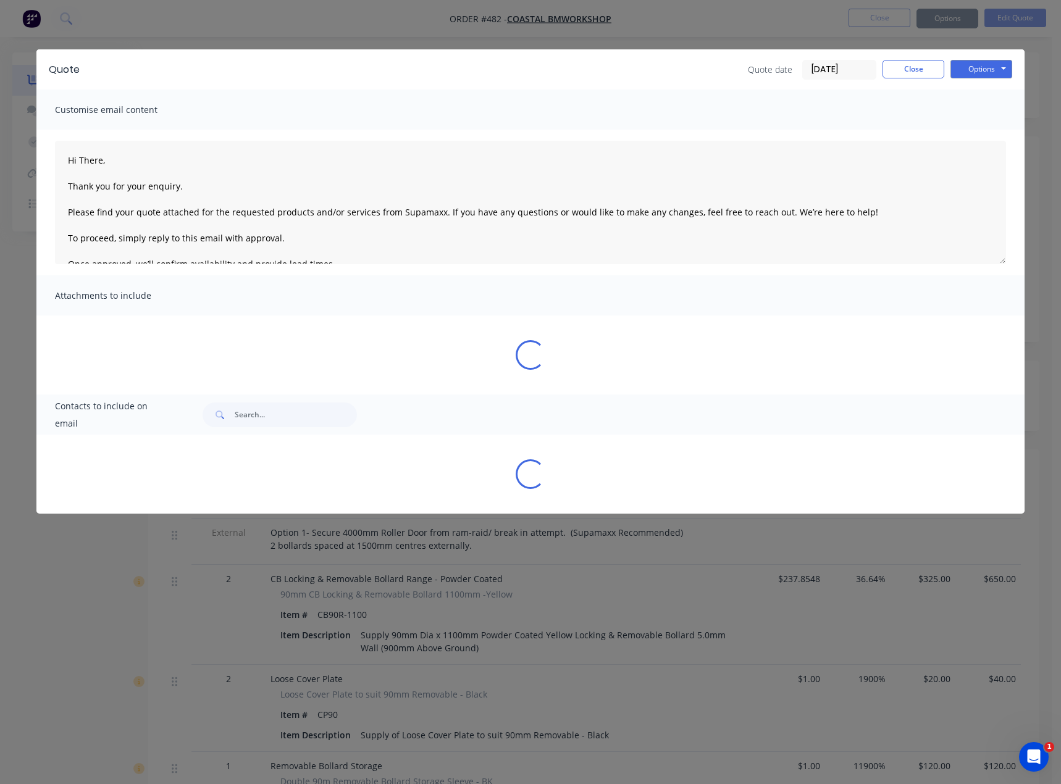
type textarea "Hi There, Thank you for your enquiry. Please find your quote attached for the r…"
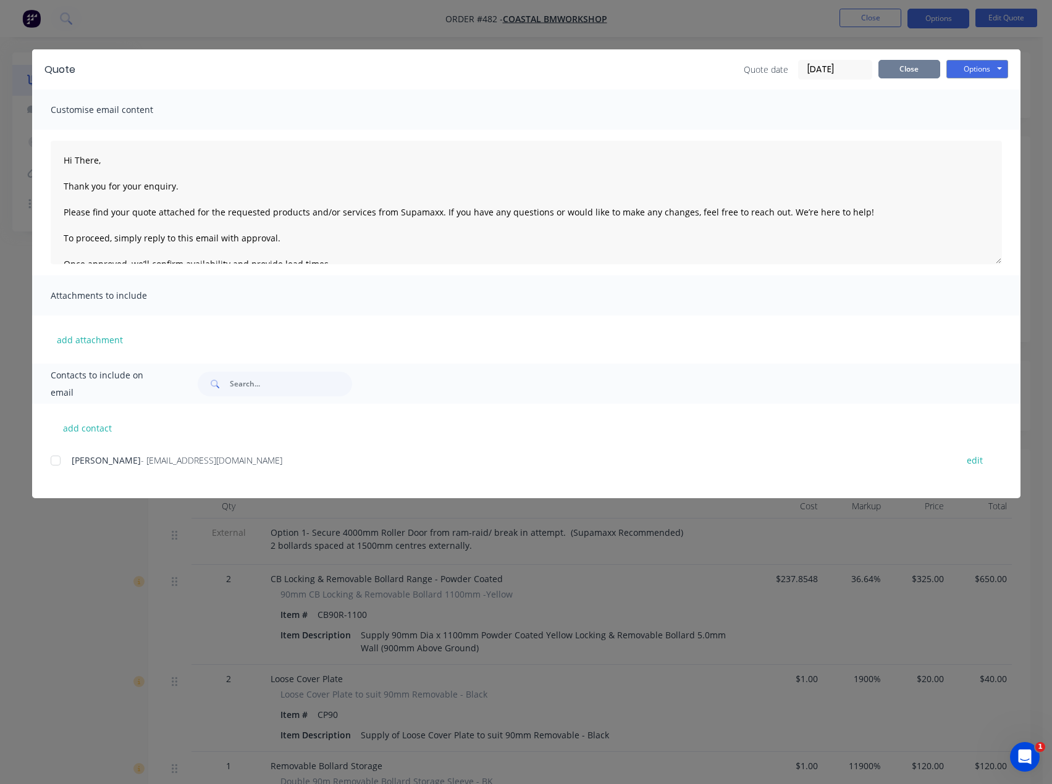
click at [900, 70] on button "Close" at bounding box center [909, 69] width 62 height 19
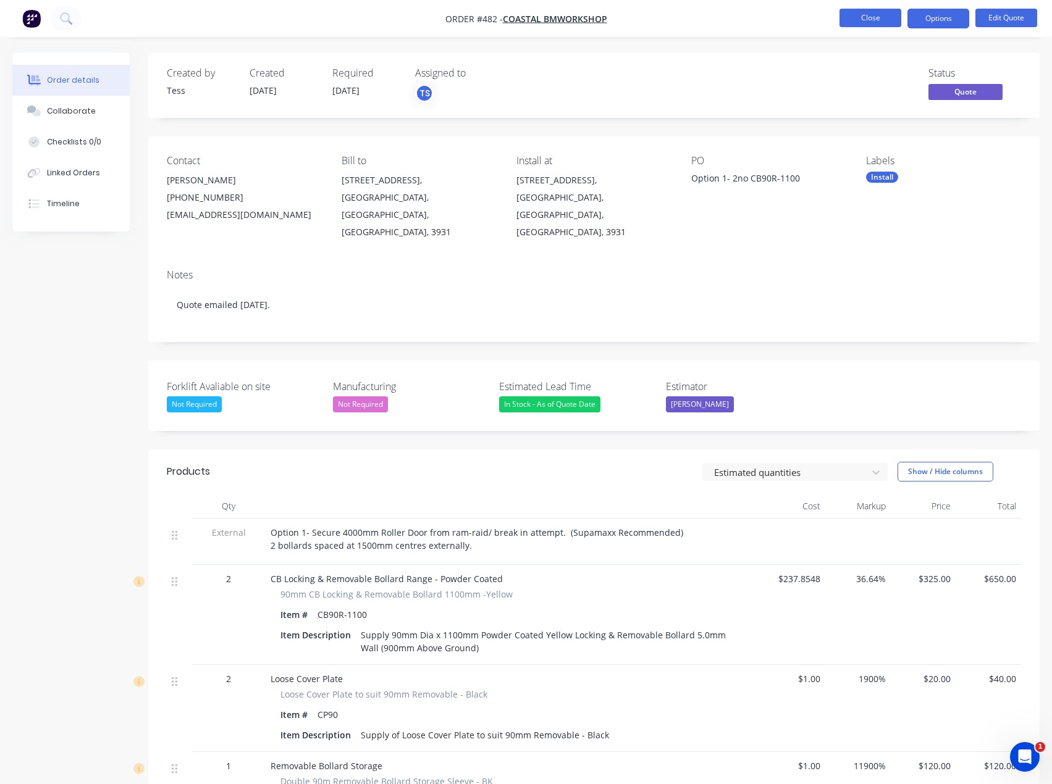
click at [876, 20] on button "Close" at bounding box center [870, 18] width 62 height 19
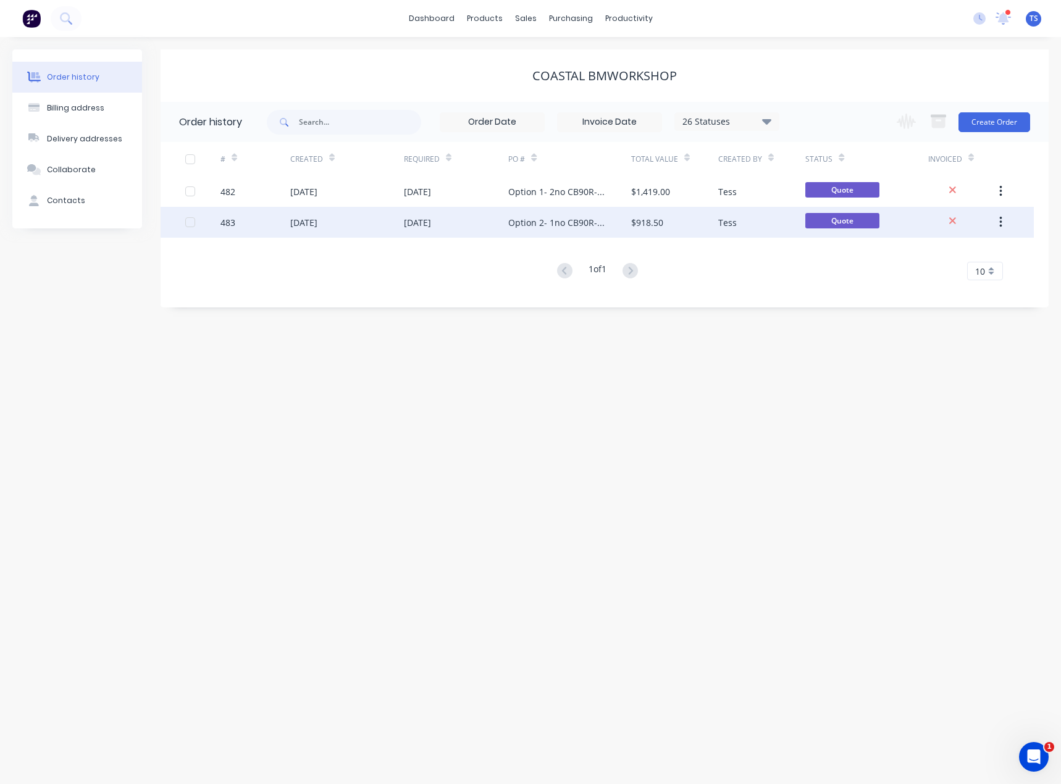
click at [564, 220] on div "Option 2- 1no CB90R-1100" at bounding box center [557, 222] width 98 height 13
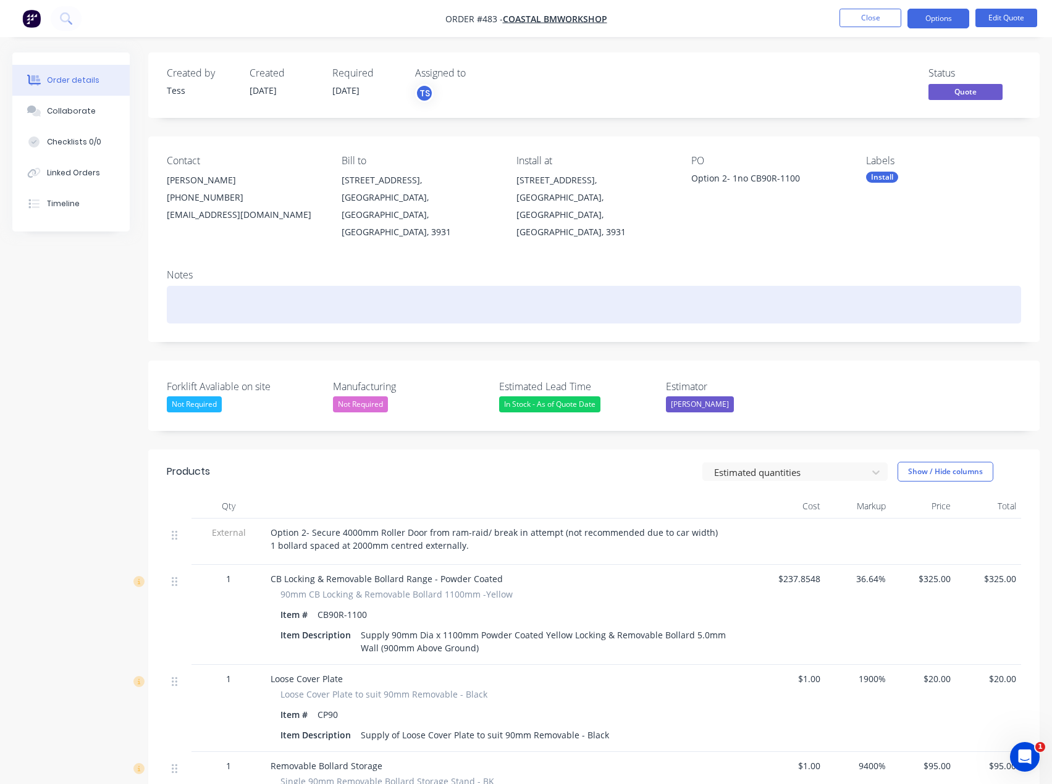
click at [254, 286] on div at bounding box center [594, 305] width 854 height 38
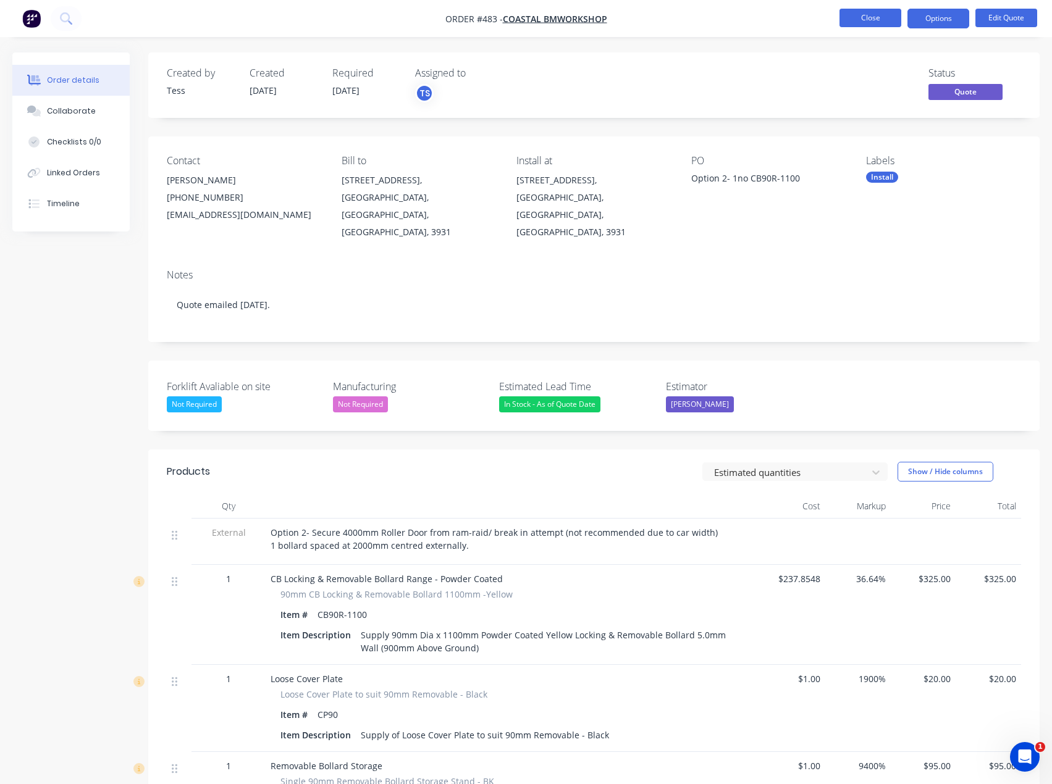
click at [879, 20] on button "Close" at bounding box center [870, 18] width 62 height 19
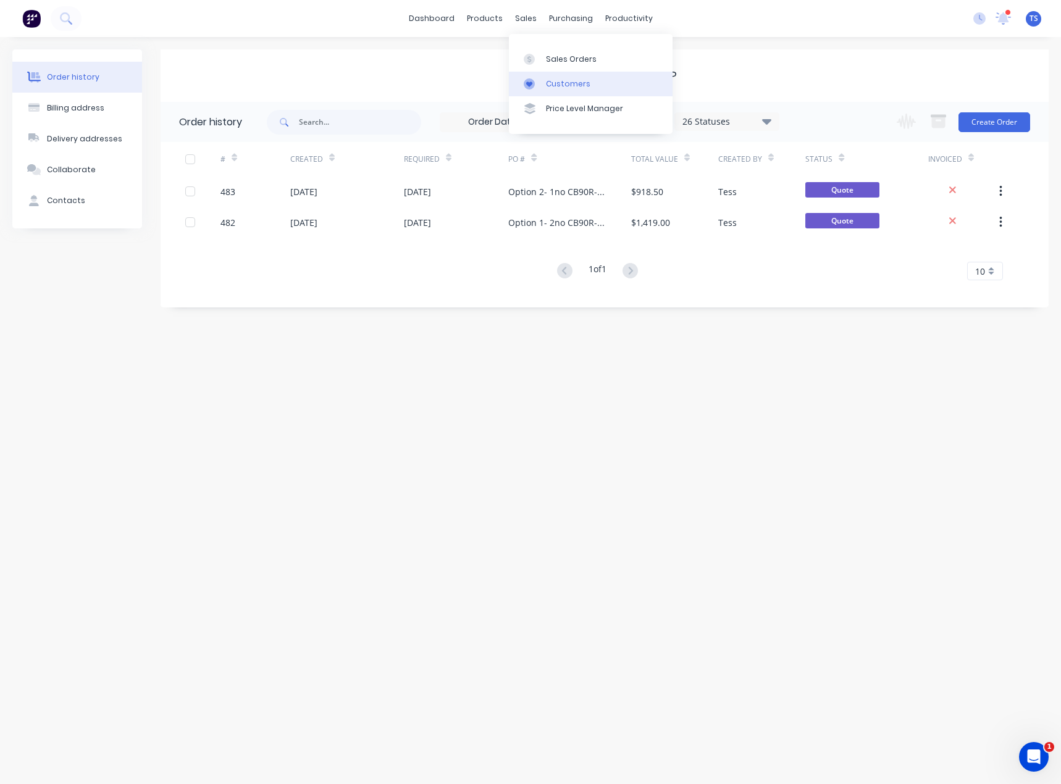
click at [560, 86] on div "Customers" at bounding box center [568, 83] width 44 height 11
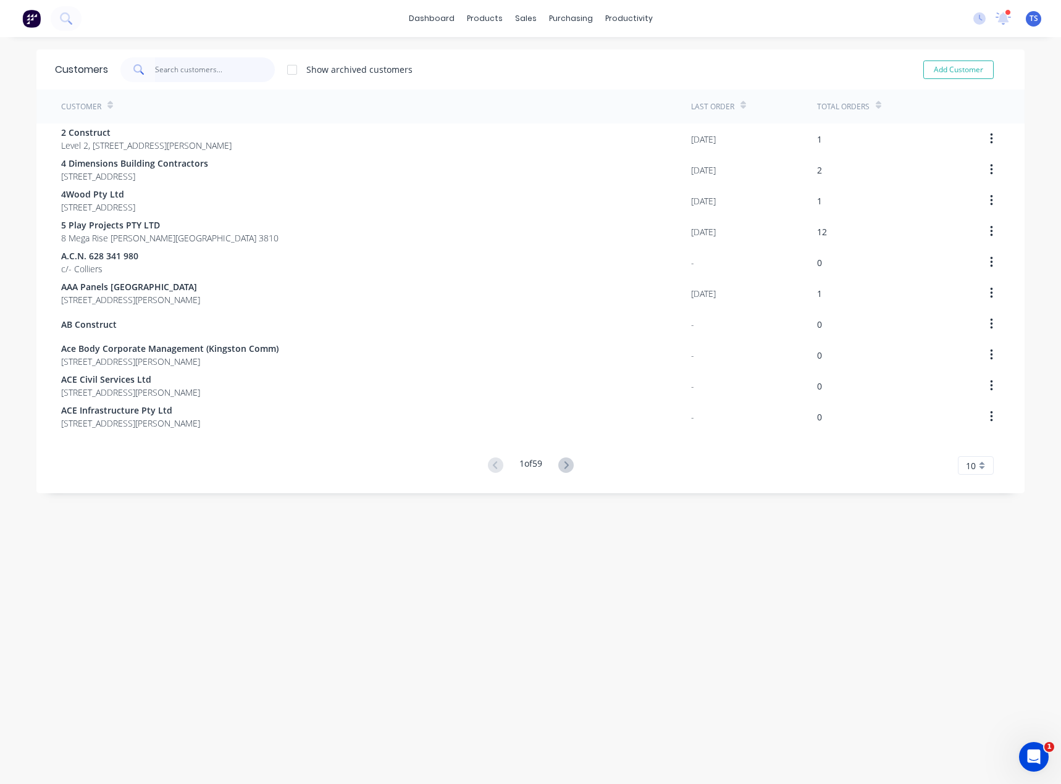
click at [168, 71] on input "text" at bounding box center [215, 69] width 120 height 25
click at [547, 59] on div "Sales Orders" at bounding box center [567, 59] width 51 height 11
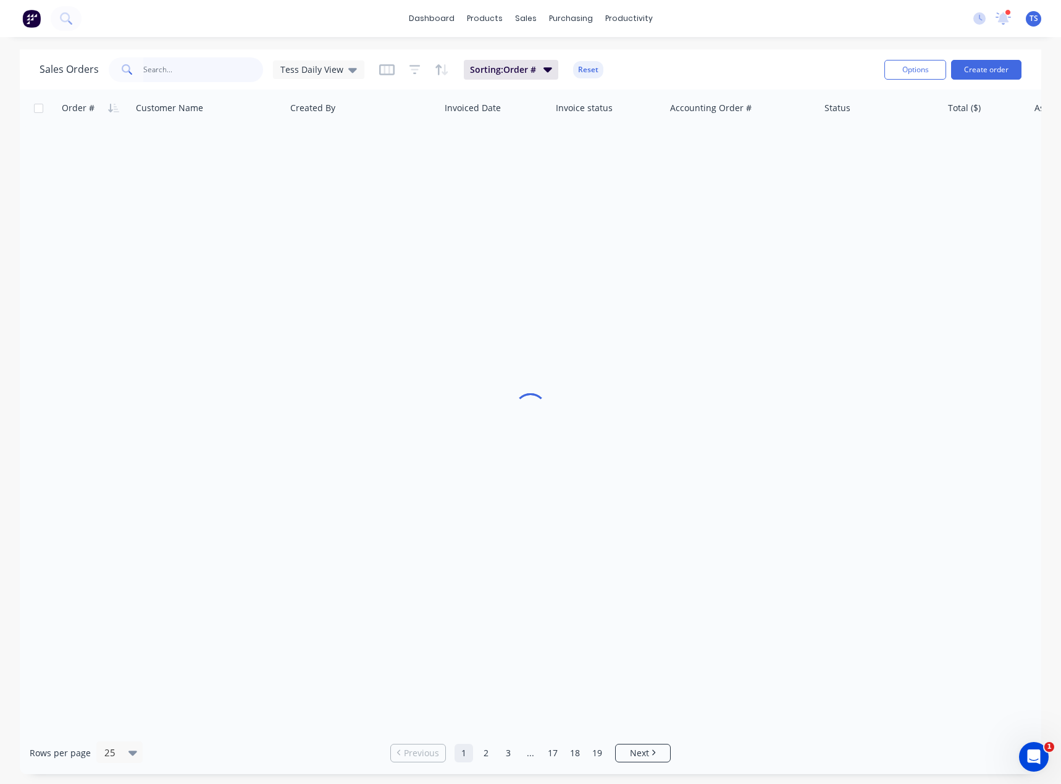
click at [143, 70] on input "text" at bounding box center [203, 69] width 120 height 25
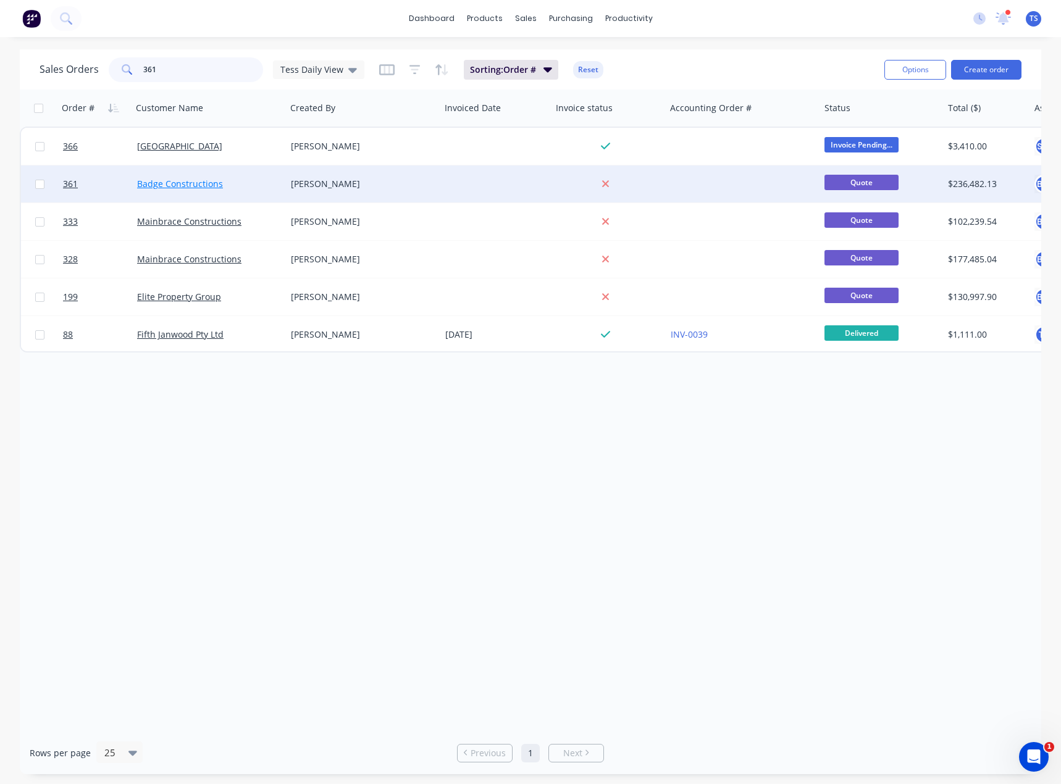
type input "361"
click at [156, 187] on link "Badge Constructions" at bounding box center [180, 184] width 86 height 12
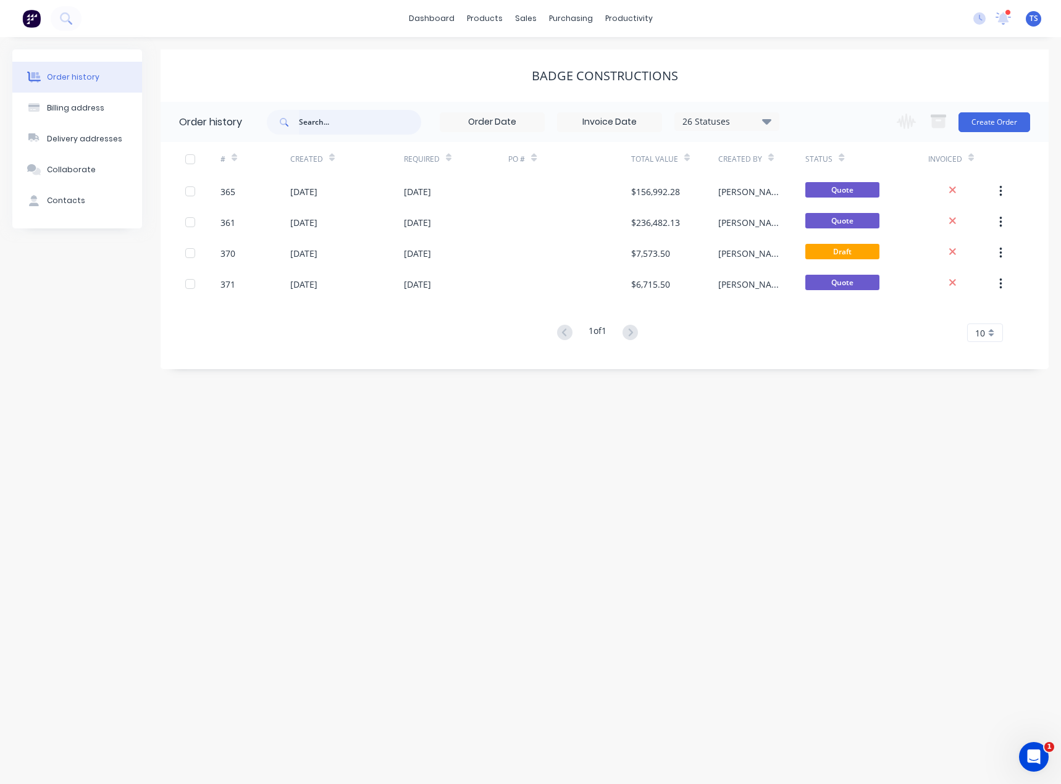
click at [340, 123] on input "text" at bounding box center [360, 122] width 122 height 25
type input "3"
click at [300, 458] on div "Order history Billing address Delivery addresses Collaborate Contacts Badge Con…" at bounding box center [530, 410] width 1061 height 747
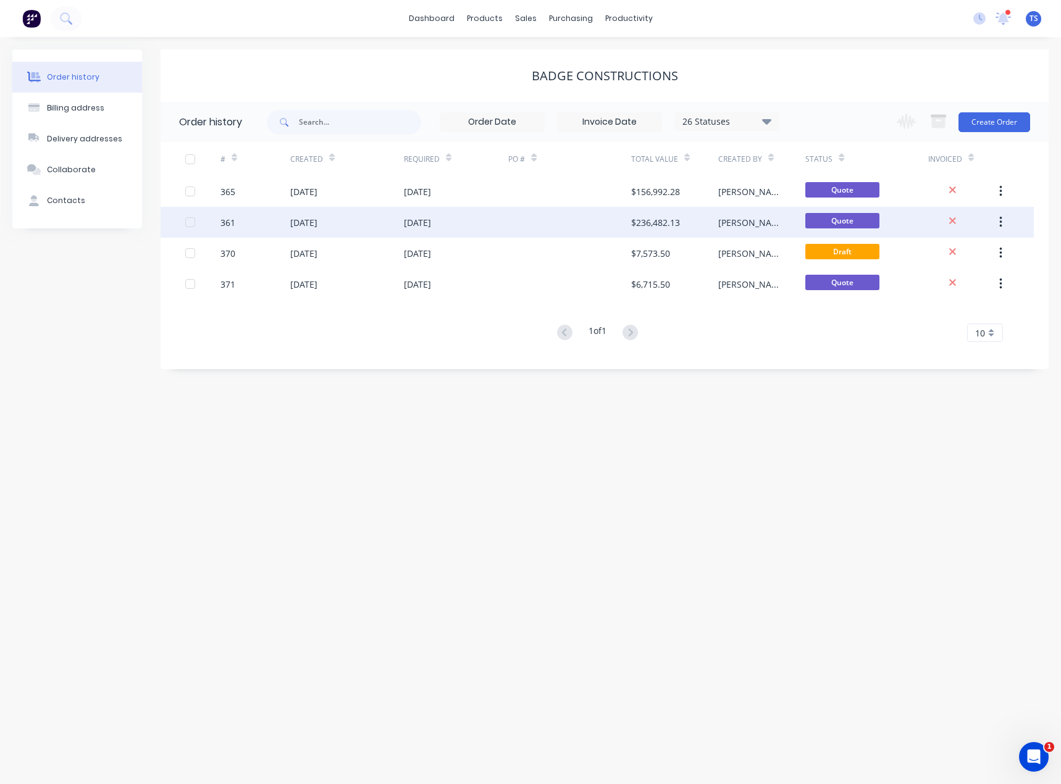
click at [308, 224] on div "[DATE]" at bounding box center [303, 222] width 27 height 13
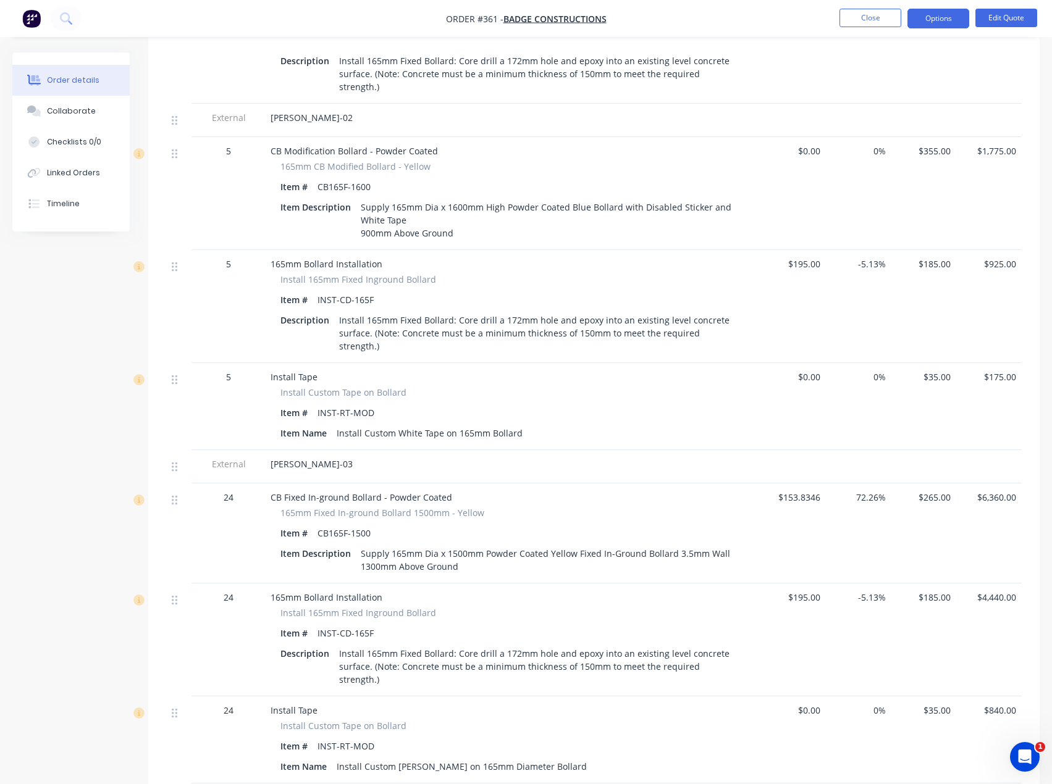
scroll to position [926, 0]
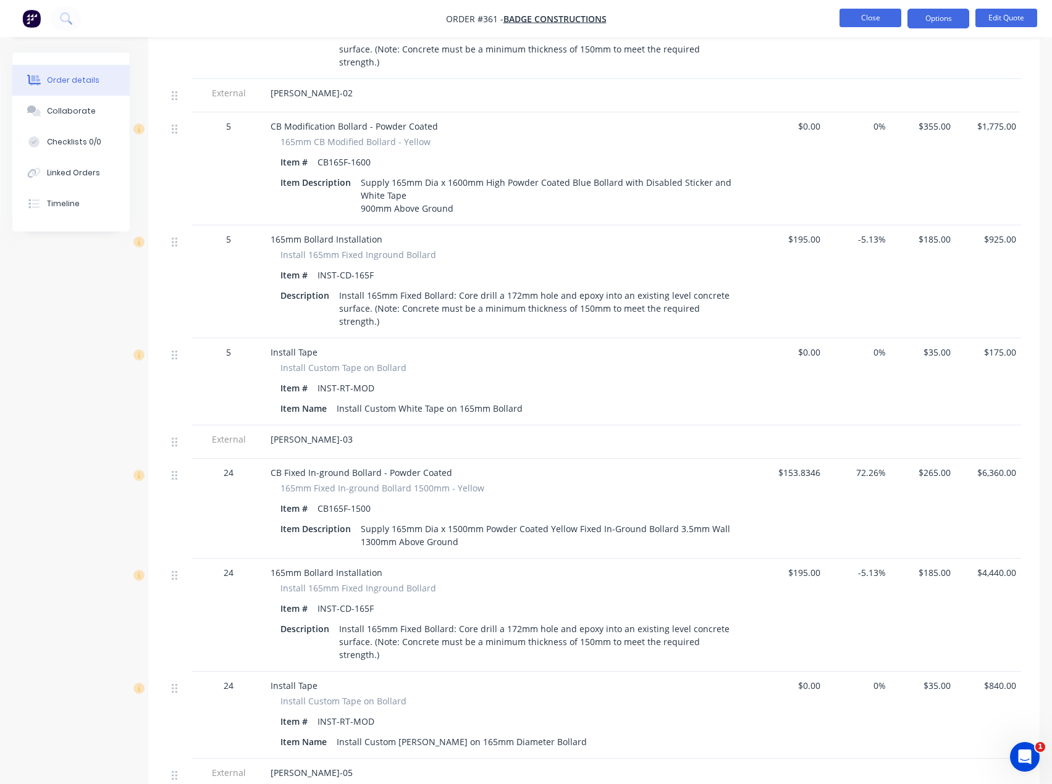
click at [874, 20] on button "Close" at bounding box center [870, 18] width 62 height 19
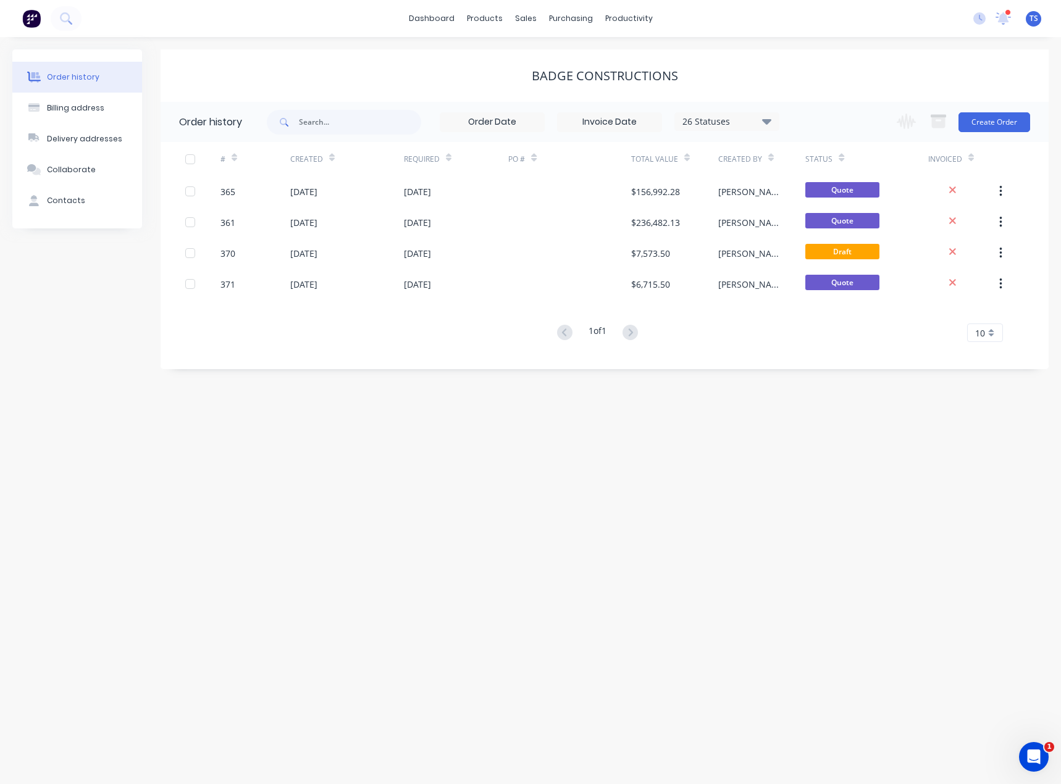
click at [456, 581] on div "Order history Billing address Delivery addresses Collaborate Contacts Badge Con…" at bounding box center [530, 410] width 1061 height 747
click at [549, 55] on div "Sales Orders" at bounding box center [571, 59] width 51 height 11
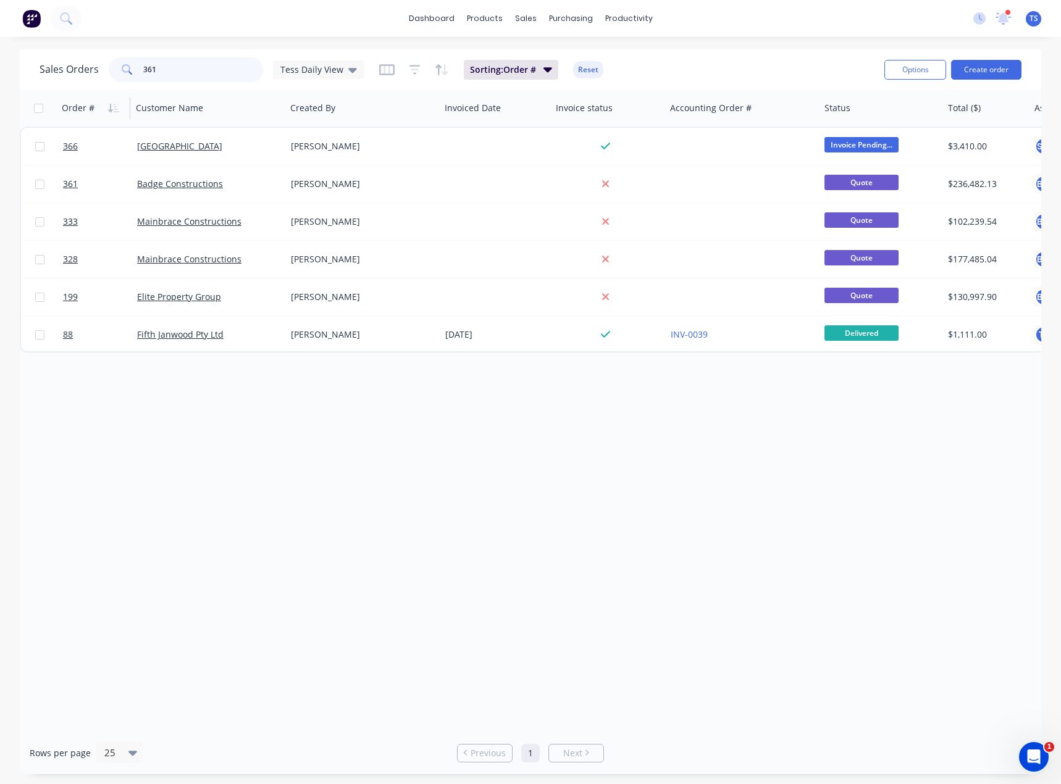
drag, startPoint x: 191, startPoint y: 72, endPoint x: 62, endPoint y: 93, distance: 130.2
click at [62, 93] on div "Sales Orders 361 Tess Daily View Sorting: Order # Reset Options Create order Or…" at bounding box center [531, 411] width 1022 height 725
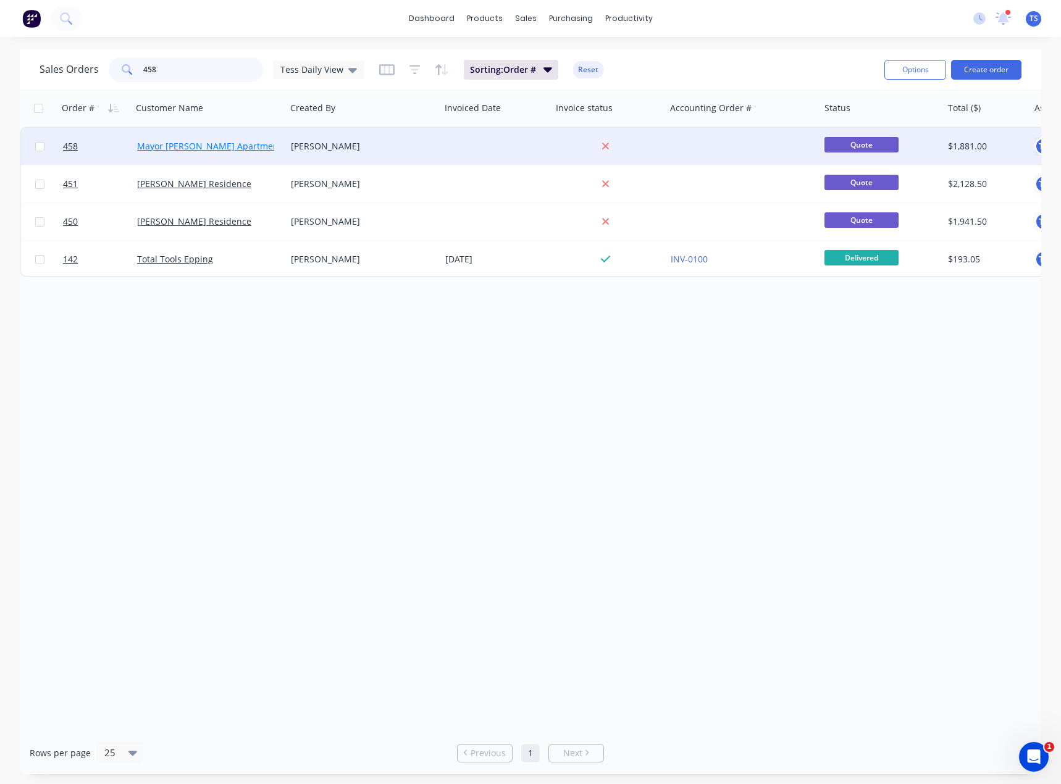
type input "458"
click at [175, 148] on link "Mayor [PERSON_NAME] Apartments" at bounding box center [211, 146] width 149 height 12
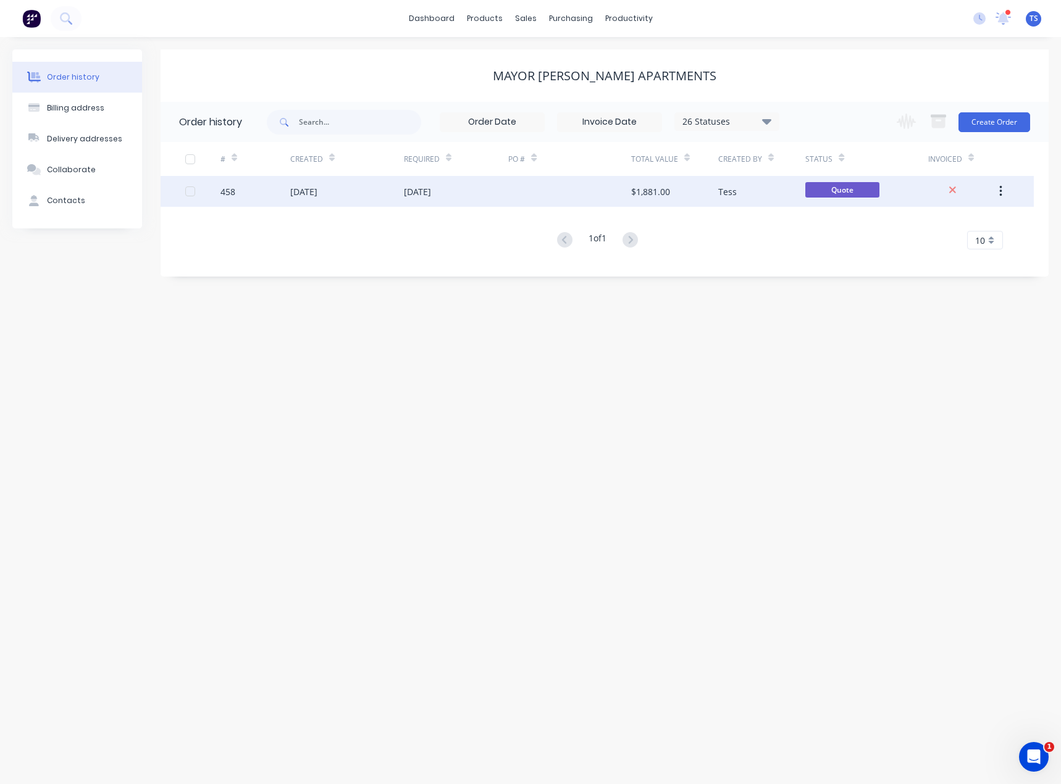
click at [416, 191] on div "[DATE]" at bounding box center [417, 191] width 27 height 13
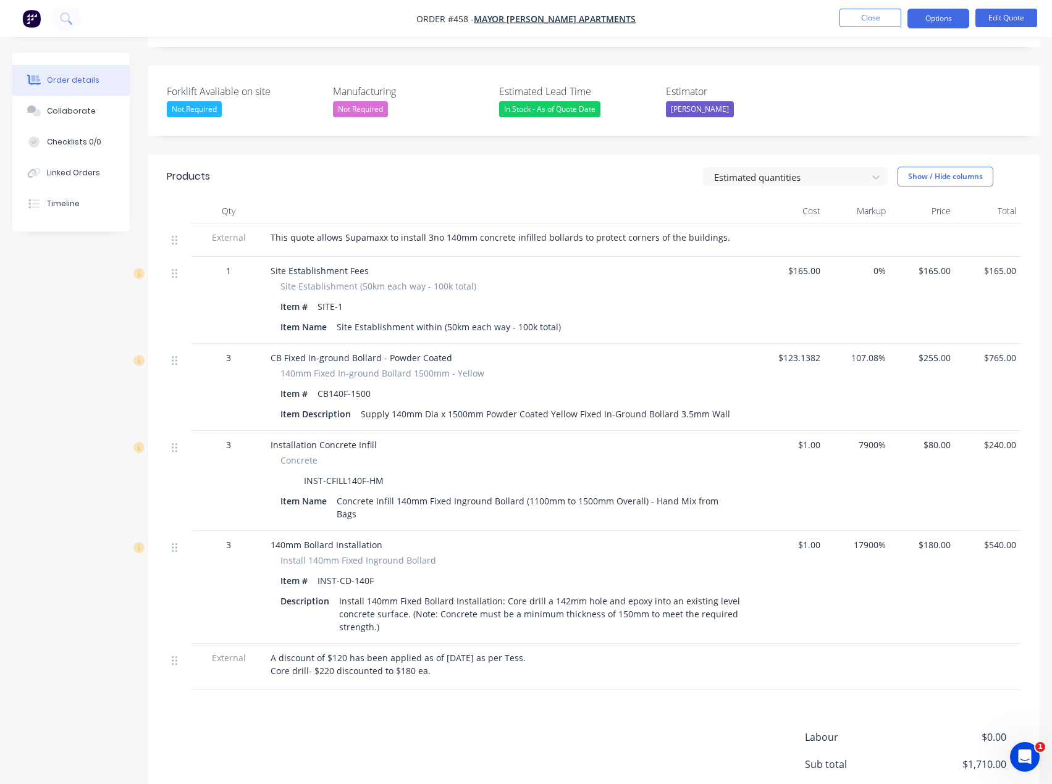
scroll to position [309, 0]
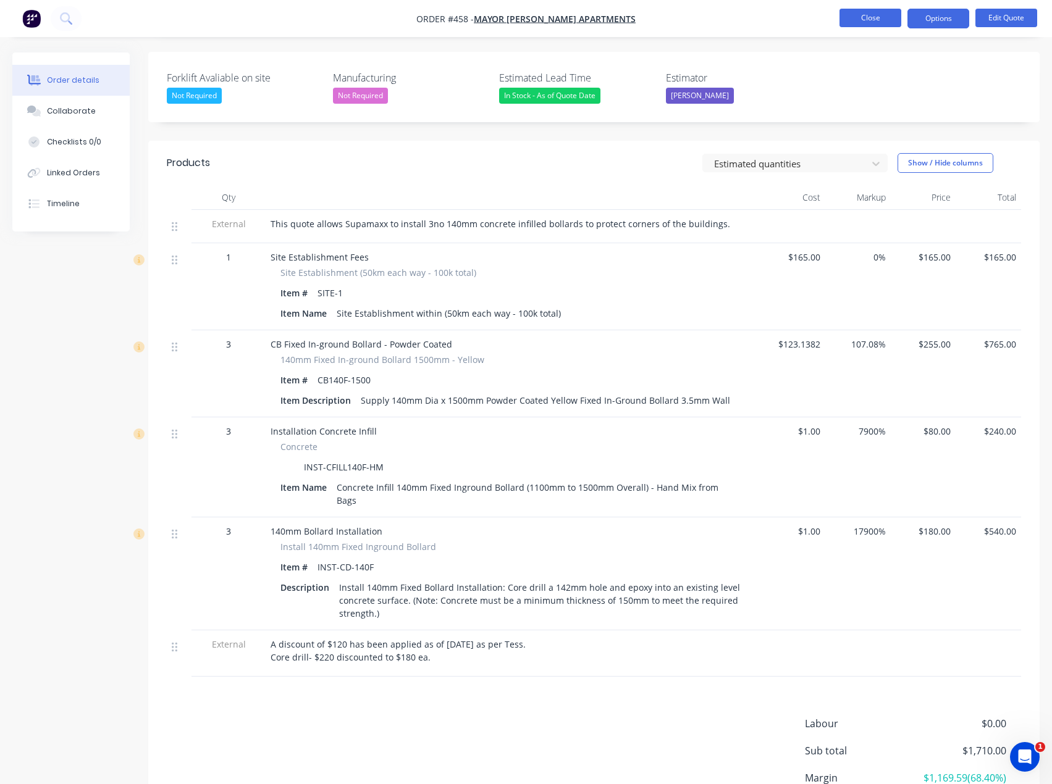
click at [877, 25] on button "Close" at bounding box center [870, 18] width 62 height 19
